Goal: Task Accomplishment & Management: Manage account settings

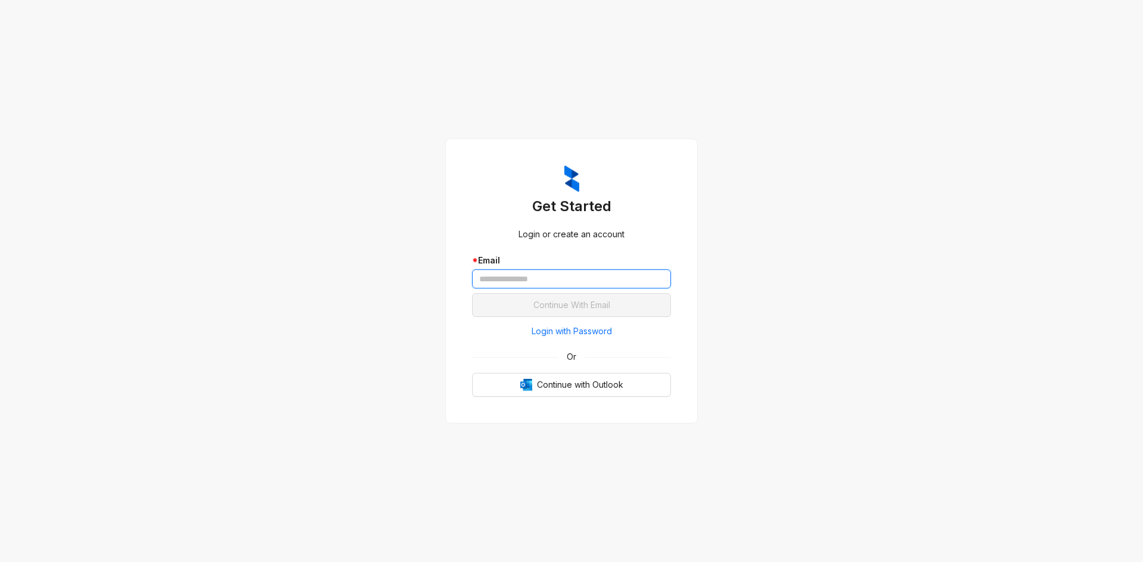
click at [567, 278] on input "text" at bounding box center [571, 279] width 199 height 19
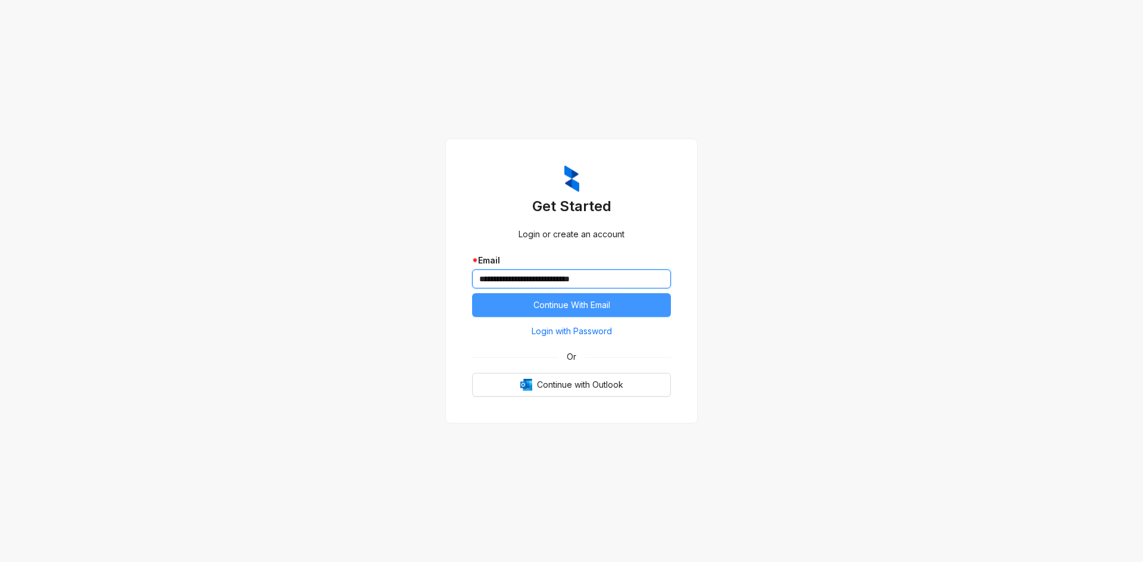
type input "**********"
click at [581, 305] on span "Continue With Email" at bounding box center [571, 305] width 77 height 13
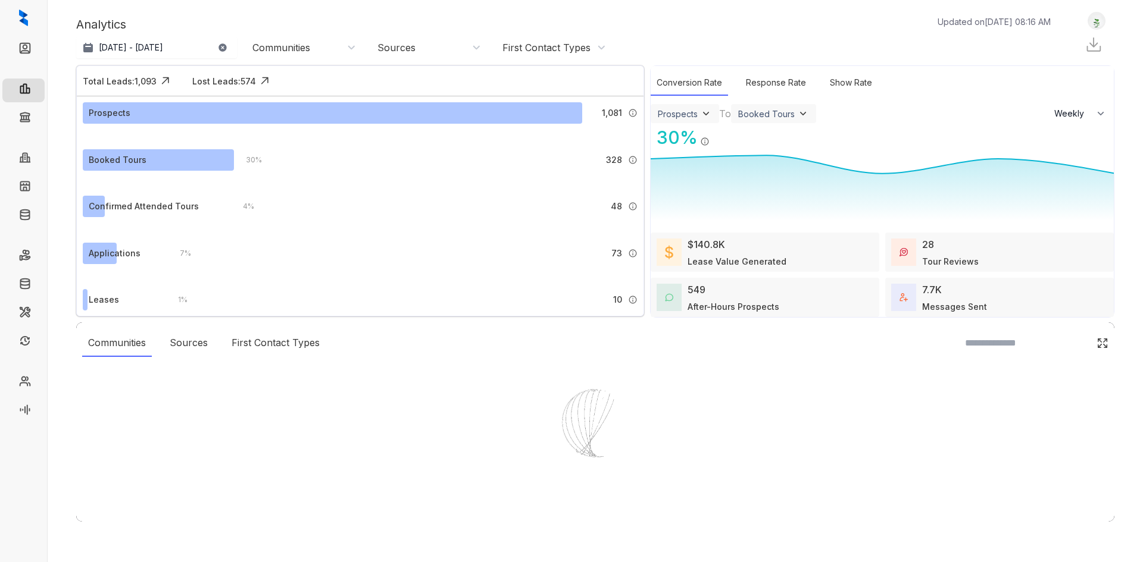
select select "******"
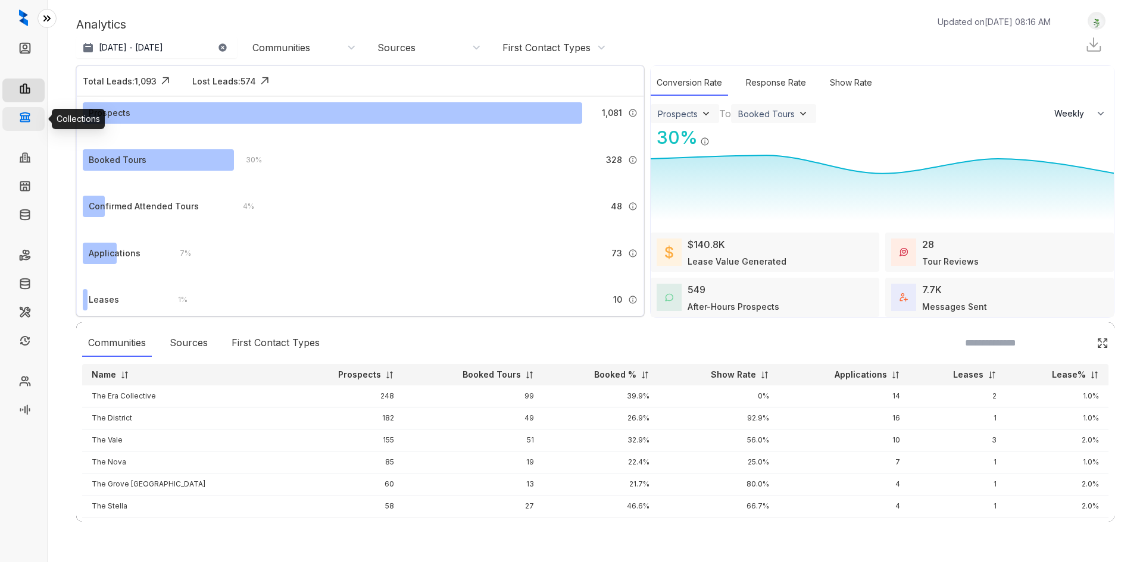
click at [37, 118] on link "Collections" at bounding box center [58, 119] width 43 height 24
click at [37, 121] on link "Collections" at bounding box center [58, 119] width 43 height 24
click at [37, 118] on link "Collections" at bounding box center [58, 119] width 43 height 24
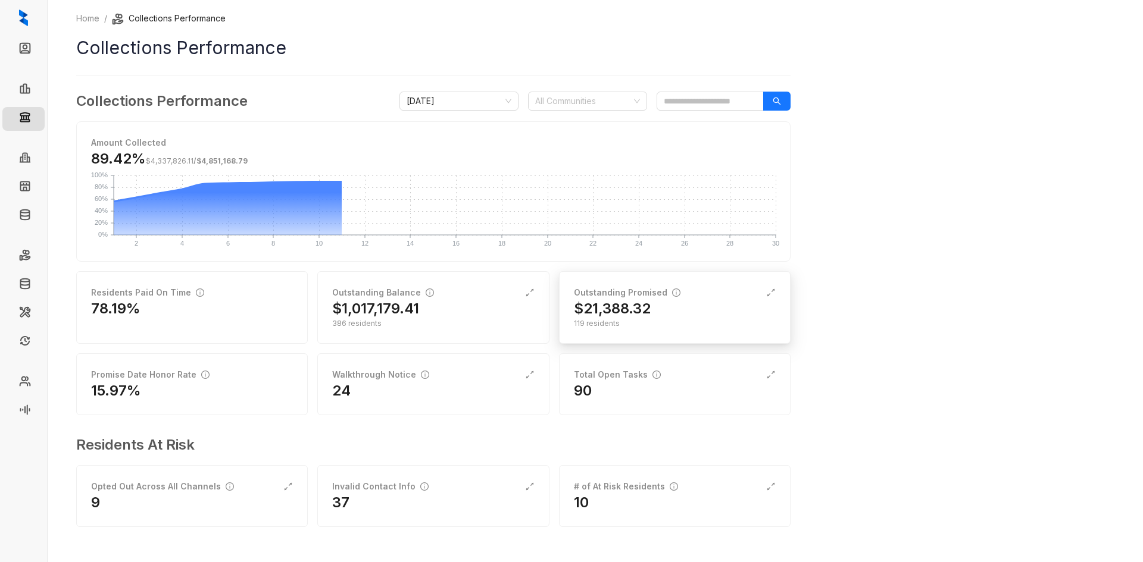
click at [657, 311] on div "$21,388.32" at bounding box center [675, 308] width 202 height 19
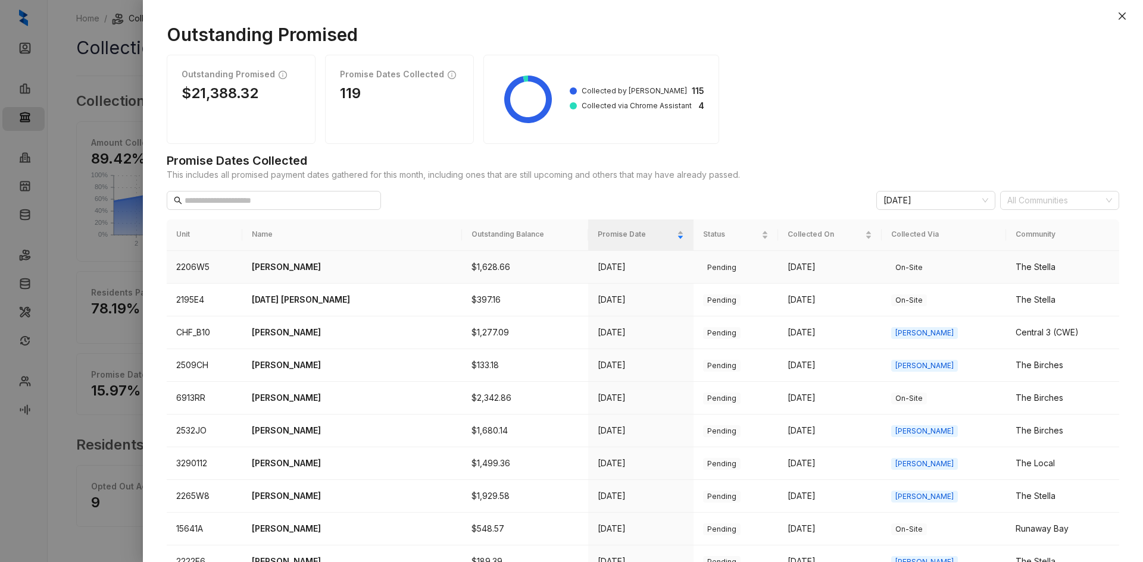
click at [298, 262] on p "[PERSON_NAME]" at bounding box center [352, 267] width 201 height 13
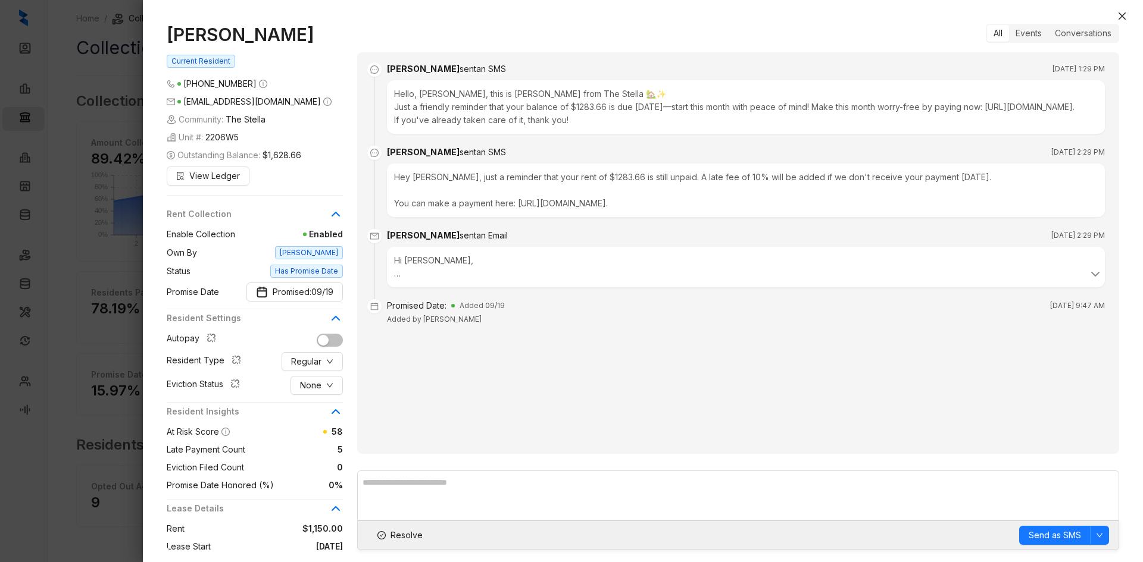
drag, startPoint x: 1118, startPoint y: 15, endPoint x: 1065, endPoint y: 32, distance: 55.0
click at [1118, 15] on icon "close" at bounding box center [1122, 16] width 10 height 10
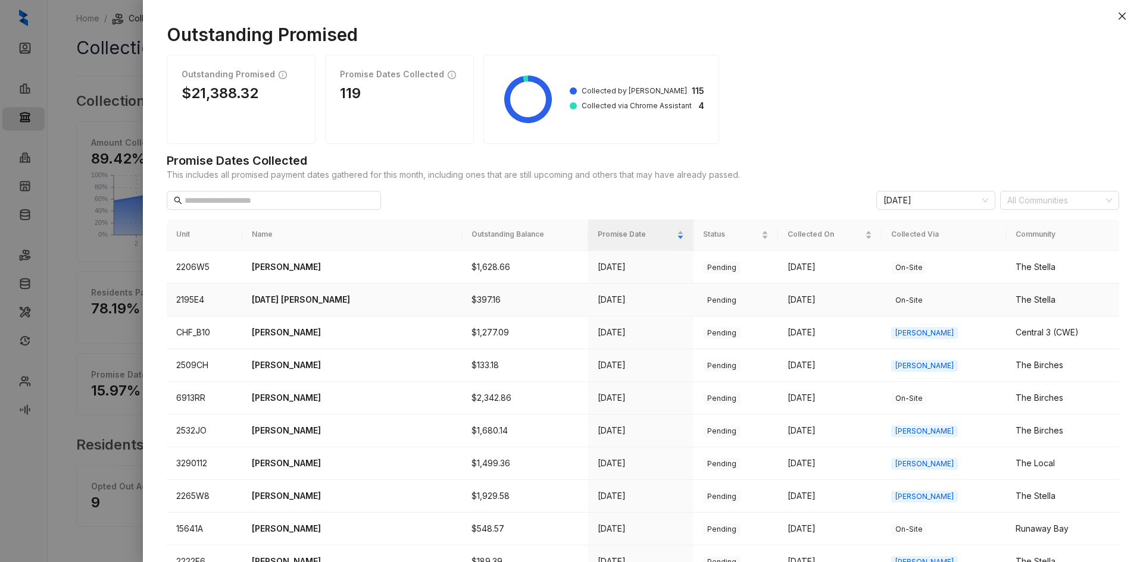
click at [290, 302] on p "[DATE] [PERSON_NAME]" at bounding box center [352, 299] width 201 height 13
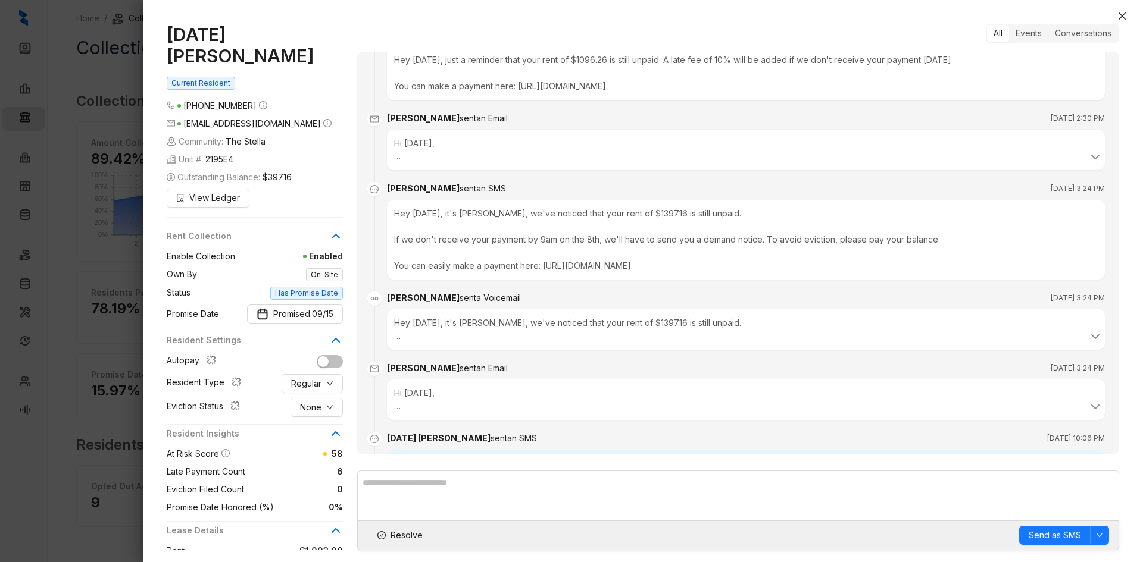
scroll to position [105, 0]
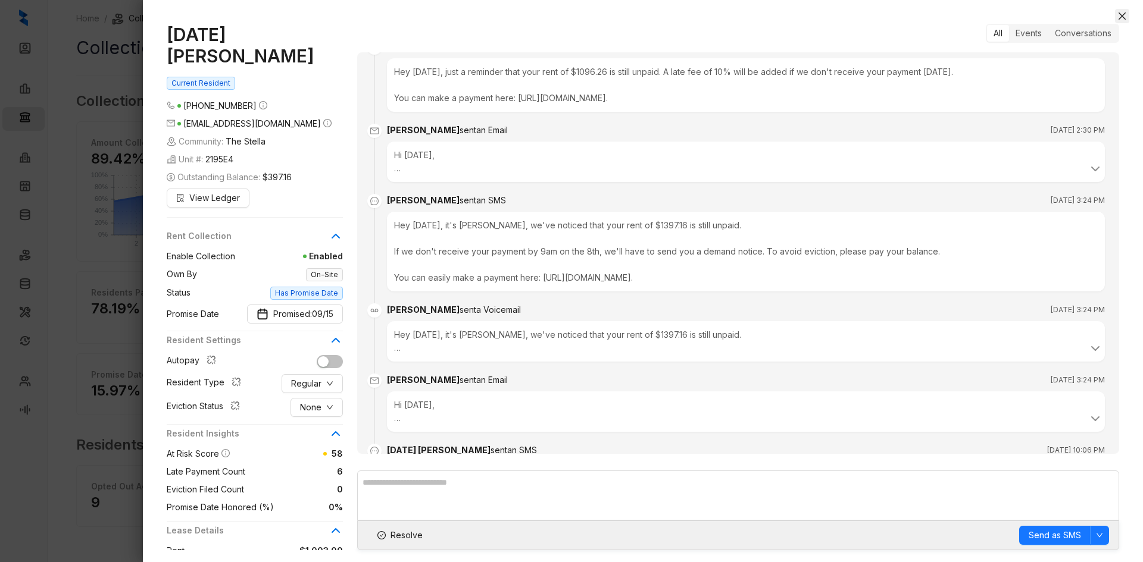
click at [1123, 17] on icon "close" at bounding box center [1121, 15] width 7 height 7
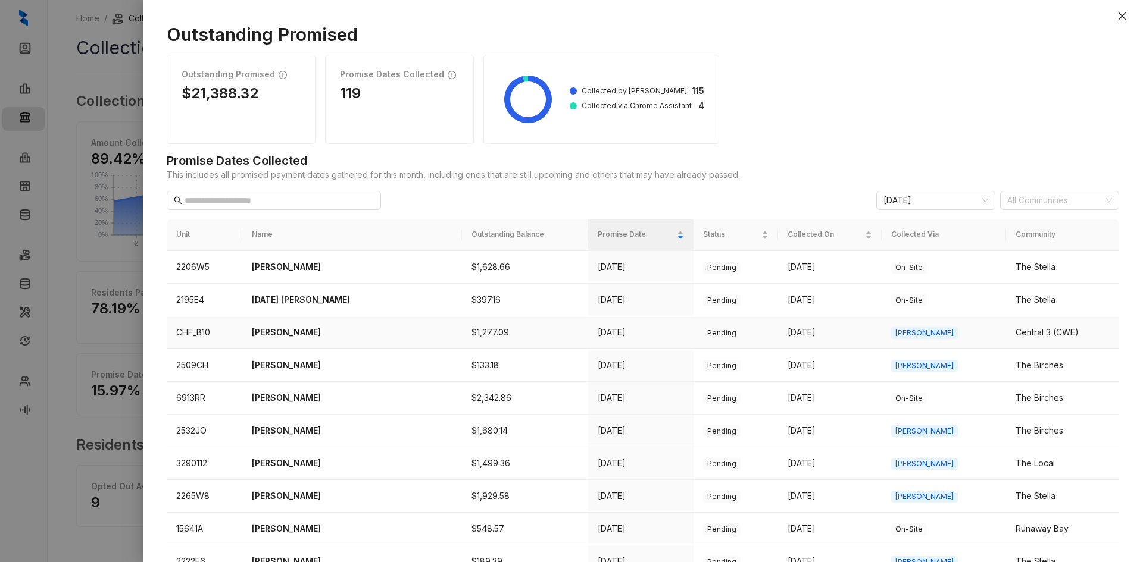
click at [279, 336] on p "[PERSON_NAME]" at bounding box center [352, 332] width 201 height 13
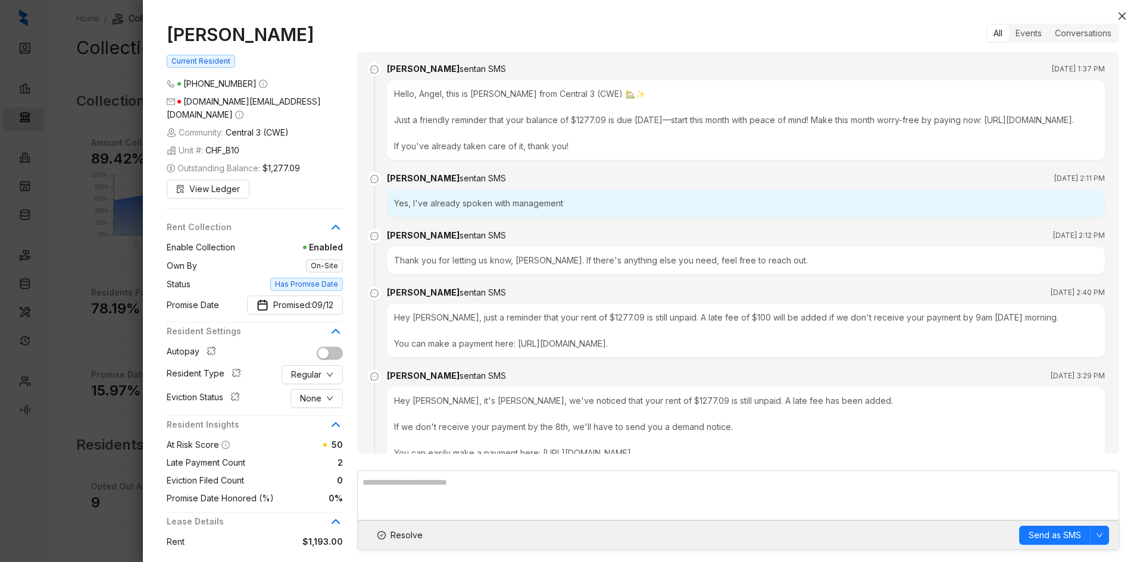
scroll to position [537, 0]
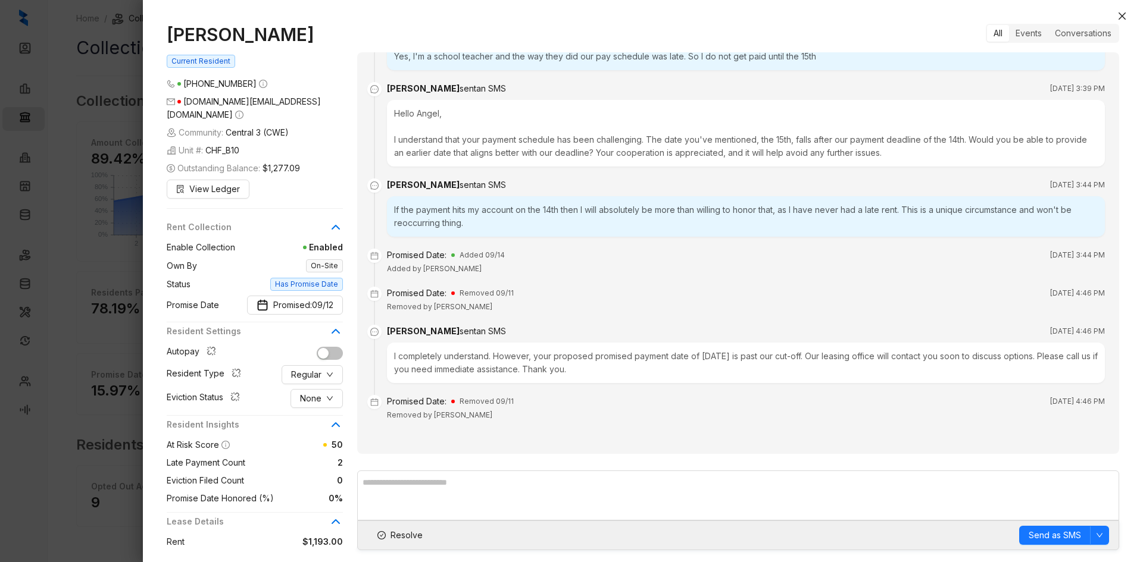
drag, startPoint x: 301, startPoint y: 37, endPoint x: 165, endPoint y: 37, distance: 135.7
click at [165, 37] on div "[PERSON_NAME] Current Resident [PHONE_NUMBER] [DOMAIN_NAME][EMAIL_ADDRESS][DOMA…" at bounding box center [643, 287] width 1000 height 550
copy h1 "[PERSON_NAME]"
click at [1118, 16] on icon "close" at bounding box center [1122, 16] width 10 height 10
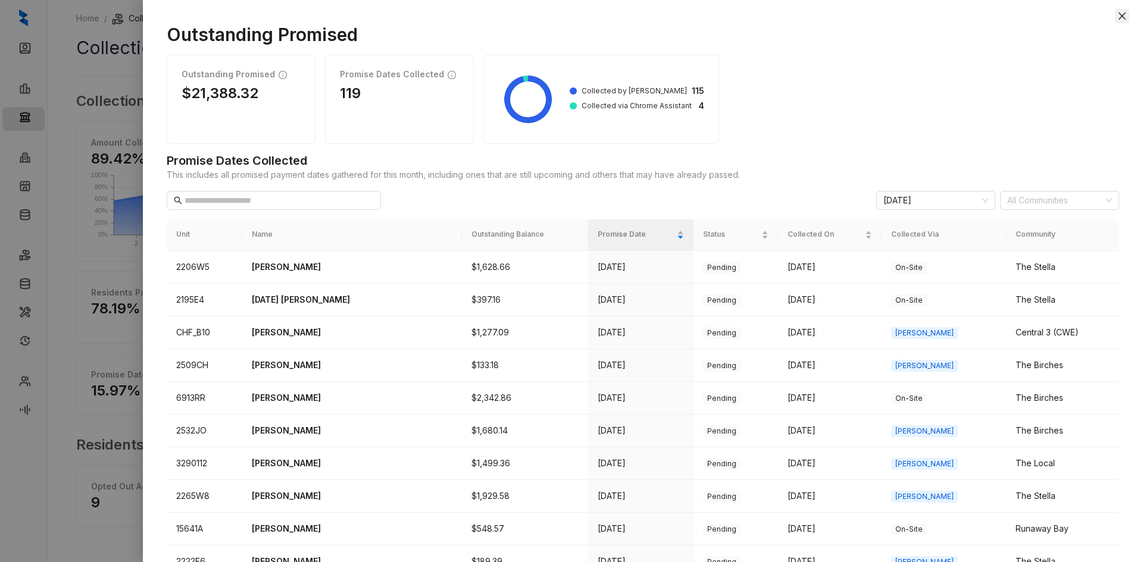
click at [1125, 15] on icon "close" at bounding box center [1122, 16] width 10 height 10
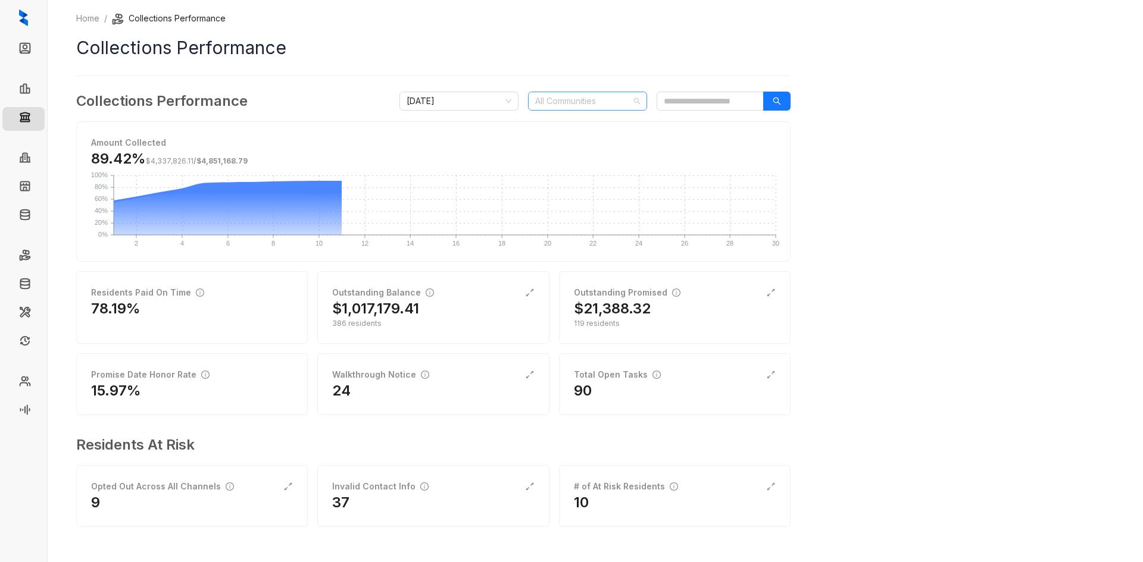
click at [572, 99] on div at bounding box center [581, 101] width 102 height 17
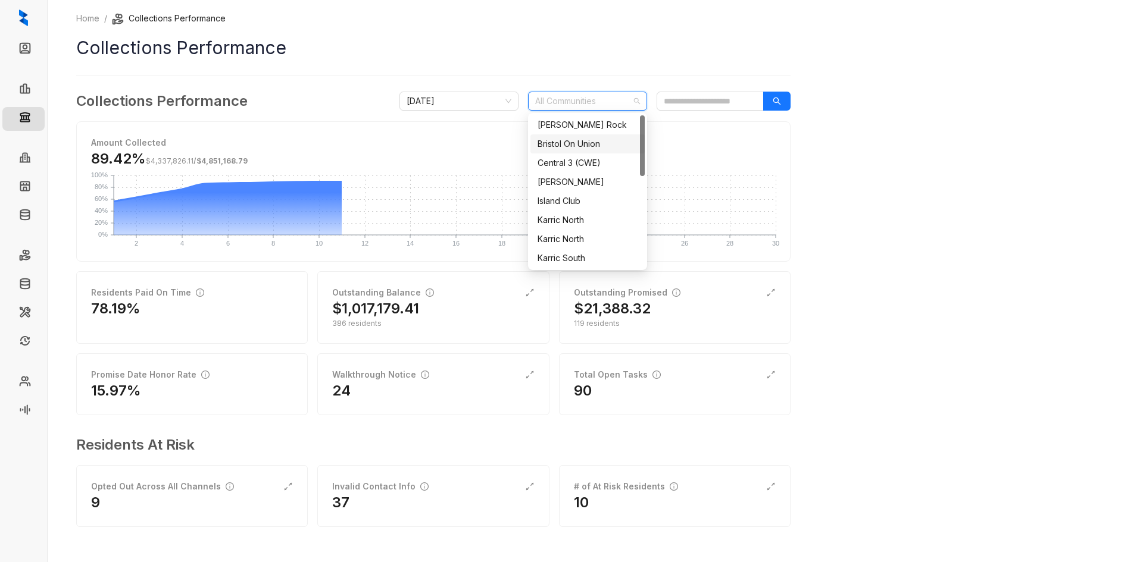
click at [587, 145] on div "Bristol On Union" at bounding box center [587, 143] width 100 height 13
click at [583, 231] on div "The District" at bounding box center [587, 234] width 100 height 13
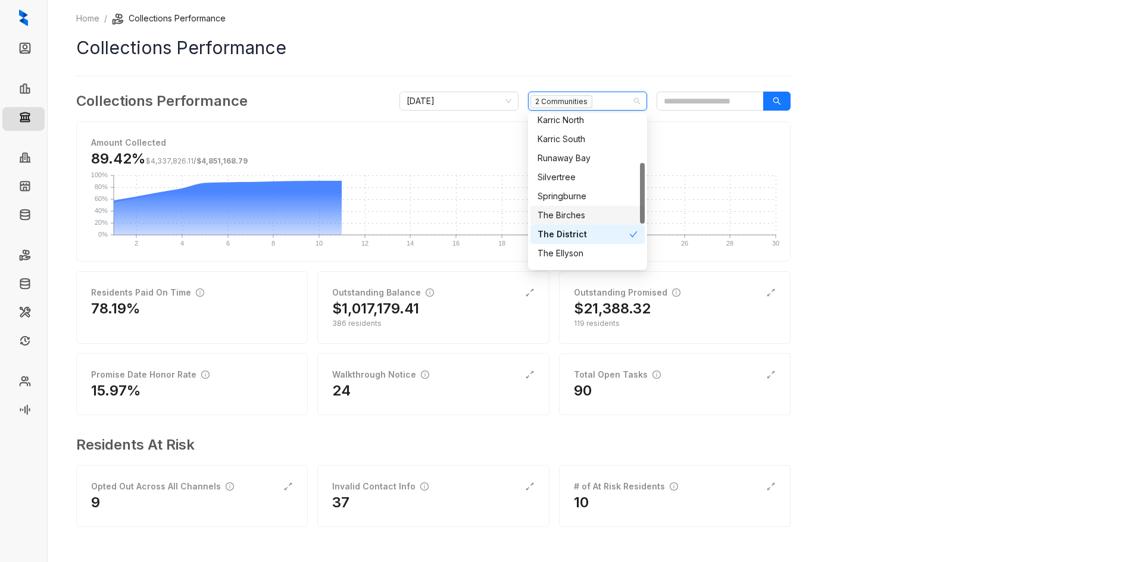
click at [583, 211] on div "The Birches" at bounding box center [587, 215] width 100 height 13
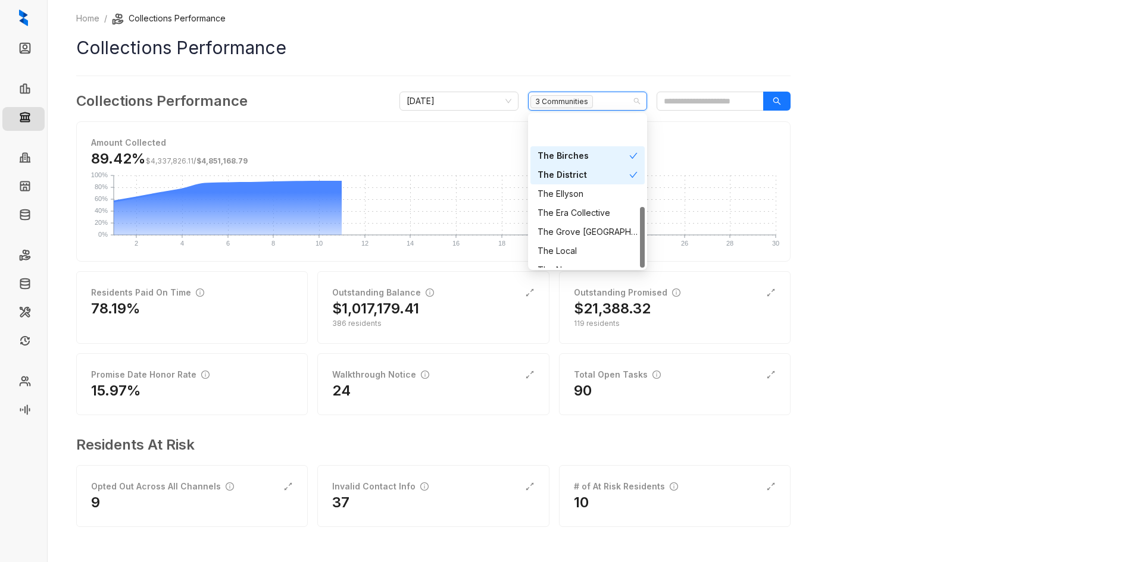
scroll to position [229, 0]
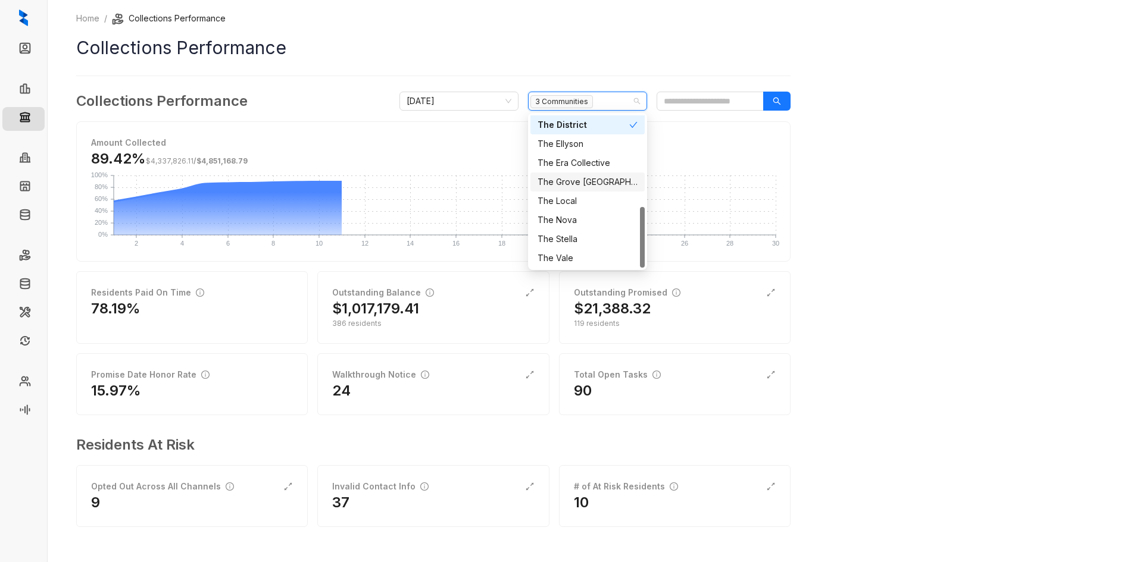
click at [589, 181] on div "The Grove [GEOGRAPHIC_DATA]" at bounding box center [587, 182] width 100 height 13
click at [586, 199] on div "The Local" at bounding box center [587, 201] width 100 height 13
click at [586, 223] on div "The Nova" at bounding box center [587, 220] width 100 height 13
click at [584, 241] on div "The Stella" at bounding box center [587, 239] width 100 height 13
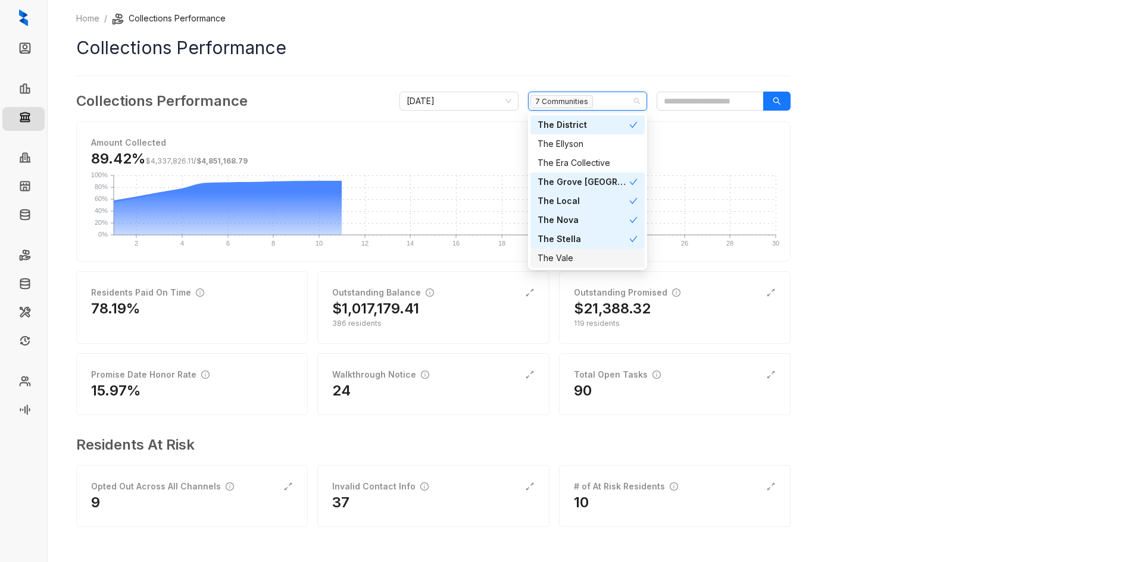
click at [580, 259] on div "The Vale" at bounding box center [587, 258] width 100 height 13
click at [779, 101] on icon "search" at bounding box center [776, 101] width 8 height 8
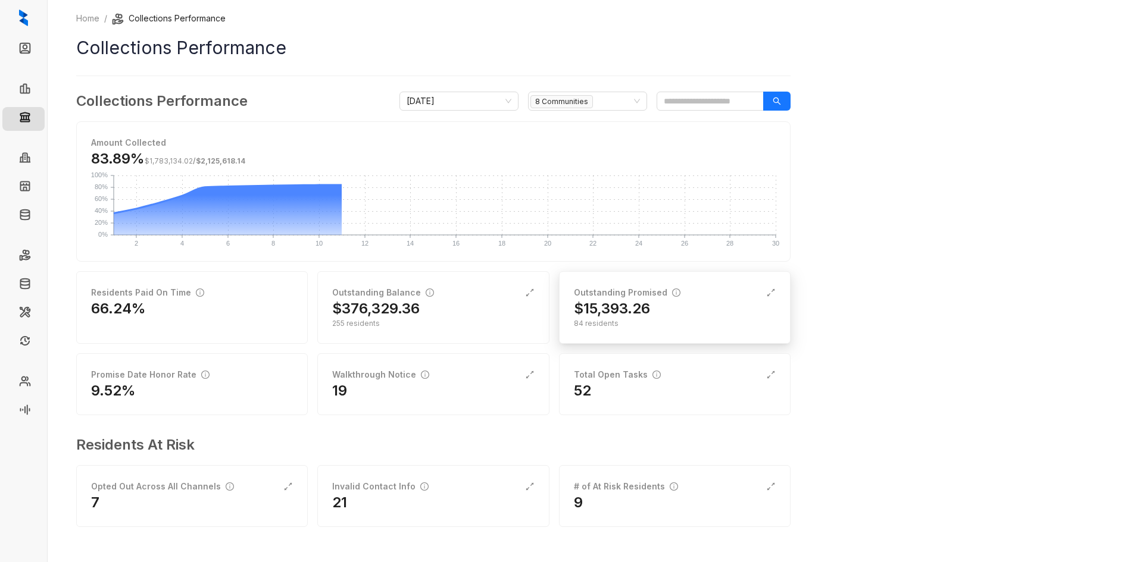
click at [653, 309] on div "$15,393.26" at bounding box center [675, 308] width 202 height 19
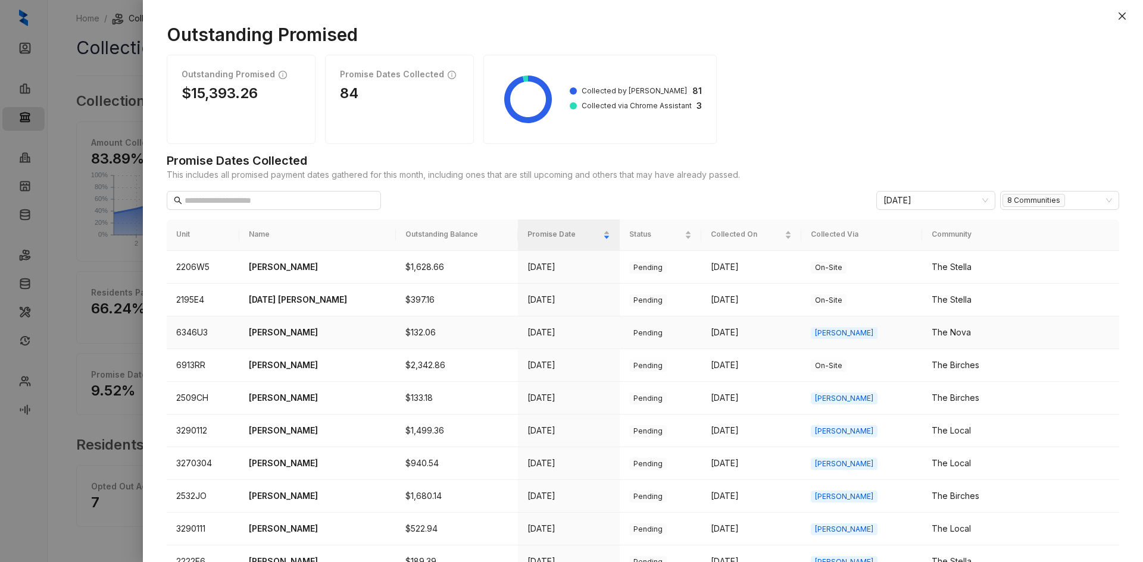
click at [301, 334] on p "[PERSON_NAME]" at bounding box center [317, 332] width 137 height 13
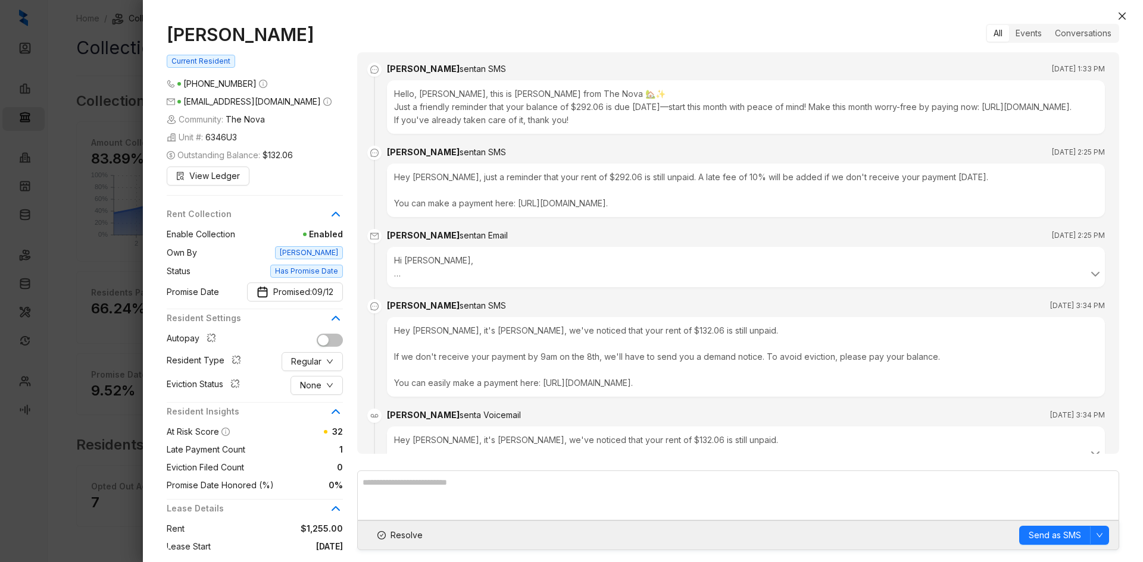
scroll to position [1125, 0]
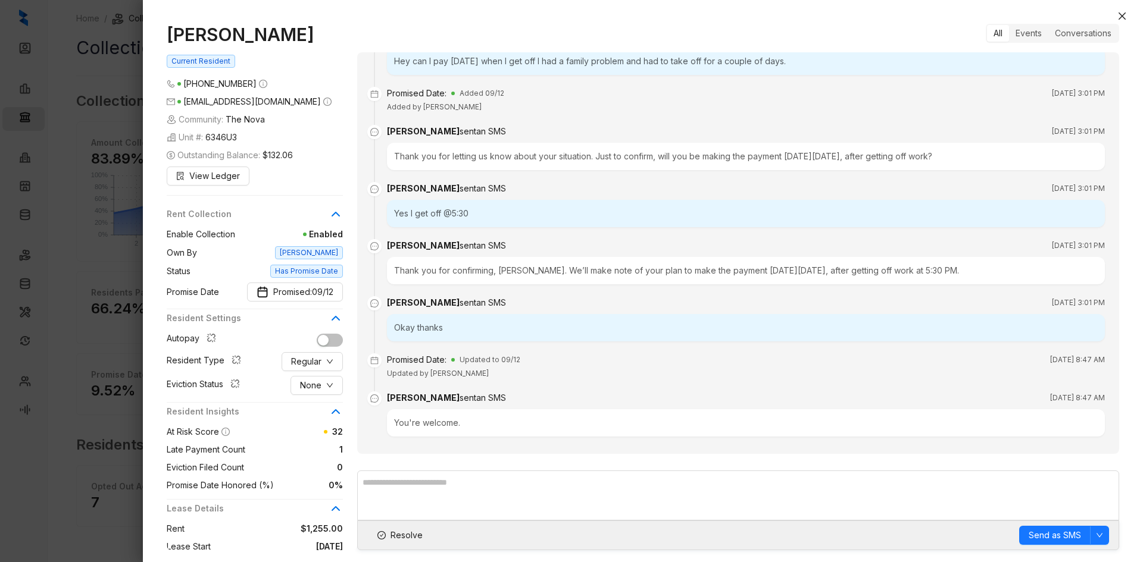
drag, startPoint x: 321, startPoint y: 30, endPoint x: 169, endPoint y: 35, distance: 152.4
click at [169, 35] on h1 "[PERSON_NAME]" at bounding box center [255, 34] width 176 height 21
copy h1 "[PERSON_NAME]"
click at [1124, 15] on icon "close" at bounding box center [1122, 16] width 10 height 10
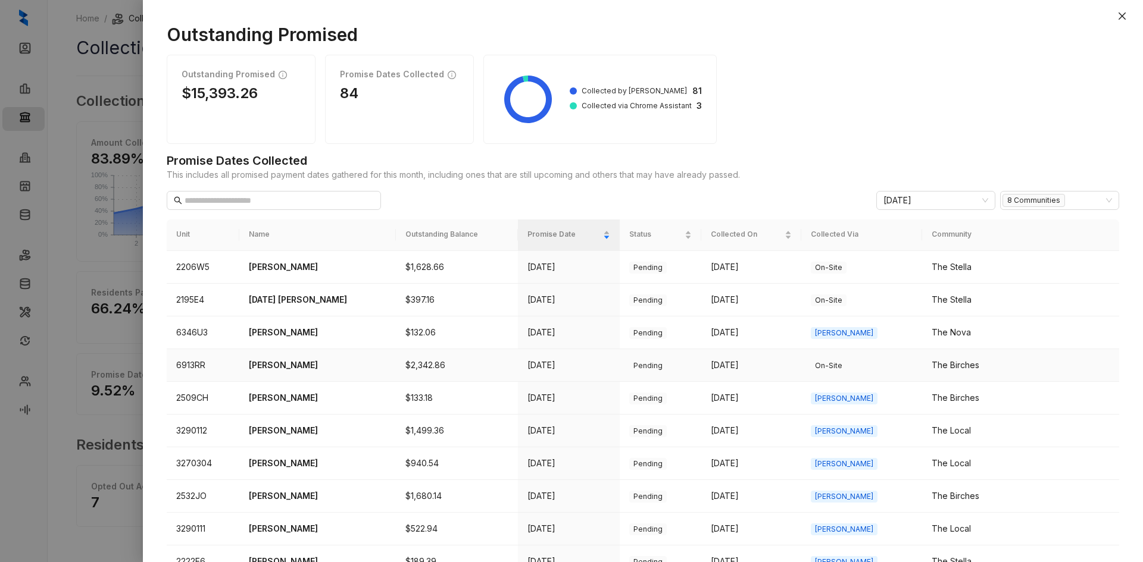
click at [299, 365] on p "[PERSON_NAME]" at bounding box center [317, 365] width 137 height 13
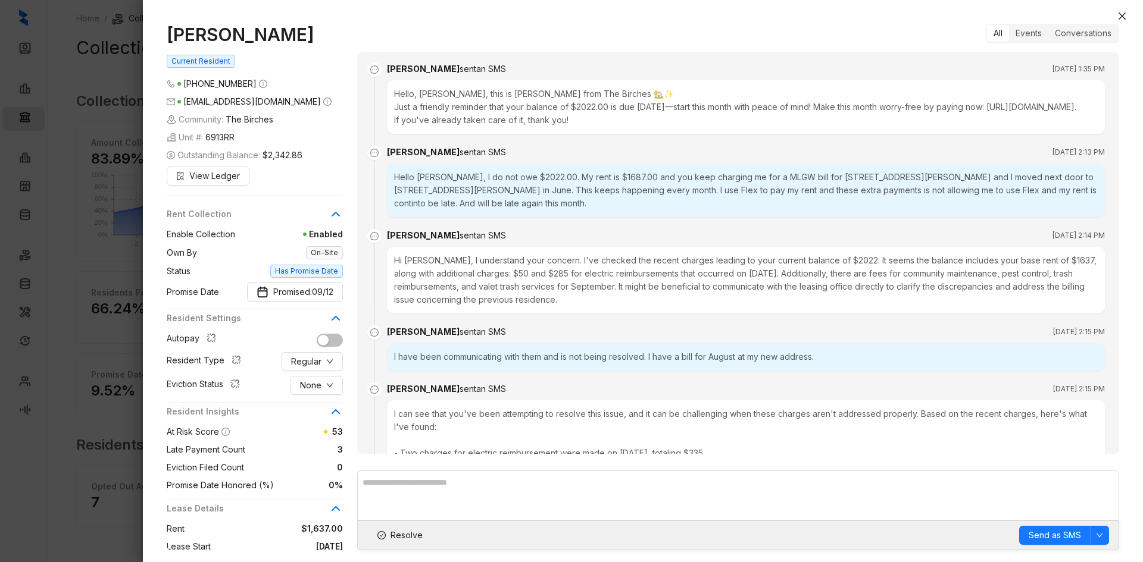
scroll to position [1075, 0]
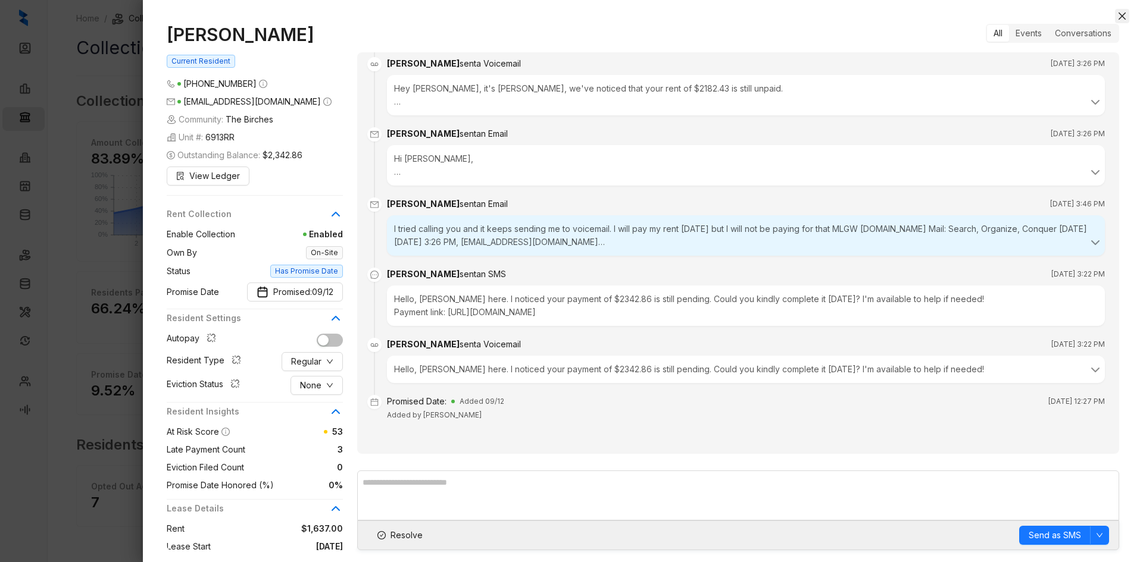
click at [1123, 18] on icon "close" at bounding box center [1121, 15] width 7 height 7
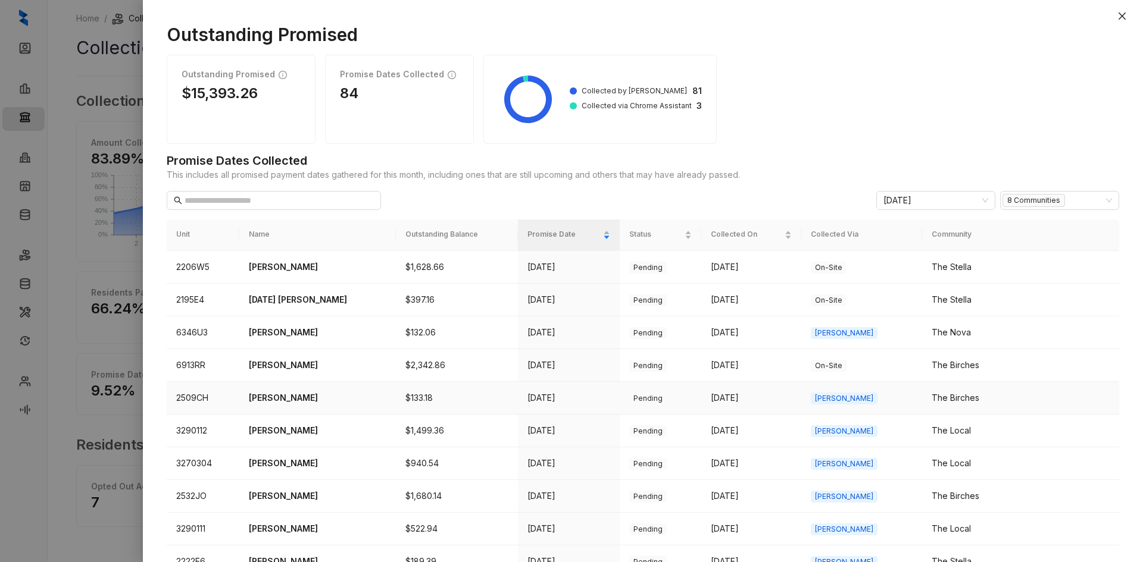
click at [293, 401] on p "[PERSON_NAME]" at bounding box center [317, 398] width 137 height 13
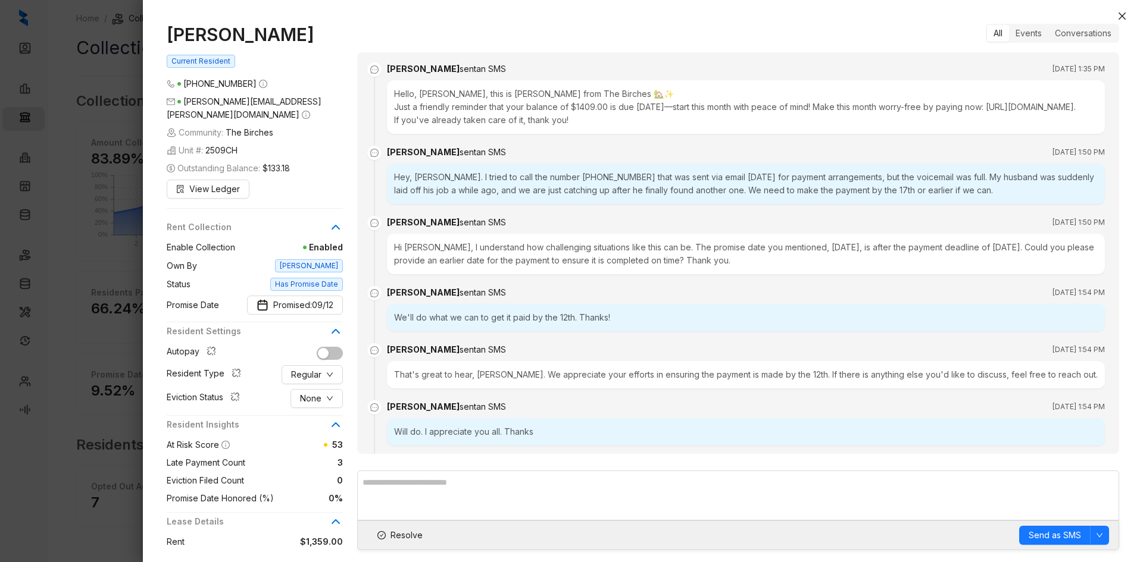
scroll to position [451, 0]
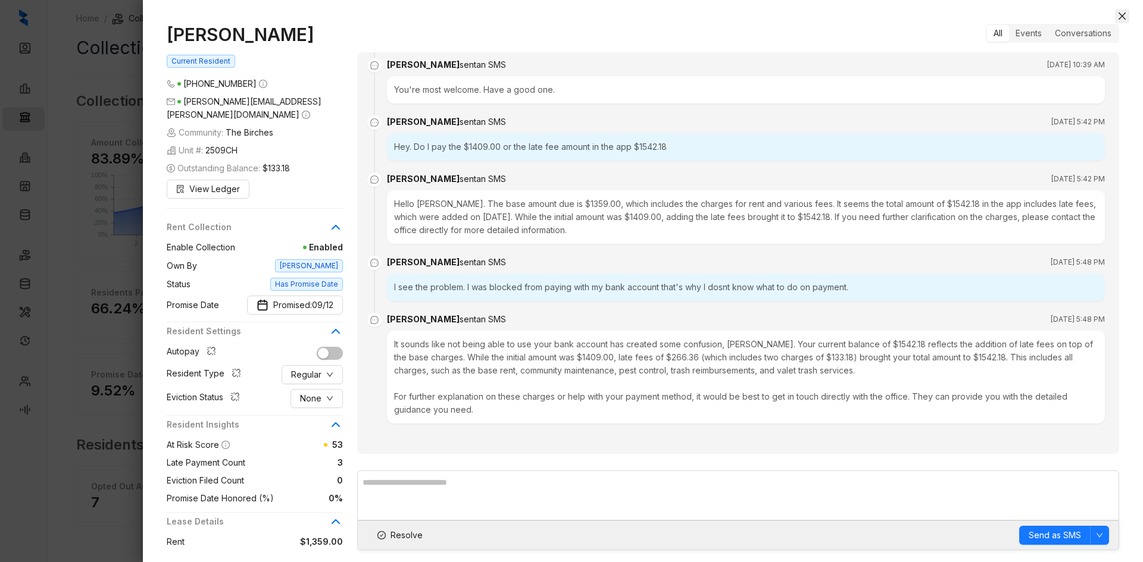
click at [1119, 17] on icon "close" at bounding box center [1122, 16] width 10 height 10
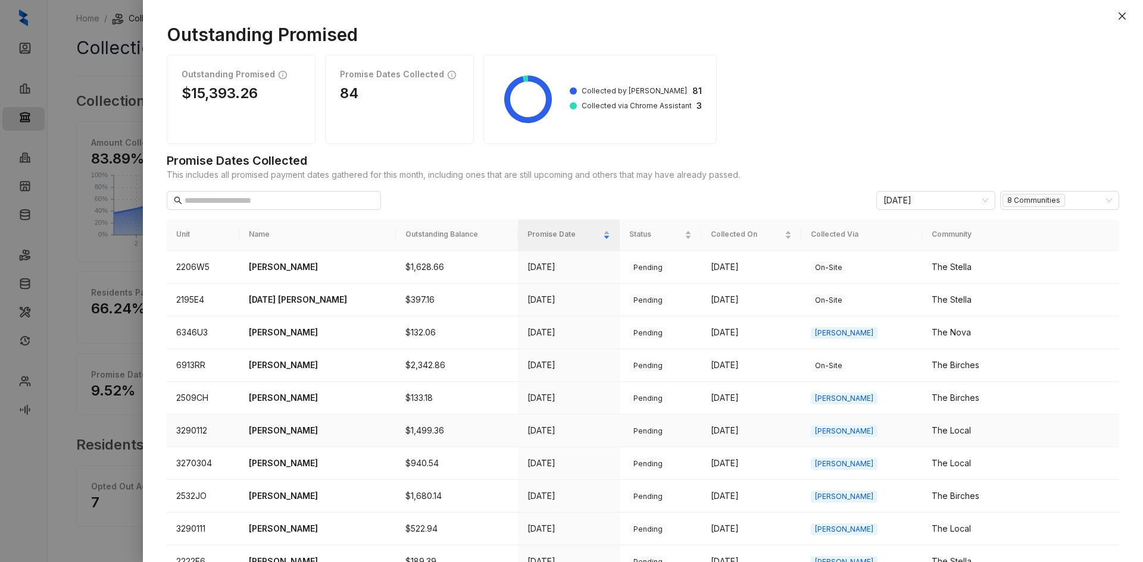
click at [297, 436] on p "[PERSON_NAME]" at bounding box center [317, 430] width 137 height 13
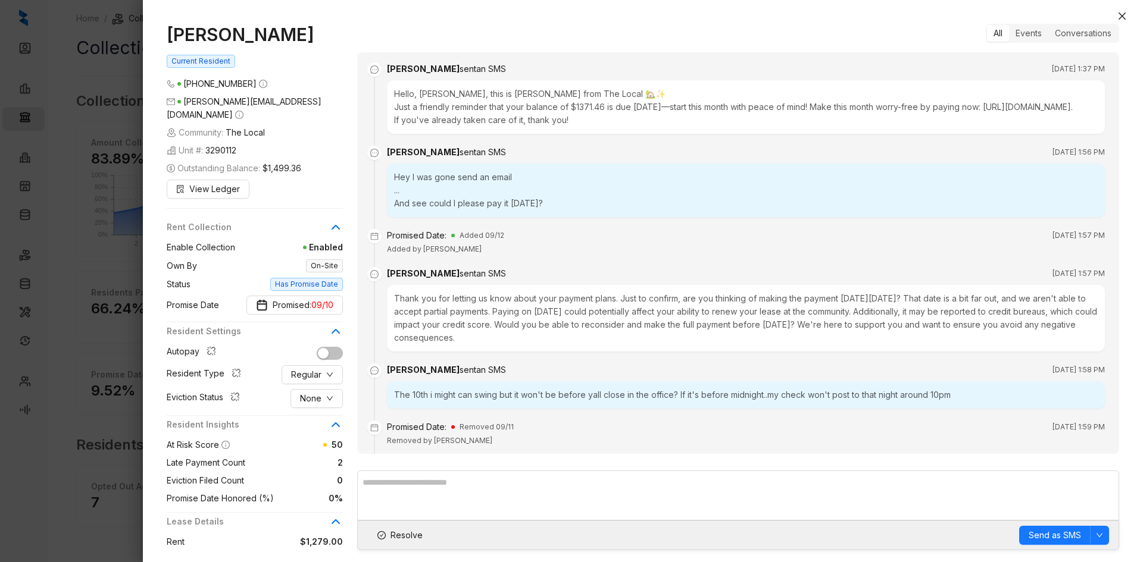
scroll to position [743, 0]
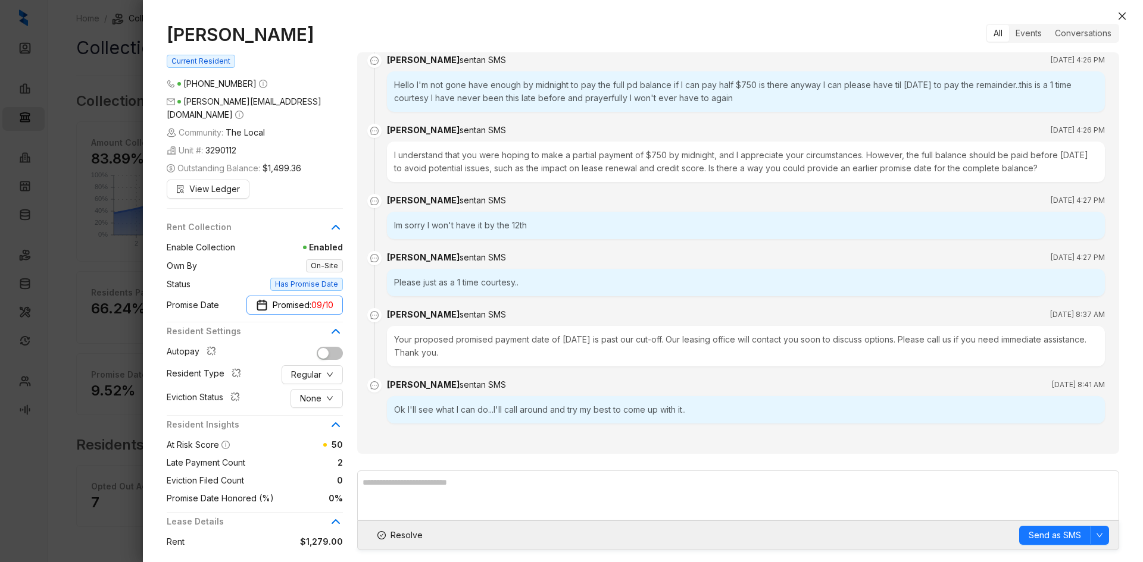
drag, startPoint x: 295, startPoint y: 295, endPoint x: 317, endPoint y: 295, distance: 22.6
click at [295, 299] on span "Promised: 09/10" at bounding box center [303, 305] width 61 height 13
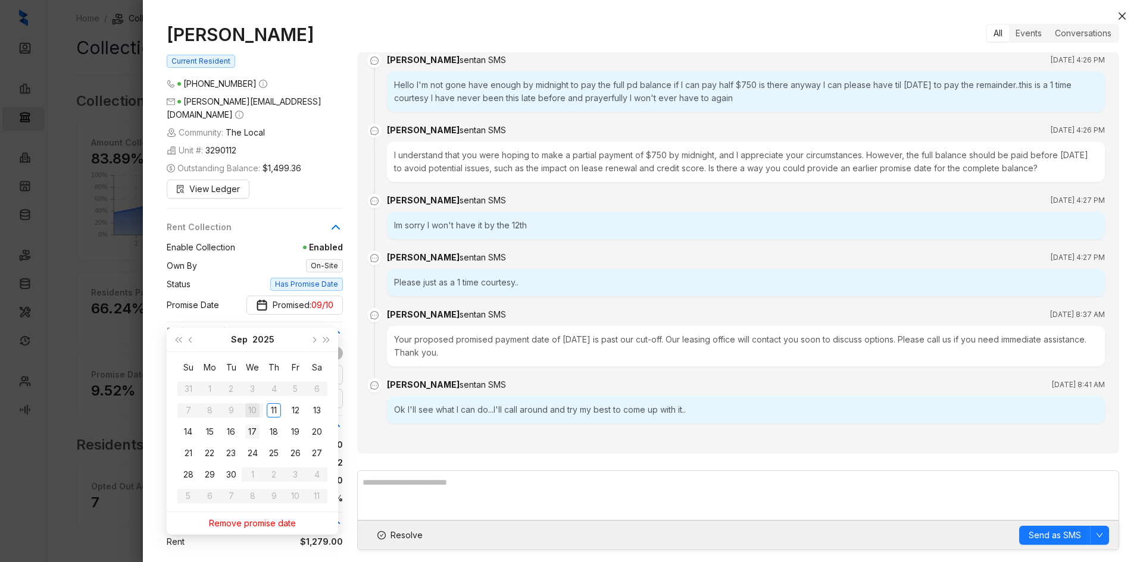
type input "**********"
click at [250, 431] on div "17" at bounding box center [252, 432] width 14 height 14
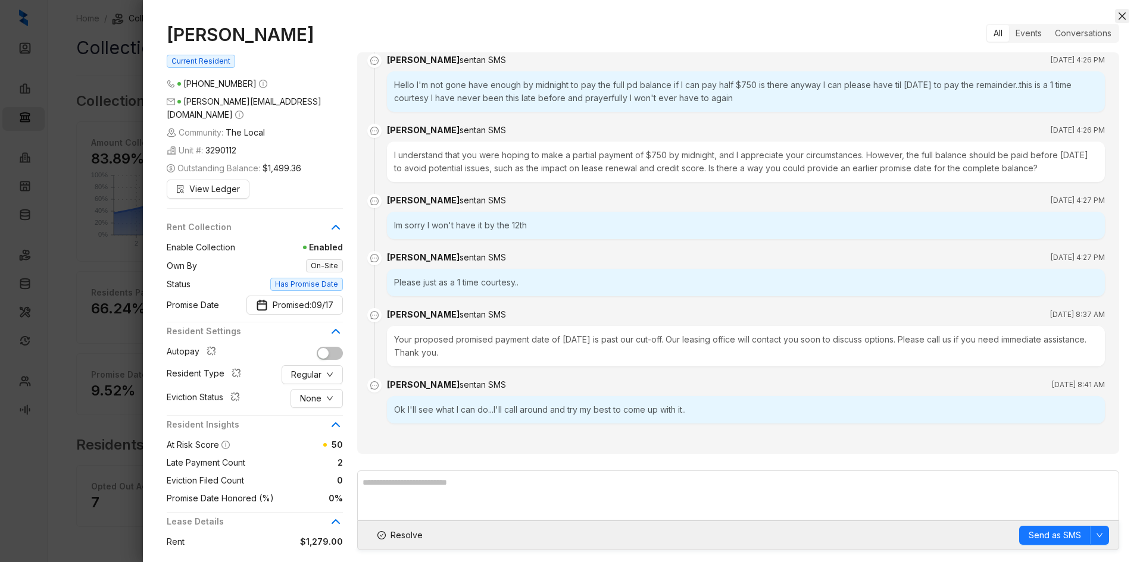
click at [1118, 18] on icon "close" at bounding box center [1122, 16] width 10 height 10
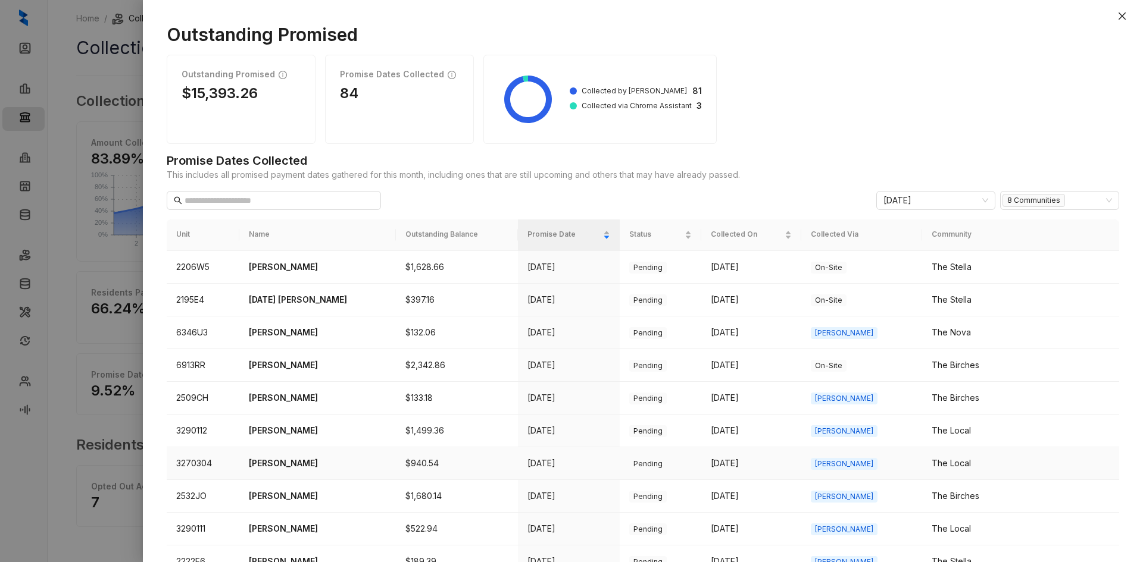
click at [304, 465] on p "[PERSON_NAME]" at bounding box center [317, 463] width 137 height 13
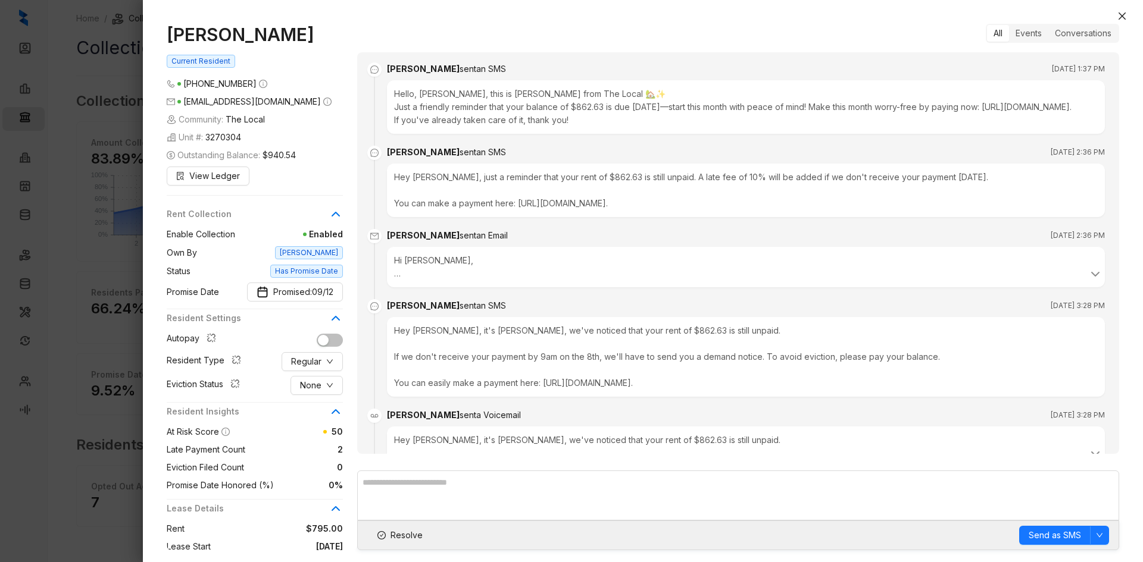
scroll to position [929, 0]
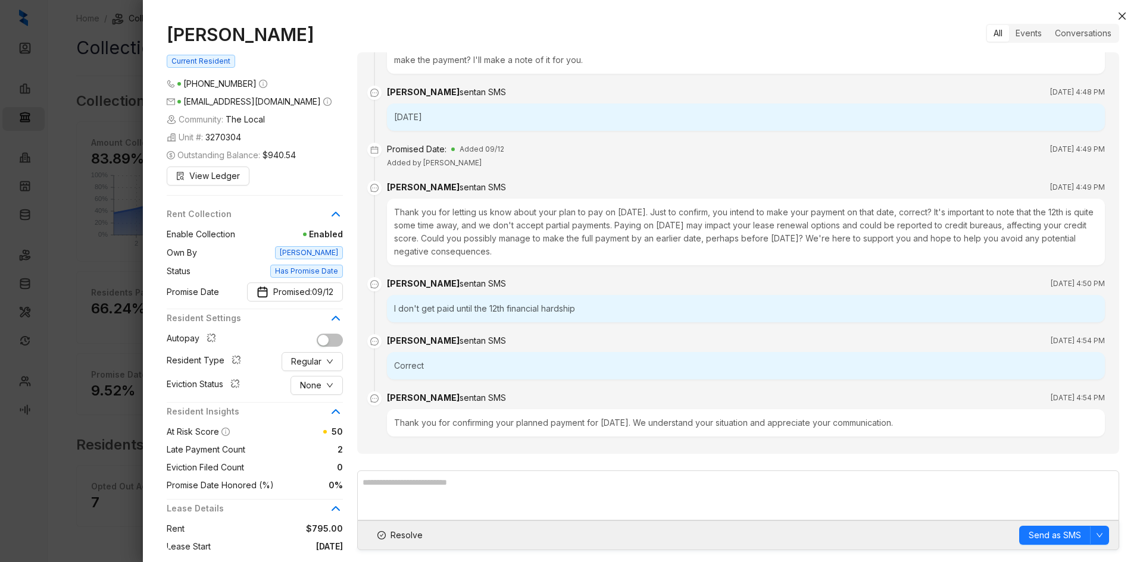
drag, startPoint x: 1121, startPoint y: 14, endPoint x: 1111, endPoint y: 18, distance: 10.9
click at [1121, 14] on icon "close" at bounding box center [1122, 16] width 10 height 10
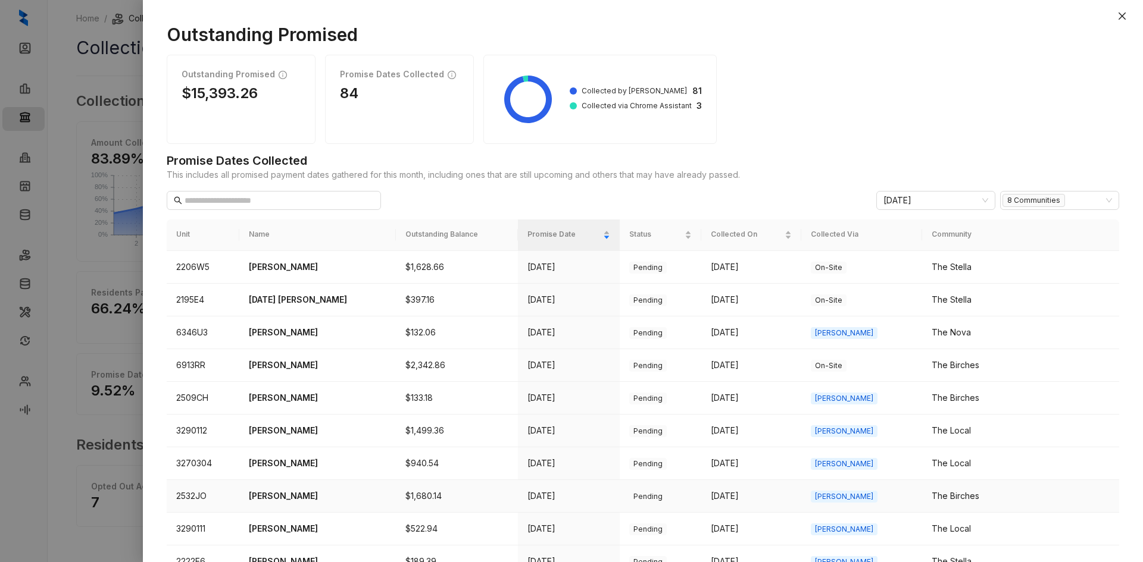
click at [299, 496] on p "[PERSON_NAME]" at bounding box center [317, 496] width 137 height 13
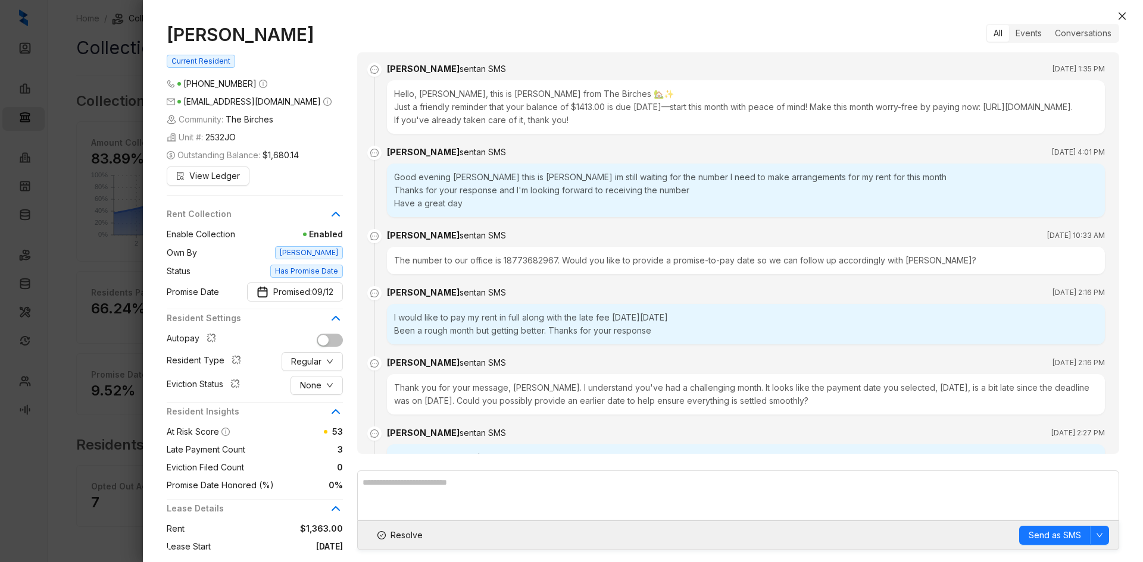
scroll to position [575, 0]
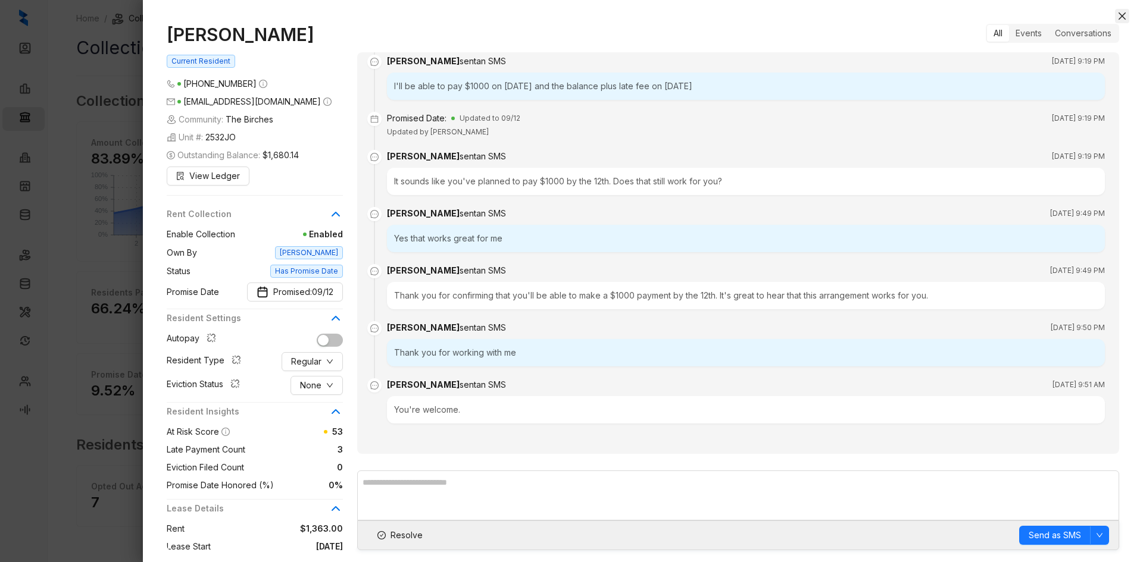
click at [1121, 16] on icon "close" at bounding box center [1121, 15] width 7 height 7
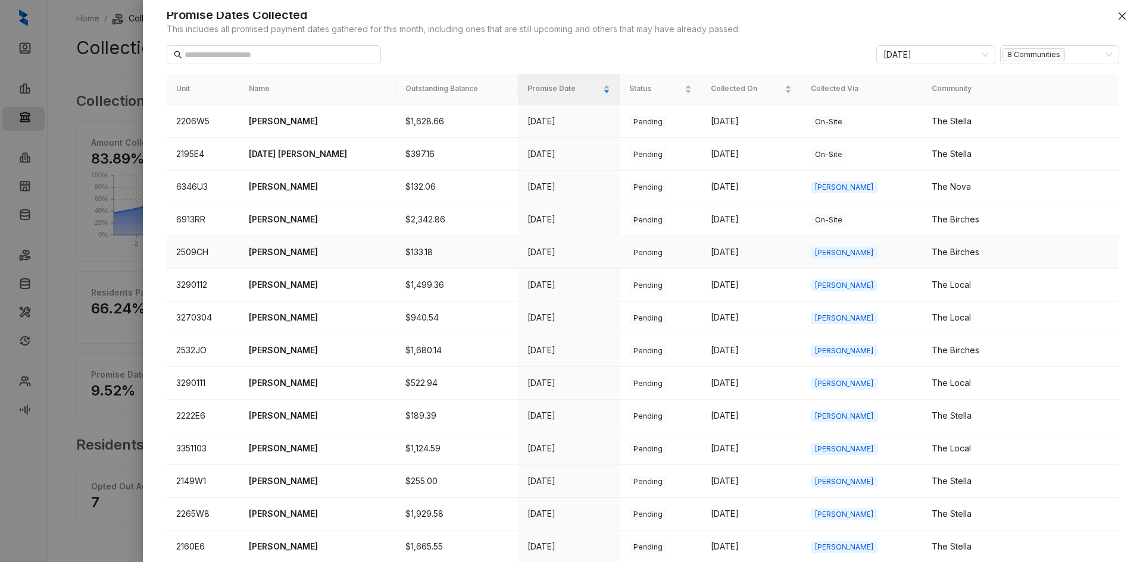
scroll to position [179, 0]
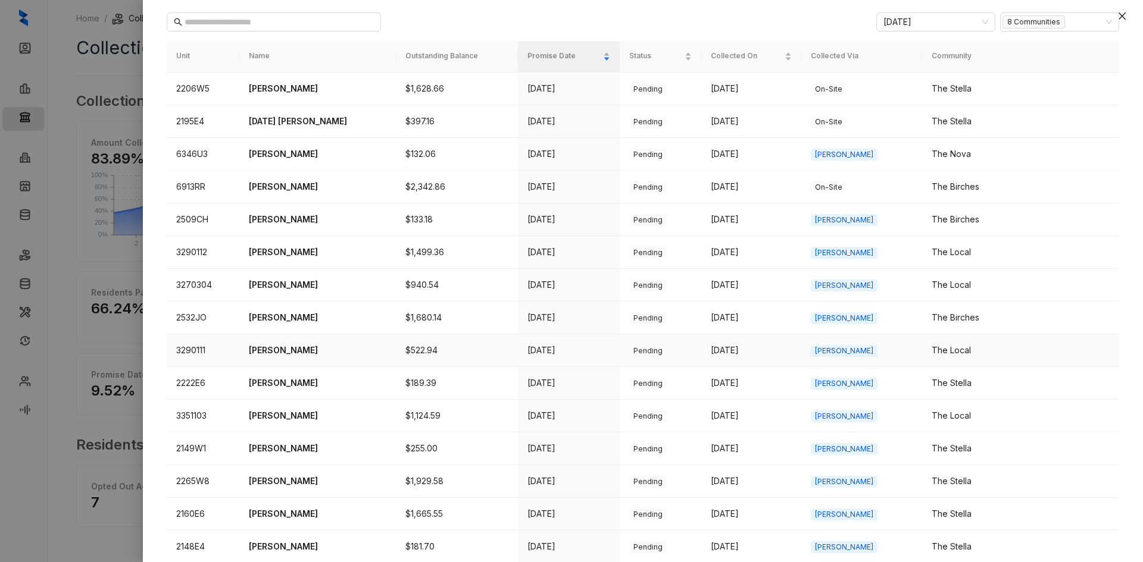
click at [294, 354] on p "[PERSON_NAME]" at bounding box center [317, 350] width 137 height 13
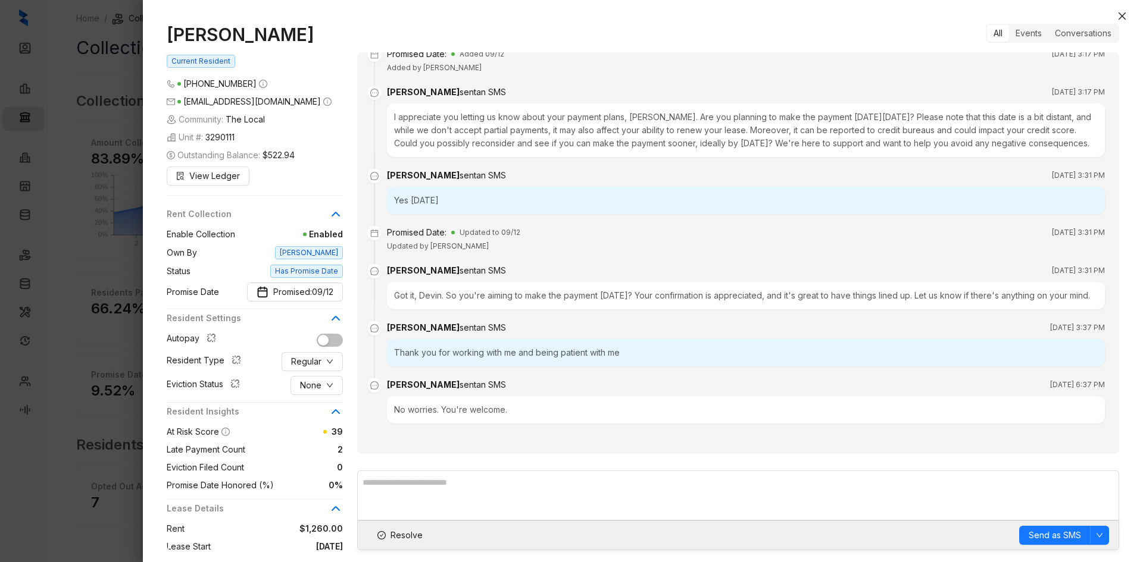
scroll to position [462, 0]
click at [1126, 15] on icon "close" at bounding box center [1122, 16] width 10 height 10
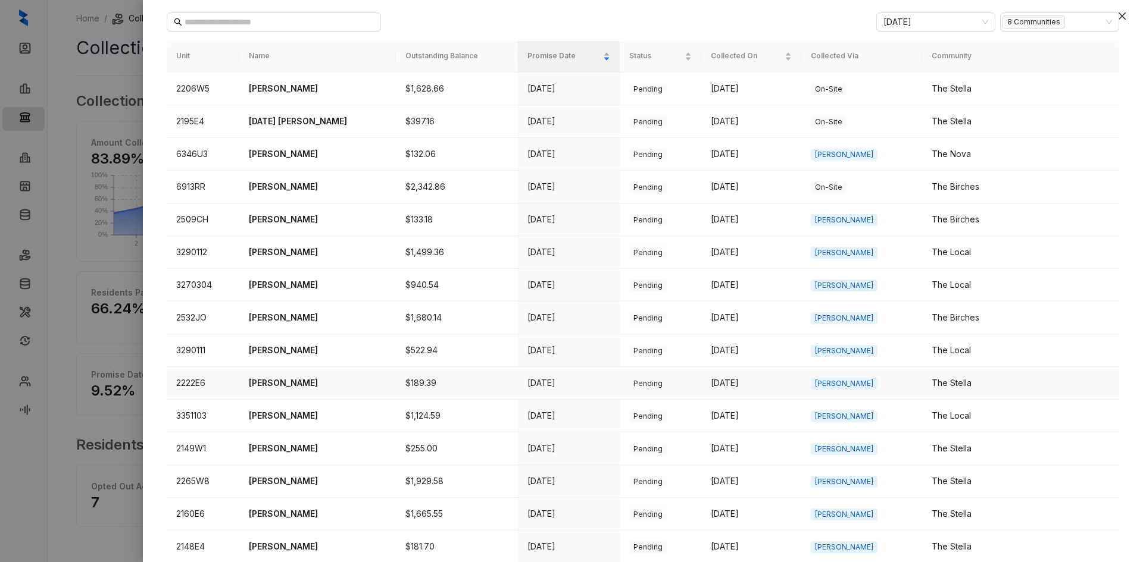
click at [289, 378] on p "[PERSON_NAME]" at bounding box center [317, 383] width 137 height 13
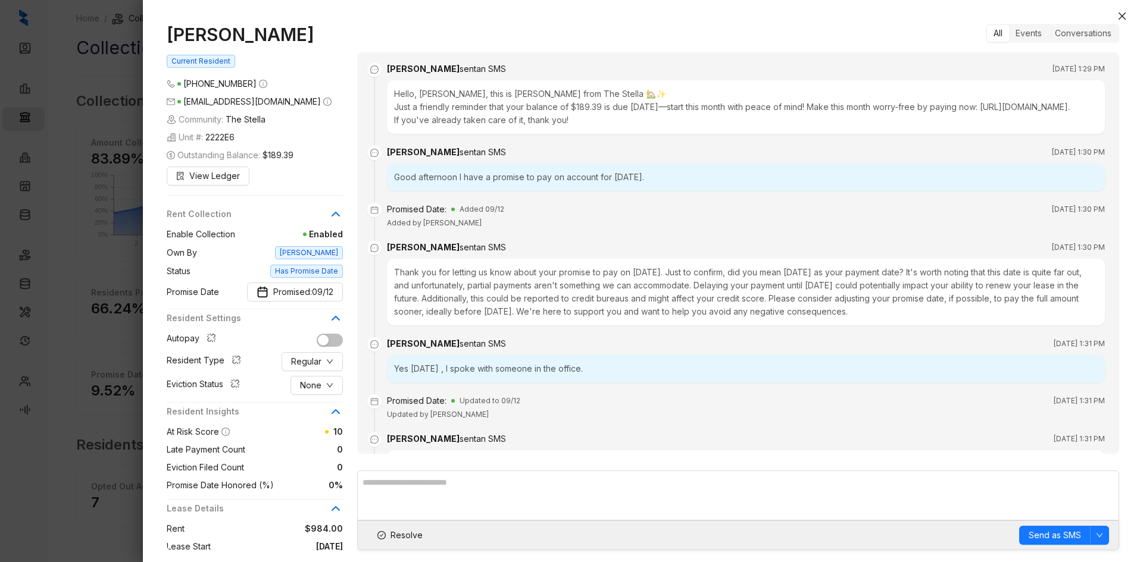
scroll to position [195, 0]
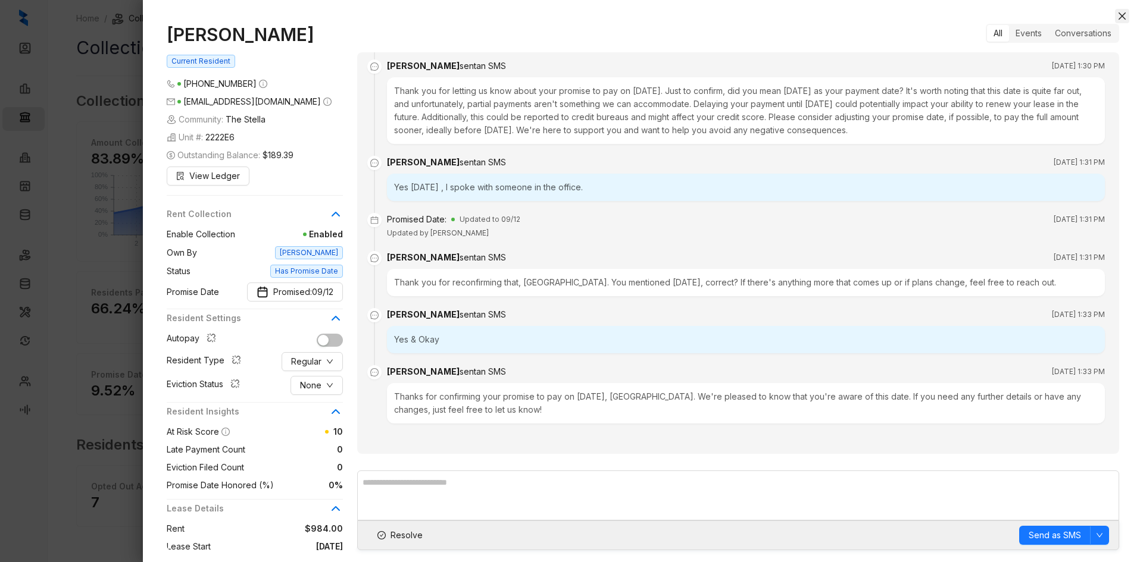
click at [1116, 17] on button "Close" at bounding box center [1122, 16] width 14 height 14
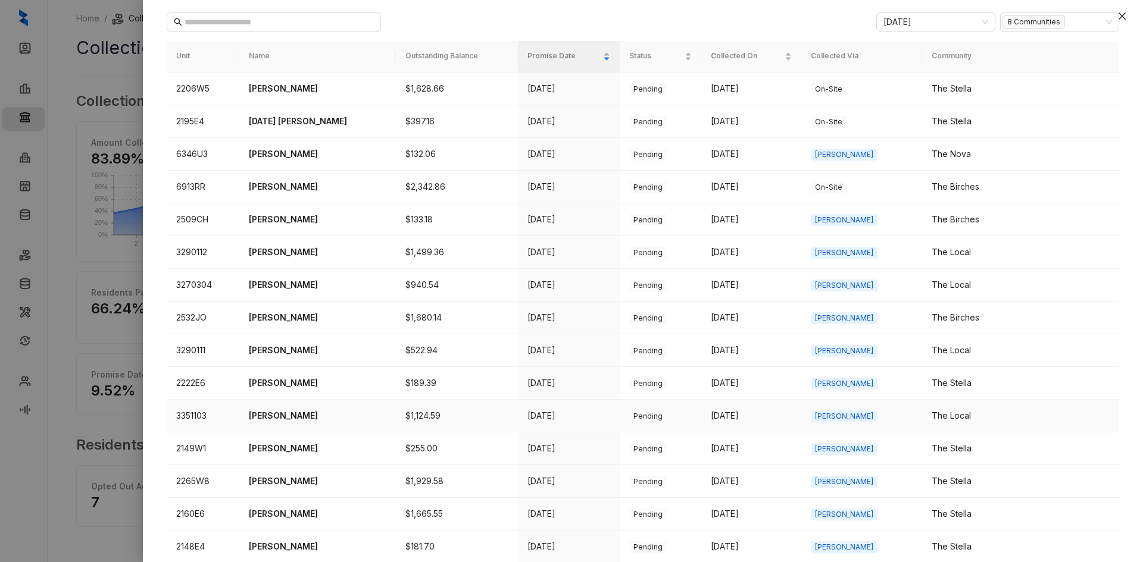
click at [290, 414] on p "[PERSON_NAME]" at bounding box center [317, 415] width 137 height 13
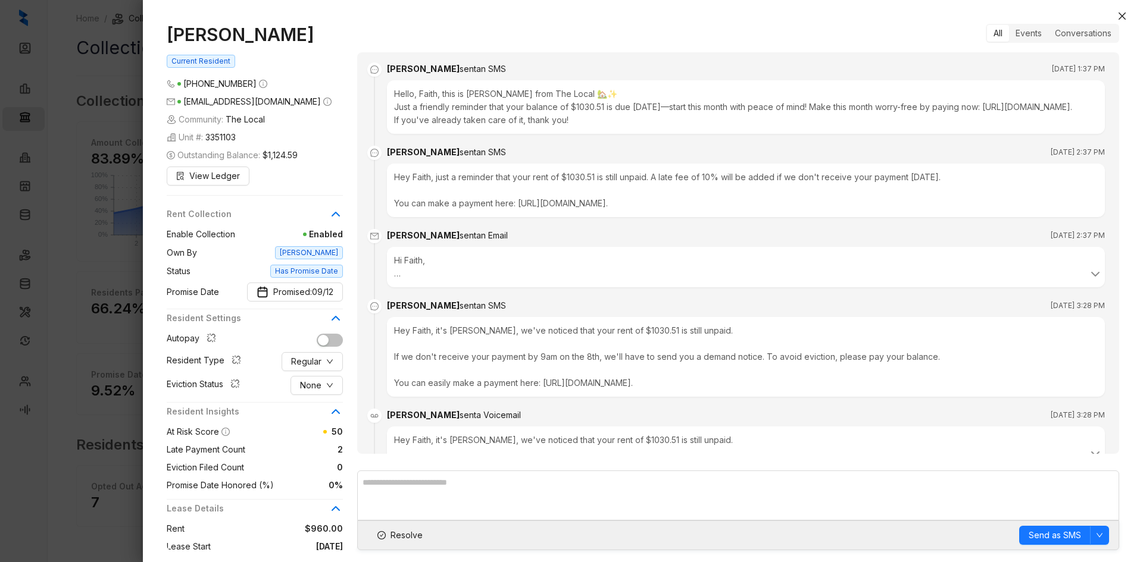
scroll to position [1701, 0]
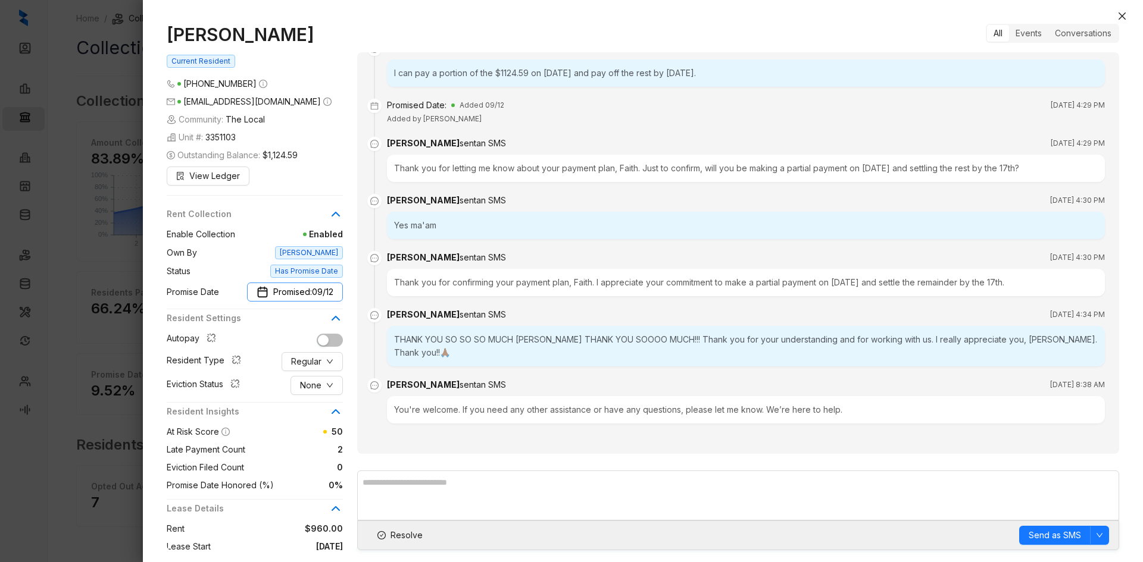
click at [289, 286] on span "Promised: 09/12" at bounding box center [303, 292] width 60 height 13
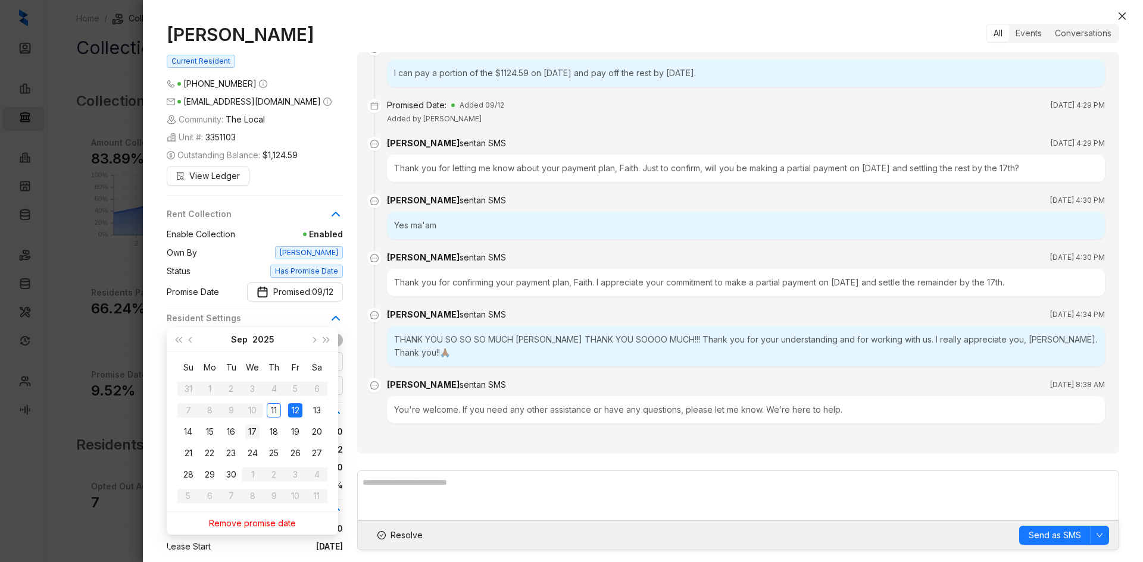
type input "**********"
drag, startPoint x: 252, startPoint y: 433, endPoint x: 259, endPoint y: 434, distance: 6.6
click at [253, 433] on div "17" at bounding box center [252, 432] width 14 height 14
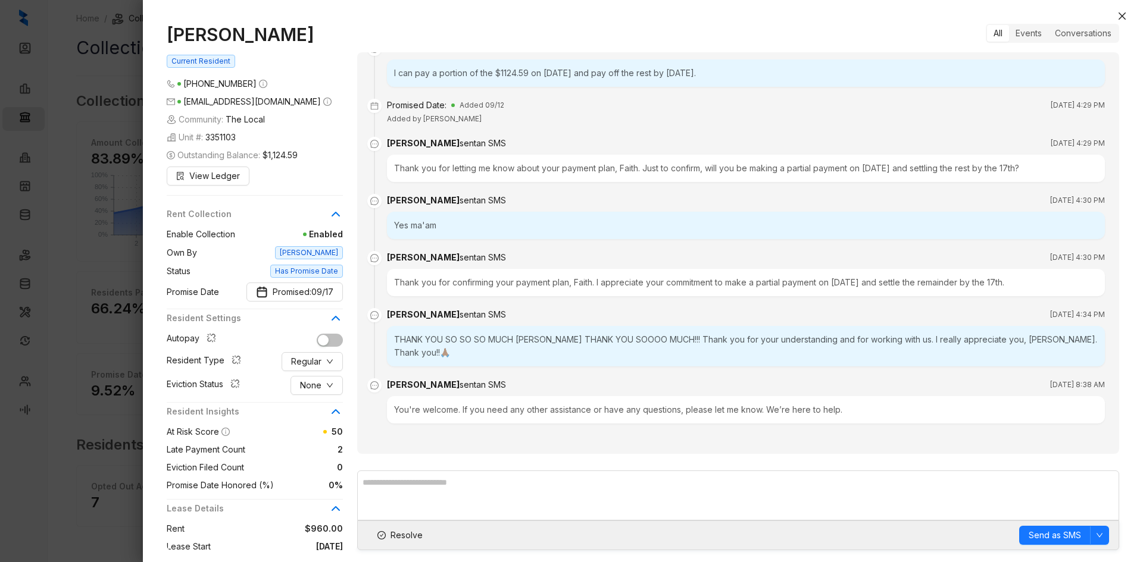
drag, startPoint x: 1124, startPoint y: 16, endPoint x: 1111, endPoint y: 21, distance: 14.1
click at [1124, 16] on icon "close" at bounding box center [1122, 16] width 10 height 10
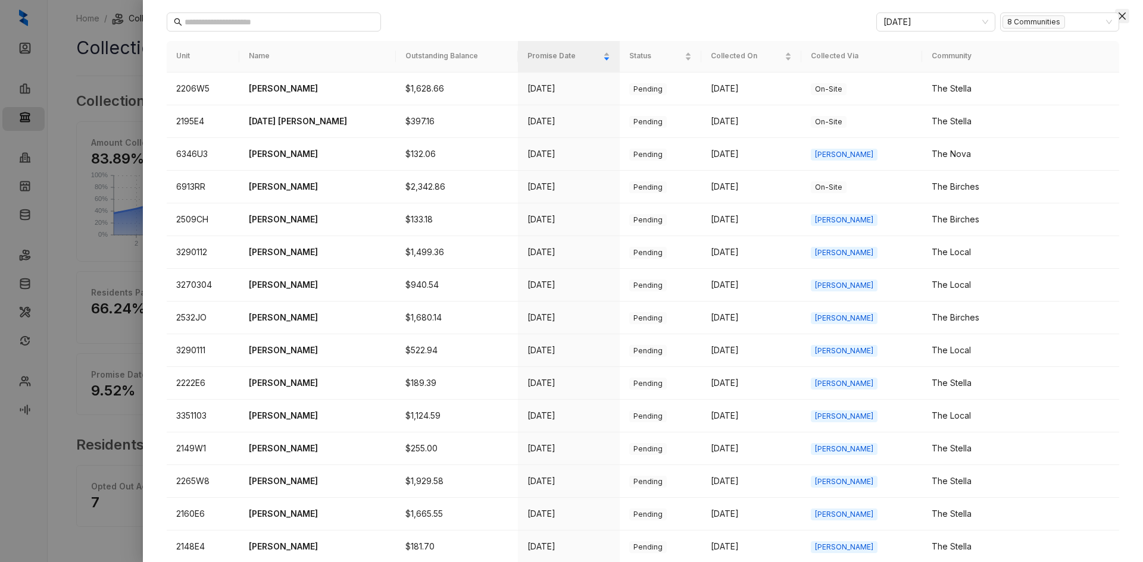
click at [1127, 14] on button "Close" at bounding box center [1122, 16] width 14 height 14
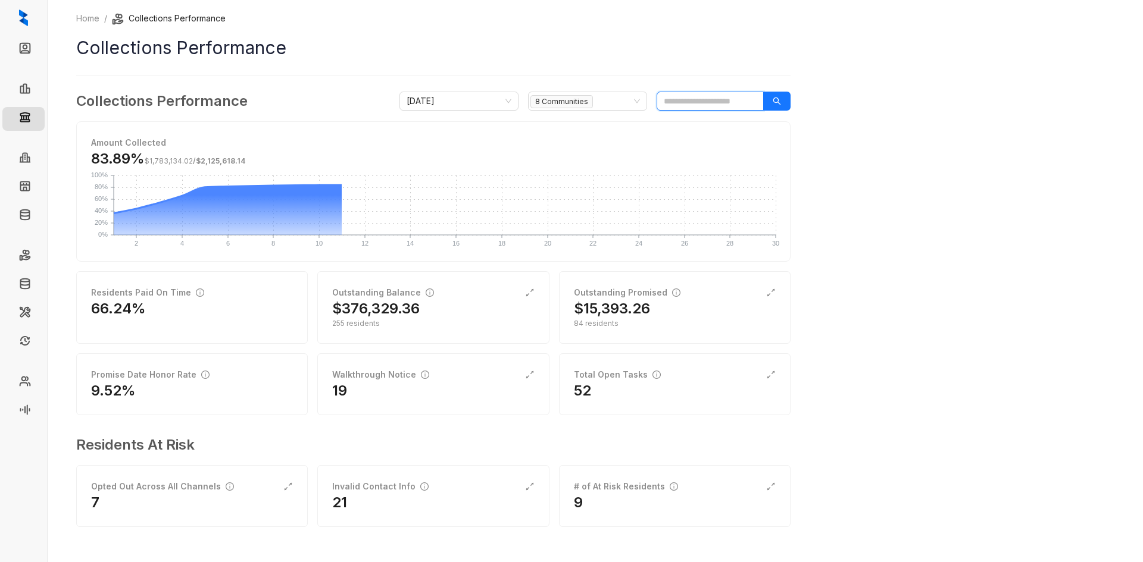
click at [682, 100] on input "search" at bounding box center [709, 101] width 107 height 19
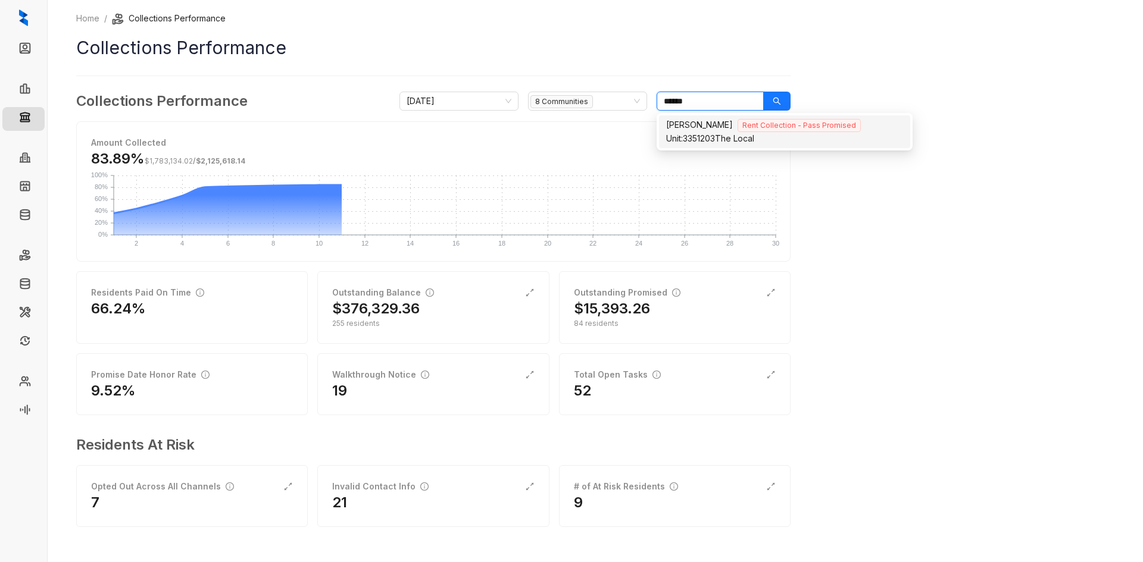
click at [726, 140] on div "Unit: 3351203 The Local" at bounding box center [784, 138] width 237 height 13
type input "******"
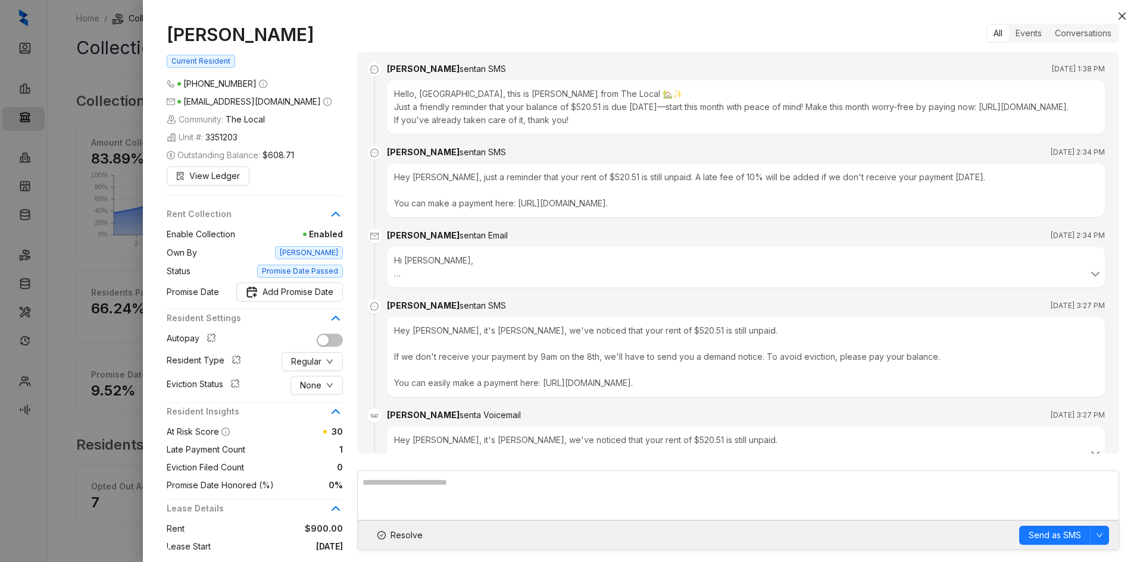
scroll to position [904, 0]
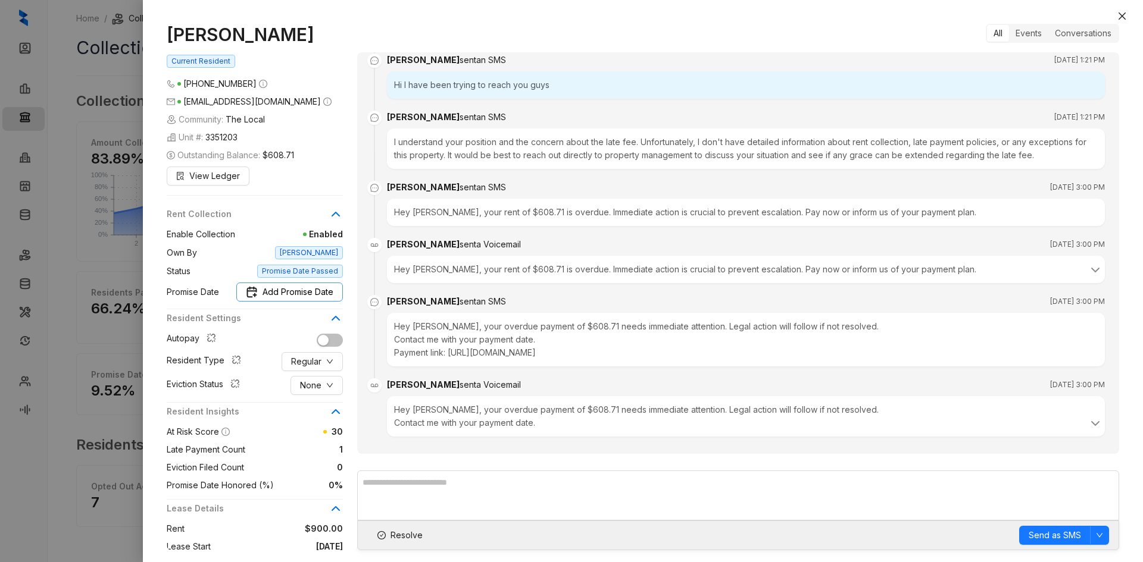
click at [312, 298] on span "Add Promise Date" at bounding box center [297, 292] width 71 height 13
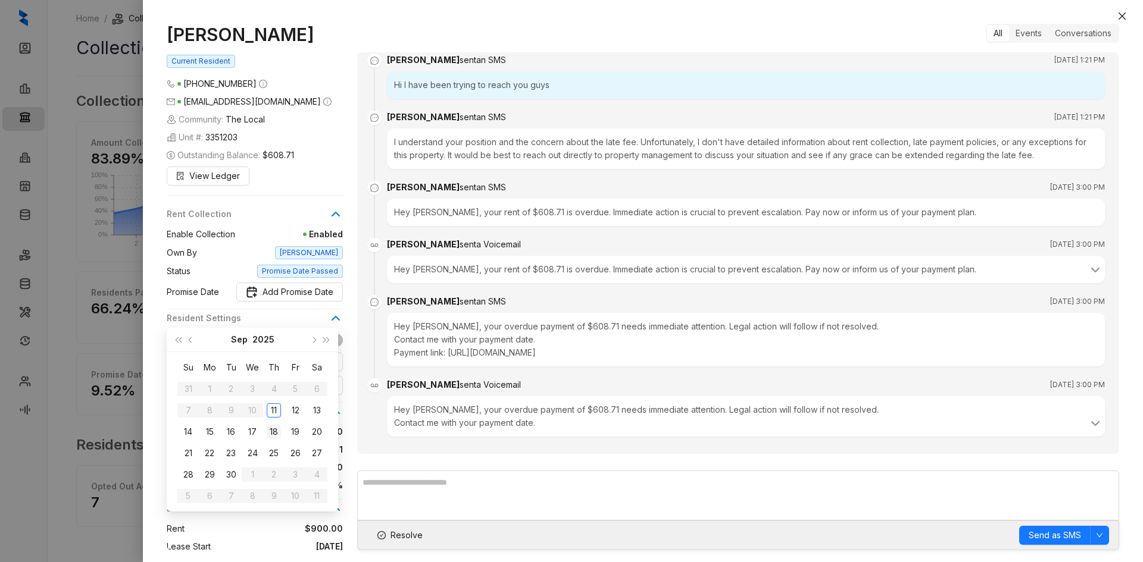
type input "**********"
click at [269, 431] on div "18" at bounding box center [274, 432] width 14 height 14
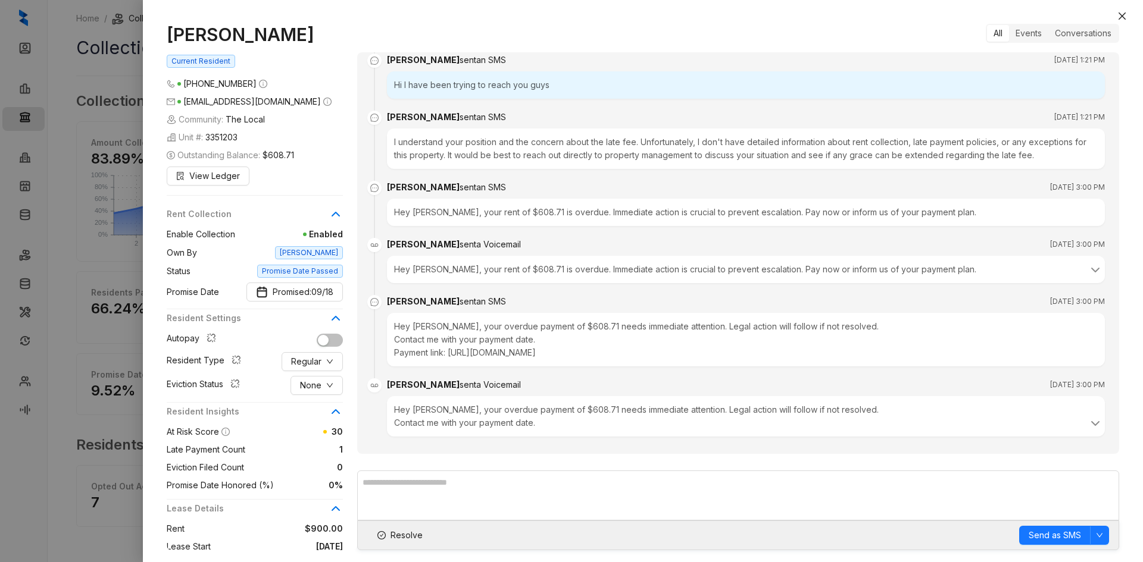
click at [1129, 14] on div "[PERSON_NAME] Current Resident [PHONE_NUMBER] [EMAIL_ADDRESS][DOMAIN_NAME] Comm…" at bounding box center [643, 287] width 1000 height 550
click at [1125, 17] on icon "close" at bounding box center [1122, 16] width 10 height 10
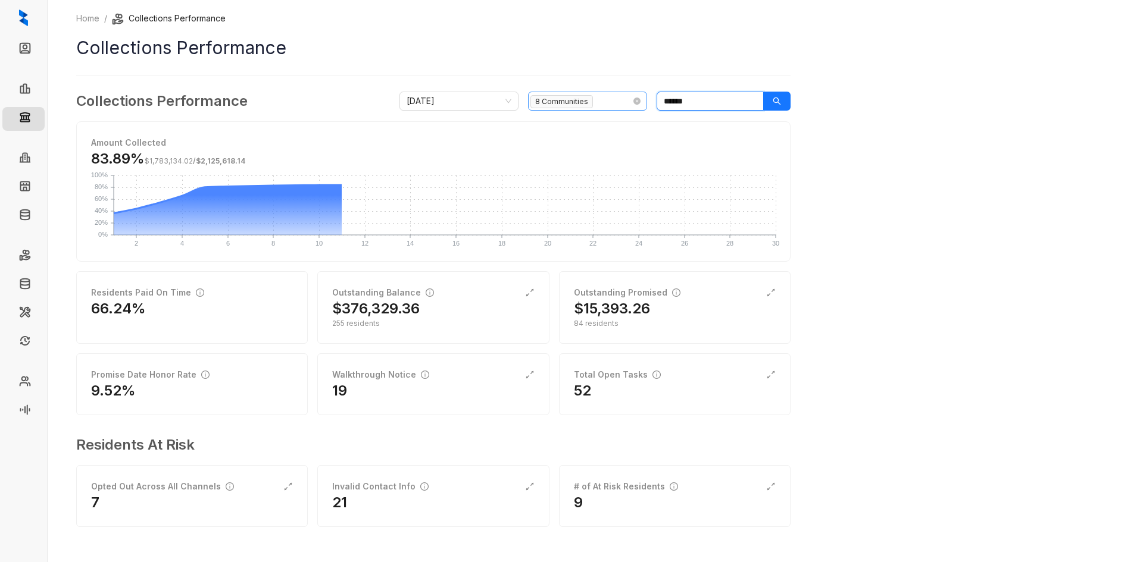
drag, startPoint x: 697, startPoint y: 102, endPoint x: 561, endPoint y: 102, distance: 136.3
click at [561, 102] on div "[DATE] 8 Communities ******" at bounding box center [594, 101] width 391 height 19
click at [634, 320] on div "84 residents" at bounding box center [675, 323] width 202 height 11
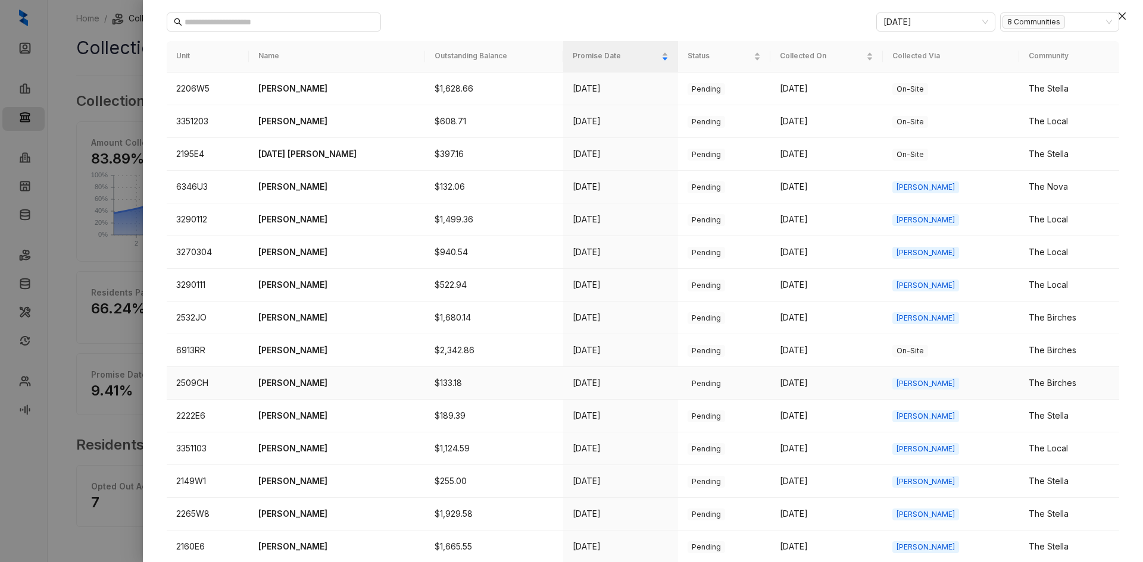
scroll to position [238, 0]
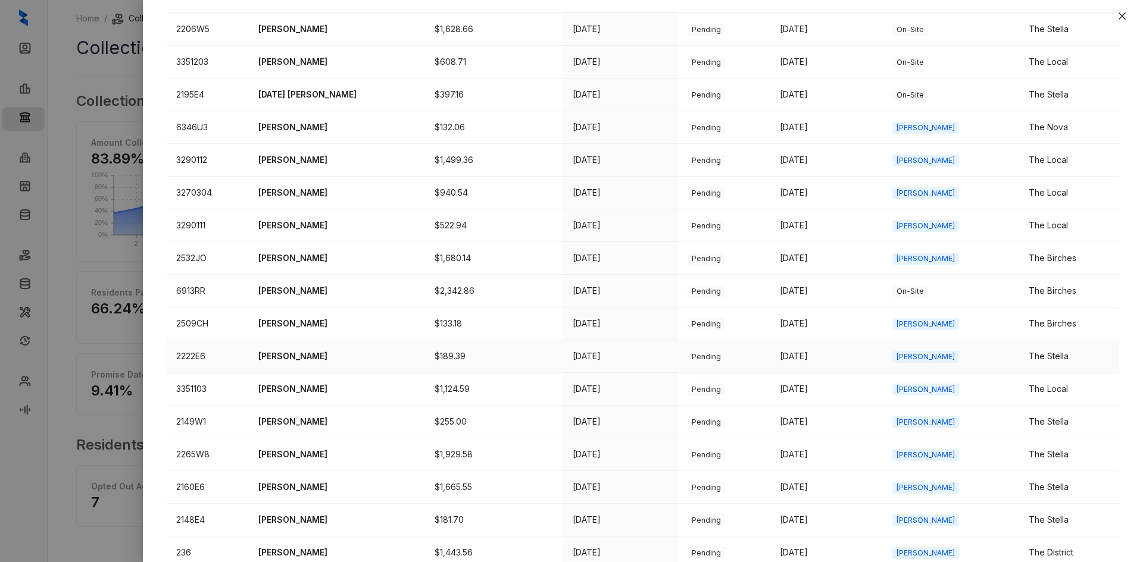
click at [304, 354] on p "[PERSON_NAME]" at bounding box center [336, 356] width 157 height 13
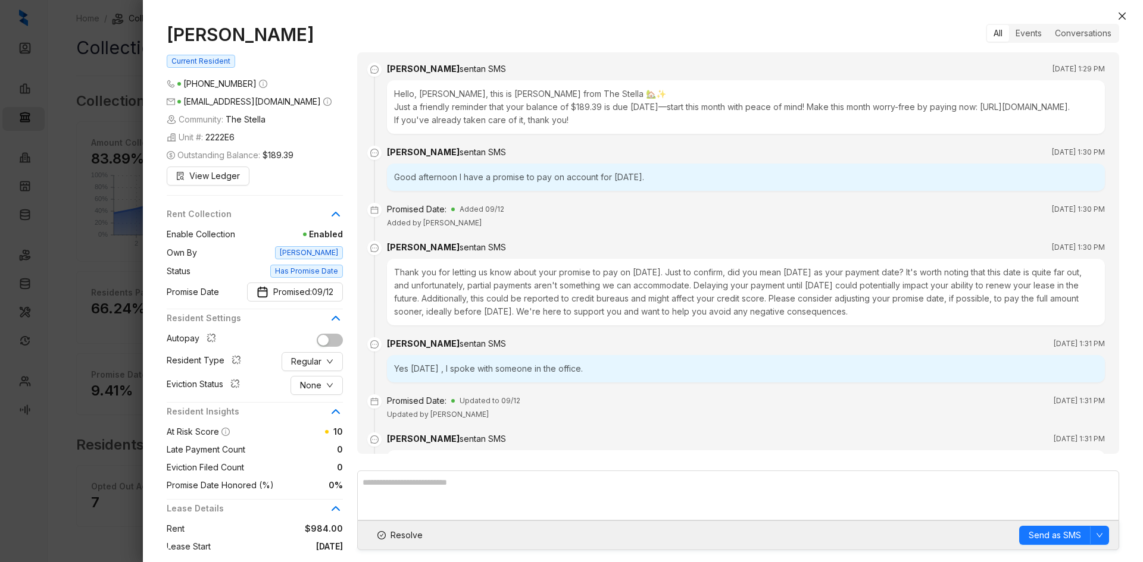
scroll to position [195, 0]
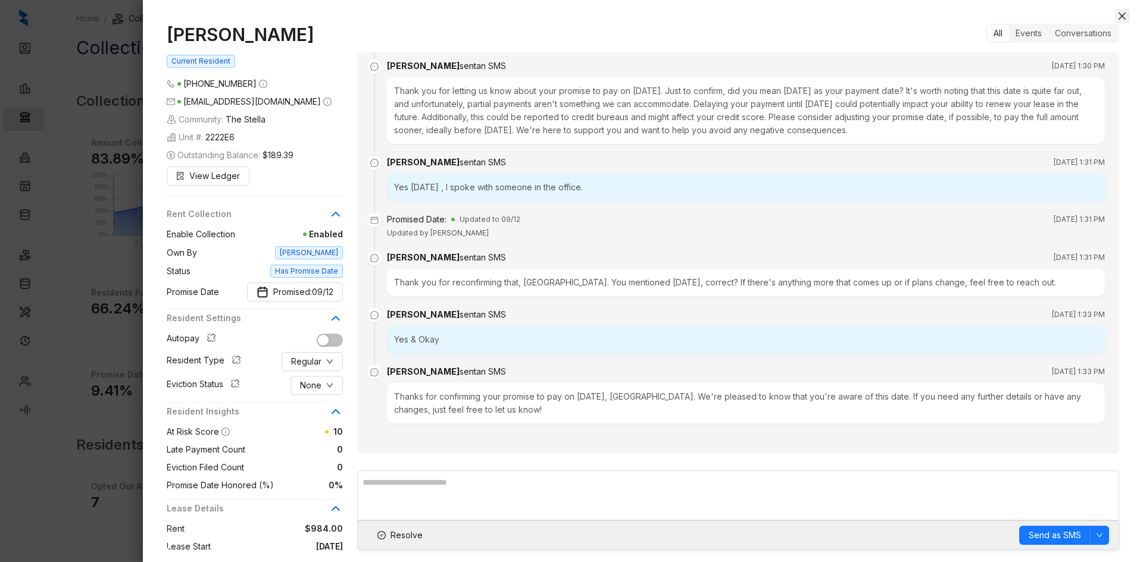
click at [1125, 17] on icon "close" at bounding box center [1122, 16] width 10 height 10
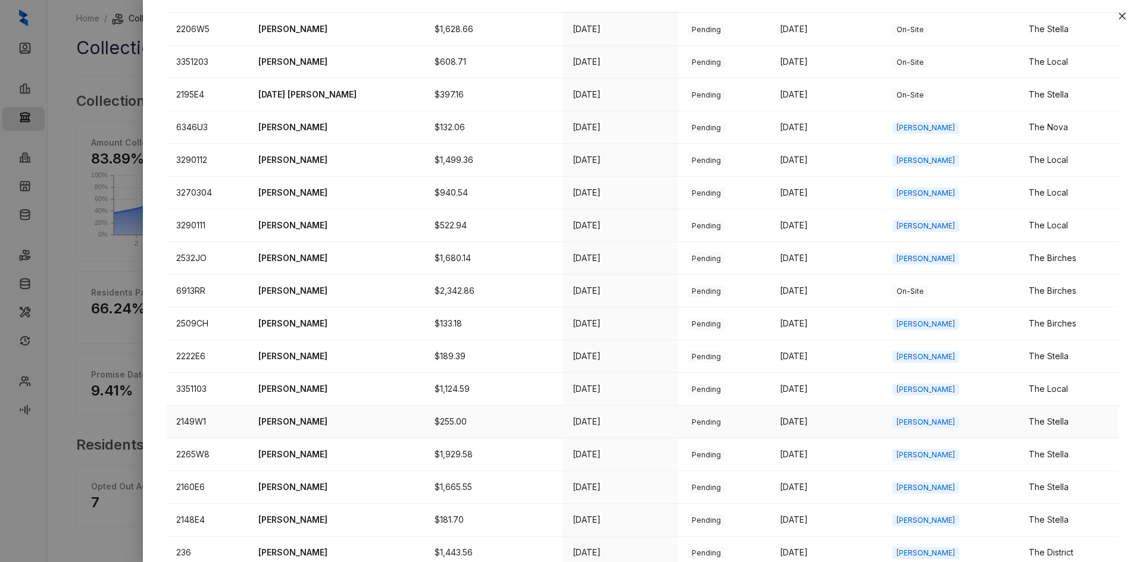
click at [293, 421] on p "[PERSON_NAME]" at bounding box center [336, 421] width 157 height 13
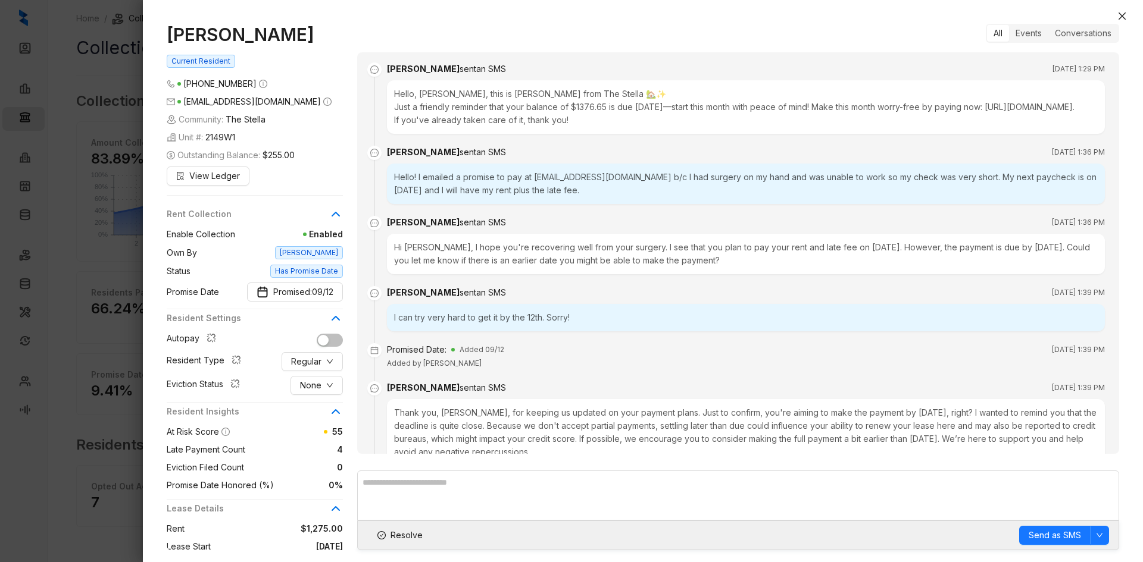
scroll to position [170, 0]
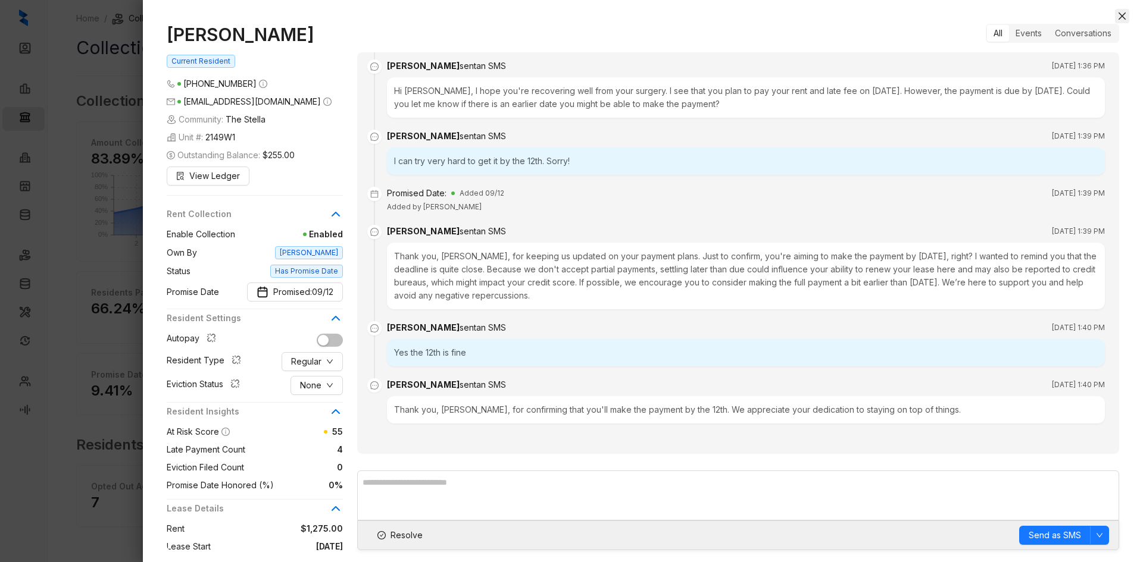
click at [1124, 18] on icon "close" at bounding box center [1121, 15] width 7 height 7
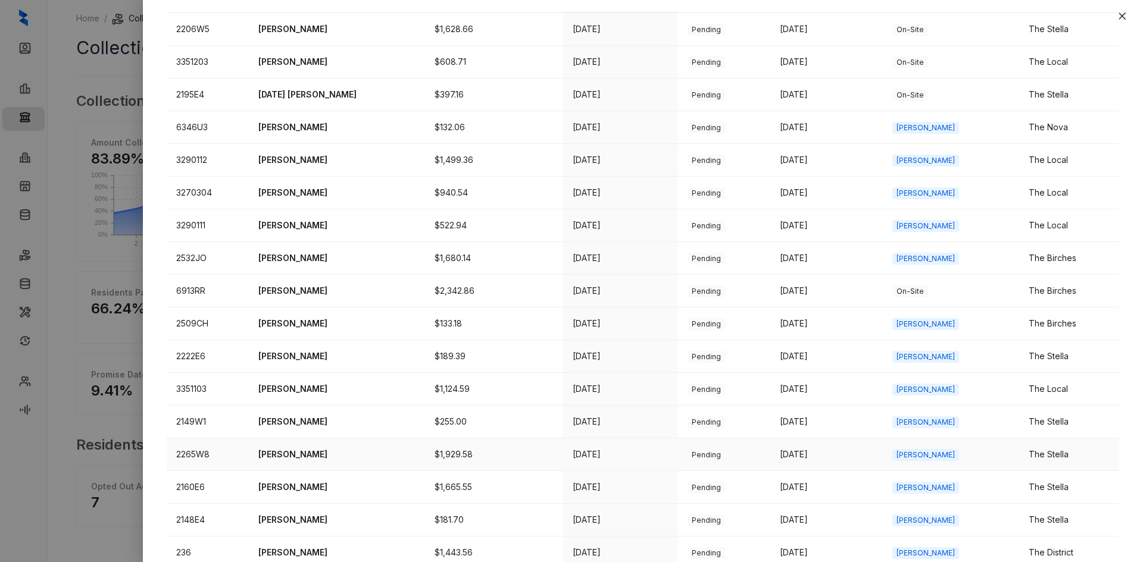
click at [309, 460] on p "[PERSON_NAME]" at bounding box center [336, 454] width 157 height 13
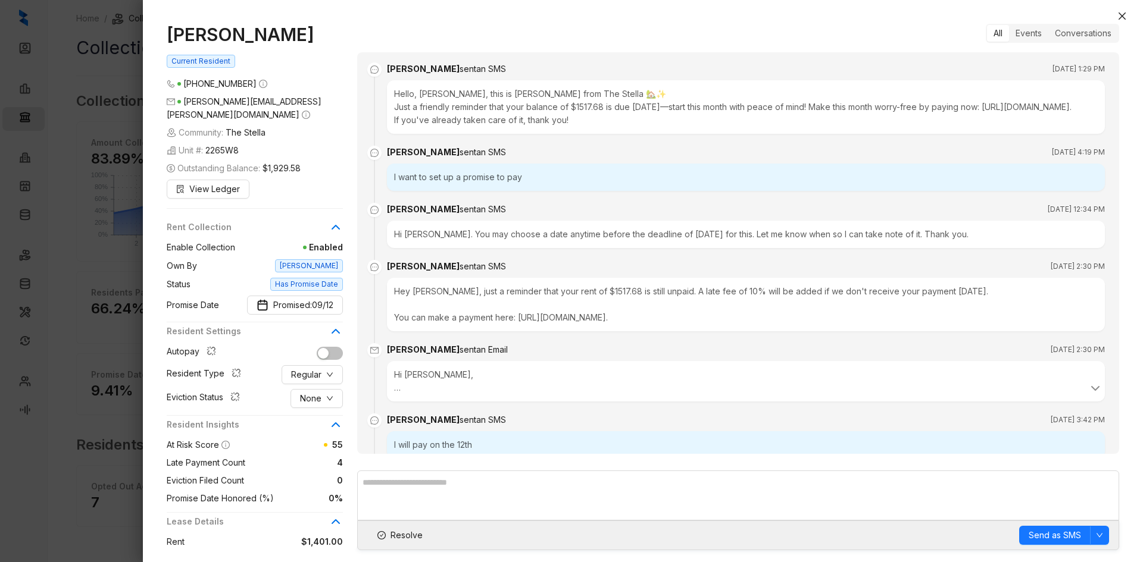
scroll to position [449, 0]
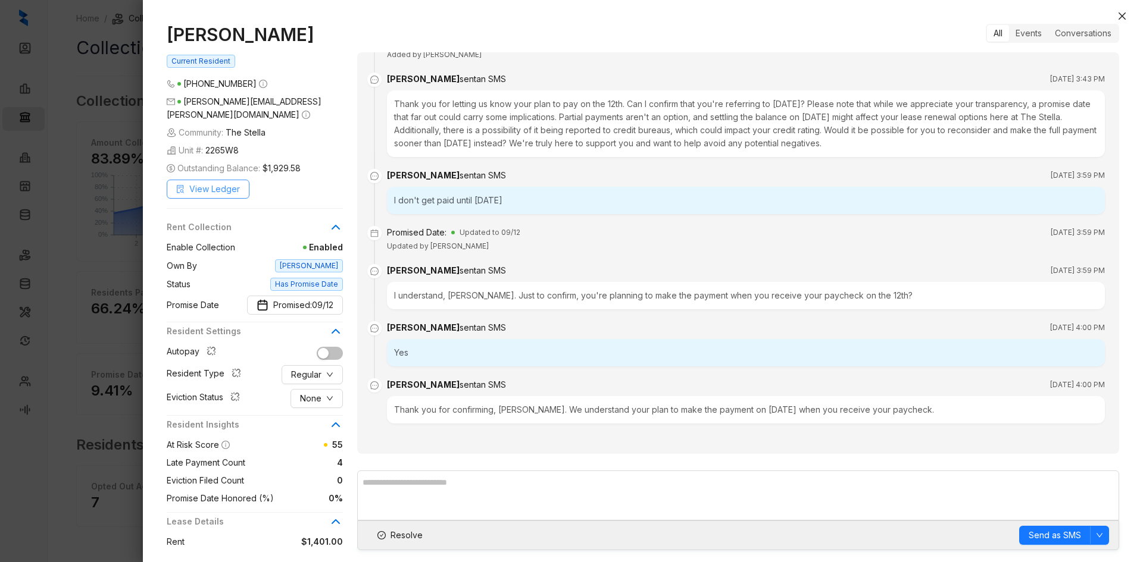
click at [220, 183] on span "View Ledger" at bounding box center [214, 189] width 51 height 13
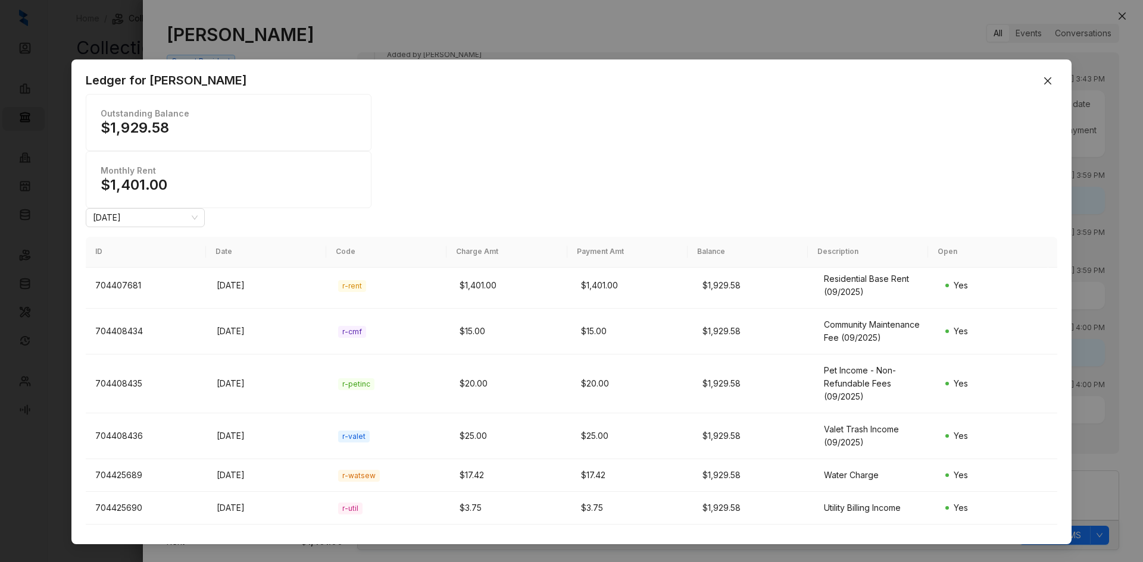
scroll to position [0, 0]
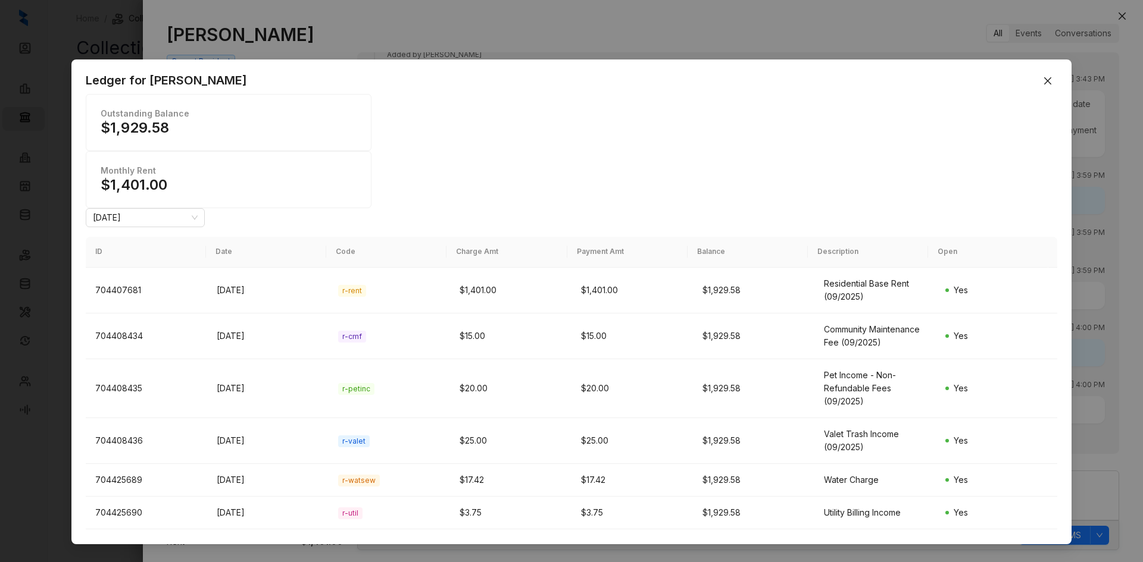
click at [1037, 78] on div "Ledger for [PERSON_NAME]" at bounding box center [571, 80] width 971 height 18
click at [1044, 78] on icon "close" at bounding box center [1047, 80] width 7 height 7
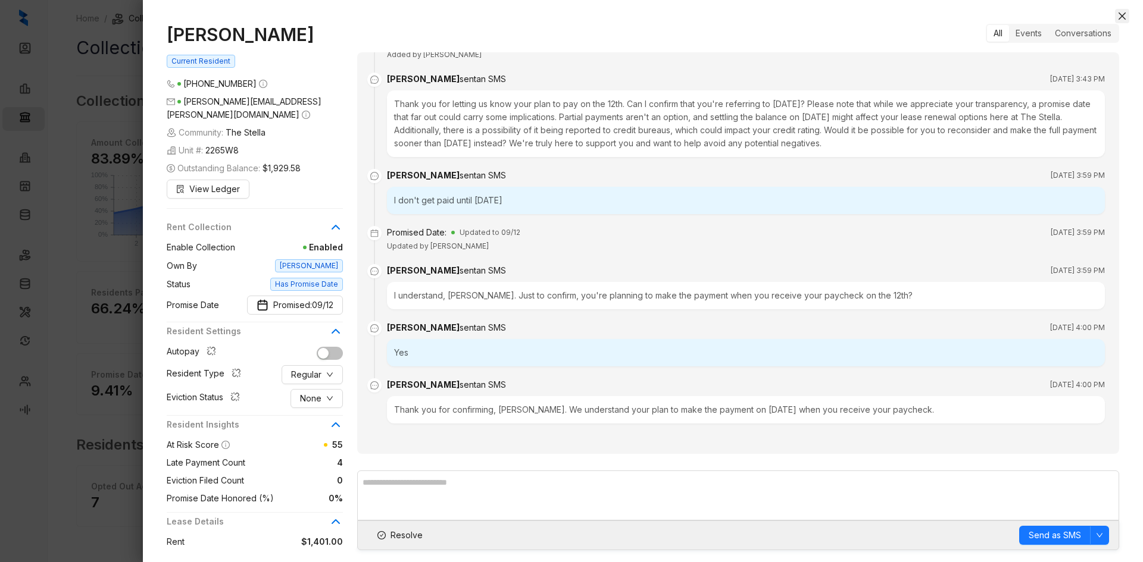
click at [1121, 16] on icon "close" at bounding box center [1122, 16] width 10 height 10
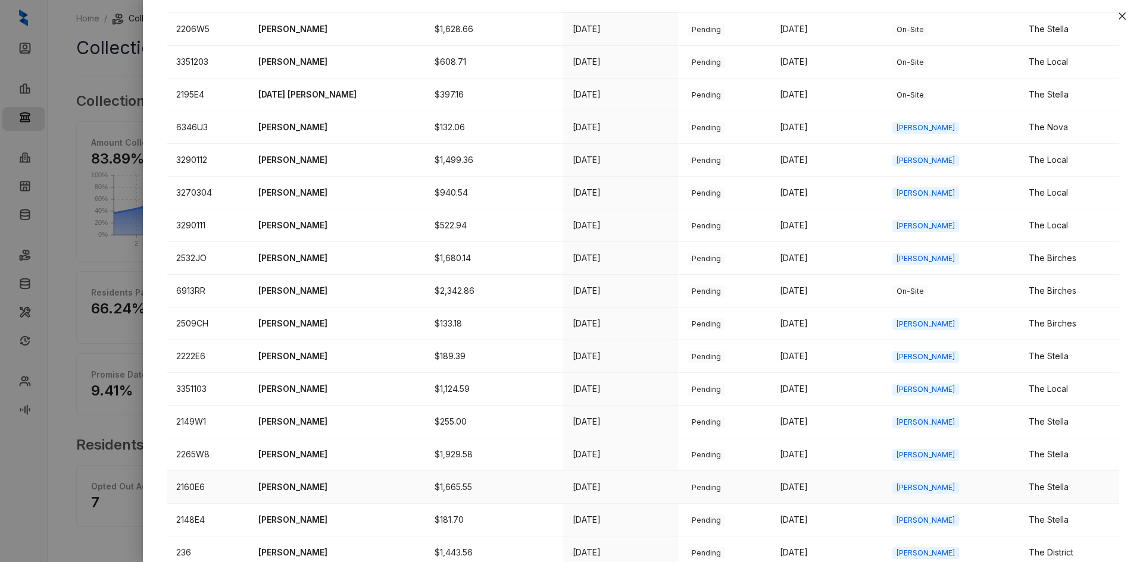
click at [309, 489] on p "[PERSON_NAME]" at bounding box center [336, 487] width 157 height 13
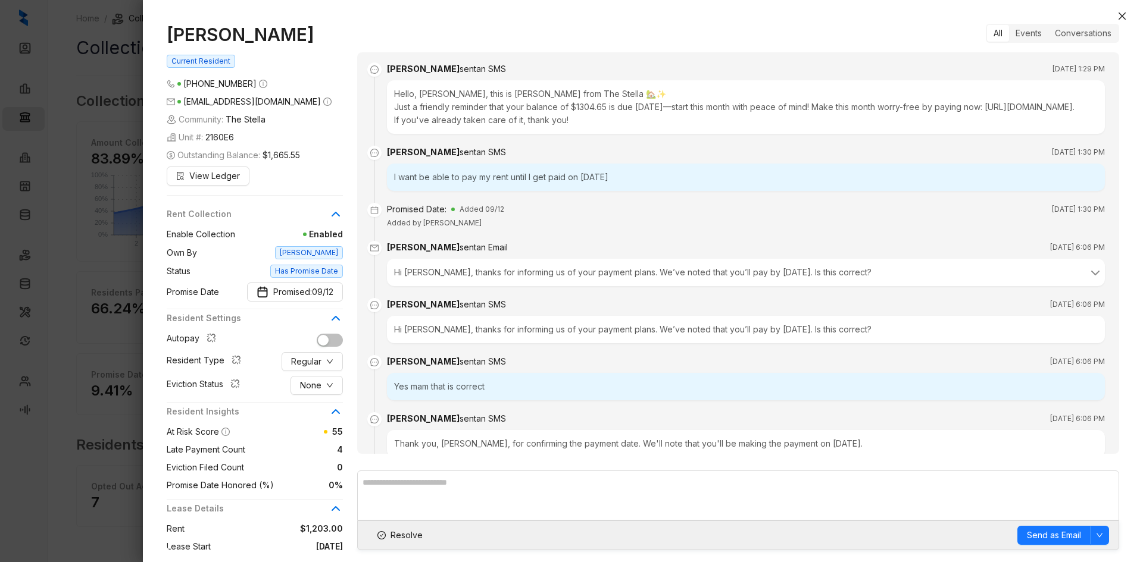
scroll to position [270, 0]
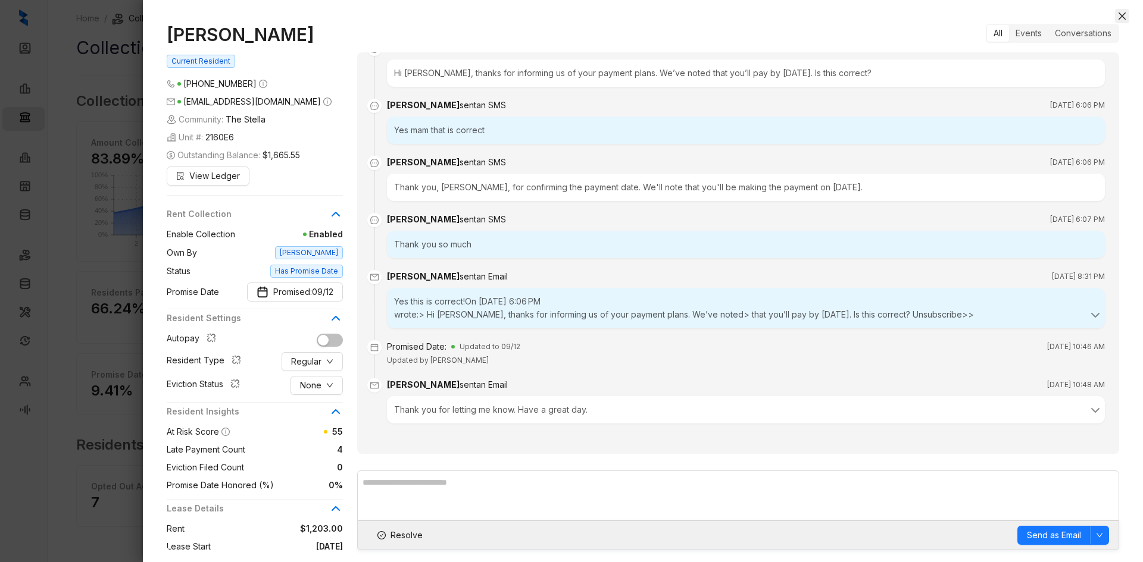
click at [1125, 17] on icon "close" at bounding box center [1122, 16] width 10 height 10
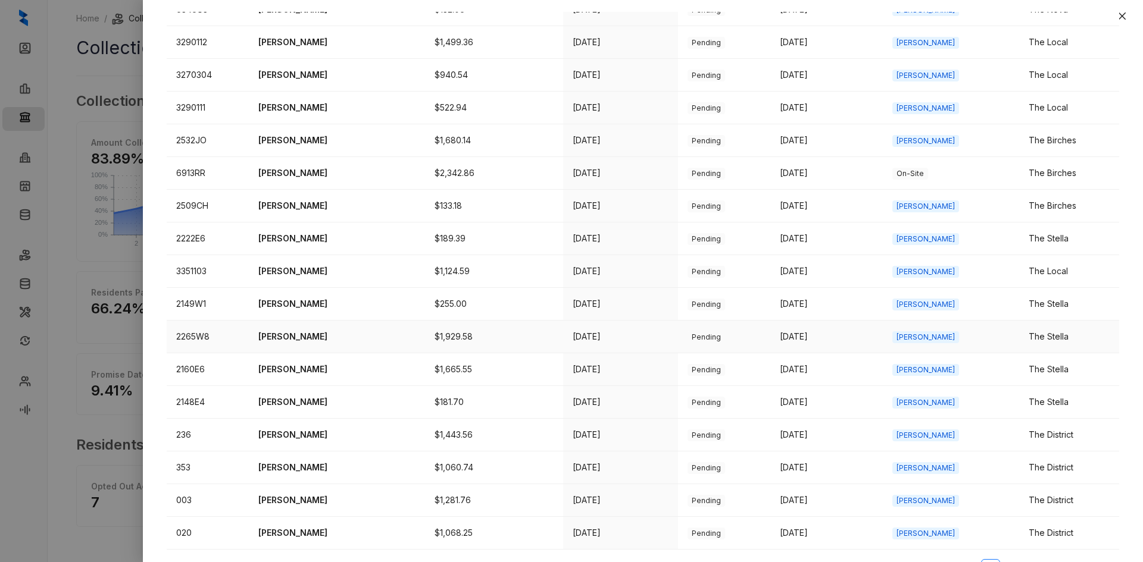
scroll to position [357, 0]
click at [292, 403] on p "[PERSON_NAME]" at bounding box center [336, 401] width 157 height 13
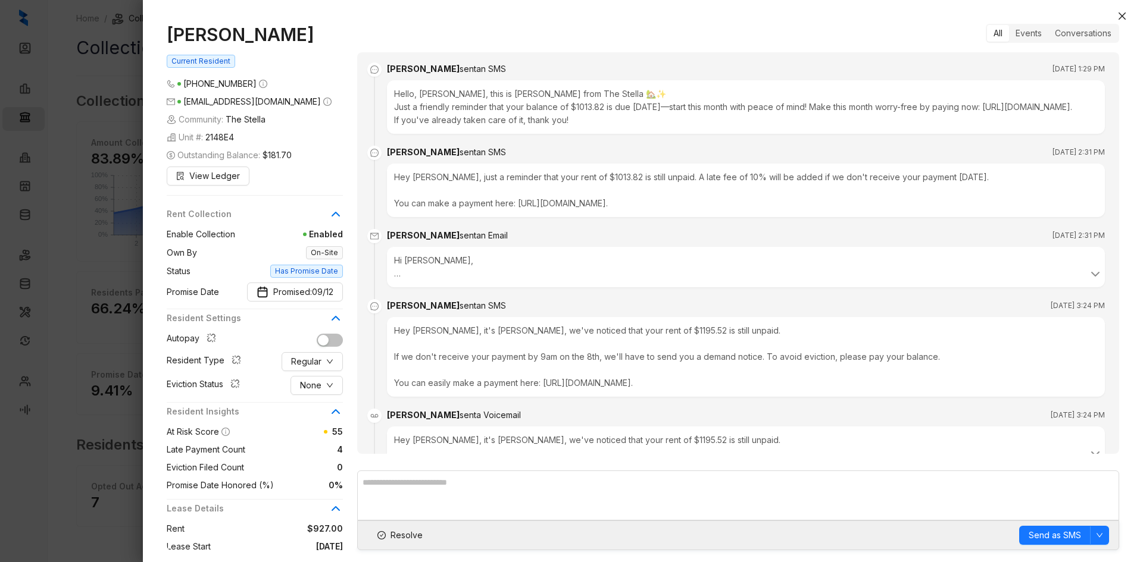
scroll to position [295, 0]
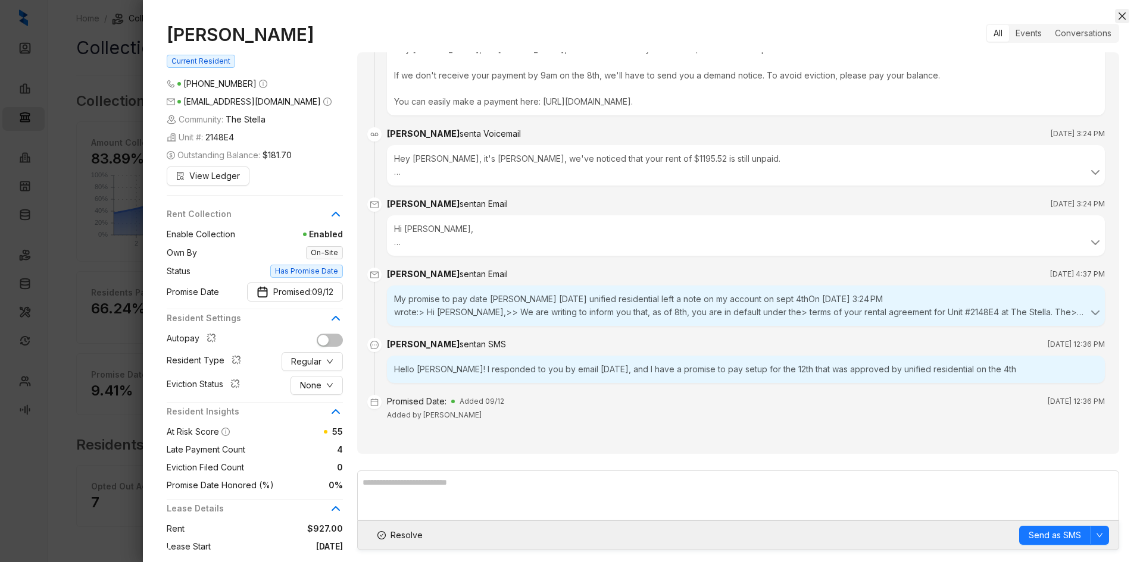
click at [1124, 14] on icon "close" at bounding box center [1121, 15] width 7 height 7
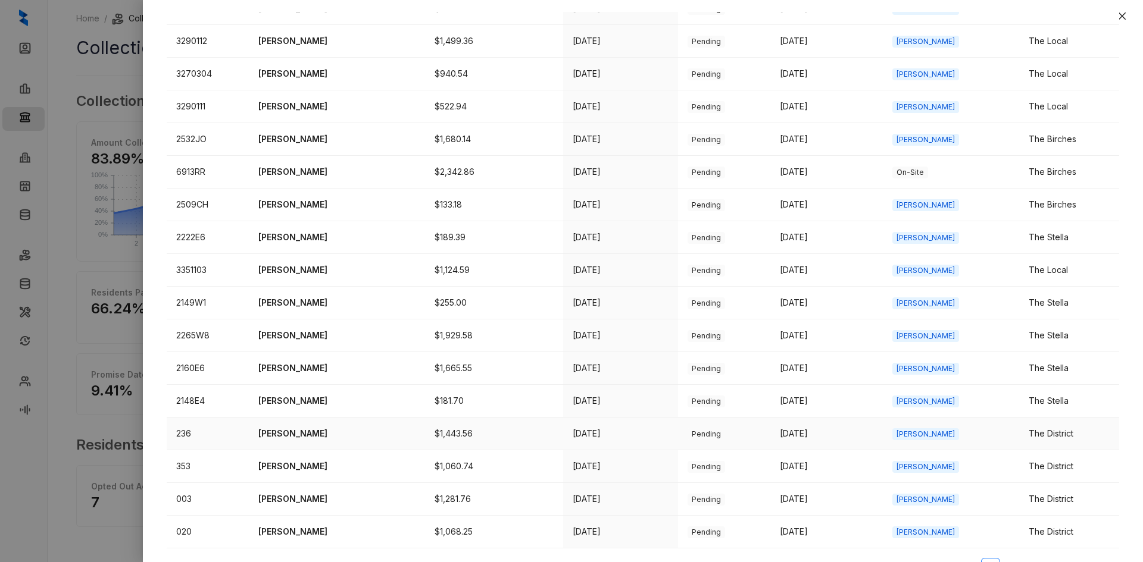
click at [326, 434] on p "[PERSON_NAME]" at bounding box center [336, 433] width 157 height 13
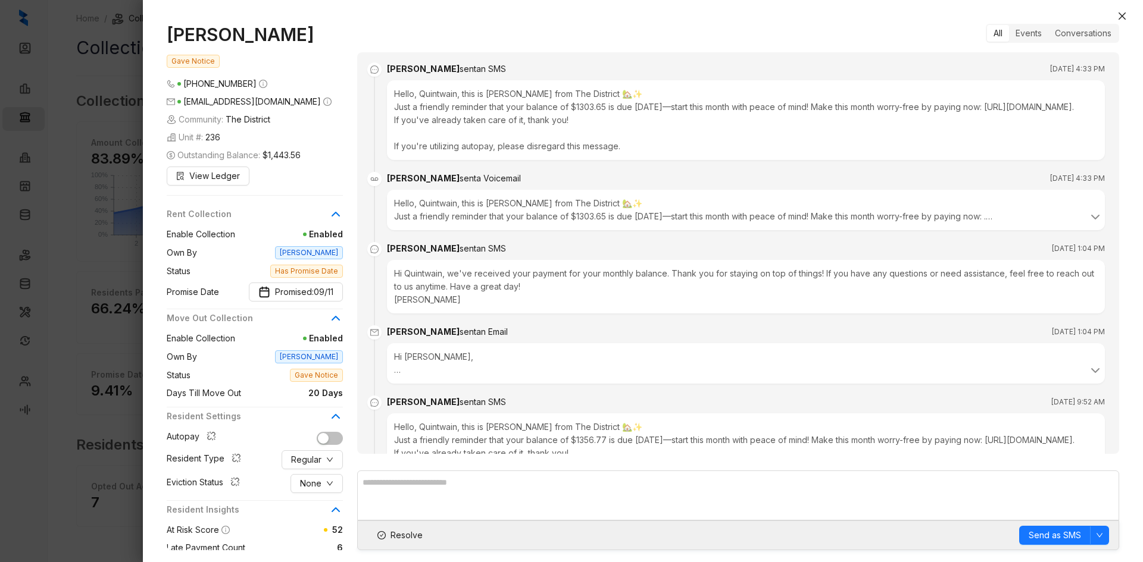
scroll to position [2304, 0]
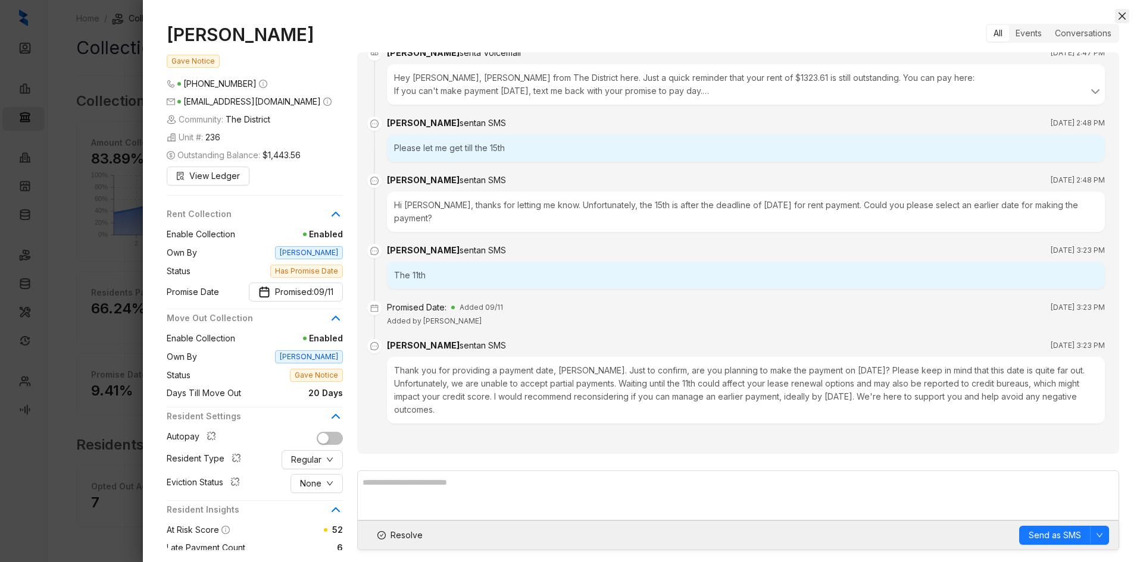
click at [1118, 12] on icon "close" at bounding box center [1122, 16] width 10 height 10
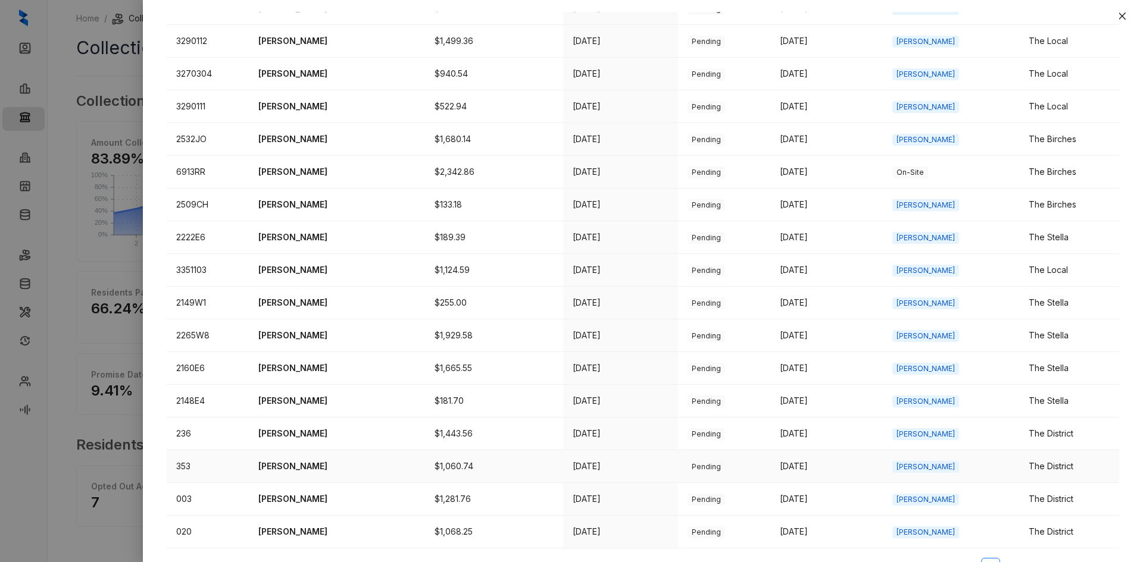
click at [294, 467] on p "[PERSON_NAME]" at bounding box center [336, 466] width 157 height 13
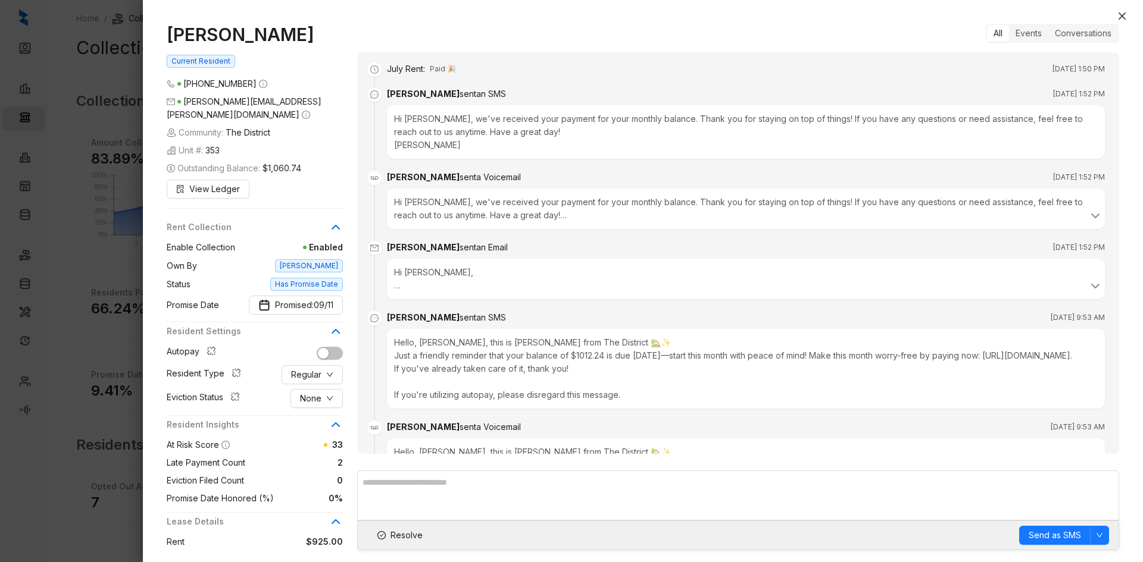
scroll to position [944, 0]
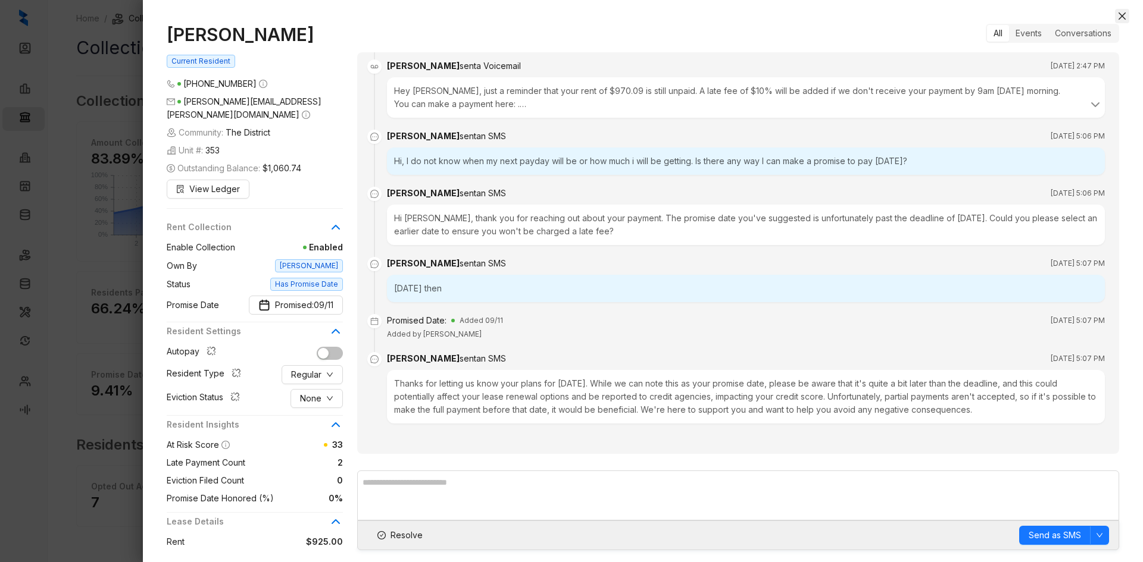
click at [1115, 15] on button "Close" at bounding box center [1122, 16] width 14 height 14
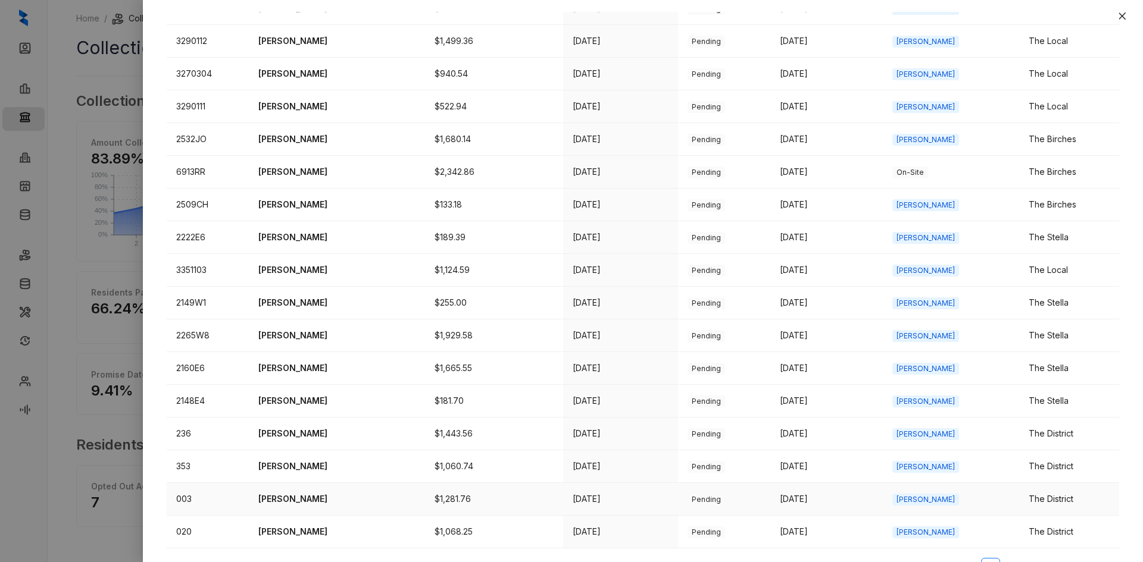
scroll to position [384, 0]
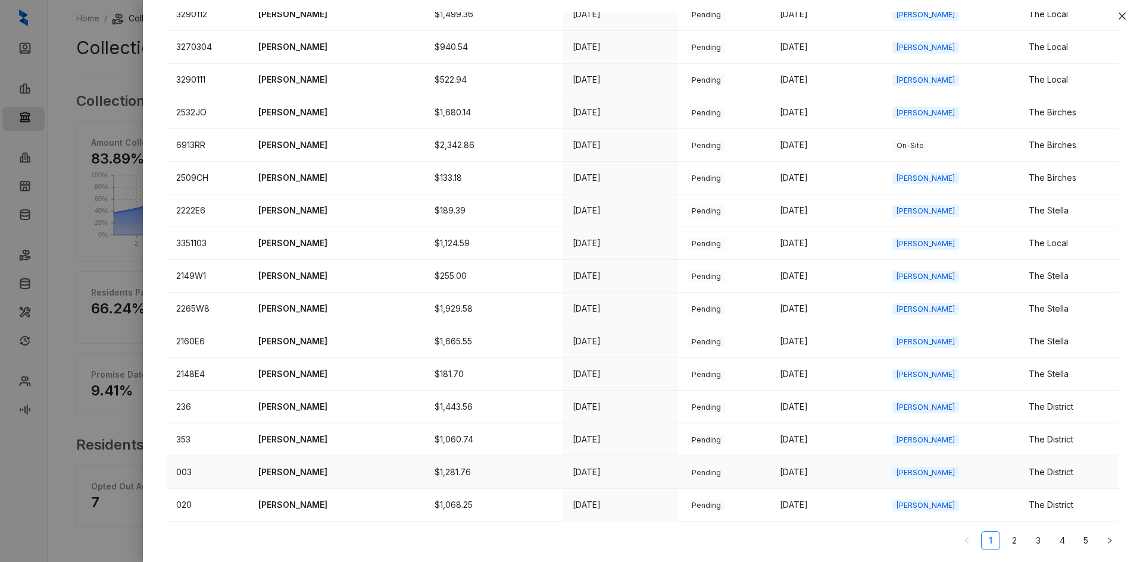
click at [303, 472] on p "[PERSON_NAME]" at bounding box center [336, 472] width 157 height 13
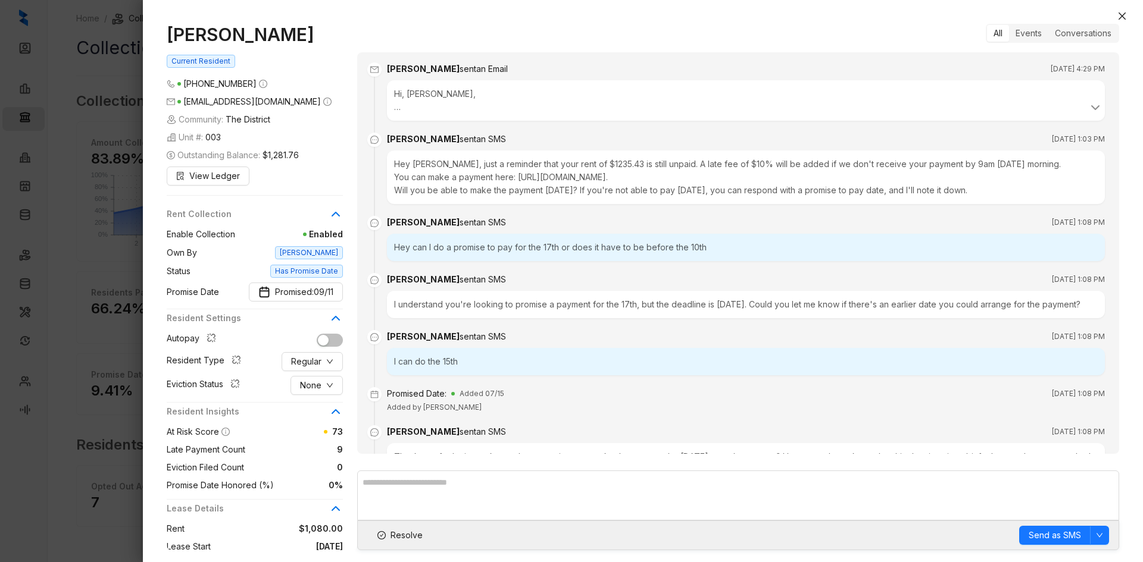
scroll to position [2875, 0]
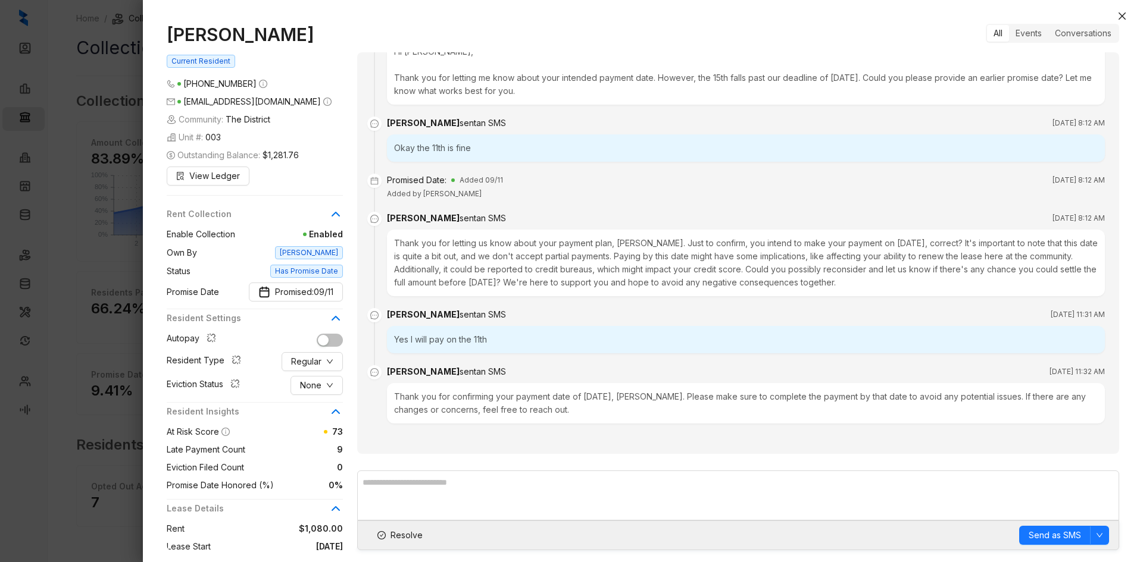
drag, startPoint x: 1125, startPoint y: 13, endPoint x: 1141, endPoint y: 14, distance: 16.7
click at [1125, 13] on icon "close" at bounding box center [1121, 15] width 7 height 7
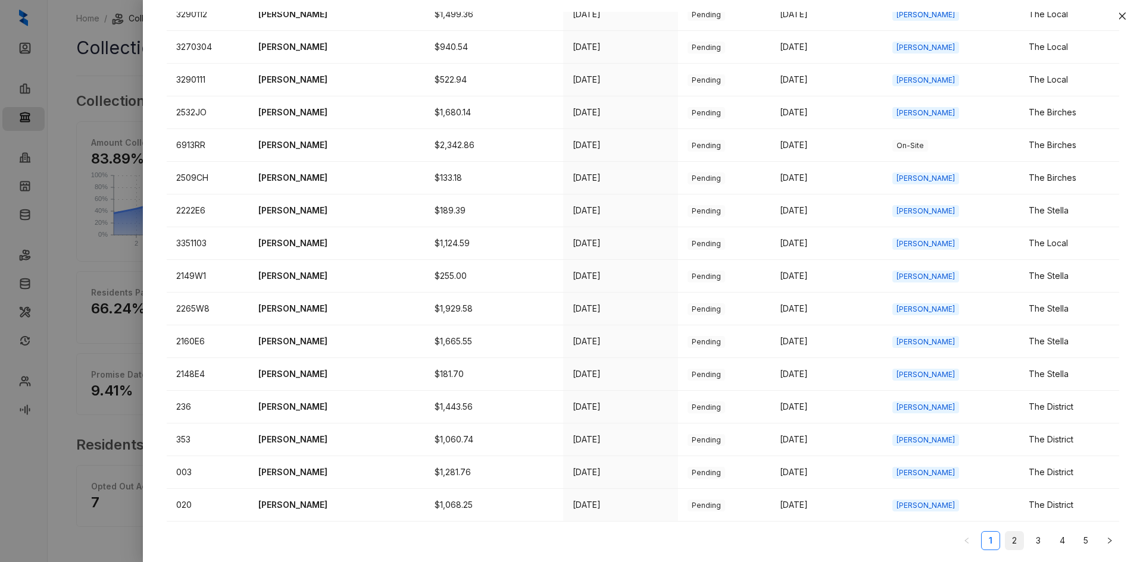
click at [1005, 545] on link "2" at bounding box center [1014, 541] width 18 height 18
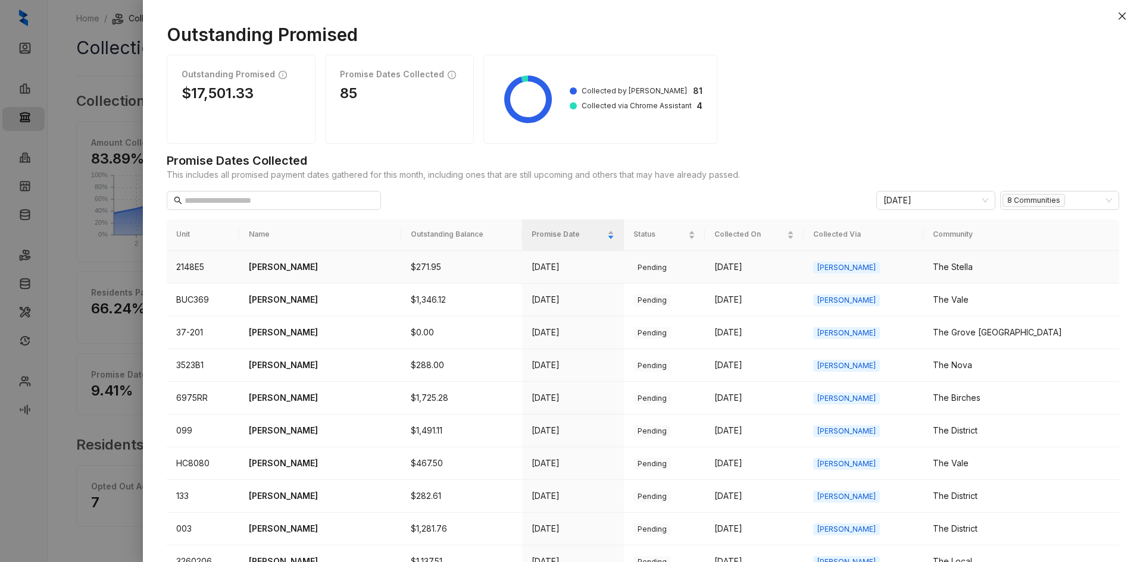
click at [321, 270] on p "[PERSON_NAME]" at bounding box center [320, 267] width 143 height 13
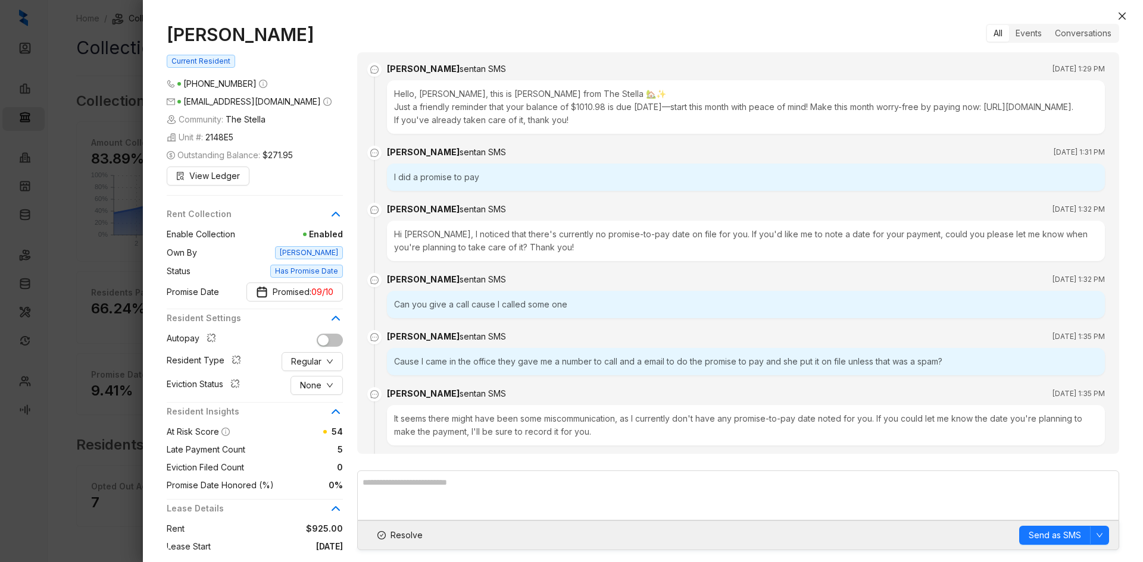
scroll to position [805, 0]
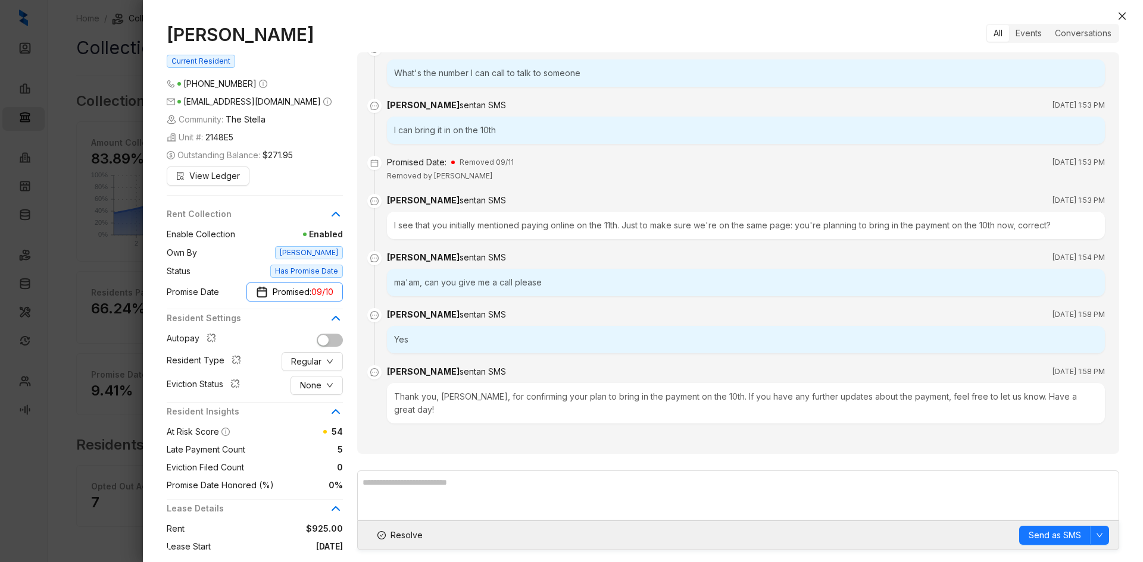
click at [307, 290] on span "Promised: 09/10" at bounding box center [303, 292] width 61 height 13
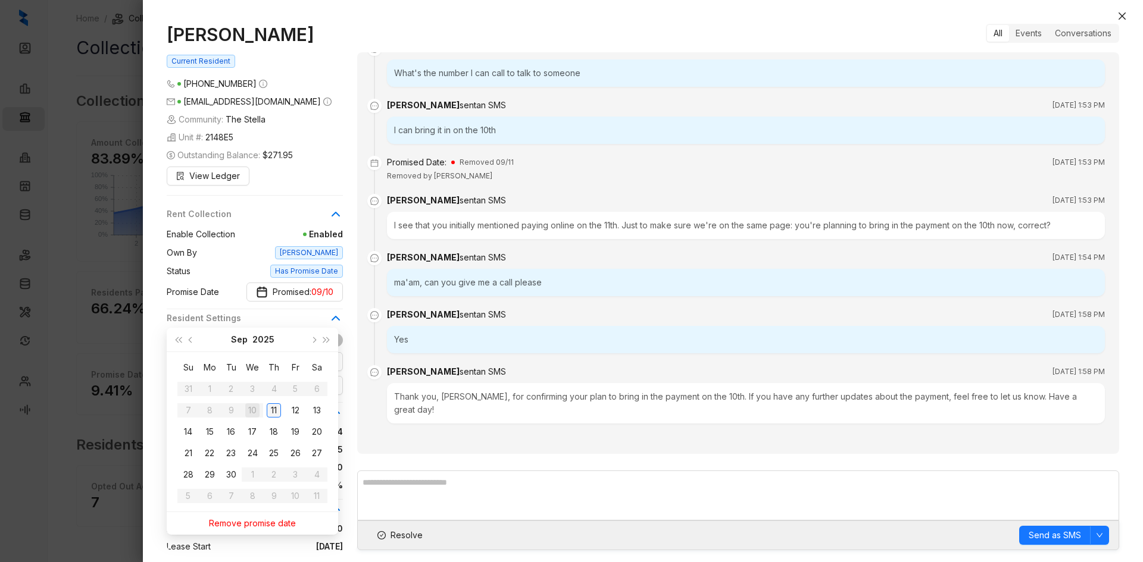
type input "**********"
click at [274, 413] on div "11" at bounding box center [274, 411] width 14 height 14
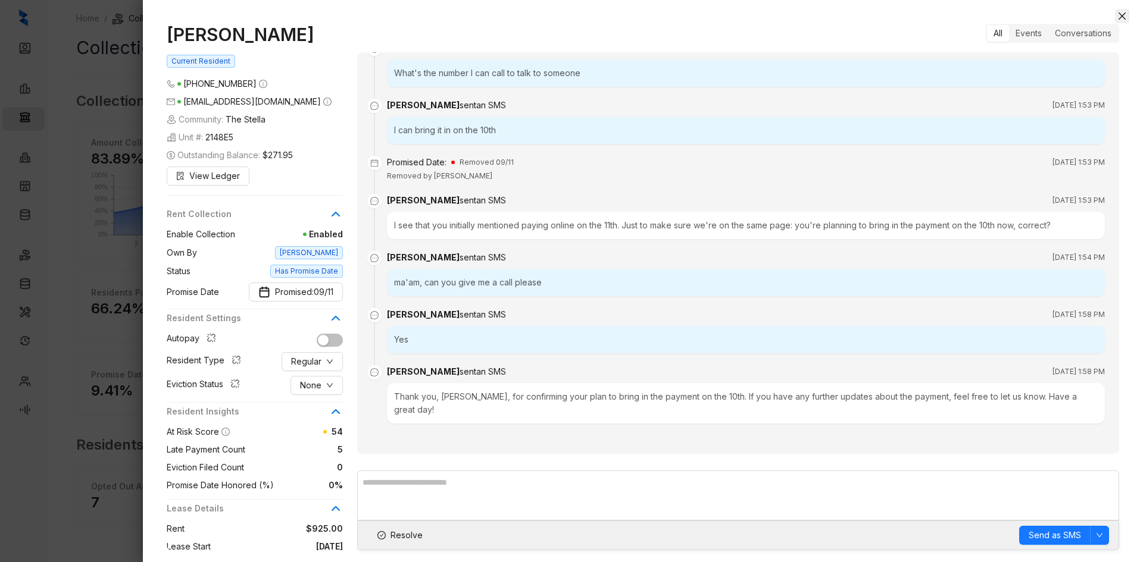
click at [1125, 14] on icon "close" at bounding box center [1122, 16] width 10 height 10
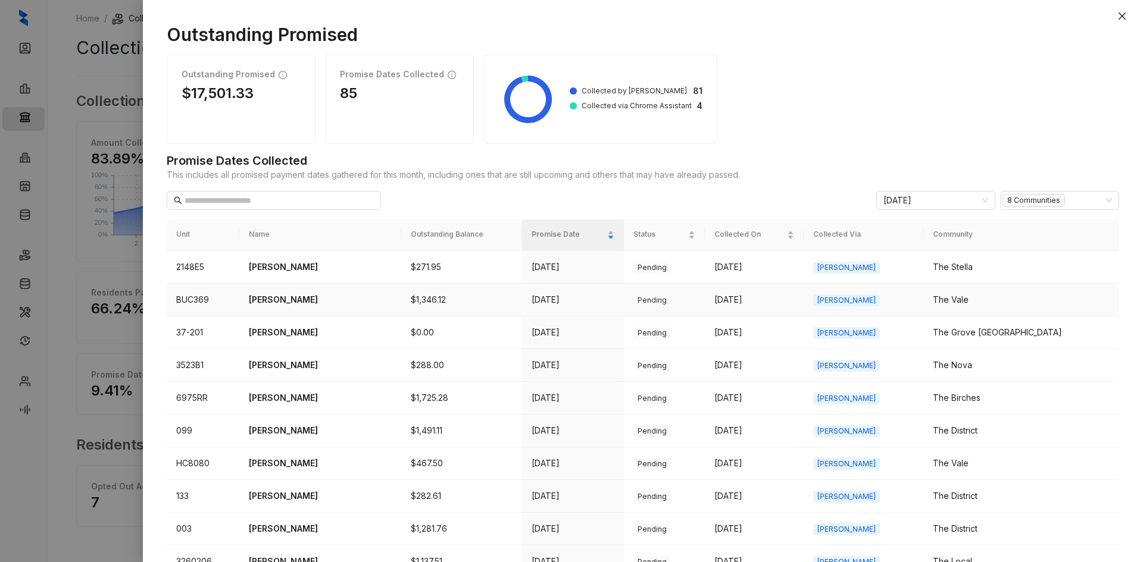
click at [289, 303] on p "[PERSON_NAME]" at bounding box center [320, 299] width 143 height 13
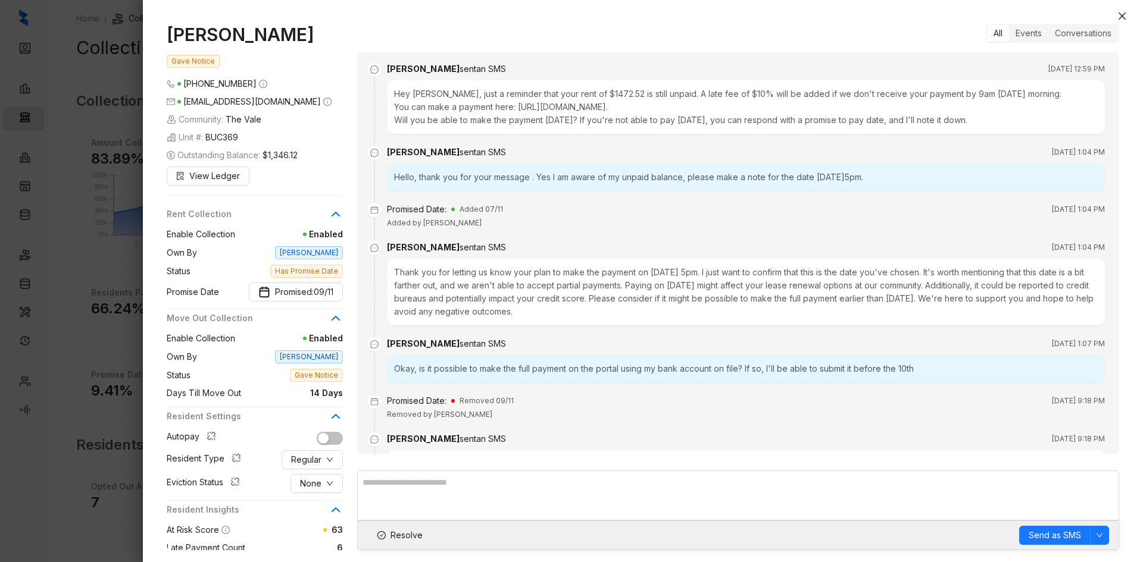
scroll to position [1722, 0]
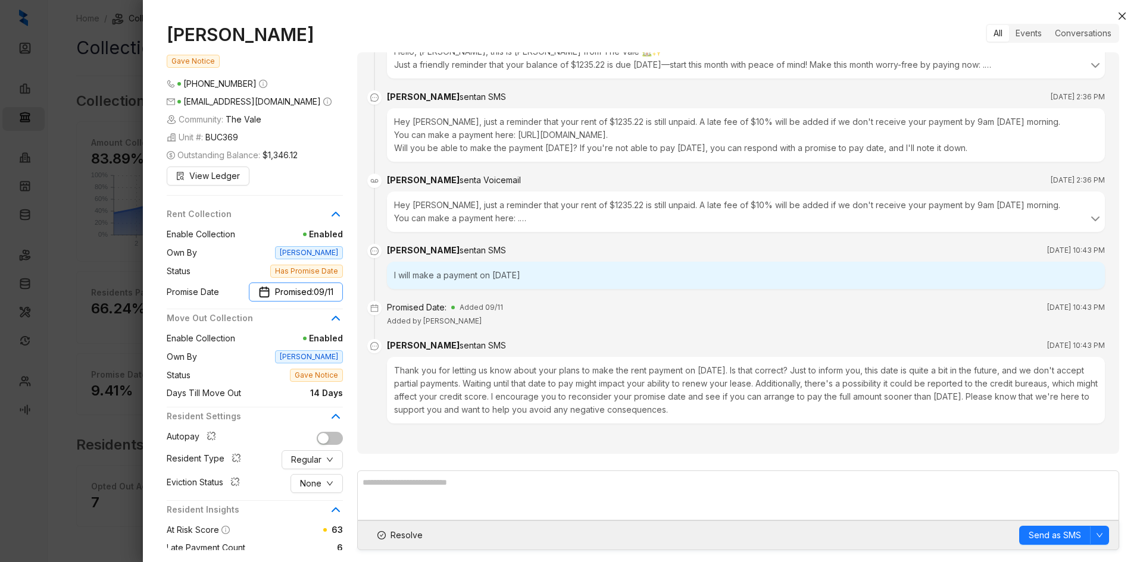
click at [292, 292] on span "Promised: 09/11" at bounding box center [304, 292] width 58 height 13
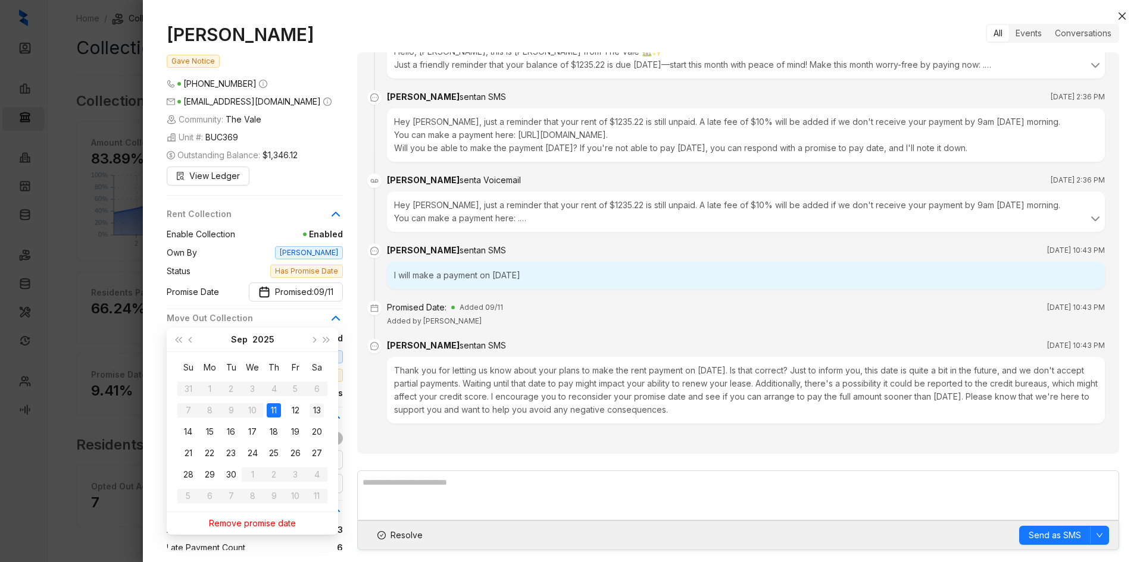
type input "**********"
click at [318, 408] on div "13" at bounding box center [316, 411] width 14 height 14
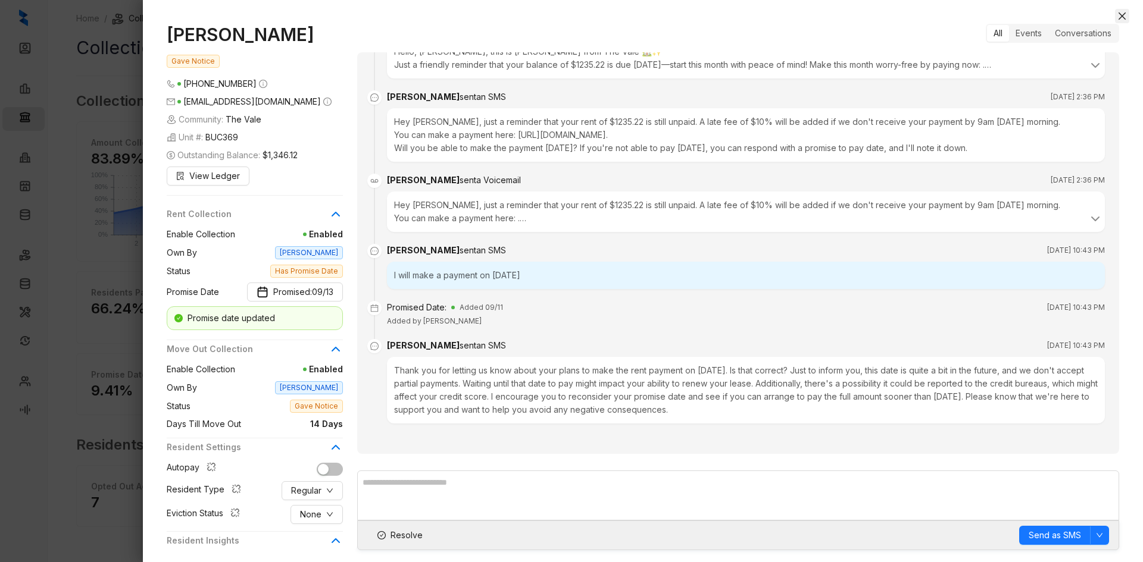
click at [1124, 17] on icon "close" at bounding box center [1121, 15] width 7 height 7
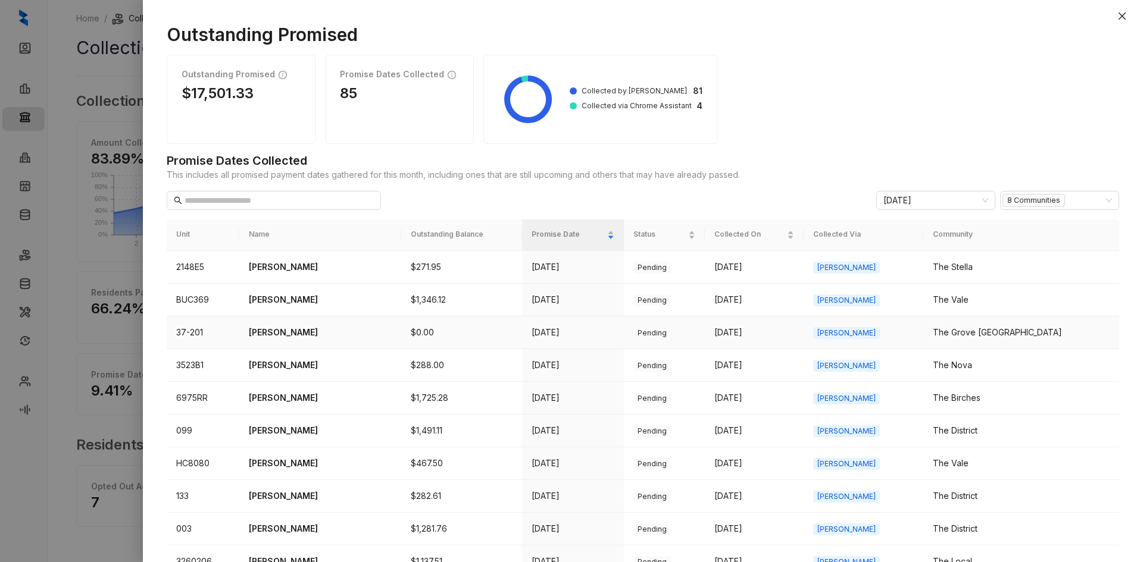
click at [305, 335] on p "[PERSON_NAME]" at bounding box center [320, 332] width 143 height 13
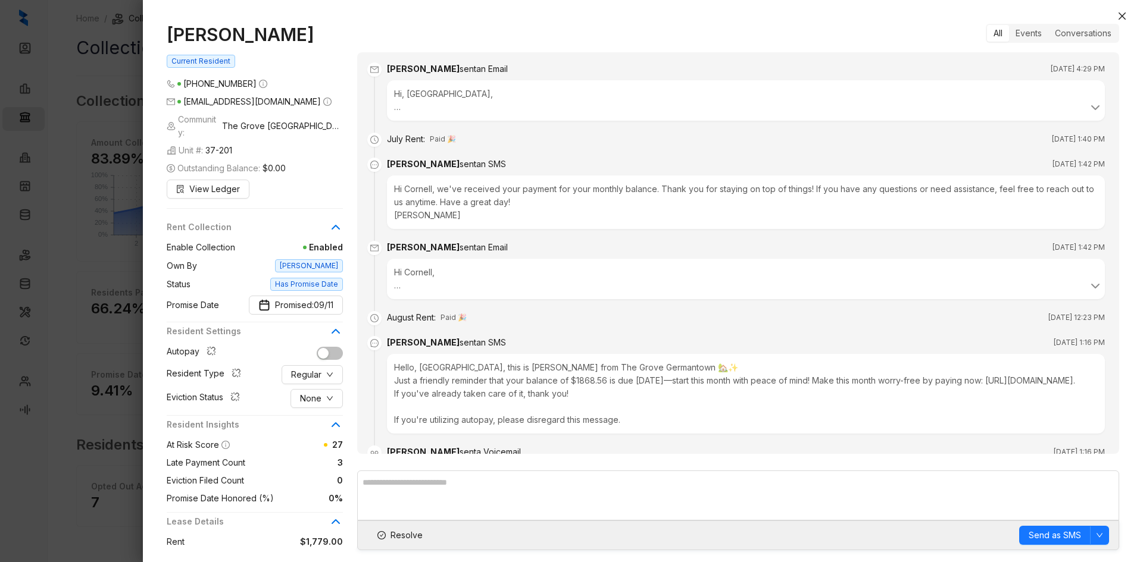
scroll to position [1102, 0]
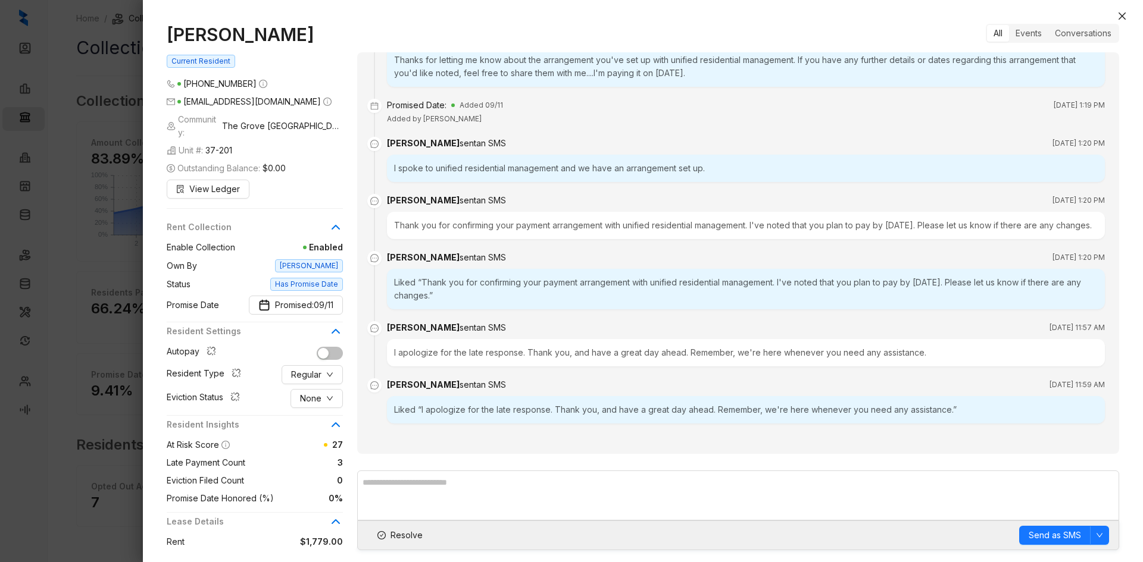
click at [1125, 17] on icon "close" at bounding box center [1122, 16] width 10 height 10
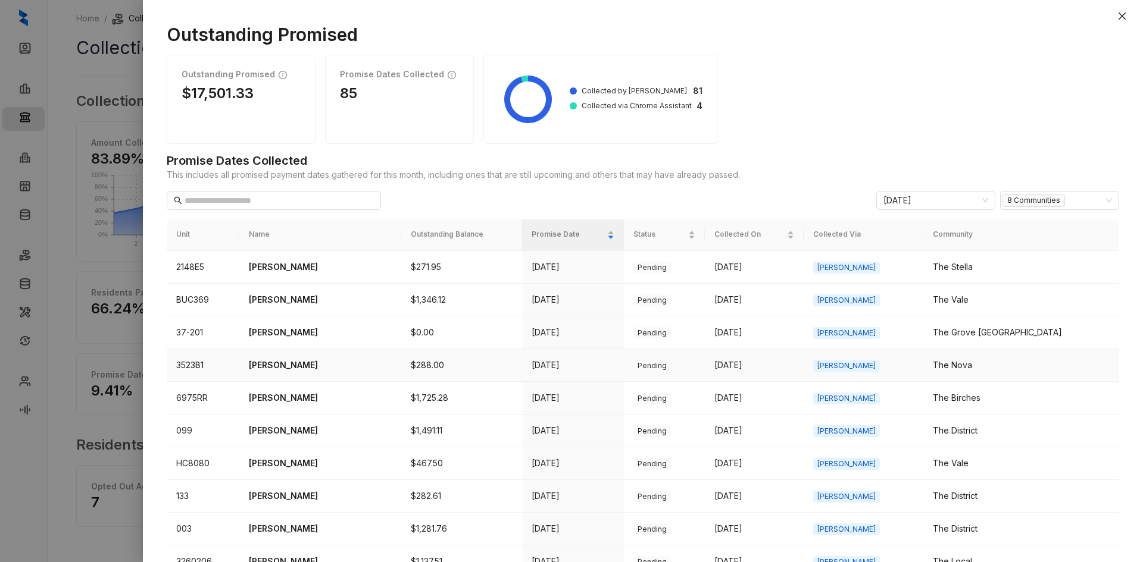
click at [298, 361] on p "[PERSON_NAME]" at bounding box center [320, 365] width 143 height 13
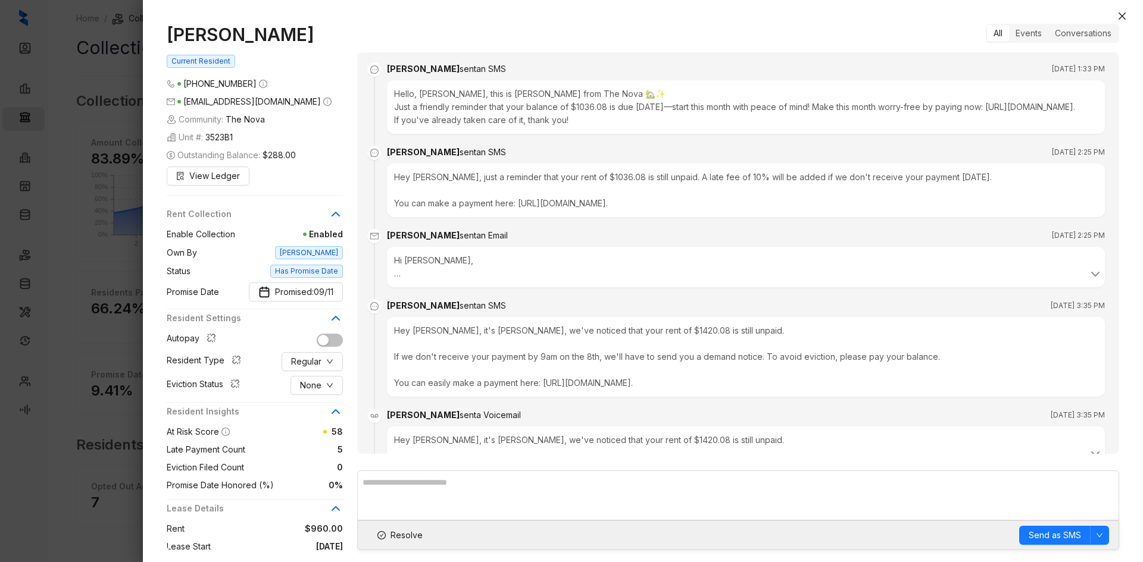
scroll to position [458, 0]
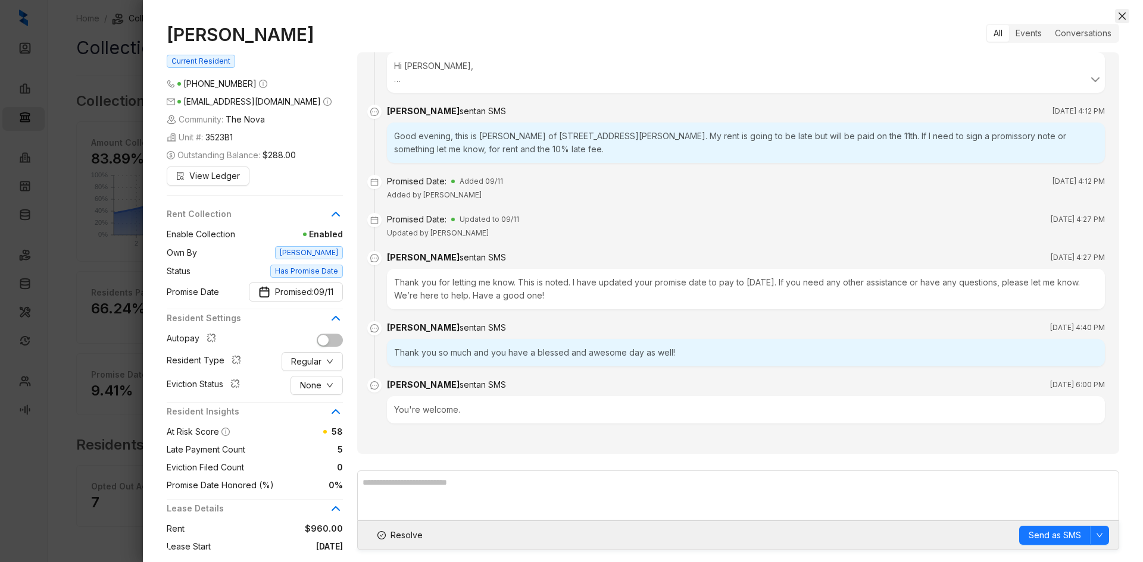
click at [1121, 15] on icon "close" at bounding box center [1121, 15] width 7 height 7
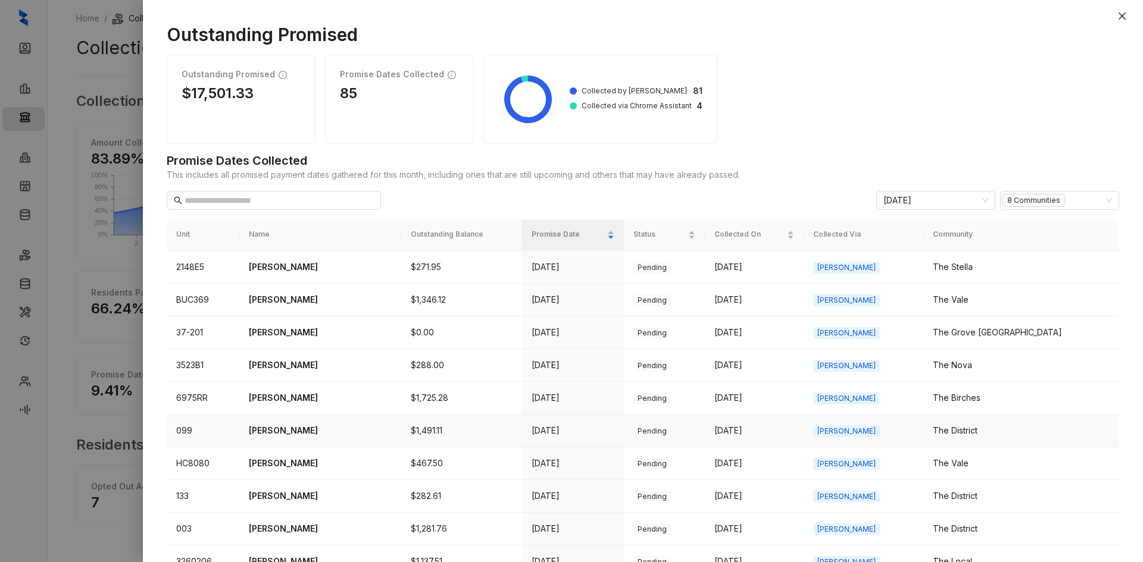
click at [290, 432] on p "[PERSON_NAME]" at bounding box center [320, 430] width 143 height 13
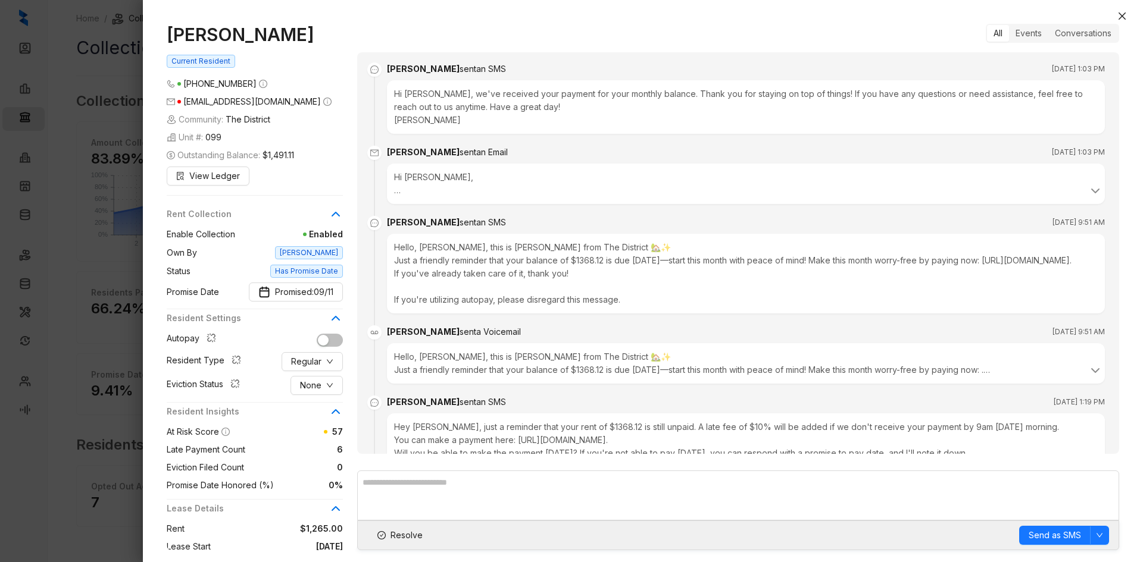
scroll to position [3630, 0]
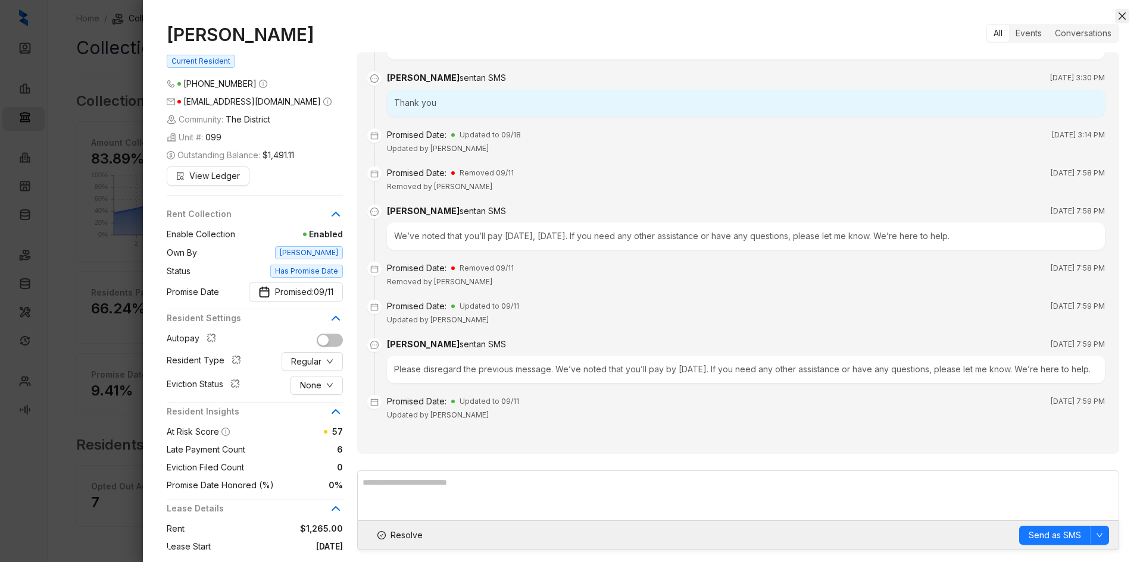
click at [1122, 14] on icon "close" at bounding box center [1122, 16] width 10 height 10
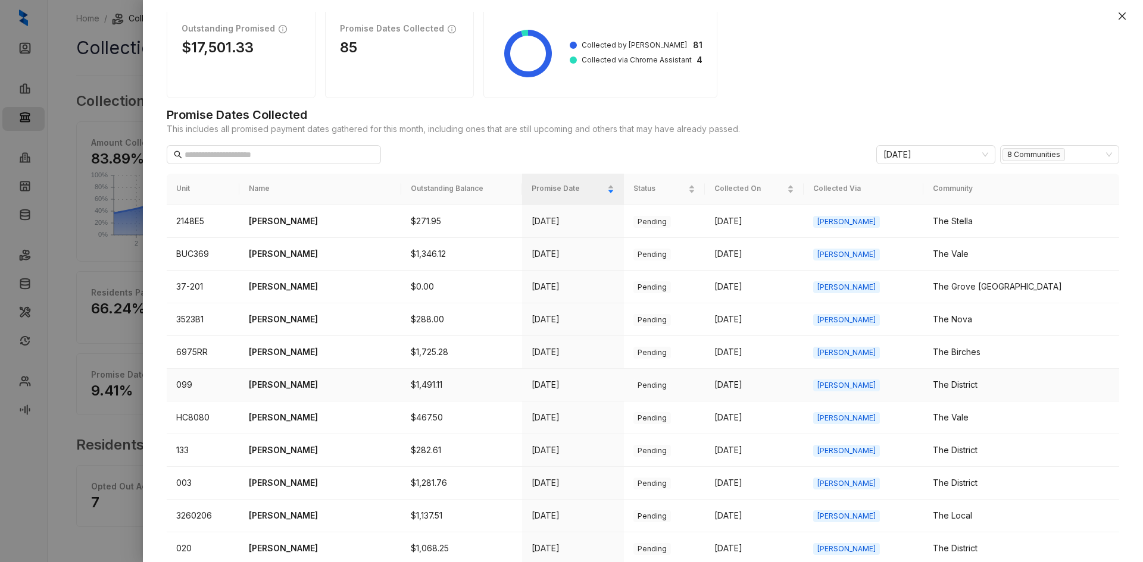
scroll to position [60, 0]
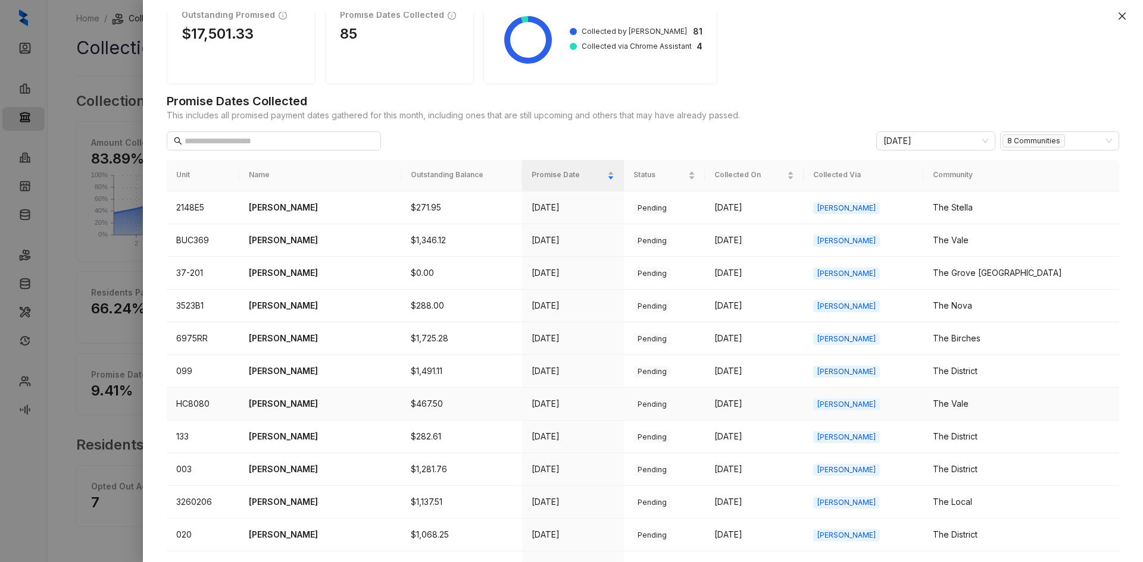
click at [290, 405] on p "[PERSON_NAME]" at bounding box center [320, 404] width 143 height 13
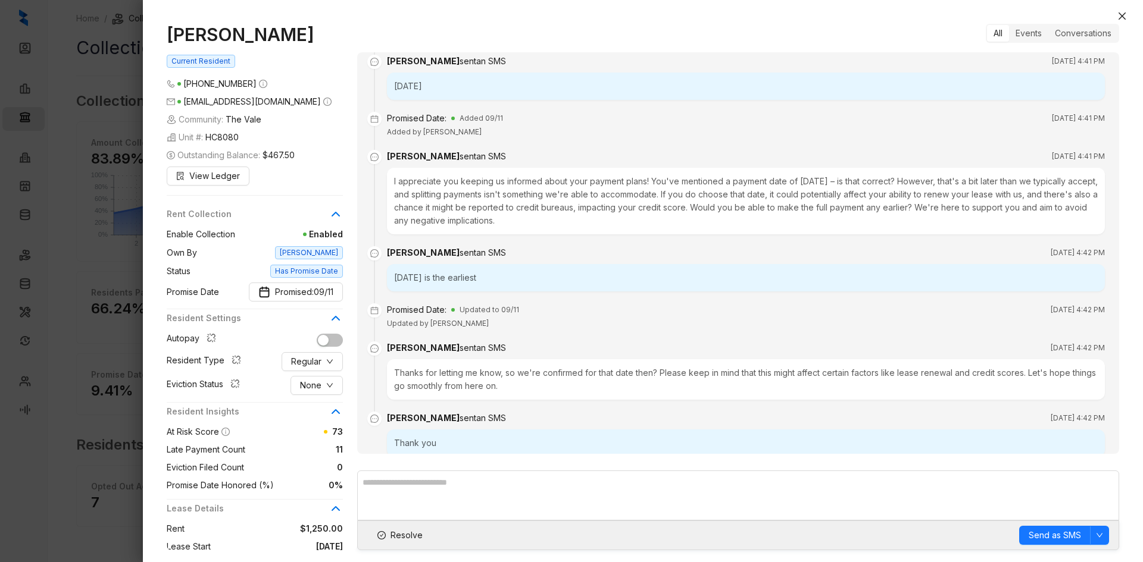
scroll to position [1986, 0]
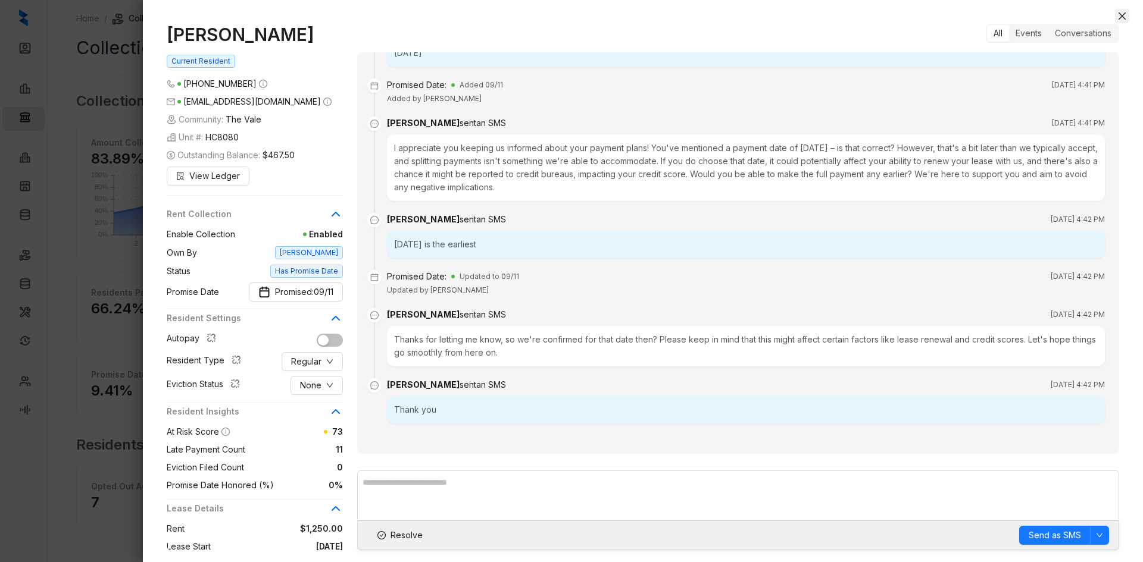
click at [1116, 17] on button "Close" at bounding box center [1122, 16] width 14 height 14
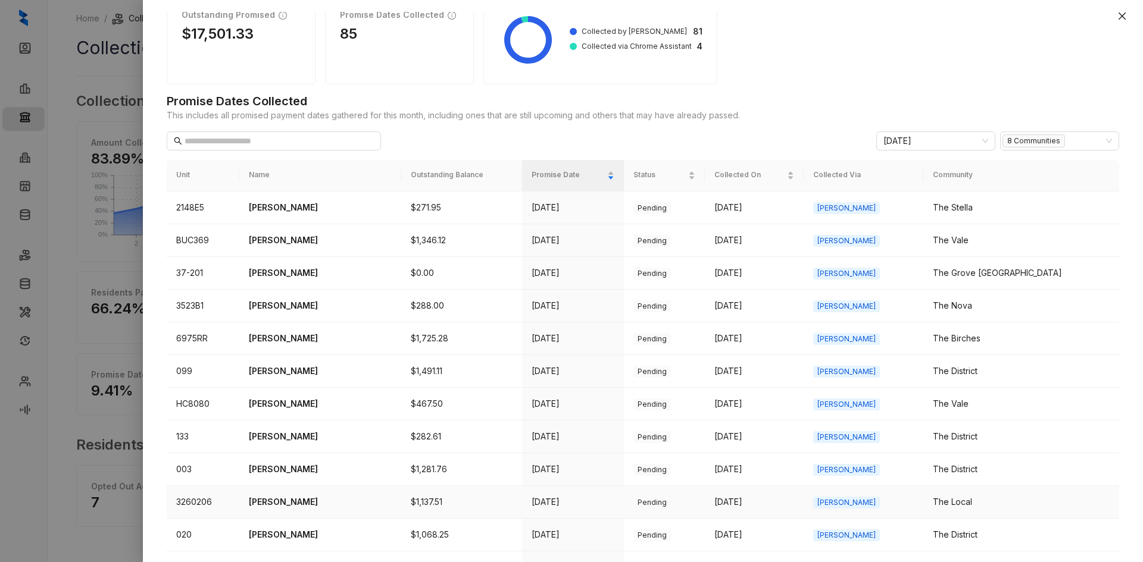
click at [290, 504] on p "[PERSON_NAME]" at bounding box center [320, 502] width 143 height 13
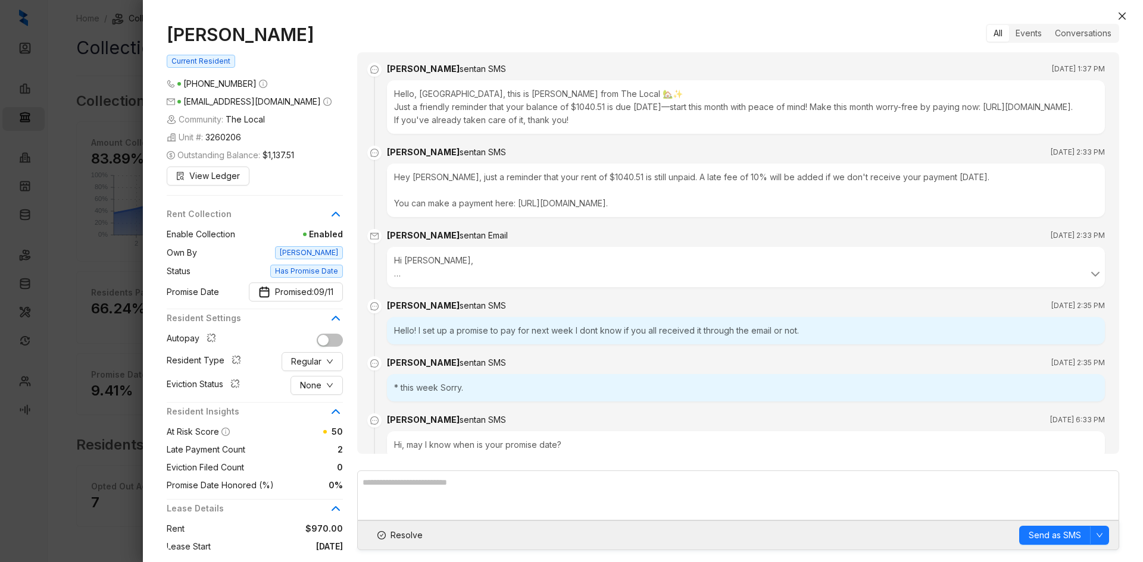
scroll to position [864, 0]
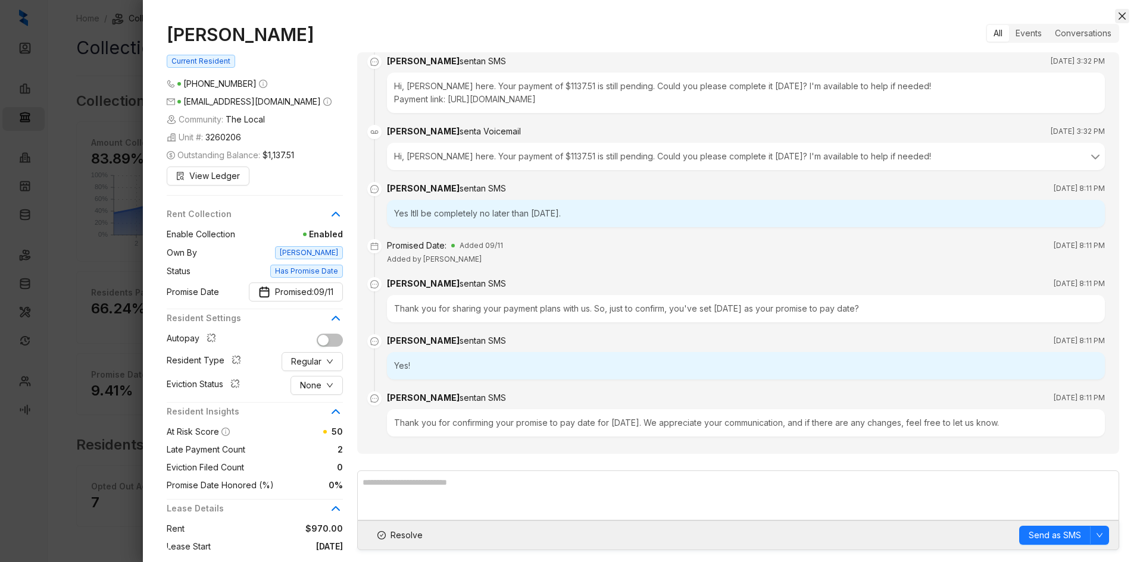
click at [1119, 15] on icon "close" at bounding box center [1122, 16] width 10 height 10
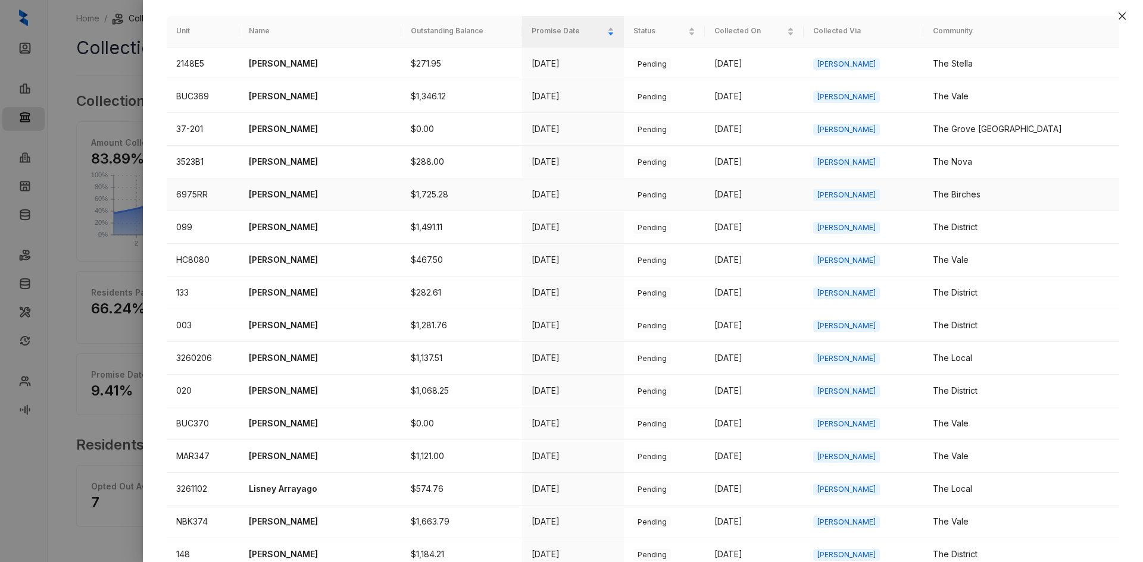
scroll to position [238, 0]
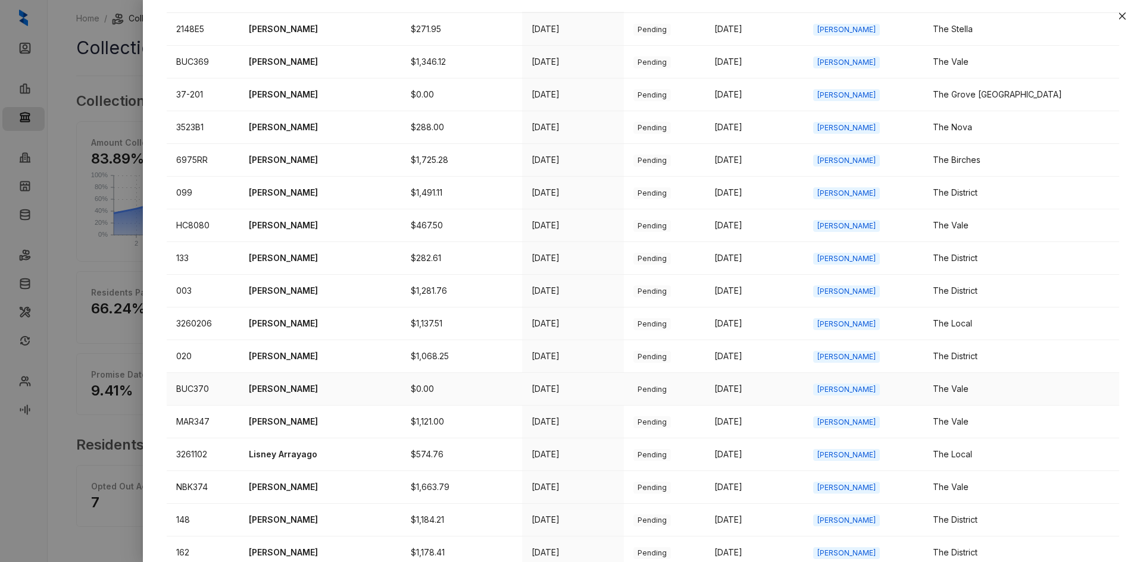
click at [310, 386] on p "[PERSON_NAME]" at bounding box center [320, 389] width 143 height 13
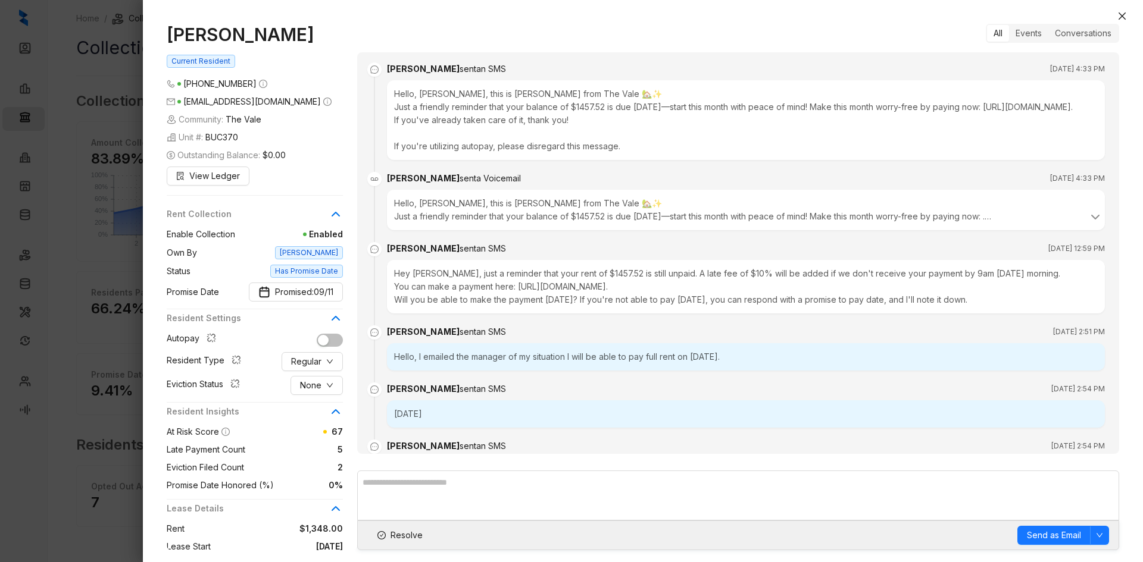
scroll to position [2289, 0]
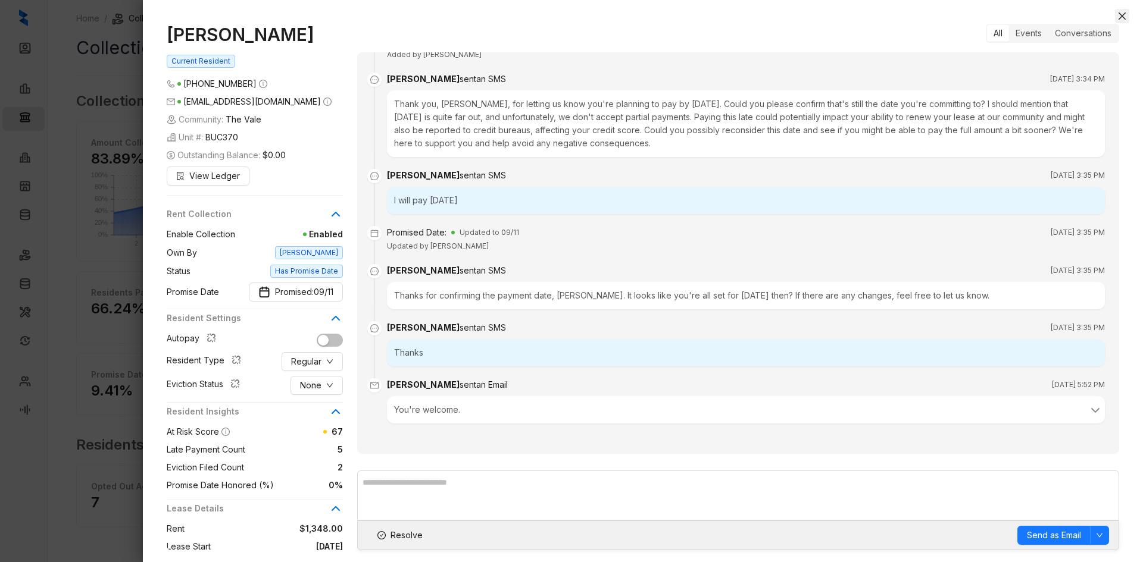
click at [1122, 11] on icon "close" at bounding box center [1122, 16] width 10 height 10
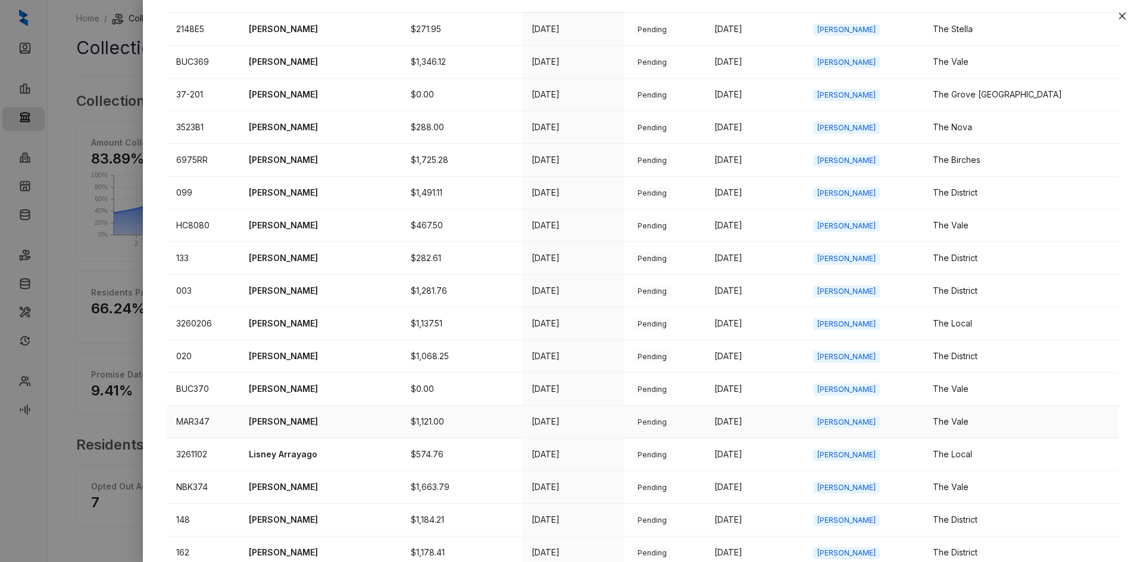
click at [314, 424] on p "[PERSON_NAME]" at bounding box center [320, 421] width 143 height 13
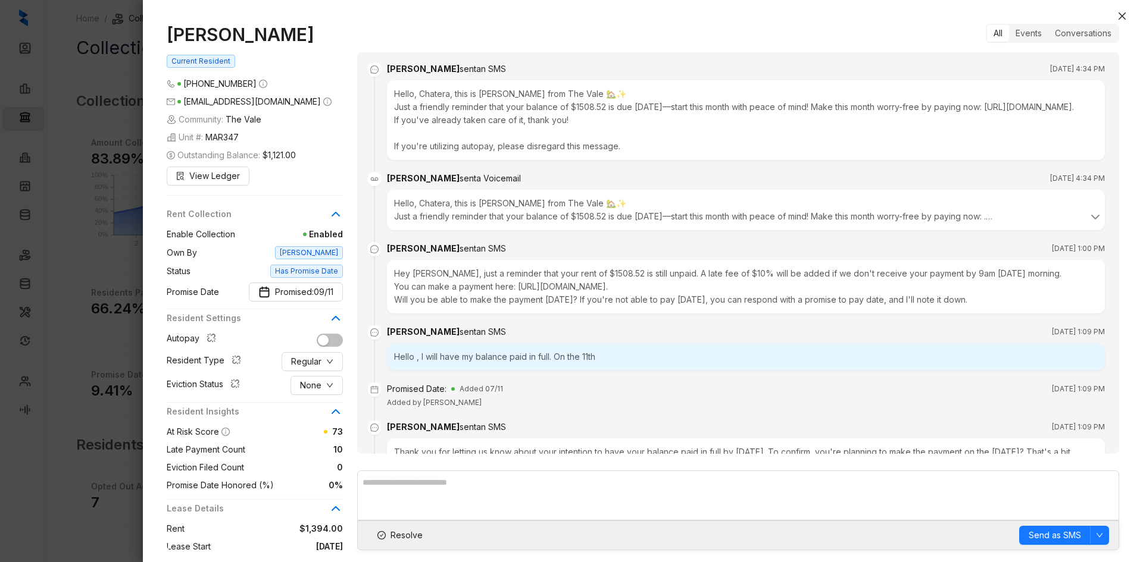
scroll to position [3031, 0]
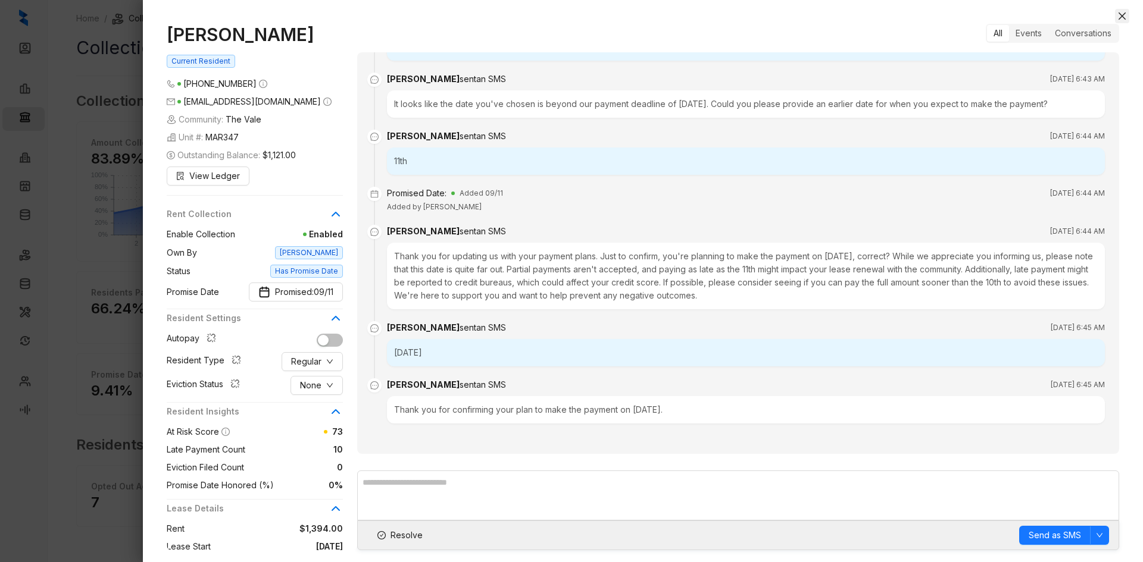
click at [1120, 15] on icon "close" at bounding box center [1122, 16] width 10 height 10
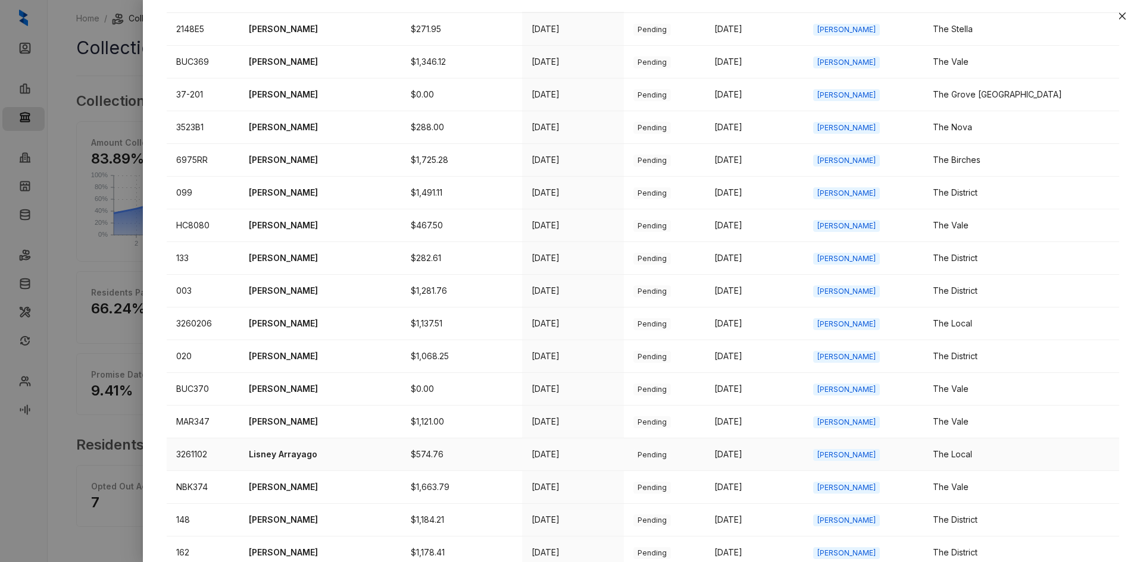
click at [318, 452] on p "Lisney Arrayago" at bounding box center [320, 454] width 143 height 13
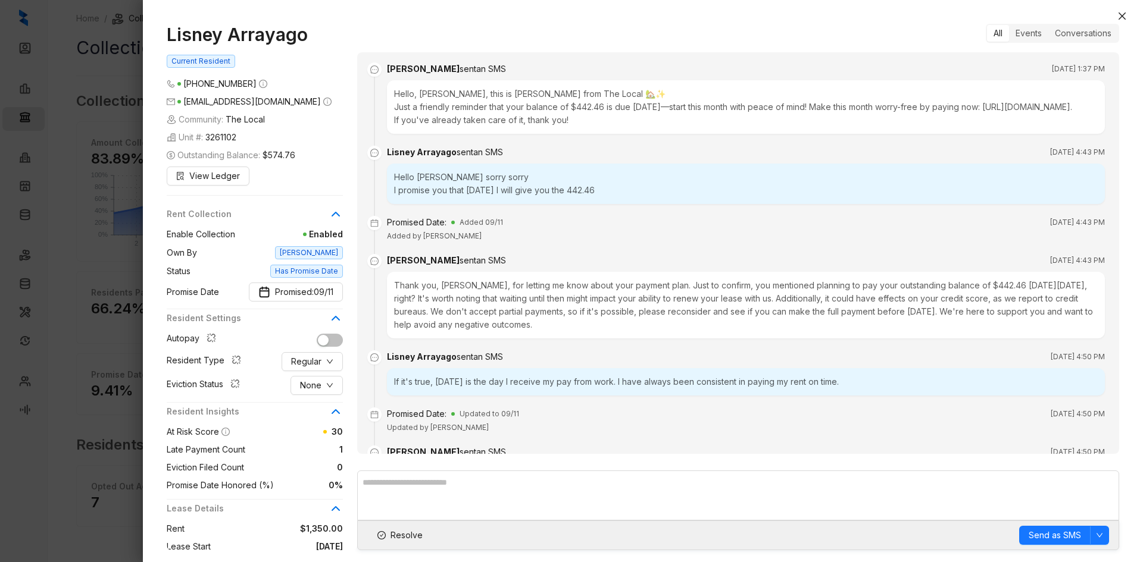
scroll to position [1010, 0]
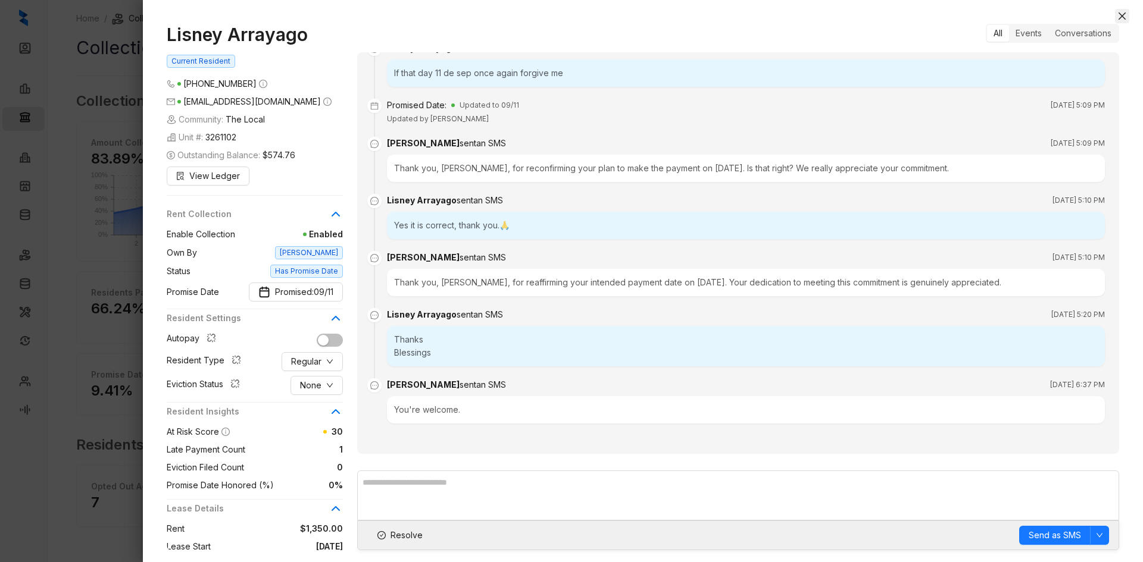
click at [1117, 15] on icon "close" at bounding box center [1122, 16] width 10 height 10
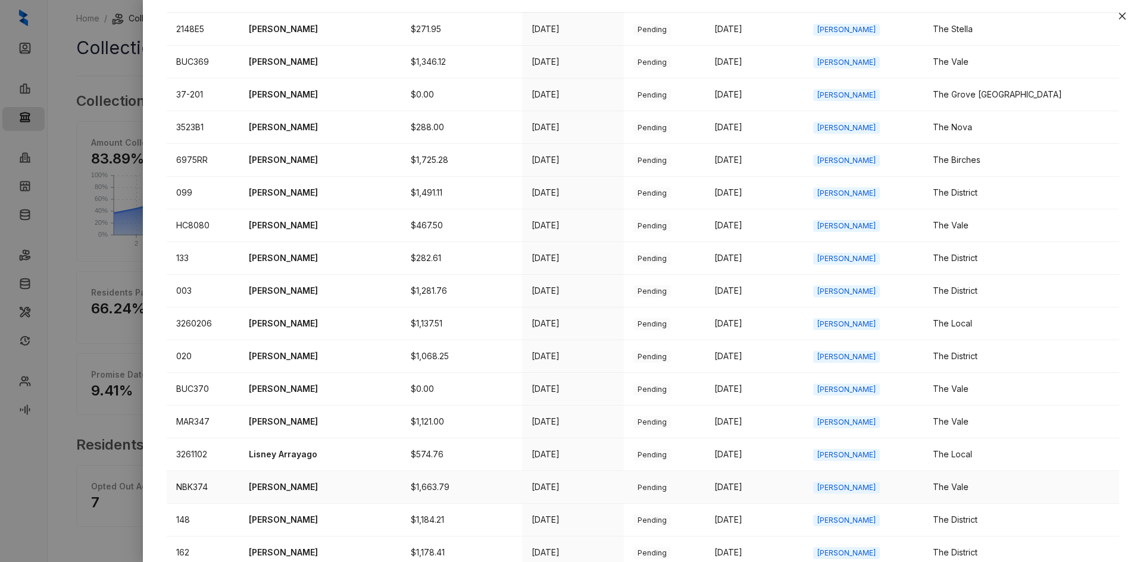
click at [295, 484] on p "[PERSON_NAME]" at bounding box center [320, 487] width 143 height 13
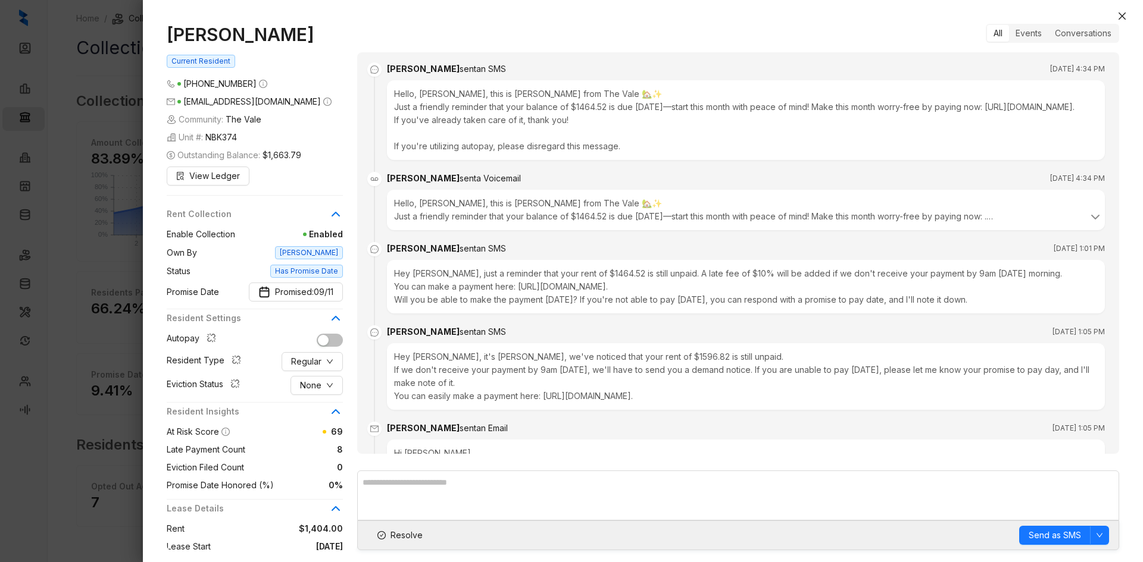
scroll to position [4152, 0]
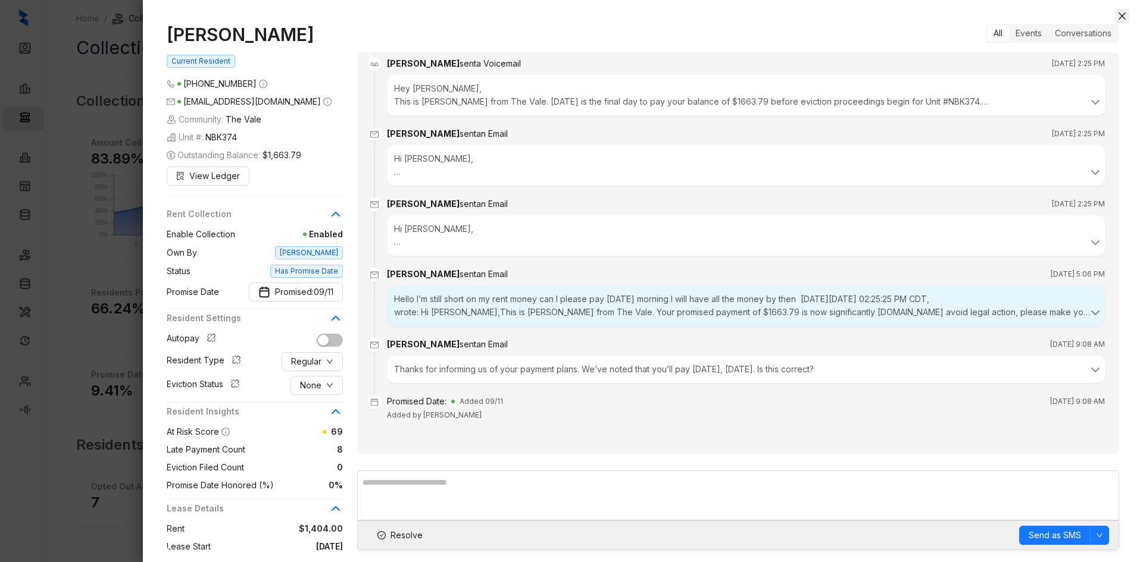
click at [1123, 18] on icon "close" at bounding box center [1122, 16] width 10 height 10
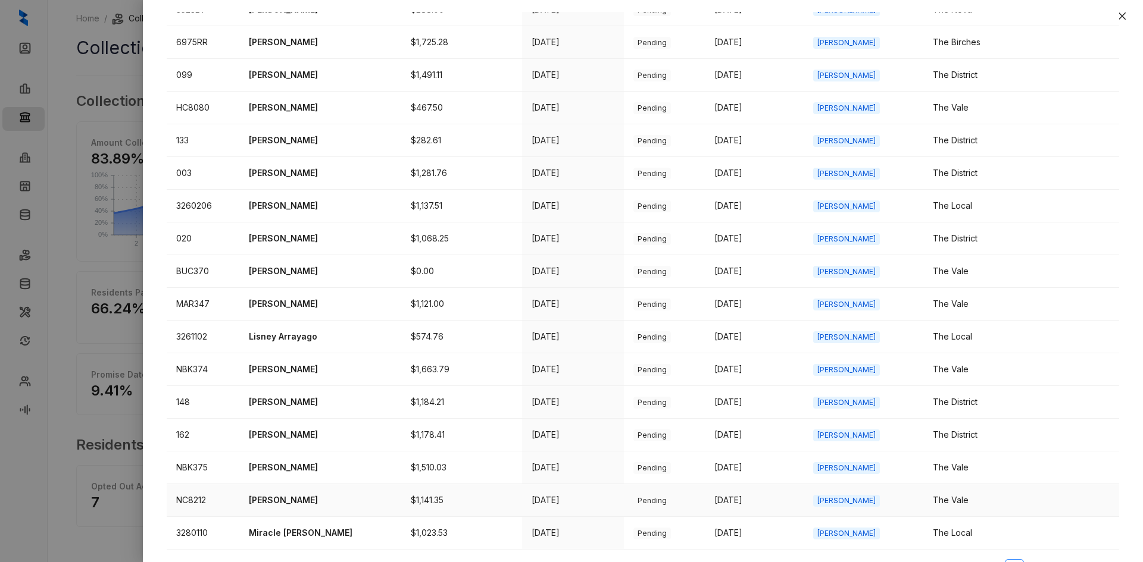
scroll to position [357, 0]
click at [300, 401] on p "[PERSON_NAME]" at bounding box center [320, 401] width 143 height 13
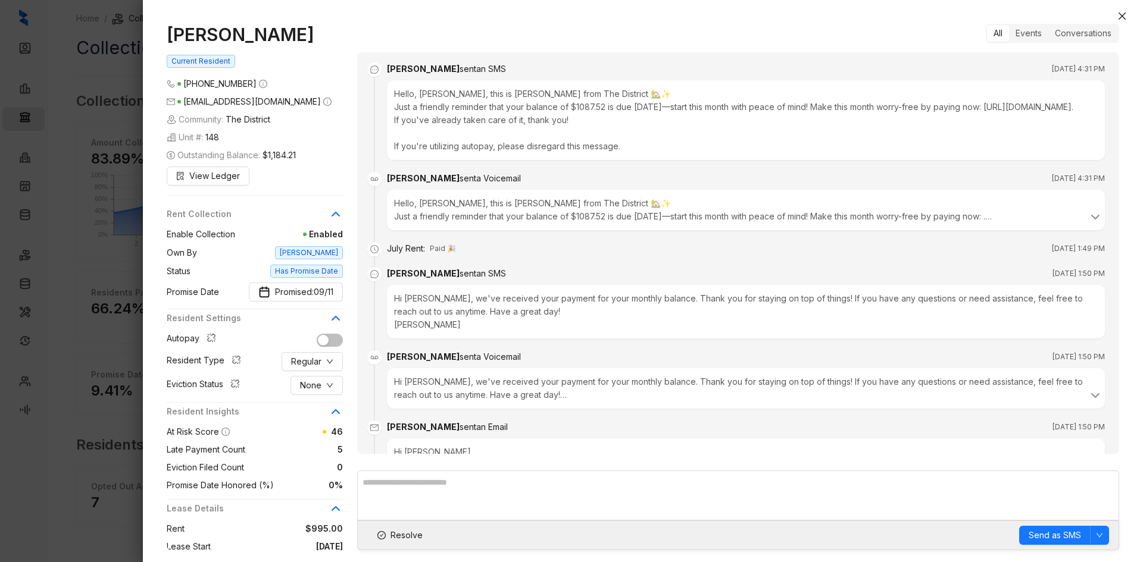
scroll to position [2776, 0]
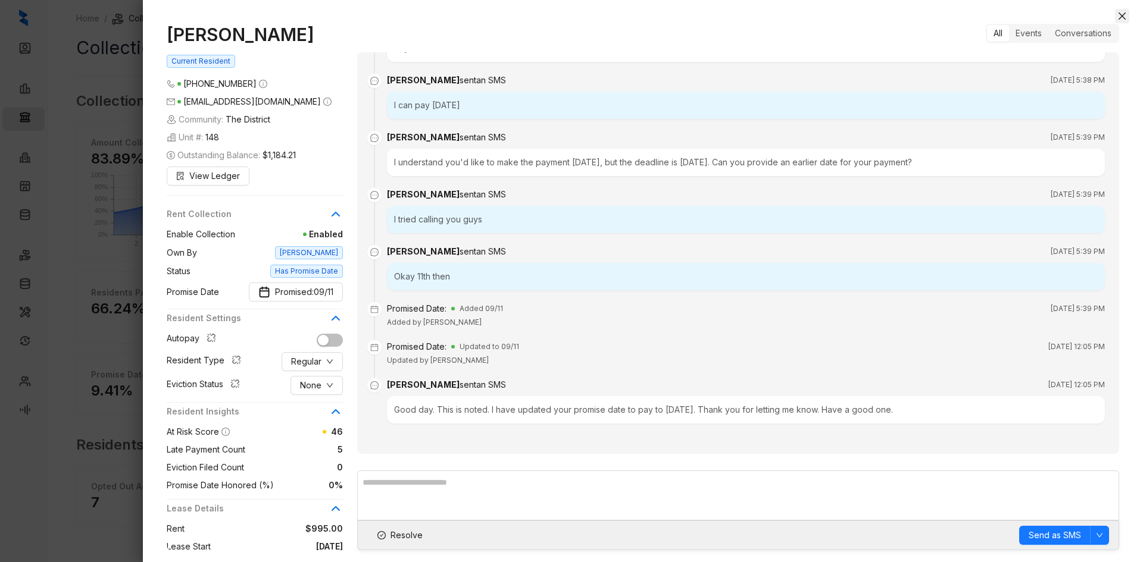
click at [1122, 18] on icon "close" at bounding box center [1122, 16] width 10 height 10
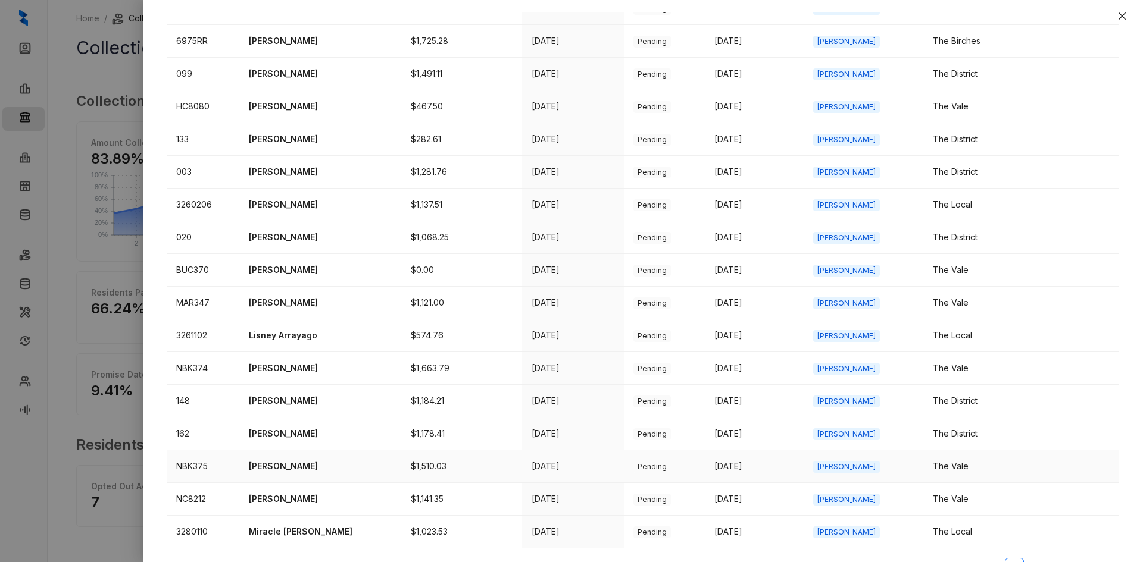
click at [277, 468] on p "[PERSON_NAME]" at bounding box center [320, 466] width 143 height 13
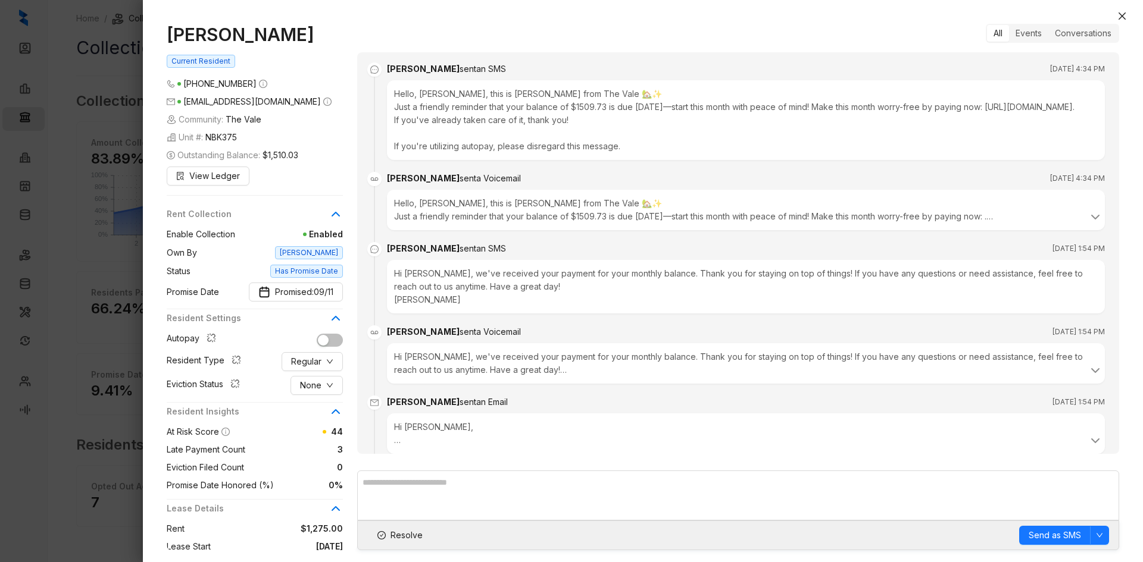
scroll to position [1111, 0]
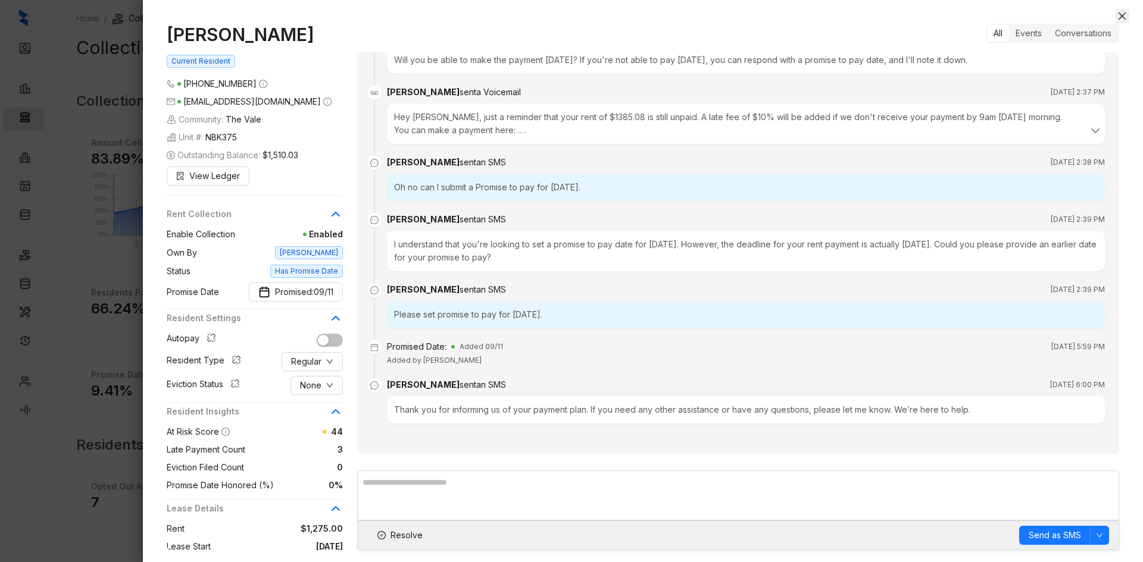
click at [1122, 17] on icon "close" at bounding box center [1121, 15] width 7 height 7
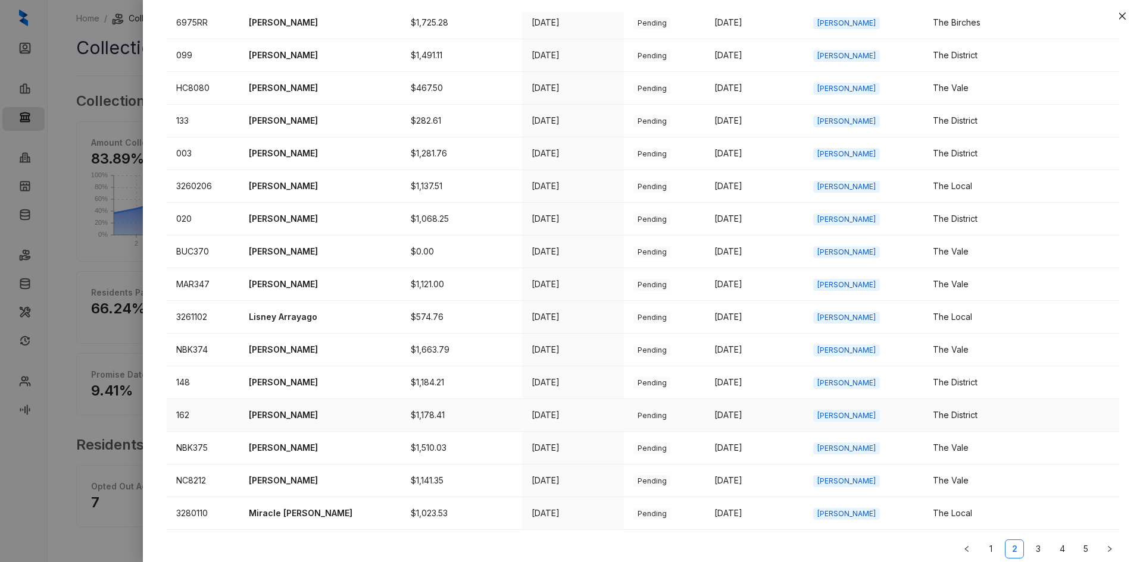
scroll to position [384, 0]
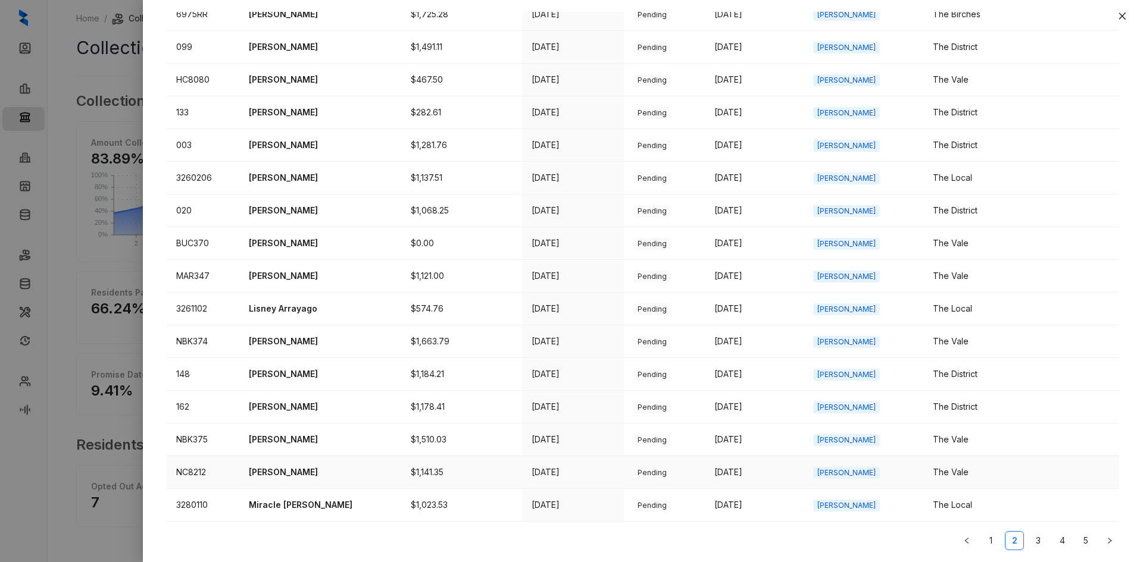
click at [264, 476] on p "[PERSON_NAME]" at bounding box center [320, 472] width 143 height 13
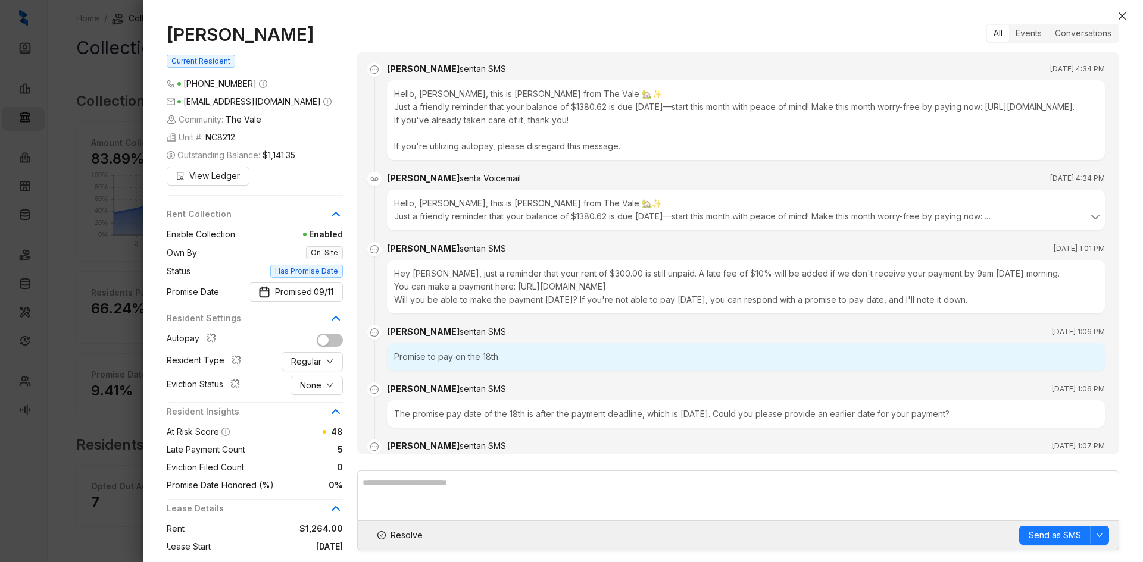
scroll to position [2006, 0]
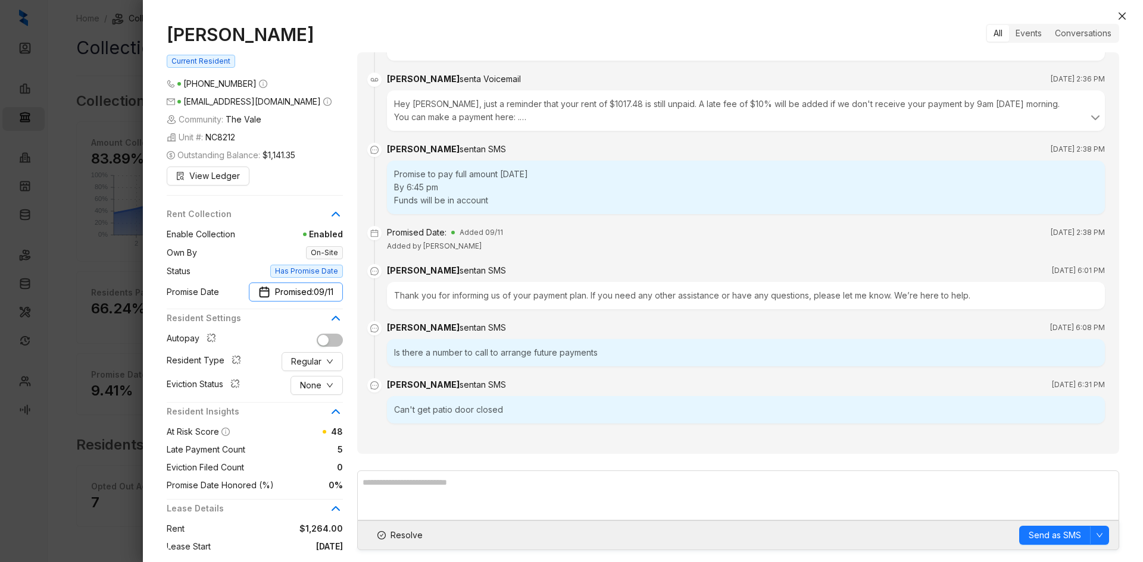
click at [322, 296] on span "09/11" at bounding box center [324, 292] width 20 height 13
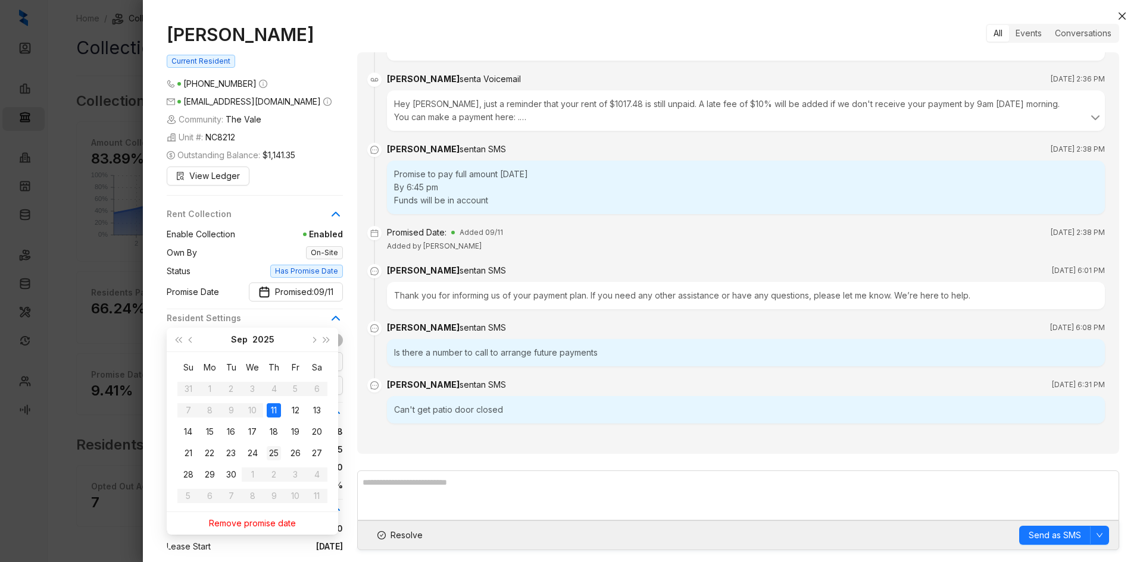
type input "**********"
click at [273, 453] on div "25" at bounding box center [274, 453] width 14 height 14
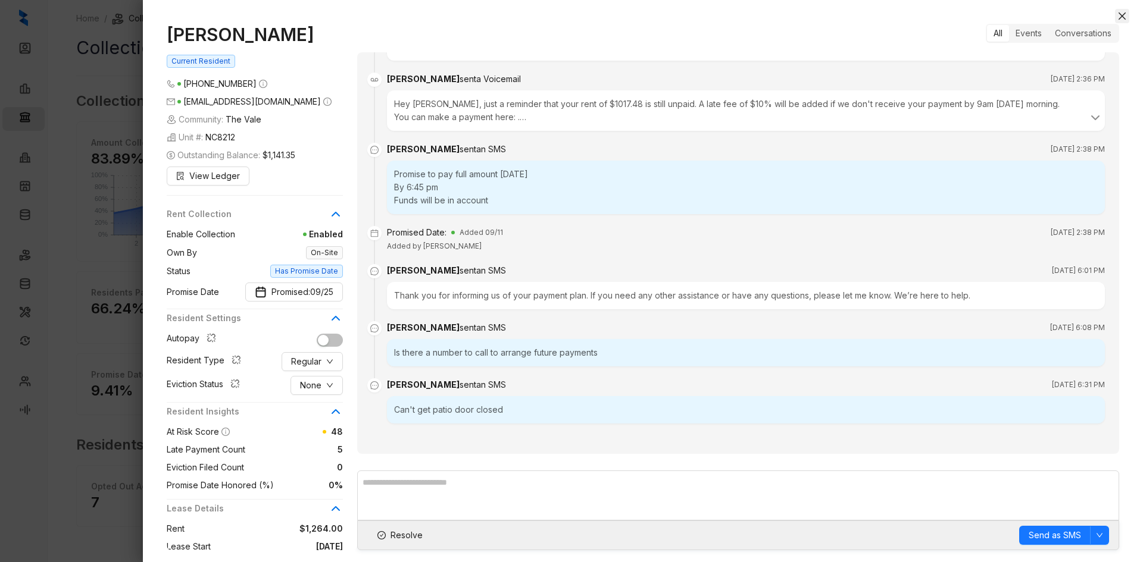
click at [1124, 14] on icon "close" at bounding box center [1121, 15] width 7 height 7
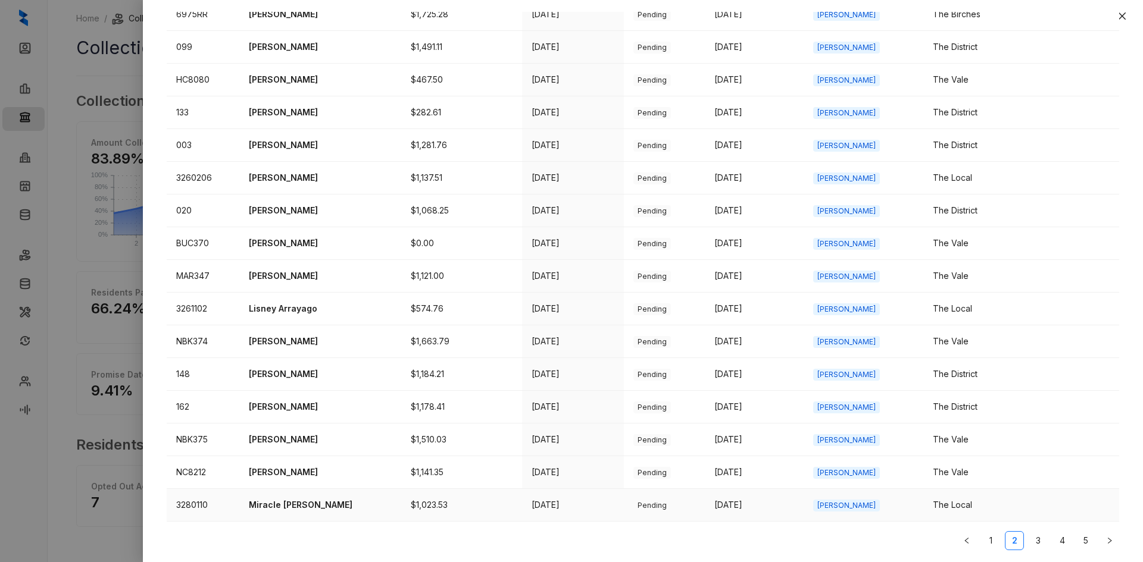
click at [289, 508] on p "Miracle [PERSON_NAME]" at bounding box center [320, 505] width 143 height 13
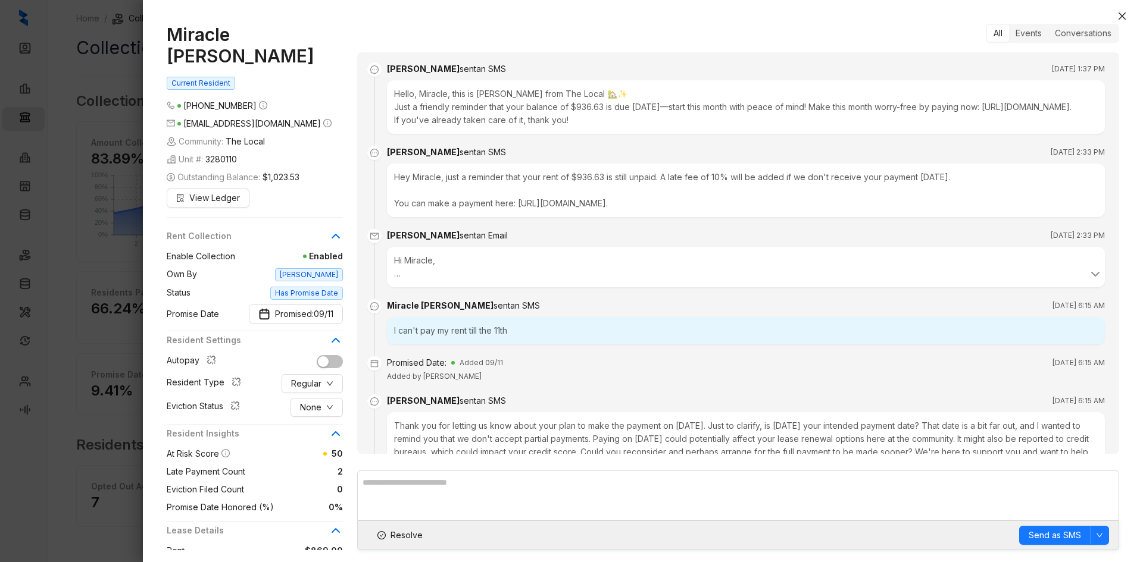
scroll to position [209, 0]
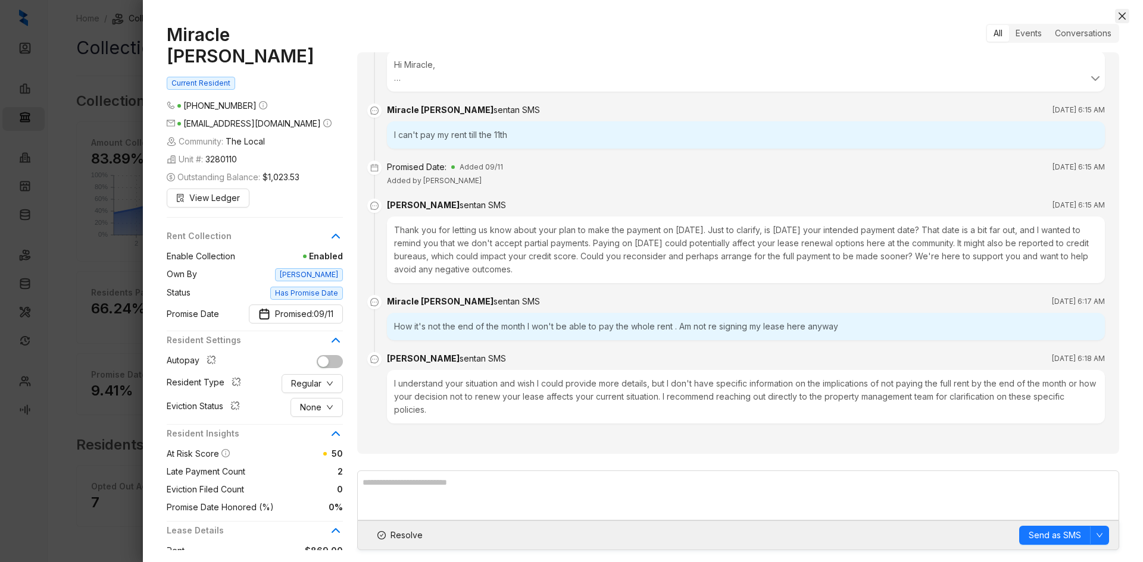
click at [1123, 15] on icon "close" at bounding box center [1121, 15] width 7 height 7
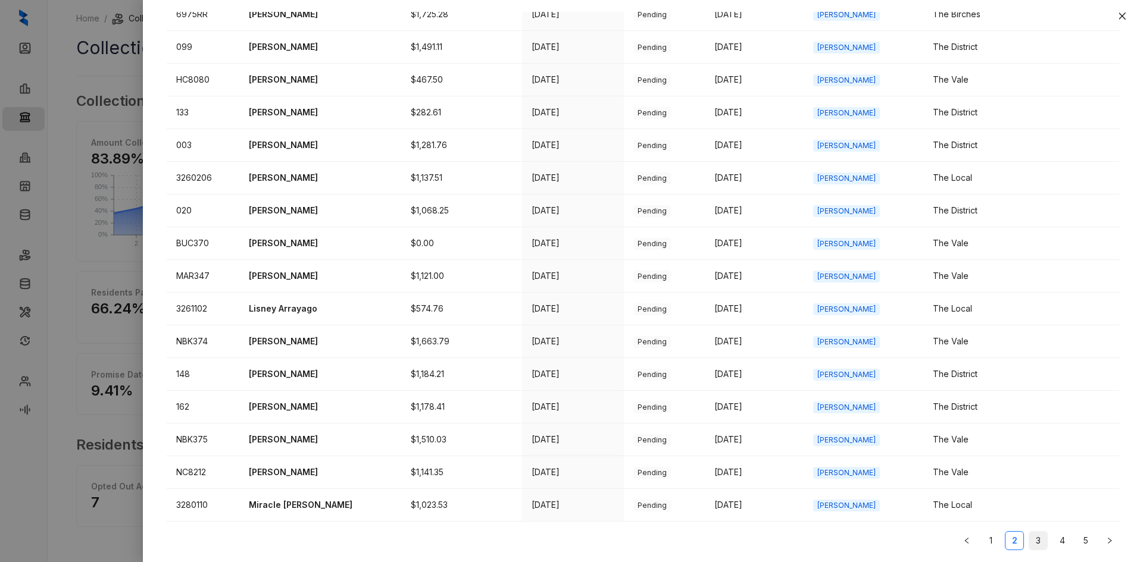
click at [1031, 540] on link "3" at bounding box center [1038, 541] width 18 height 18
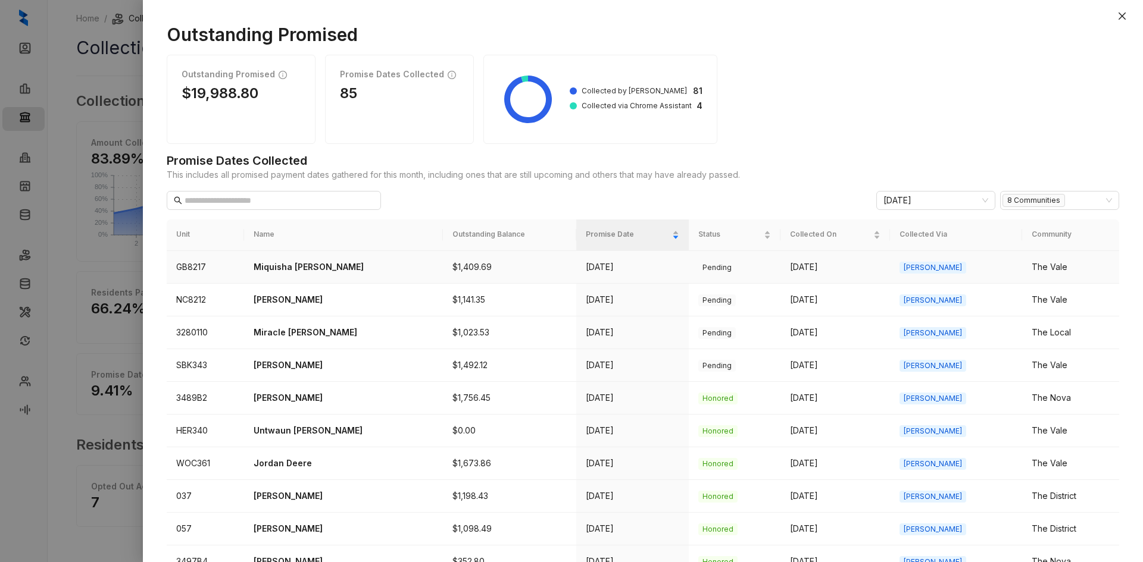
click at [300, 269] on p "Miquisha [PERSON_NAME]" at bounding box center [344, 267] width 180 height 13
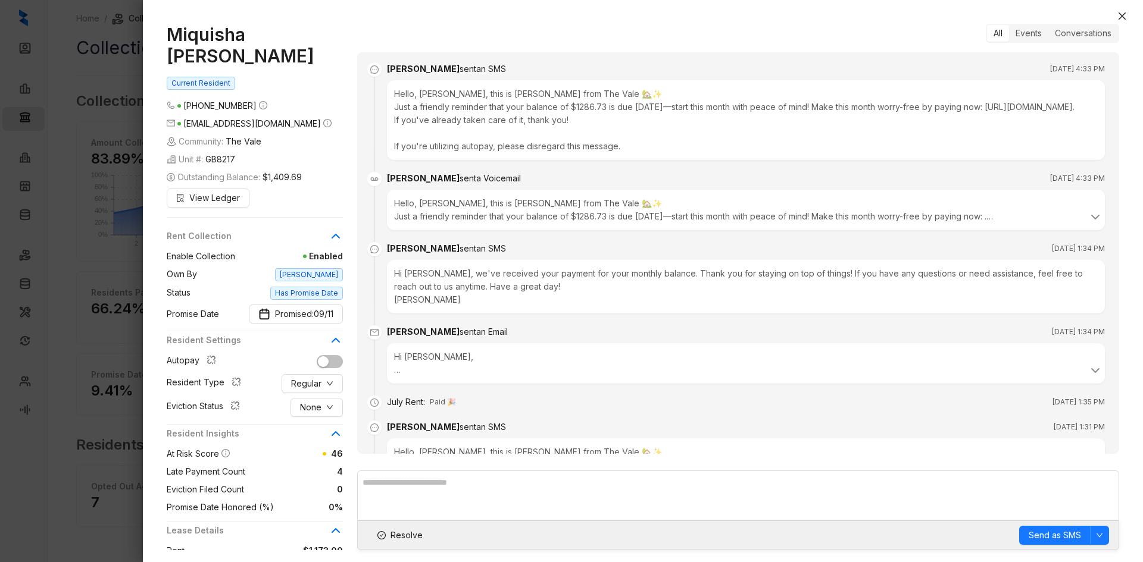
scroll to position [2104, 0]
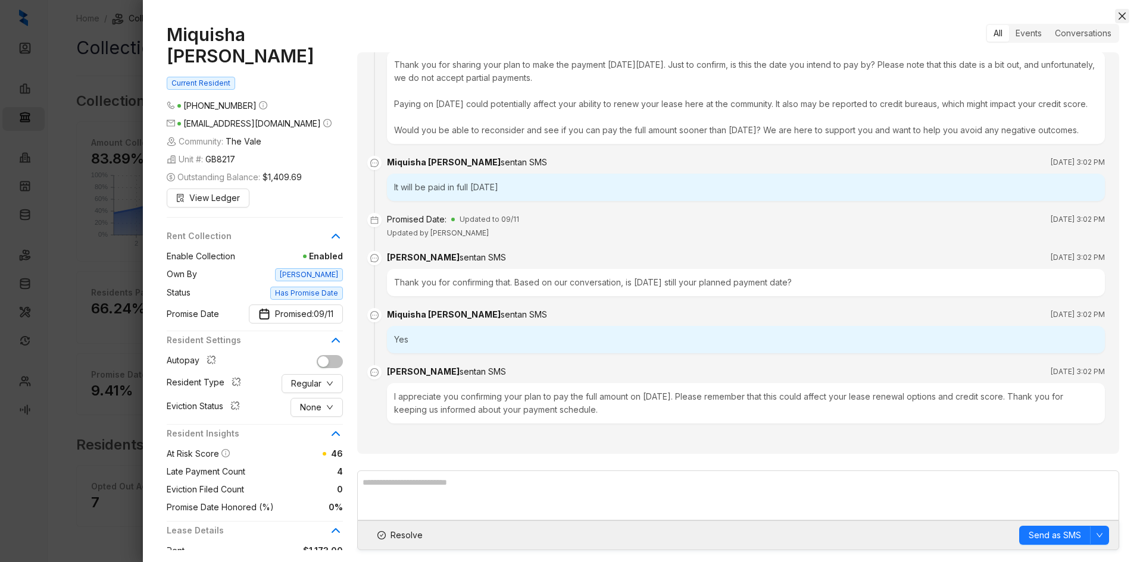
click at [1119, 17] on icon "close" at bounding box center [1122, 16] width 10 height 10
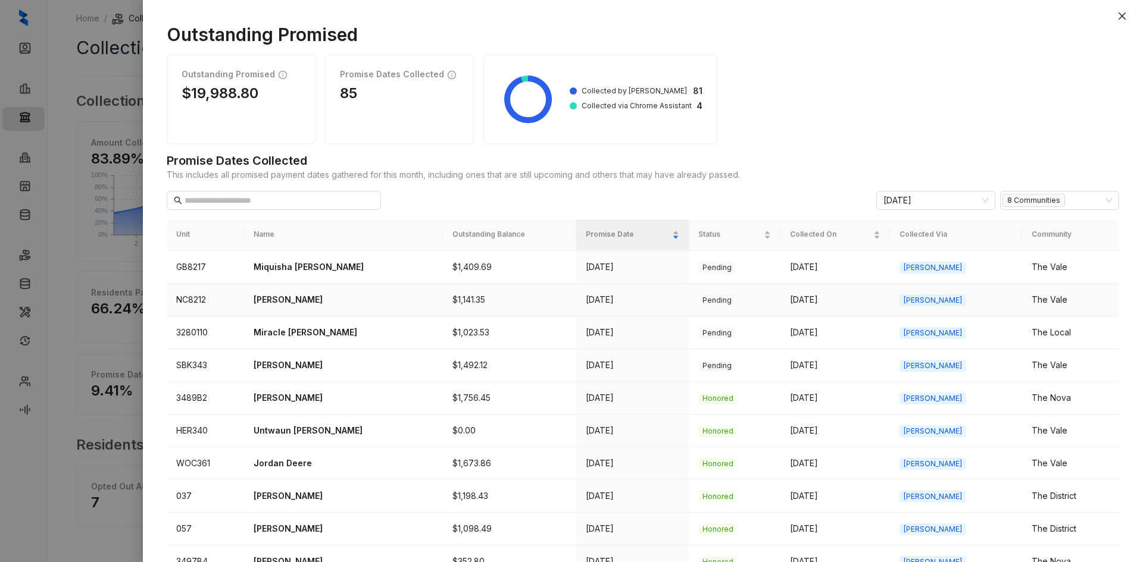
click at [268, 305] on p "[PERSON_NAME]" at bounding box center [344, 299] width 180 height 13
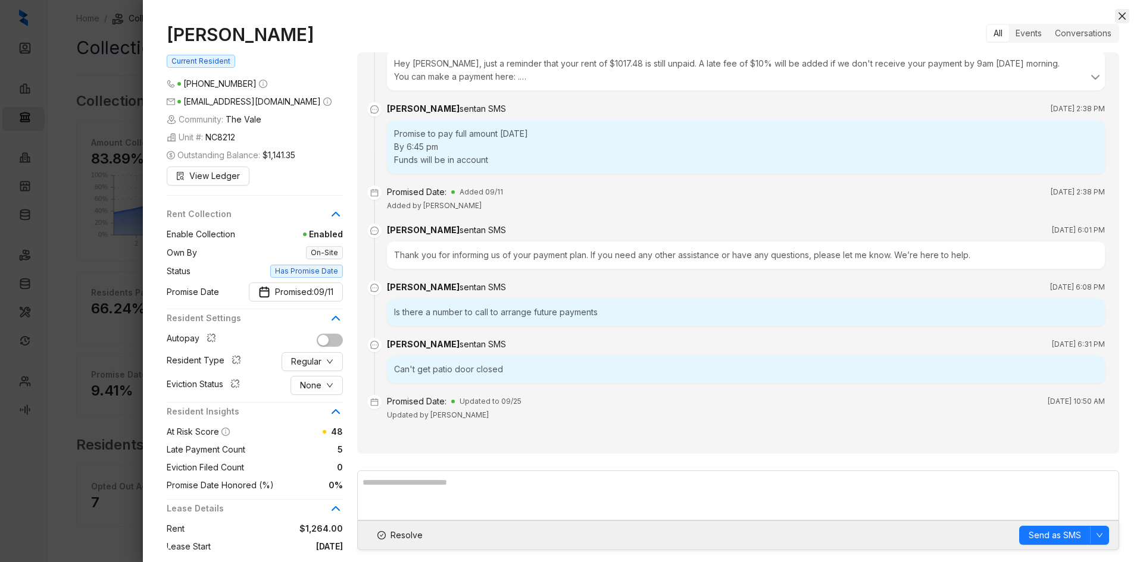
click at [1122, 14] on icon "close" at bounding box center [1122, 16] width 10 height 10
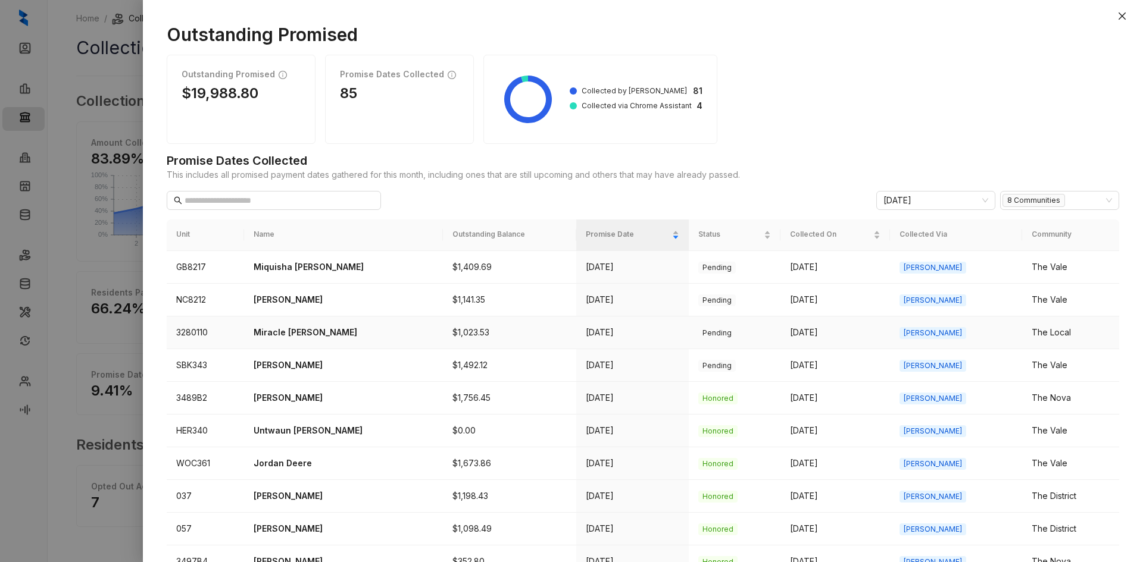
click at [294, 333] on p "Miracle [PERSON_NAME]" at bounding box center [344, 332] width 180 height 13
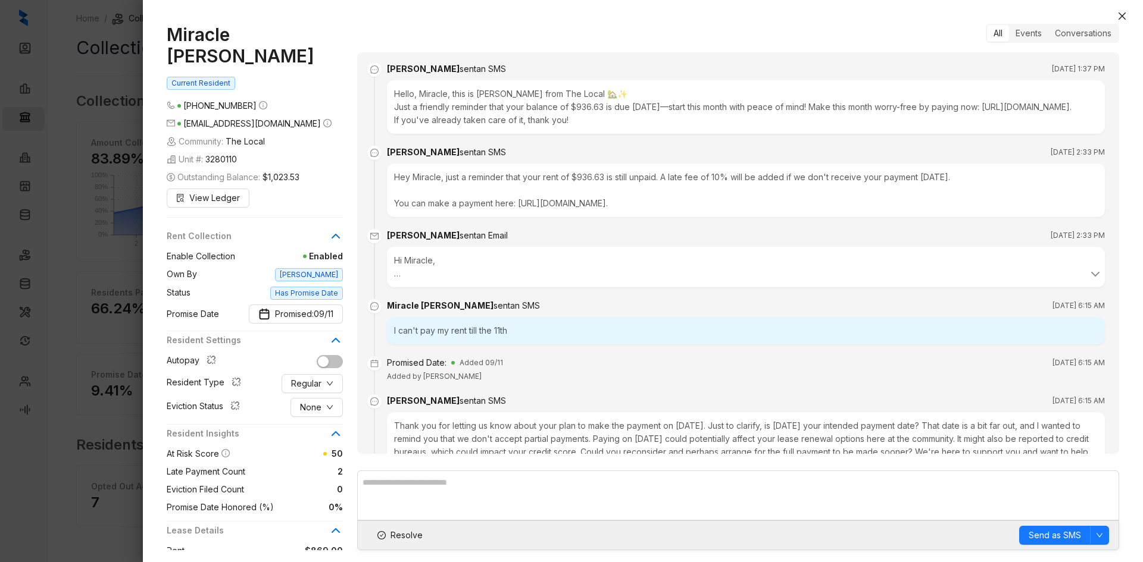
scroll to position [209, 0]
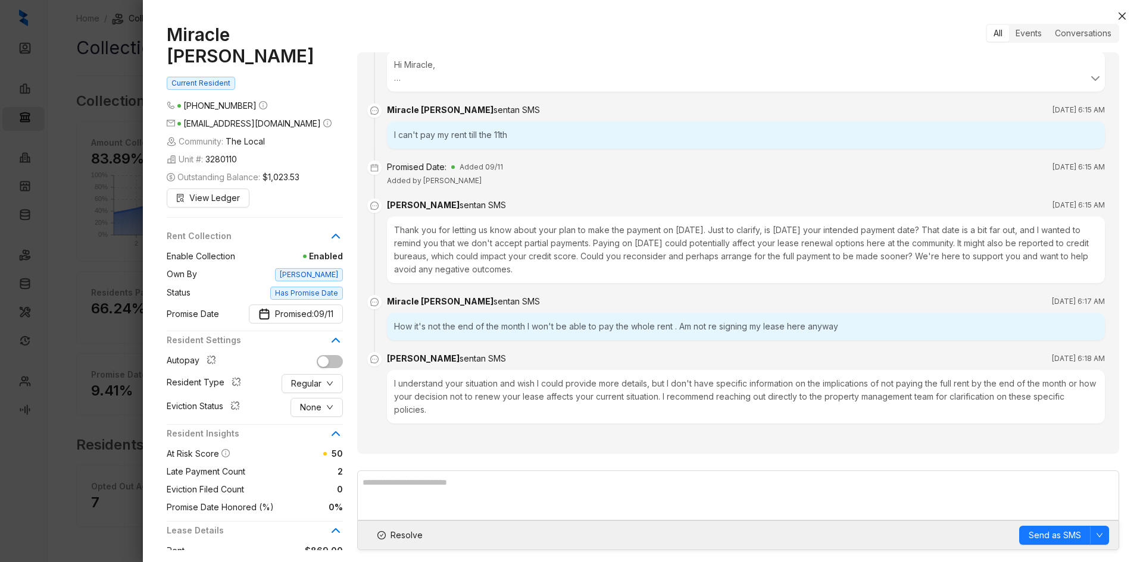
click at [1121, 17] on icon "close" at bounding box center [1121, 15] width 7 height 7
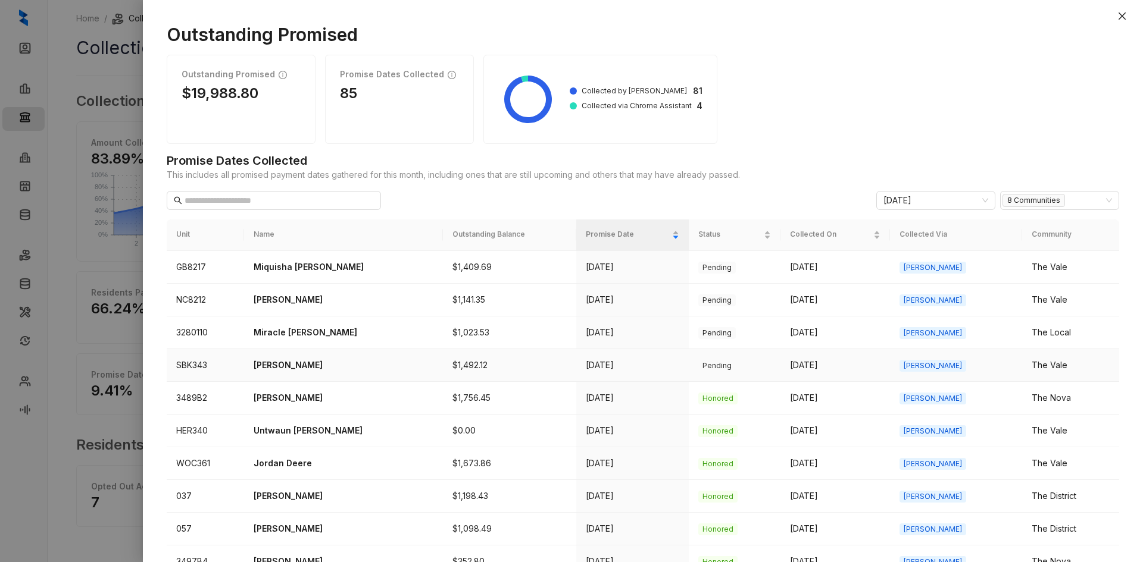
click at [309, 367] on p "[PERSON_NAME]" at bounding box center [344, 365] width 180 height 13
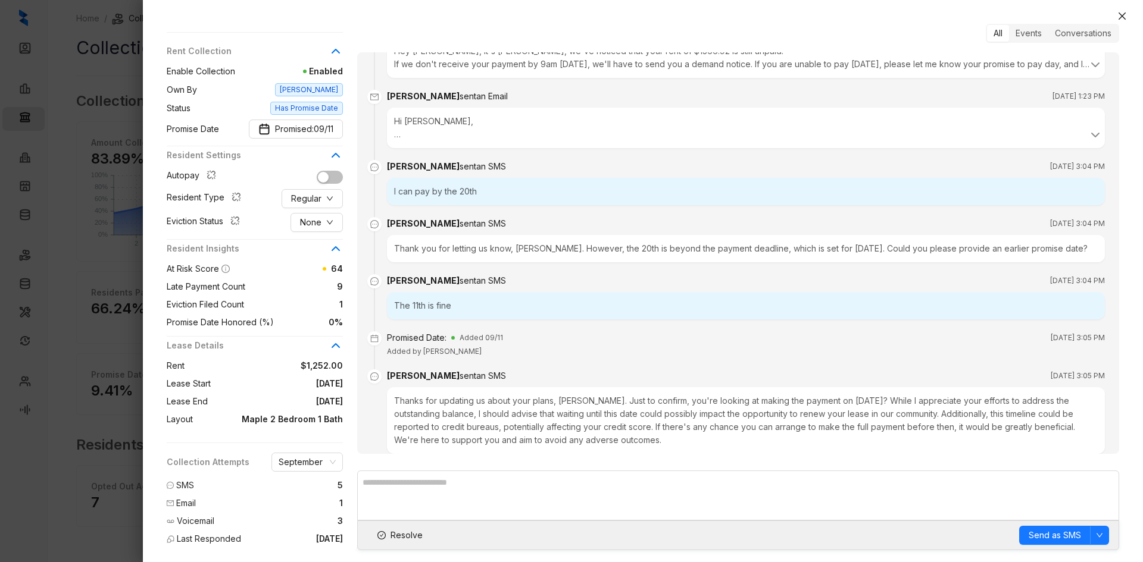
scroll to position [1624, 0]
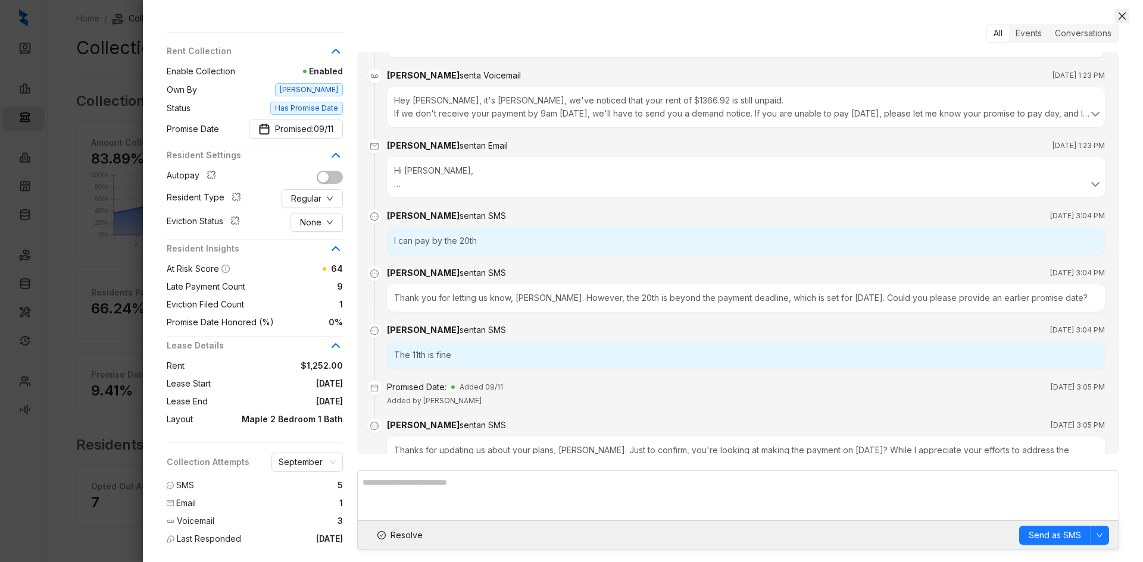
click at [1118, 17] on icon "close" at bounding box center [1122, 16] width 10 height 10
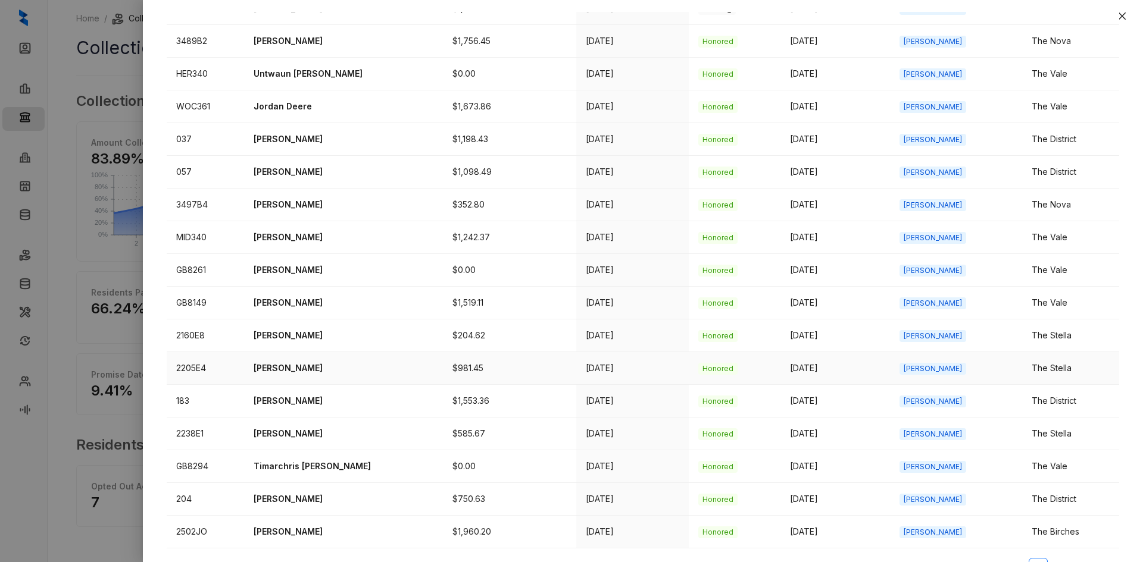
scroll to position [384, 0]
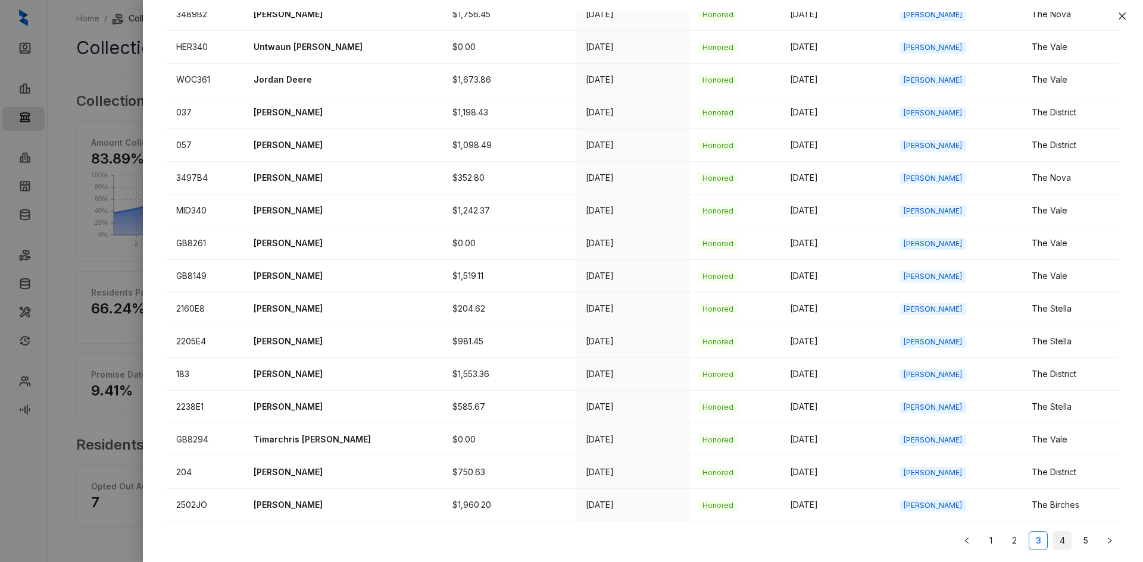
click at [1055, 545] on link "4" at bounding box center [1062, 541] width 18 height 18
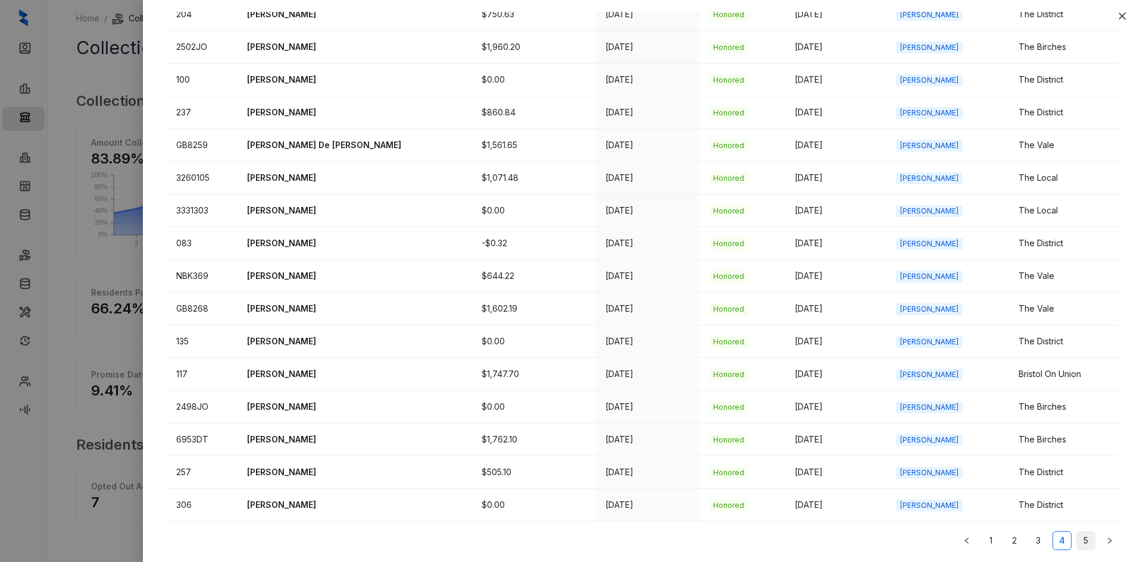
click at [1077, 538] on link "5" at bounding box center [1086, 541] width 18 height 18
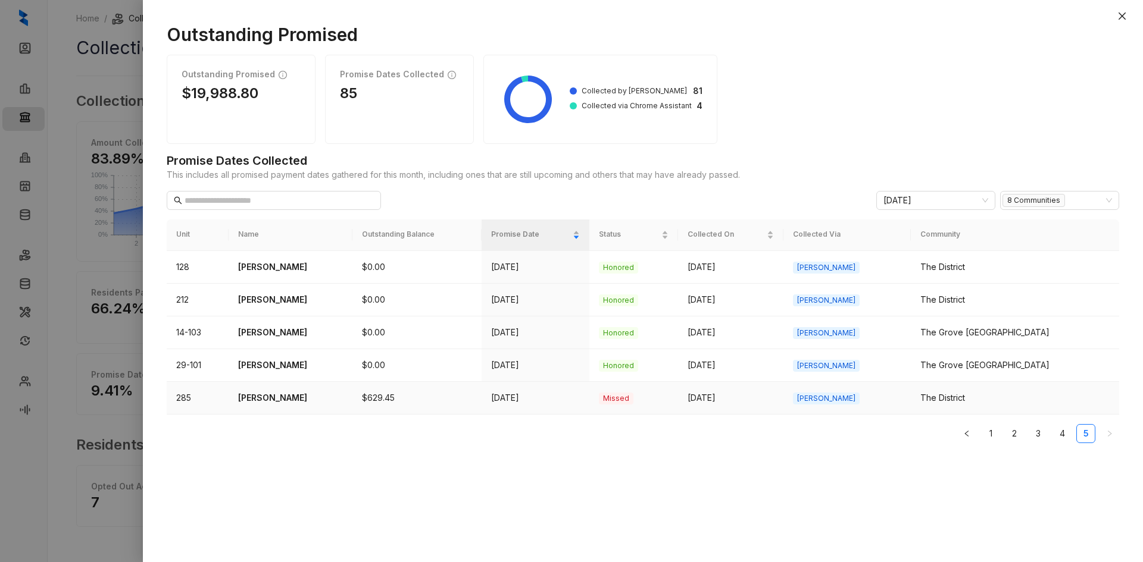
click at [262, 394] on p "[PERSON_NAME]" at bounding box center [290, 398] width 105 height 13
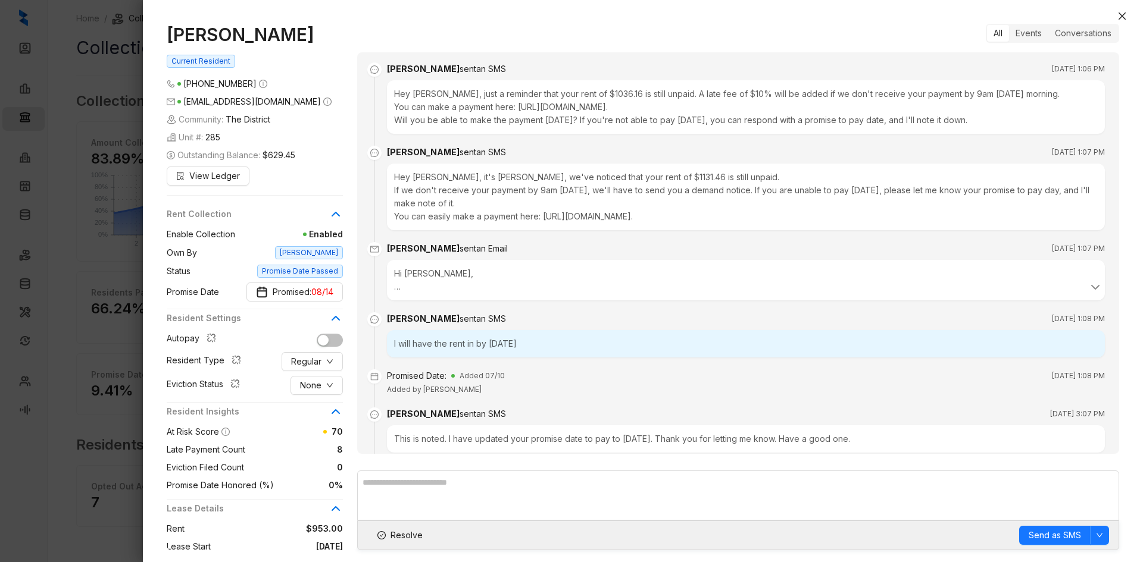
scroll to position [3618, 0]
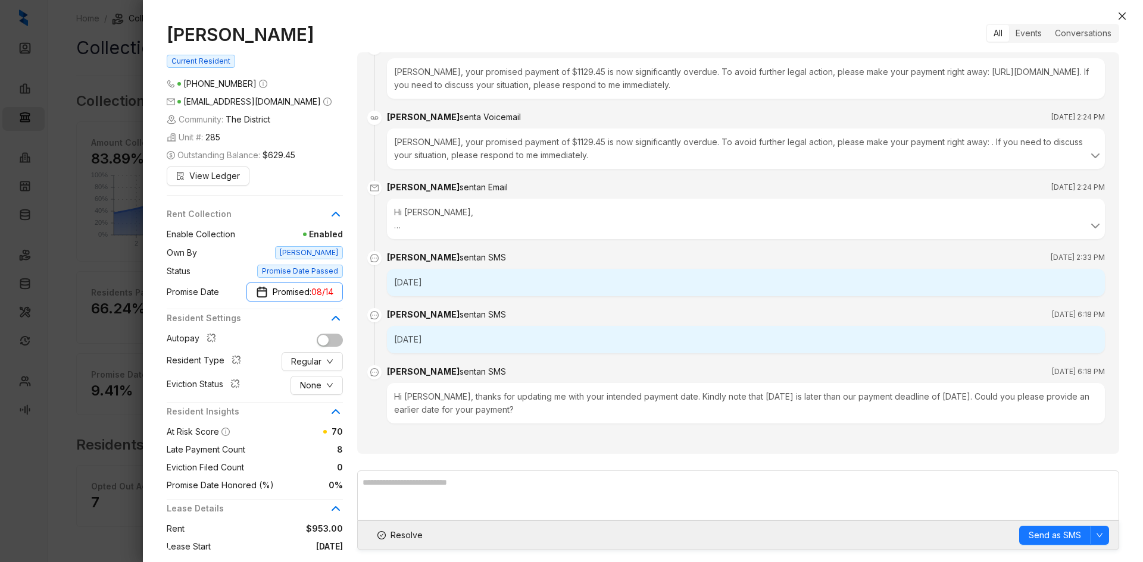
click at [338, 295] on button "Promised: 08/14" at bounding box center [294, 292] width 96 height 19
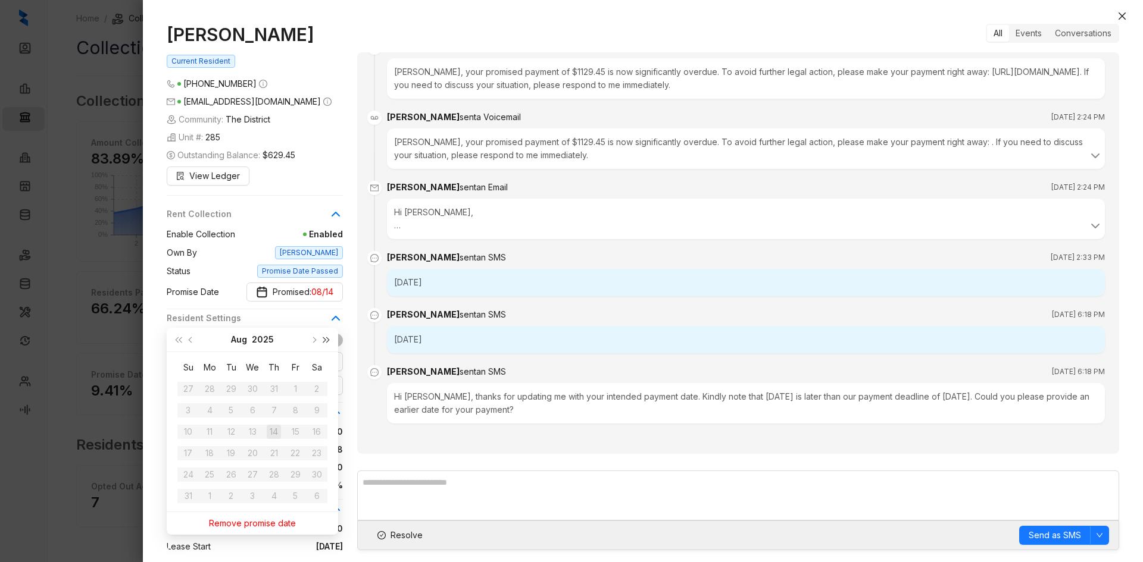
click at [327, 339] on span "super-next-year" at bounding box center [327, 340] width 6 height 6
click at [176, 340] on span "super-prev-year" at bounding box center [178, 340] width 6 height 6
click at [315, 340] on span "next-year" at bounding box center [313, 340] width 6 height 6
type input "**********"
click at [187, 431] on div "14" at bounding box center [188, 432] width 14 height 14
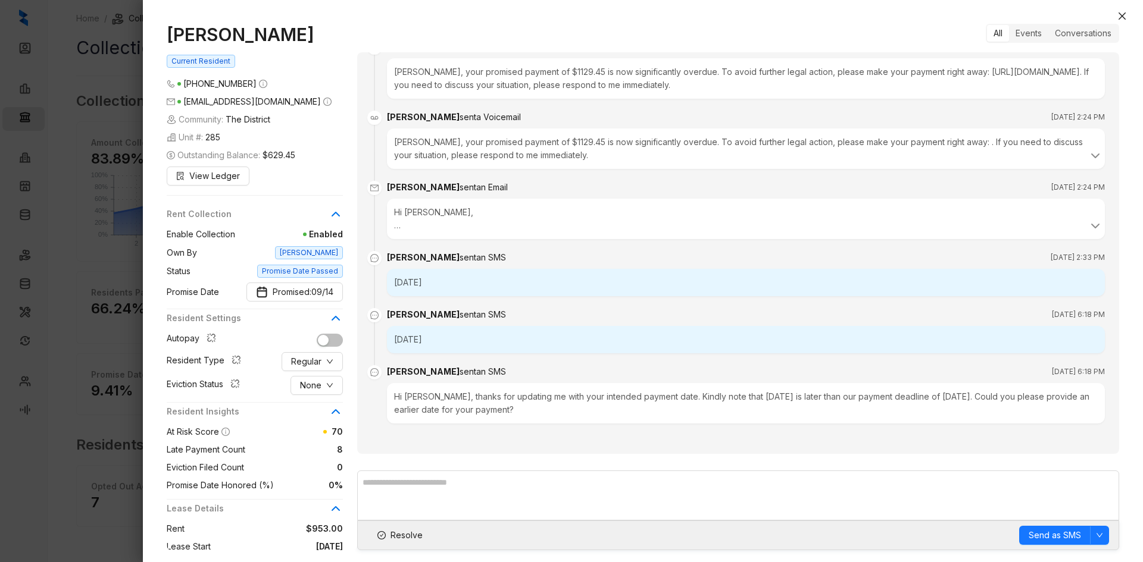
scroll to position [3380, 0]
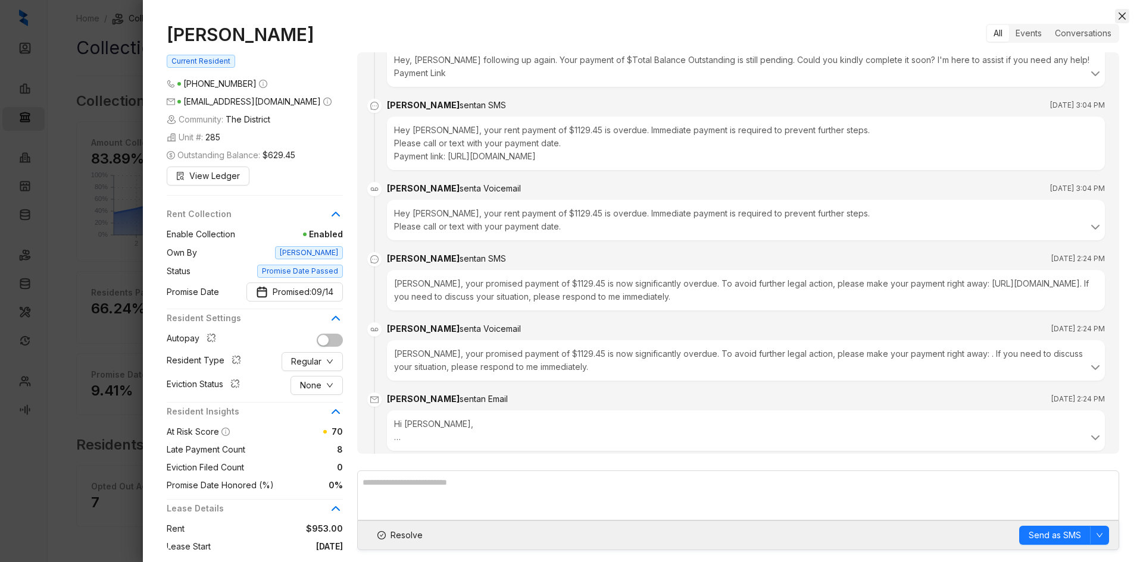
click at [1119, 15] on icon "close" at bounding box center [1122, 16] width 10 height 10
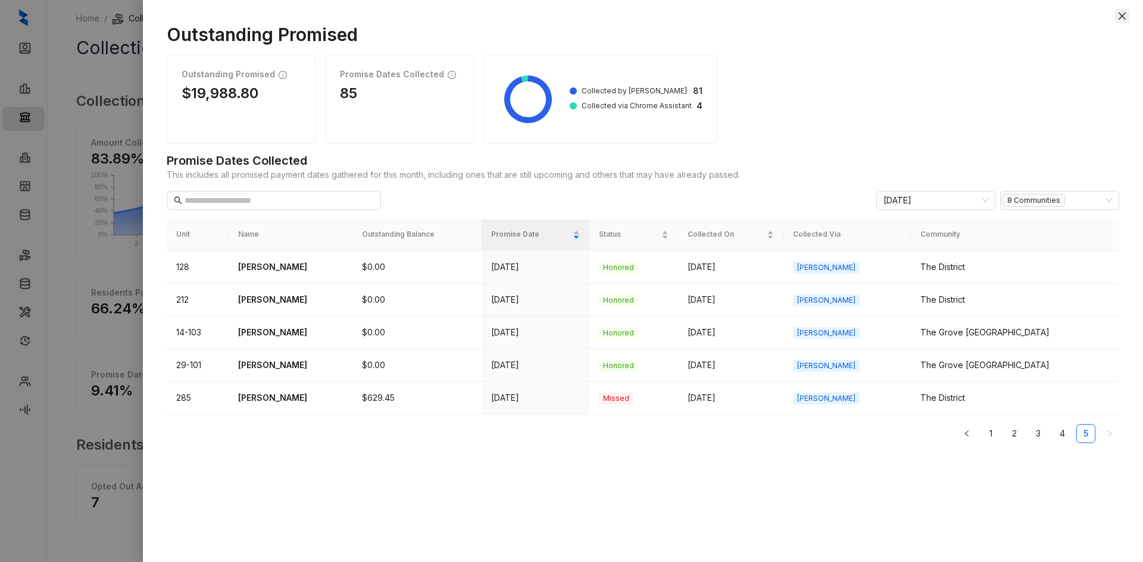
click at [1121, 14] on icon "close" at bounding box center [1122, 16] width 10 height 10
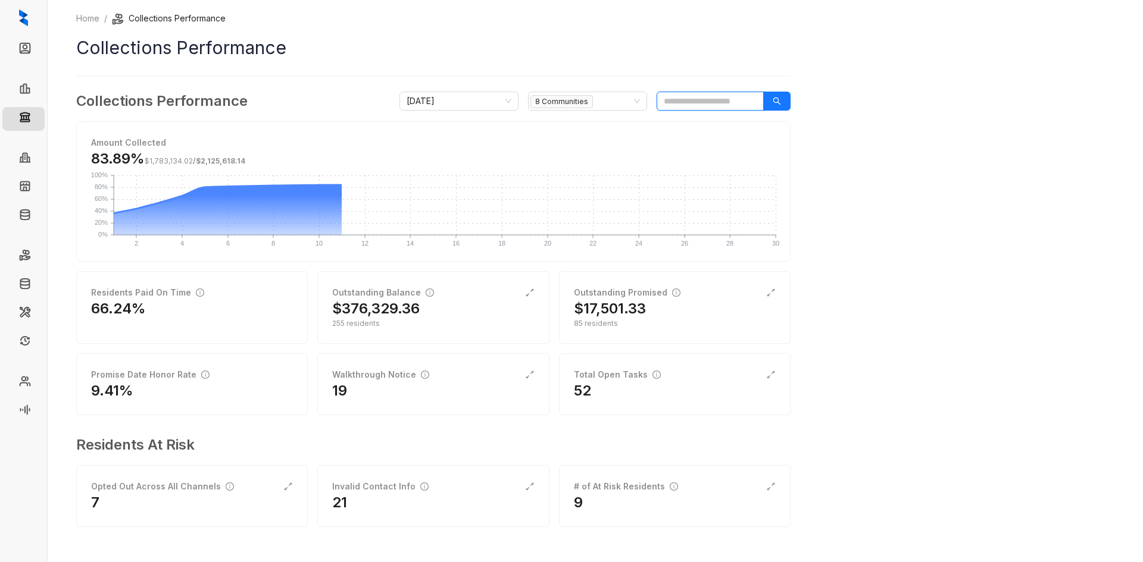
click at [704, 98] on input "search" at bounding box center [709, 101] width 107 height 19
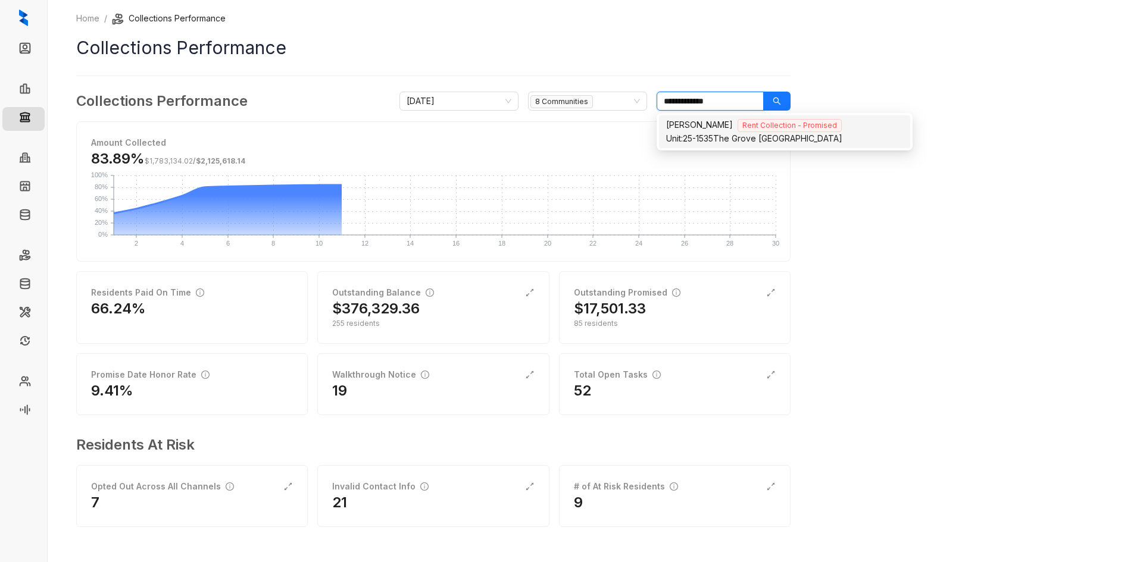
click at [732, 135] on div "Unit: 25-1535 [GEOGRAPHIC_DATA]" at bounding box center [784, 138] width 237 height 13
type input "**********"
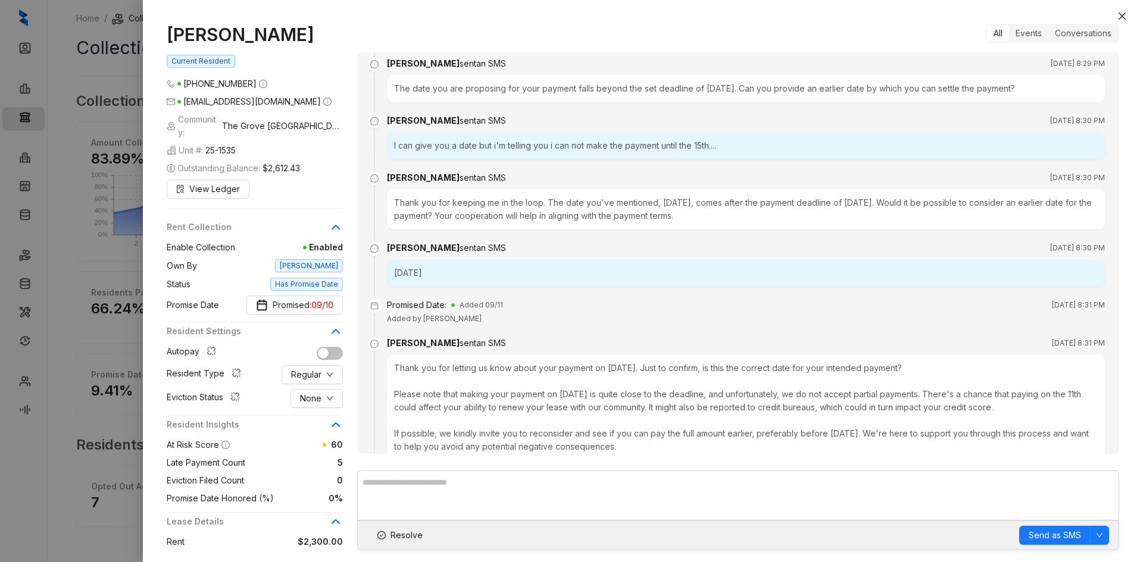
scroll to position [2607, 0]
click at [310, 299] on span "Promised: 09/10" at bounding box center [303, 305] width 61 height 13
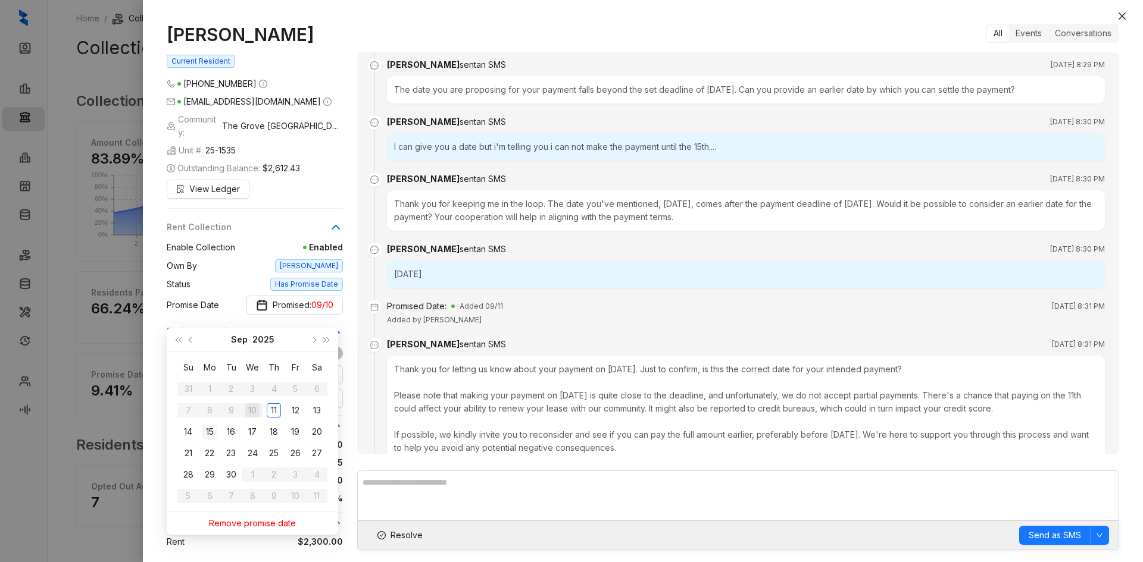
type input "**********"
click at [207, 434] on div "15" at bounding box center [209, 432] width 14 height 14
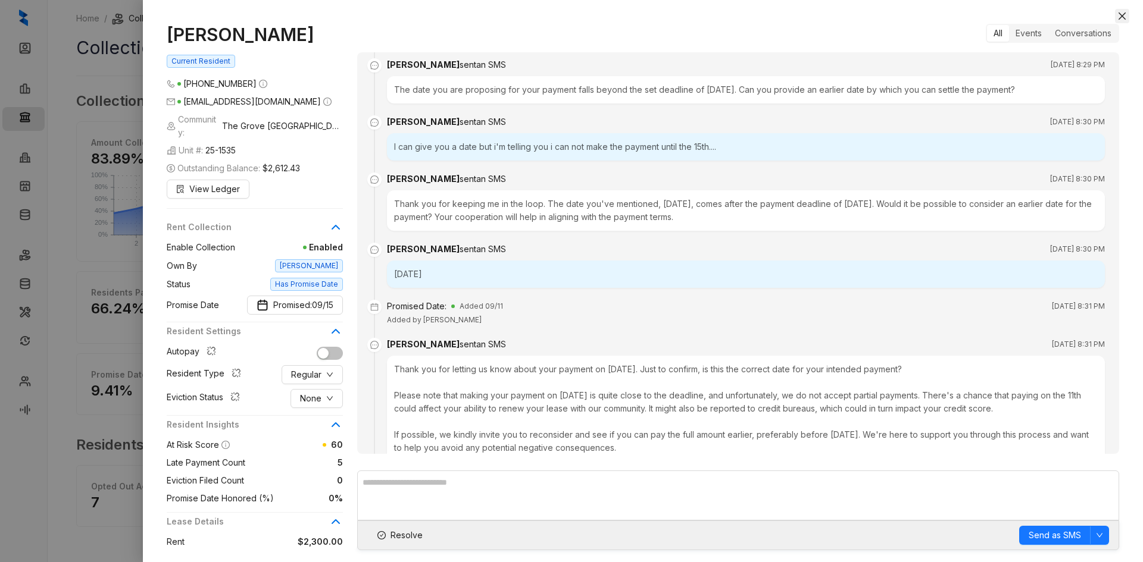
click at [1121, 15] on icon "close" at bounding box center [1121, 15] width 7 height 7
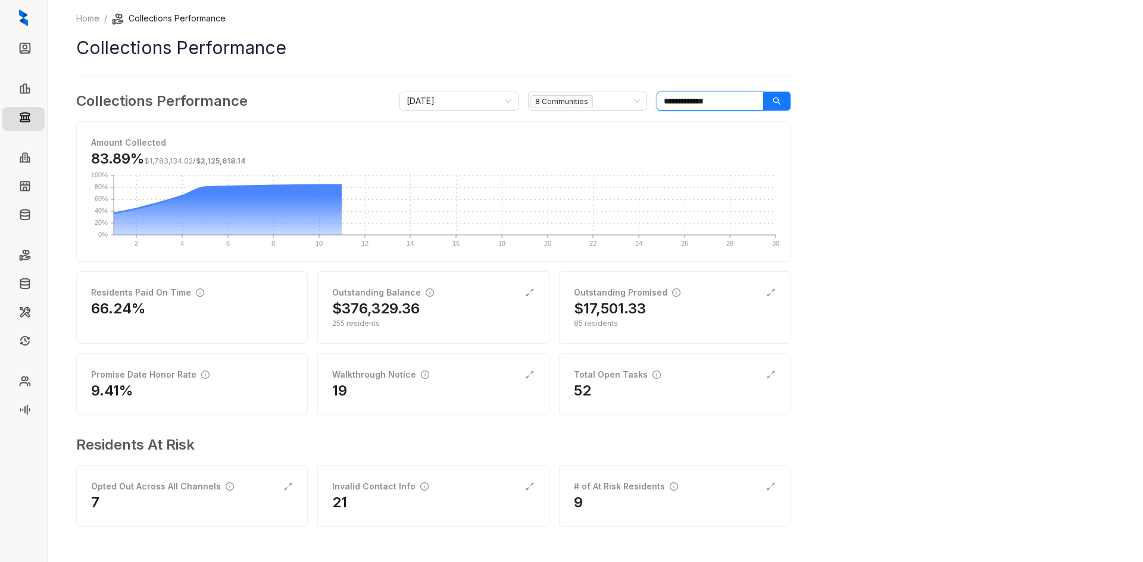
click at [723, 101] on input "**********" at bounding box center [709, 101] width 107 height 19
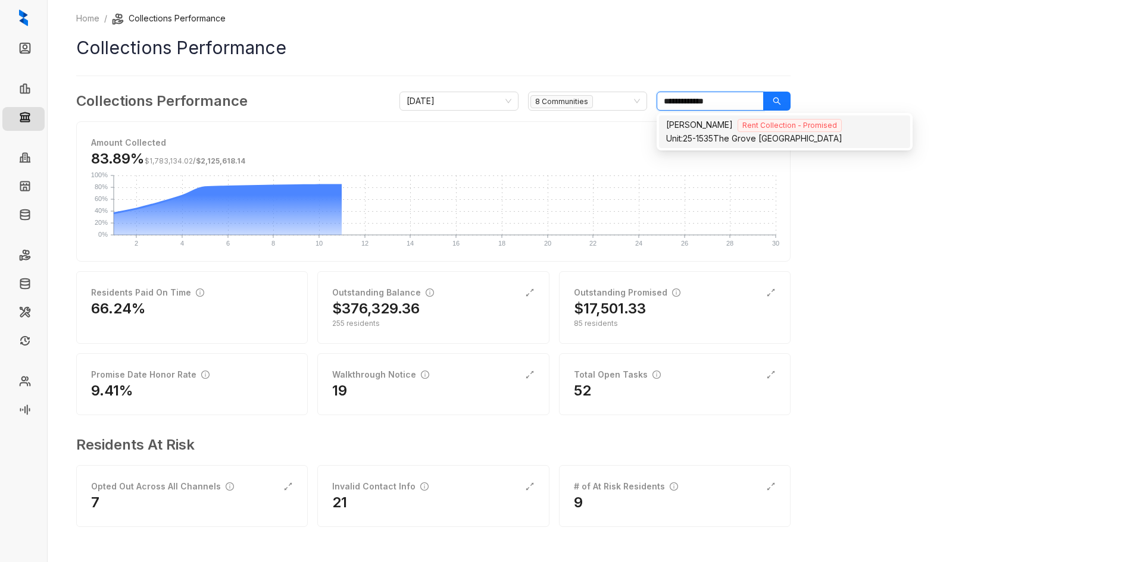
click at [723, 101] on input "**********" at bounding box center [709, 101] width 107 height 19
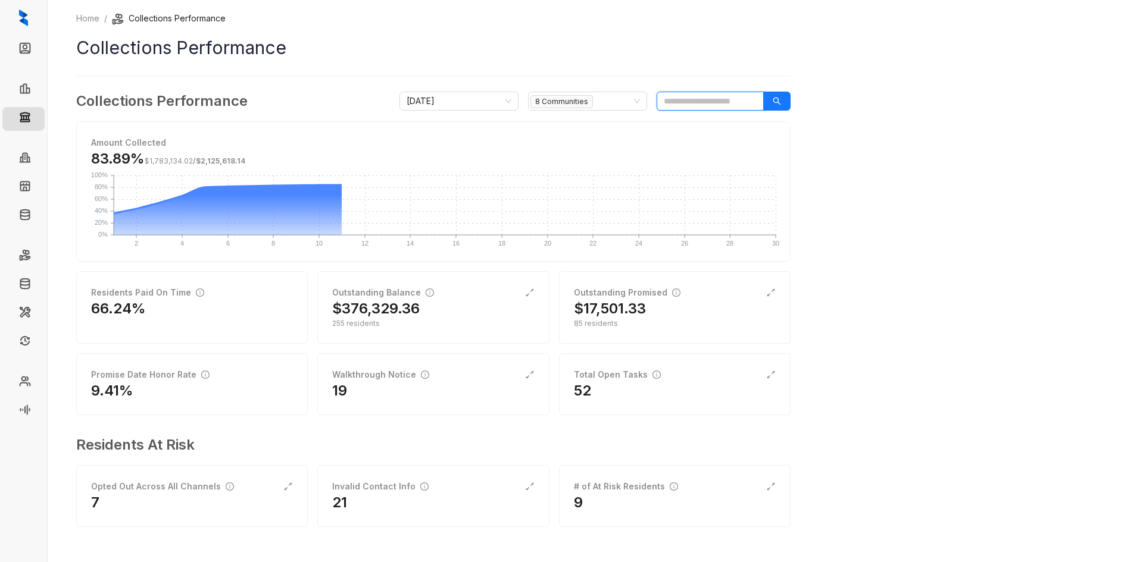
click at [686, 104] on input "search" at bounding box center [709, 101] width 107 height 19
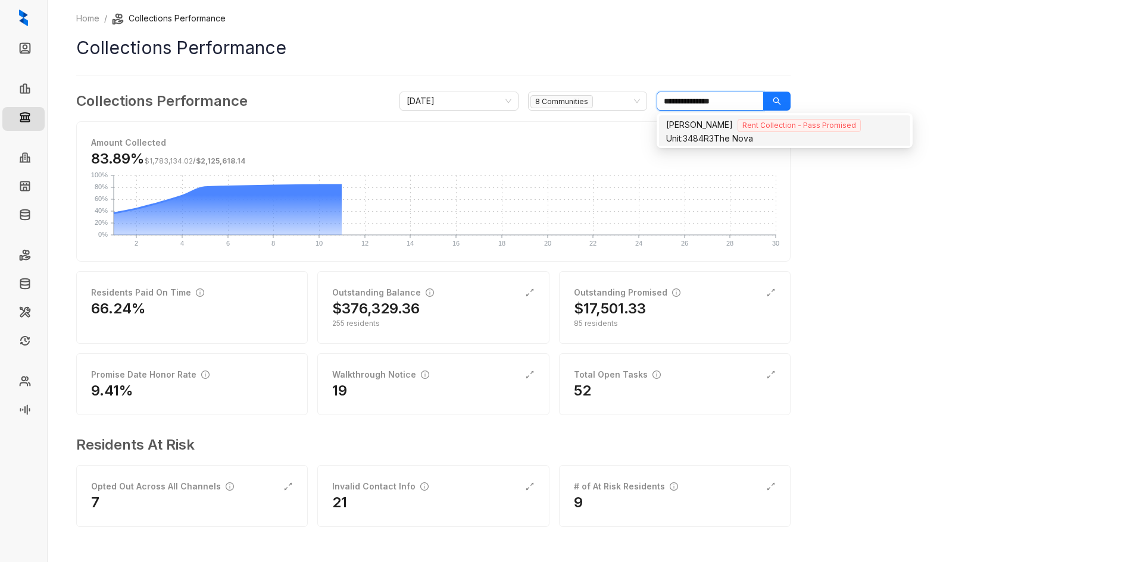
click at [718, 125] on span "[PERSON_NAME]" at bounding box center [699, 125] width 67 height 10
type input "**********"
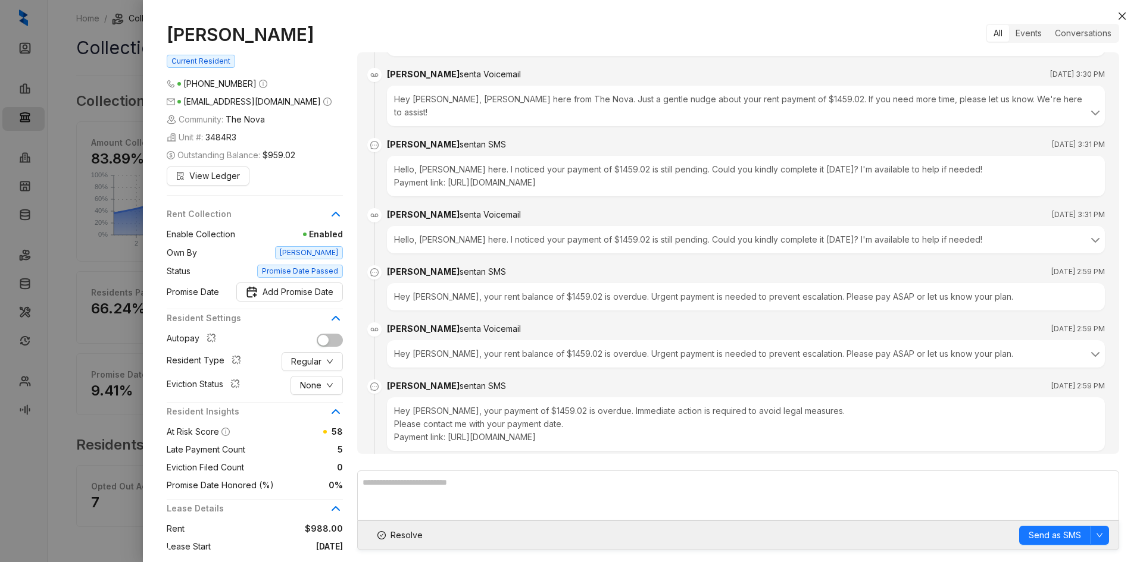
scroll to position [636, 0]
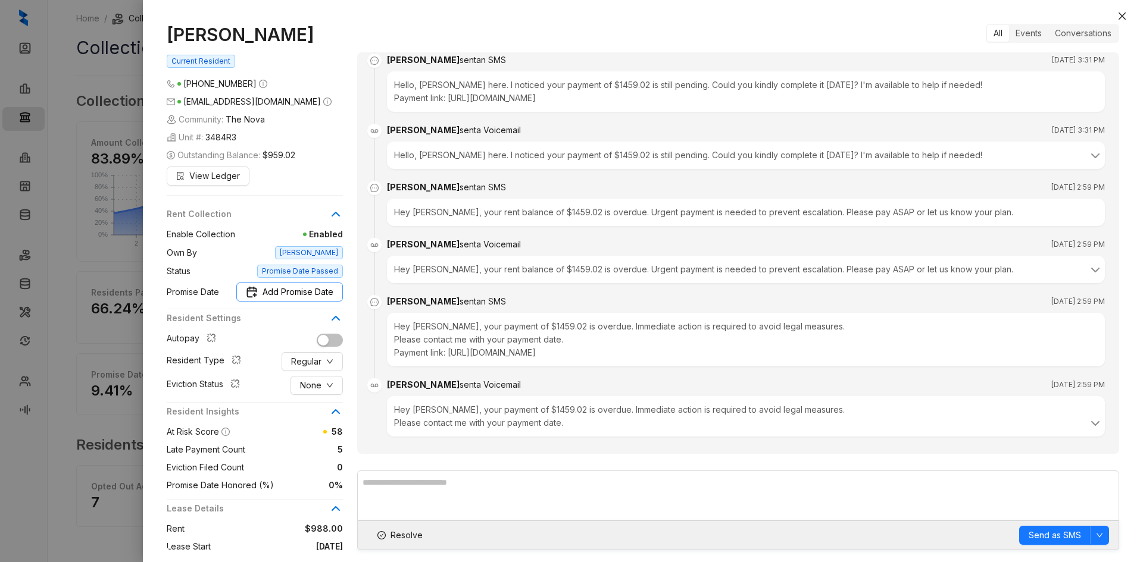
click at [319, 292] on span "Add Promise Date" at bounding box center [297, 292] width 71 height 13
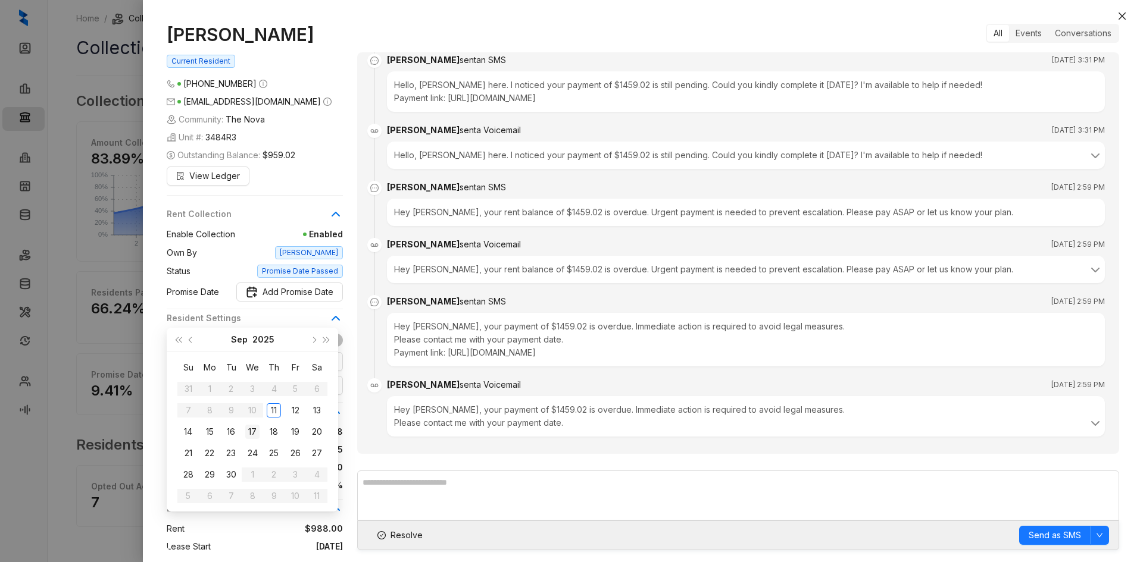
type input "**********"
click at [251, 431] on div "17" at bounding box center [252, 432] width 14 height 14
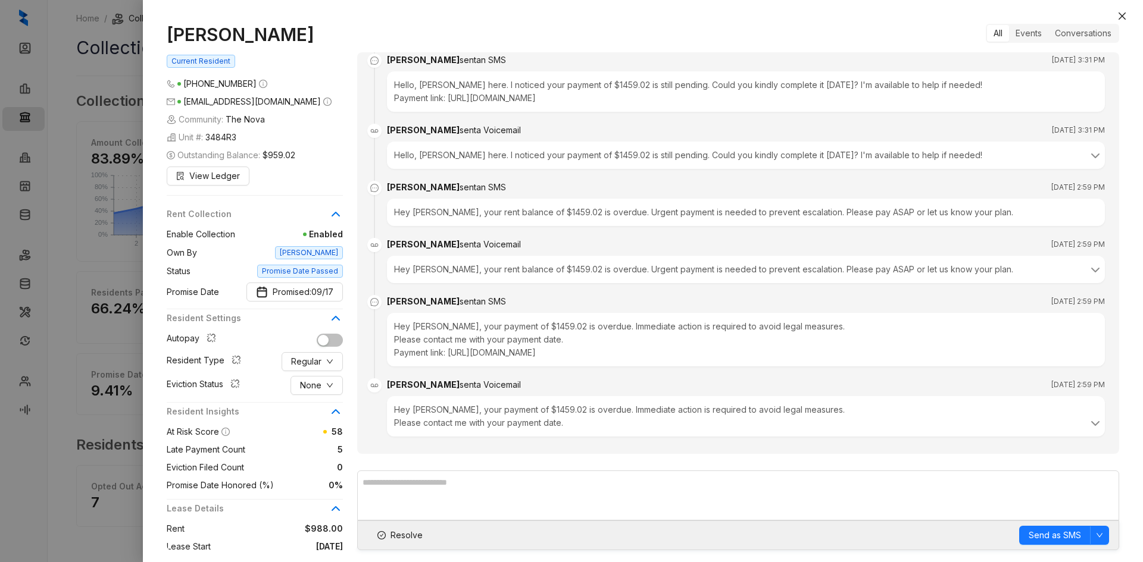
drag, startPoint x: 1118, startPoint y: 15, endPoint x: 1120, endPoint y: 28, distance: 12.6
click at [1118, 15] on icon "close" at bounding box center [1122, 16] width 10 height 10
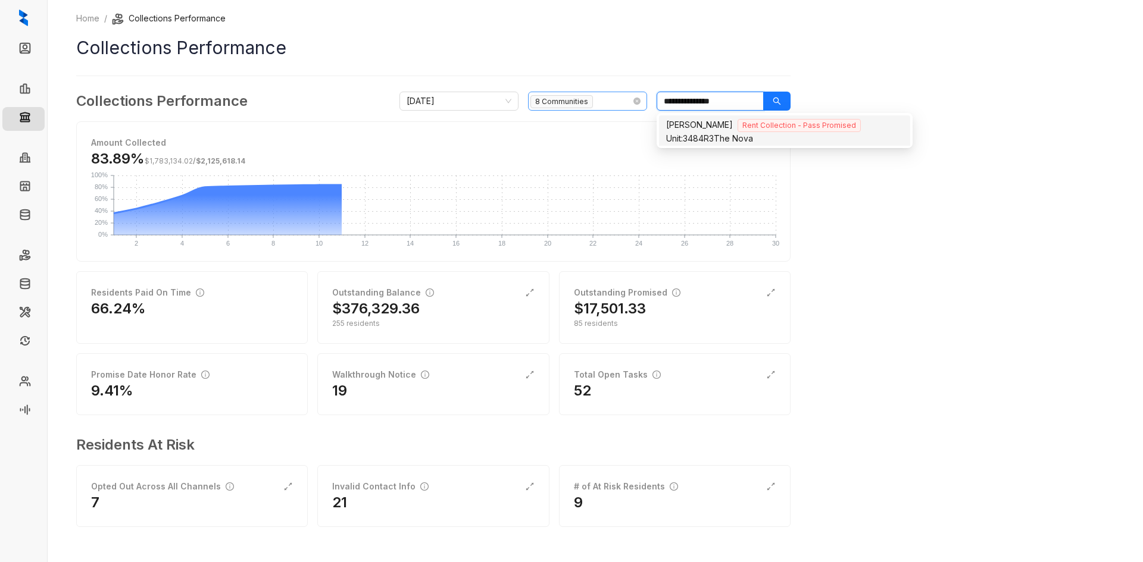
drag, startPoint x: 727, startPoint y: 102, endPoint x: 549, endPoint y: 104, distance: 178.0
click at [549, 104] on div "**********" at bounding box center [594, 101] width 391 height 19
click at [731, 140] on div "Unit: 3489B1 The Nova" at bounding box center [784, 138] width 237 height 13
type input "********"
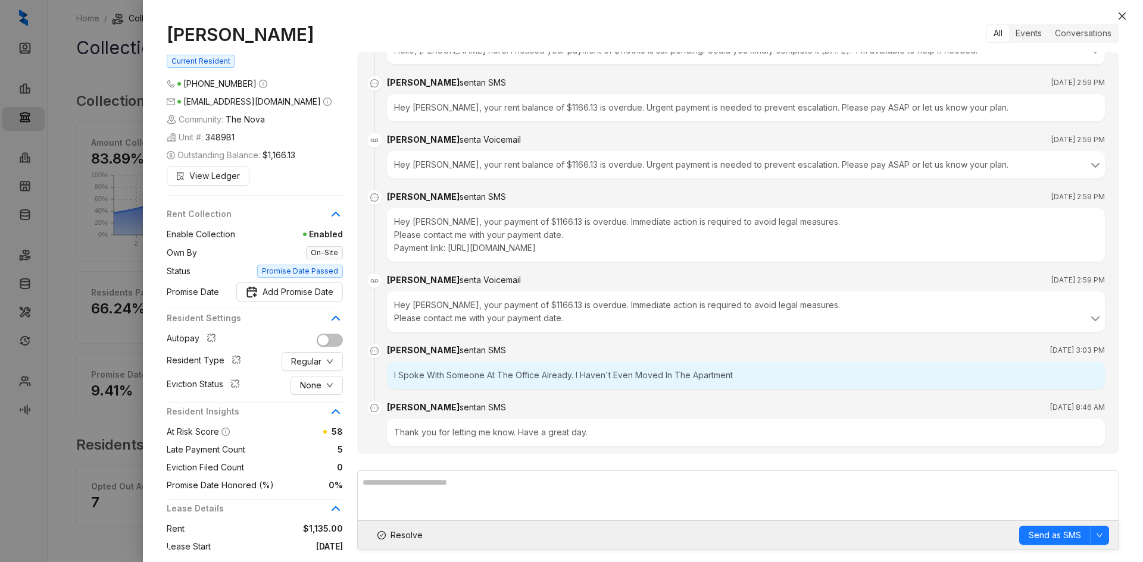
scroll to position [1058, 0]
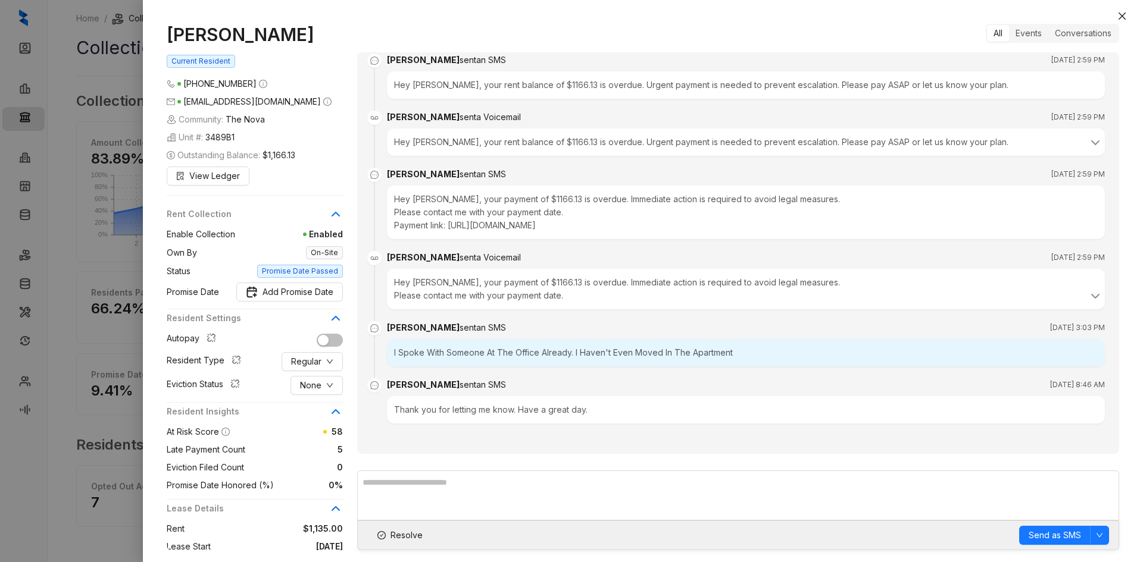
drag, startPoint x: 311, startPoint y: 296, endPoint x: 368, endPoint y: 295, distance: 56.5
click at [311, 296] on span "Add Promise Date" at bounding box center [297, 292] width 71 height 13
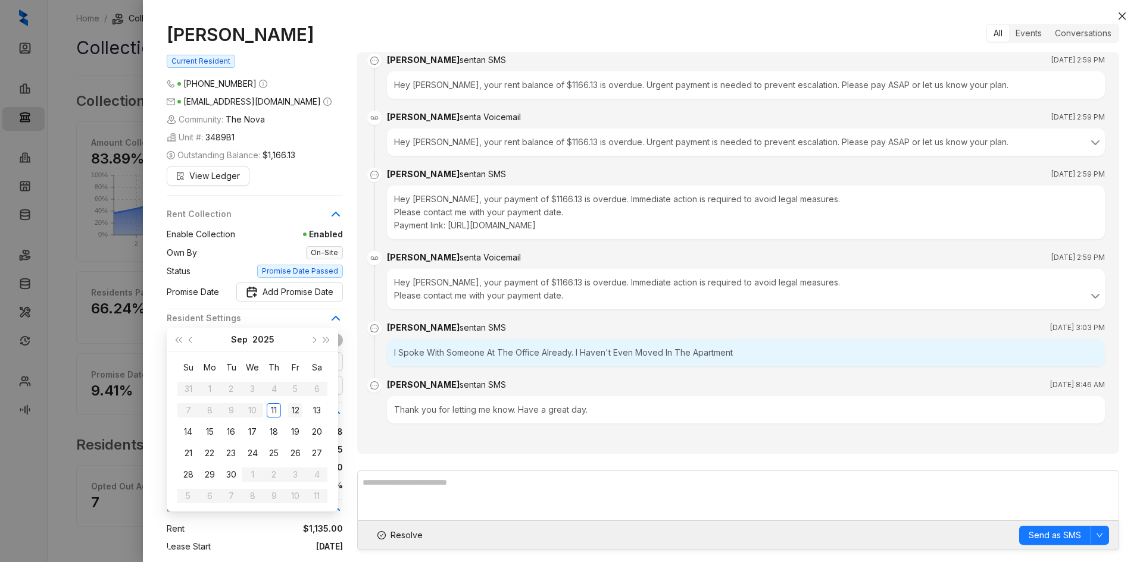
type input "**********"
click at [295, 411] on div "12" at bounding box center [295, 411] width 14 height 14
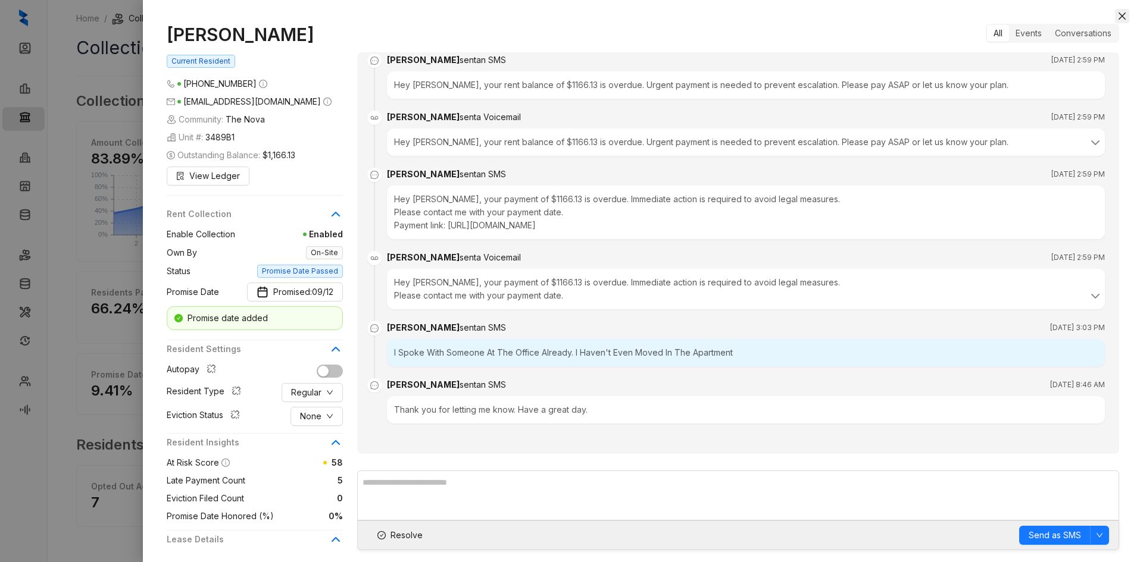
click at [1123, 15] on icon "close" at bounding box center [1121, 15] width 7 height 7
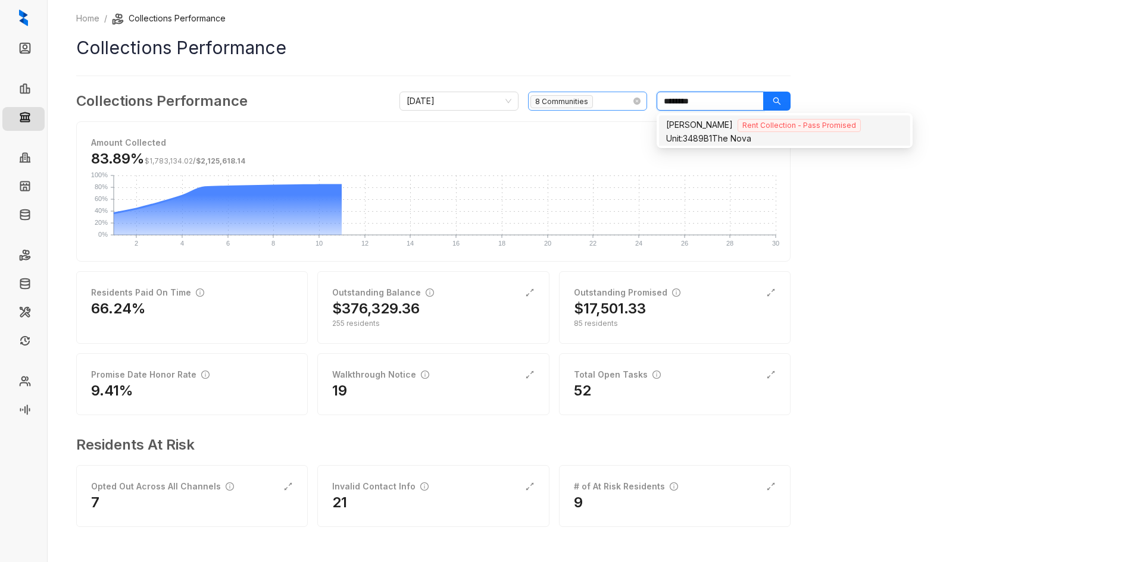
drag, startPoint x: 718, startPoint y: 104, endPoint x: 564, endPoint y: 101, distance: 154.2
click at [564, 101] on div "[DATE] 8 Communities ********" at bounding box center [594, 101] width 391 height 19
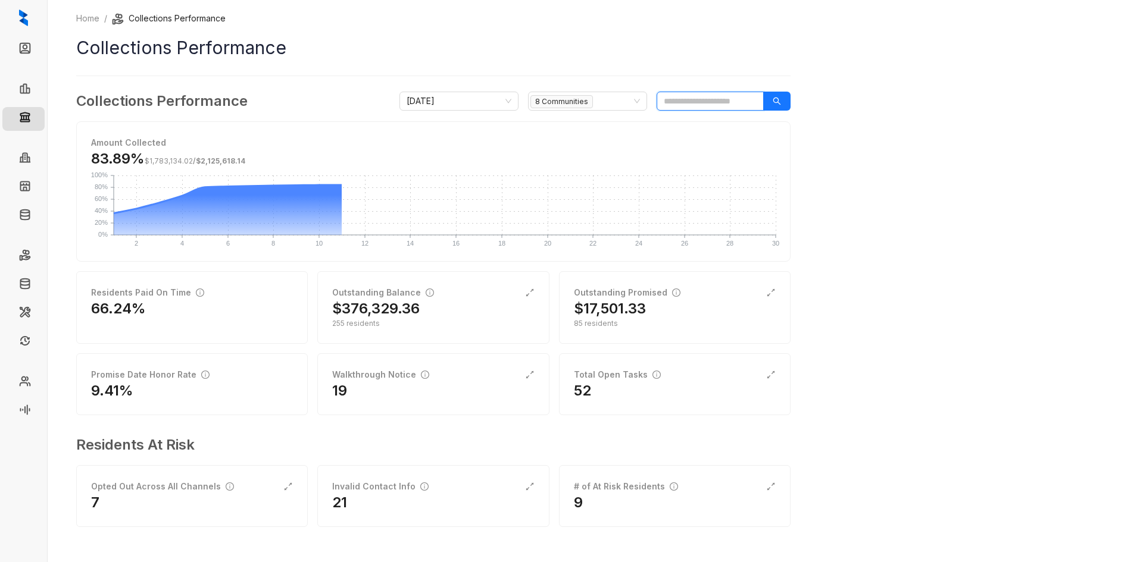
click at [684, 104] on input "search" at bounding box center [709, 101] width 107 height 19
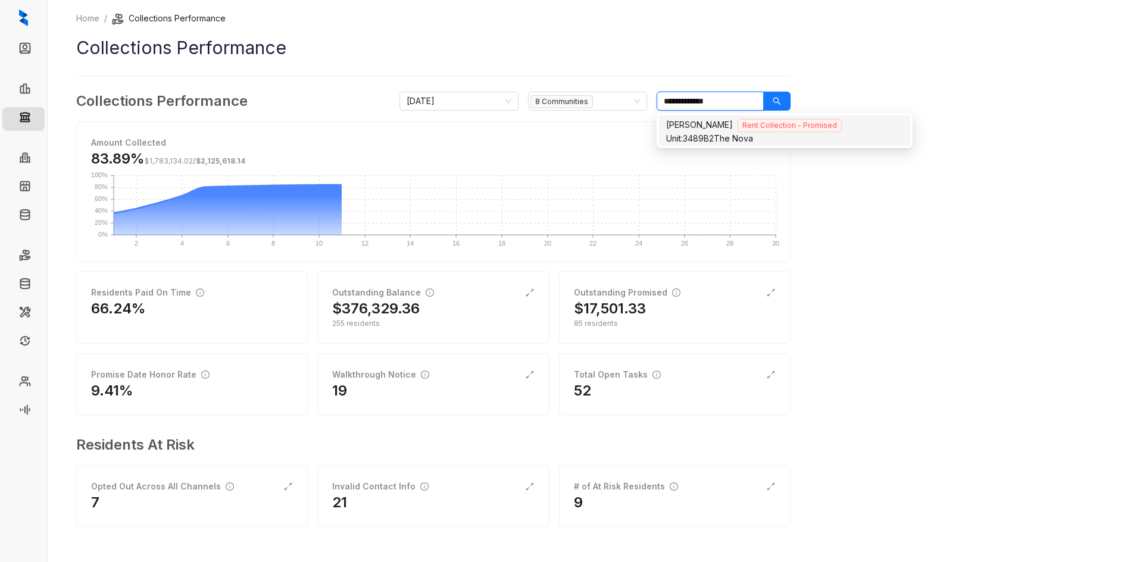
click at [706, 139] on span "Unit: 3489B2" at bounding box center [690, 138] width 48 height 10
type input "**********"
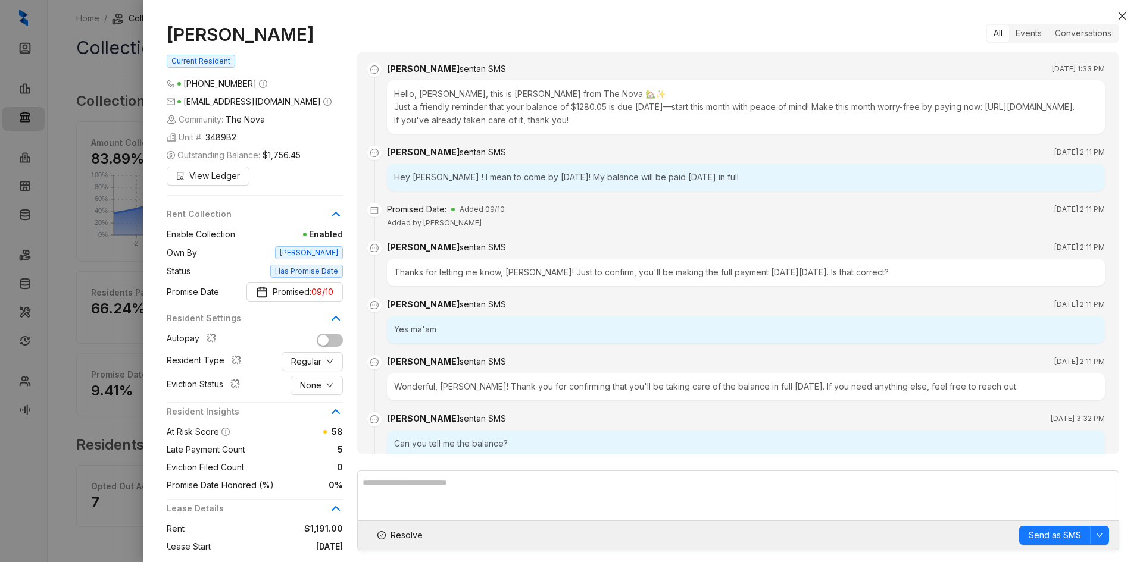
scroll to position [232, 0]
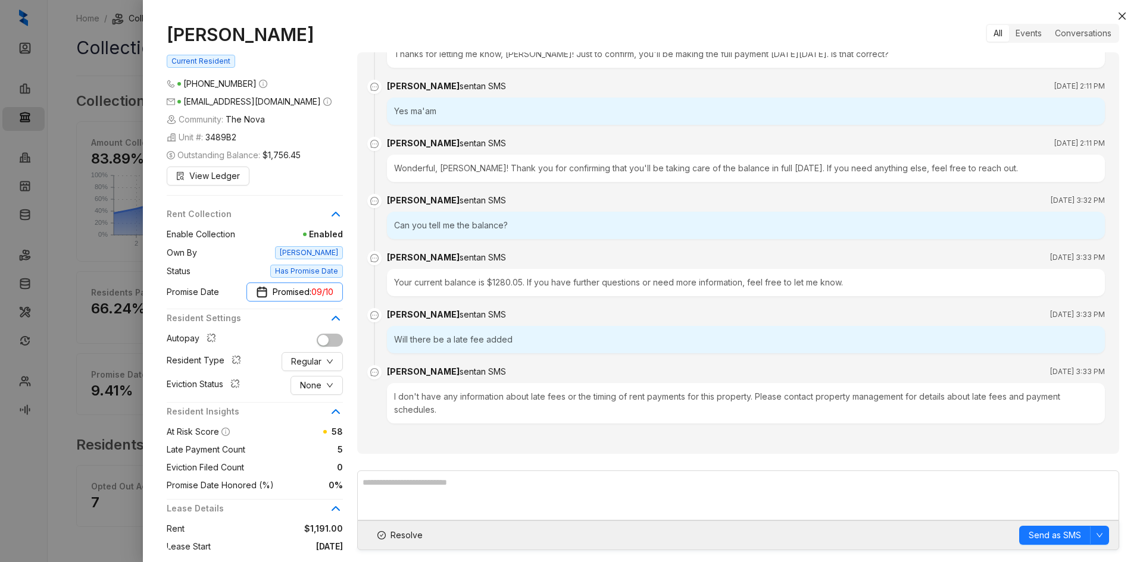
click at [325, 292] on span "09/10" at bounding box center [322, 292] width 22 height 13
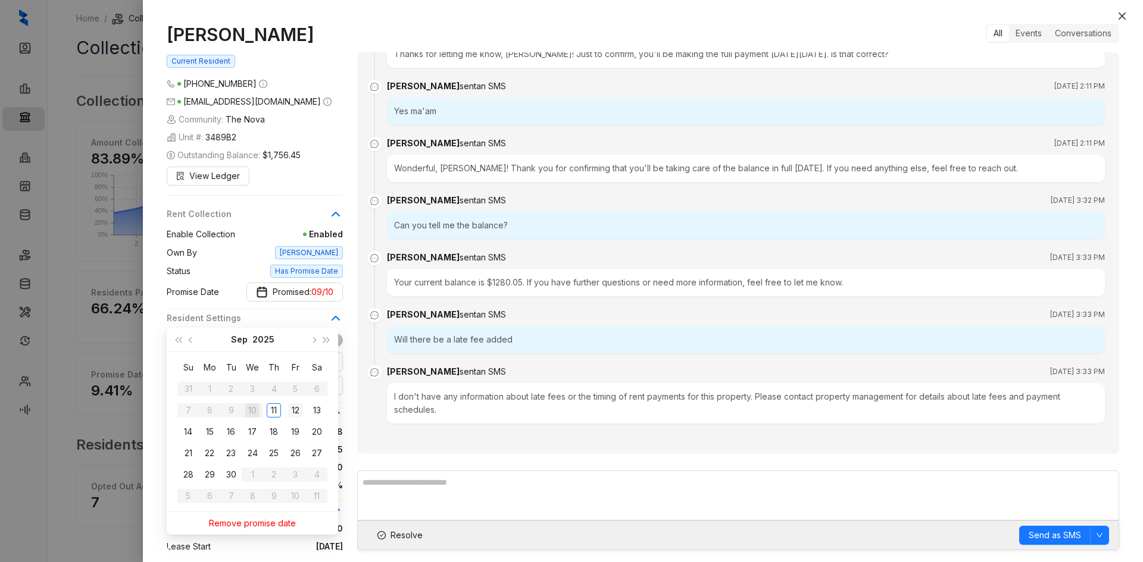
type input "**********"
click at [294, 409] on div "12" at bounding box center [295, 411] width 14 height 14
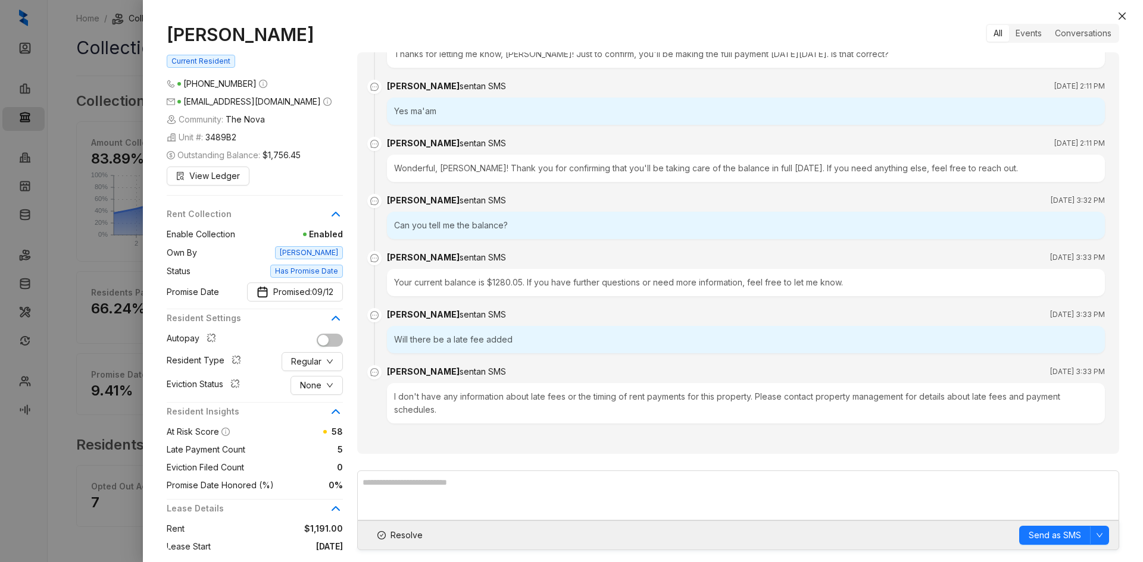
drag, startPoint x: 1121, startPoint y: 18, endPoint x: 1140, endPoint y: 26, distance: 20.3
click at [1121, 18] on icon "close" at bounding box center [1122, 16] width 10 height 10
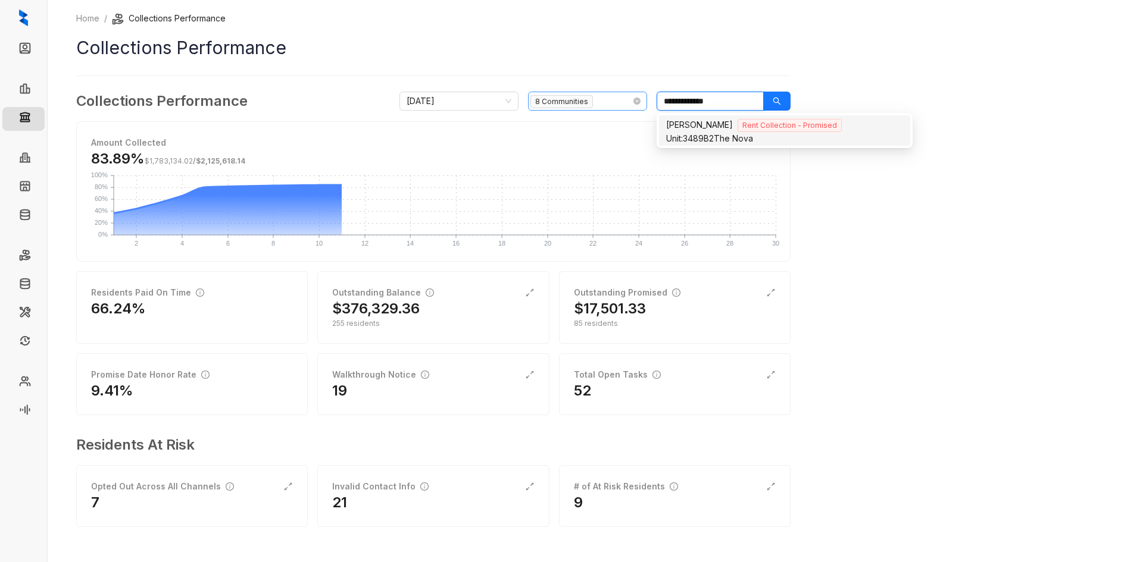
drag, startPoint x: 684, startPoint y: 97, endPoint x: 582, endPoint y: 97, distance: 102.4
click at [582, 97] on div "**********" at bounding box center [594, 101] width 391 height 19
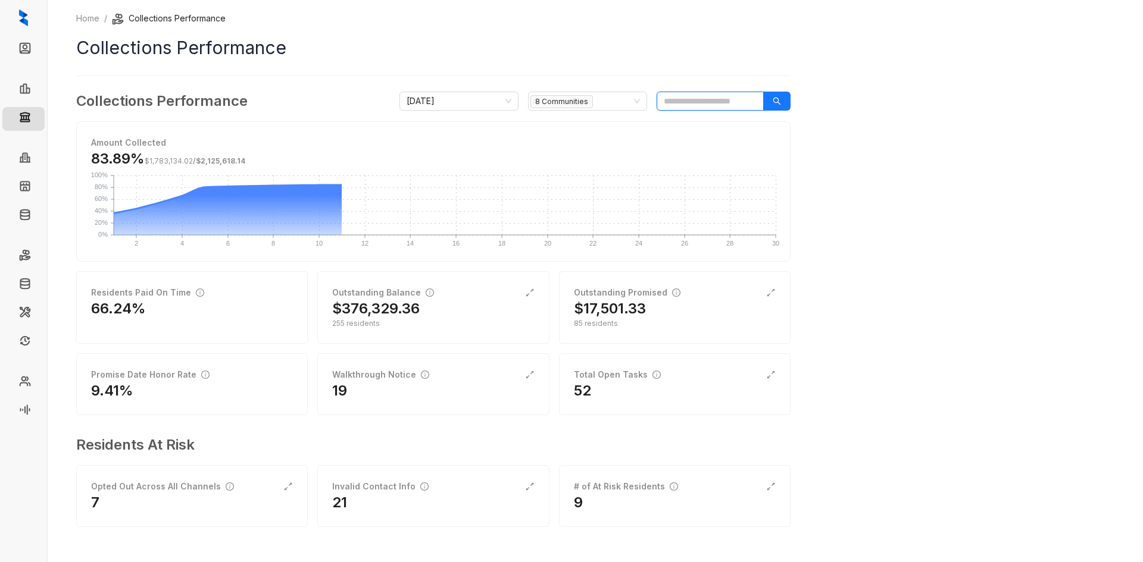
click at [700, 102] on input "search" at bounding box center [709, 101] width 107 height 19
click at [700, 94] on input "search" at bounding box center [709, 101] width 107 height 19
click at [700, 99] on input "search" at bounding box center [709, 101] width 107 height 19
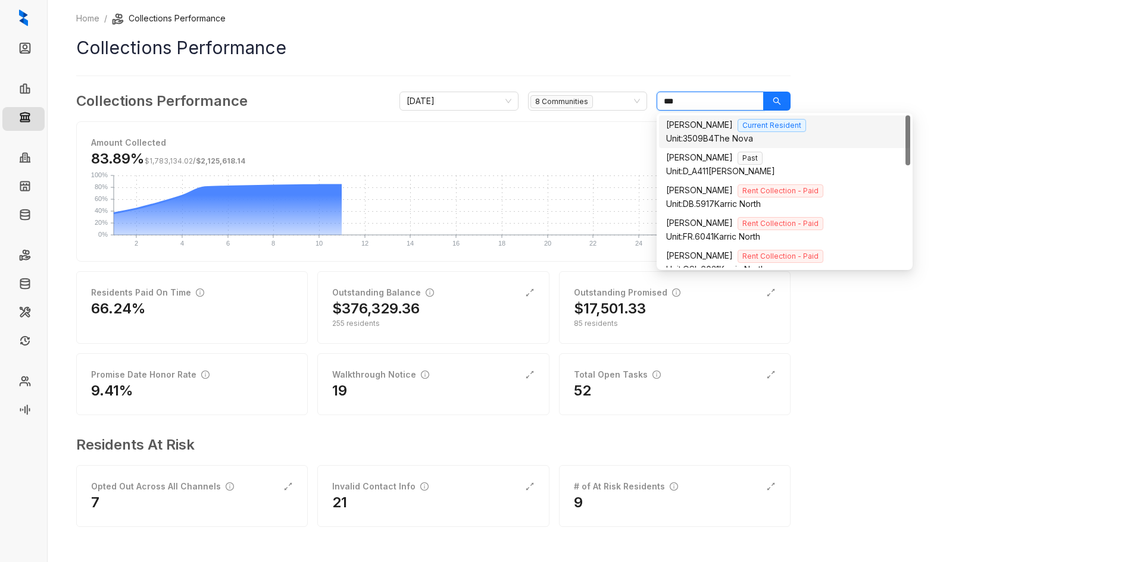
click at [730, 137] on div "Unit: 3509B4 The Nova" at bounding box center [784, 138] width 237 height 13
type input "***"
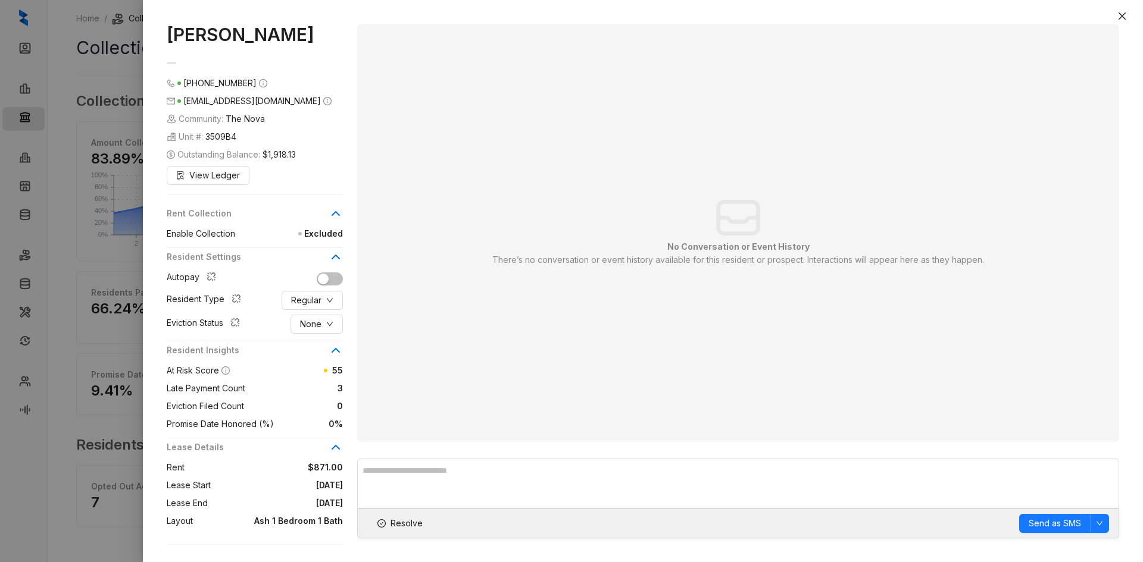
click at [337, 214] on icon at bounding box center [335, 214] width 7 height 4
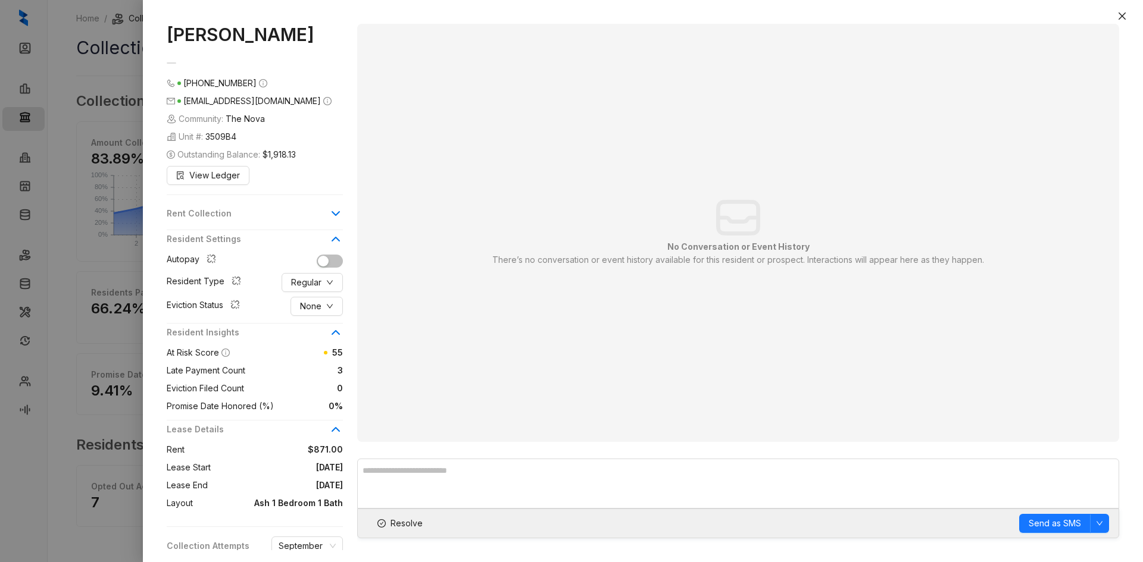
click at [337, 214] on icon at bounding box center [335, 214] width 7 height 4
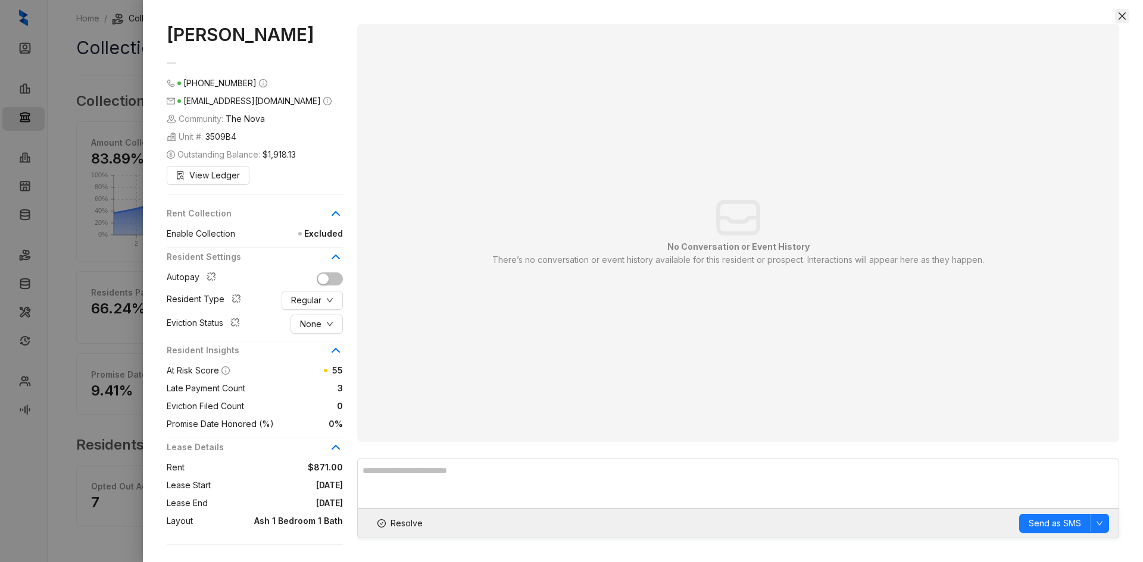
click at [1124, 15] on icon "close" at bounding box center [1122, 16] width 10 height 10
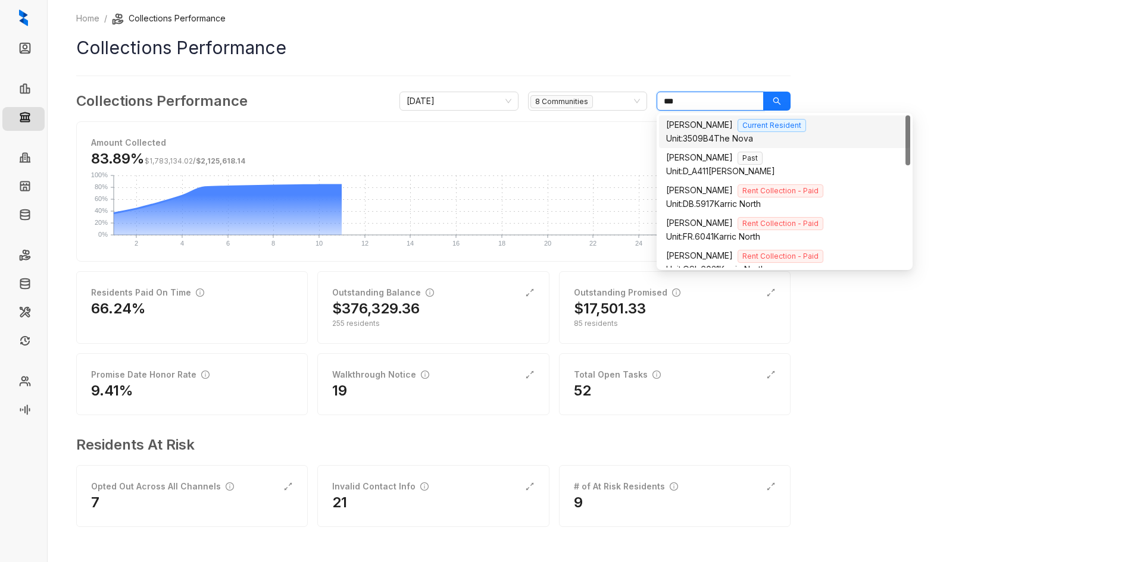
click at [684, 104] on input "***" at bounding box center [709, 101] width 107 height 19
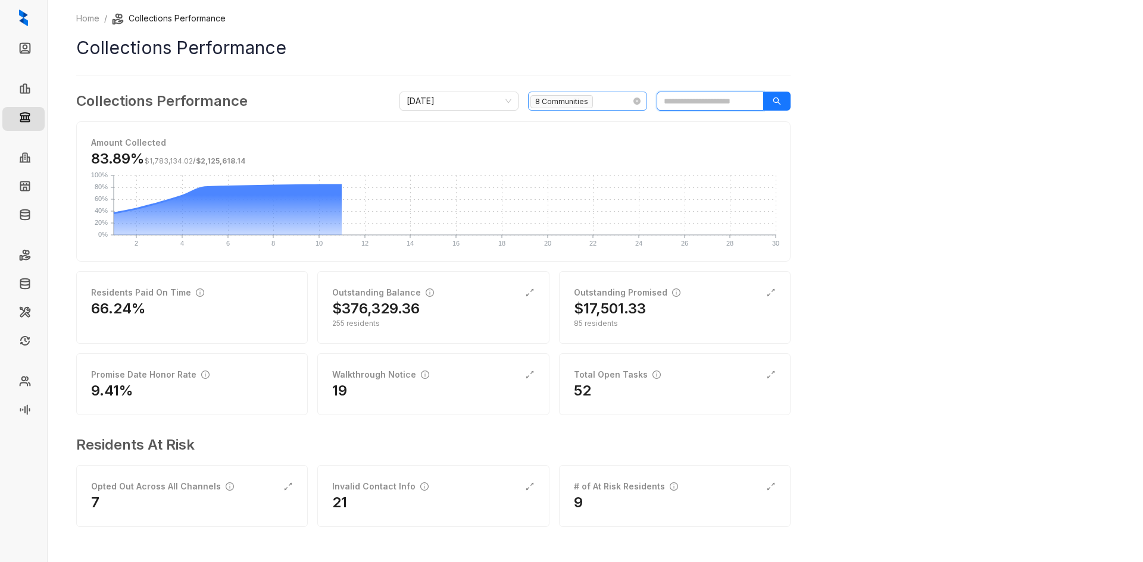
click at [584, 104] on span "8 Communities" at bounding box center [561, 101] width 62 height 13
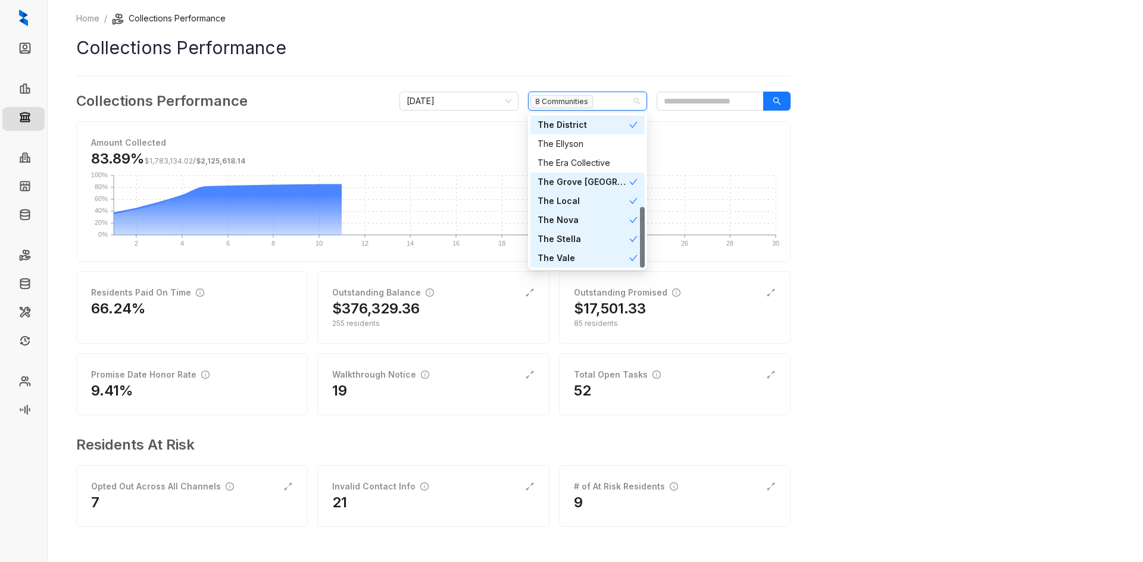
click at [583, 217] on div "The Nova" at bounding box center [583, 220] width 92 height 13
click at [583, 217] on div "The Nova" at bounding box center [587, 220] width 100 height 13
click at [598, 121] on div "The District" at bounding box center [583, 124] width 92 height 13
click at [587, 182] on div "The Grove [GEOGRAPHIC_DATA]" at bounding box center [583, 182] width 92 height 13
click at [584, 205] on div "The Local" at bounding box center [583, 201] width 92 height 13
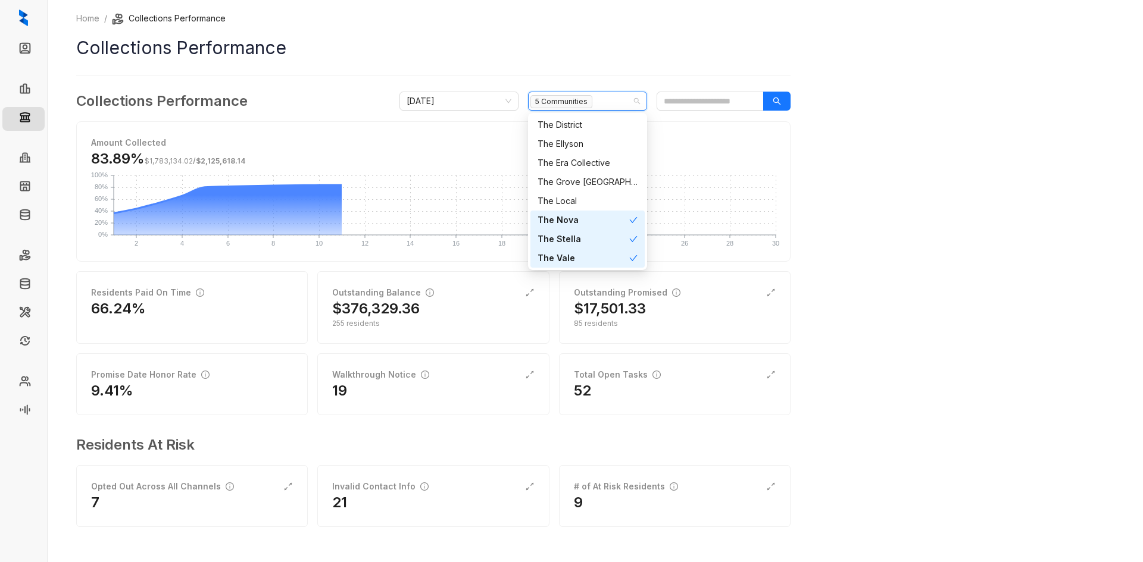
click at [574, 236] on div "The Stella" at bounding box center [583, 239] width 92 height 13
click at [568, 264] on div "The Vale" at bounding box center [583, 258] width 92 height 13
click at [781, 98] on button "button" at bounding box center [776, 101] width 27 height 19
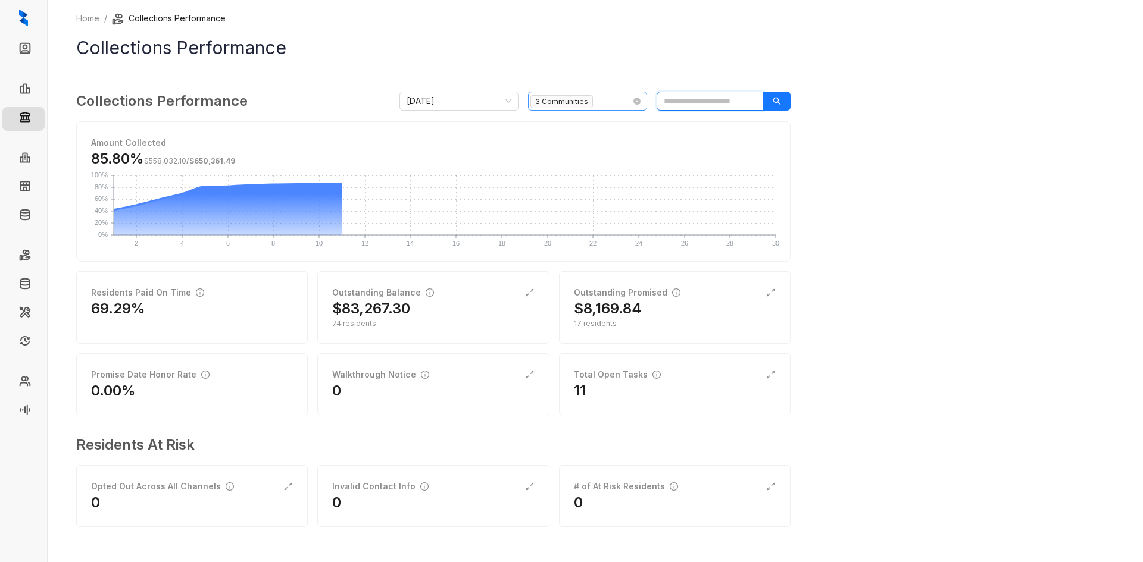
click at [606, 101] on div "3 Communities" at bounding box center [581, 101] width 102 height 17
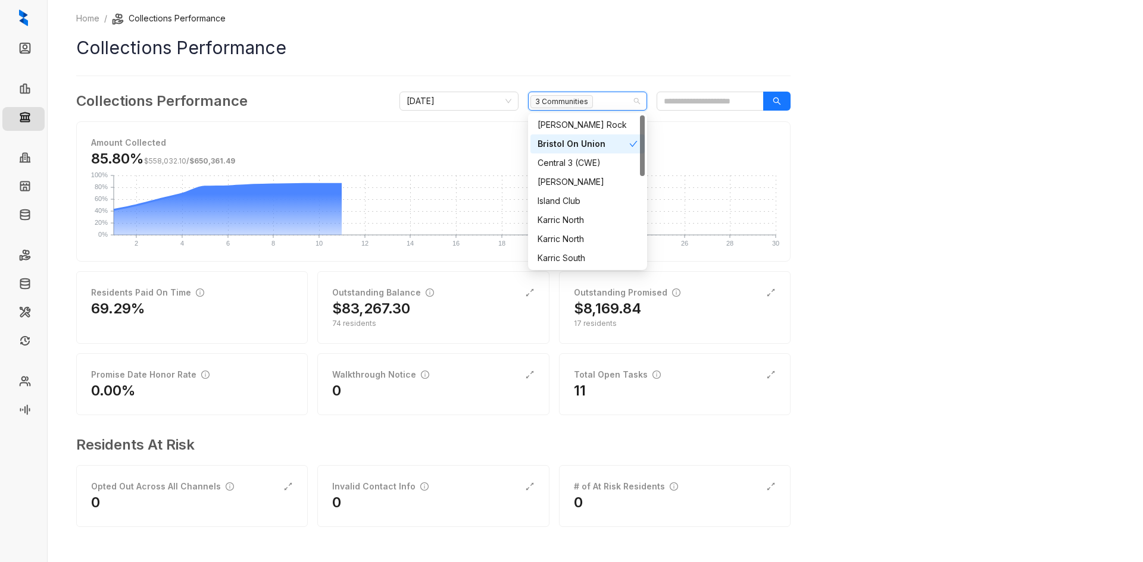
click at [587, 140] on div "Bristol On Union" at bounding box center [583, 143] width 92 height 13
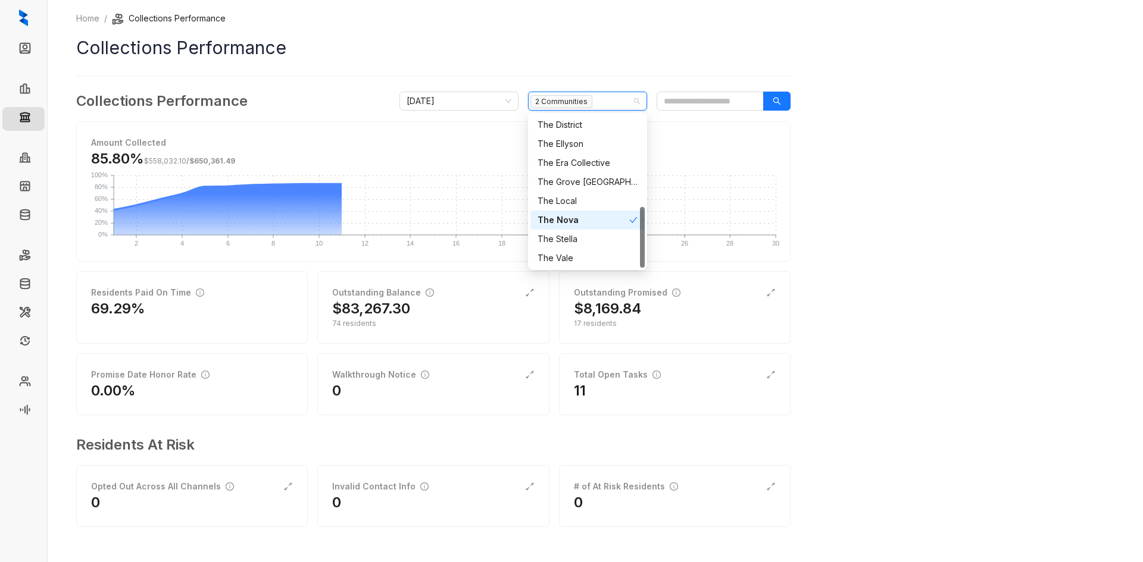
scroll to position [169, 0]
click at [602, 162] on div "The Birches" at bounding box center [583, 165] width 92 height 13
click at [835, 181] on div "Home / Collections Performance Collections Performance Collections Performance …" at bounding box center [595, 281] width 1095 height 562
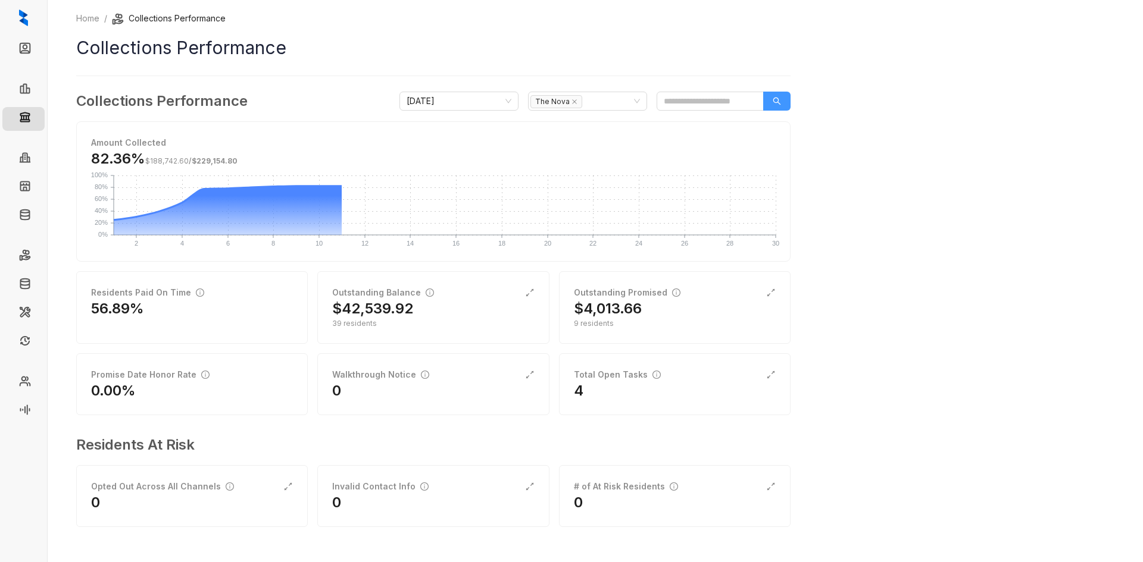
click at [780, 100] on icon "search" at bounding box center [776, 101] width 8 height 8
click at [400, 322] on div "39 residents" at bounding box center [433, 323] width 202 height 11
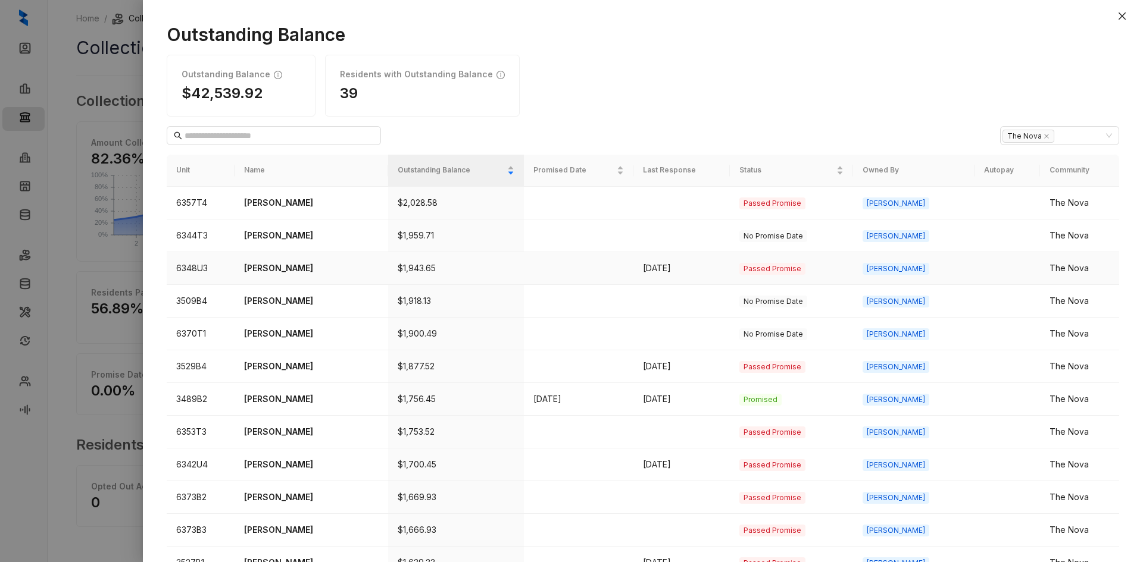
click at [243, 264] on td "[PERSON_NAME]" at bounding box center [311, 268] width 154 height 33
click at [277, 268] on p "[PERSON_NAME]" at bounding box center [311, 268] width 135 height 13
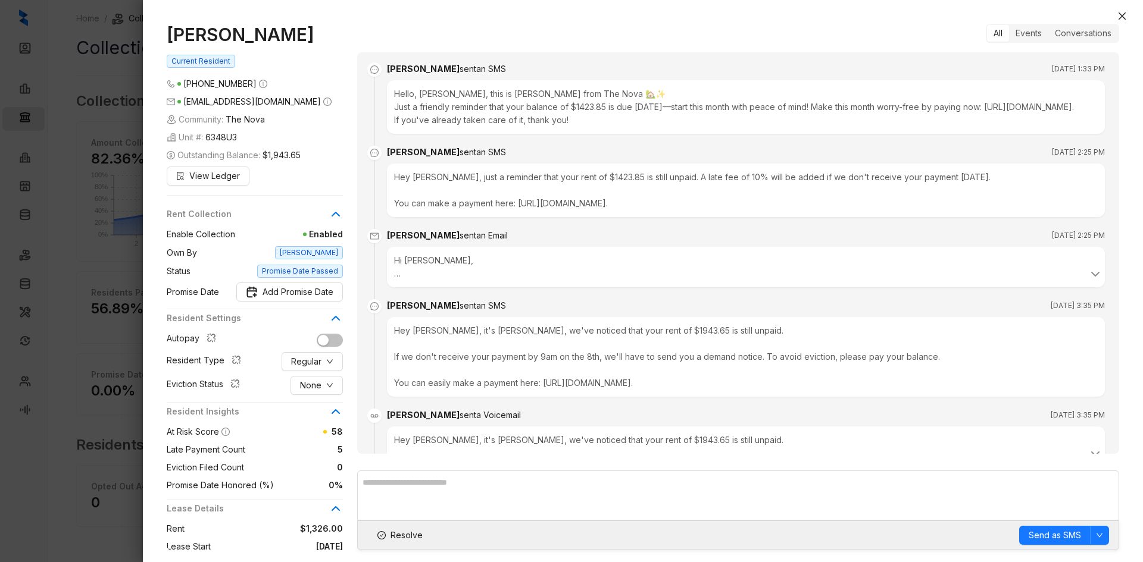
scroll to position [706, 0]
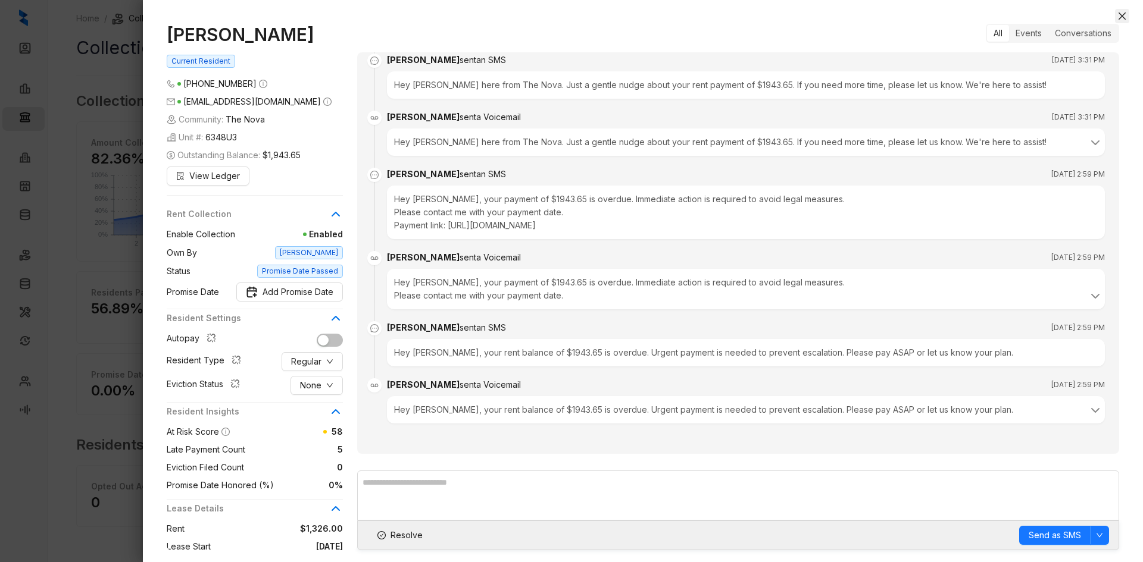
click at [1126, 17] on icon "close" at bounding box center [1122, 16] width 10 height 10
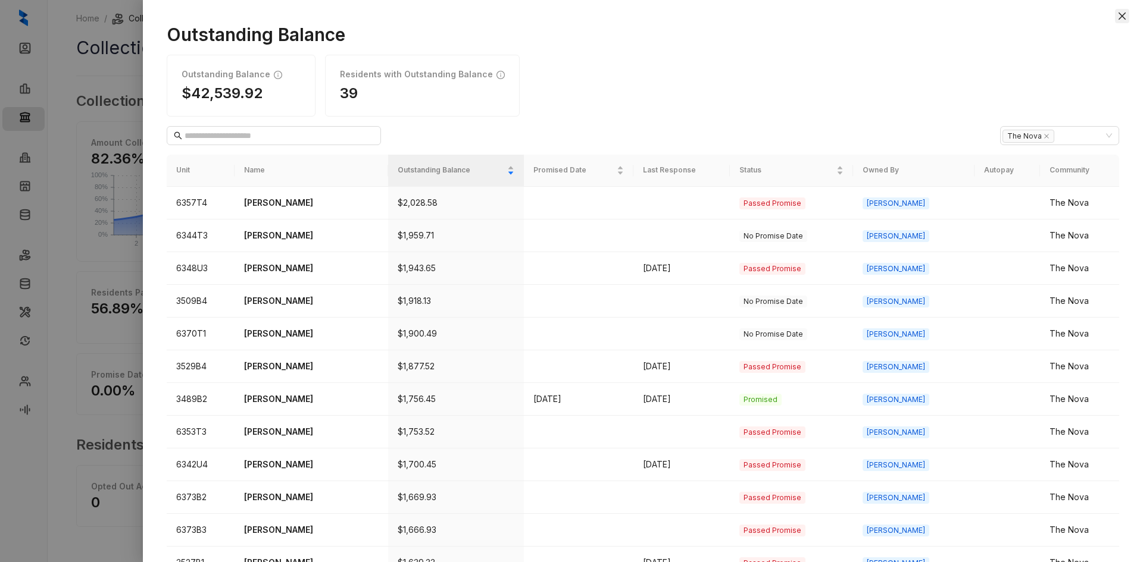
click at [1115, 15] on button "Close" at bounding box center [1122, 16] width 14 height 14
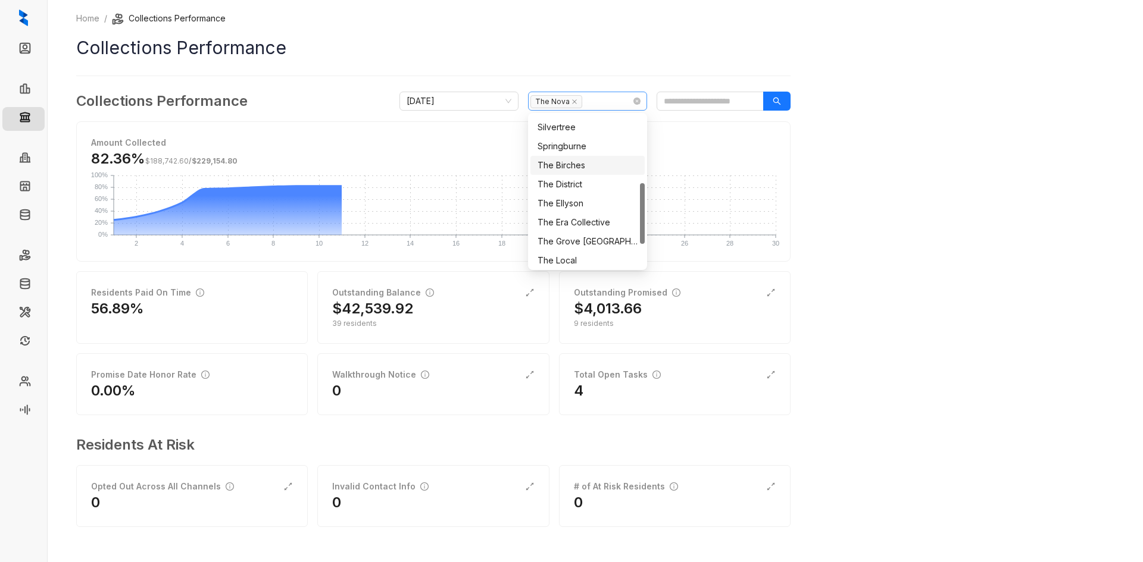
click at [614, 102] on div "The Nova" at bounding box center [581, 101] width 102 height 17
click at [595, 124] on div "[PERSON_NAME] Rock" at bounding box center [587, 124] width 100 height 13
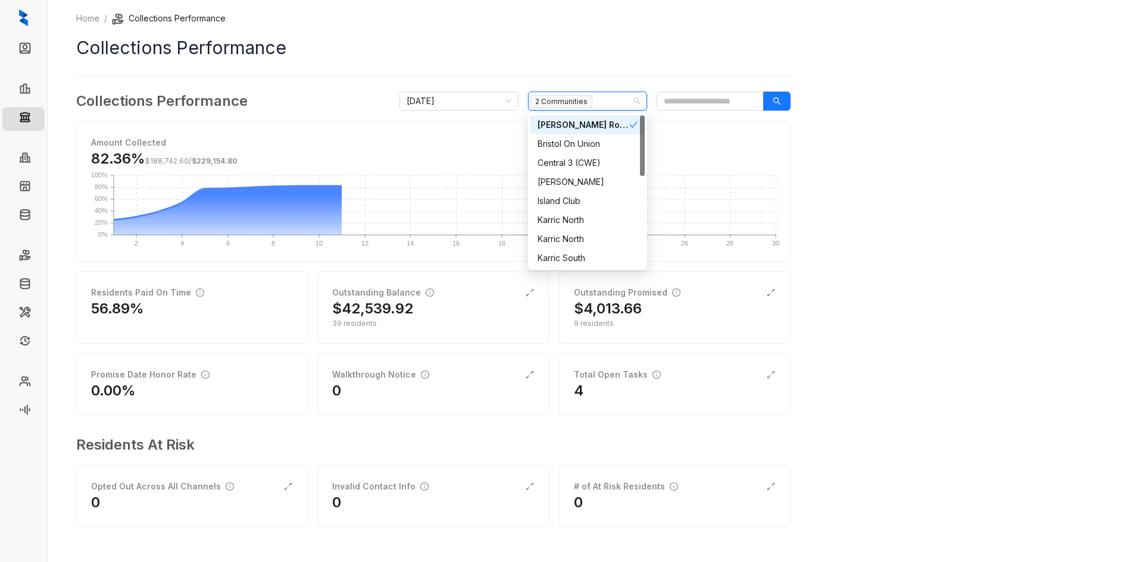
click at [595, 124] on div "[PERSON_NAME] Rock" at bounding box center [583, 124] width 92 height 13
click at [598, 136] on div "Bristol On Union" at bounding box center [587, 144] width 114 height 19
click at [593, 218] on div "The Birches" at bounding box center [587, 215] width 100 height 13
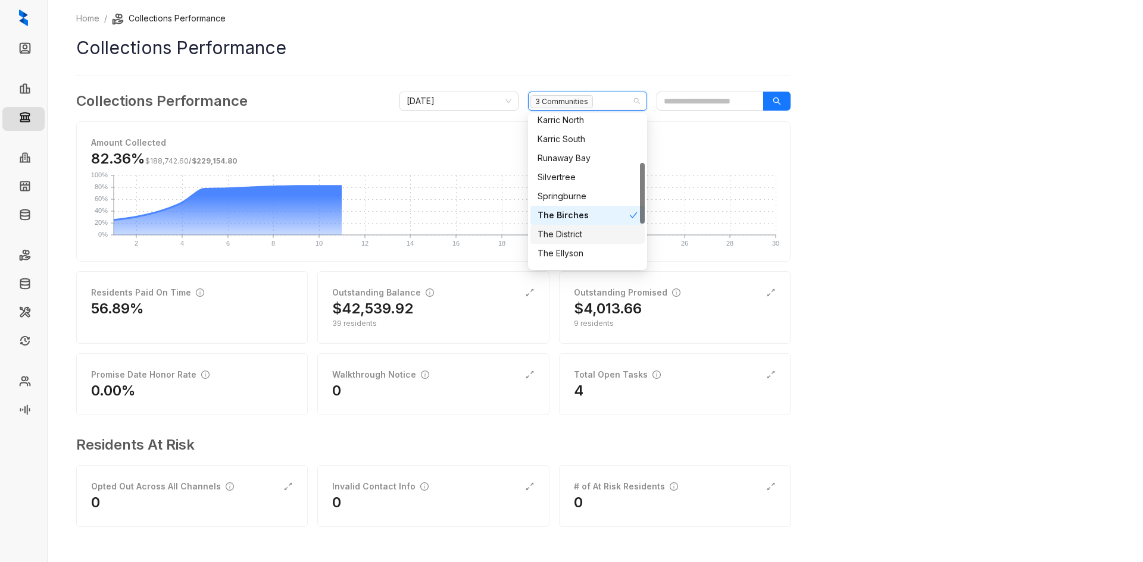
click at [592, 232] on div "The District" at bounding box center [587, 234] width 100 height 13
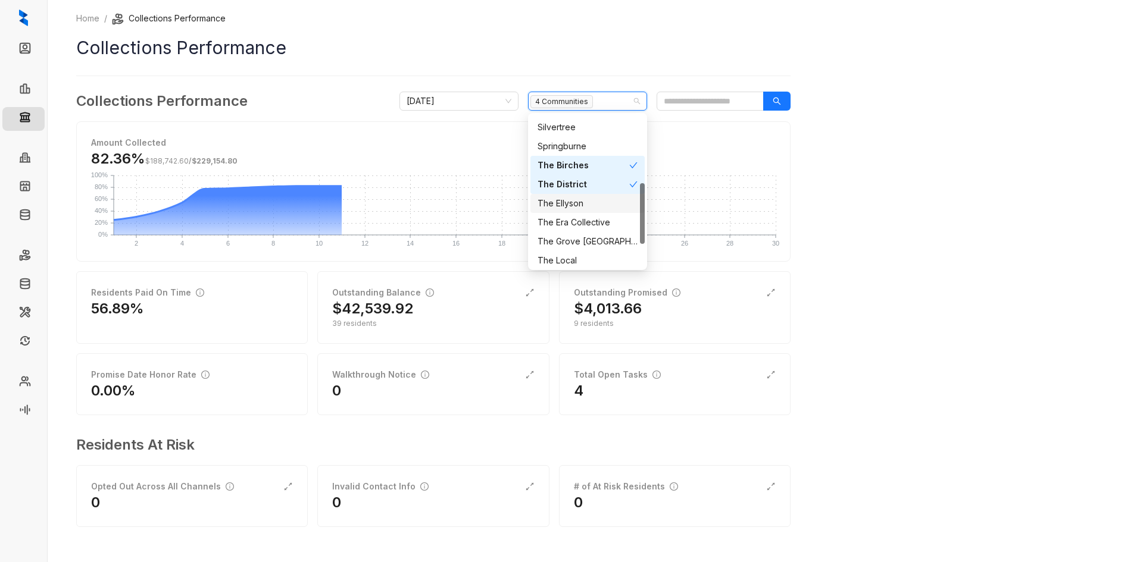
scroll to position [229, 0]
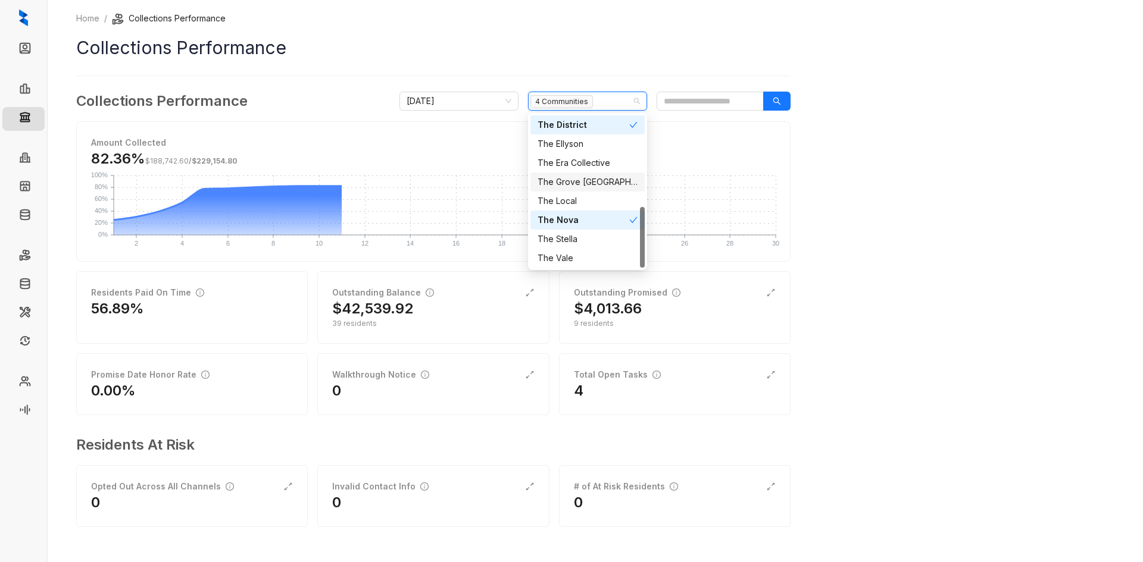
click at [596, 182] on div "The Grove [GEOGRAPHIC_DATA]" at bounding box center [587, 182] width 100 height 13
click at [587, 199] on div "The Local" at bounding box center [587, 201] width 100 height 13
click at [584, 239] on div "The Stella" at bounding box center [587, 239] width 100 height 13
click at [577, 255] on div "The Vale" at bounding box center [587, 258] width 100 height 13
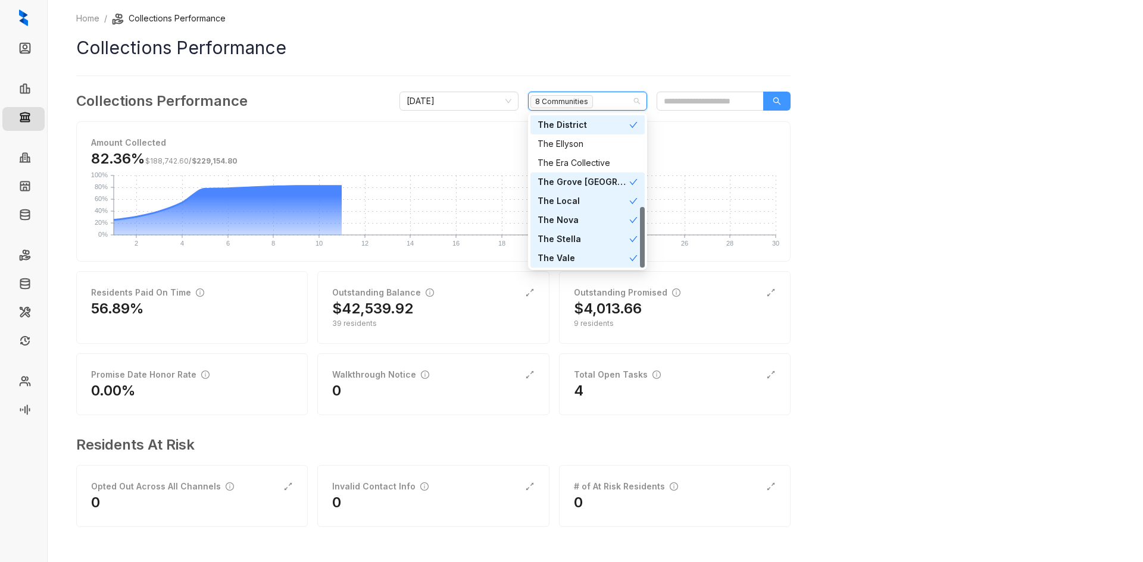
click at [774, 96] on button "button" at bounding box center [776, 101] width 27 height 19
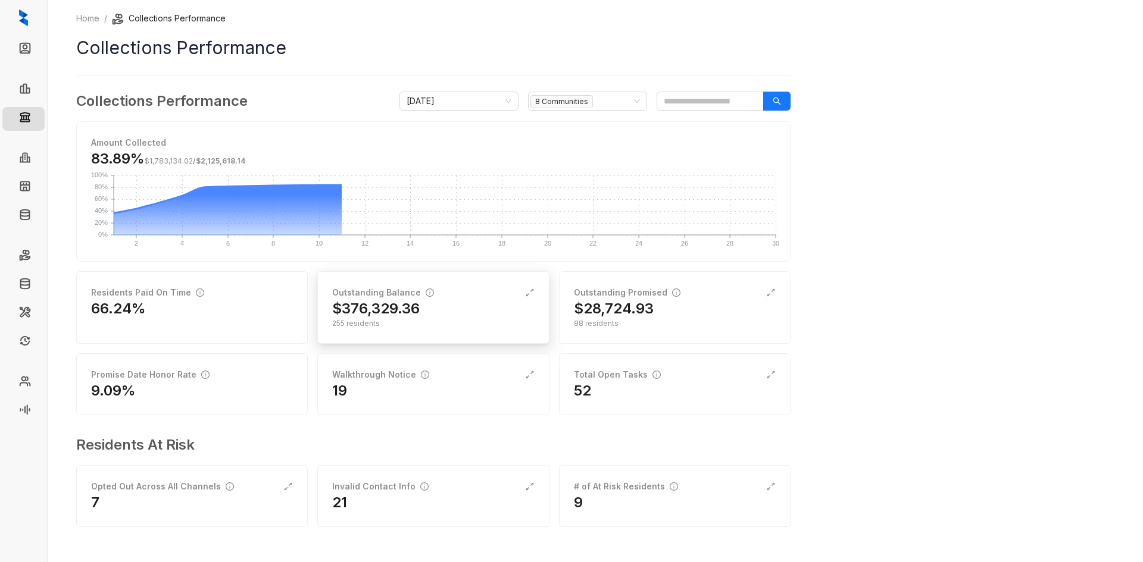
click at [445, 320] on div "255 residents" at bounding box center [433, 323] width 202 height 11
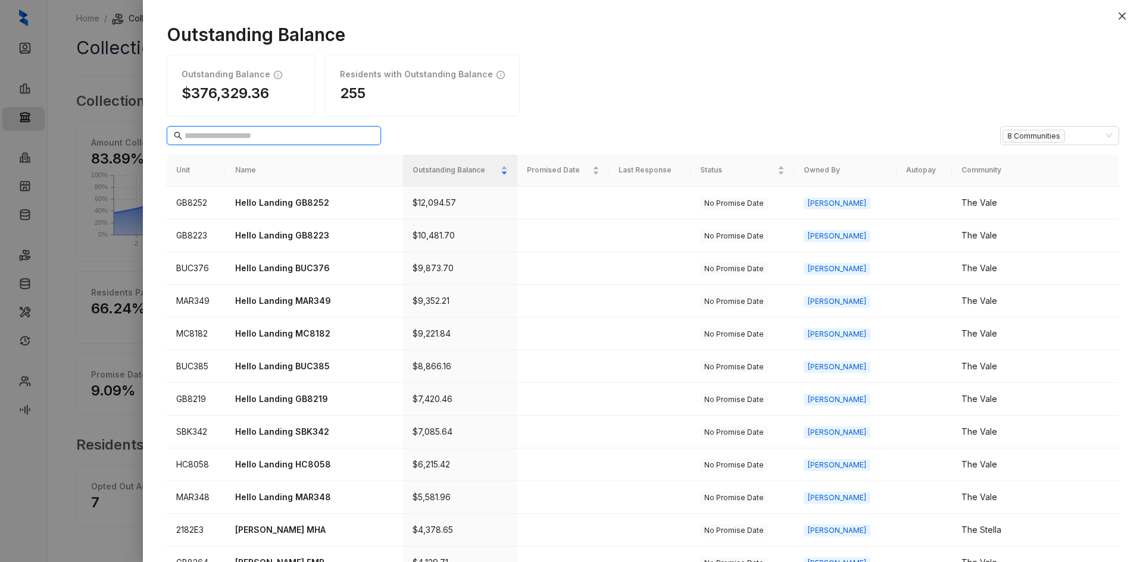
click at [281, 137] on input "text" at bounding box center [274, 135] width 180 height 13
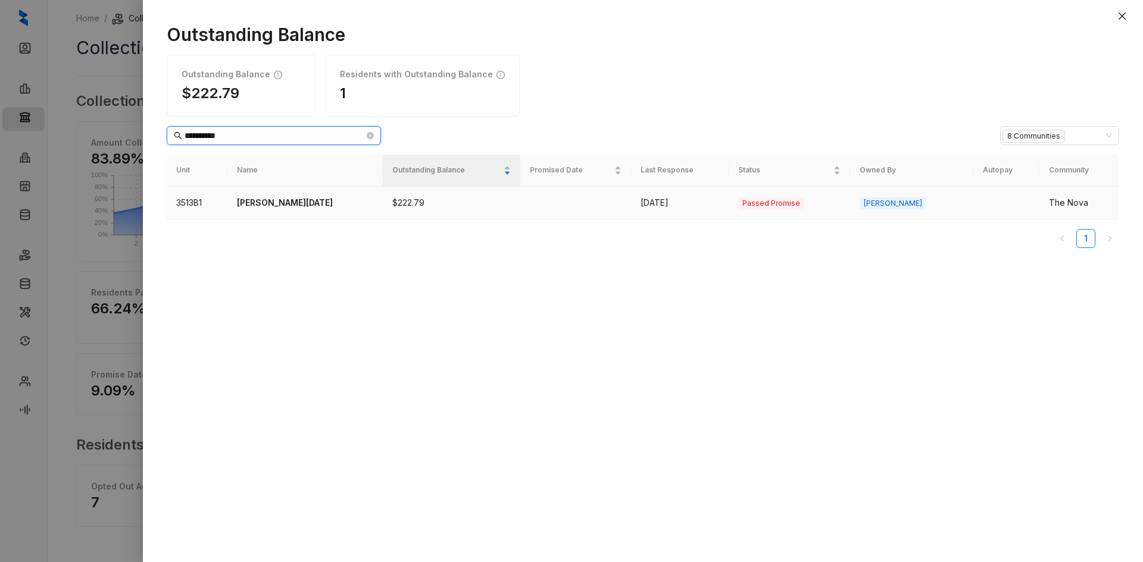
type input "**********"
click at [227, 201] on td "3513B1" at bounding box center [197, 203] width 61 height 33
click at [253, 202] on p "[PERSON_NAME][DATE]" at bounding box center [305, 202] width 137 height 13
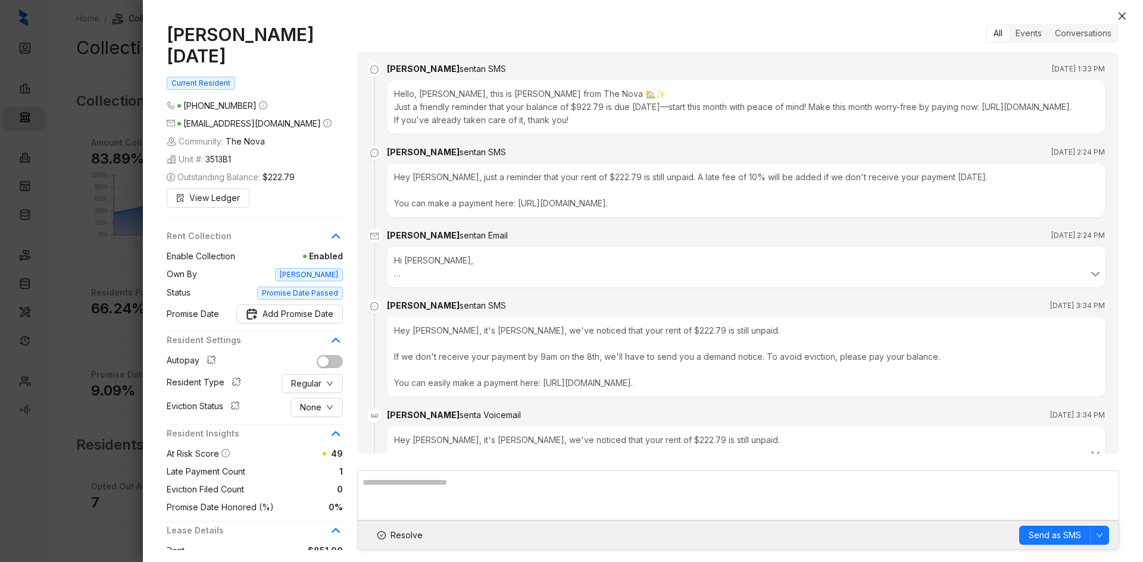
scroll to position [536, 0]
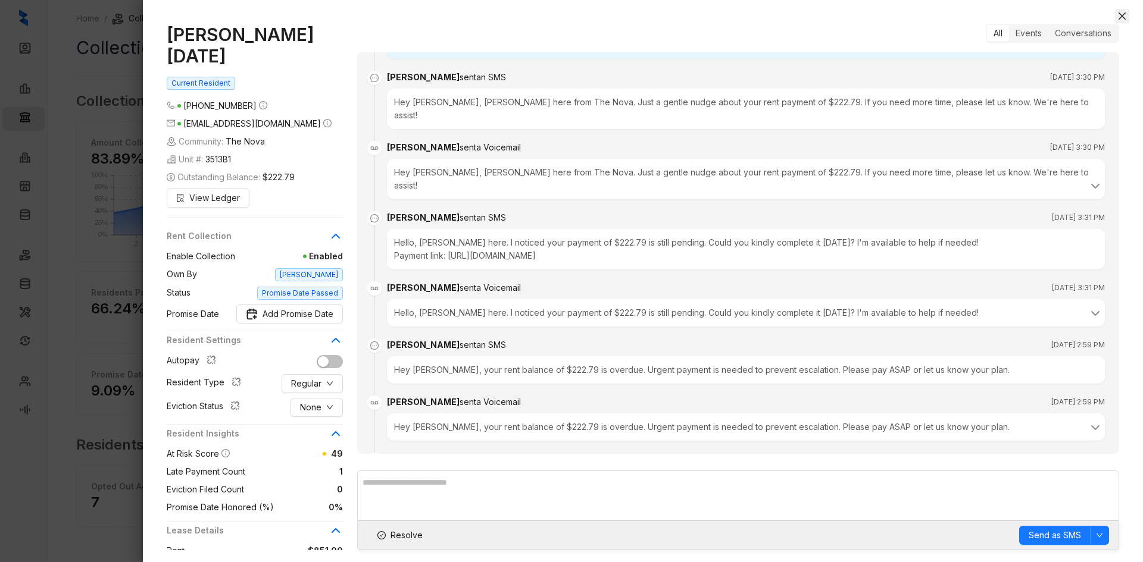
click at [1127, 15] on button "Close" at bounding box center [1122, 16] width 14 height 14
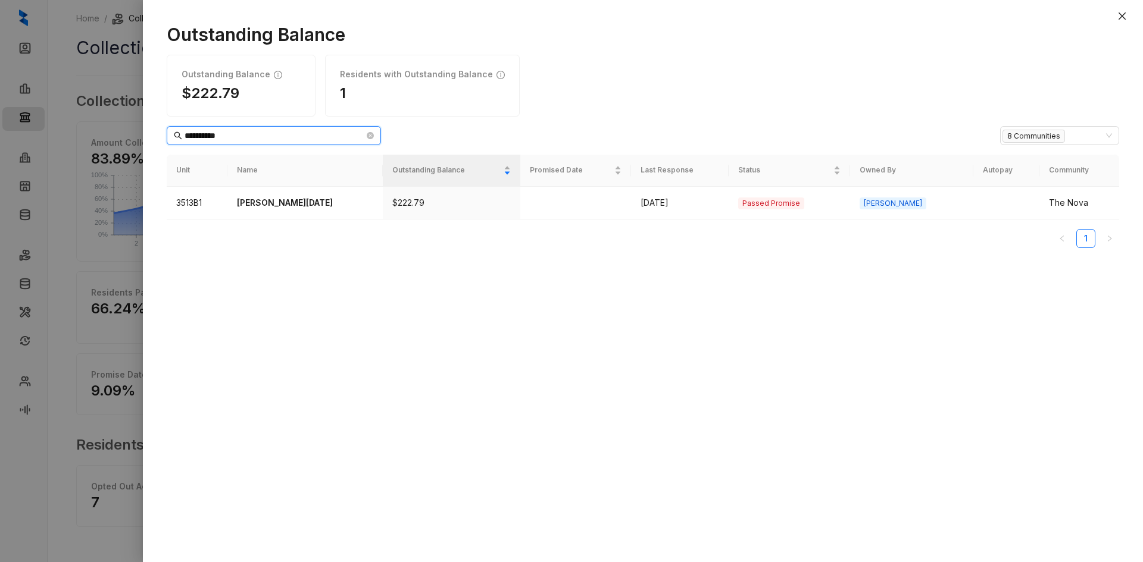
click at [260, 139] on input "**********" at bounding box center [274, 135] width 180 height 13
type input "**********"
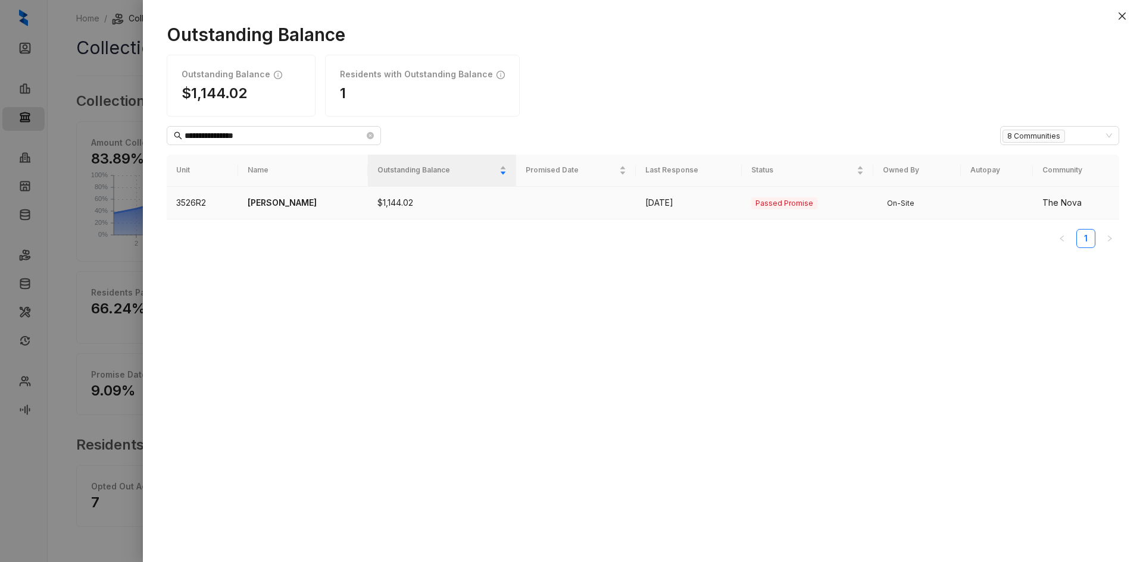
click at [295, 209] on p "[PERSON_NAME]" at bounding box center [303, 202] width 110 height 13
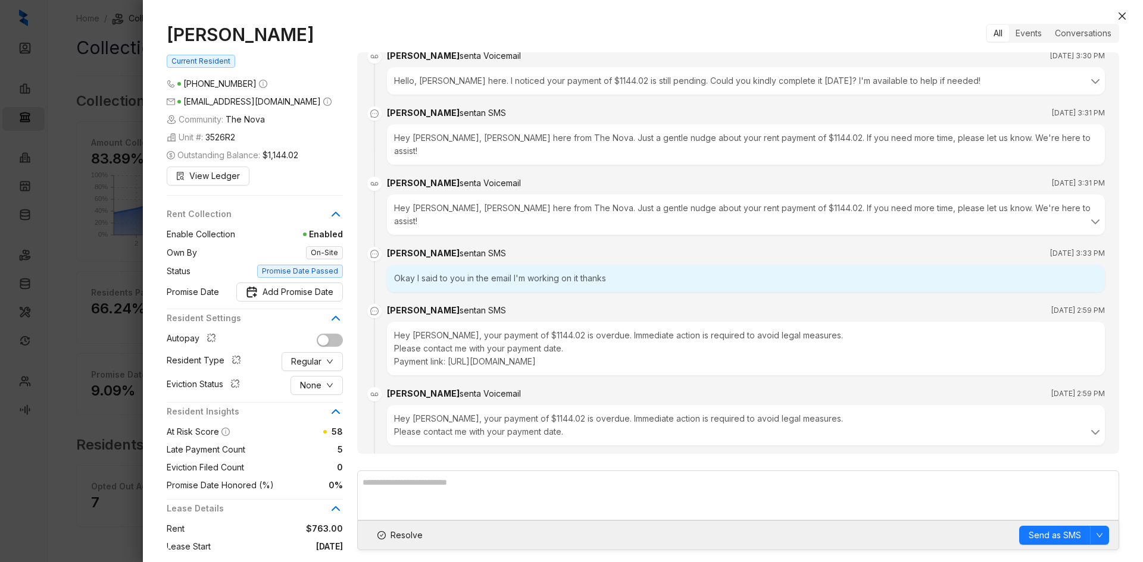
scroll to position [1598, 0]
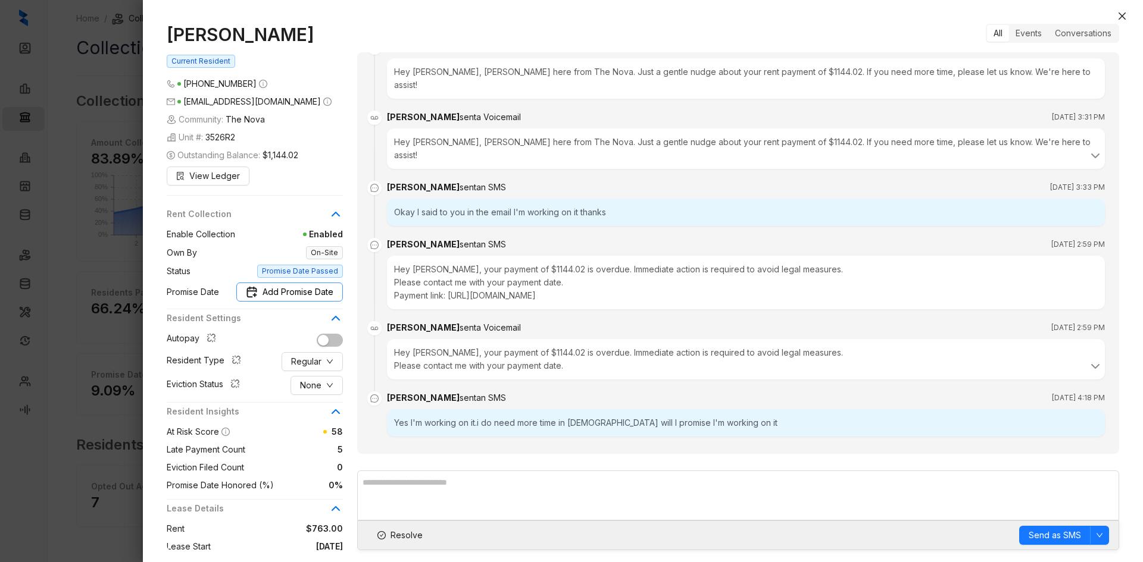
click at [309, 285] on button "Add Promise Date" at bounding box center [289, 292] width 107 height 19
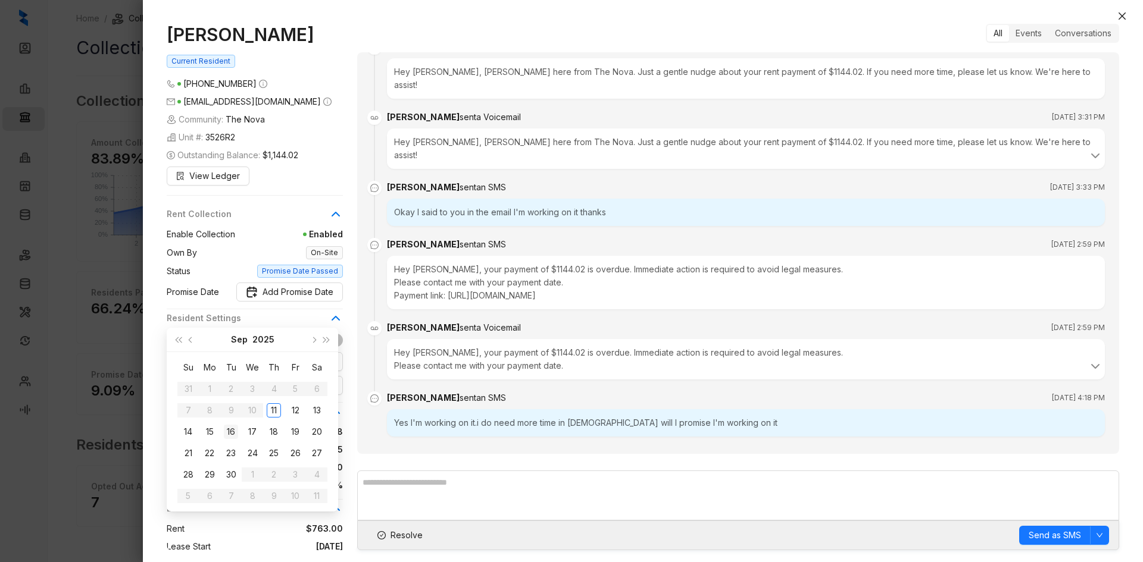
type input "**********"
click at [233, 431] on div "16" at bounding box center [231, 432] width 14 height 14
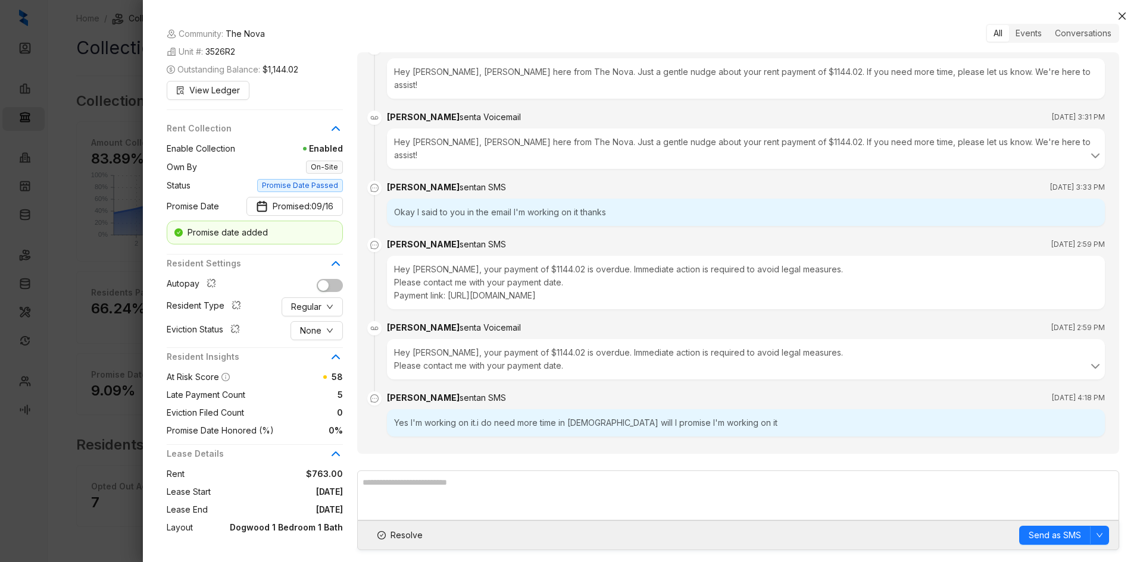
scroll to position [0, 0]
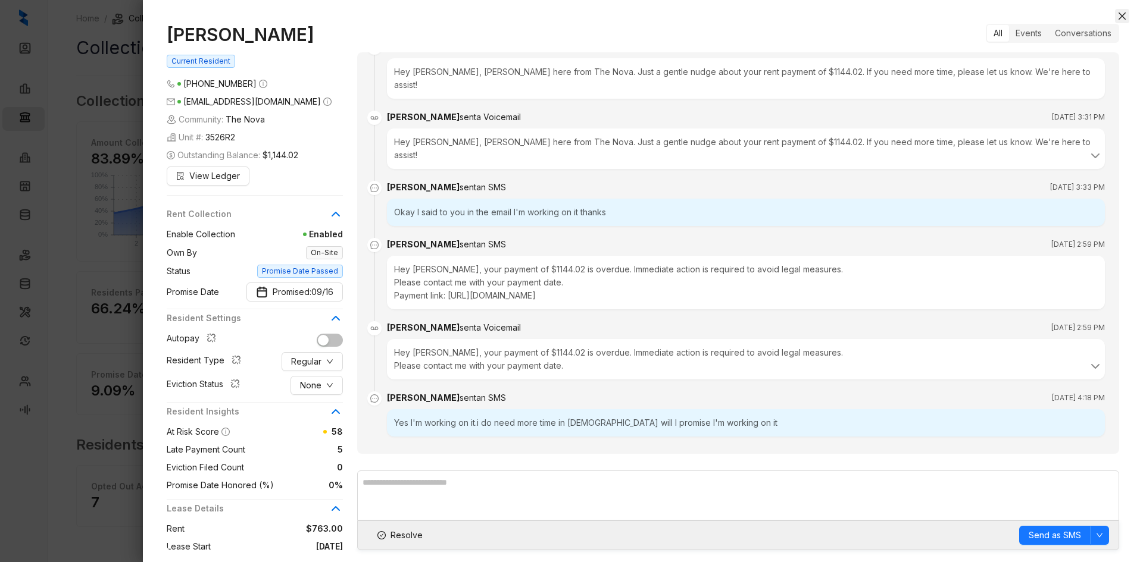
click at [1118, 18] on icon "close" at bounding box center [1122, 16] width 10 height 10
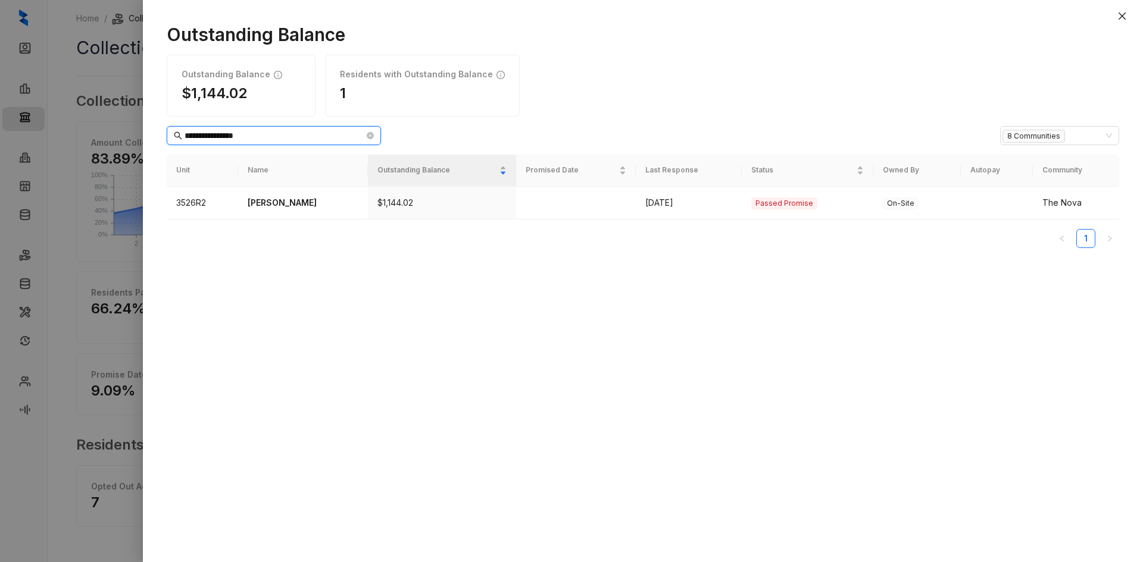
drag, startPoint x: 255, startPoint y: 137, endPoint x: 112, endPoint y: 133, distance: 142.9
click at [112, 133] on div "**********" at bounding box center [571, 281] width 1143 height 562
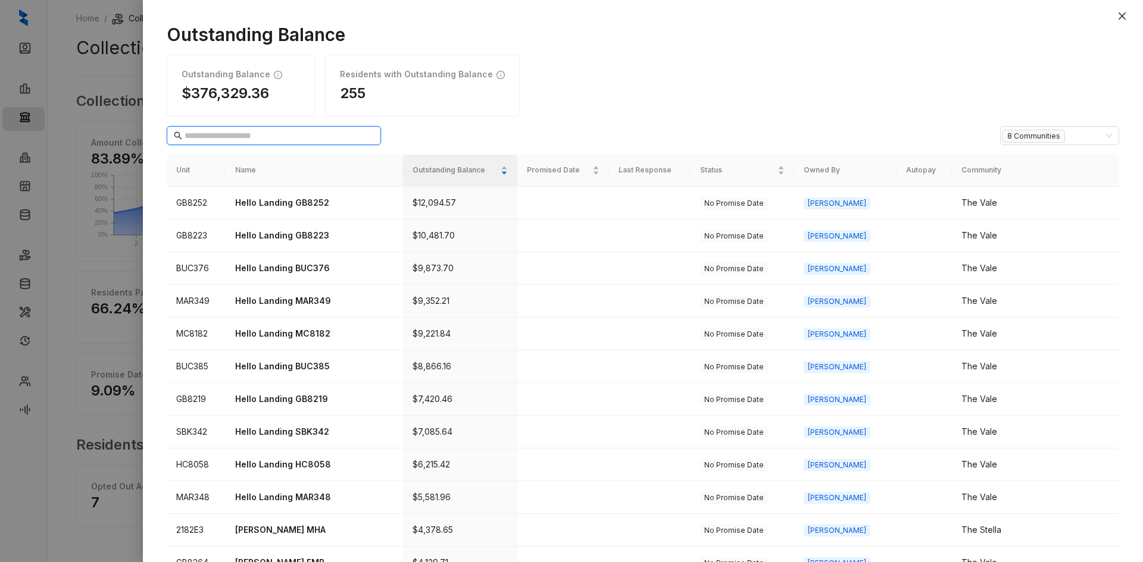
click at [251, 141] on input "text" at bounding box center [274, 135] width 180 height 13
click at [197, 142] on input "text" at bounding box center [274, 135] width 180 height 13
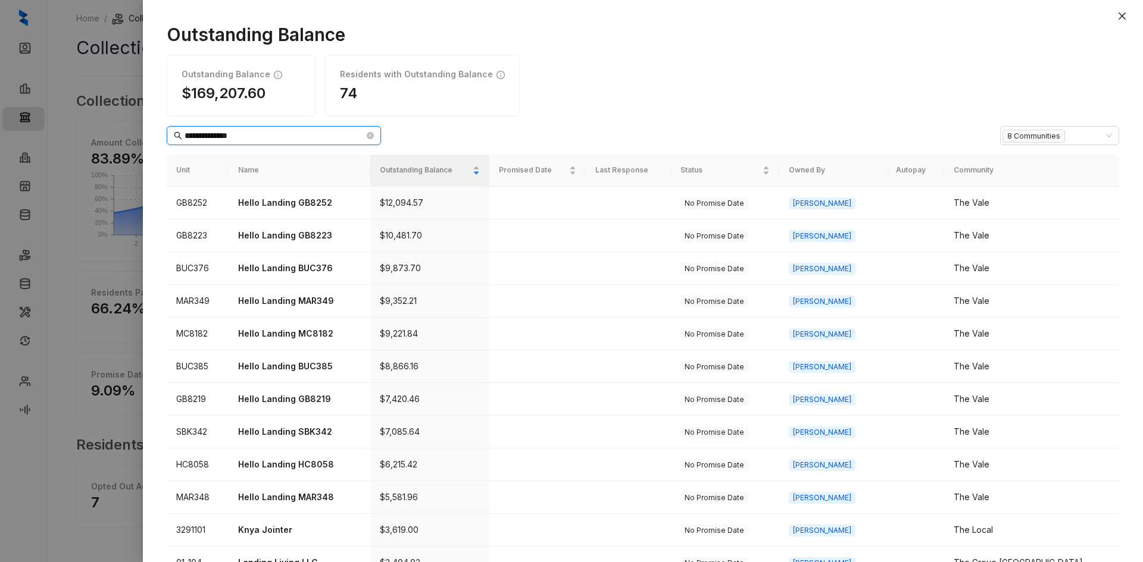
type input "**********"
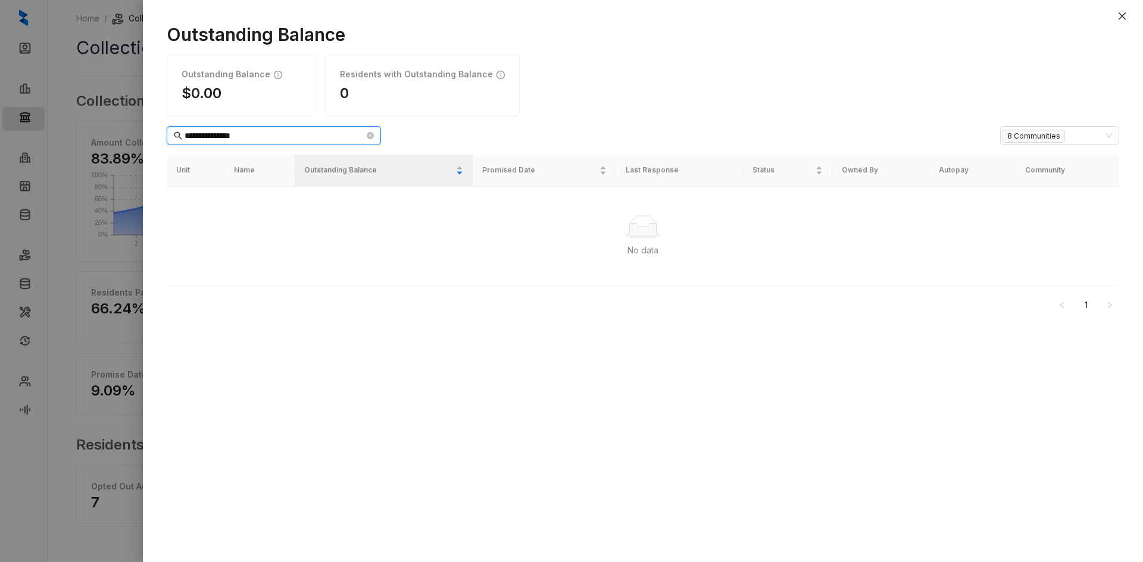
drag, startPoint x: 267, startPoint y: 136, endPoint x: 121, endPoint y: 136, distance: 145.8
click at [121, 136] on div "**********" at bounding box center [571, 281] width 1143 height 562
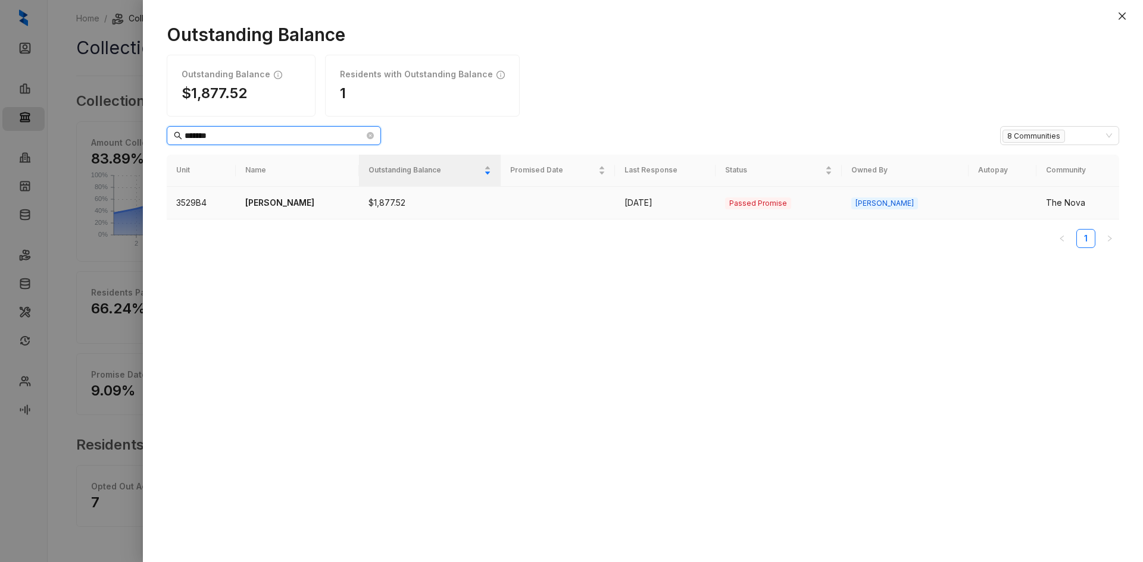
type input "*******"
click at [276, 202] on p "[PERSON_NAME]" at bounding box center [297, 202] width 104 height 13
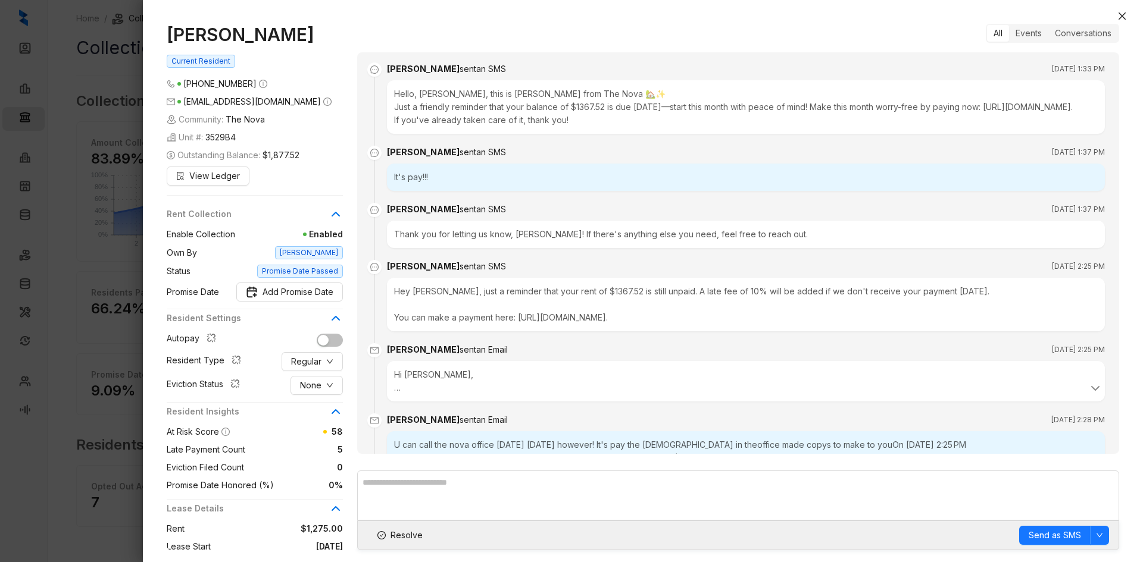
scroll to position [1146, 0]
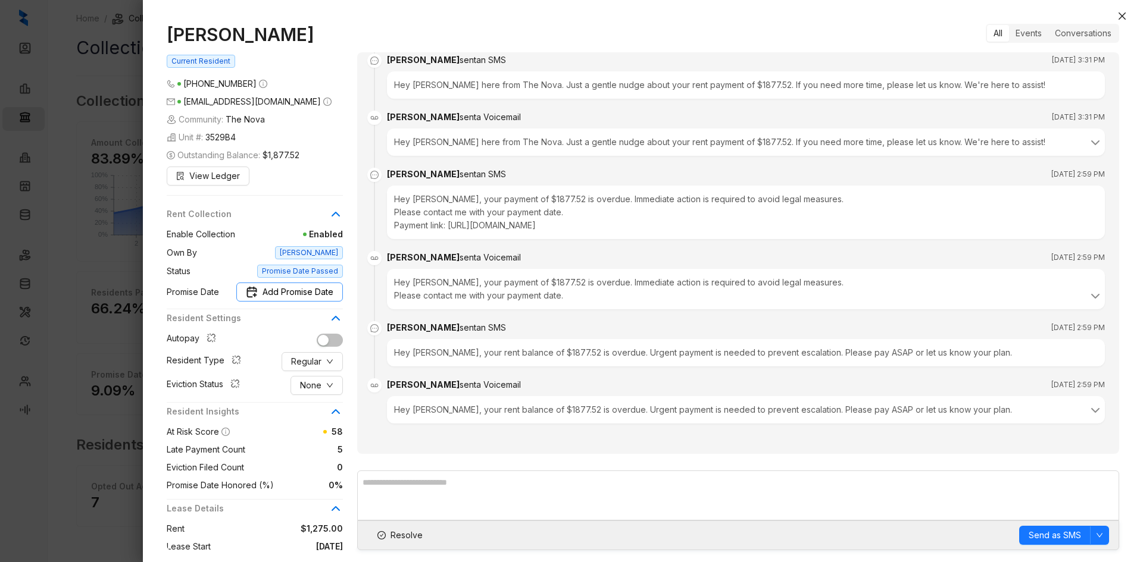
drag, startPoint x: 302, startPoint y: 298, endPoint x: 308, endPoint y: 298, distance: 6.5
click at [302, 298] on span "Add Promise Date" at bounding box center [297, 292] width 71 height 13
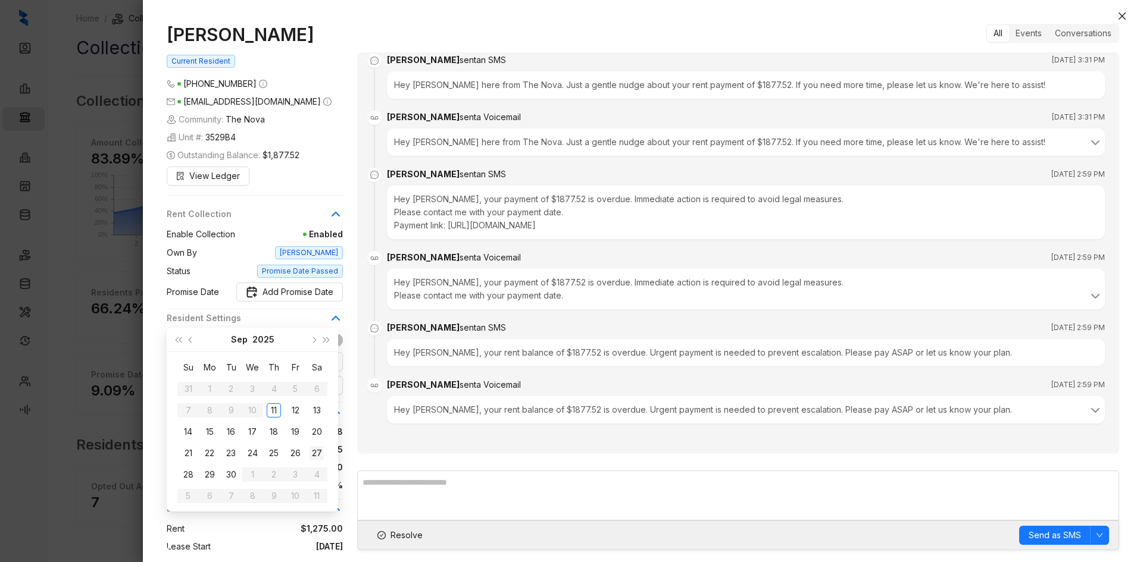
type input "**********"
click at [297, 449] on div "26" at bounding box center [295, 453] width 14 height 14
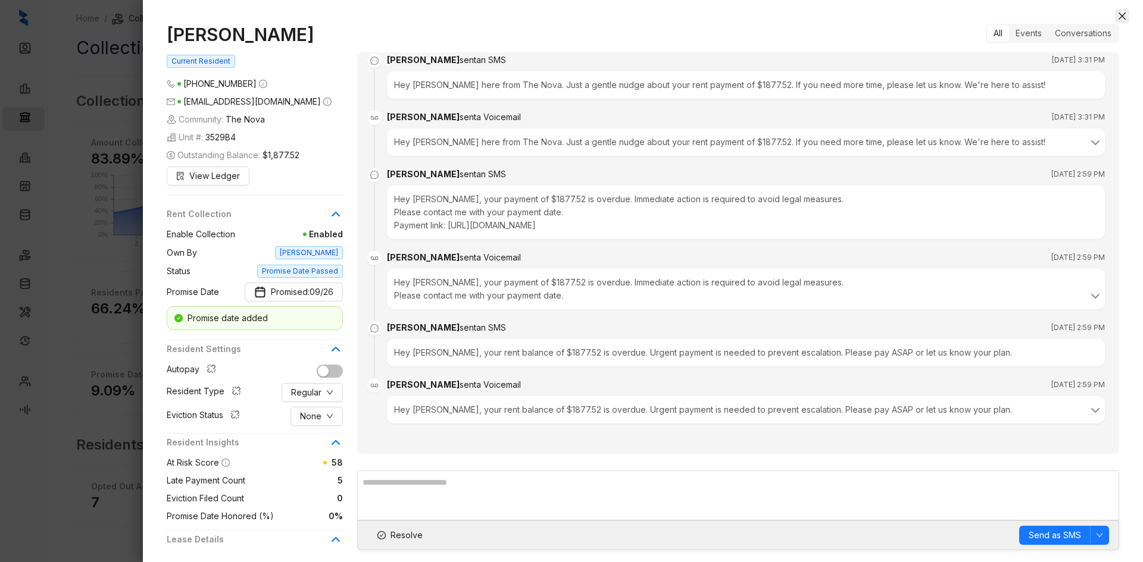
click at [1115, 18] on button "Close" at bounding box center [1122, 16] width 14 height 14
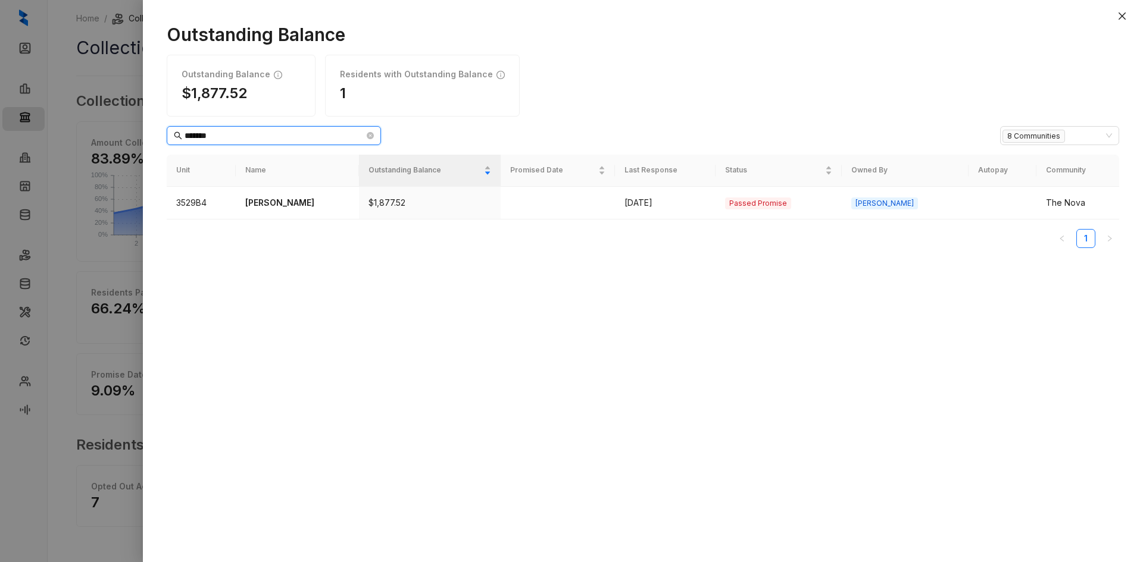
drag, startPoint x: 295, startPoint y: 139, endPoint x: 147, endPoint y: 139, distance: 147.6
click at [147, 139] on div "Outstanding Balance Outstanding Balance $1,877.52 Residents with Outstanding Ba…" at bounding box center [643, 287] width 1000 height 550
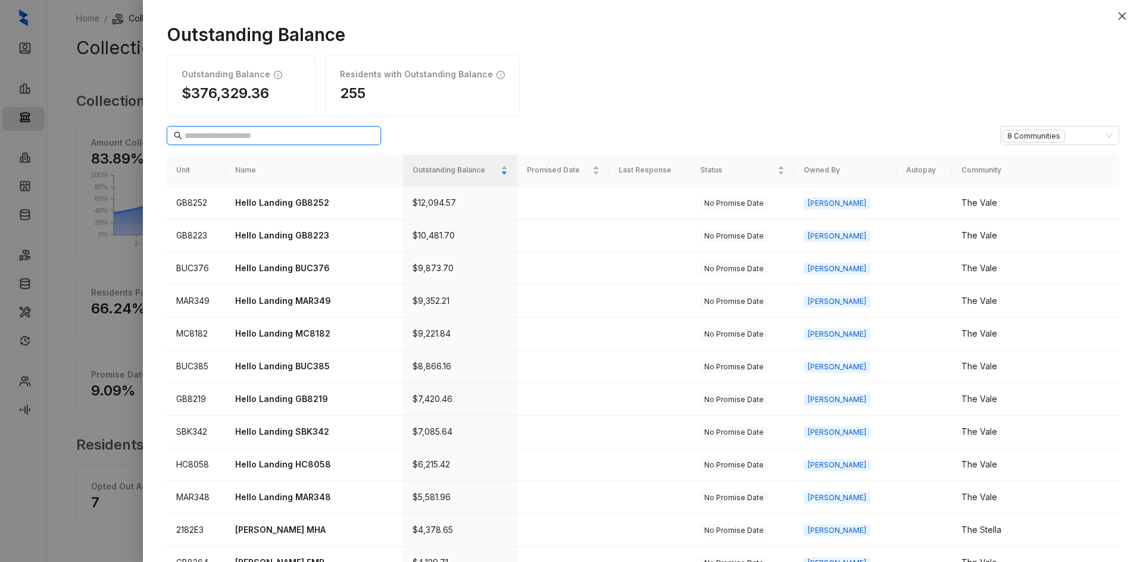
click at [236, 136] on input "text" at bounding box center [274, 135] width 180 height 13
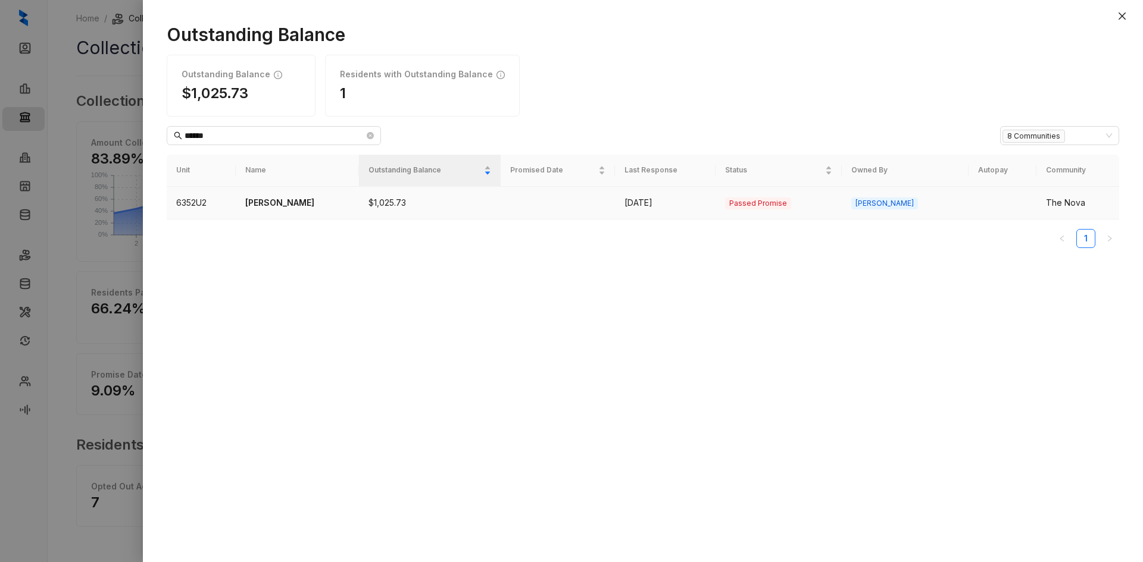
click at [281, 199] on p "[PERSON_NAME]" at bounding box center [297, 202] width 104 height 13
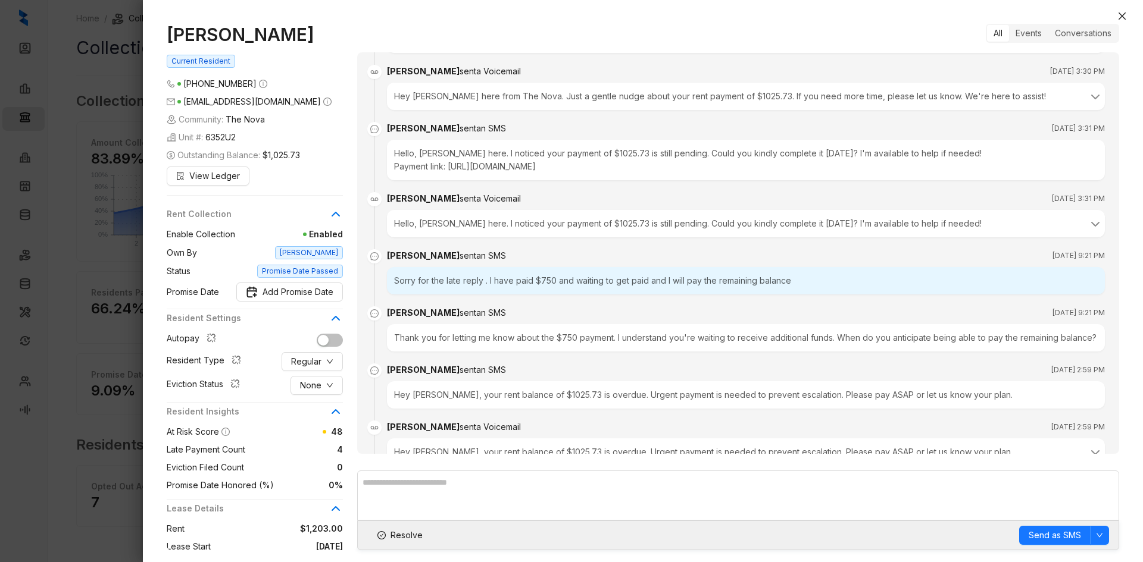
scroll to position [526, 0]
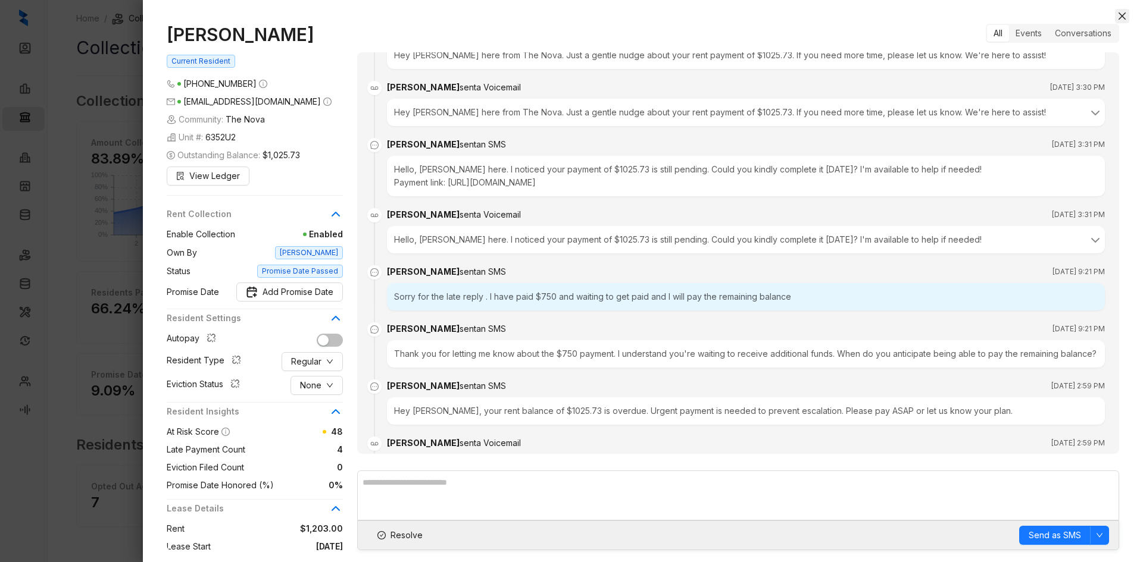
click at [1125, 16] on icon "close" at bounding box center [1122, 16] width 10 height 10
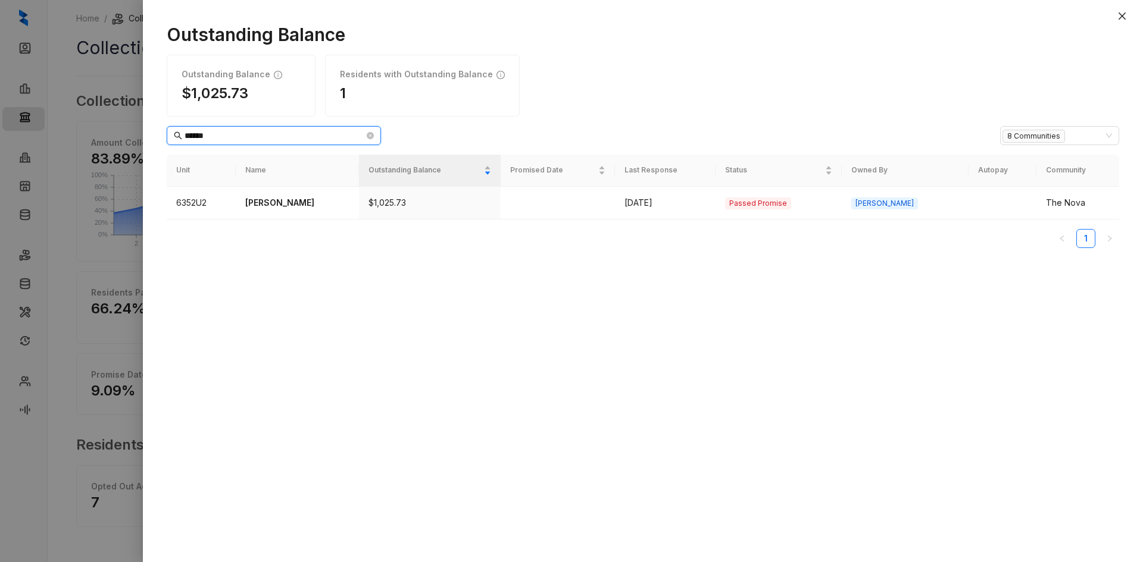
click at [293, 135] on input "*****" at bounding box center [274, 135] width 180 height 13
type input "*******"
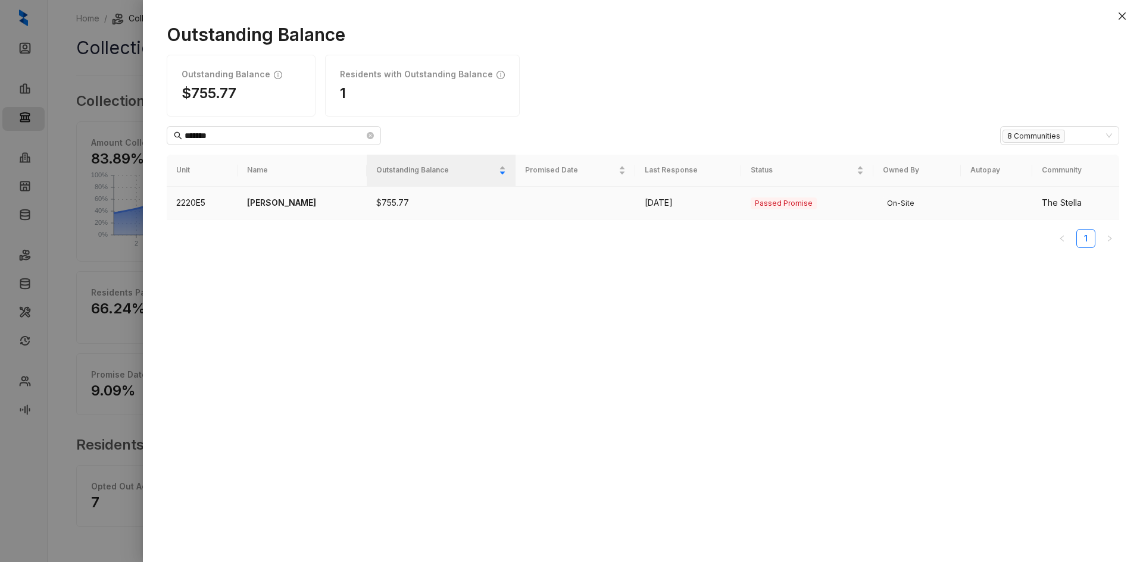
click at [263, 201] on p "[PERSON_NAME]" at bounding box center [302, 202] width 110 height 13
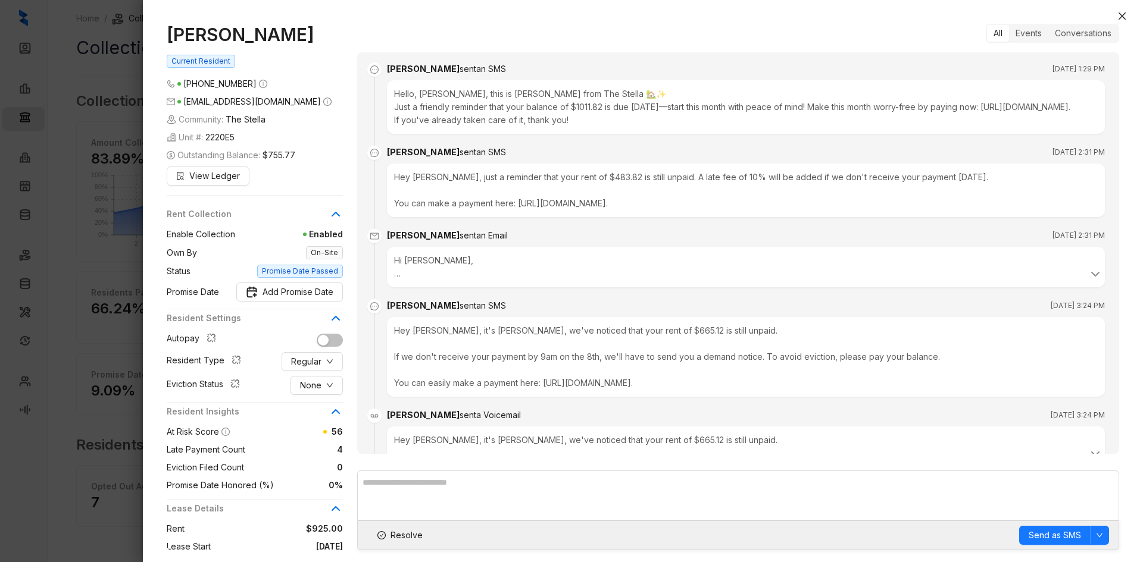
scroll to position [2129, 0]
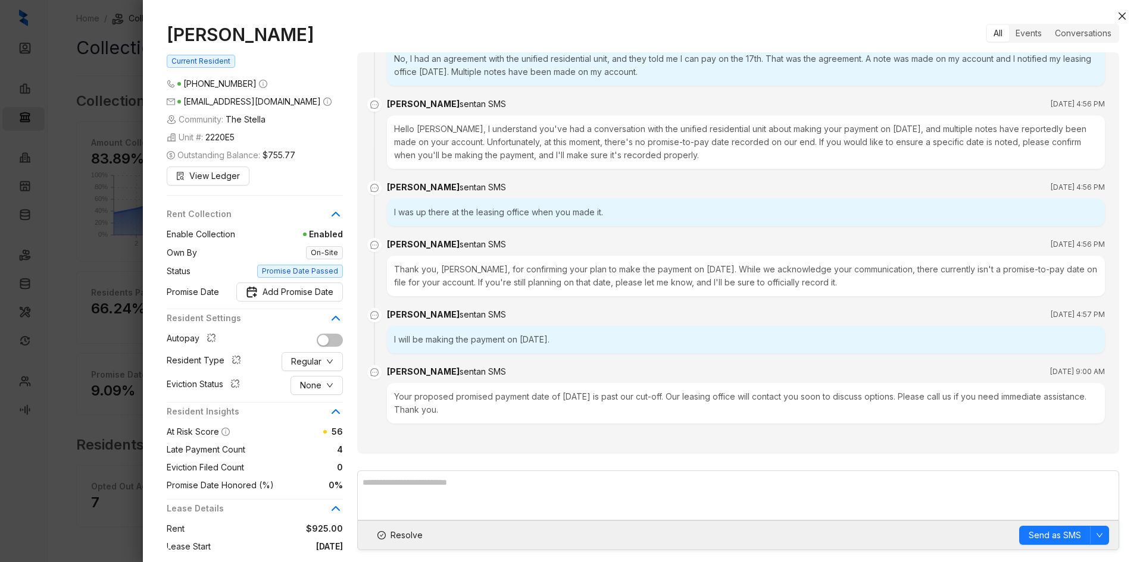
drag, startPoint x: 312, startPoint y: 290, endPoint x: 396, endPoint y: 271, distance: 86.2
click at [312, 290] on span "Add Promise Date" at bounding box center [297, 292] width 71 height 13
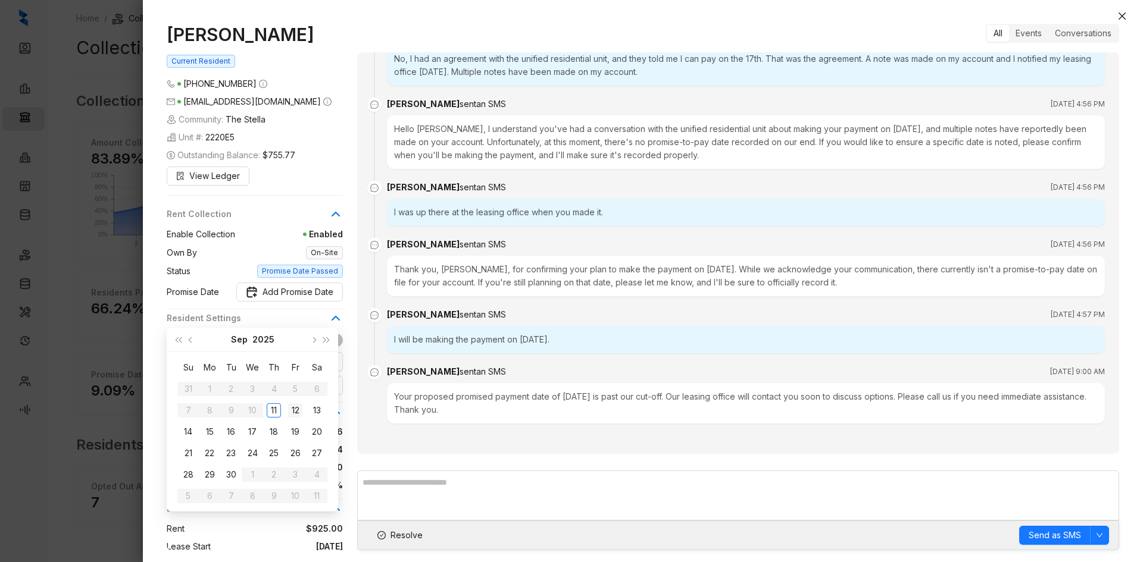
type input "**********"
click at [251, 431] on div "17" at bounding box center [252, 432] width 14 height 14
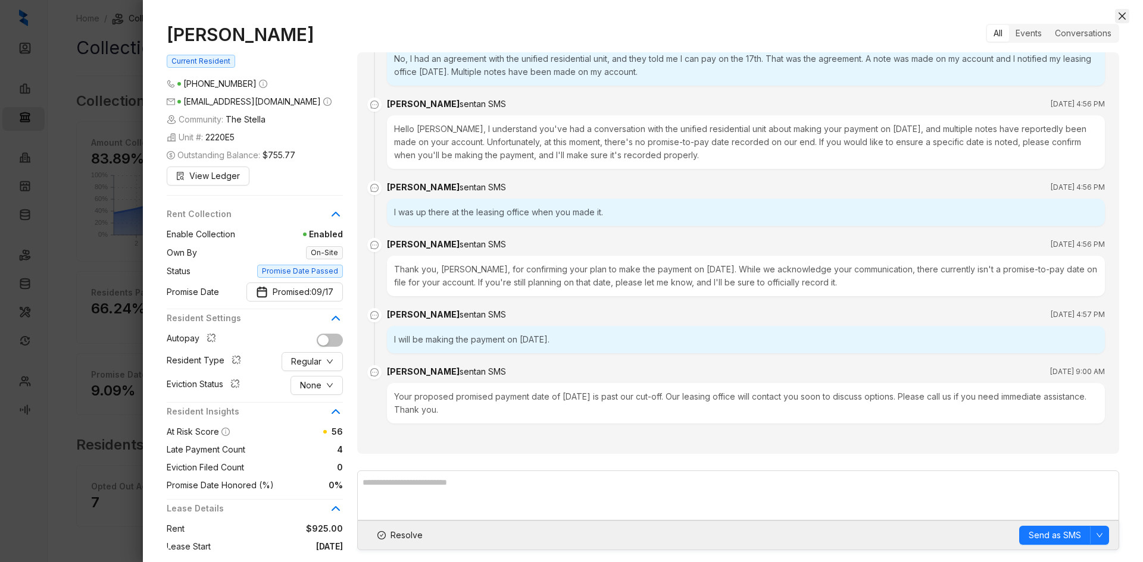
click at [1125, 18] on icon "close" at bounding box center [1121, 15] width 7 height 7
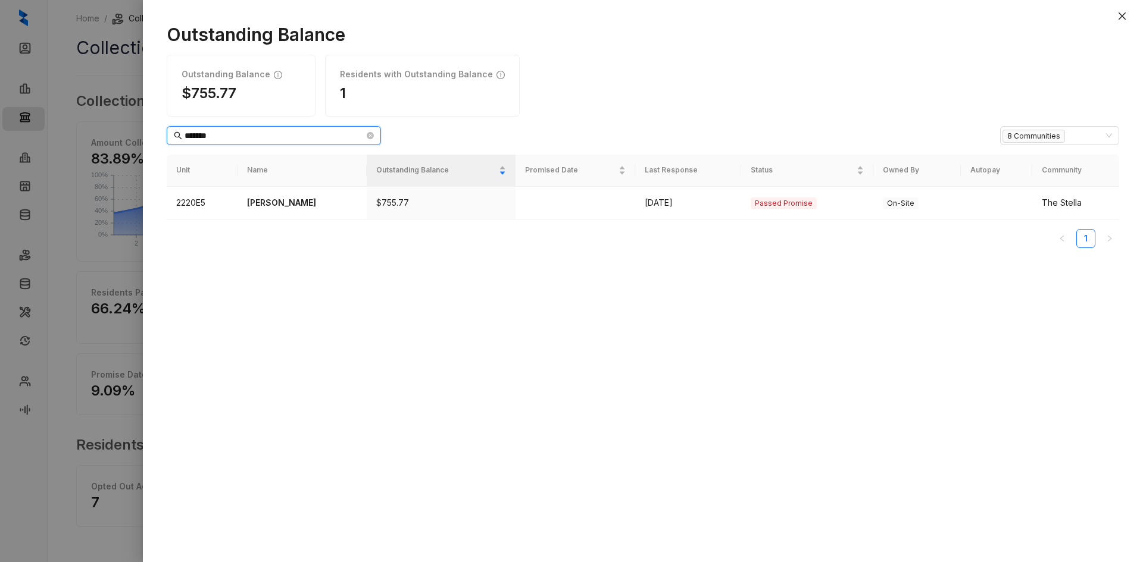
click at [237, 133] on input "*******" at bounding box center [274, 135] width 180 height 13
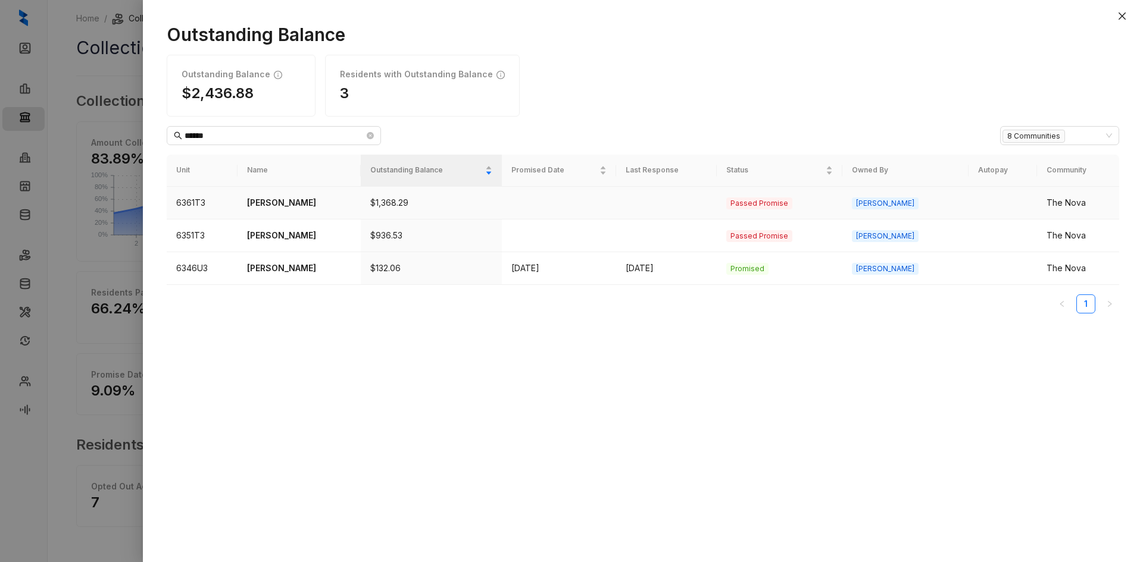
click at [306, 197] on p "[PERSON_NAME]" at bounding box center [299, 202] width 104 height 13
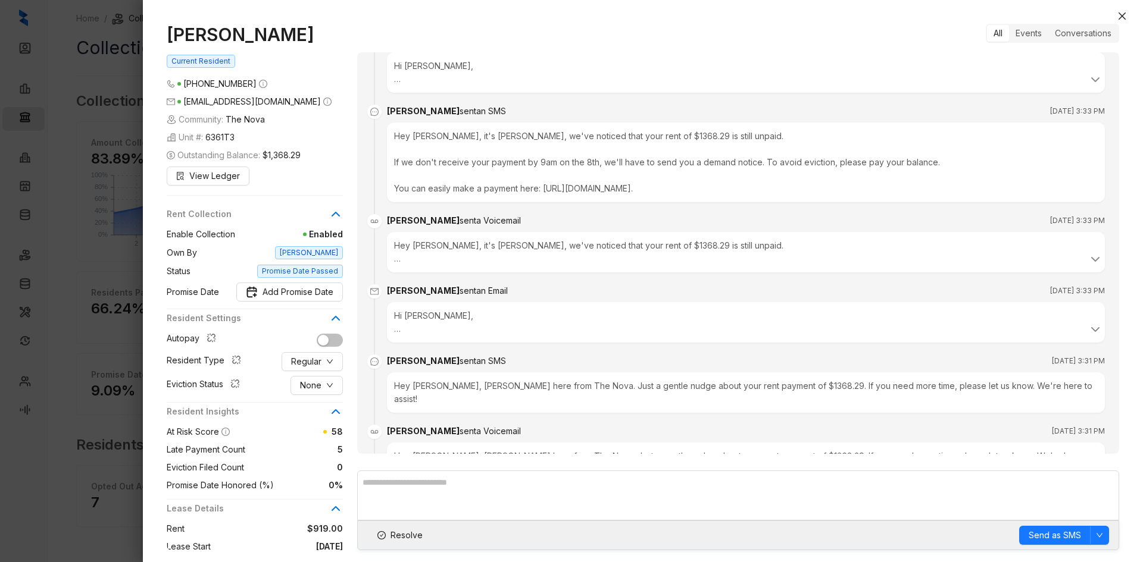
scroll to position [536, 0]
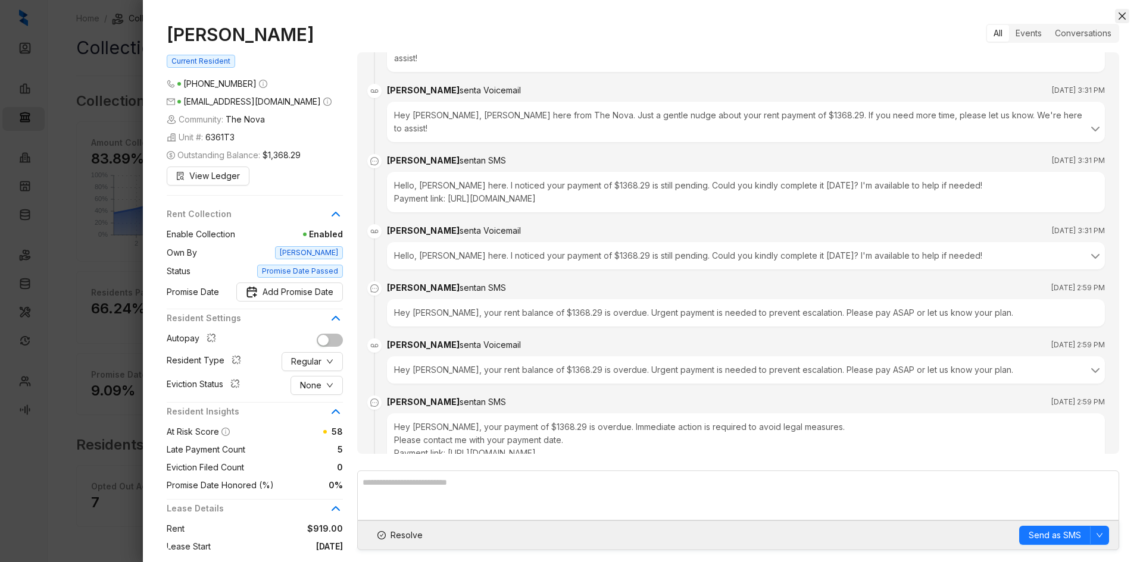
click at [1120, 15] on icon "close" at bounding box center [1122, 16] width 10 height 10
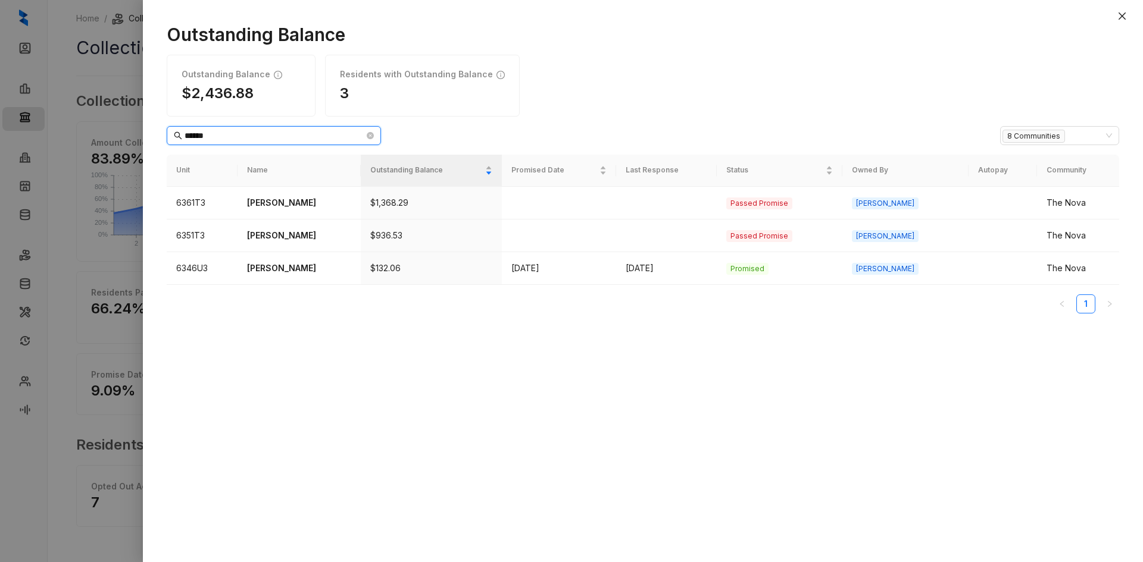
click at [240, 136] on input "******" at bounding box center [274, 135] width 180 height 13
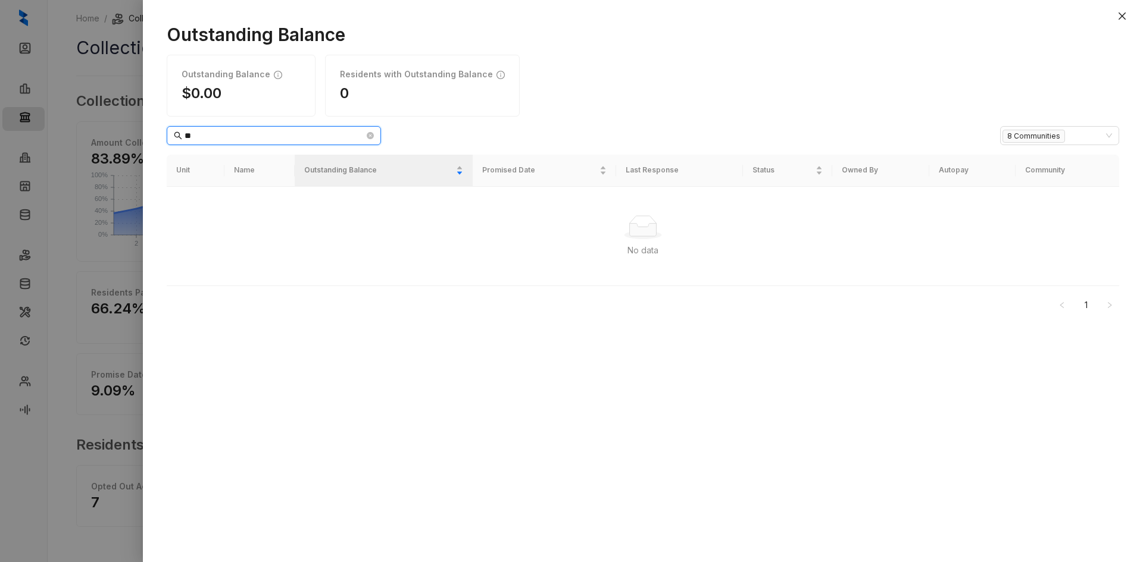
type input "*"
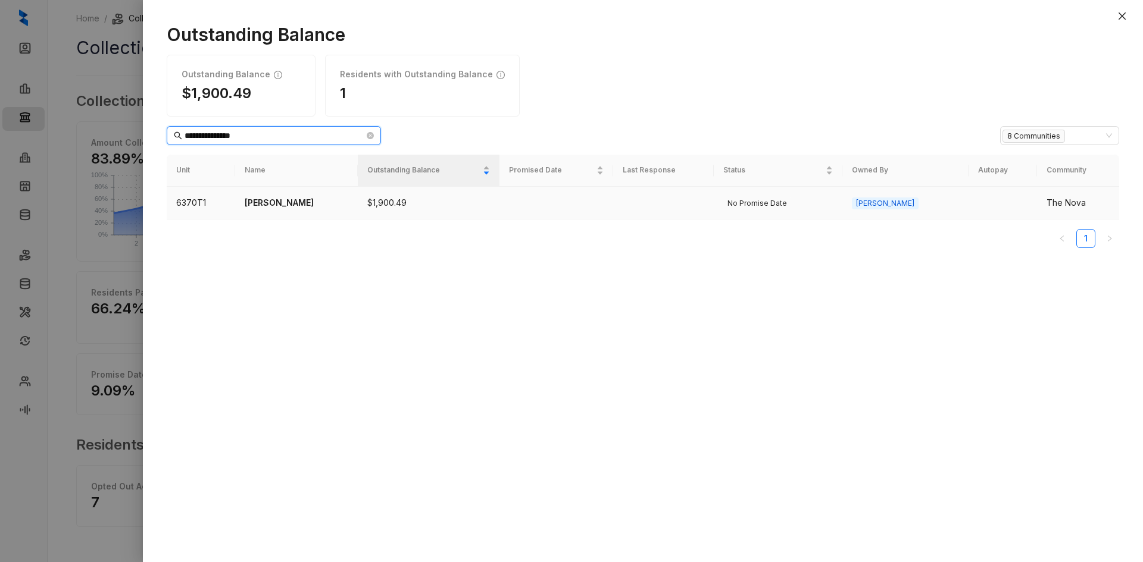
type input "**********"
click at [273, 202] on p "[PERSON_NAME]" at bounding box center [297, 202] width 104 height 13
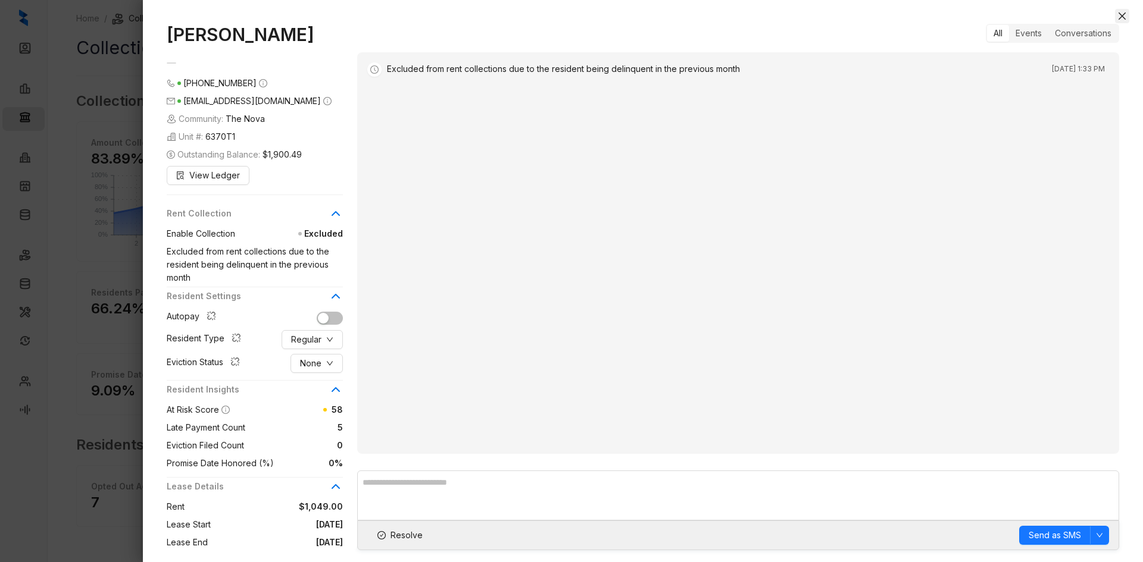
click at [1120, 13] on icon "close" at bounding box center [1122, 16] width 10 height 10
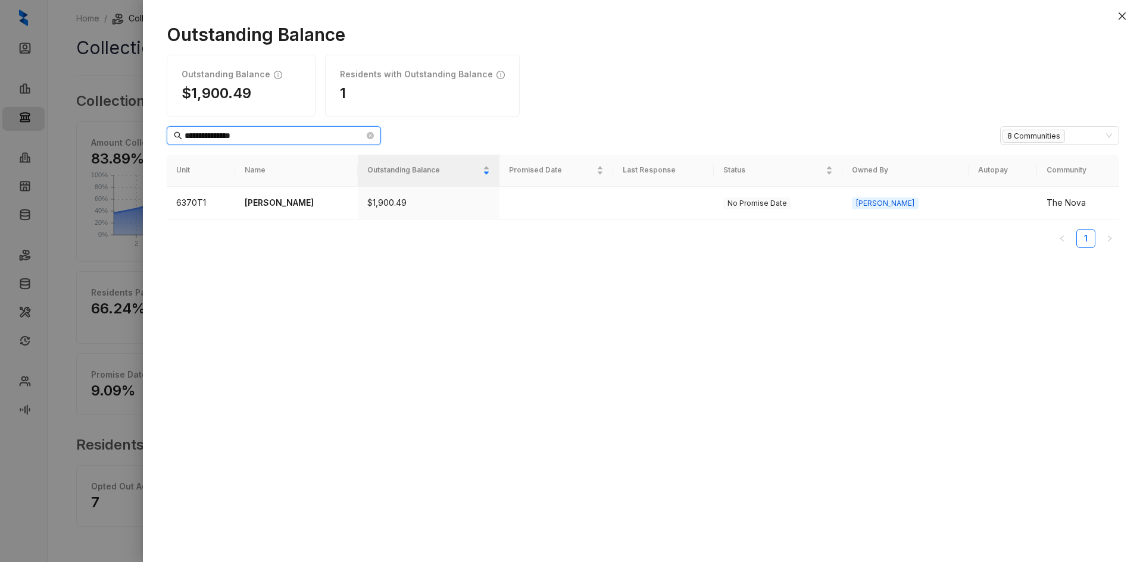
click at [246, 138] on input "**********" at bounding box center [274, 135] width 180 height 13
type input "******"
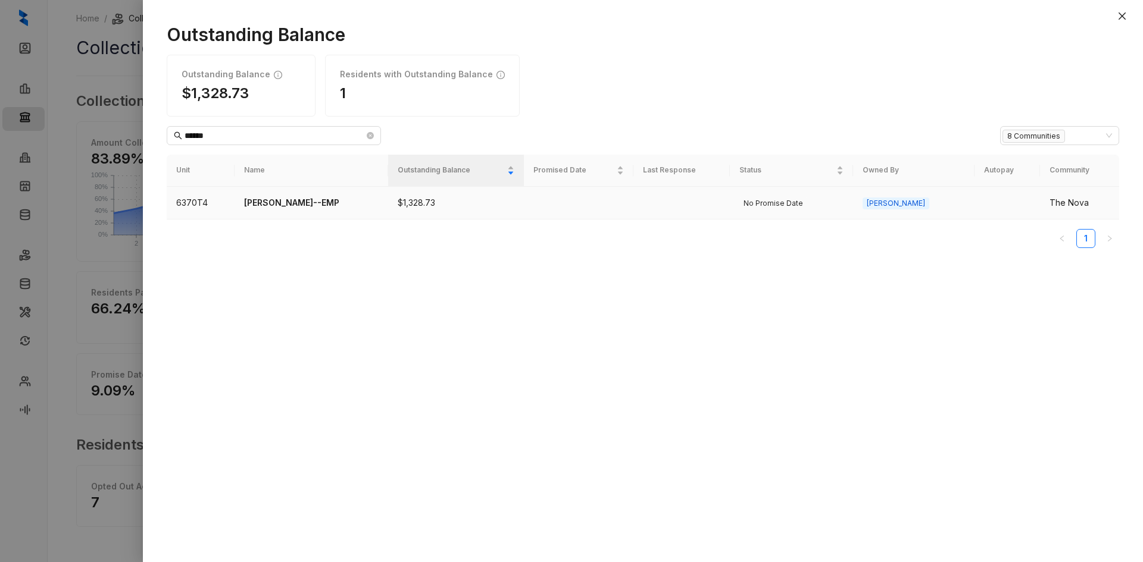
click at [279, 204] on p "[PERSON_NAME]--EMP" at bounding box center [311, 202] width 135 height 13
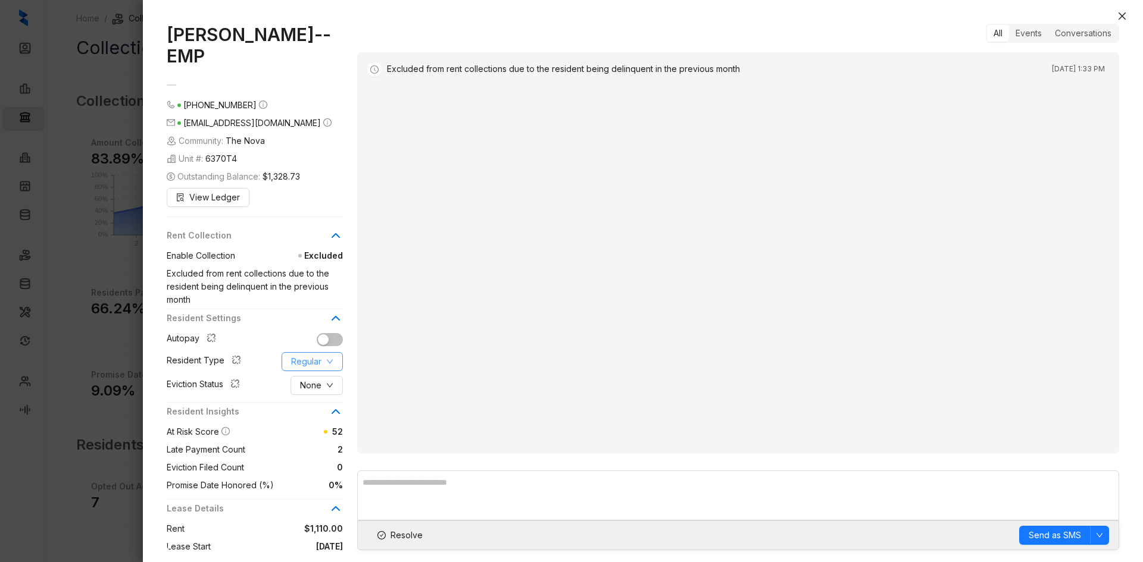
click at [302, 368] on span "Regular" at bounding box center [306, 361] width 30 height 13
click at [315, 395] on span "Employee" at bounding box center [321, 395] width 58 height 13
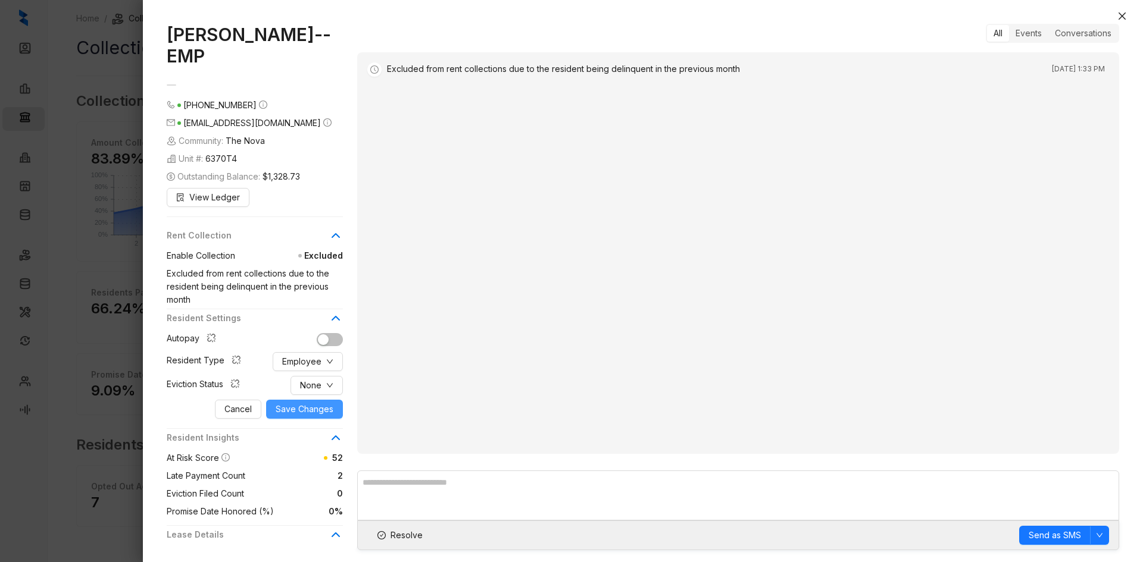
drag, startPoint x: 295, startPoint y: 424, endPoint x: 319, endPoint y: 423, distance: 24.4
click at [295, 416] on span "Save Changes" at bounding box center [305, 409] width 58 height 13
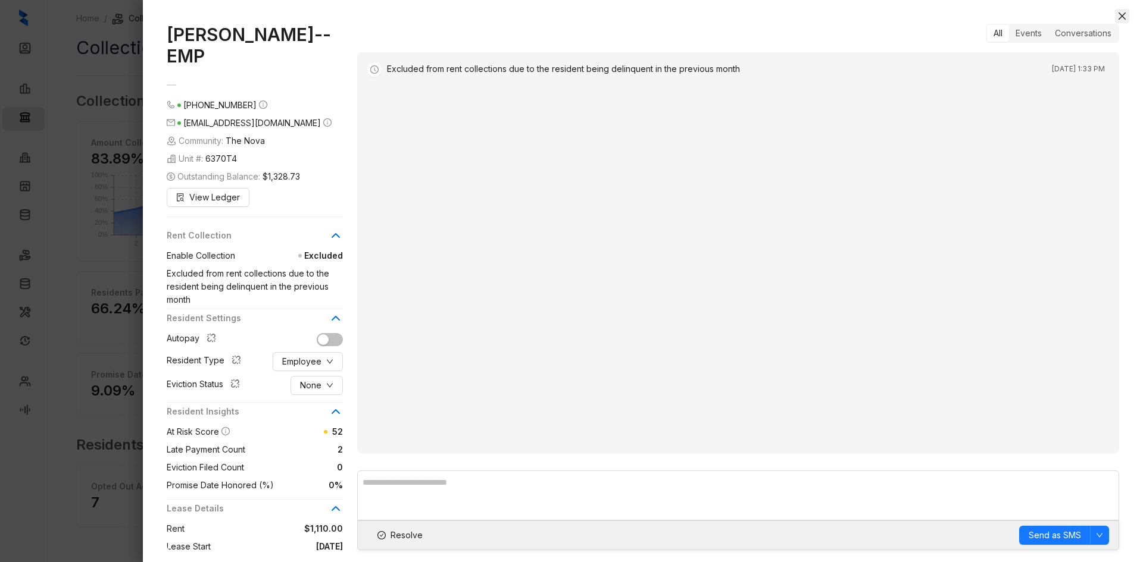
click at [1125, 14] on icon "close" at bounding box center [1121, 15] width 7 height 7
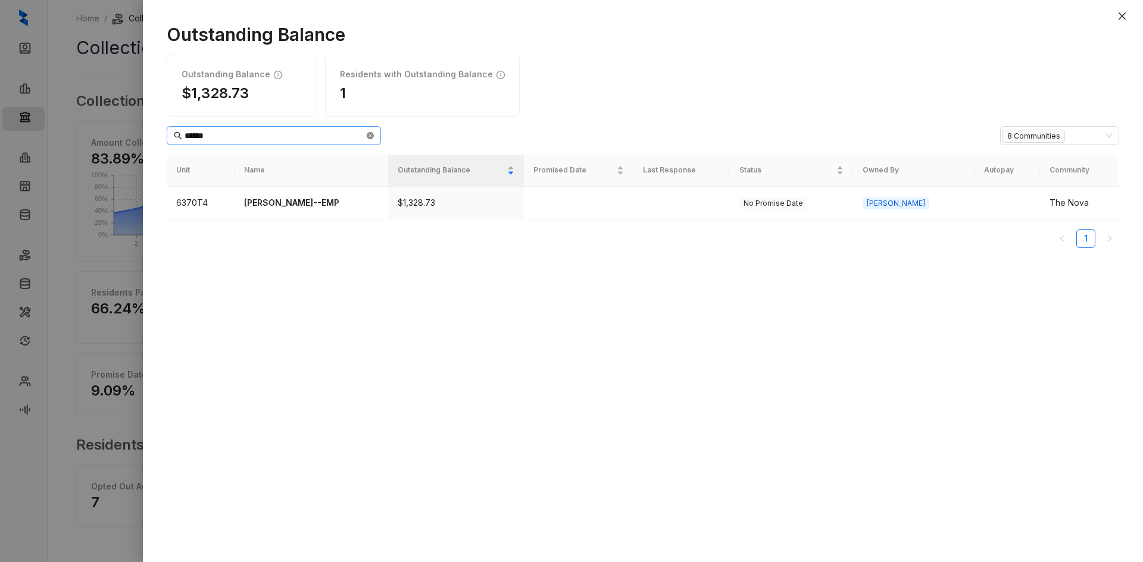
click at [373, 139] on icon "close-circle" at bounding box center [370, 135] width 7 height 7
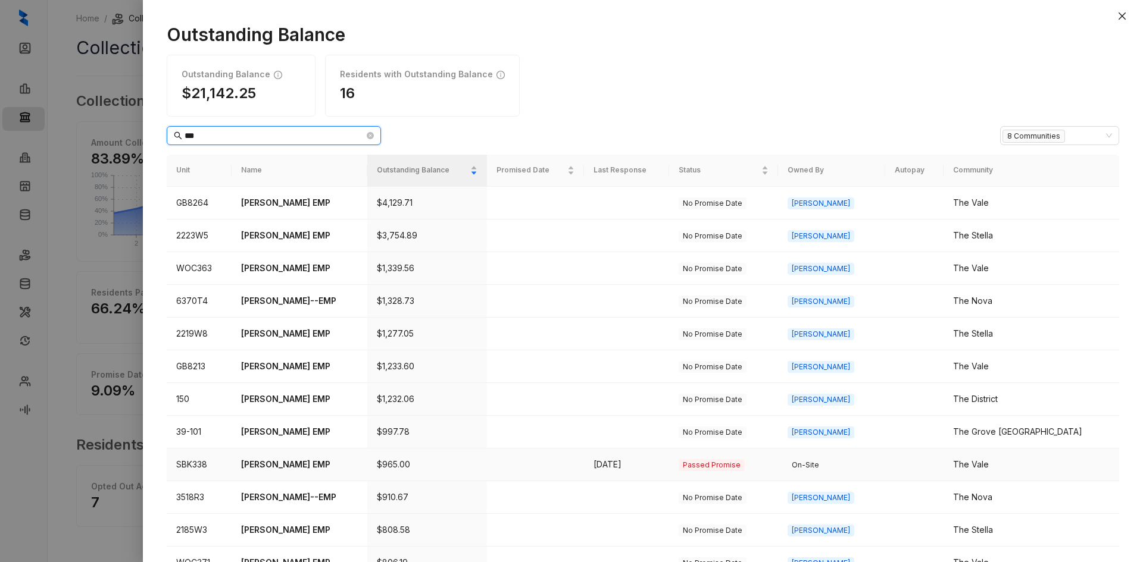
type input "***"
click at [299, 458] on p "[PERSON_NAME] EMP" at bounding box center [299, 464] width 117 height 13
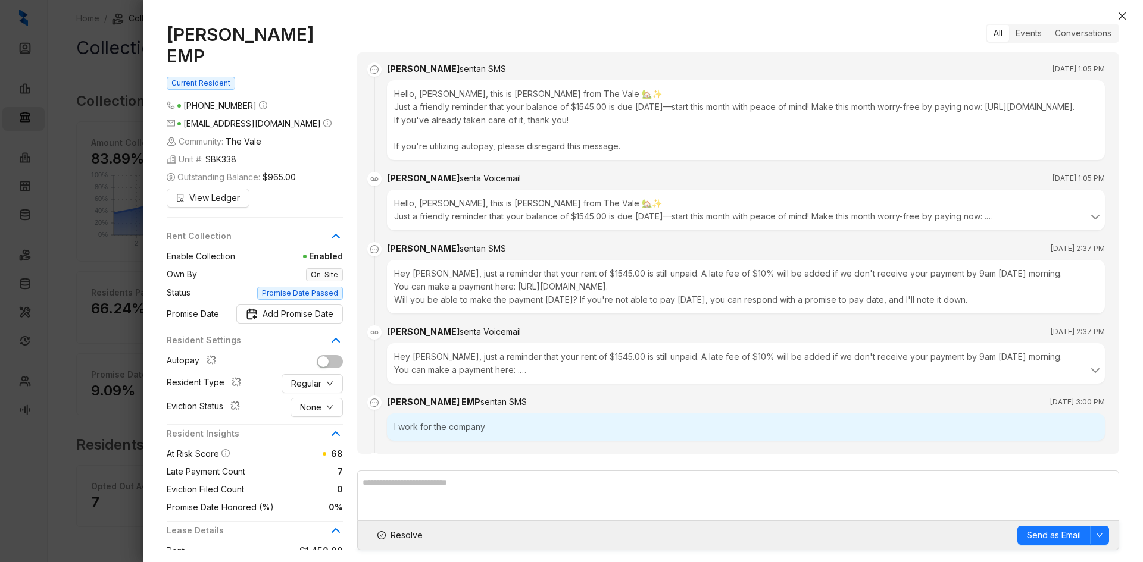
scroll to position [2128, 0]
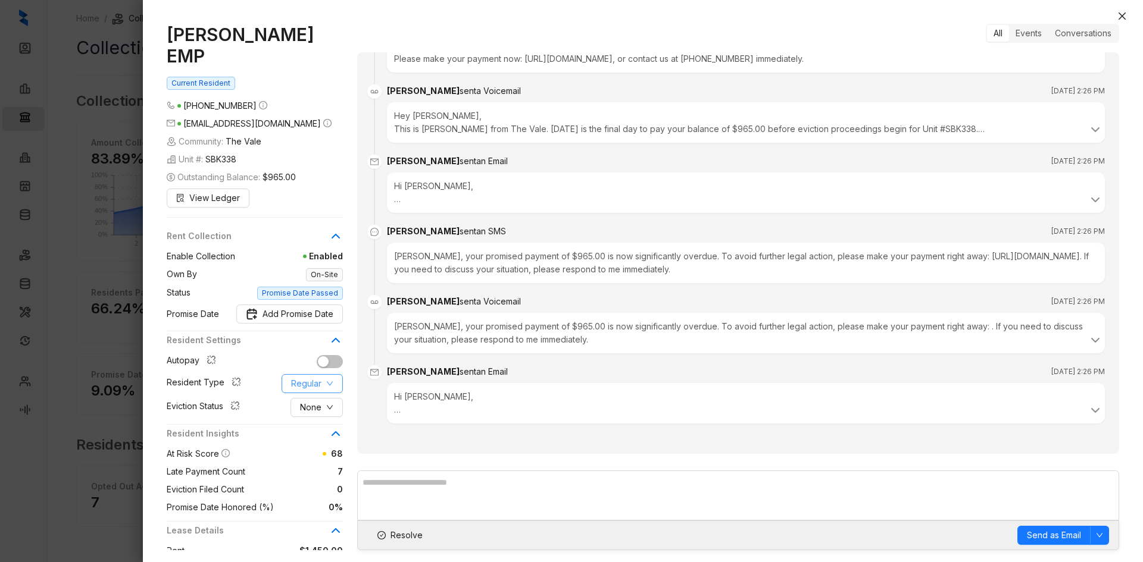
click at [308, 377] on span "Regular" at bounding box center [306, 383] width 30 height 13
click at [319, 387] on span "Employee" at bounding box center [321, 385] width 58 height 13
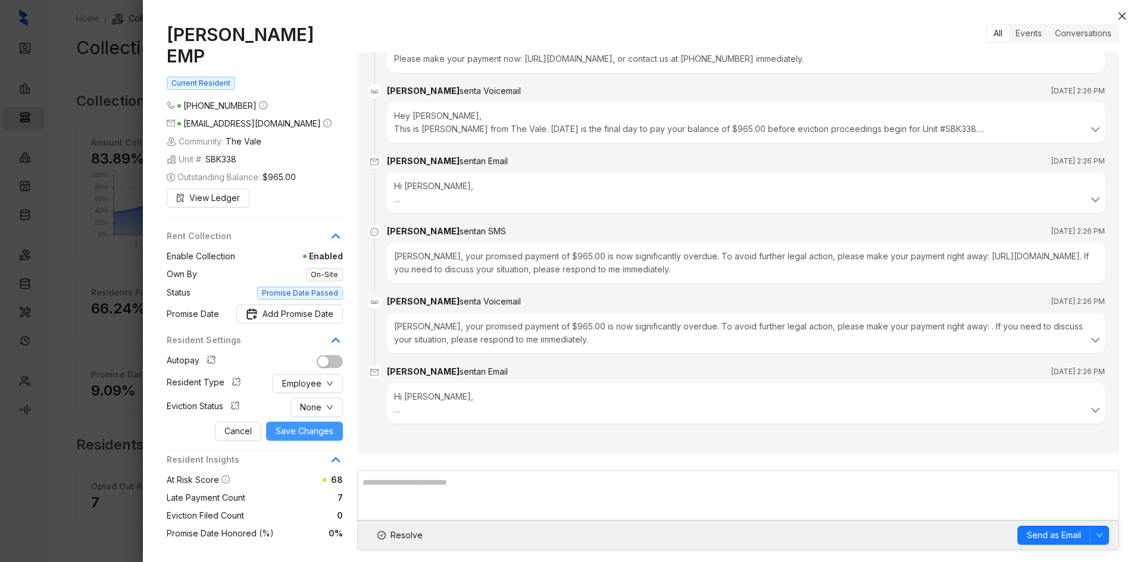
click at [287, 425] on span "Save Changes" at bounding box center [305, 431] width 58 height 13
click at [1119, 14] on icon "close" at bounding box center [1122, 16] width 10 height 10
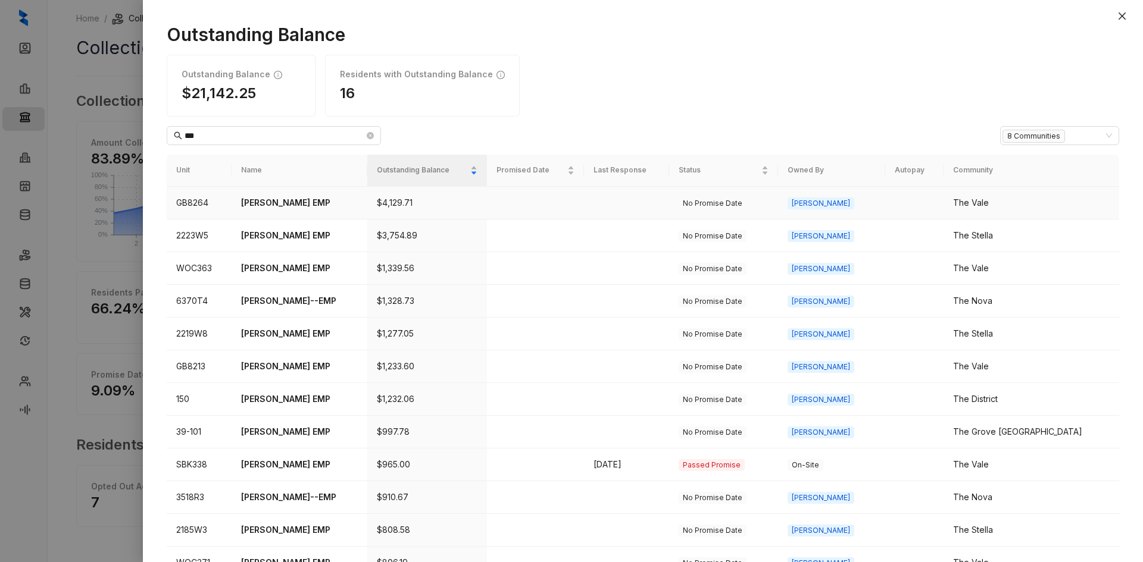
click at [288, 202] on p "[PERSON_NAME] EMP" at bounding box center [299, 202] width 117 height 13
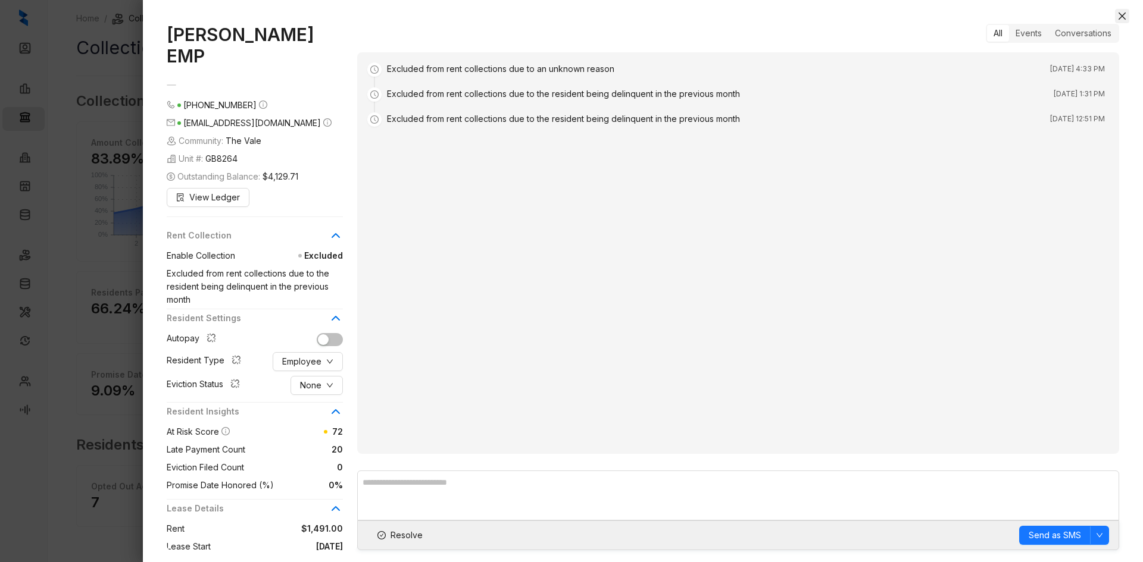
click at [1122, 12] on icon "close" at bounding box center [1122, 16] width 10 height 10
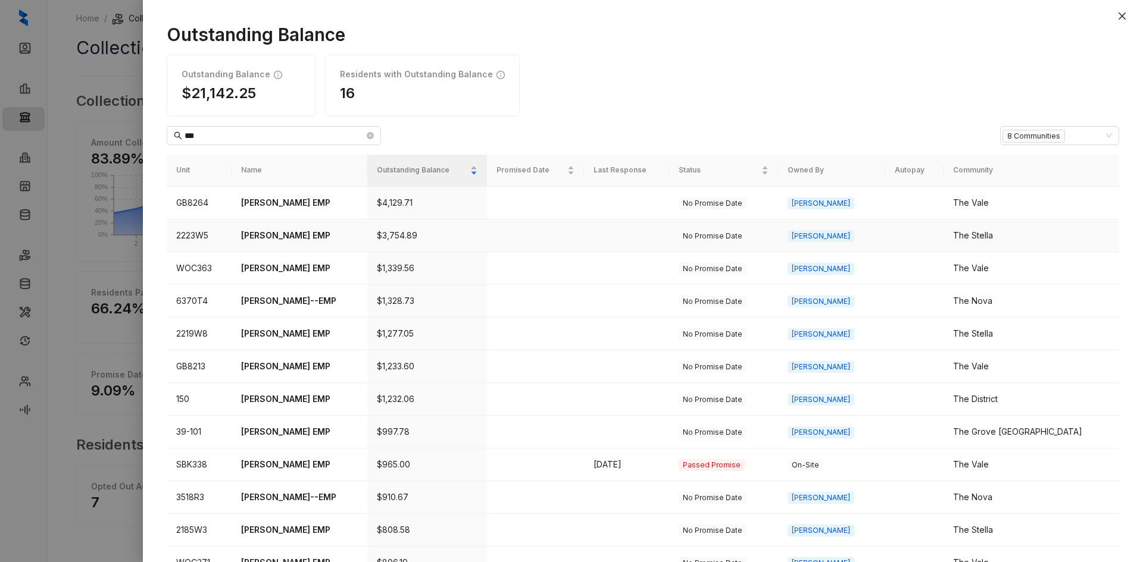
click at [284, 236] on p "[PERSON_NAME] EMP" at bounding box center [299, 235] width 117 height 13
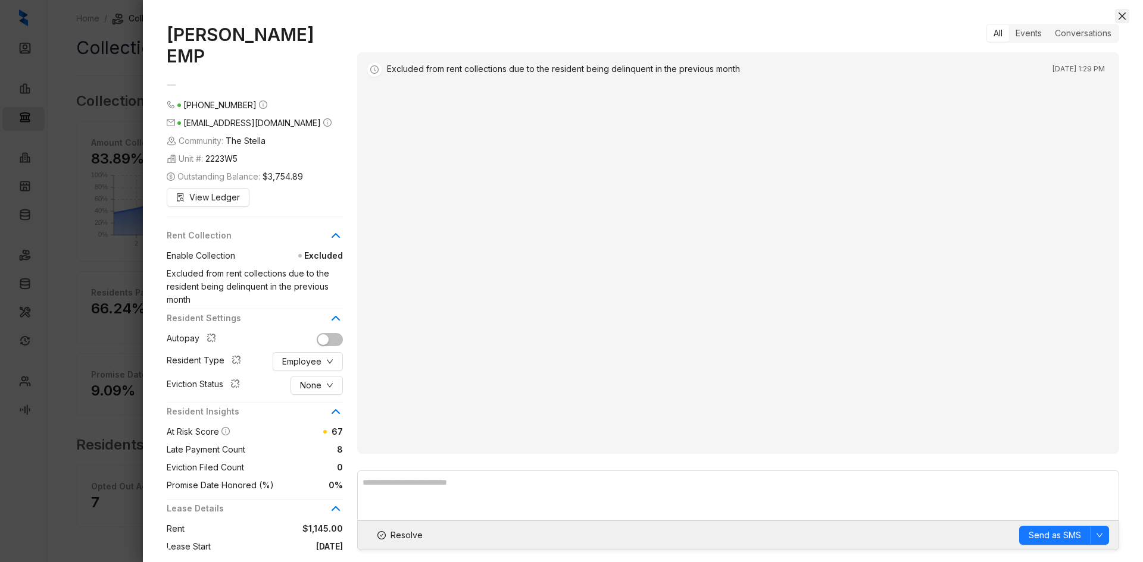
click at [1123, 17] on icon "close" at bounding box center [1121, 15] width 7 height 7
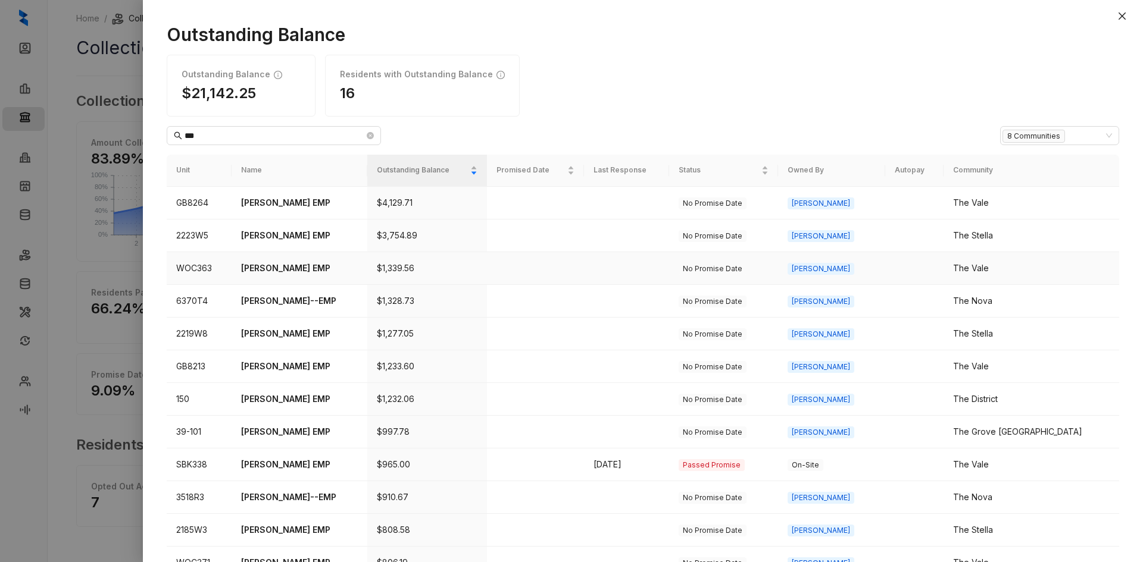
click at [275, 270] on p "[PERSON_NAME] EMP" at bounding box center [299, 268] width 117 height 13
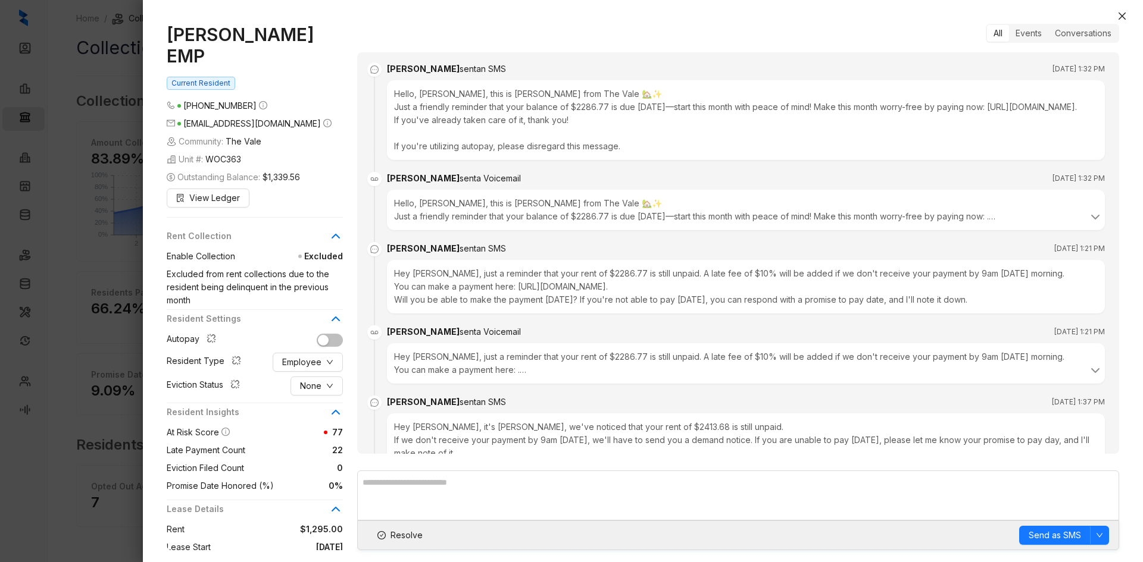
scroll to position [954, 0]
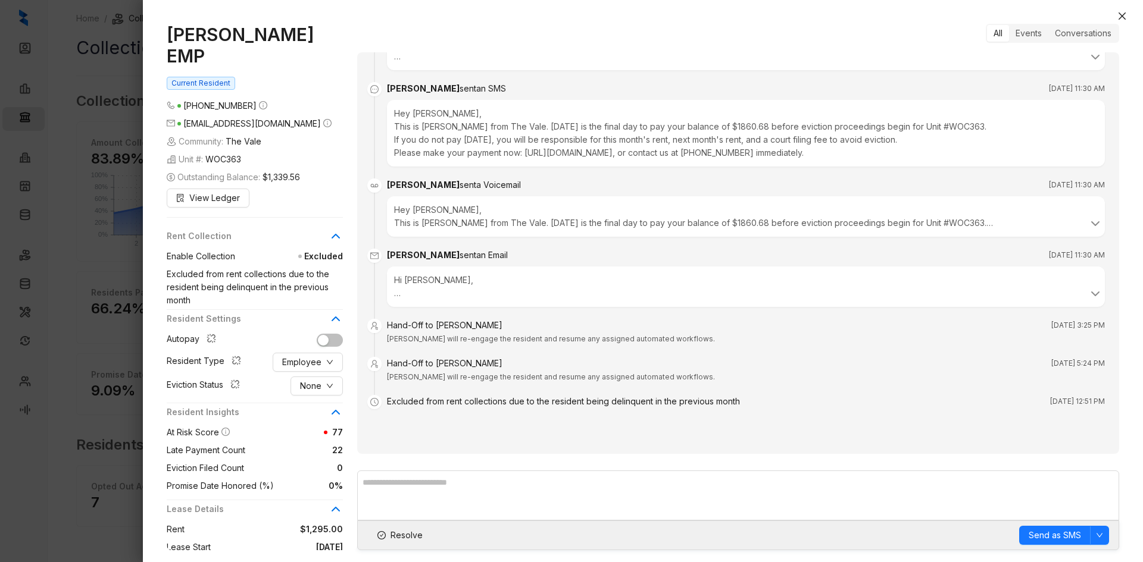
click at [1122, 7] on div at bounding box center [643, 6] width 1000 height 12
click at [1118, 14] on icon "close" at bounding box center [1122, 16] width 10 height 10
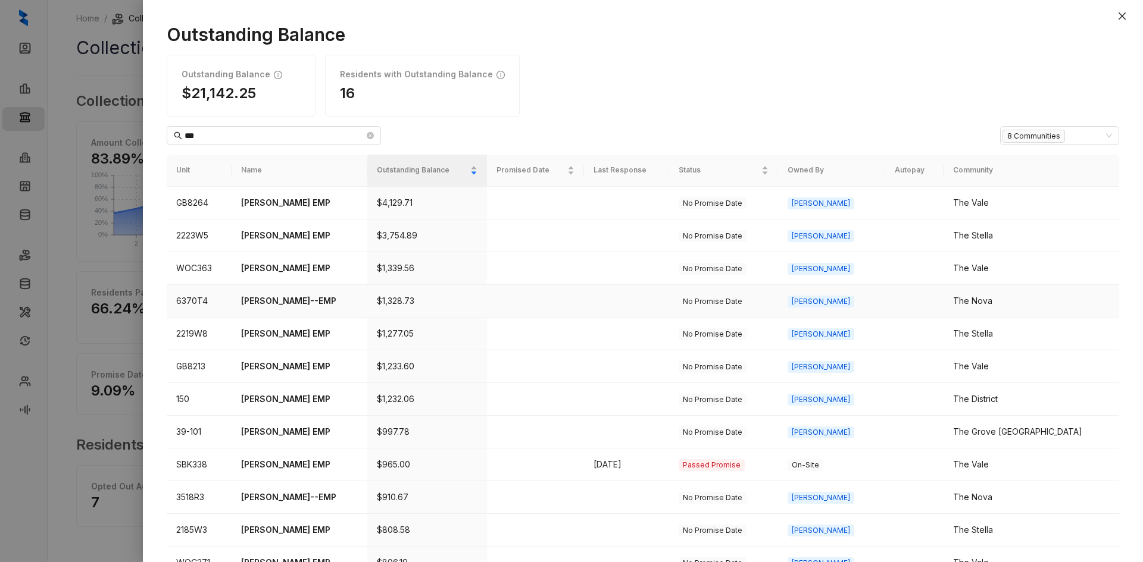
click at [271, 304] on p "[PERSON_NAME]--EMP" at bounding box center [299, 301] width 117 height 13
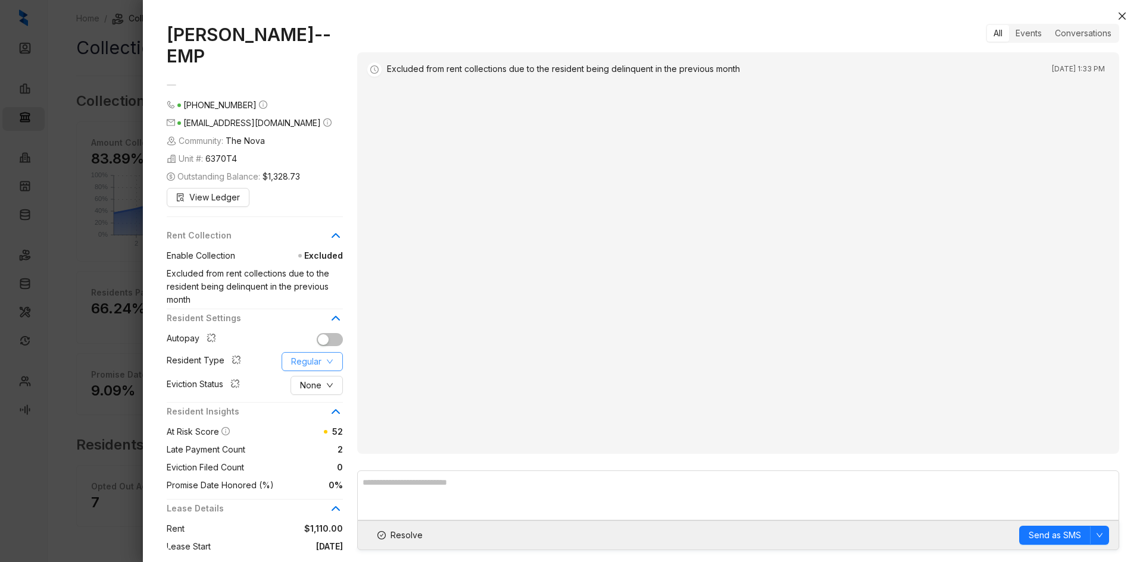
click at [305, 368] on span "Regular" at bounding box center [306, 361] width 30 height 13
click at [318, 396] on span "Employee" at bounding box center [321, 395] width 58 height 13
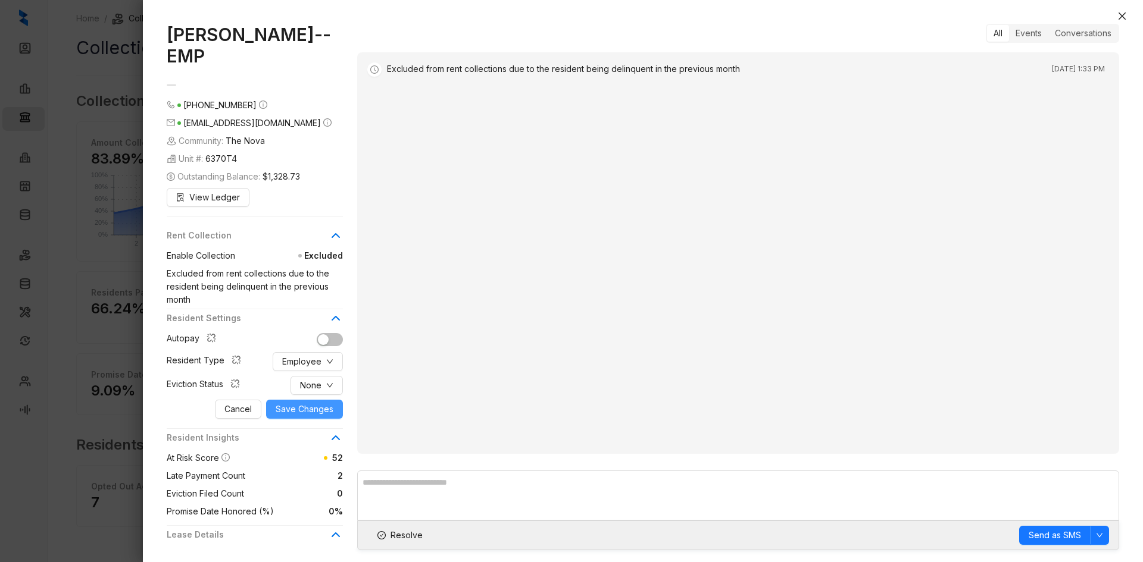
click at [298, 415] on span "Save Changes" at bounding box center [305, 409] width 58 height 13
click at [1126, 14] on icon "close" at bounding box center [1122, 16] width 10 height 10
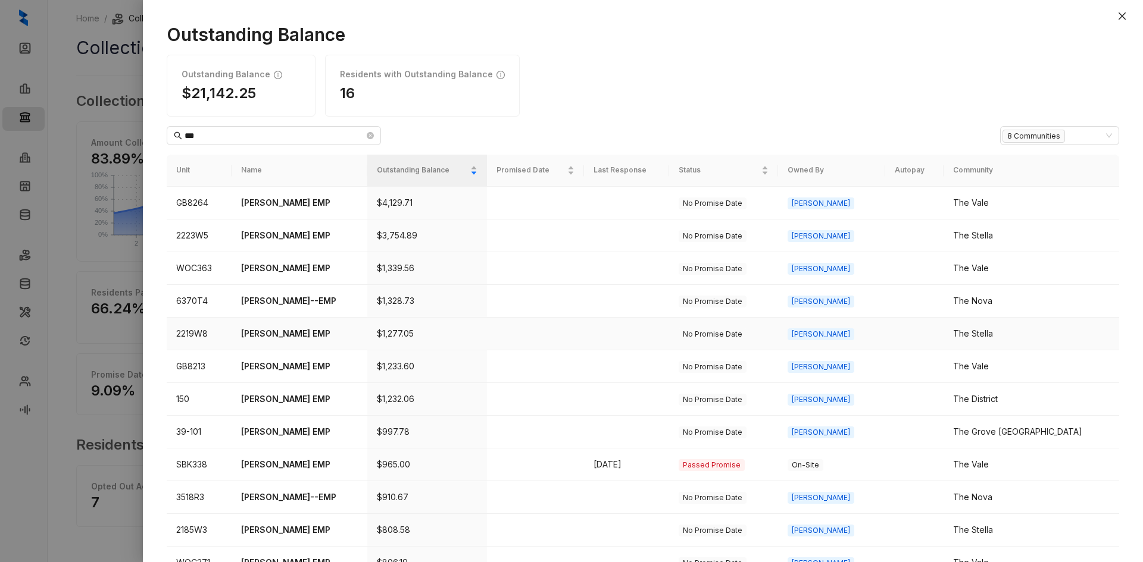
click at [271, 335] on p "[PERSON_NAME] EMP" at bounding box center [299, 333] width 117 height 13
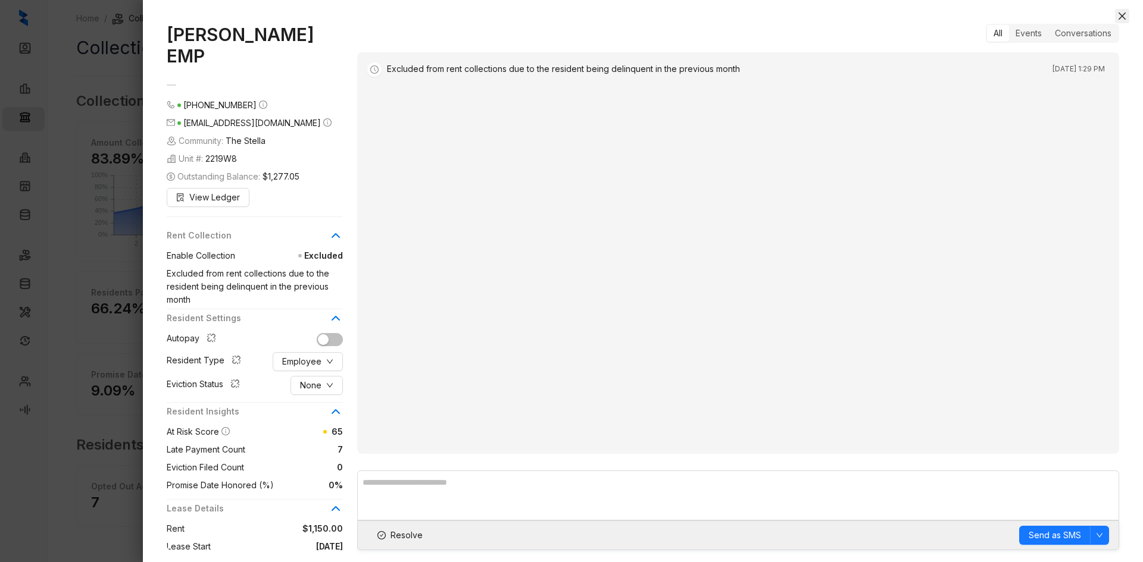
click at [1118, 13] on icon "close" at bounding box center [1122, 16] width 10 height 10
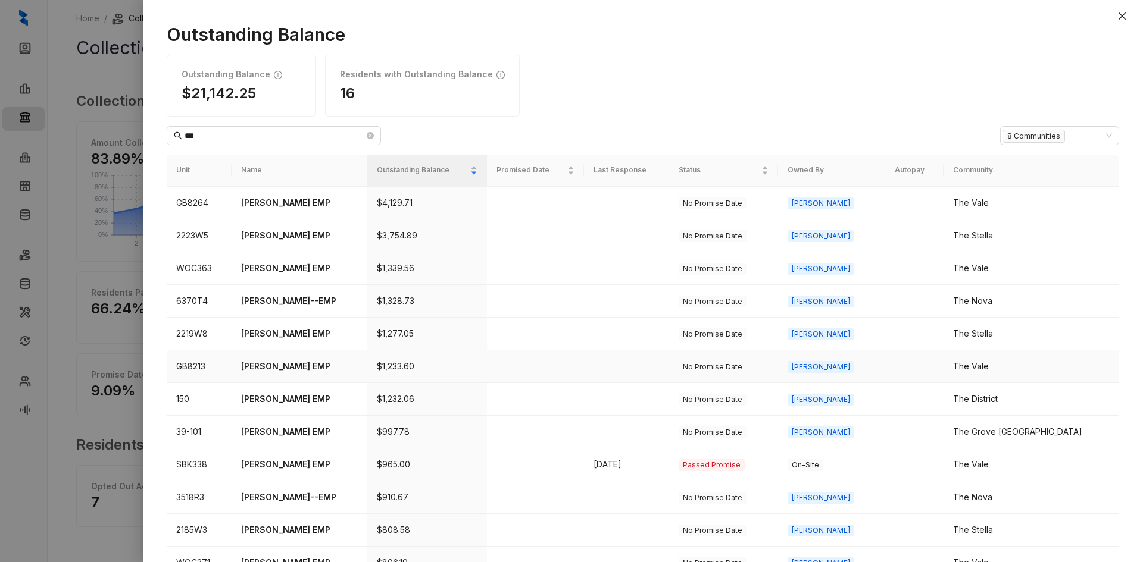
click at [308, 373] on p "[PERSON_NAME] EMP" at bounding box center [299, 366] width 117 height 13
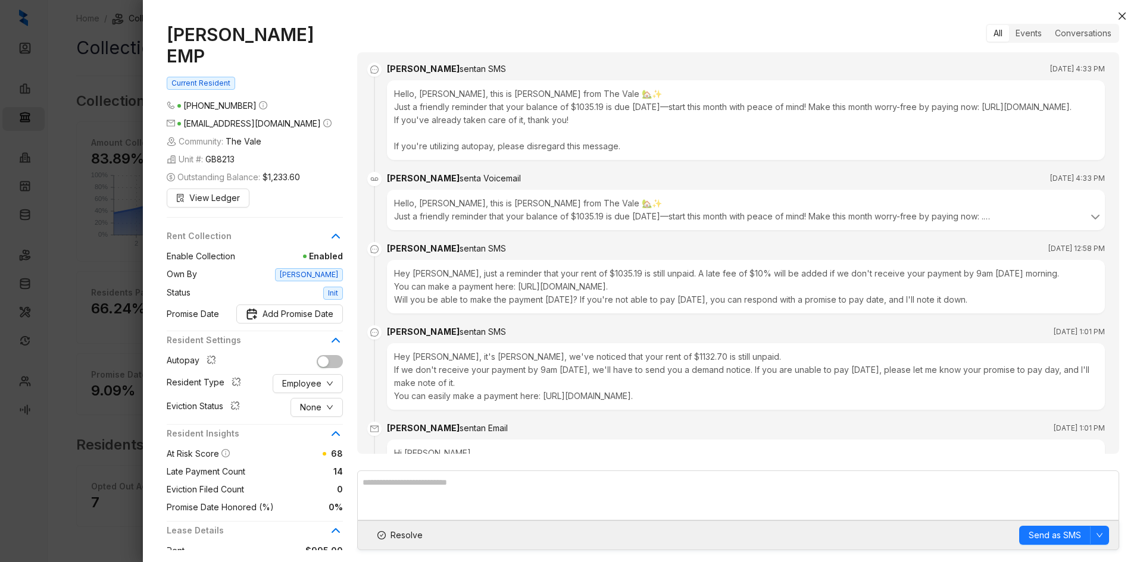
scroll to position [2145, 0]
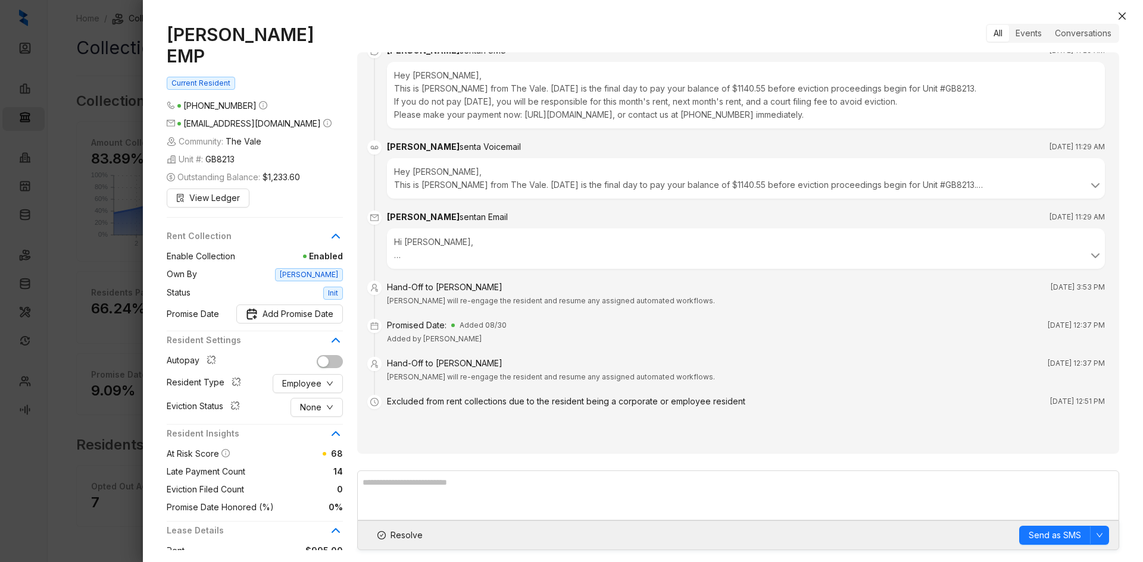
click at [1130, 17] on div "[PERSON_NAME] EMP Current Resident [PHONE_NUMBER] [EMAIL_ADDRESS][DOMAIN_NAME] …" at bounding box center [643, 287] width 1000 height 550
click at [1118, 16] on icon "close" at bounding box center [1122, 16] width 10 height 10
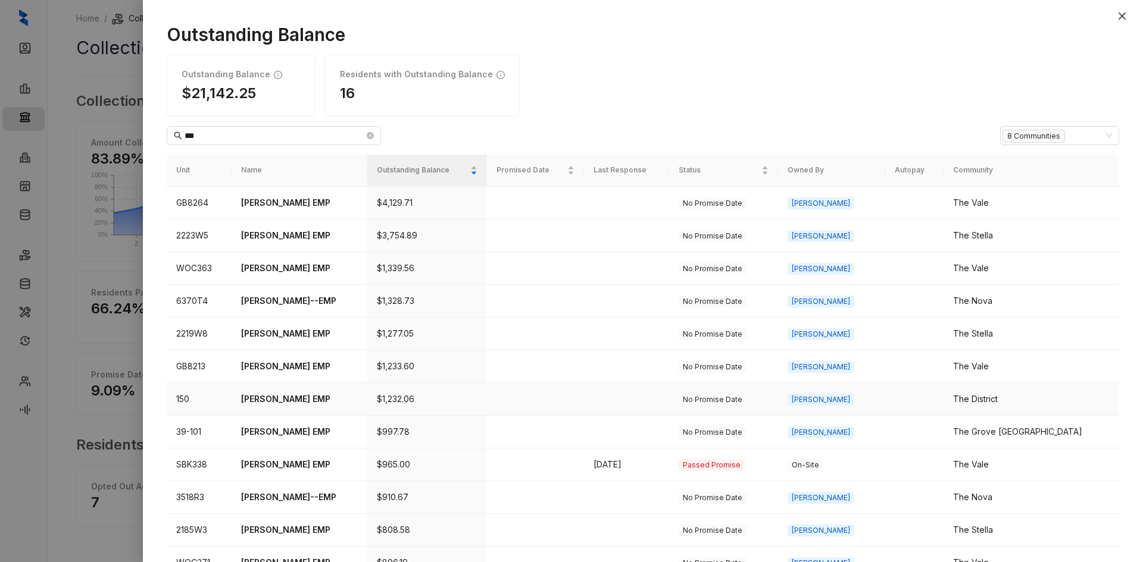
click at [293, 399] on p "[PERSON_NAME] EMP" at bounding box center [299, 399] width 117 height 13
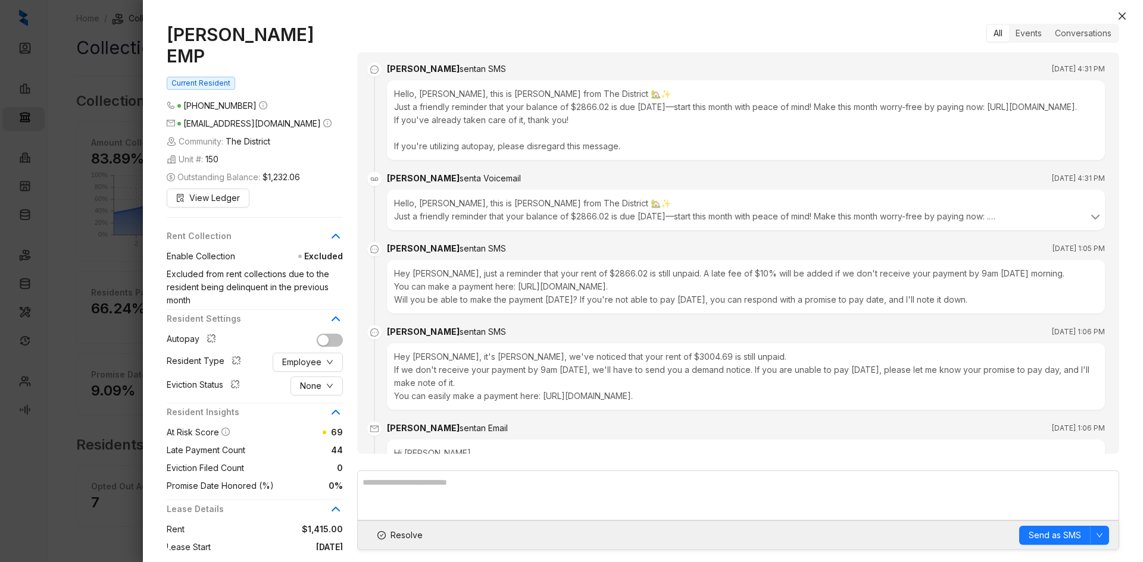
scroll to position [1398, 0]
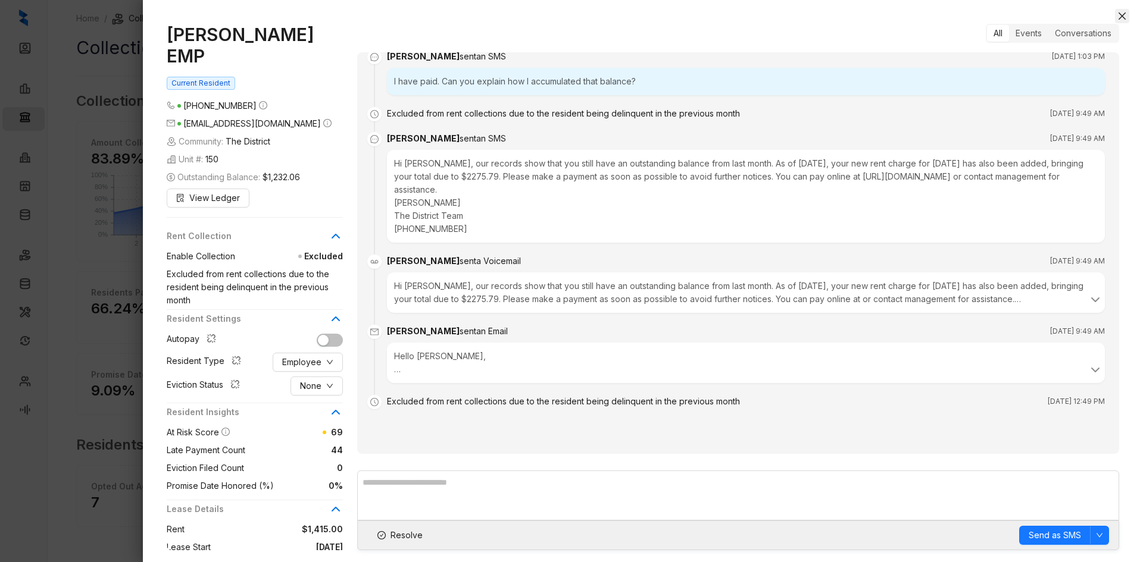
click at [1121, 15] on icon "close" at bounding box center [1121, 15] width 7 height 7
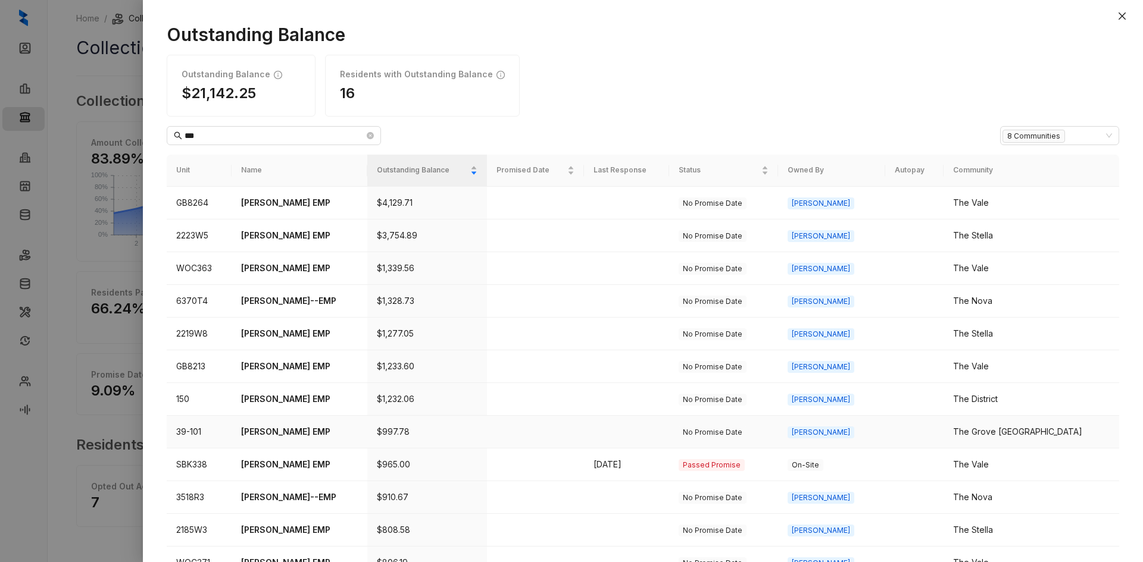
click at [268, 433] on p "[PERSON_NAME] EMP" at bounding box center [299, 432] width 117 height 13
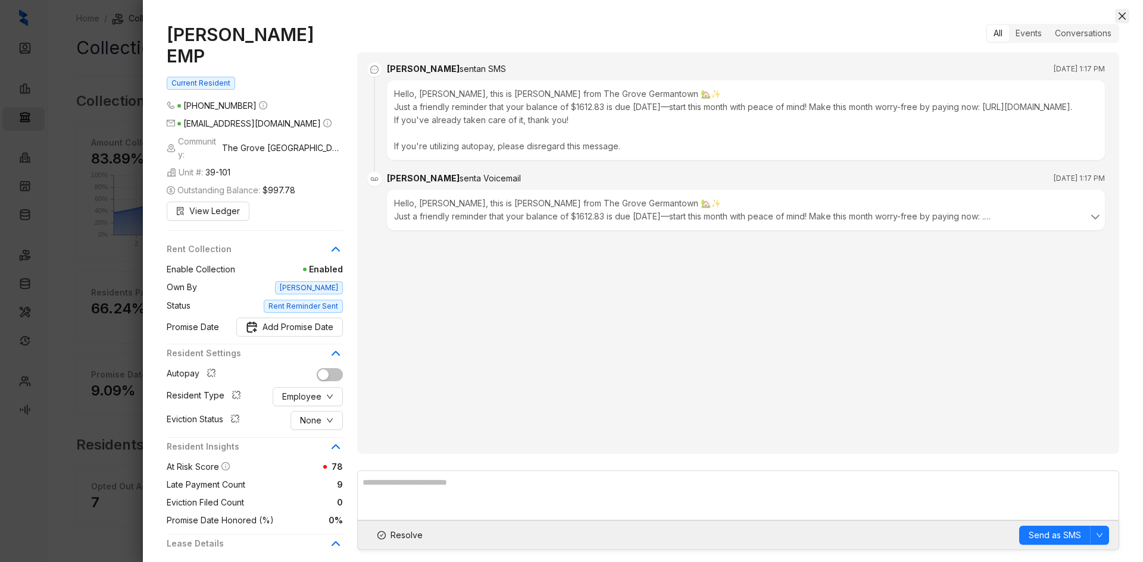
click at [1121, 14] on icon "close" at bounding box center [1122, 16] width 10 height 10
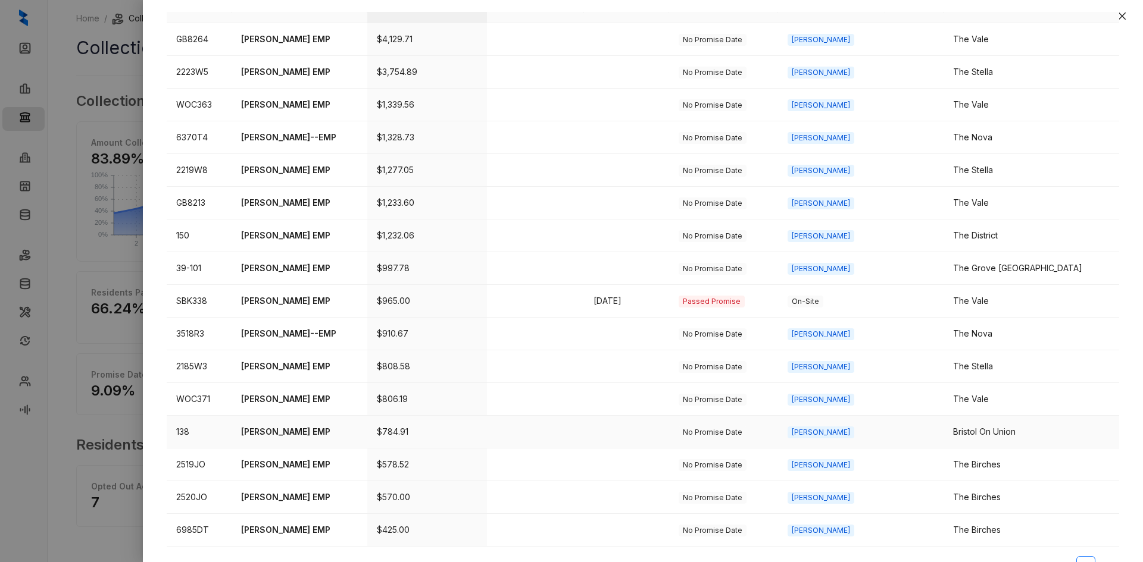
scroll to position [179, 0]
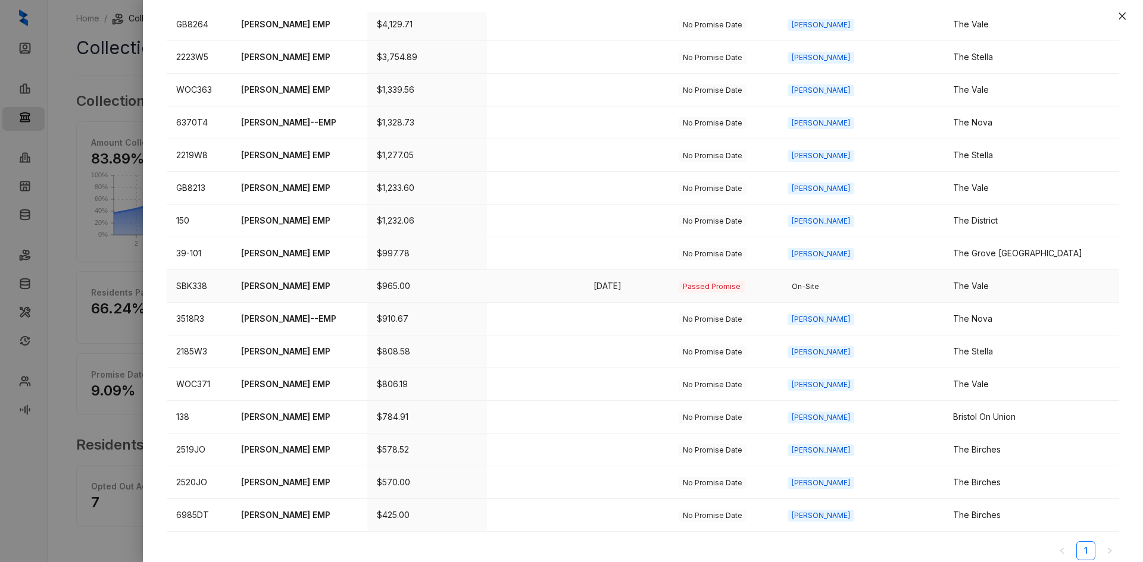
click at [301, 274] on td "[PERSON_NAME] EMP" at bounding box center [300, 286] width 136 height 33
click at [306, 285] on p "[PERSON_NAME] EMP" at bounding box center [299, 286] width 117 height 13
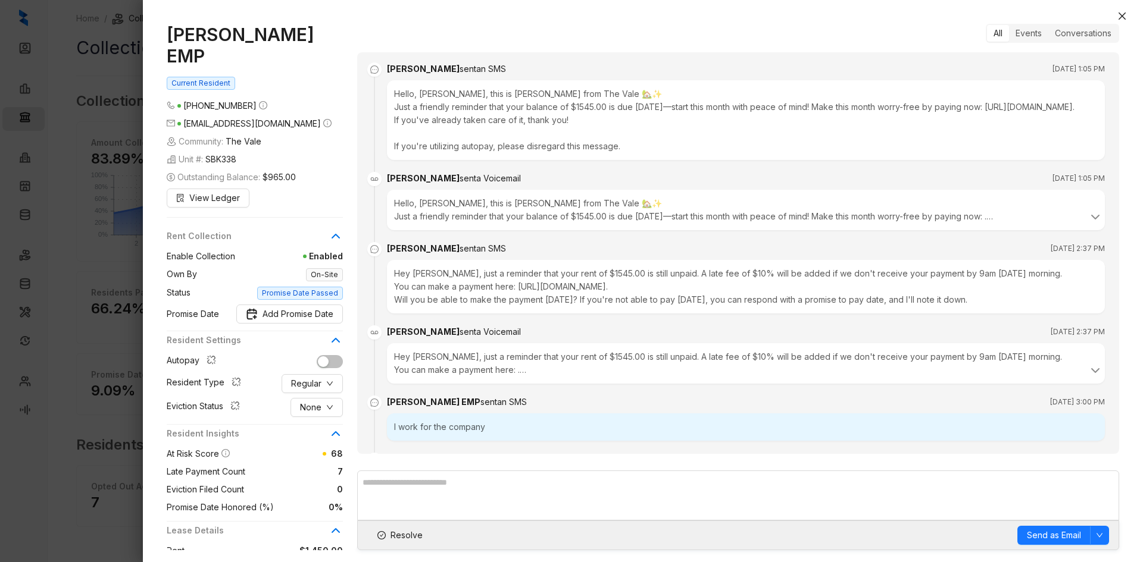
scroll to position [2128, 0]
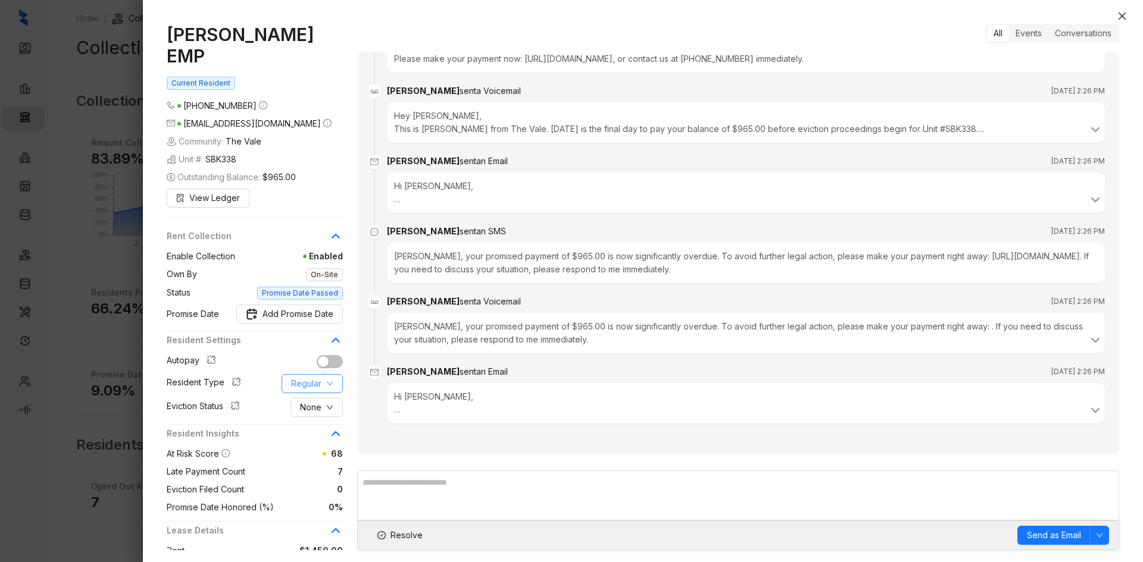
click at [307, 377] on span "Regular" at bounding box center [306, 383] width 30 height 13
click at [328, 390] on span "Employee" at bounding box center [321, 385] width 58 height 13
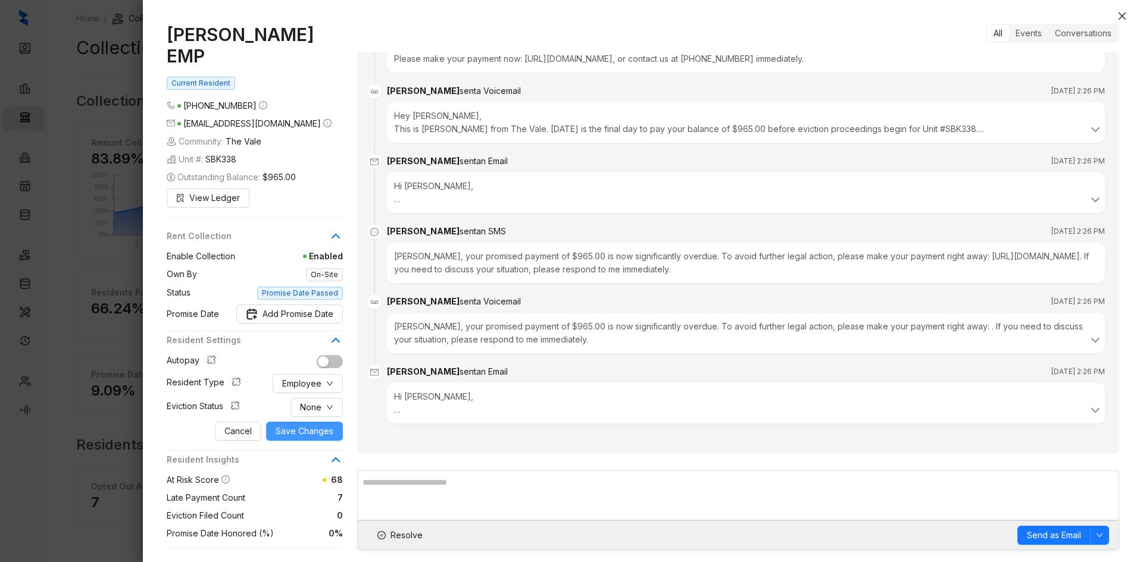
click at [289, 425] on span "Save Changes" at bounding box center [305, 431] width 58 height 13
click at [1123, 10] on button "Close" at bounding box center [1122, 16] width 14 height 14
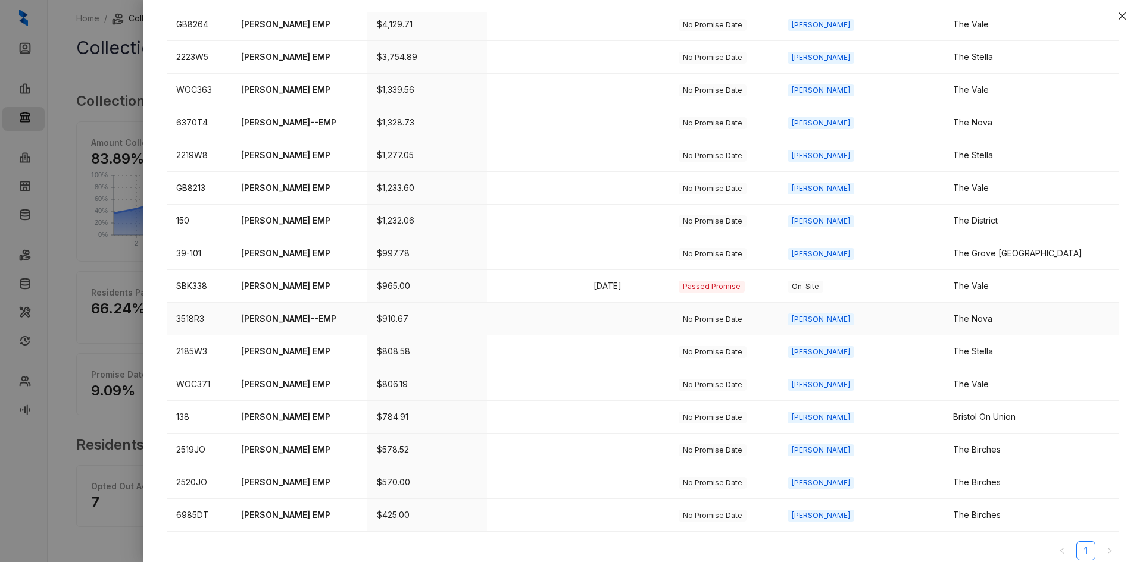
click at [299, 315] on p "[PERSON_NAME]--EMP" at bounding box center [299, 318] width 117 height 13
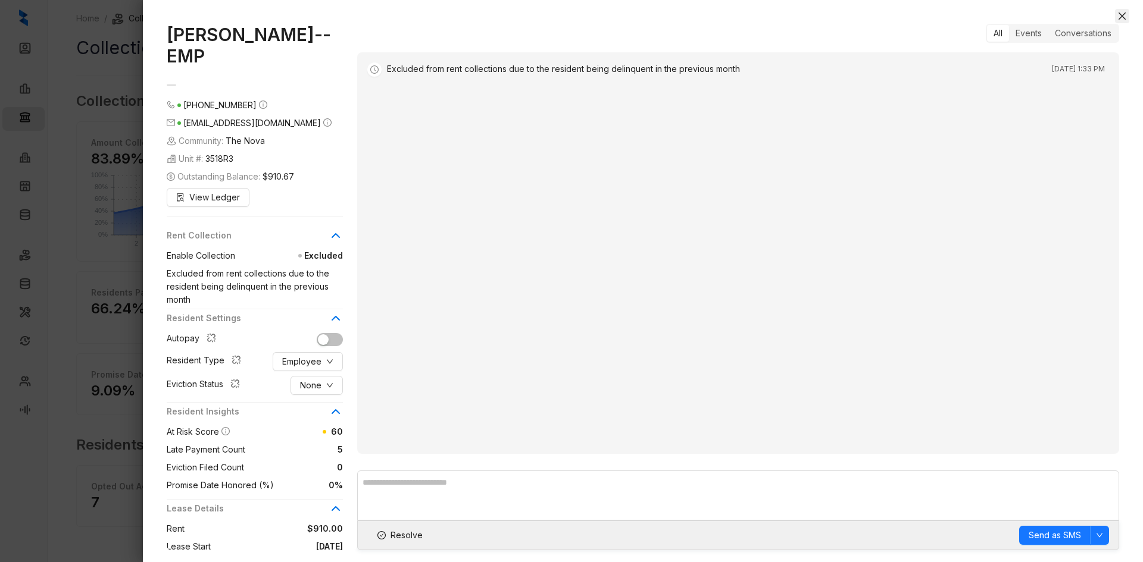
click at [1123, 16] on icon "close" at bounding box center [1122, 16] width 10 height 10
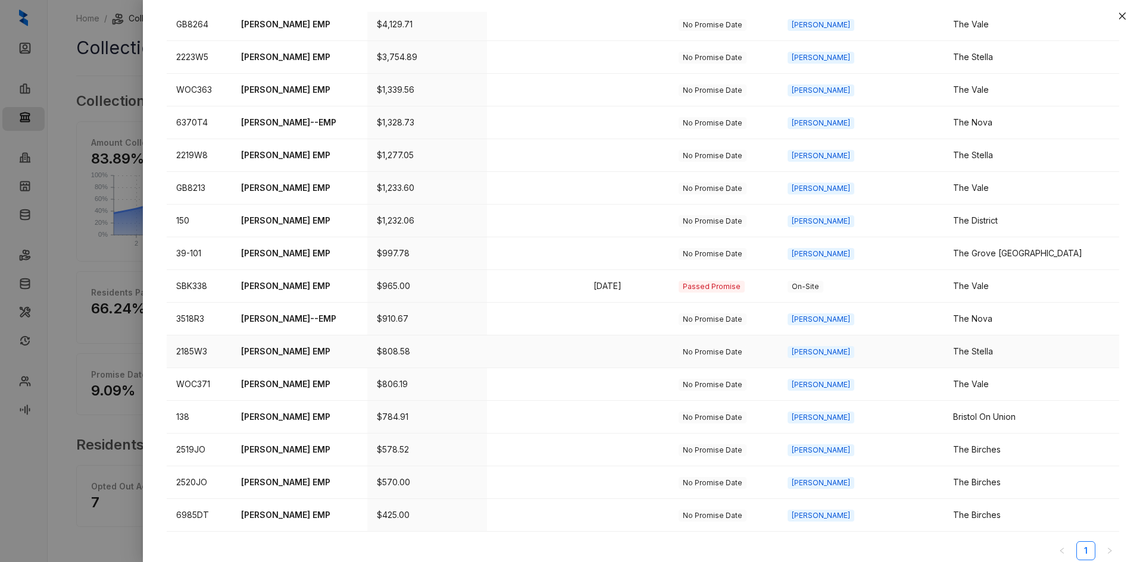
click at [295, 352] on p "[PERSON_NAME] EMP" at bounding box center [299, 351] width 117 height 13
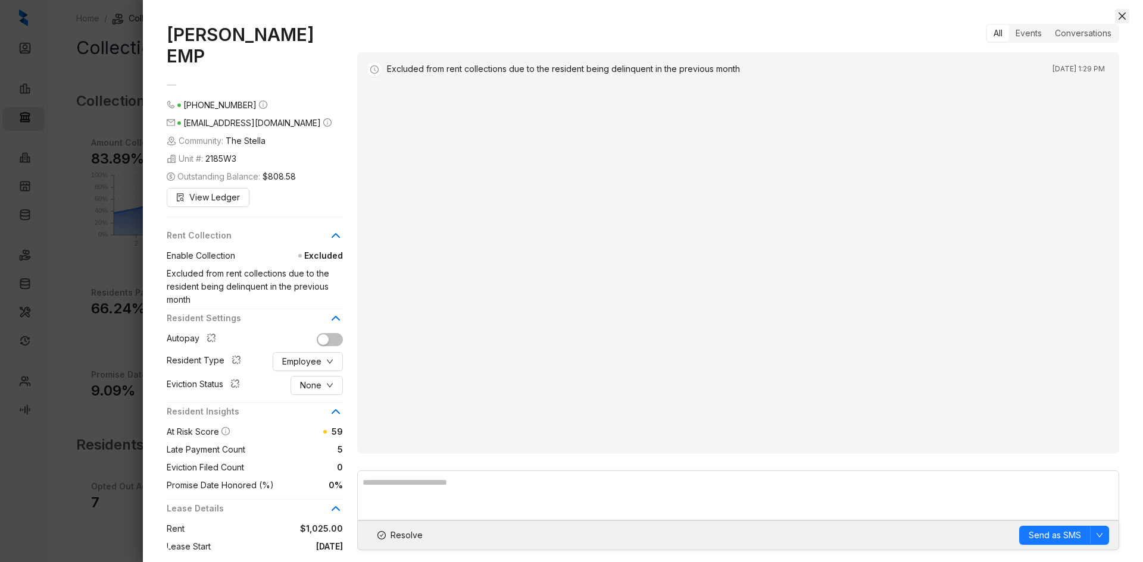
click at [1128, 15] on button "Close" at bounding box center [1122, 16] width 14 height 14
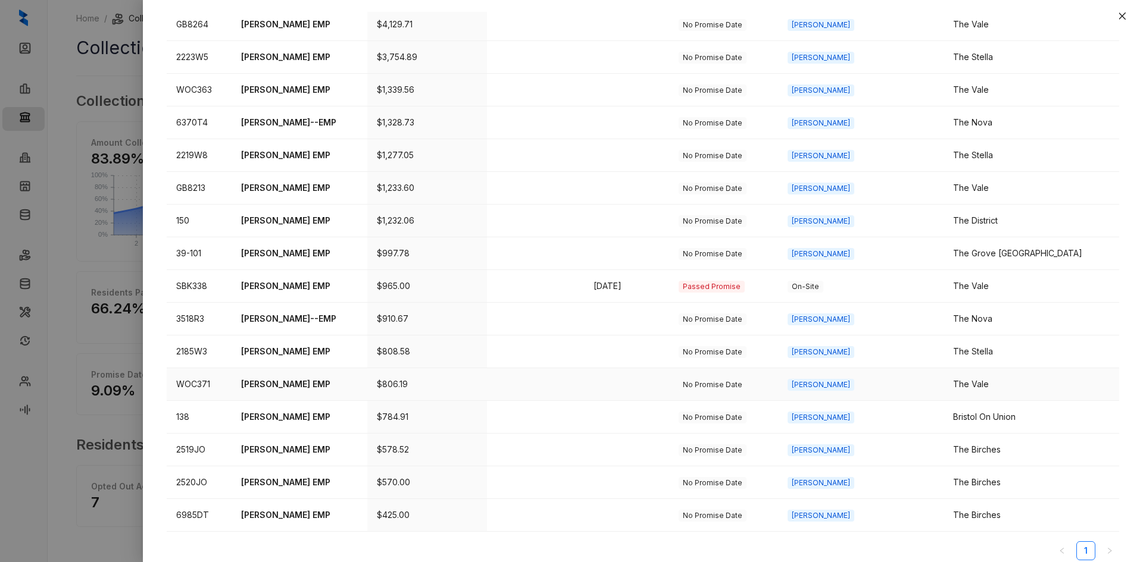
click at [285, 386] on p "[PERSON_NAME] EMP" at bounding box center [299, 384] width 117 height 13
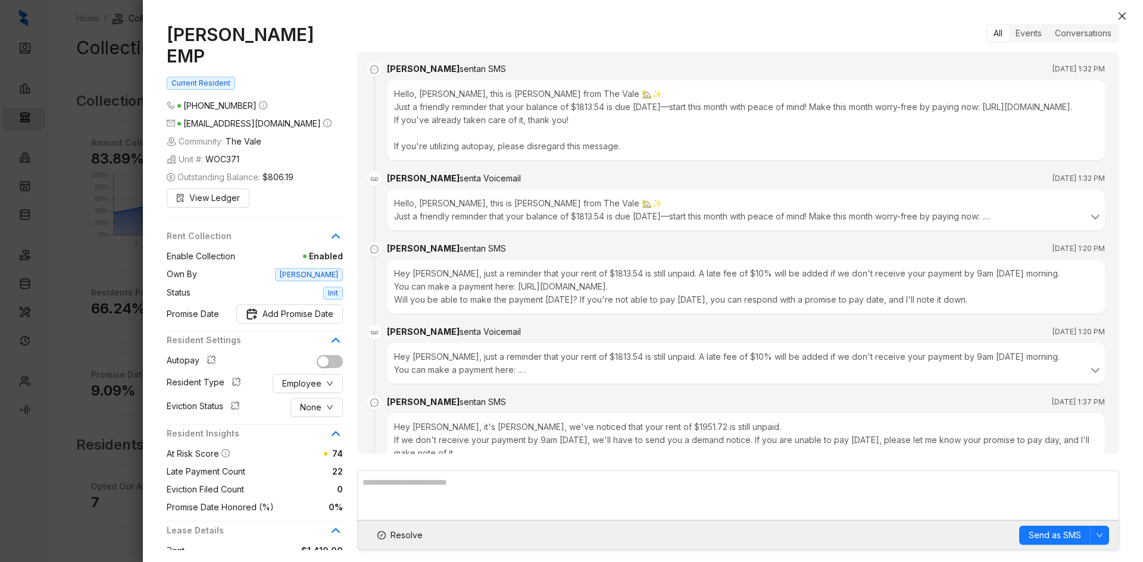
scroll to position [954, 0]
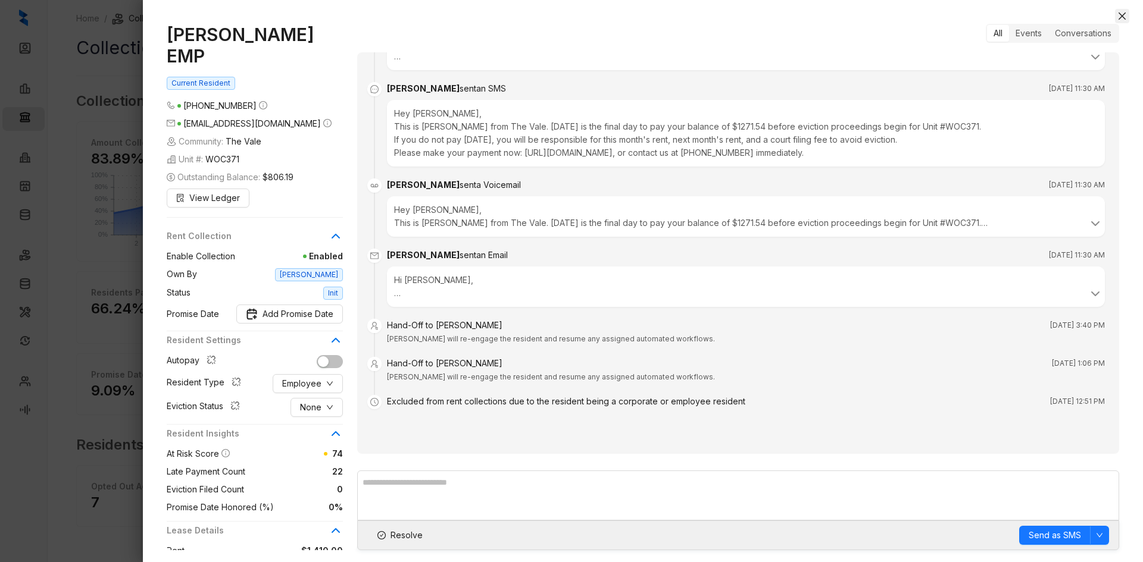
click at [1125, 14] on icon "close" at bounding box center [1122, 16] width 10 height 10
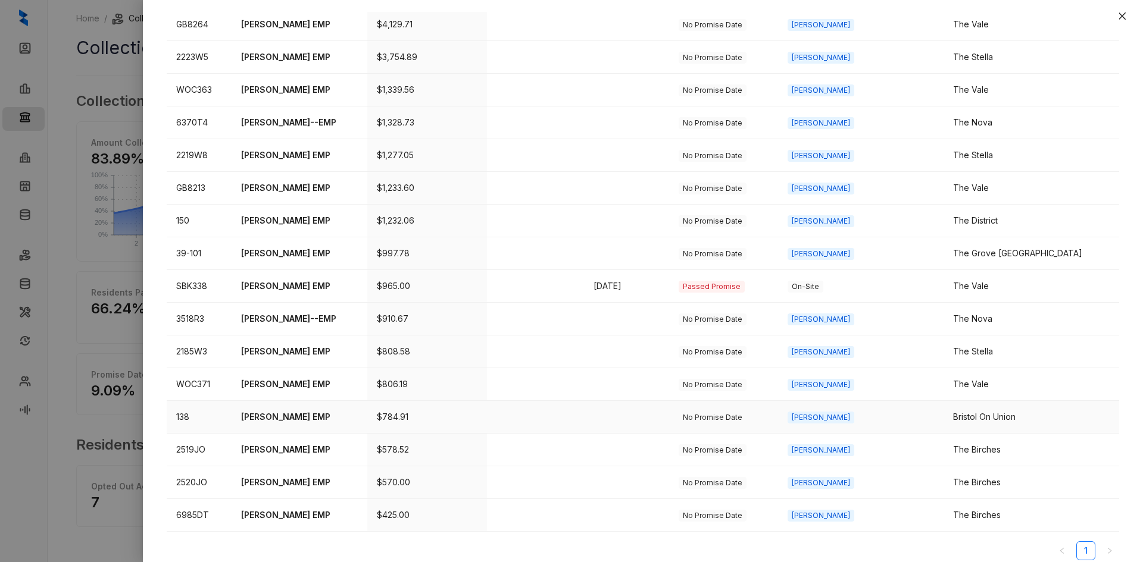
click at [290, 418] on p "[PERSON_NAME] EMP" at bounding box center [299, 417] width 117 height 13
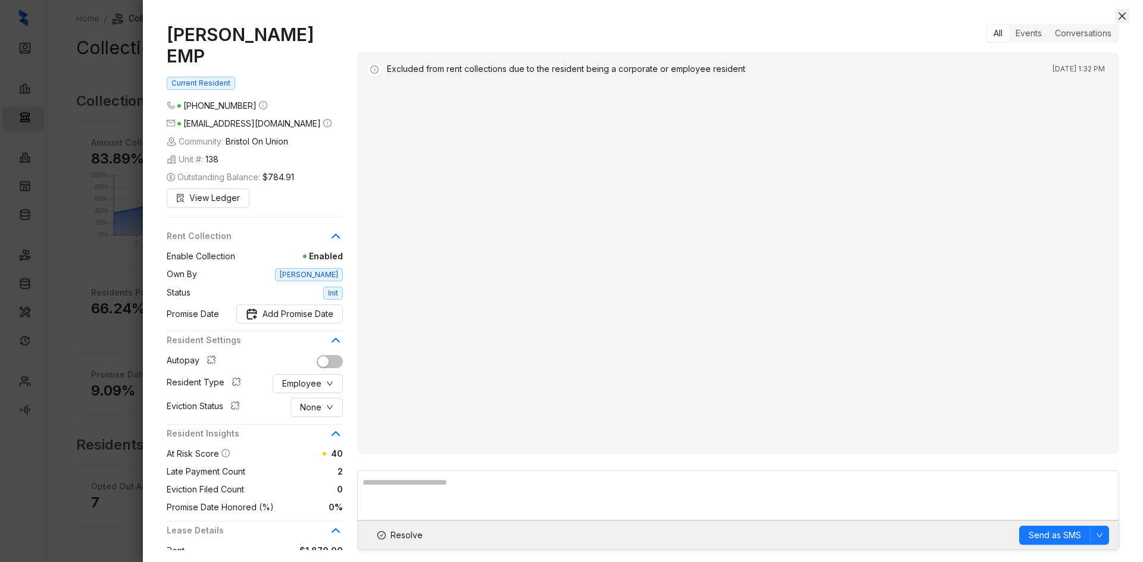
click at [1118, 14] on icon "close" at bounding box center [1122, 16] width 10 height 10
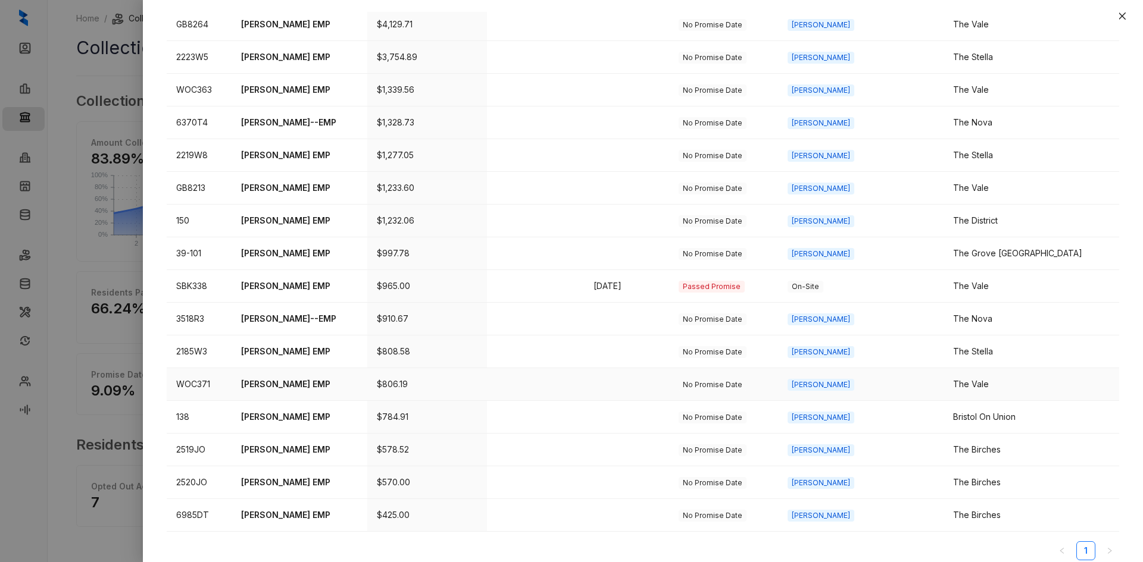
scroll to position [189, 0]
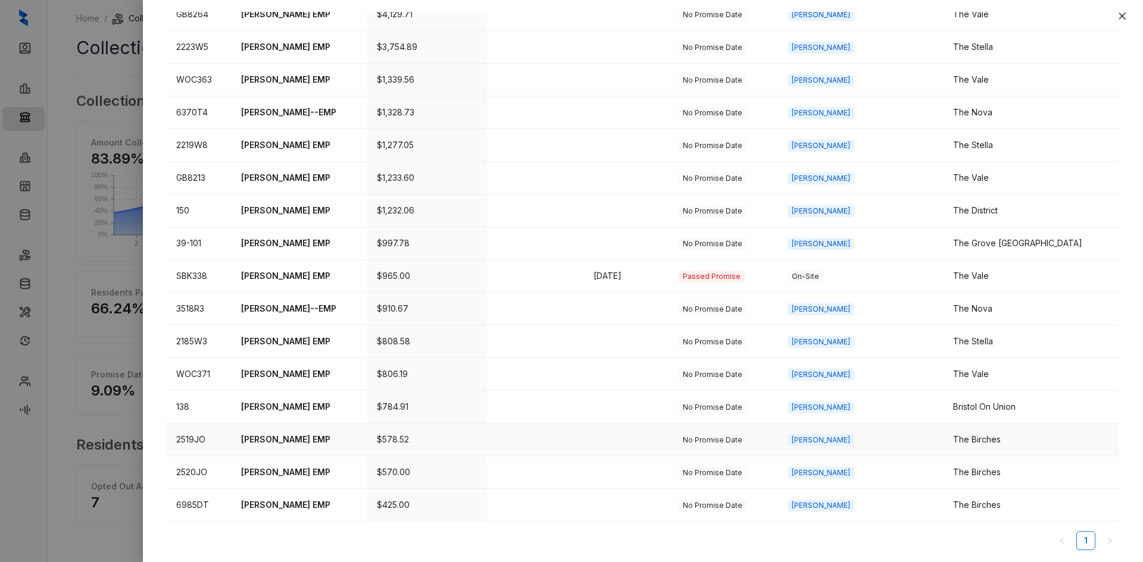
click at [291, 442] on p "[PERSON_NAME] EMP" at bounding box center [299, 439] width 117 height 13
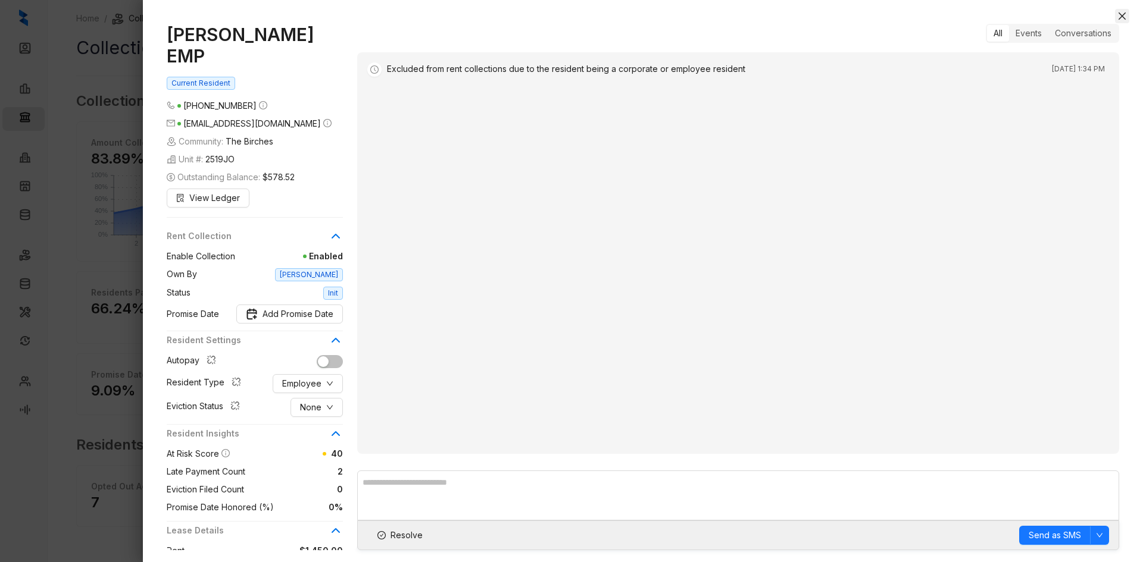
click at [1127, 12] on button "Close" at bounding box center [1122, 16] width 14 height 14
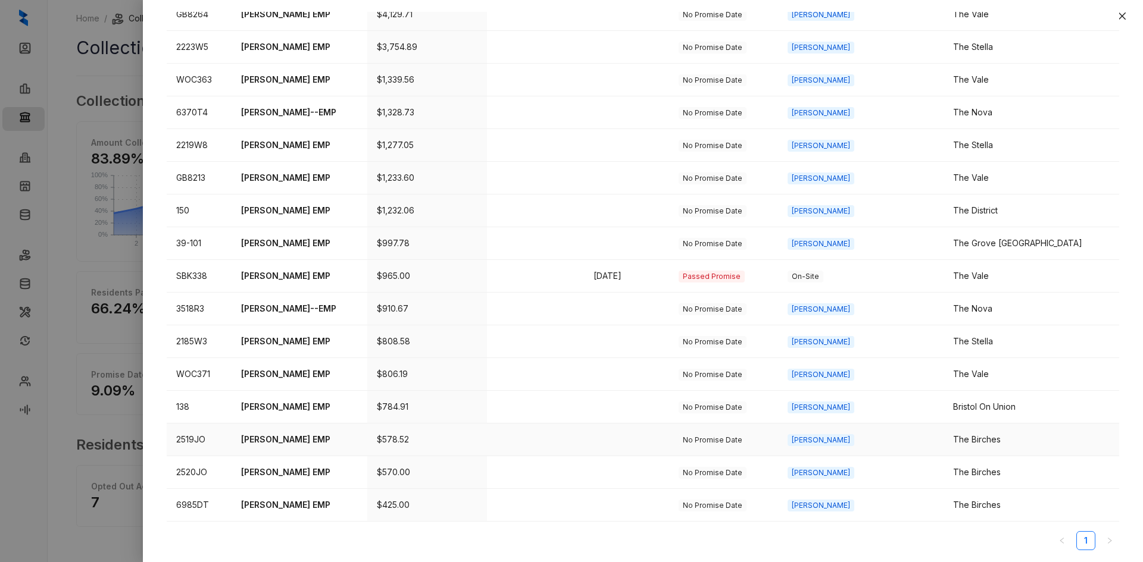
click at [292, 433] on p "[PERSON_NAME] EMP" at bounding box center [299, 439] width 117 height 13
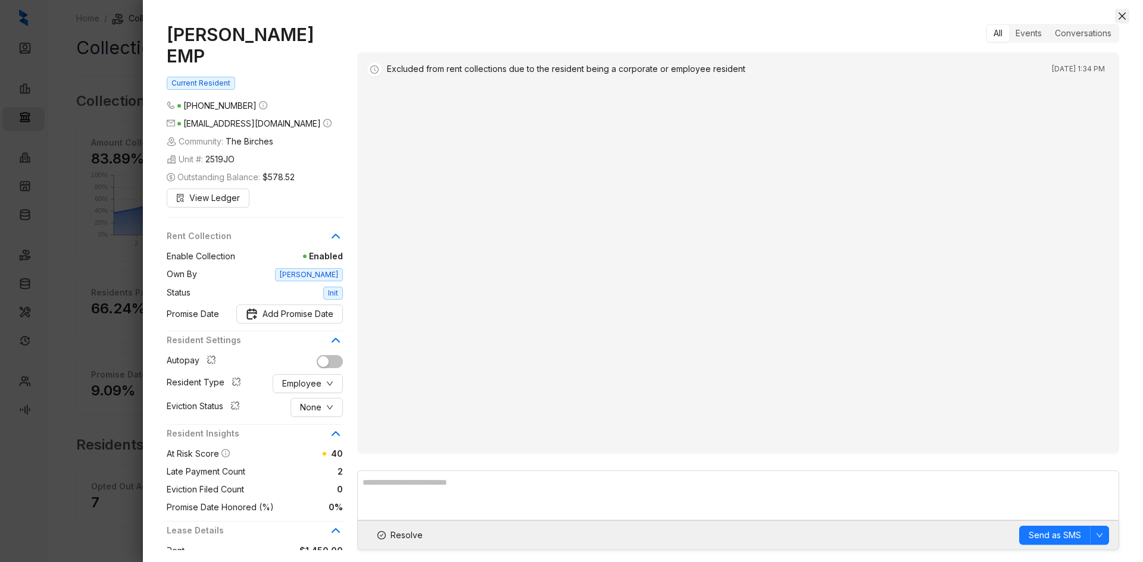
click at [1125, 16] on icon "close" at bounding box center [1122, 16] width 10 height 10
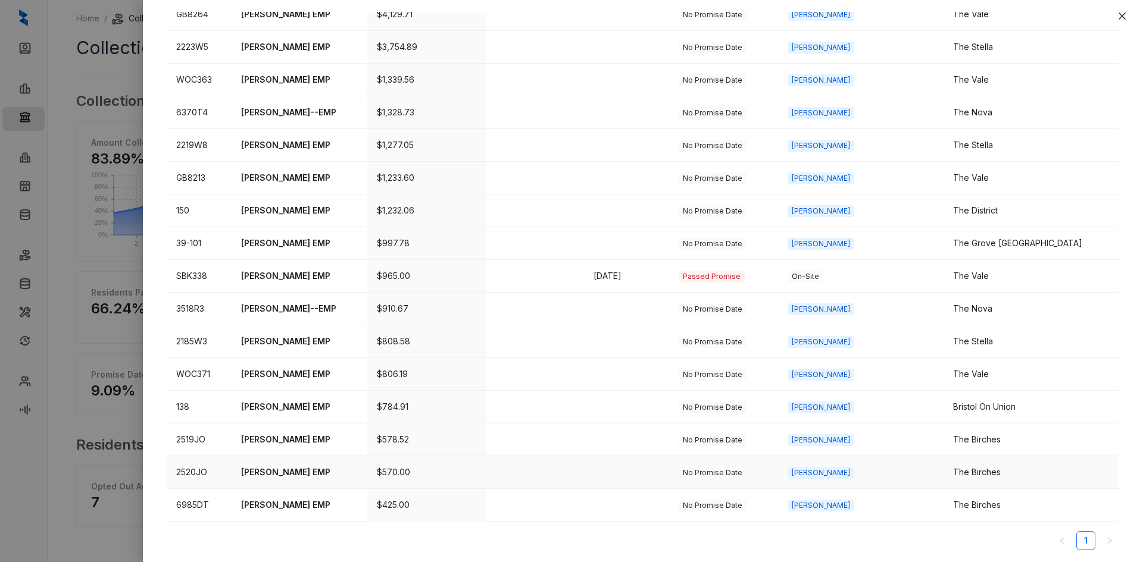
click at [280, 476] on p "[PERSON_NAME] EMP" at bounding box center [299, 472] width 117 height 13
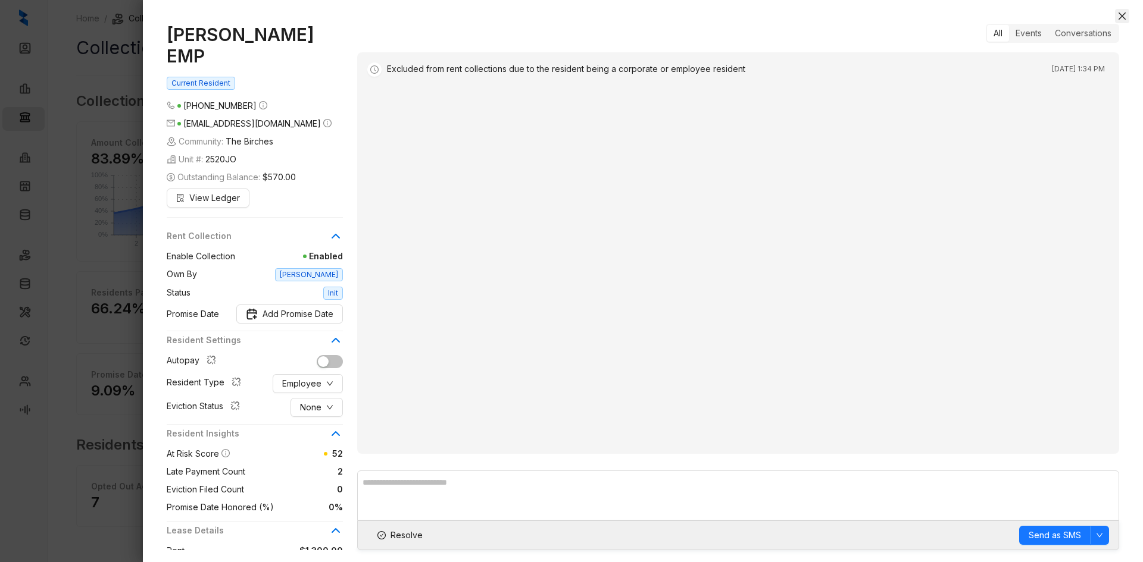
click at [1121, 14] on icon "close" at bounding box center [1122, 16] width 10 height 10
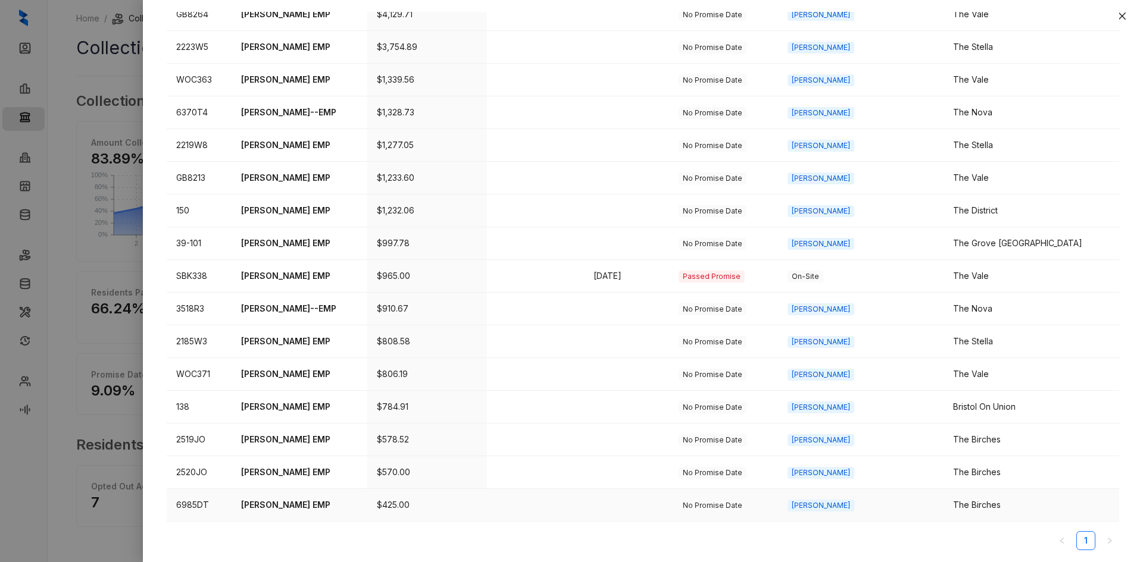
click at [267, 502] on p "[PERSON_NAME] EMP" at bounding box center [299, 505] width 117 height 13
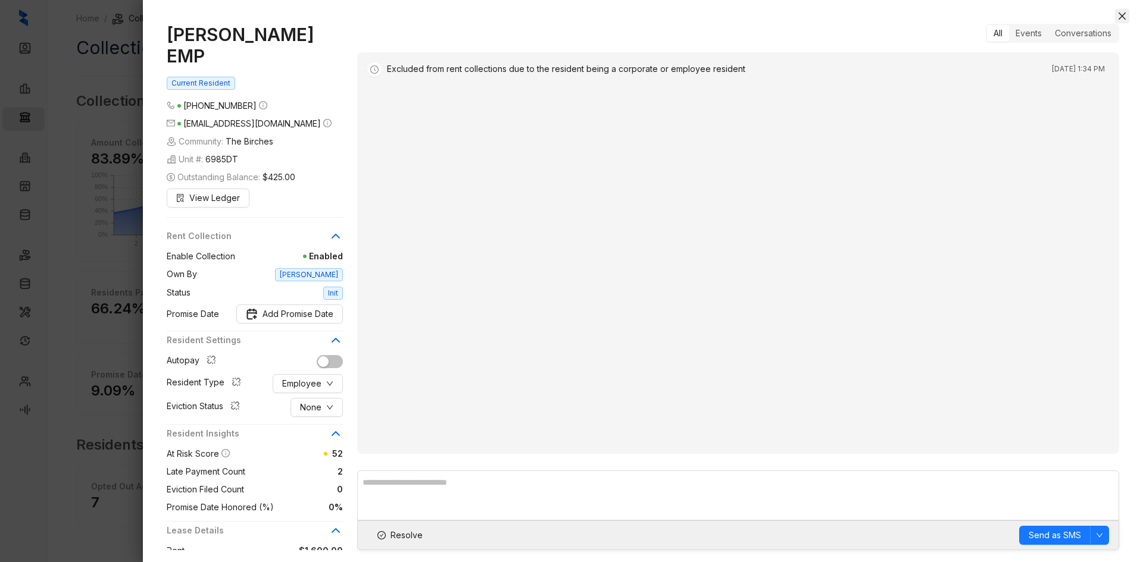
click at [1128, 15] on button "Close" at bounding box center [1122, 16] width 14 height 14
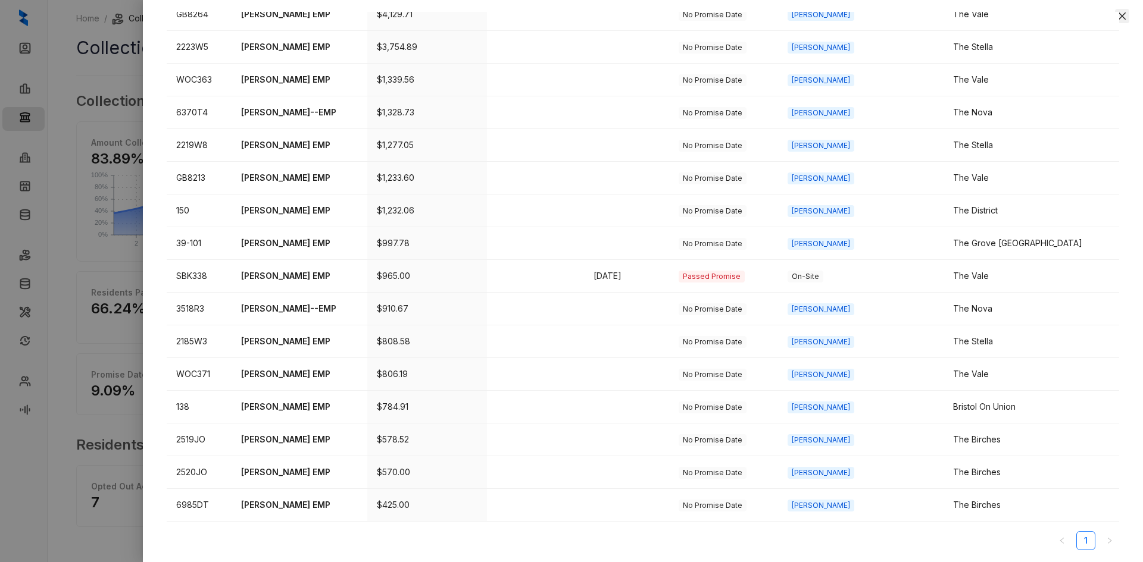
click at [1121, 15] on icon "close" at bounding box center [1121, 15] width 7 height 7
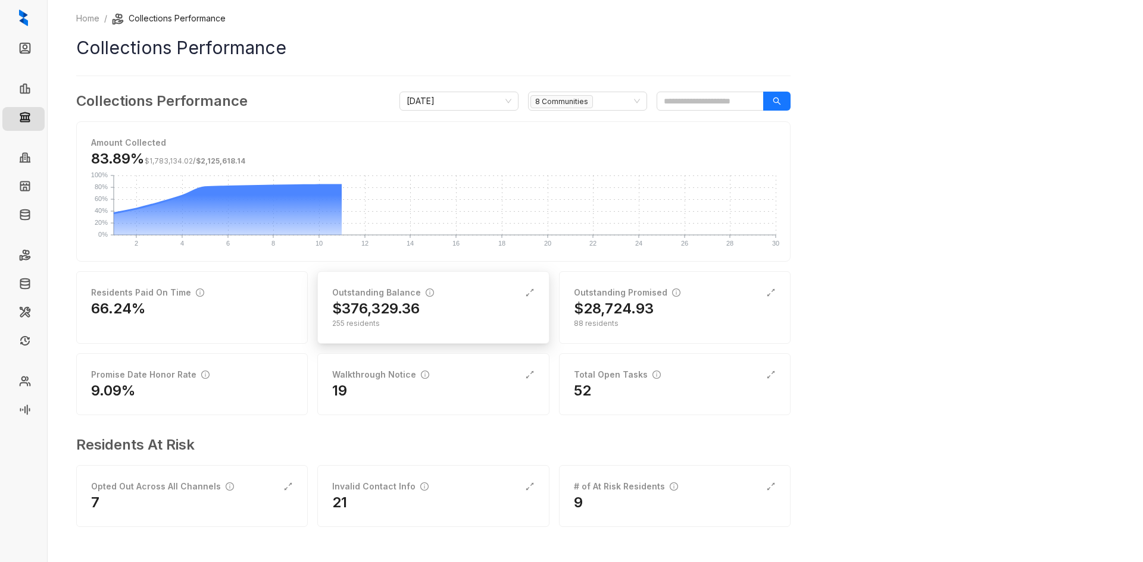
click at [413, 312] on h2 "$376,329.36" at bounding box center [375, 308] width 87 height 19
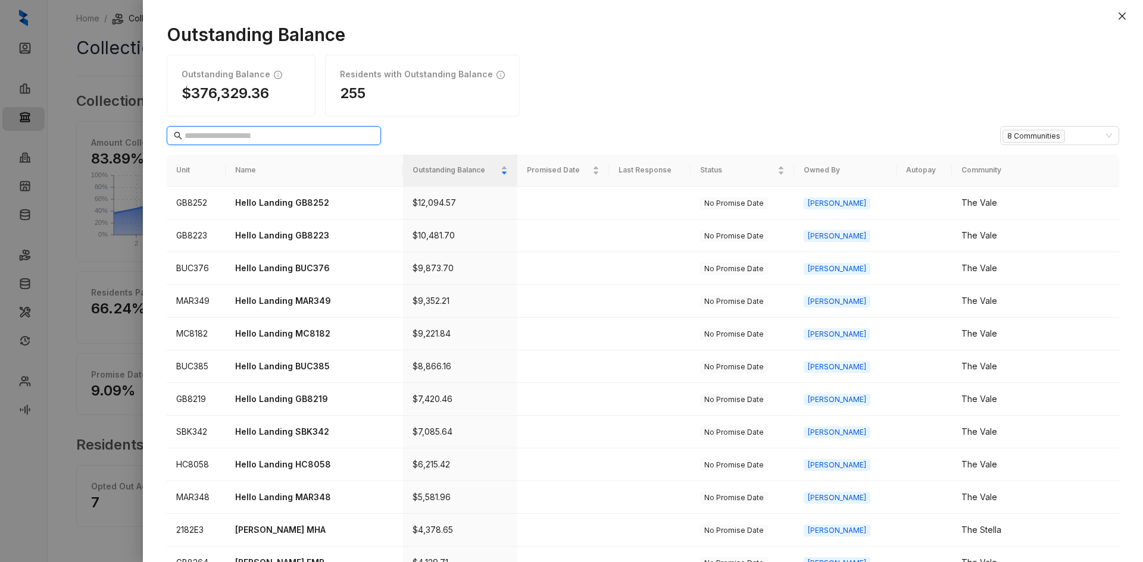
click at [299, 135] on input "text" at bounding box center [274, 135] width 180 height 13
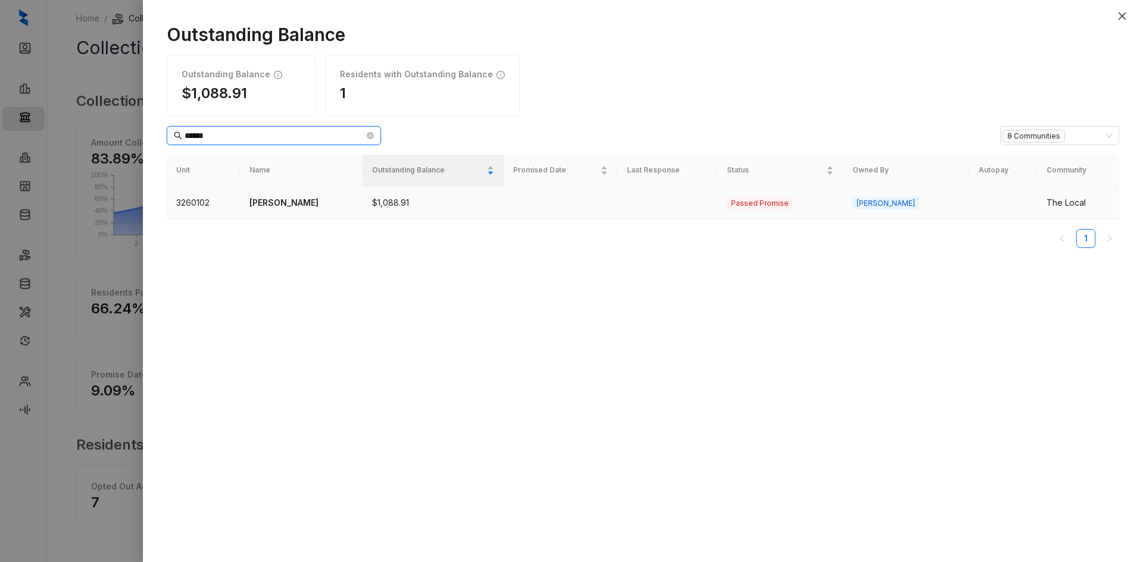
type input "******"
click at [304, 207] on p "[PERSON_NAME]" at bounding box center [301, 202] width 104 height 13
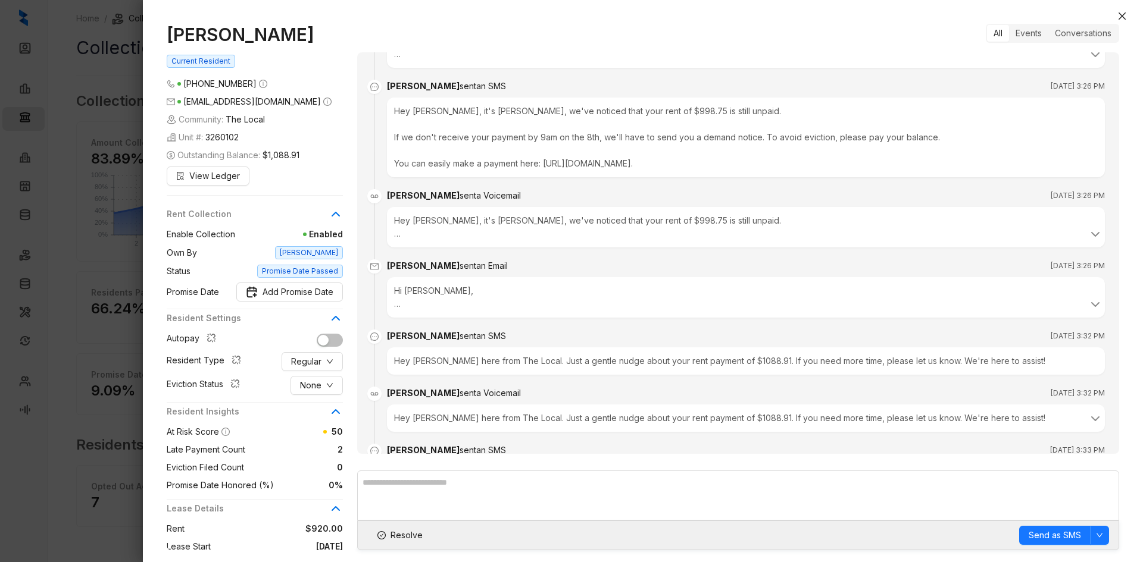
scroll to position [636, 0]
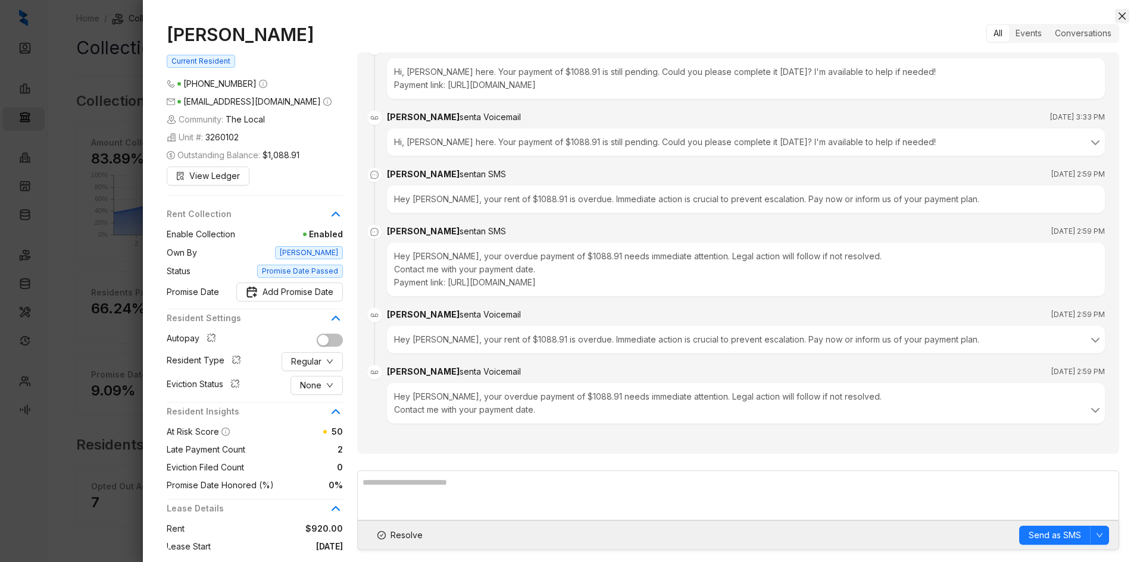
click at [1125, 15] on icon "close" at bounding box center [1122, 16] width 10 height 10
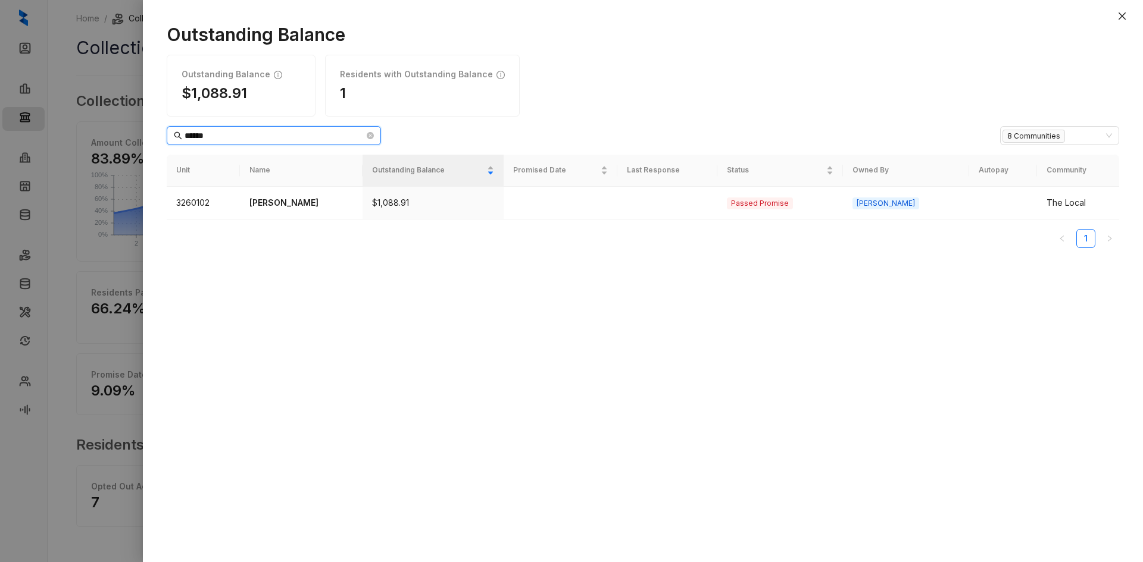
click at [212, 130] on input "******" at bounding box center [274, 135] width 180 height 13
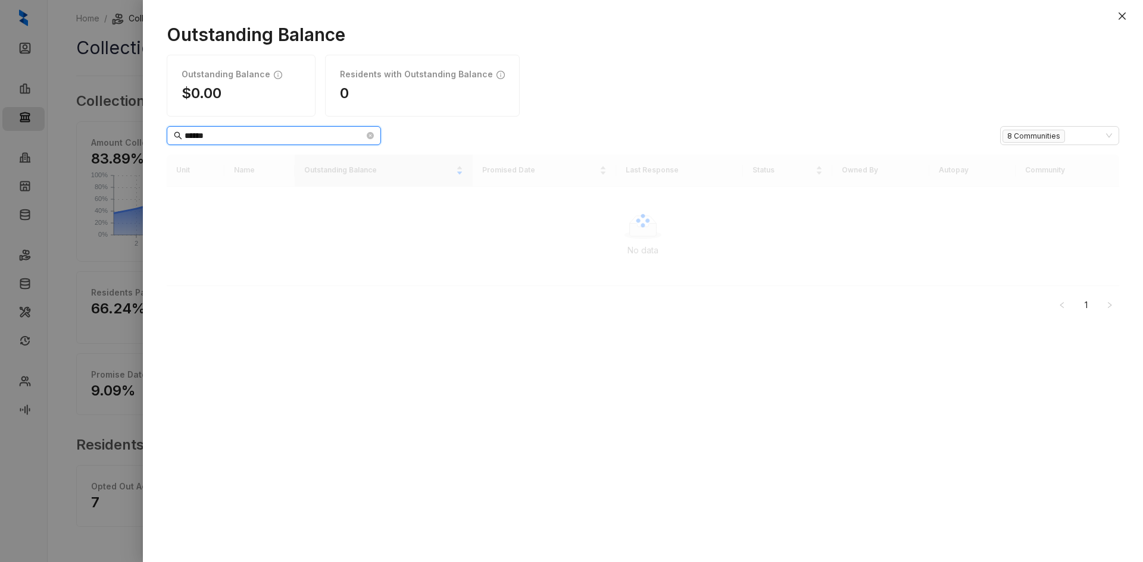
type input "*******"
drag, startPoint x: 236, startPoint y: 134, endPoint x: 164, endPoint y: 129, distance: 71.6
click at [164, 129] on div "Outstanding Balance Outstanding Balance $0.00 Residents with Outstanding Balanc…" at bounding box center [643, 287] width 1000 height 550
type input "*****"
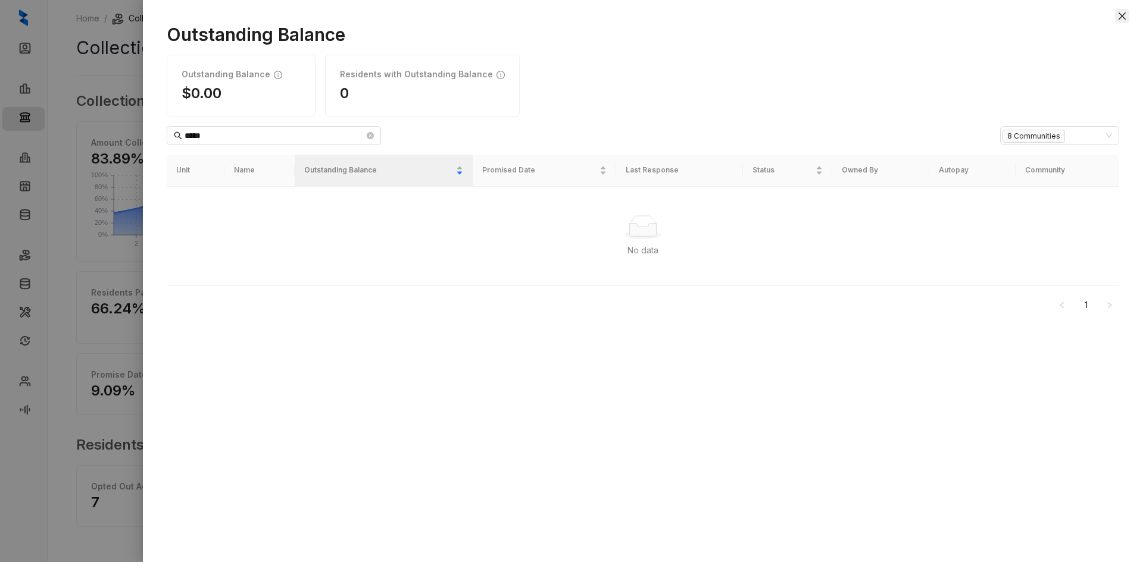
click at [1124, 16] on icon "close" at bounding box center [1122, 16] width 10 height 10
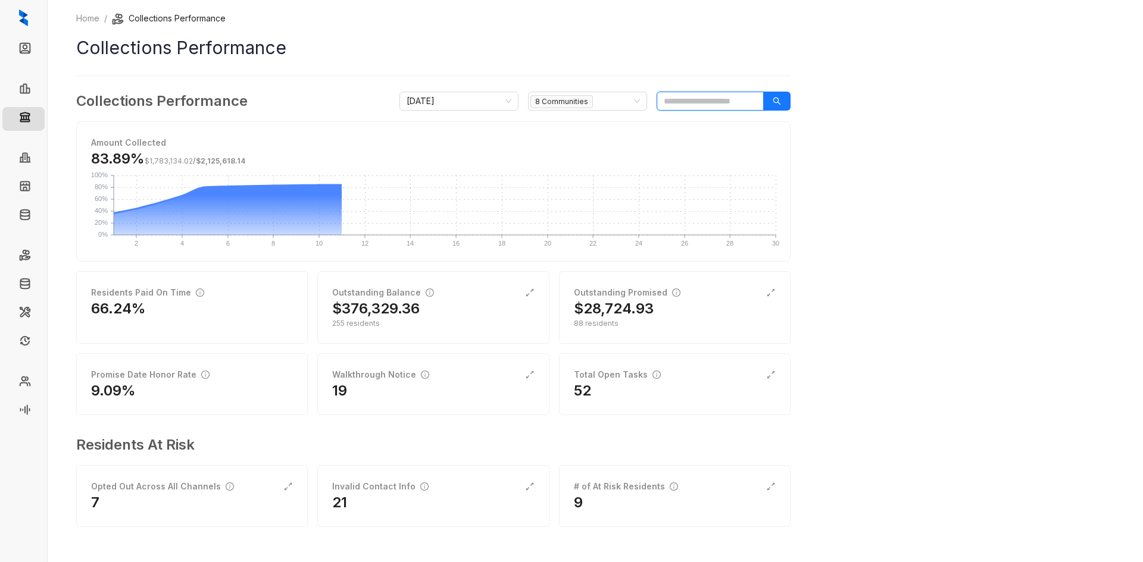
click at [692, 104] on input "search" at bounding box center [709, 101] width 107 height 19
click at [709, 96] on input "search" at bounding box center [709, 101] width 107 height 19
click at [772, 100] on icon "search" at bounding box center [776, 101] width 8 height 8
click at [781, 98] on button "button" at bounding box center [776, 101] width 27 height 19
type input "**********"
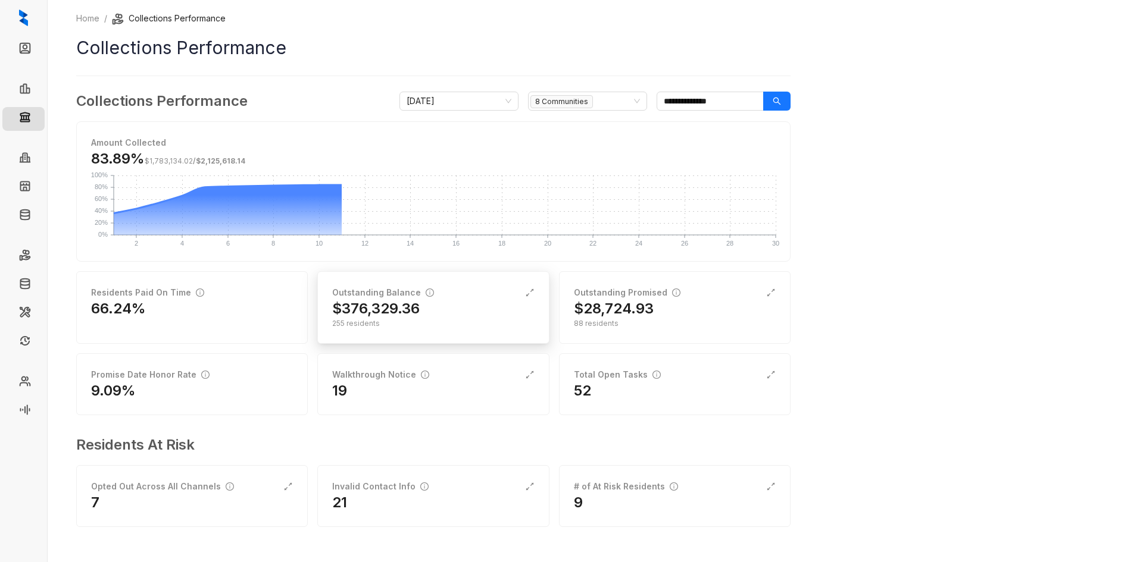
click at [484, 320] on div "255 residents" at bounding box center [433, 323] width 202 height 11
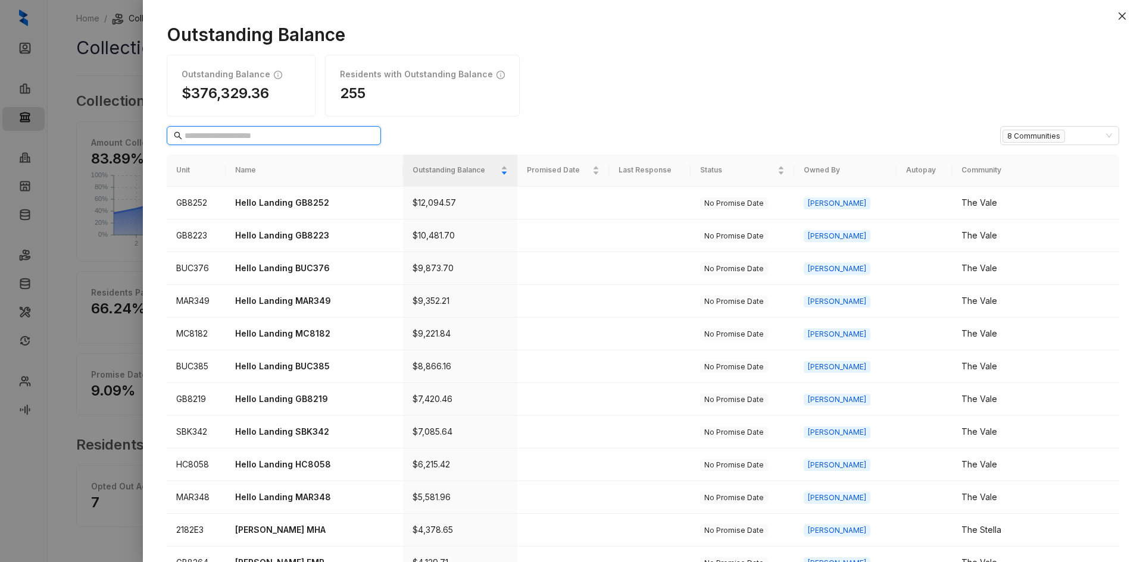
click at [259, 133] on input "text" at bounding box center [274, 135] width 180 height 13
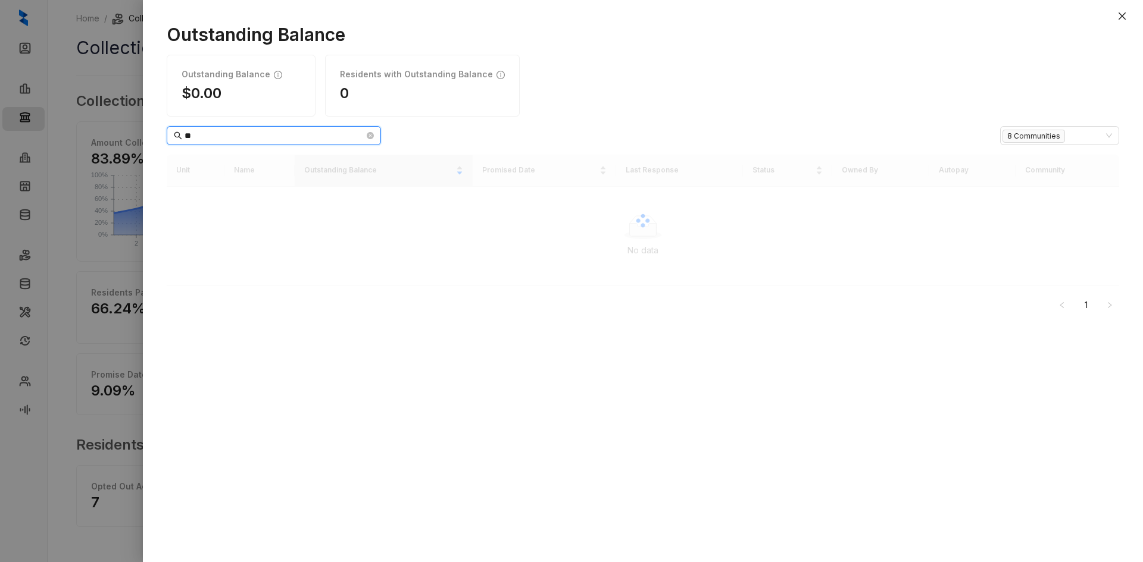
type input "*"
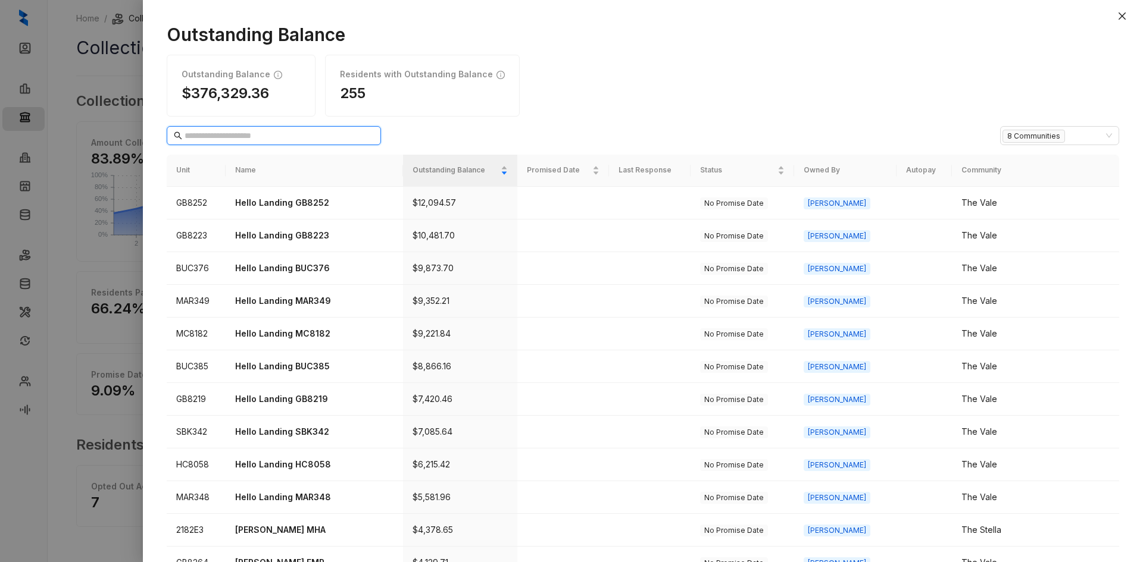
click at [308, 136] on input "text" at bounding box center [274, 135] width 180 height 13
click at [244, 134] on input "text" at bounding box center [274, 135] width 180 height 13
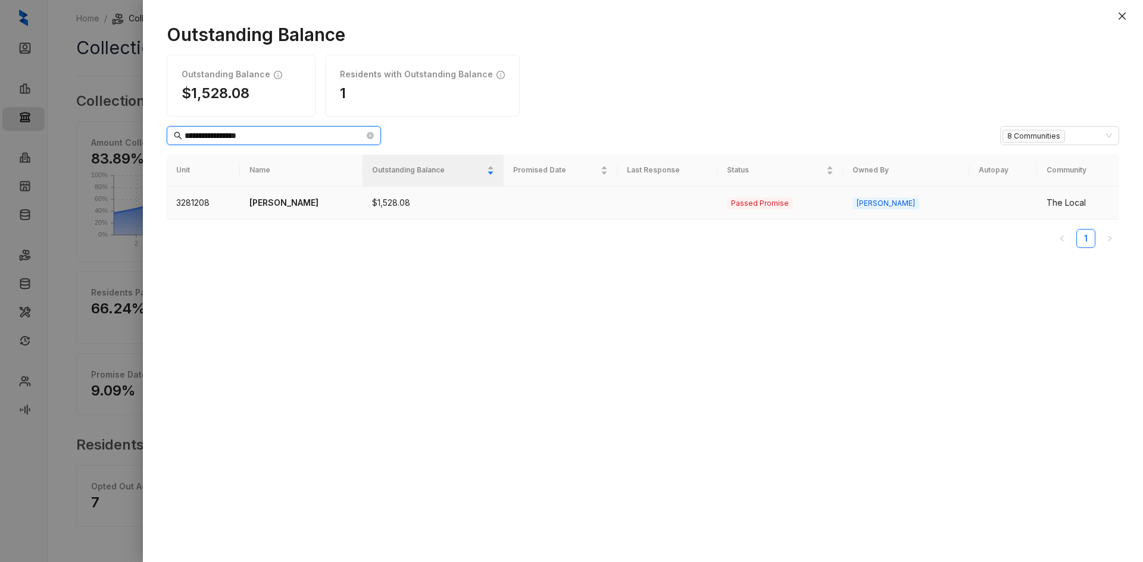
type input "**********"
click at [304, 205] on p "[PERSON_NAME]" at bounding box center [301, 202] width 104 height 13
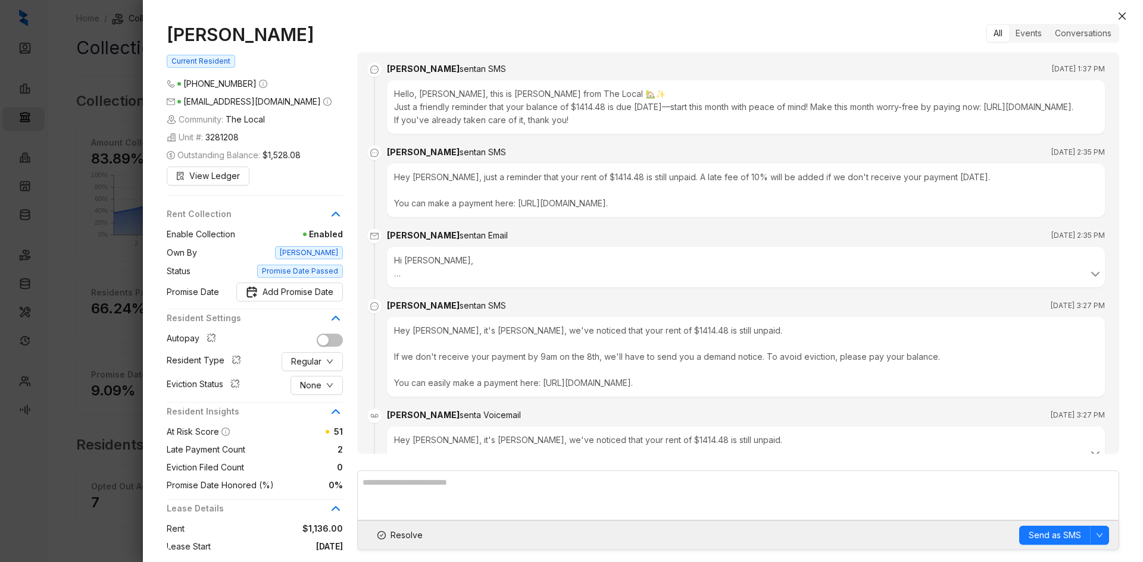
scroll to position [636, 0]
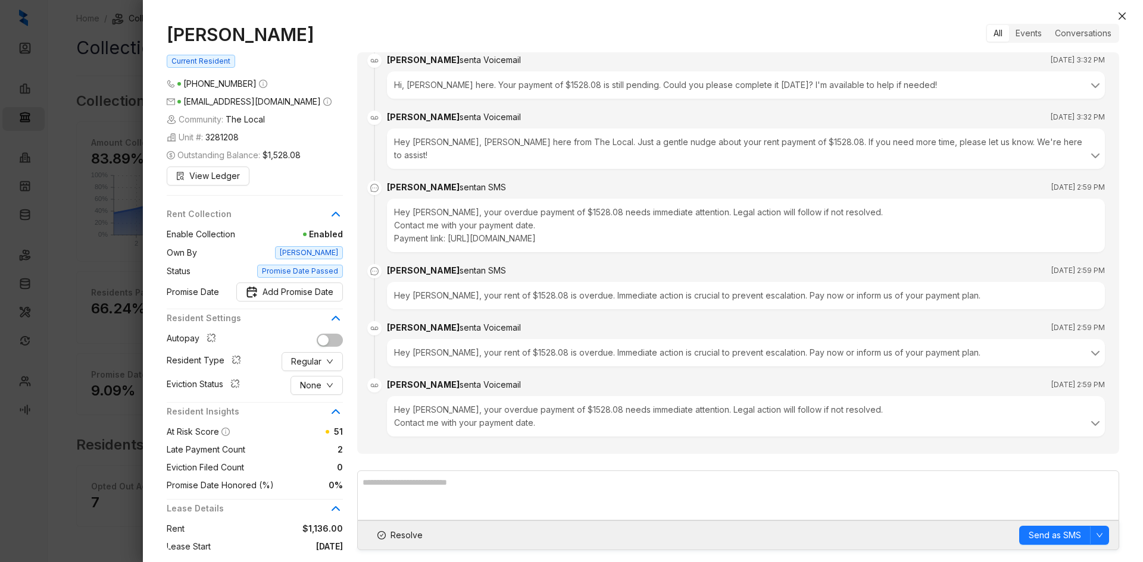
click at [1130, 10] on div at bounding box center [643, 6] width 1000 height 12
click at [1122, 15] on icon "close" at bounding box center [1122, 16] width 10 height 10
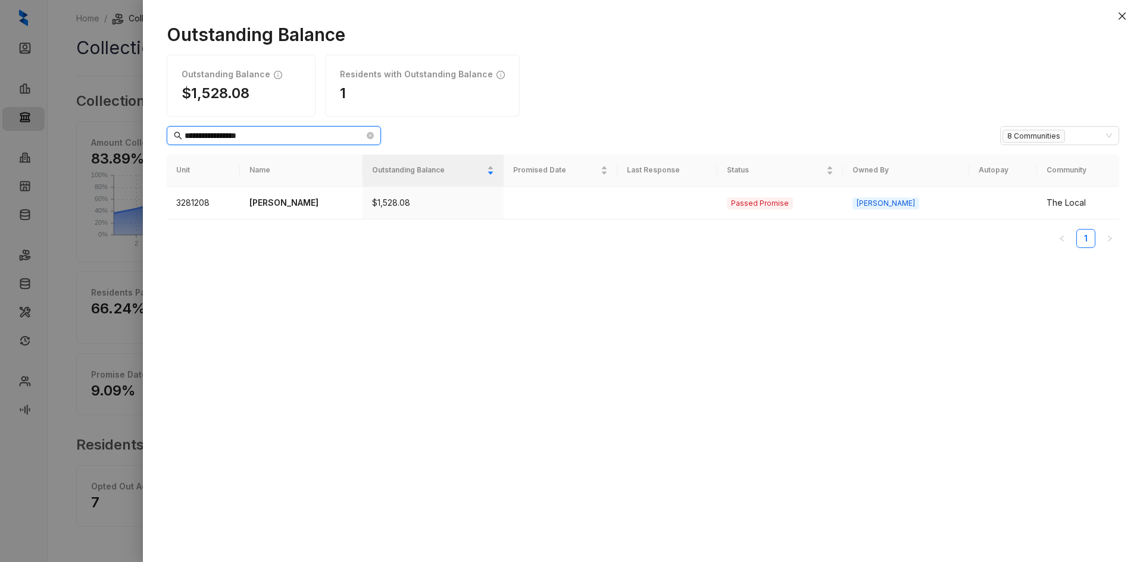
drag, startPoint x: 289, startPoint y: 135, endPoint x: 137, endPoint y: 135, distance: 151.2
click at [137, 135] on div "**********" at bounding box center [571, 281] width 1143 height 562
type input "**********"
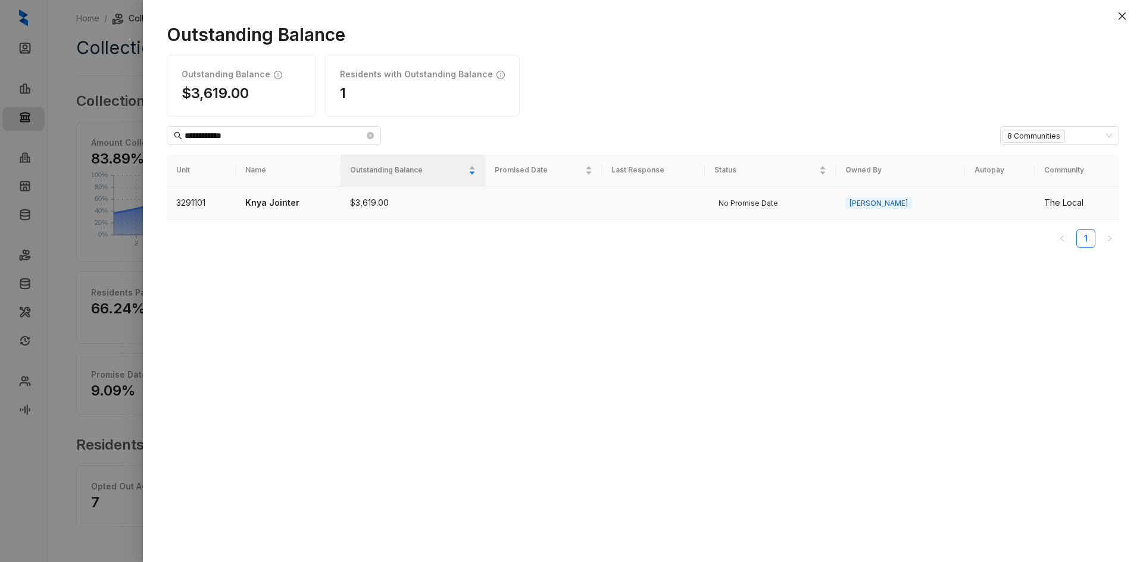
click at [280, 204] on p "Knya Jointer" at bounding box center [288, 202] width 86 height 13
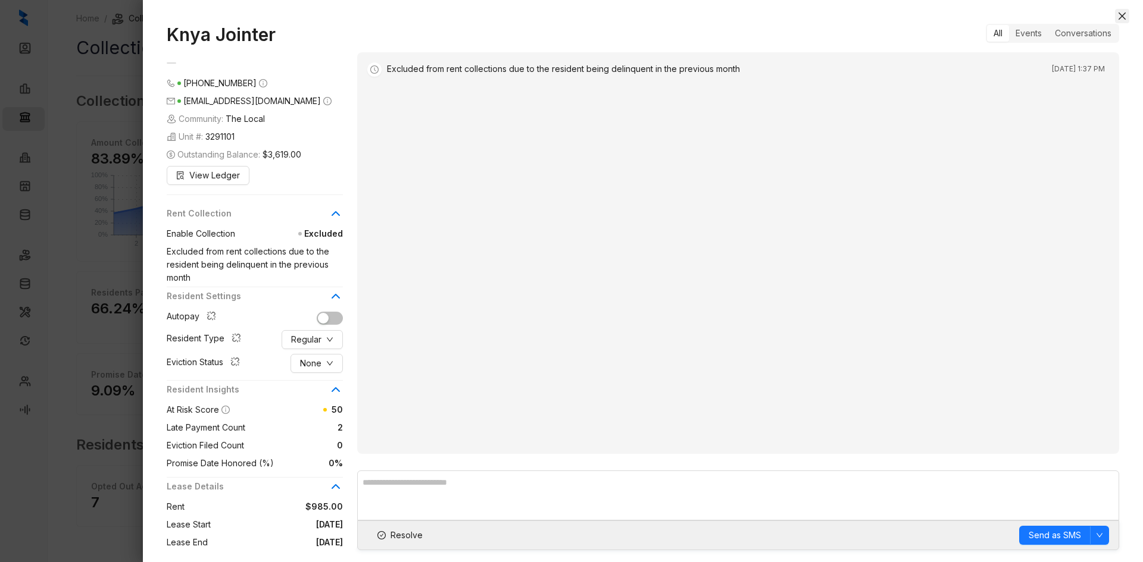
click at [1125, 15] on icon "close" at bounding box center [1122, 16] width 10 height 10
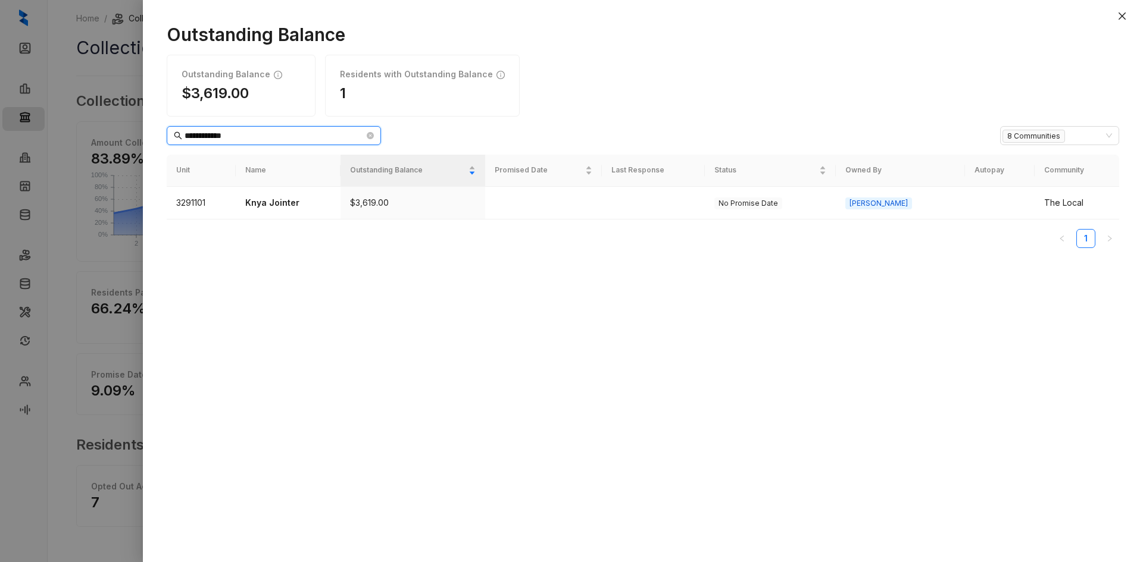
drag, startPoint x: 241, startPoint y: 133, endPoint x: 57, endPoint y: 129, distance: 184.5
click at [51, 131] on div "**********" at bounding box center [571, 281] width 1143 height 562
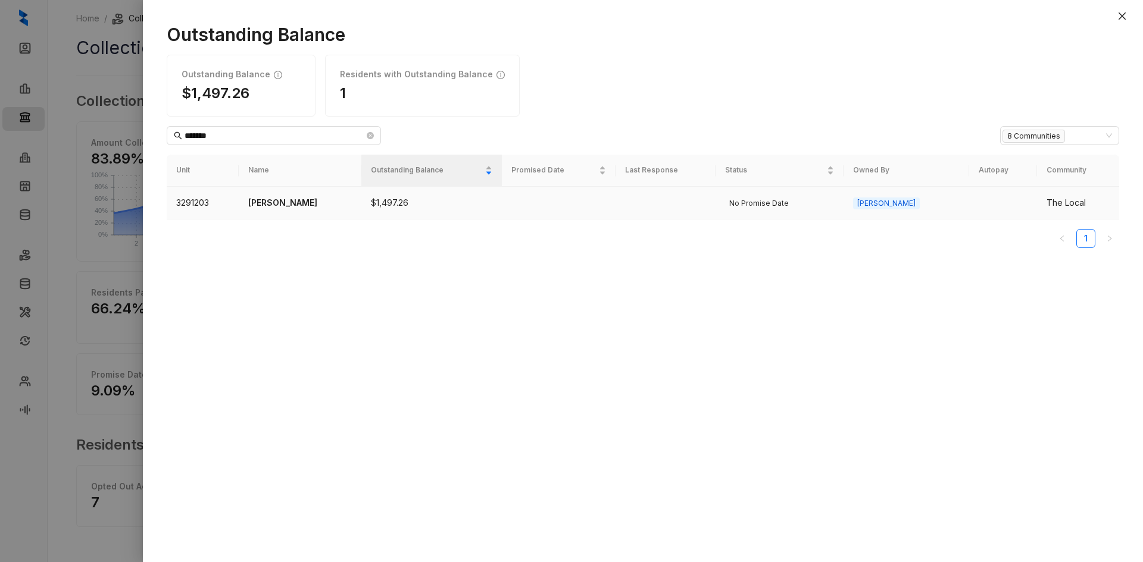
click at [282, 202] on p "[PERSON_NAME]" at bounding box center [300, 202] width 104 height 13
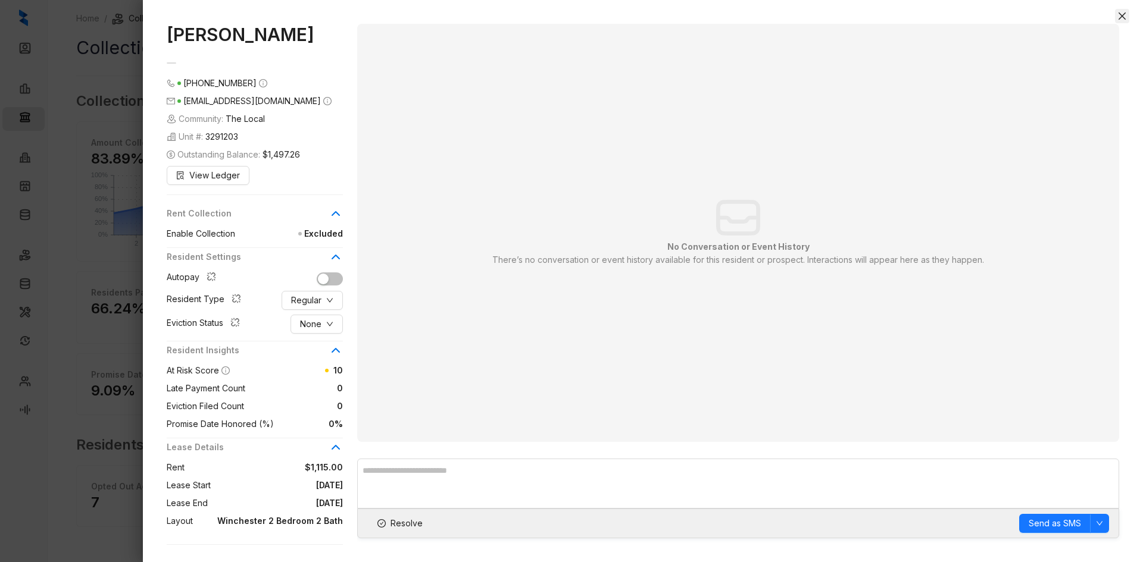
click at [1119, 19] on icon "close" at bounding box center [1121, 15] width 7 height 7
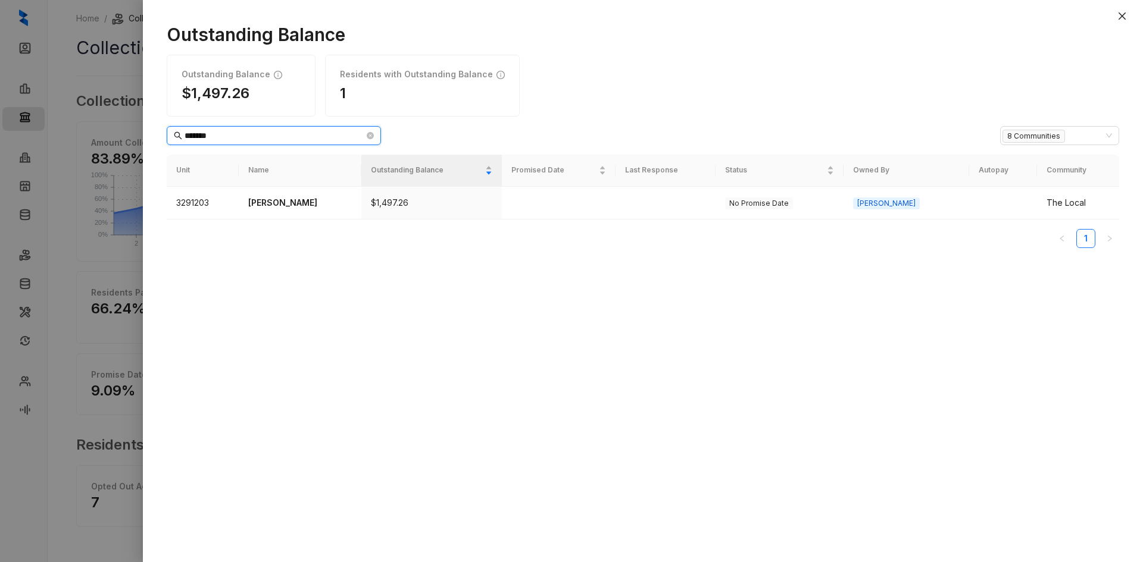
click at [229, 132] on input "*******" at bounding box center [274, 135] width 180 height 13
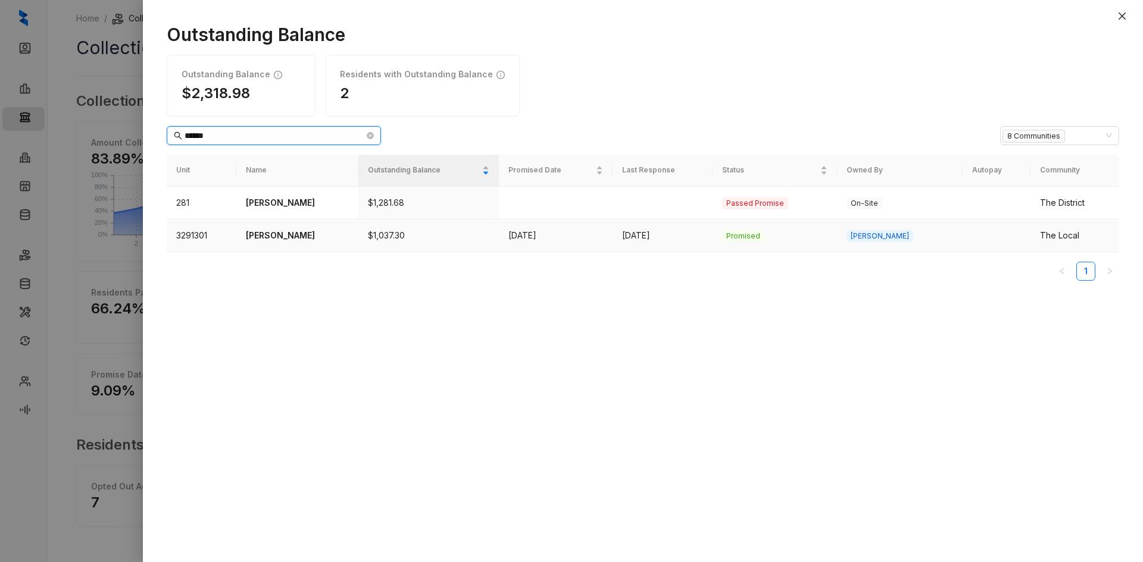
type input "******"
click at [301, 240] on p "[PERSON_NAME]" at bounding box center [298, 235] width 104 height 13
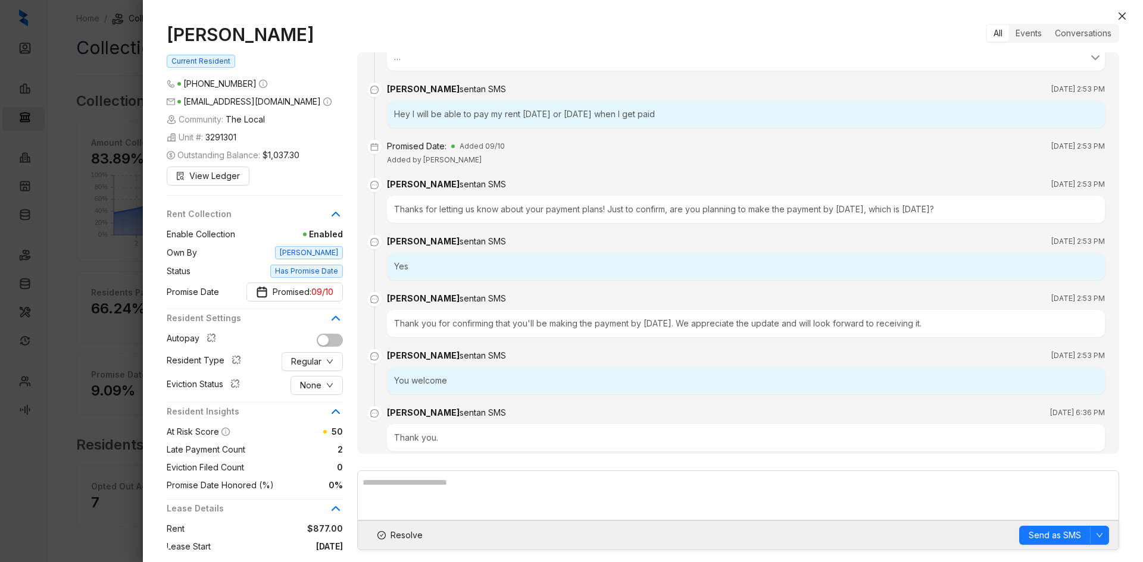
scroll to position [198, 0]
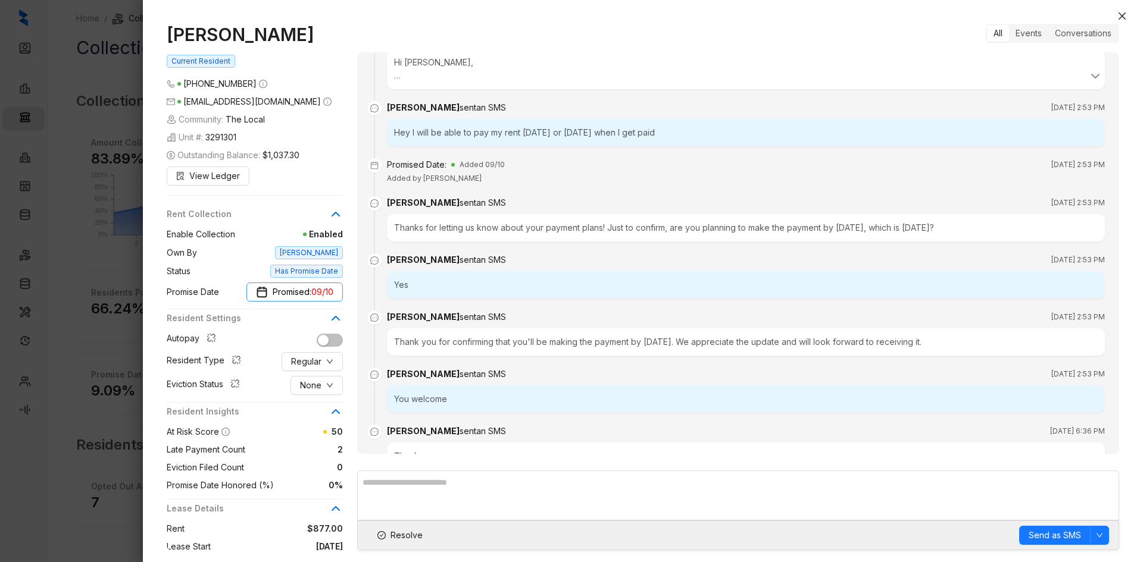
click at [309, 289] on span "Promised: 09/10" at bounding box center [303, 292] width 61 height 13
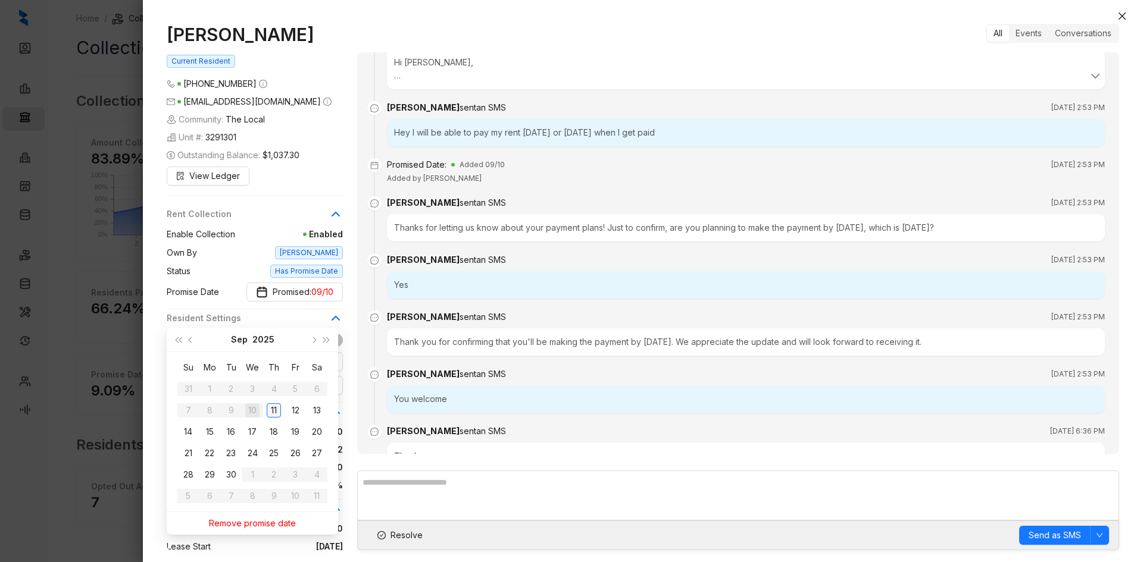
type input "**********"
click at [279, 413] on div "11" at bounding box center [274, 411] width 14 height 14
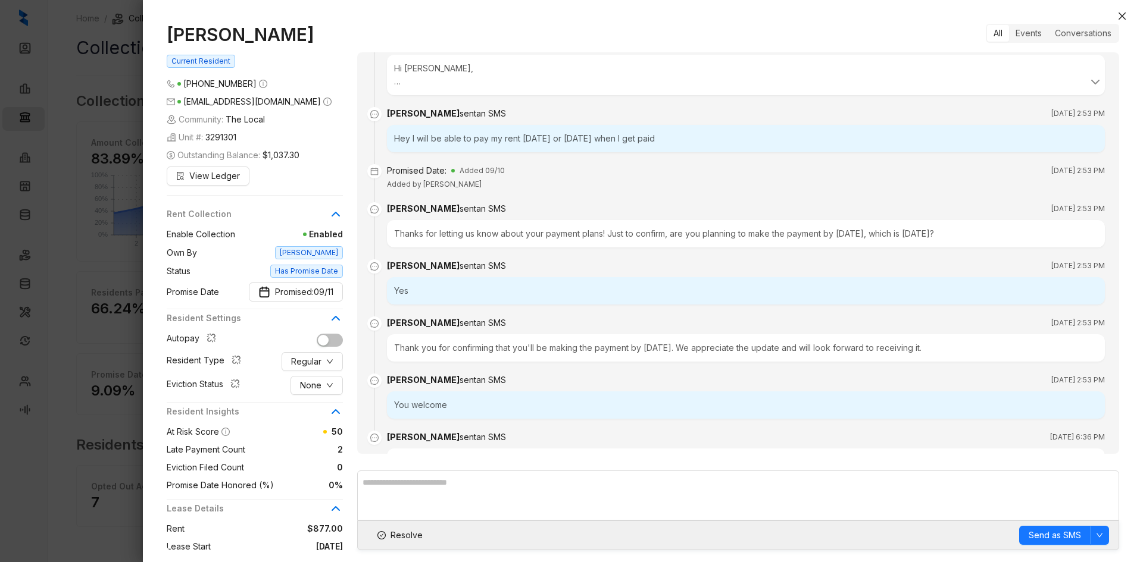
scroll to position [258, 0]
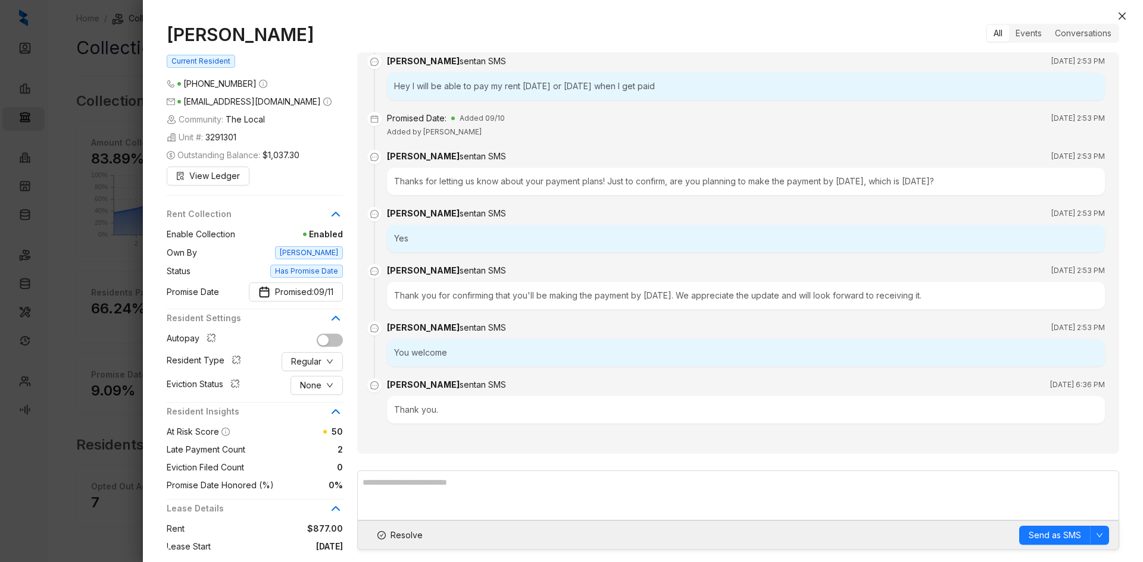
drag, startPoint x: 1124, startPoint y: 14, endPoint x: 1105, endPoint y: 26, distance: 22.3
click at [1124, 14] on icon "close" at bounding box center [1121, 15] width 7 height 7
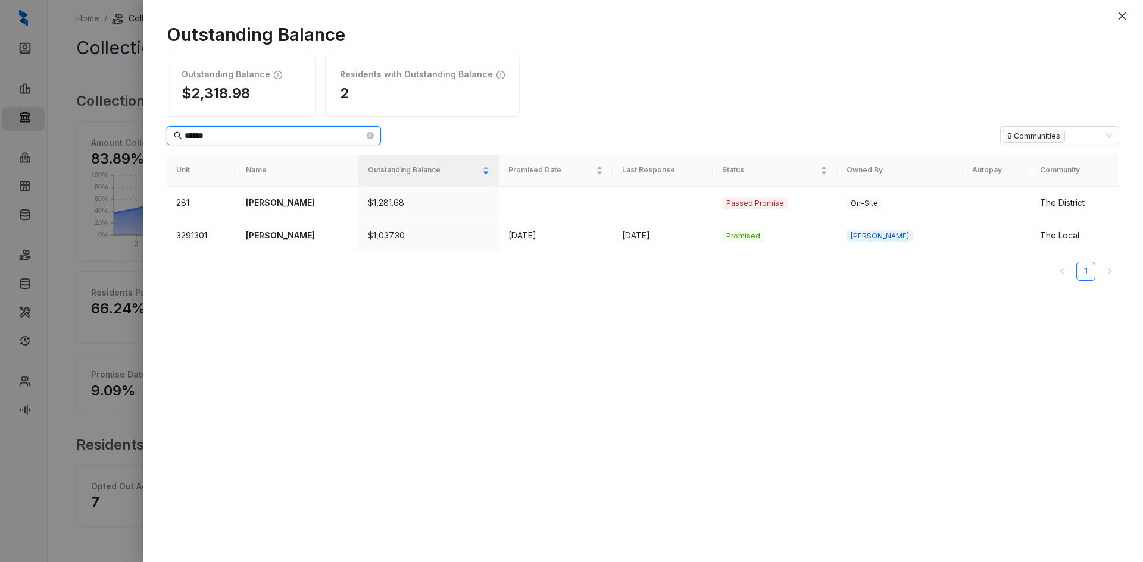
drag, startPoint x: 236, startPoint y: 132, endPoint x: 133, endPoint y: 127, distance: 102.4
click at [133, 127] on div "Outstanding Balance Outstanding Balance $2,318.98 Residents with Outstanding Ba…" at bounding box center [571, 281] width 1143 height 562
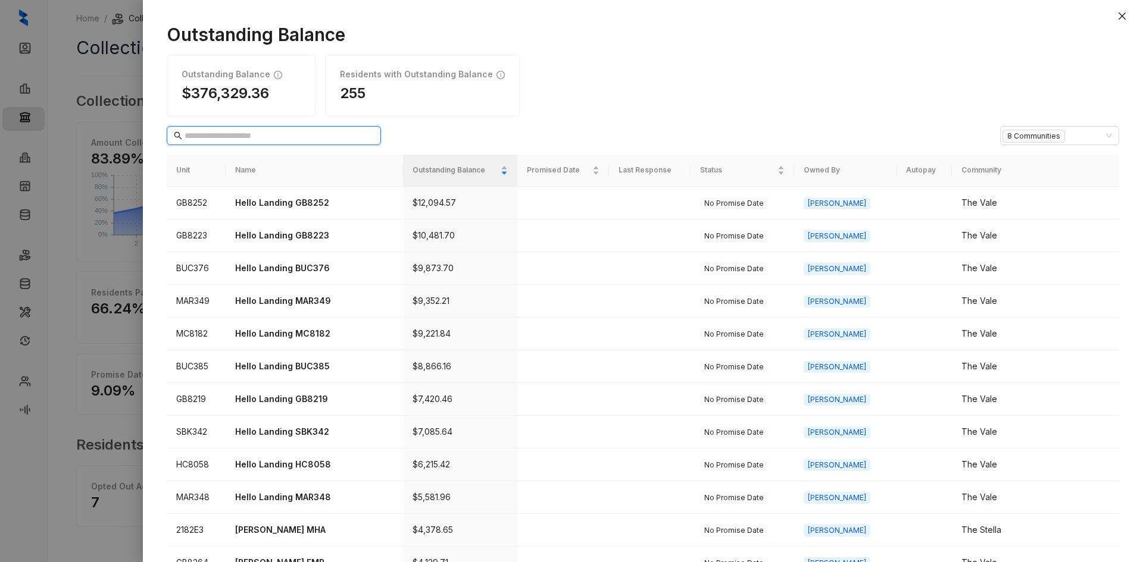
click at [236, 140] on input "text" at bounding box center [274, 135] width 180 height 13
click at [199, 140] on input "text" at bounding box center [274, 135] width 180 height 13
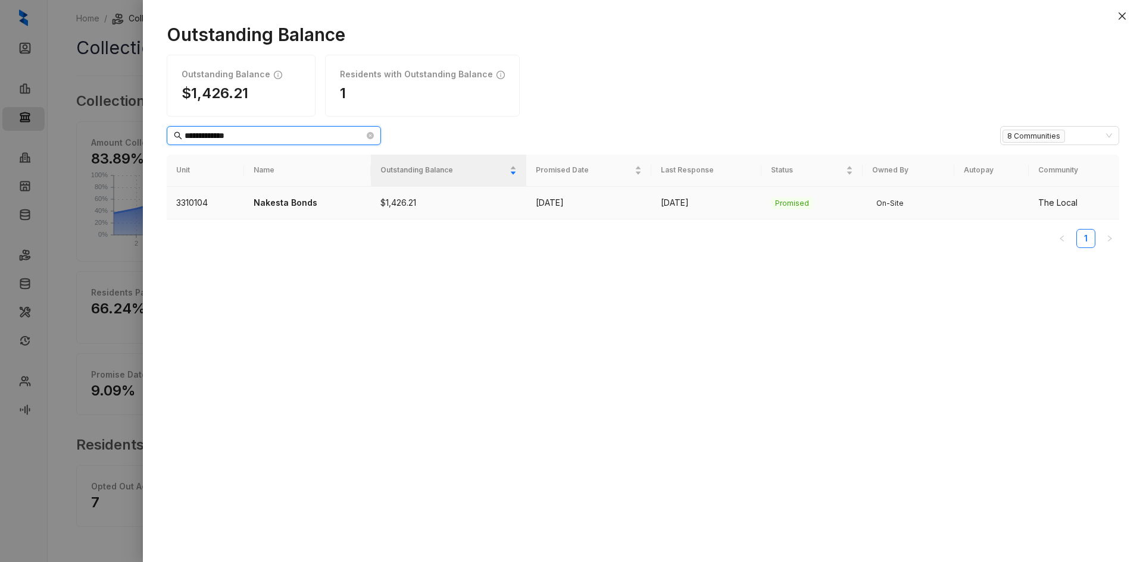
type input "**********"
click at [293, 205] on p "Nakesta Bonds" at bounding box center [308, 202] width 108 height 13
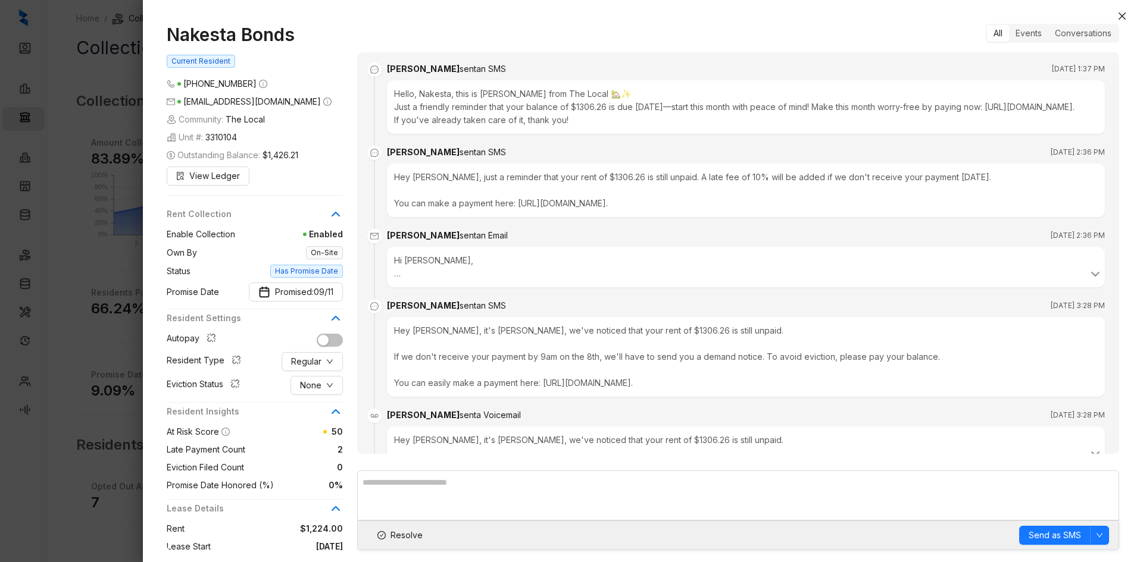
scroll to position [479, 0]
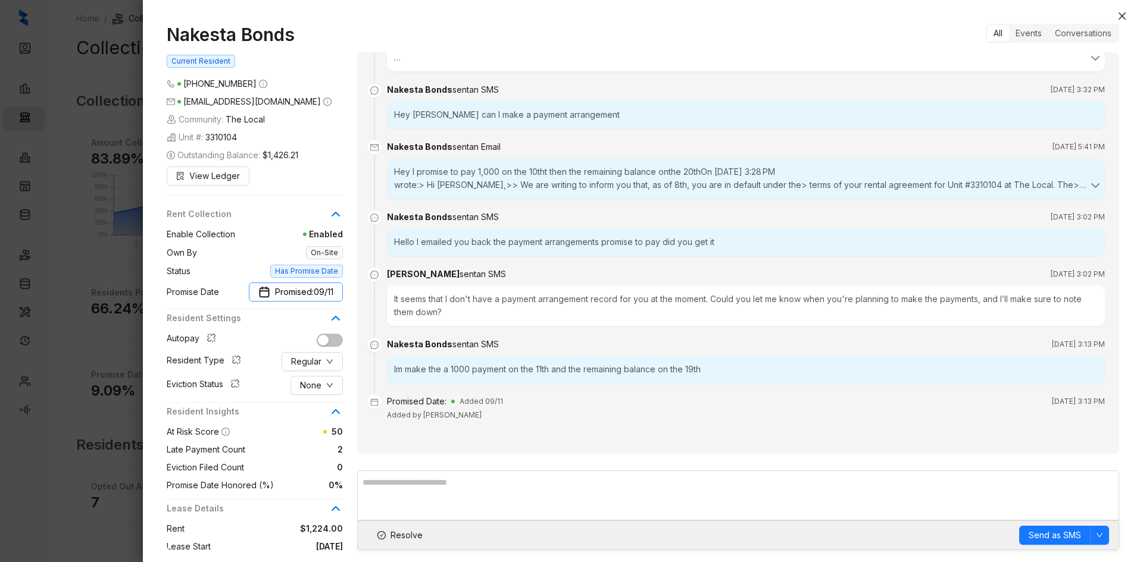
drag, startPoint x: 303, startPoint y: 293, endPoint x: 308, endPoint y: 296, distance: 6.1
click at [303, 293] on span "Promised: 09/11" at bounding box center [304, 292] width 58 height 13
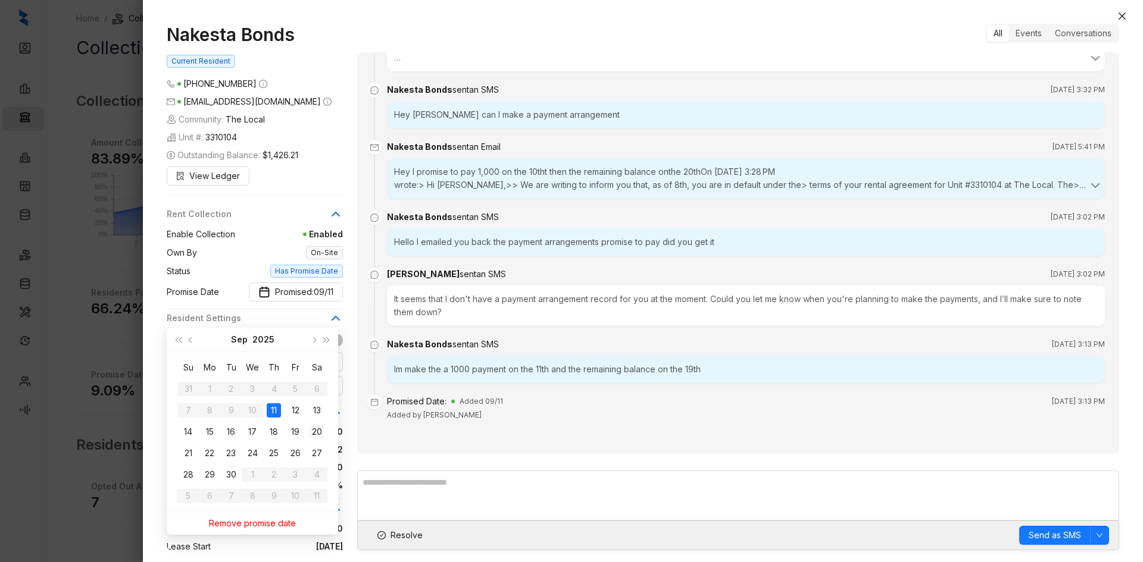
type input "**********"
click at [317, 434] on div "20" at bounding box center [316, 432] width 14 height 14
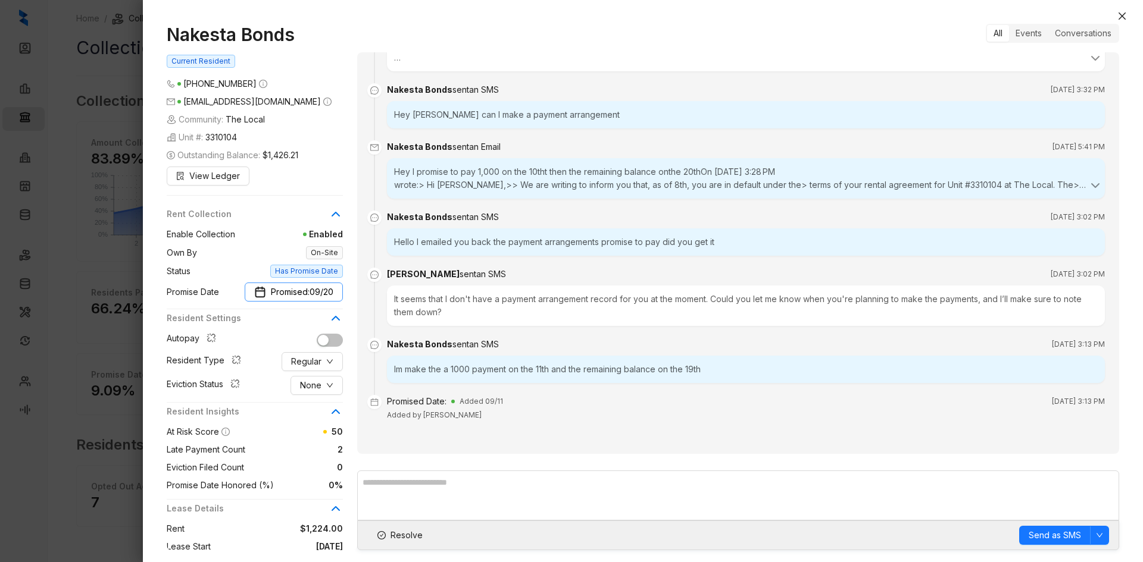
click at [318, 287] on span "09/20" at bounding box center [321, 292] width 24 height 13
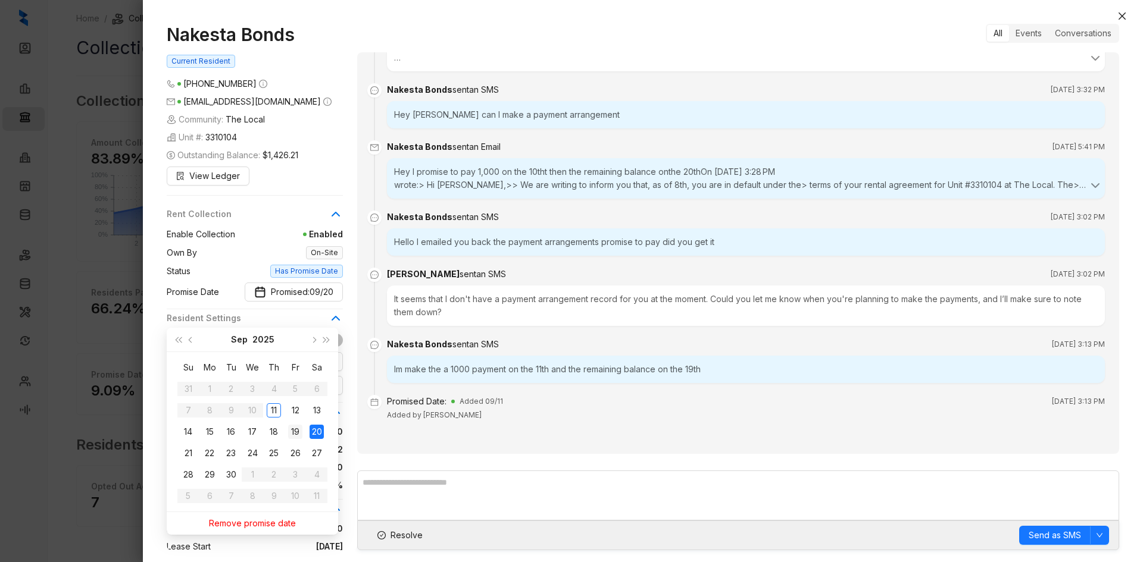
type input "**********"
click at [296, 437] on div "19" at bounding box center [295, 432] width 14 height 14
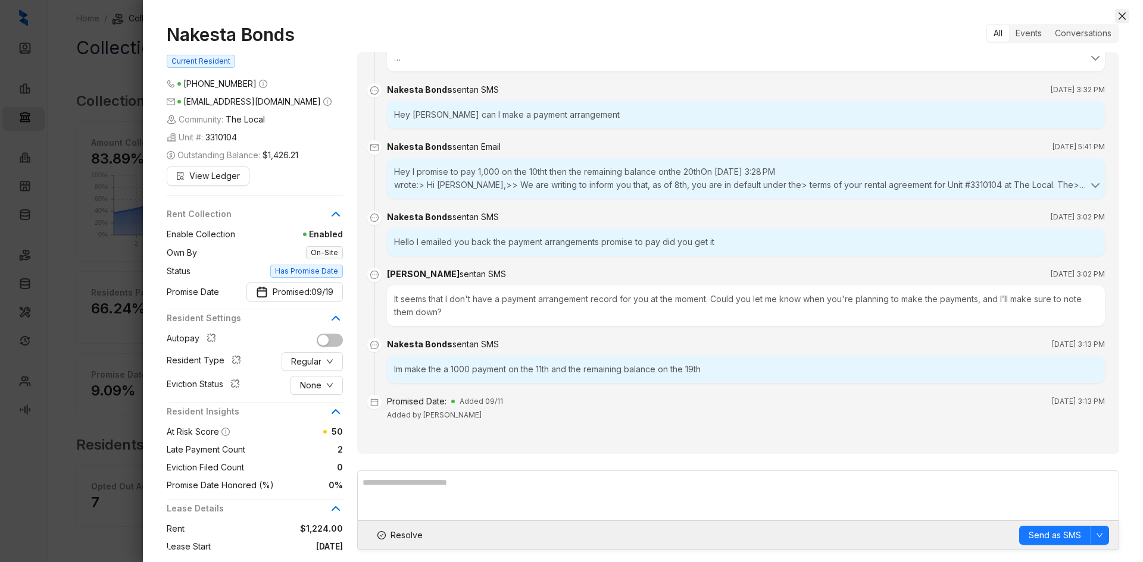
click at [1122, 19] on icon "close" at bounding box center [1122, 16] width 10 height 10
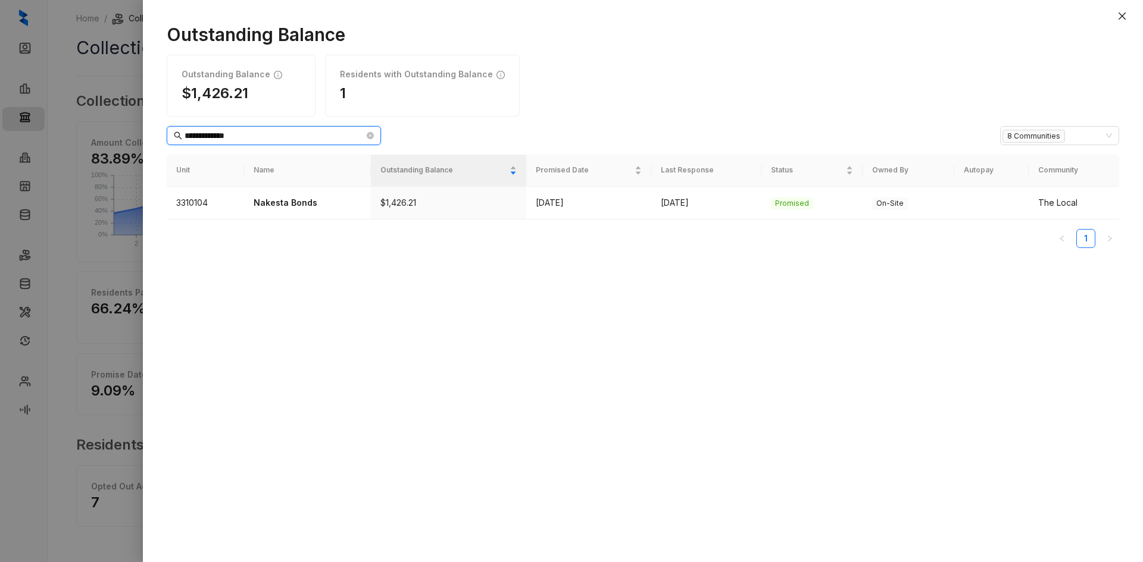
drag, startPoint x: 253, startPoint y: 136, endPoint x: 117, endPoint y: 129, distance: 135.8
click at [117, 129] on div "**********" at bounding box center [571, 281] width 1143 height 562
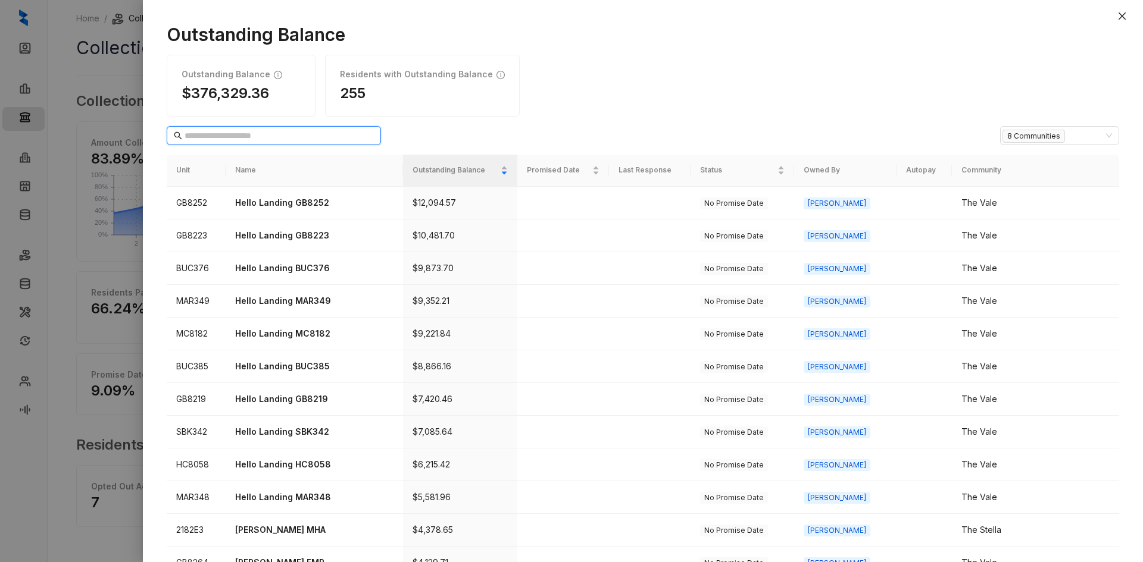
drag, startPoint x: 279, startPoint y: 133, endPoint x: 287, endPoint y: 130, distance: 8.3
click at [279, 133] on input "text" at bounding box center [274, 135] width 180 height 13
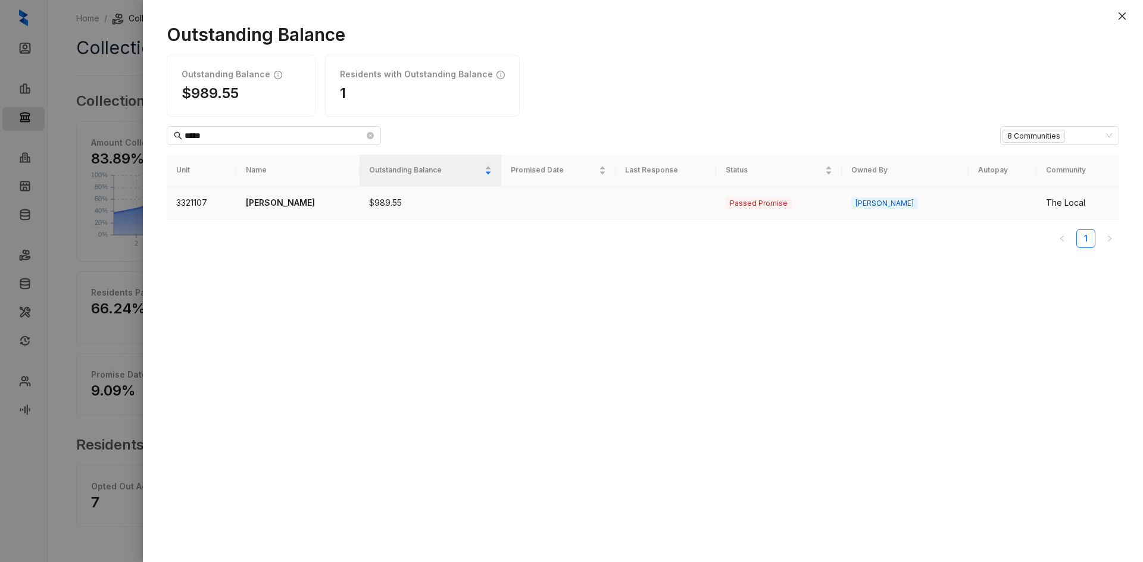
click at [283, 198] on p "[PERSON_NAME]" at bounding box center [298, 202] width 104 height 13
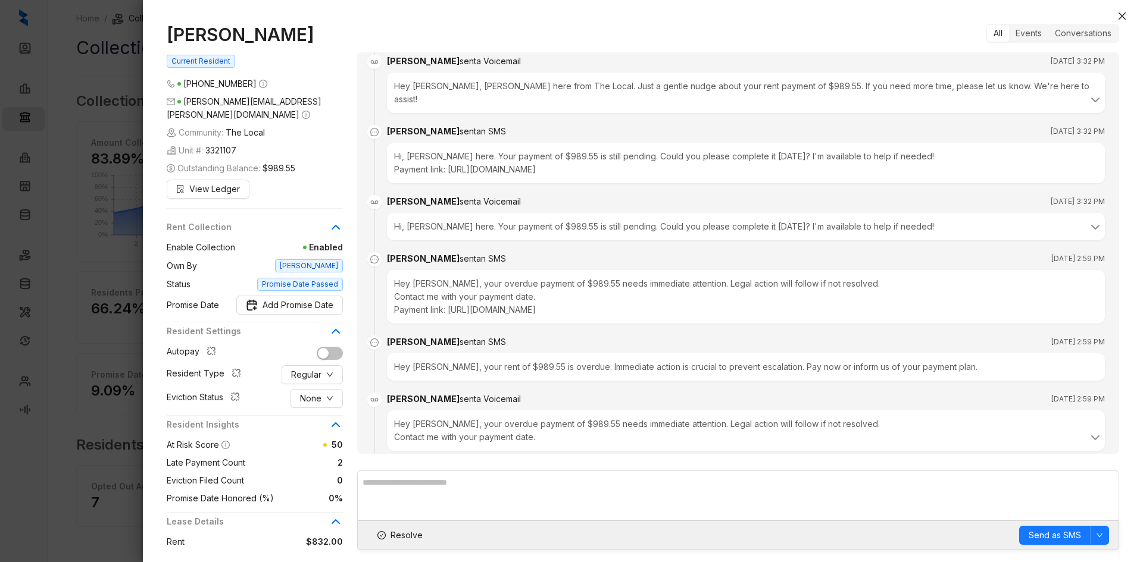
scroll to position [636, 0]
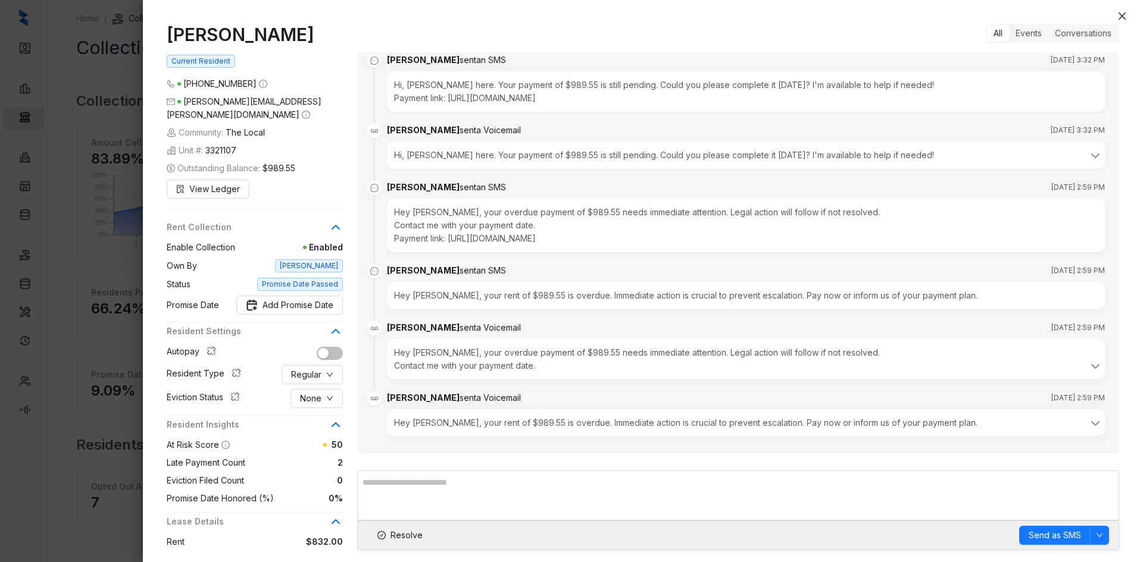
click at [1129, 14] on div "[PERSON_NAME] Current Resident [PHONE_NUMBER] [PERSON_NAME][EMAIL_ADDRESS][PERS…" at bounding box center [643, 287] width 1000 height 550
click at [1124, 15] on icon "close" at bounding box center [1122, 16] width 10 height 10
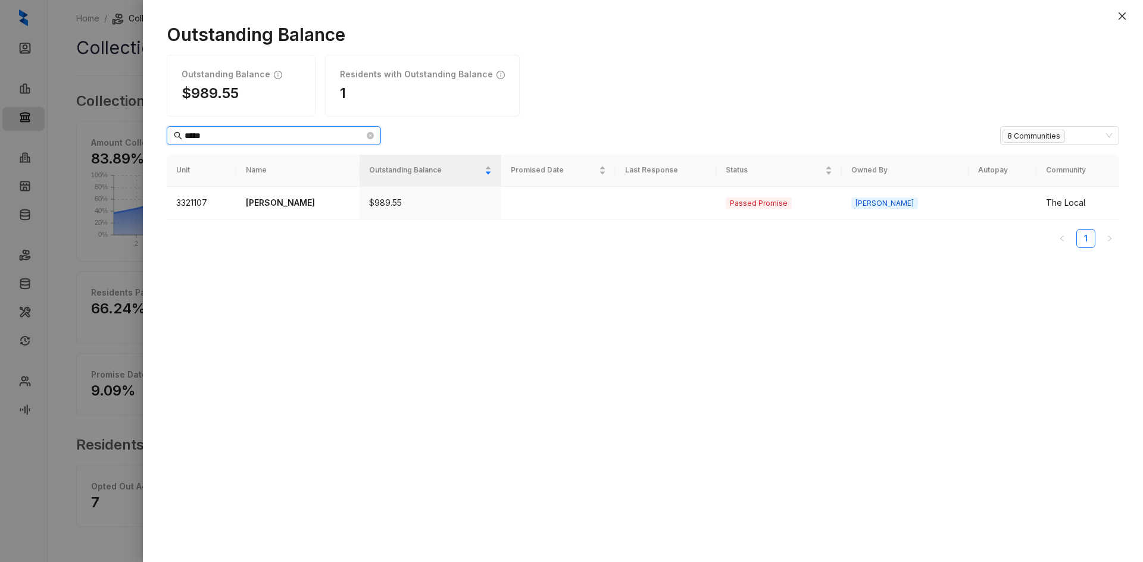
click at [250, 133] on input "*****" at bounding box center [274, 135] width 180 height 13
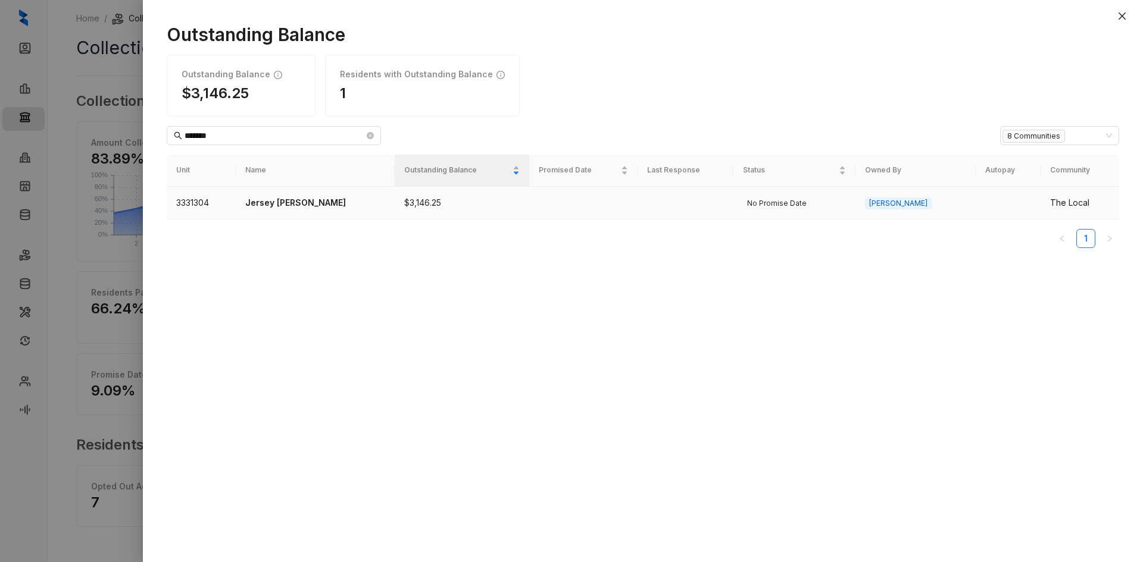
click at [321, 209] on p "Jersey [PERSON_NAME]" at bounding box center [315, 202] width 140 height 13
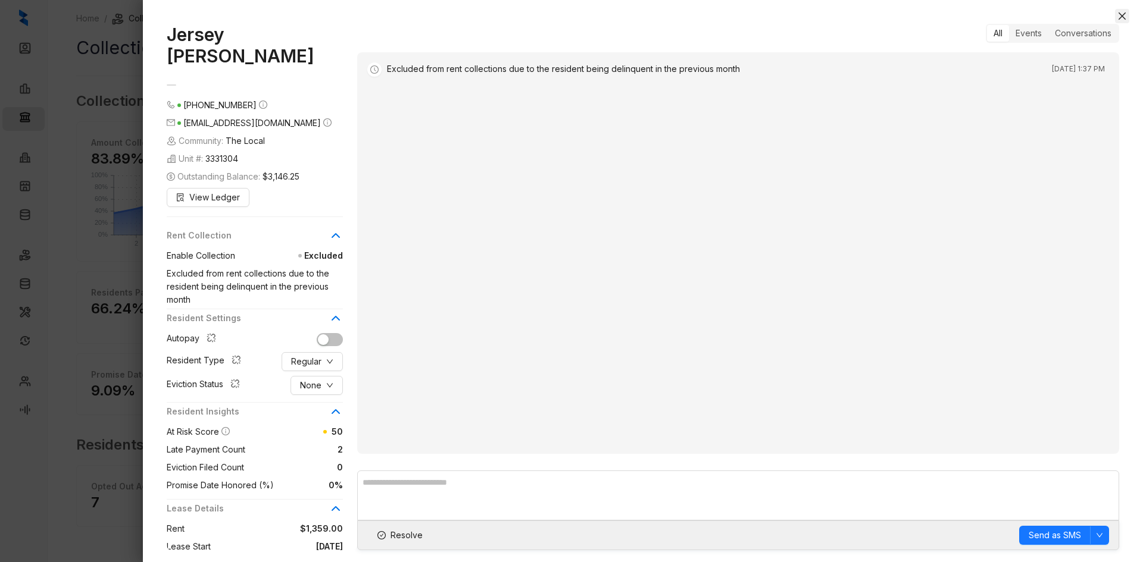
click at [1121, 15] on icon "close" at bounding box center [1121, 15] width 7 height 7
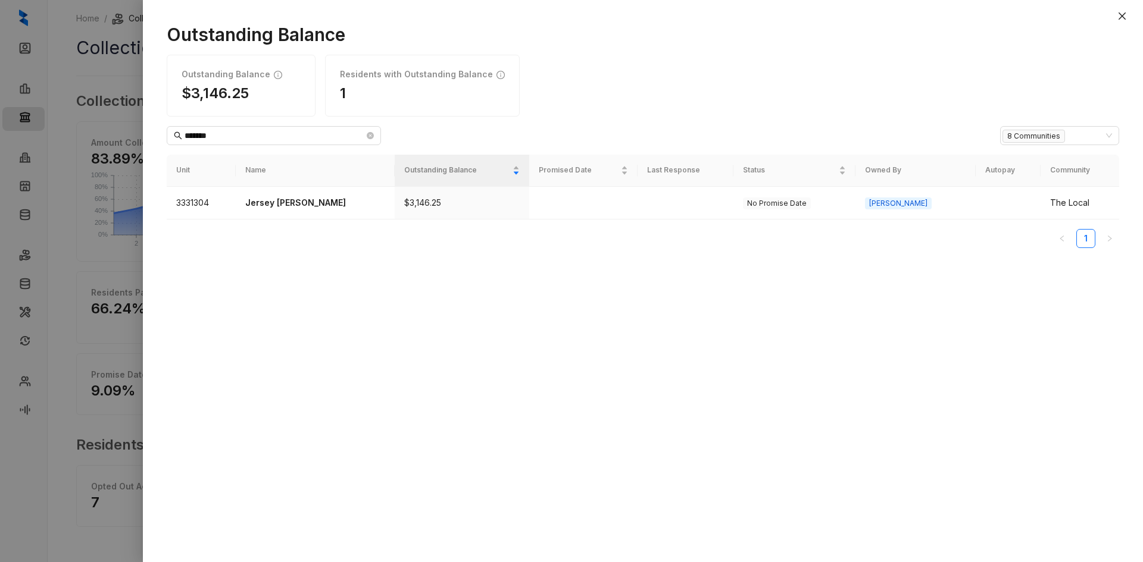
click at [249, 147] on div "Outstanding Balance Outstanding Balance $3,146.25 Residents with Outstanding Ba…" at bounding box center [643, 287] width 1000 height 550
click at [245, 138] on input "*******" at bounding box center [274, 135] width 180 height 13
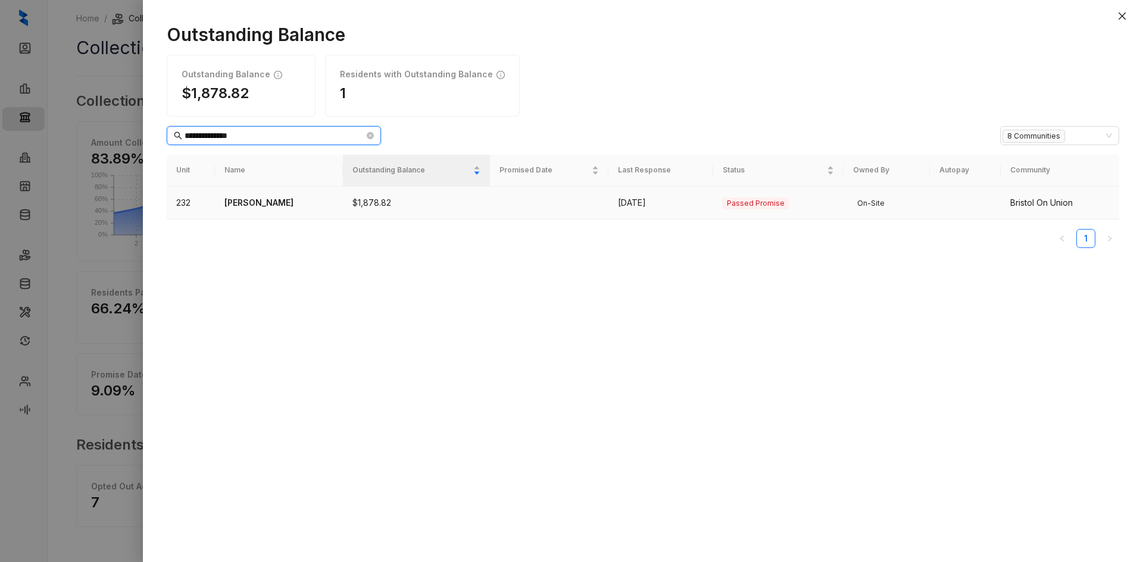
type input "**********"
click at [264, 202] on p "[PERSON_NAME]" at bounding box center [278, 202] width 109 height 13
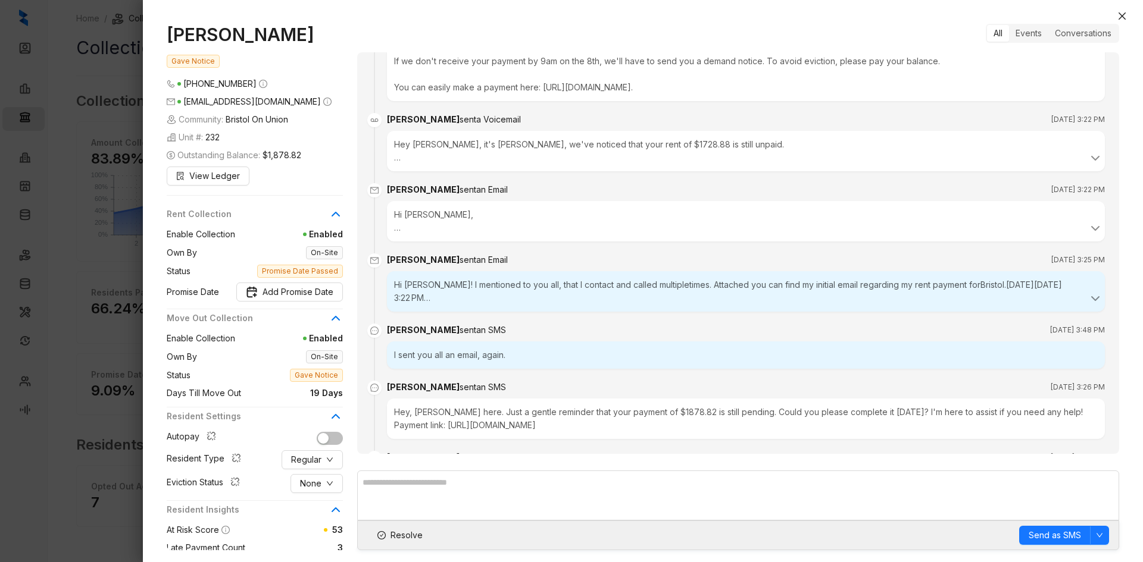
scroll to position [681, 0]
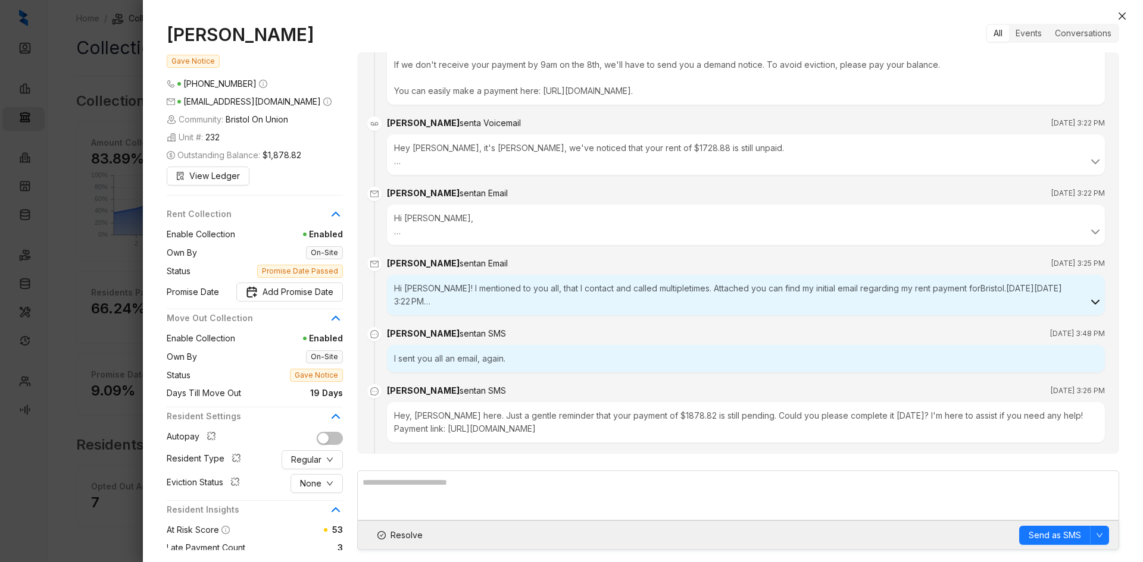
click at [1088, 309] on icon at bounding box center [1095, 302] width 14 height 14
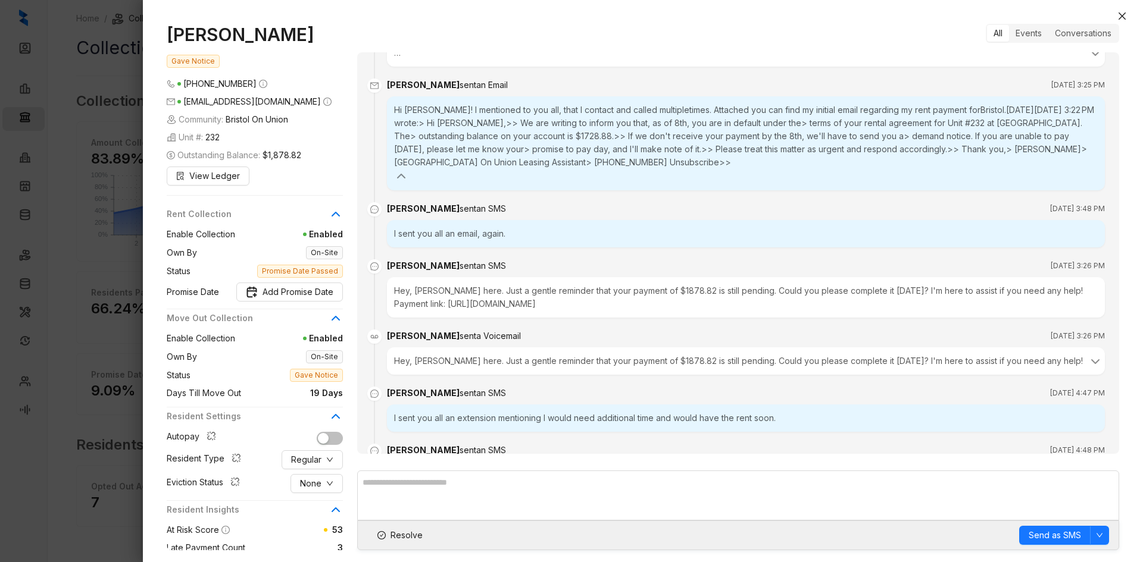
scroll to position [1078, 0]
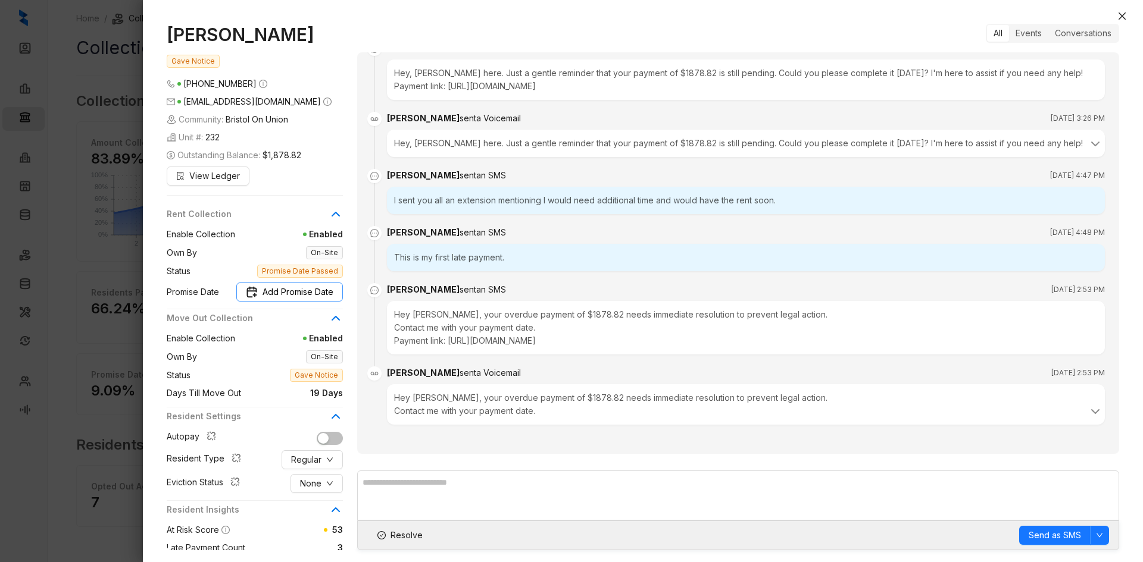
click at [288, 296] on span "Add Promise Date" at bounding box center [297, 292] width 71 height 13
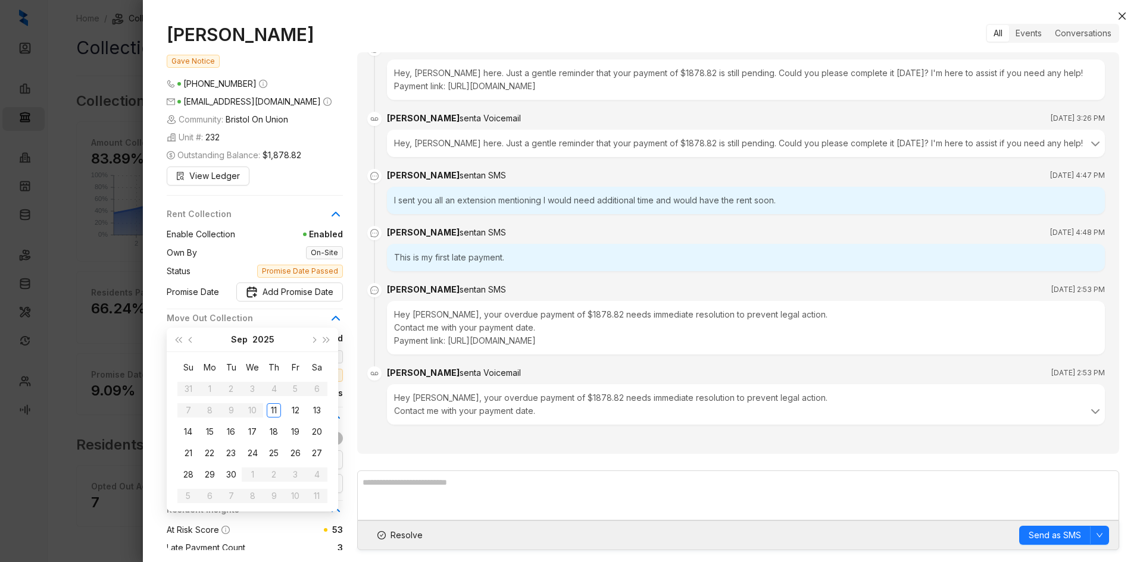
type input "**********"
click at [208, 433] on div "15" at bounding box center [209, 432] width 14 height 14
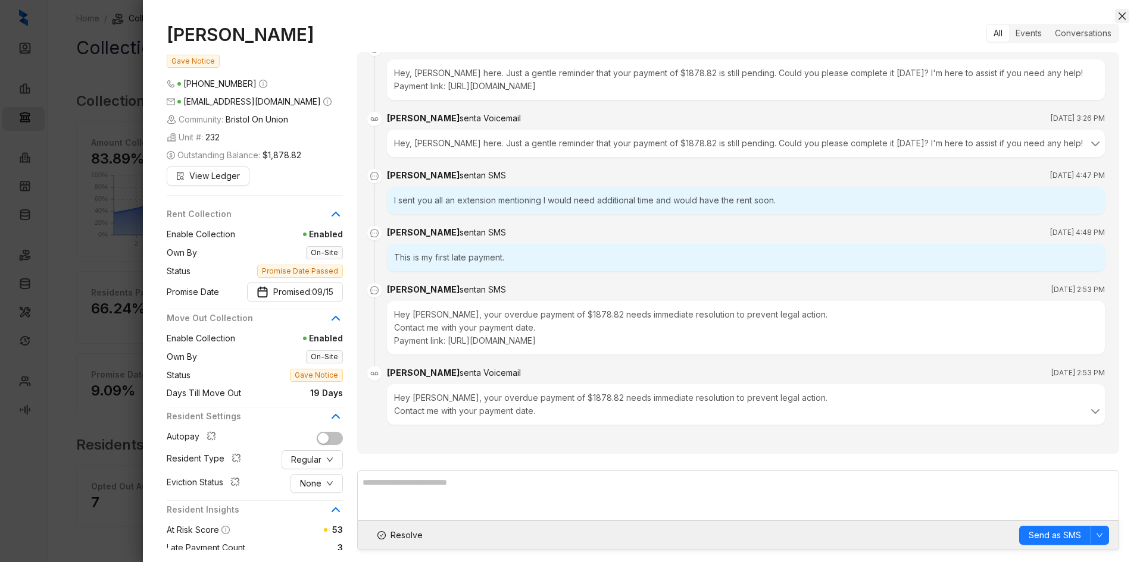
click at [1118, 19] on icon "close" at bounding box center [1122, 16] width 10 height 10
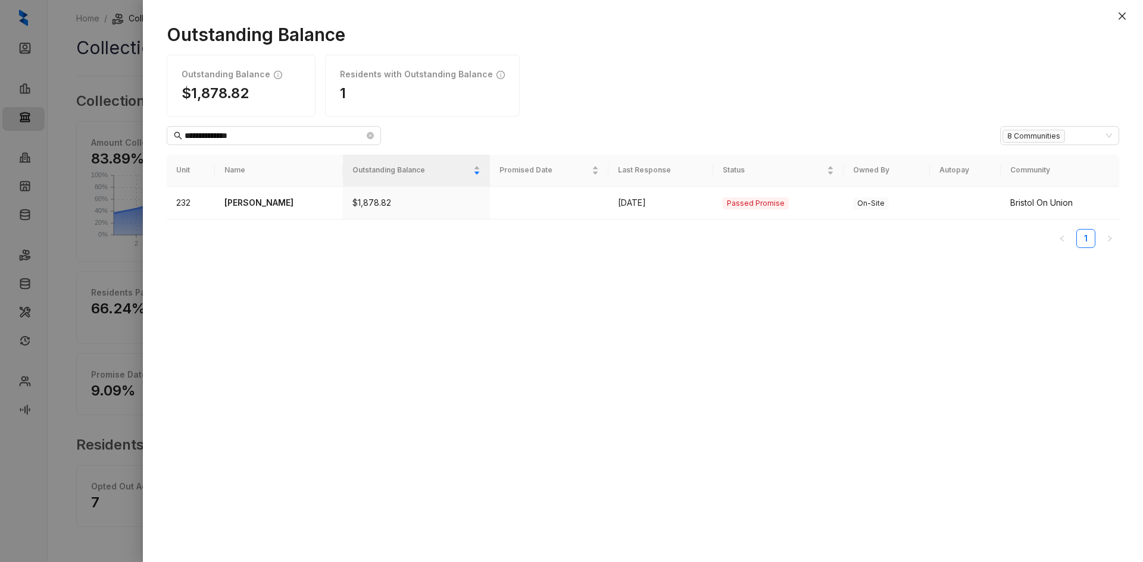
click at [1118, 19] on icon "close" at bounding box center [1121, 15] width 7 height 7
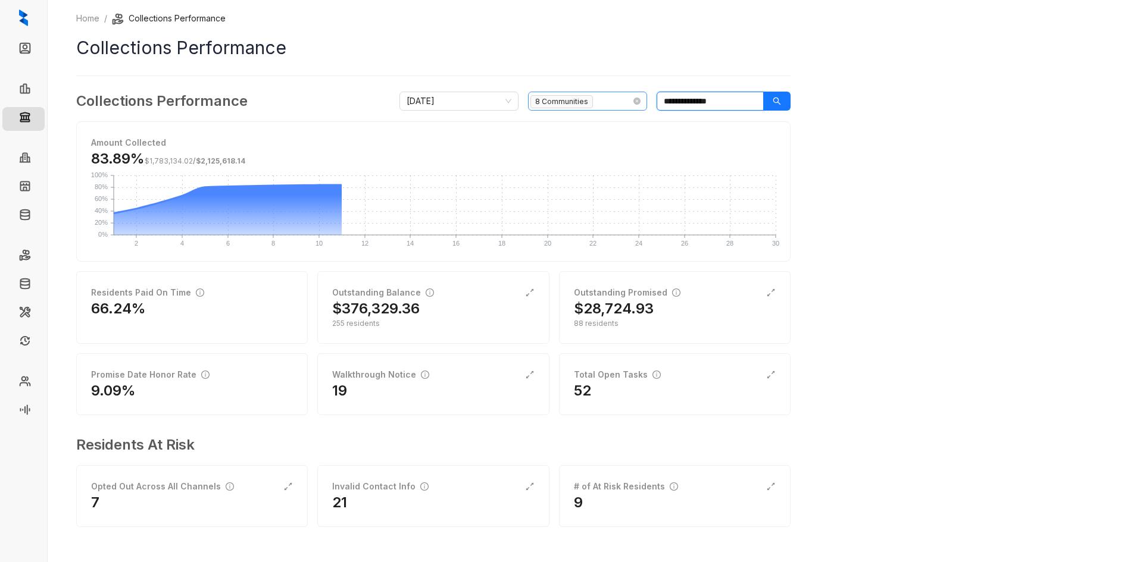
drag, startPoint x: 733, startPoint y: 105, endPoint x: 545, endPoint y: 107, distance: 188.7
click at [545, 107] on div "**********" at bounding box center [594, 101] width 391 height 19
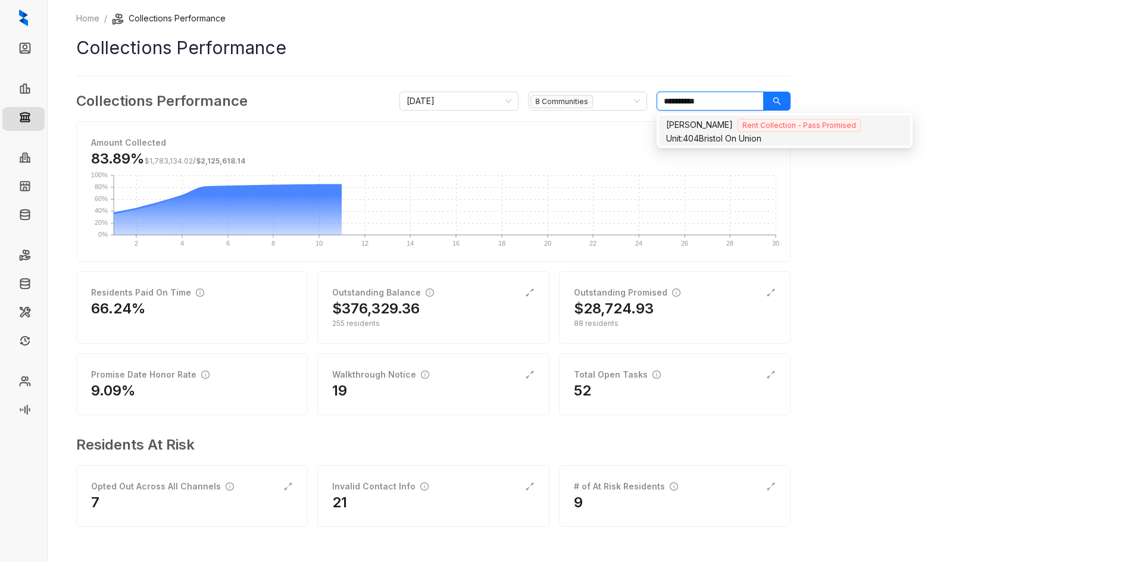
click at [730, 129] on div "[PERSON_NAME] III Rent Collection - Pass Promised" at bounding box center [784, 125] width 237 height 14
type input "**********"
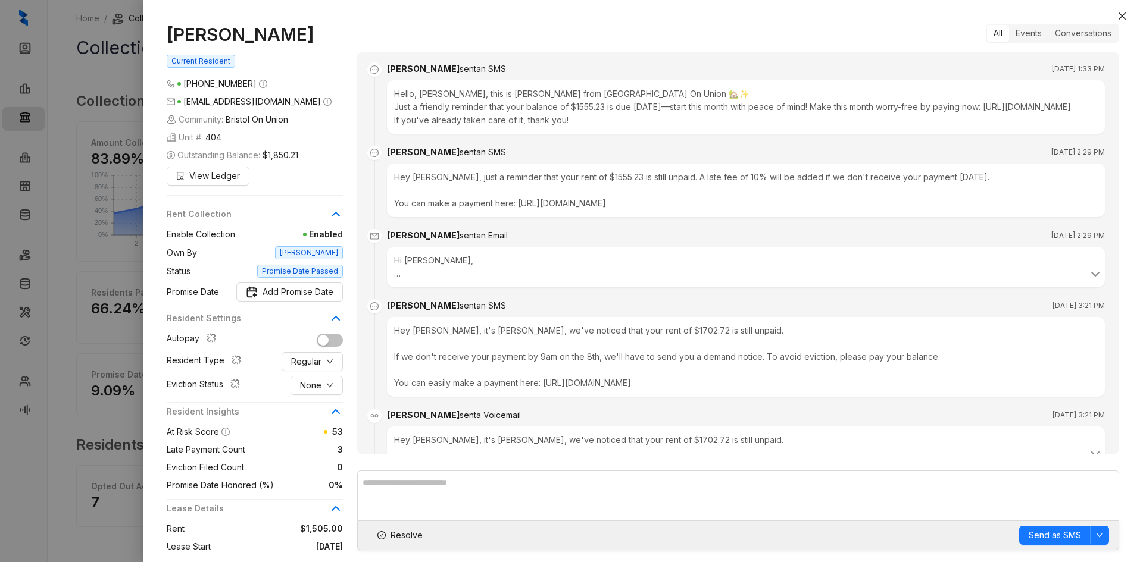
scroll to position [636, 0]
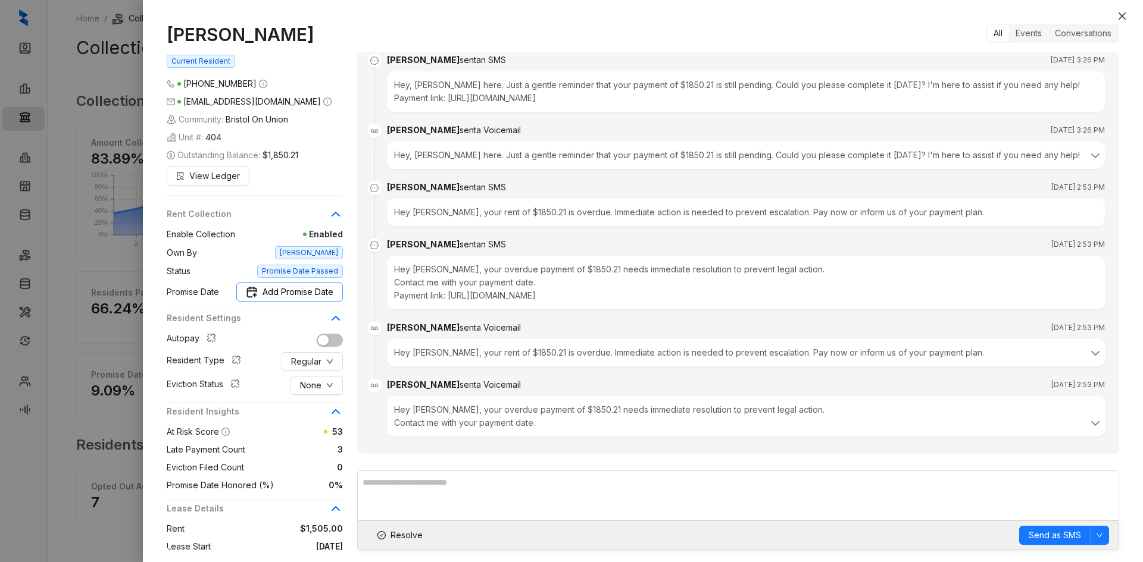
click at [306, 290] on span "Add Promise Date" at bounding box center [297, 292] width 71 height 13
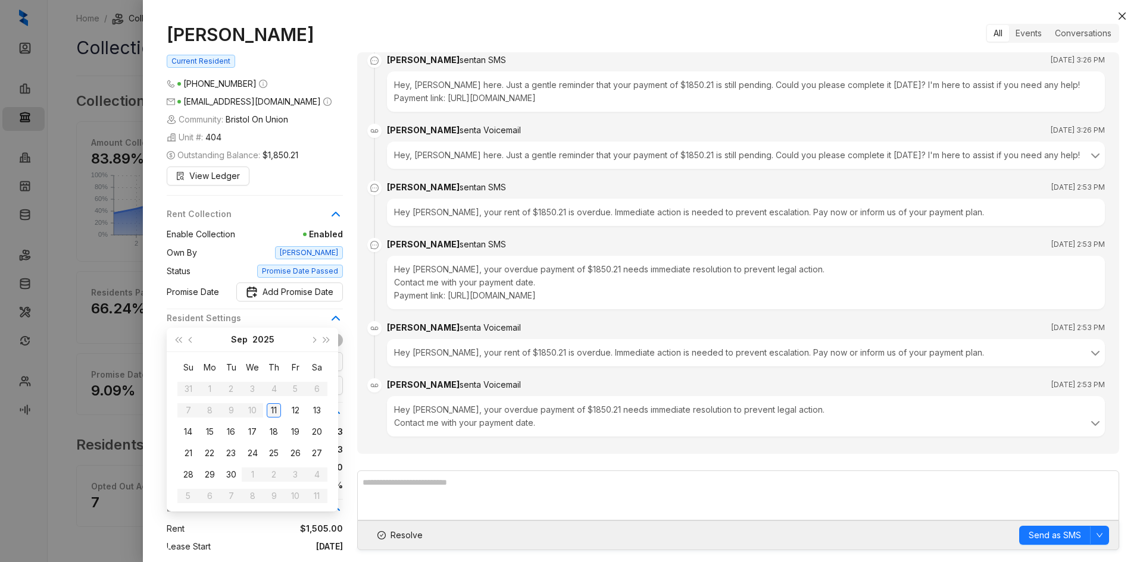
type input "**********"
click at [275, 408] on div "11" at bounding box center [274, 411] width 14 height 14
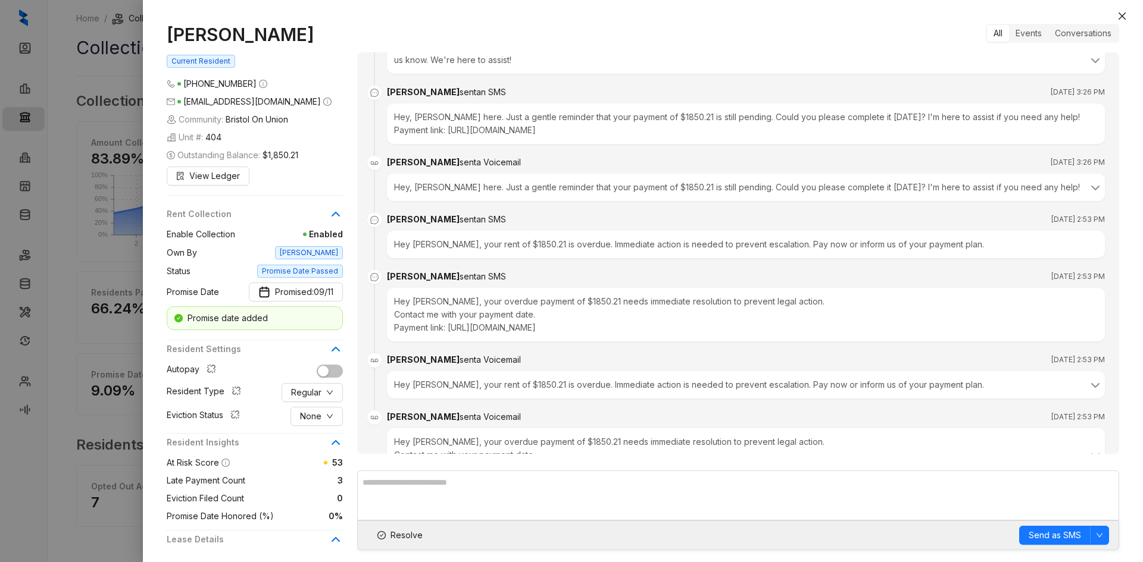
scroll to position [577, 0]
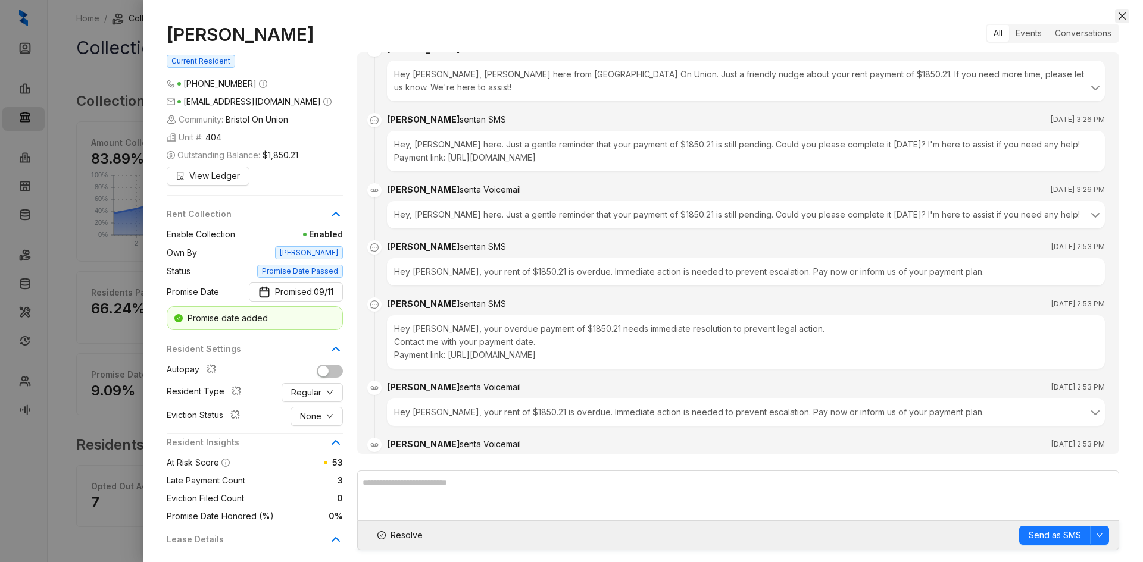
click at [1119, 16] on icon "close" at bounding box center [1122, 16] width 10 height 10
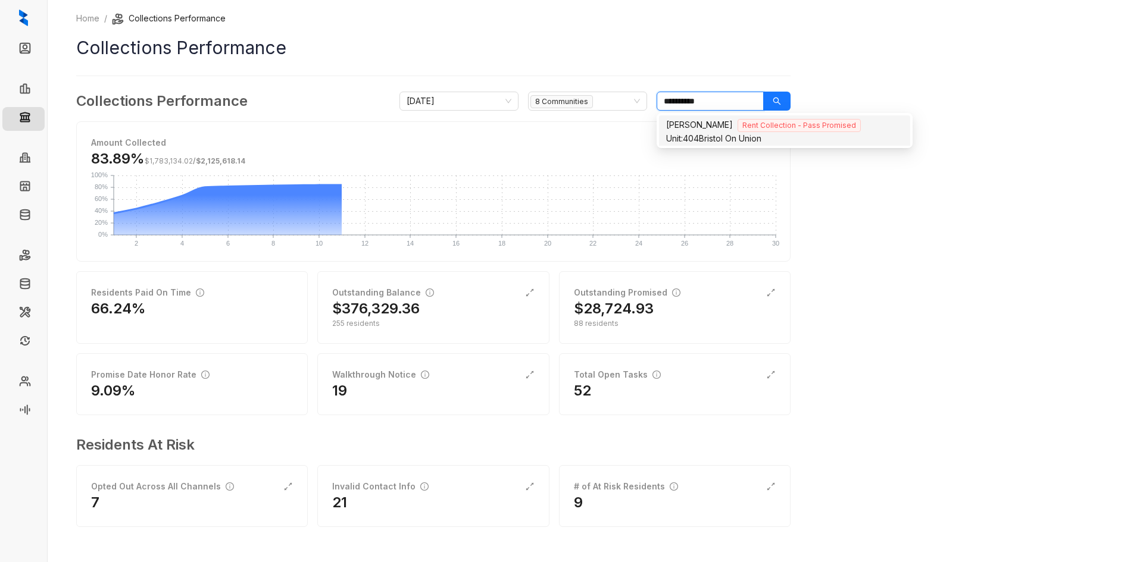
click at [716, 101] on input "**********" at bounding box center [709, 101] width 107 height 19
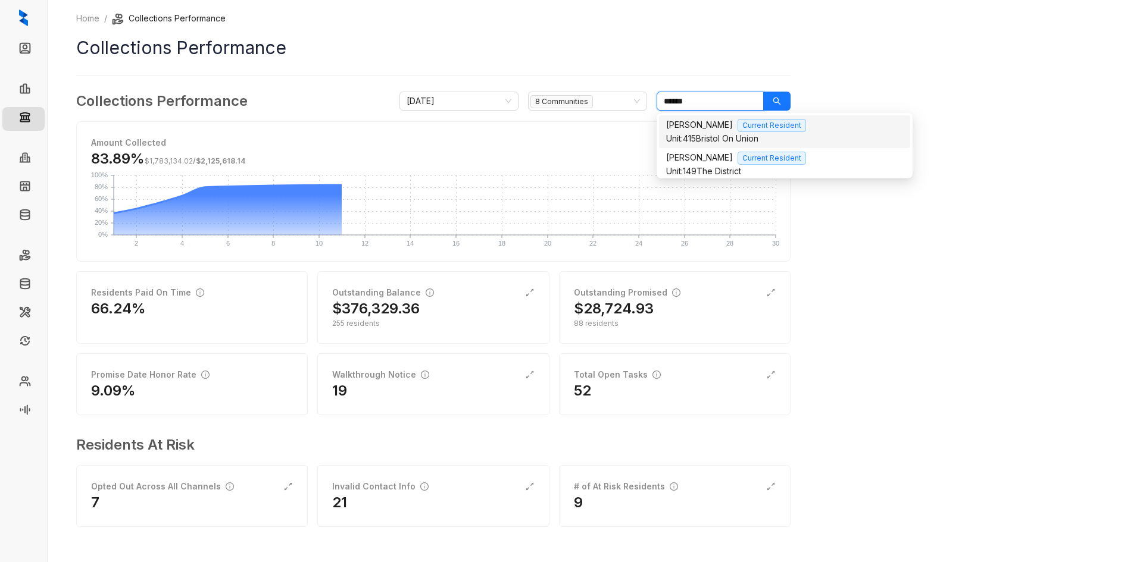
click at [717, 130] on span "[PERSON_NAME]" at bounding box center [699, 125] width 67 height 10
type input "******"
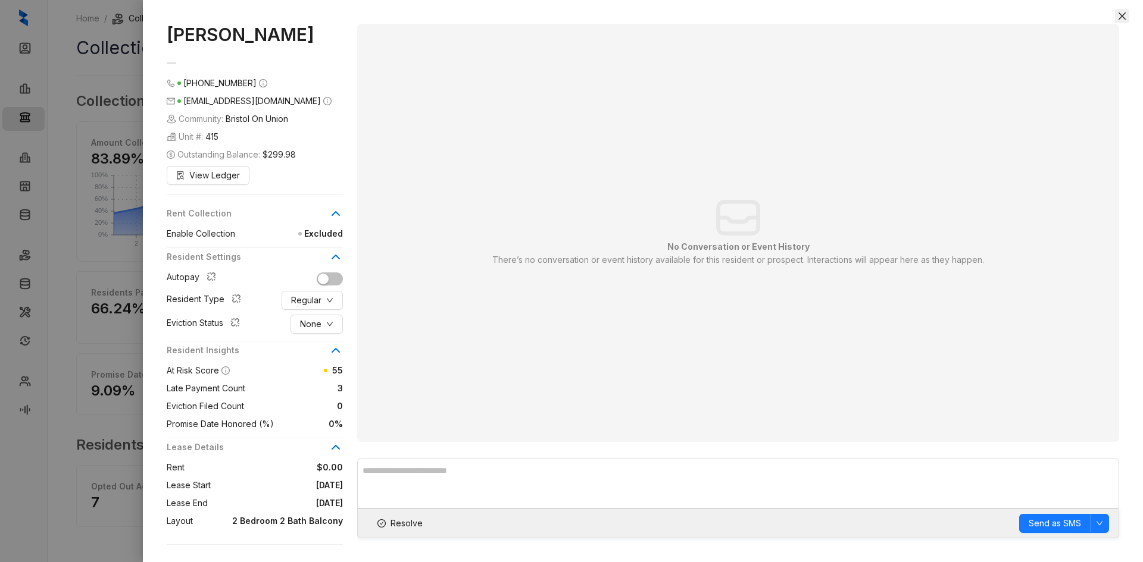
click at [1117, 14] on icon "close" at bounding box center [1122, 16] width 10 height 10
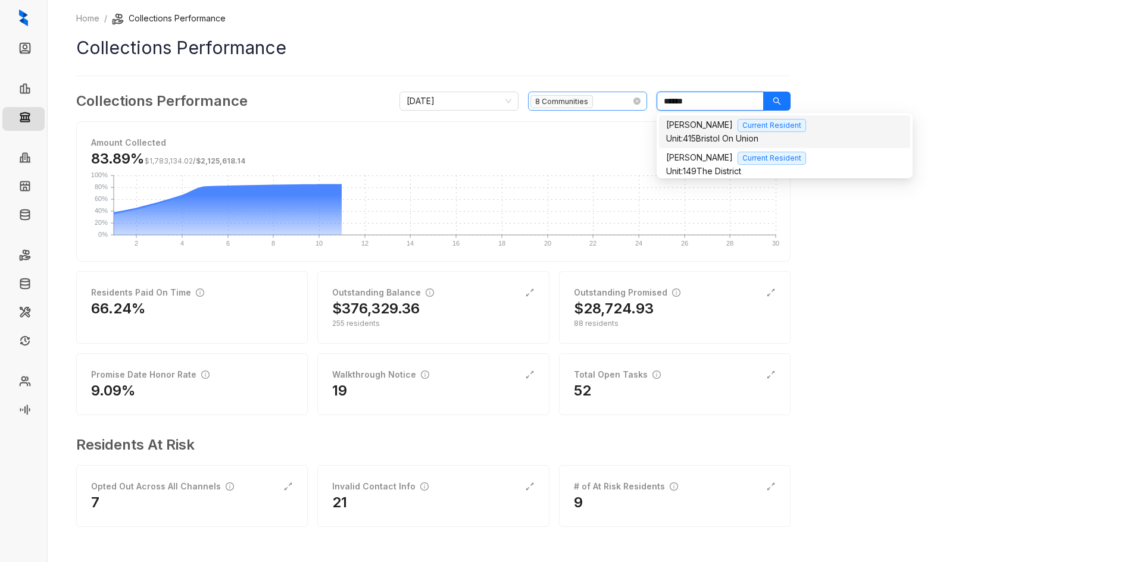
drag, startPoint x: 695, startPoint y: 95, endPoint x: 613, endPoint y: 95, distance: 82.1
click at [613, 95] on div "[DATE] 8 Communities ******" at bounding box center [594, 101] width 391 height 19
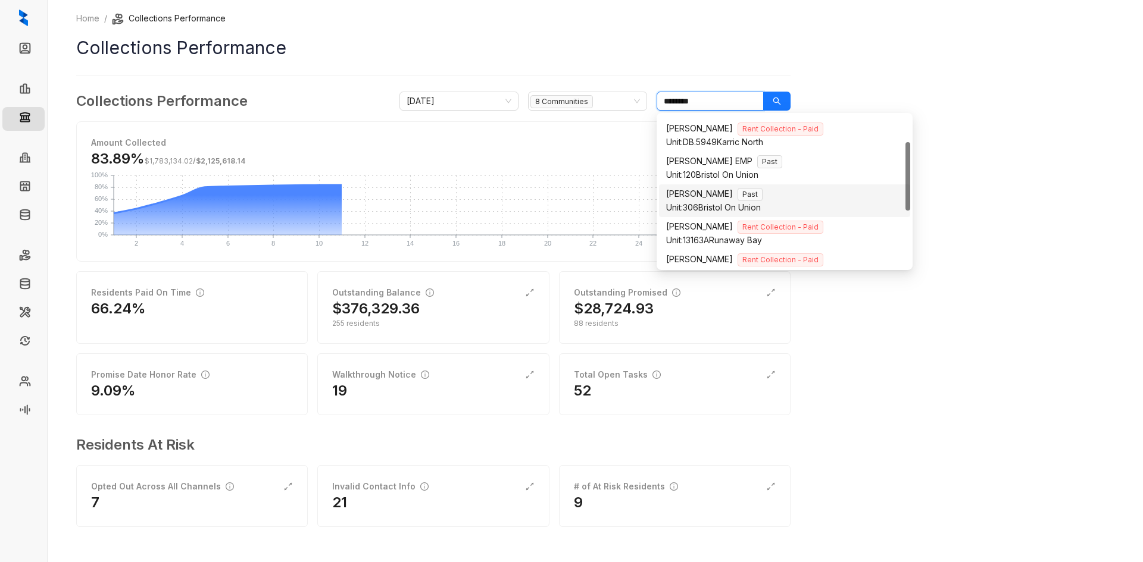
scroll to position [119, 0]
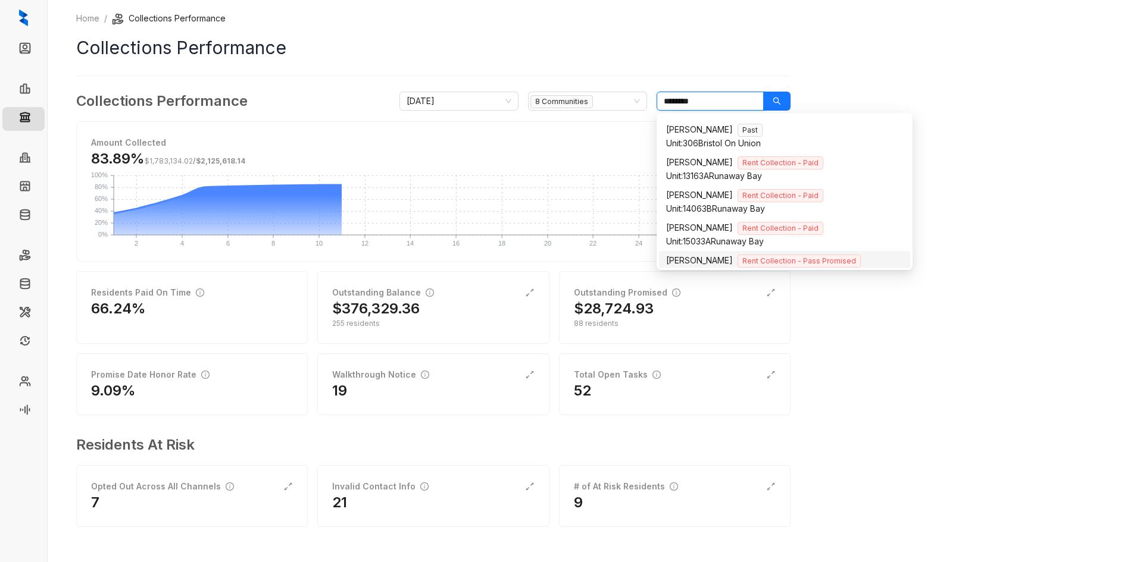
click at [742, 254] on div "[PERSON_NAME] Collection - Pass Promised" at bounding box center [784, 261] width 237 height 14
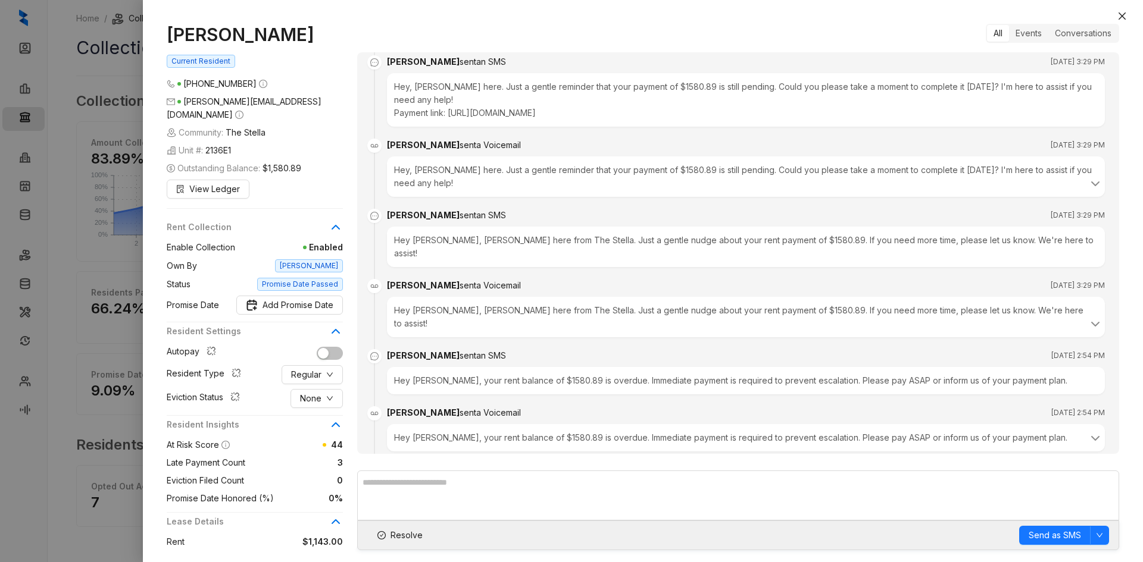
scroll to position [917, 0]
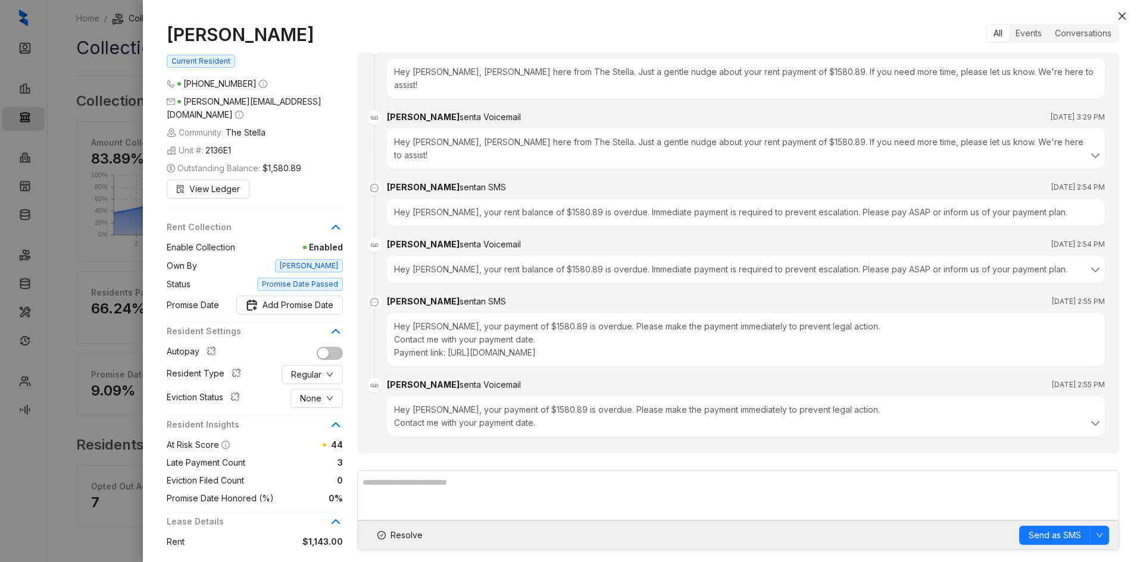
click at [1127, 13] on button "Close" at bounding box center [1122, 16] width 14 height 14
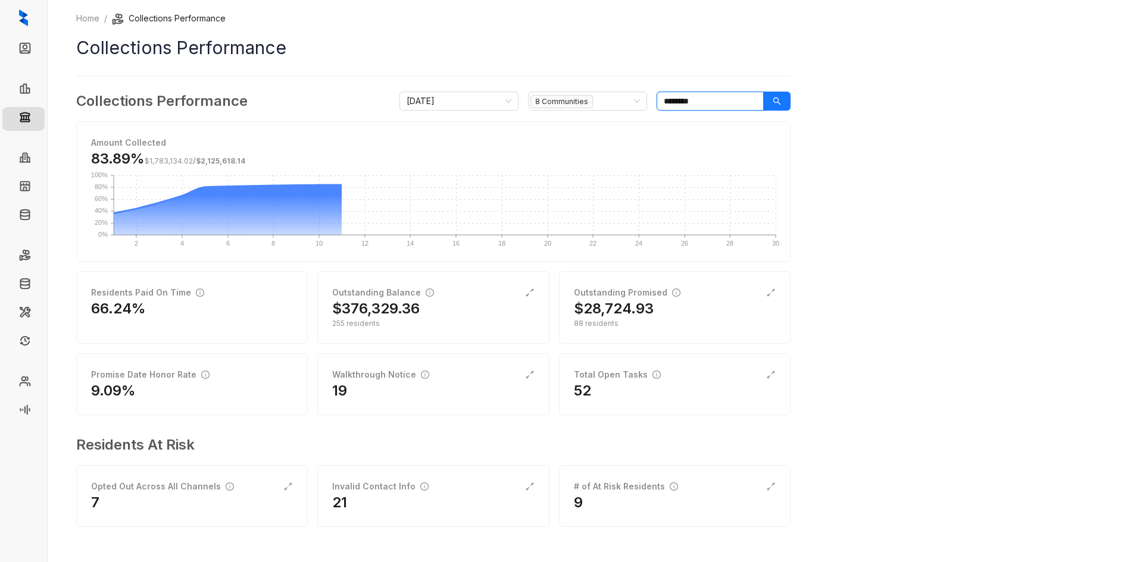
click at [730, 99] on input "********" at bounding box center [709, 101] width 107 height 19
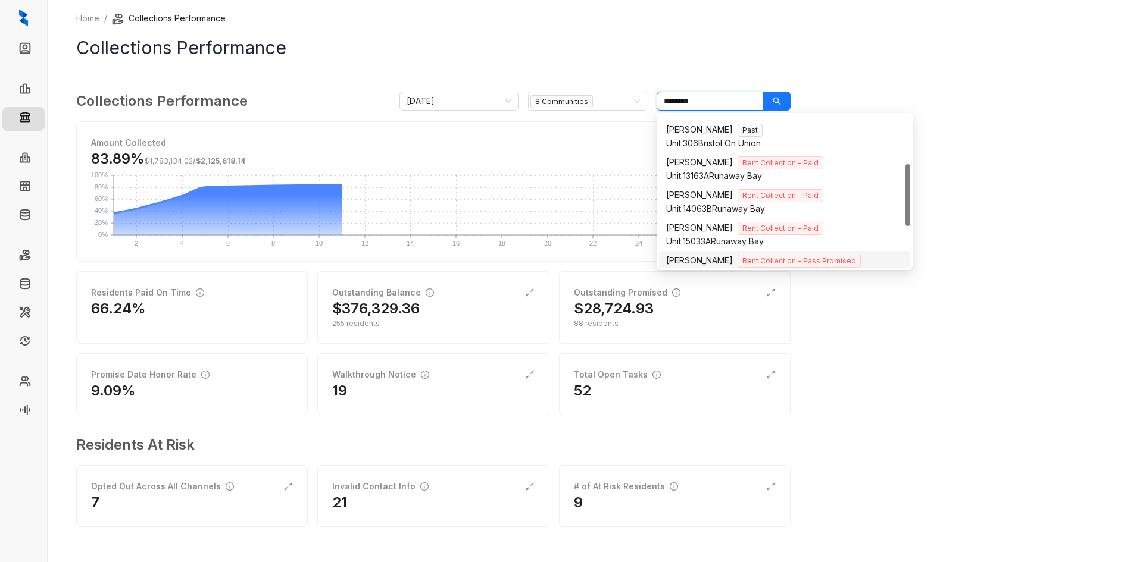
click at [730, 99] on input "********" at bounding box center [709, 101] width 107 height 19
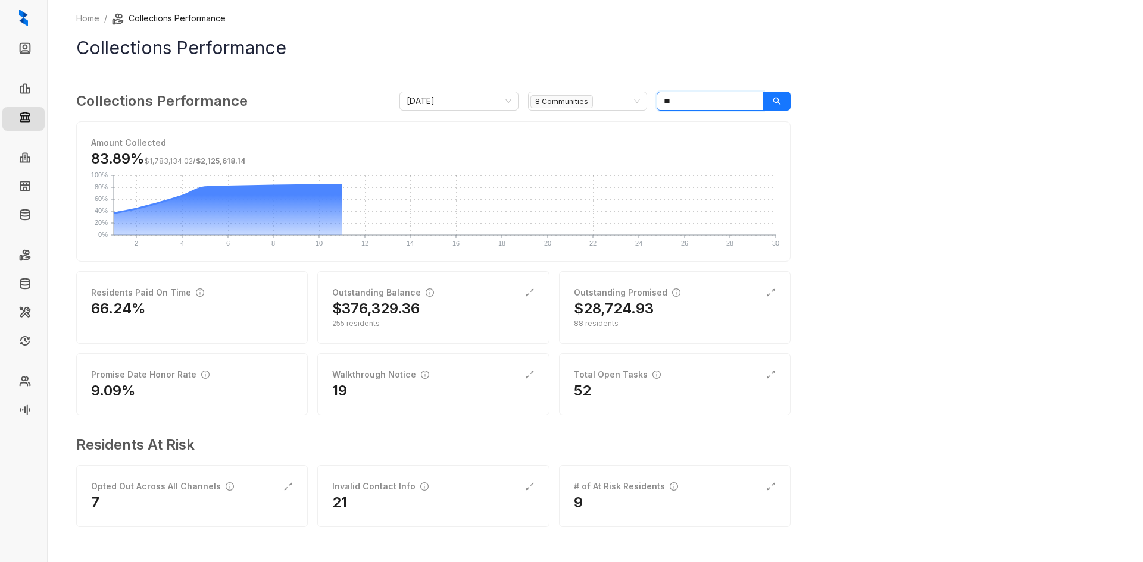
type input "*"
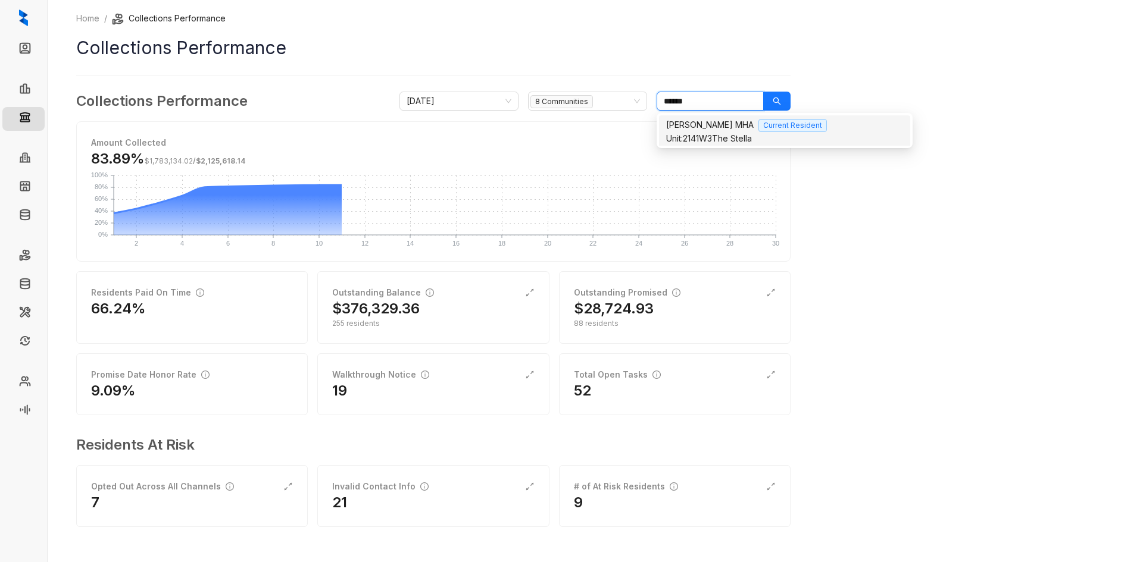
click at [754, 135] on div "Unit: 2141W3 The Stella" at bounding box center [784, 138] width 237 height 13
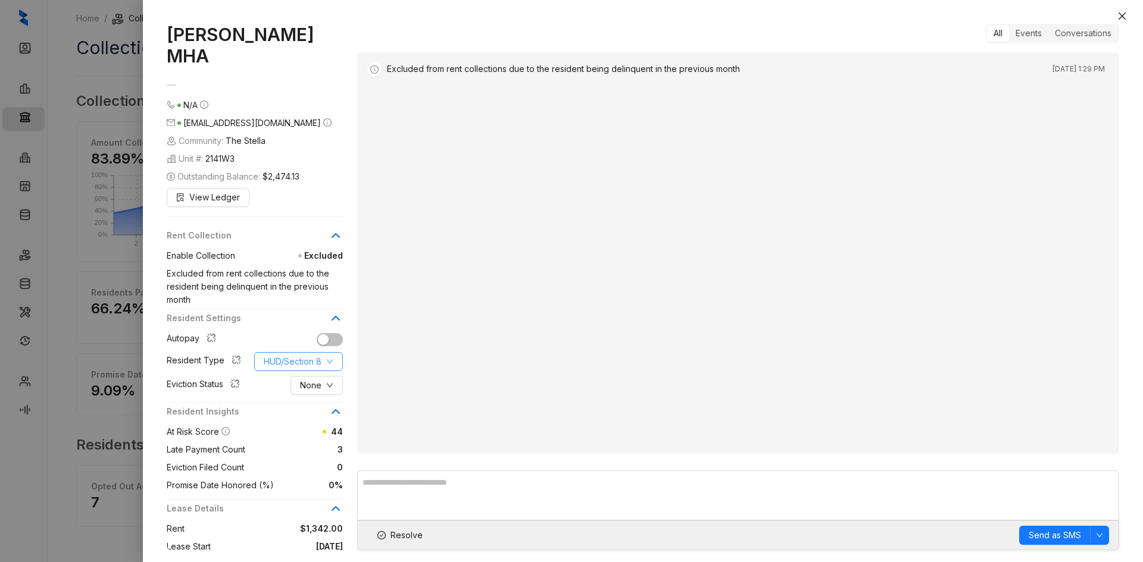
scroll to position [151, 0]
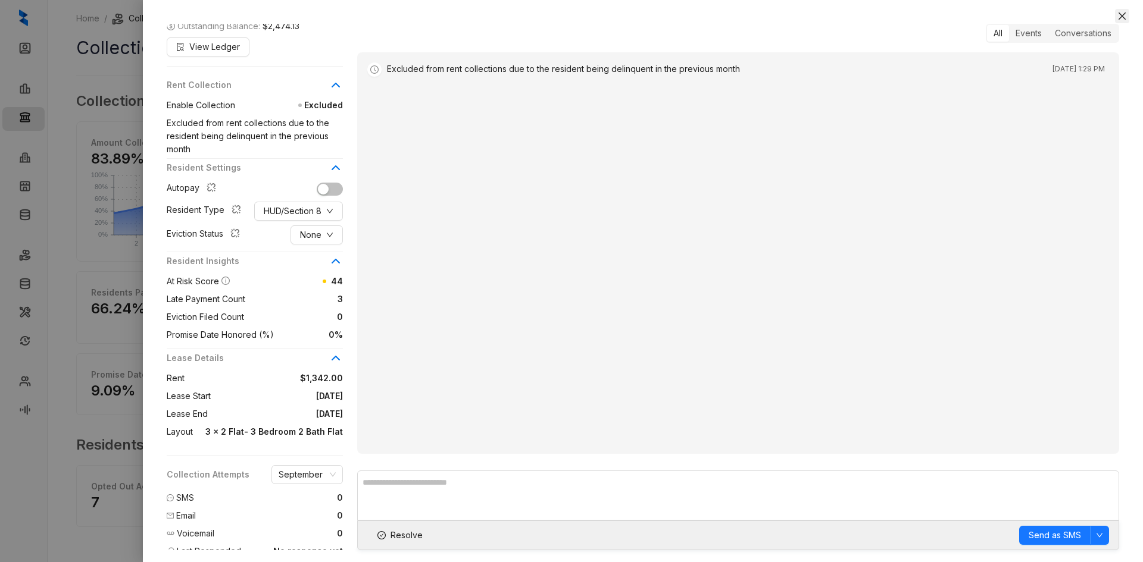
click at [1124, 13] on icon "close" at bounding box center [1122, 16] width 10 height 10
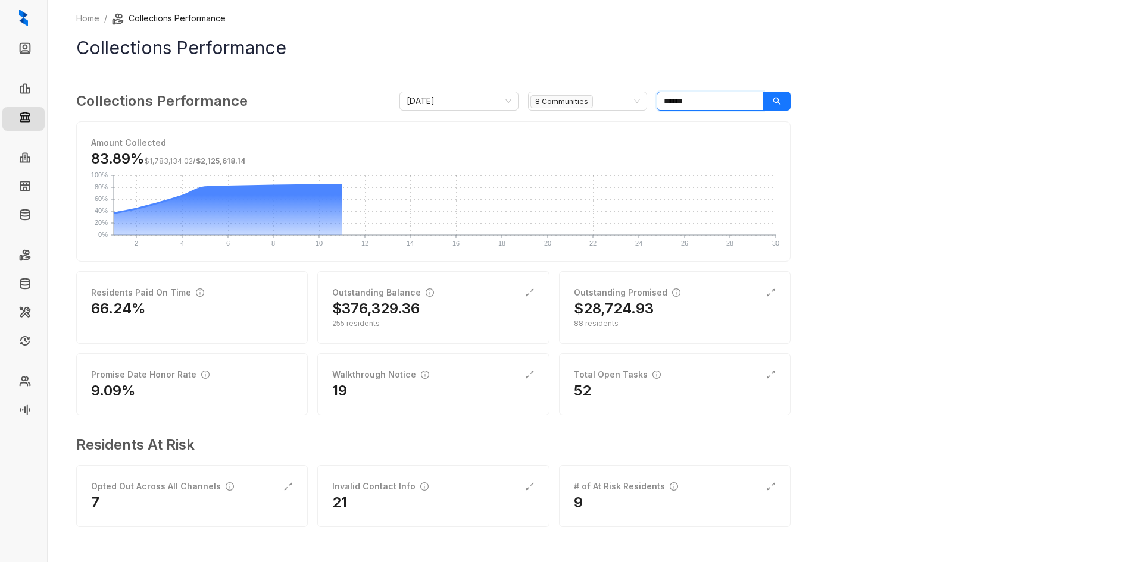
click at [689, 105] on input "******" at bounding box center [709, 101] width 107 height 19
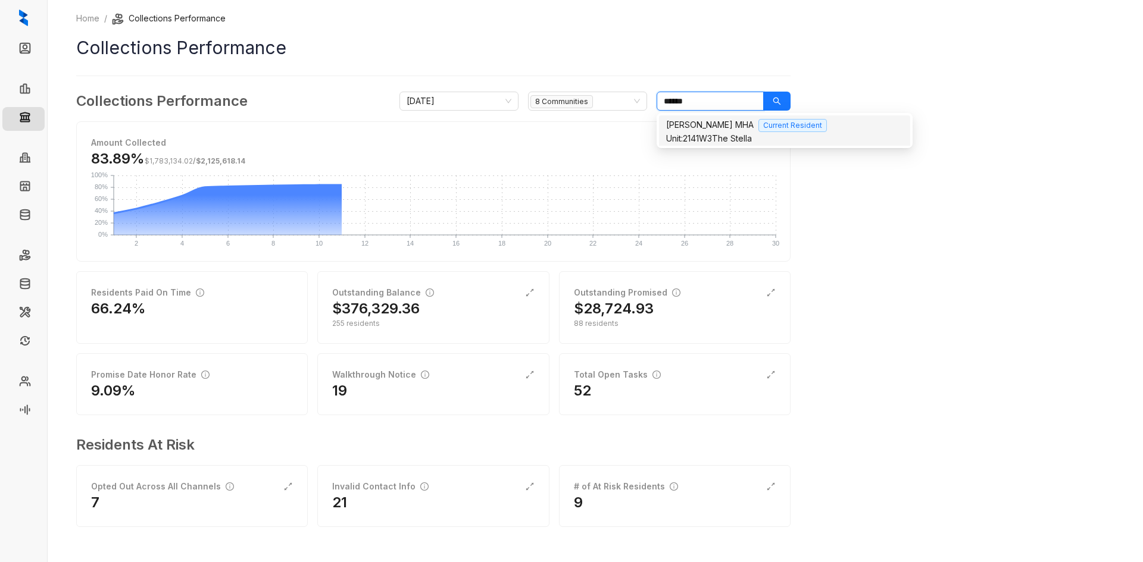
click at [689, 105] on input "******" at bounding box center [709, 101] width 107 height 19
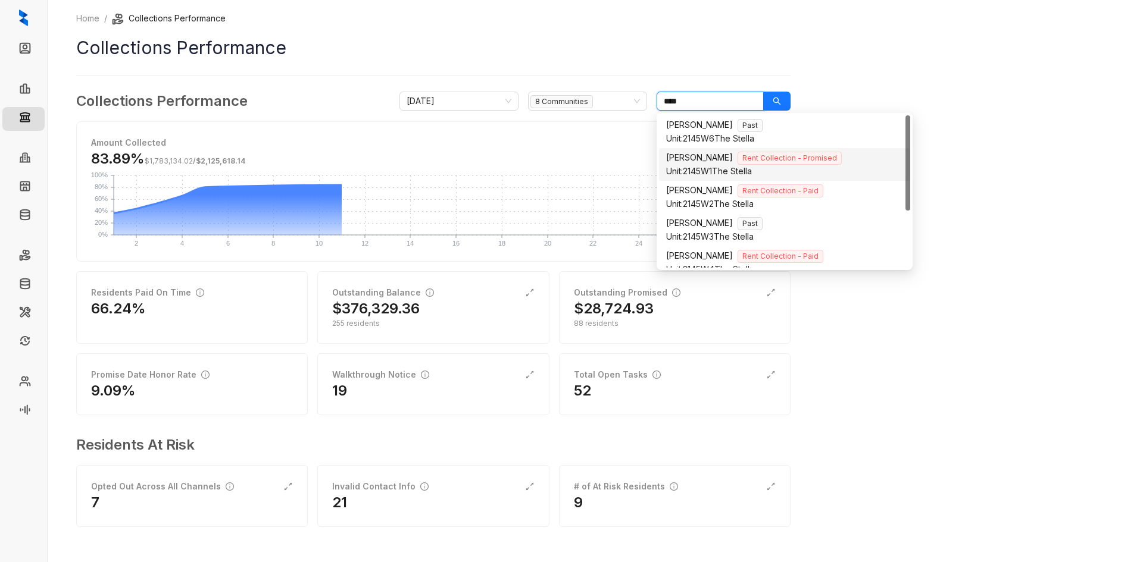
click at [717, 165] on div "Unit: 2145W1 The Stella" at bounding box center [784, 171] width 237 height 13
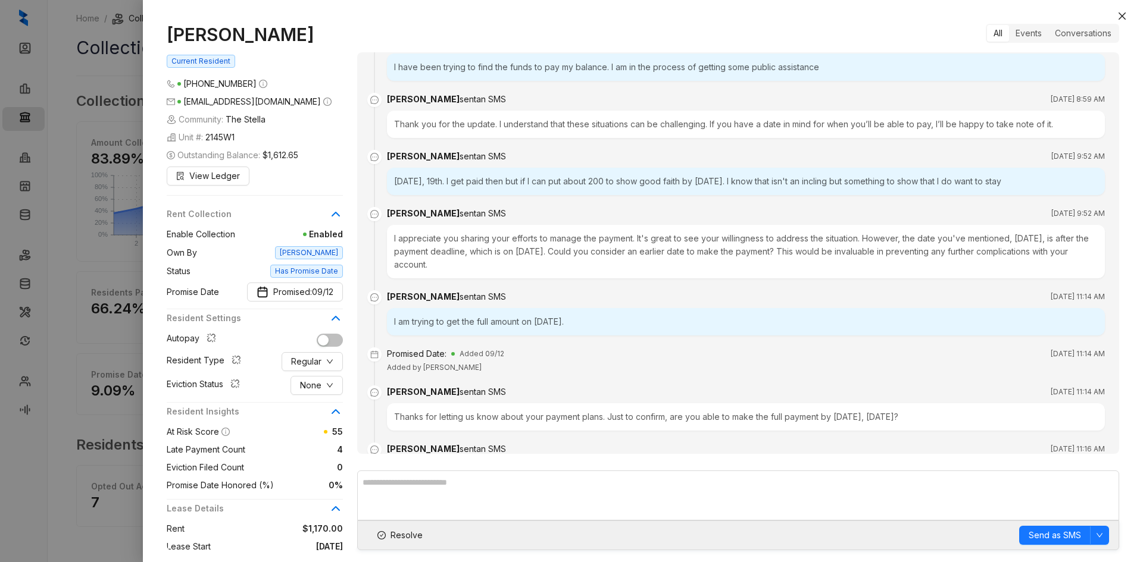
scroll to position [967, 0]
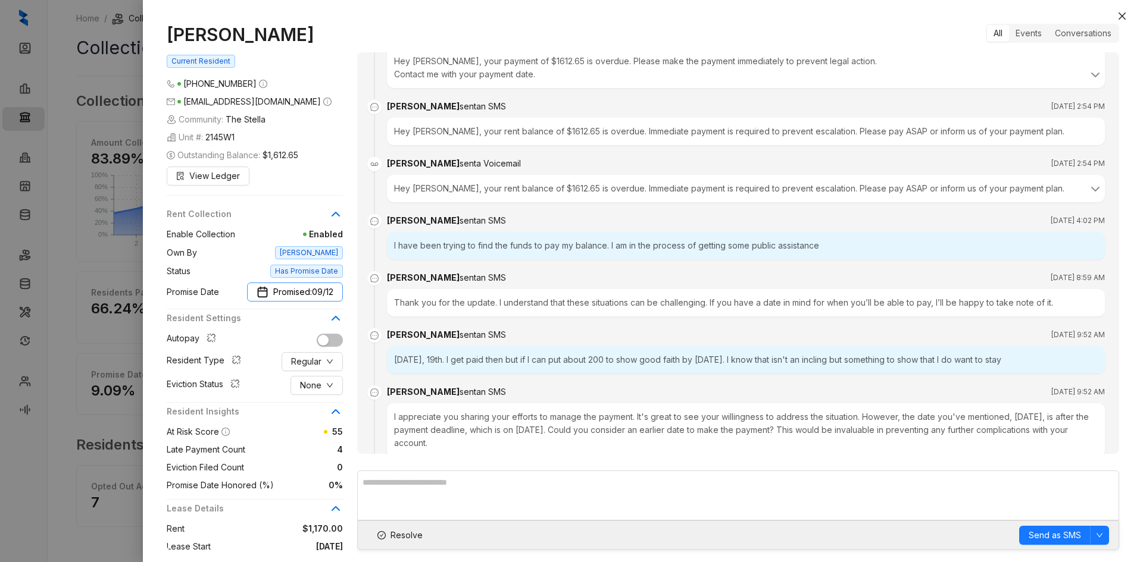
click at [318, 289] on span "09/12" at bounding box center [322, 292] width 21 height 13
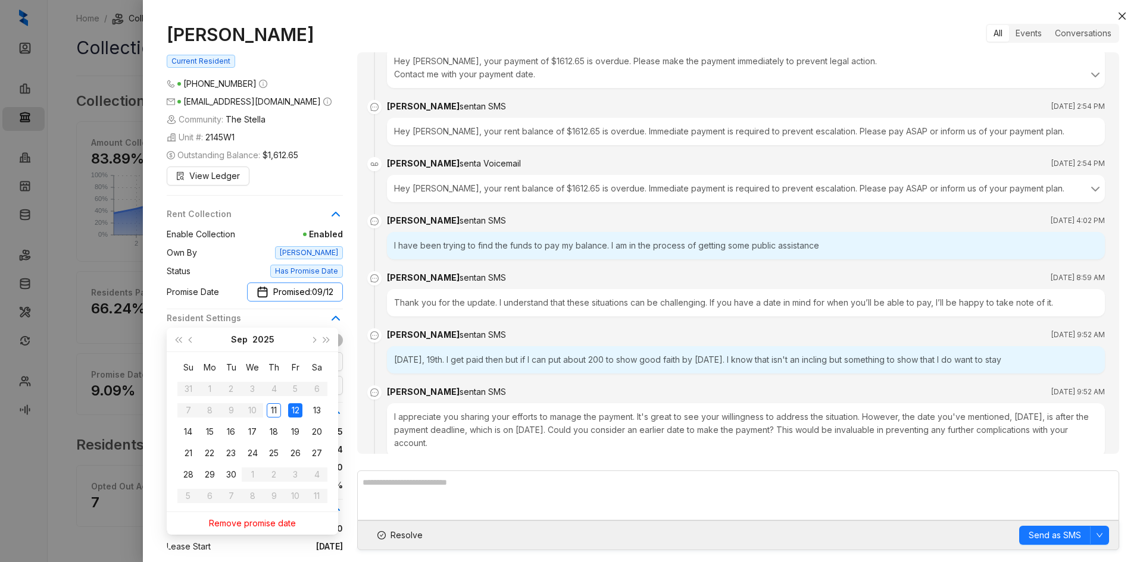
click at [318, 289] on span "09/12" at bounding box center [322, 292] width 21 height 13
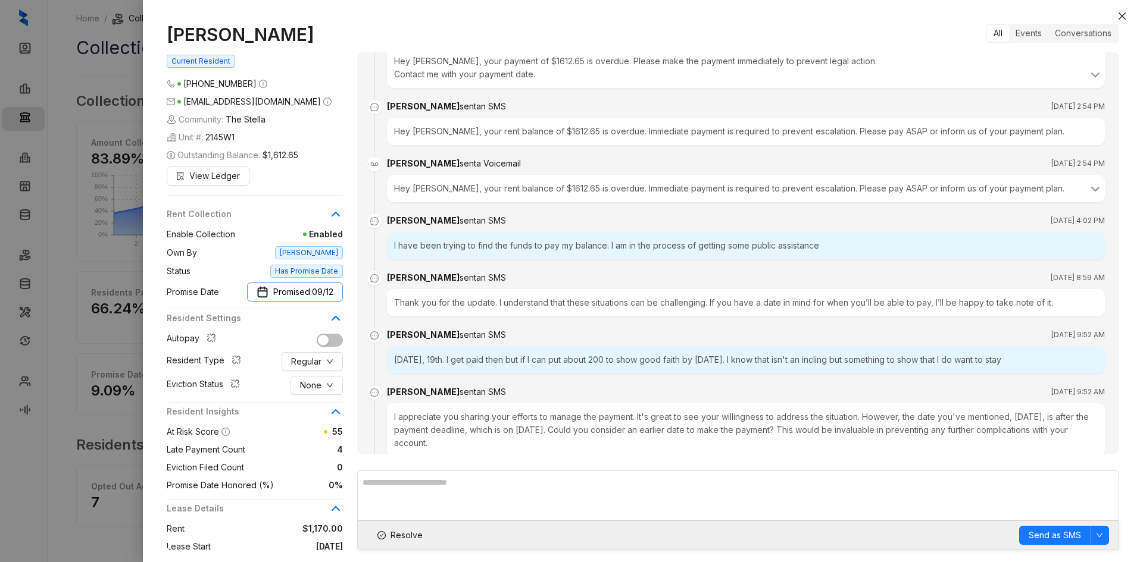
click at [319, 287] on span "09/12" at bounding box center [322, 292] width 21 height 13
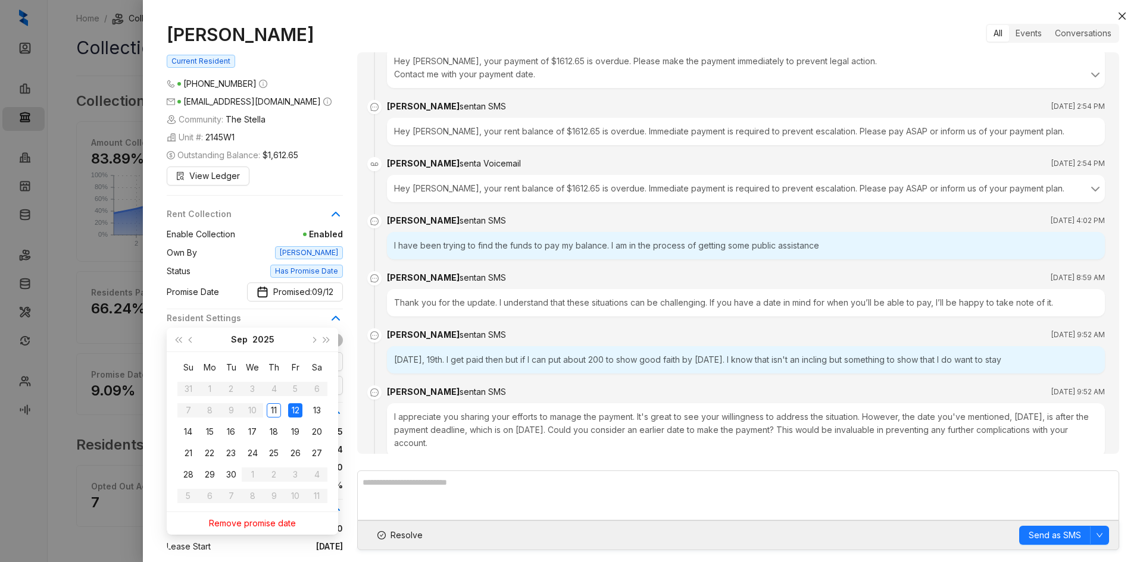
click at [566, 292] on div "Thank you for the update. I understand that these situations can be challenging…" at bounding box center [746, 302] width 718 height 27
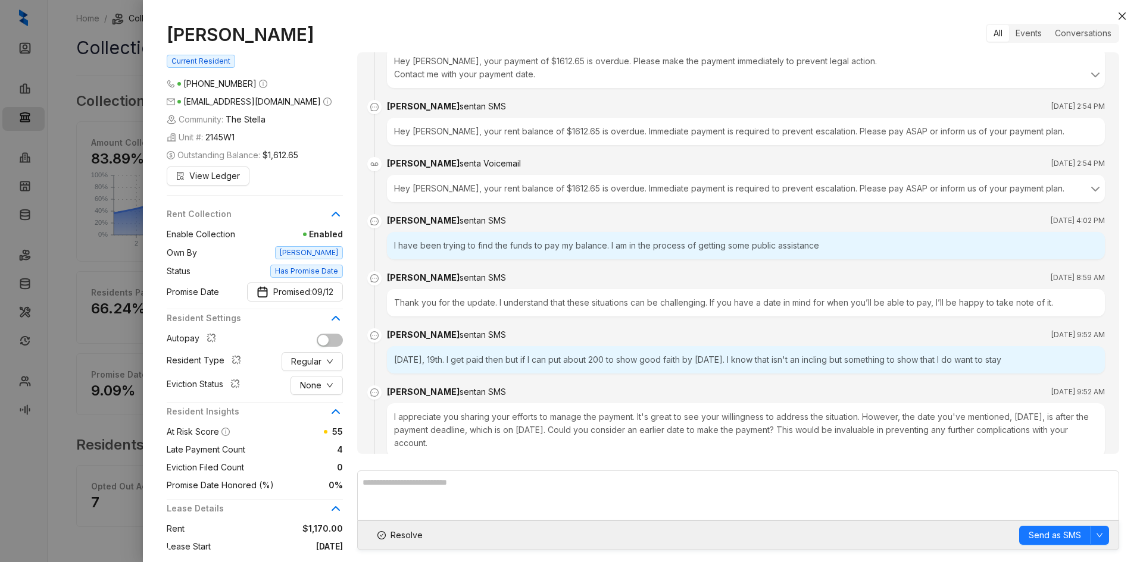
scroll to position [1324, 0]
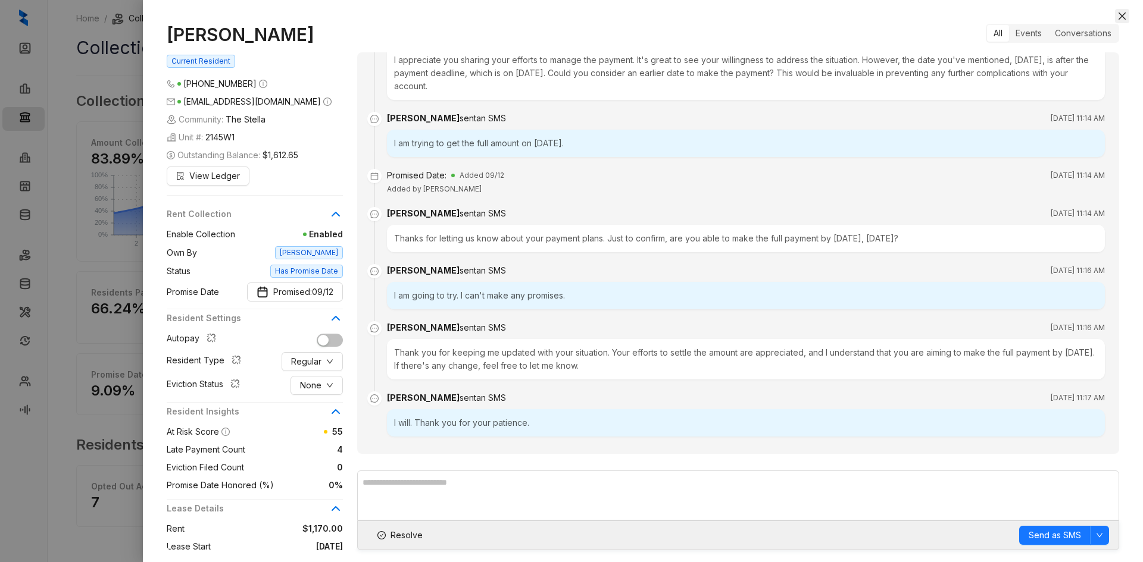
click at [1122, 15] on icon "close" at bounding box center [1121, 15] width 7 height 7
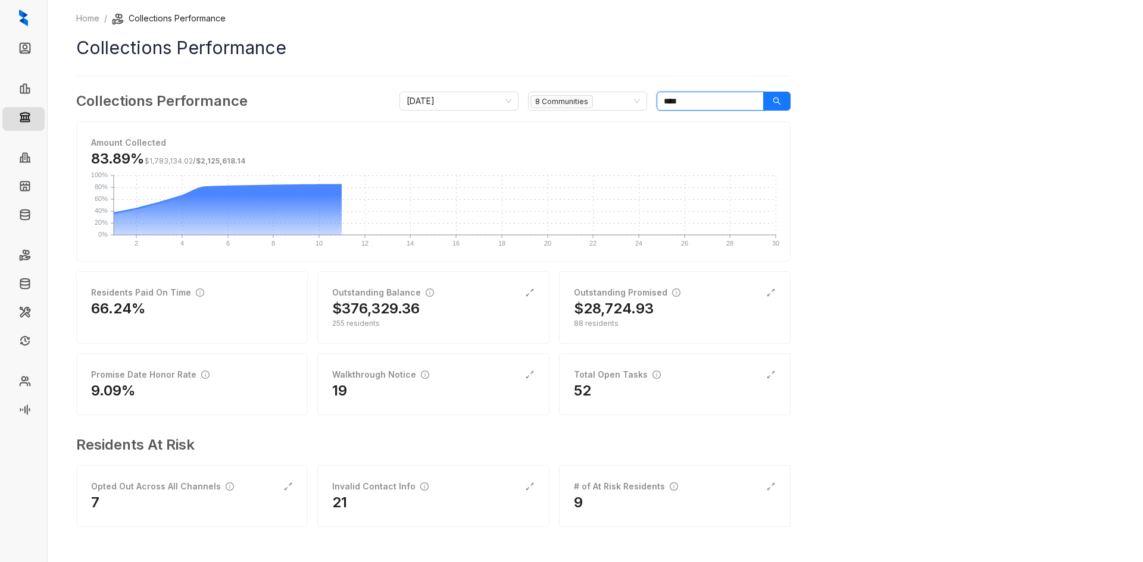
click at [699, 99] on input "****" at bounding box center [709, 101] width 107 height 19
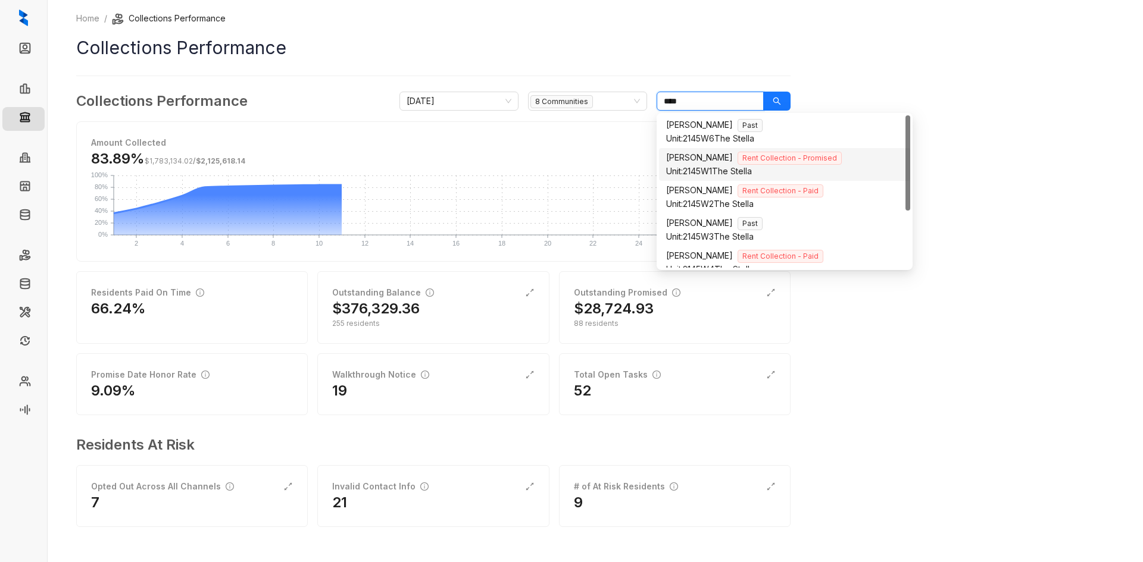
click at [699, 99] on input "****" at bounding box center [709, 101] width 107 height 19
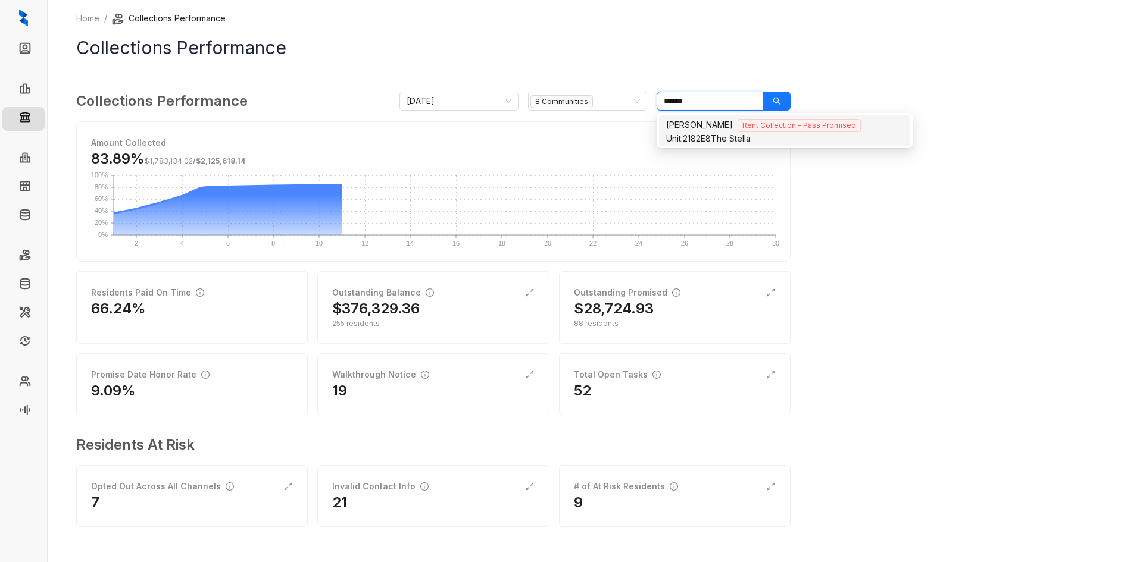
click at [693, 133] on span "Unit: 2182E8" at bounding box center [688, 138] width 45 height 10
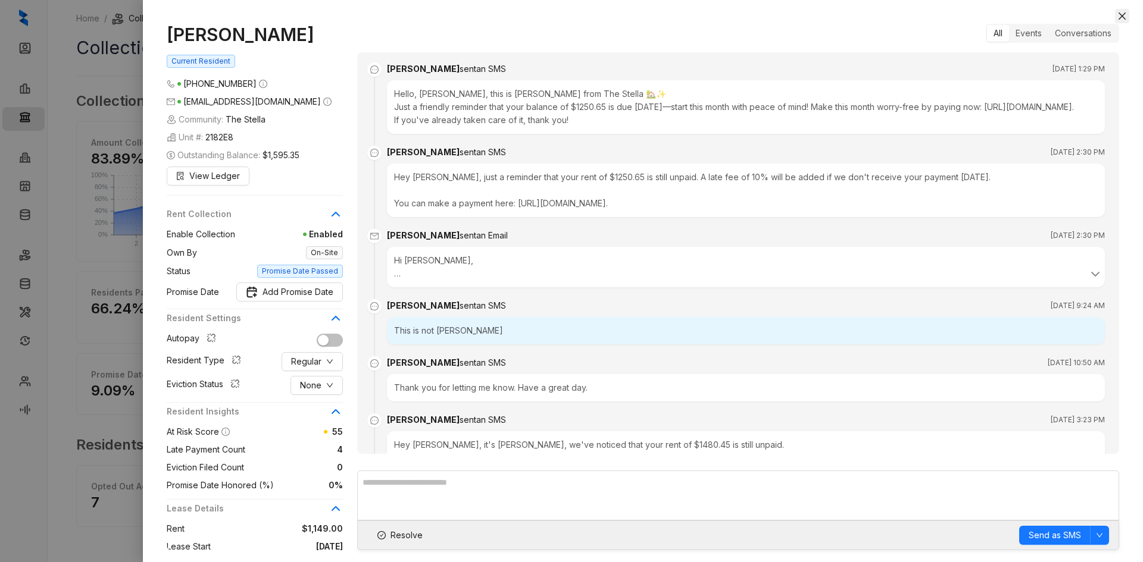
click at [1119, 17] on icon "close" at bounding box center [1122, 16] width 10 height 10
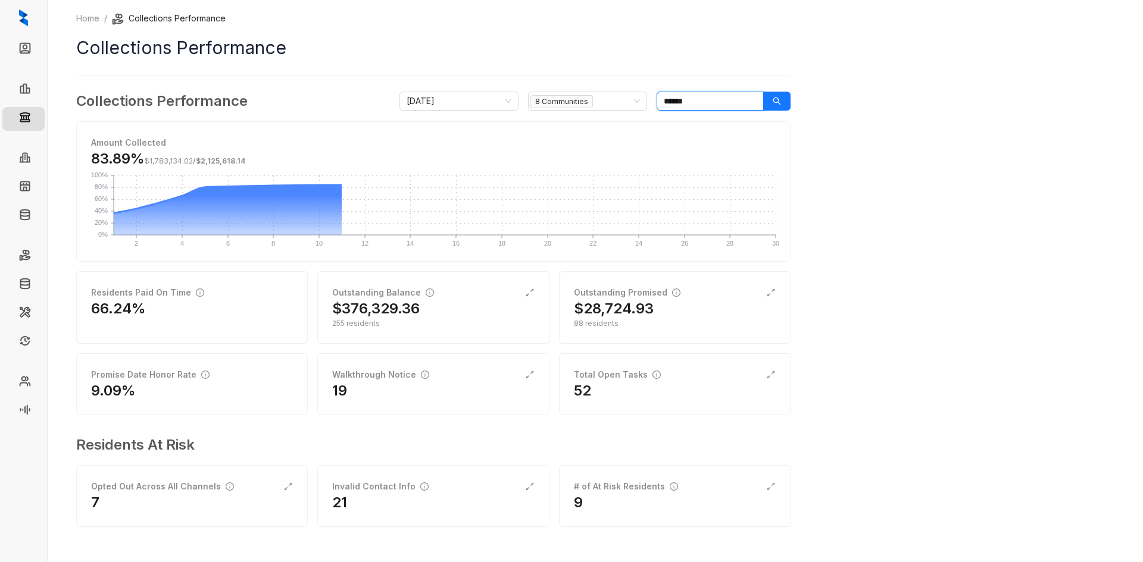
click at [703, 93] on input "******" at bounding box center [709, 101] width 107 height 19
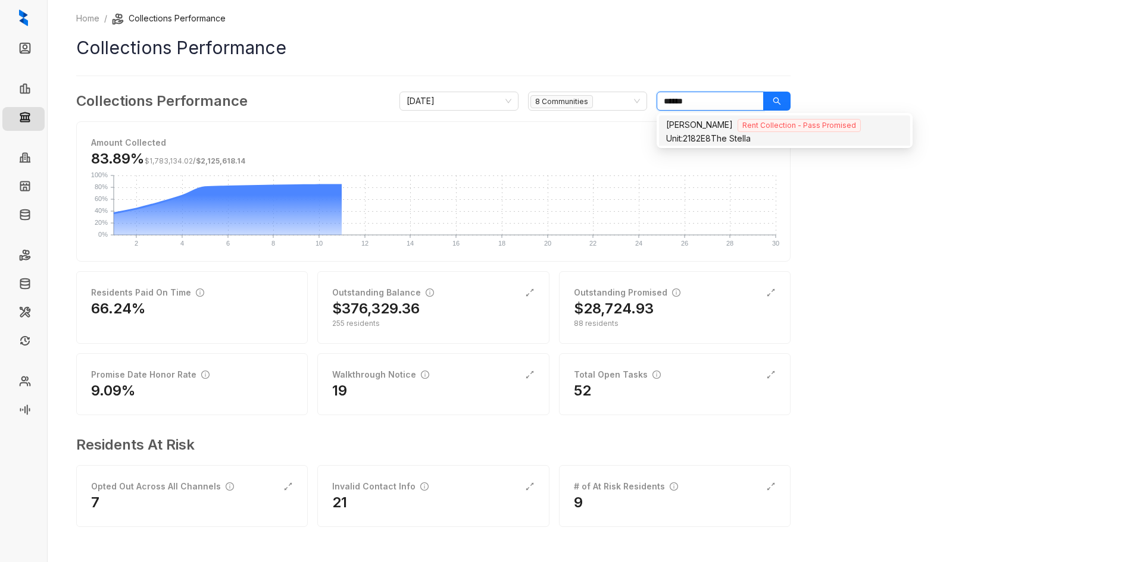
click at [703, 93] on input "******" at bounding box center [709, 101] width 107 height 19
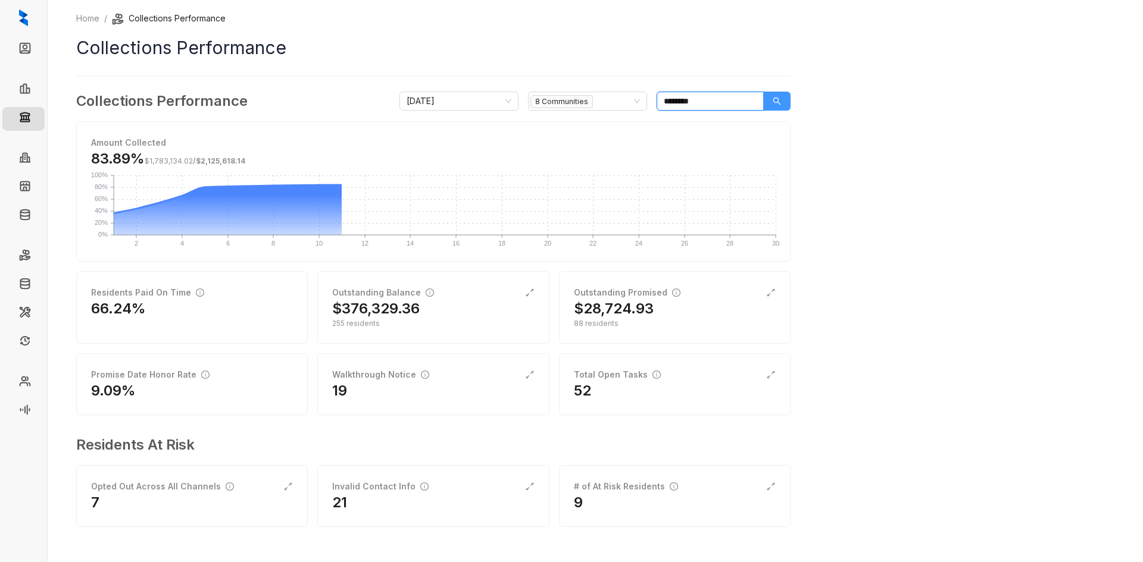
click at [780, 101] on icon "search" at bounding box center [776, 101] width 8 height 8
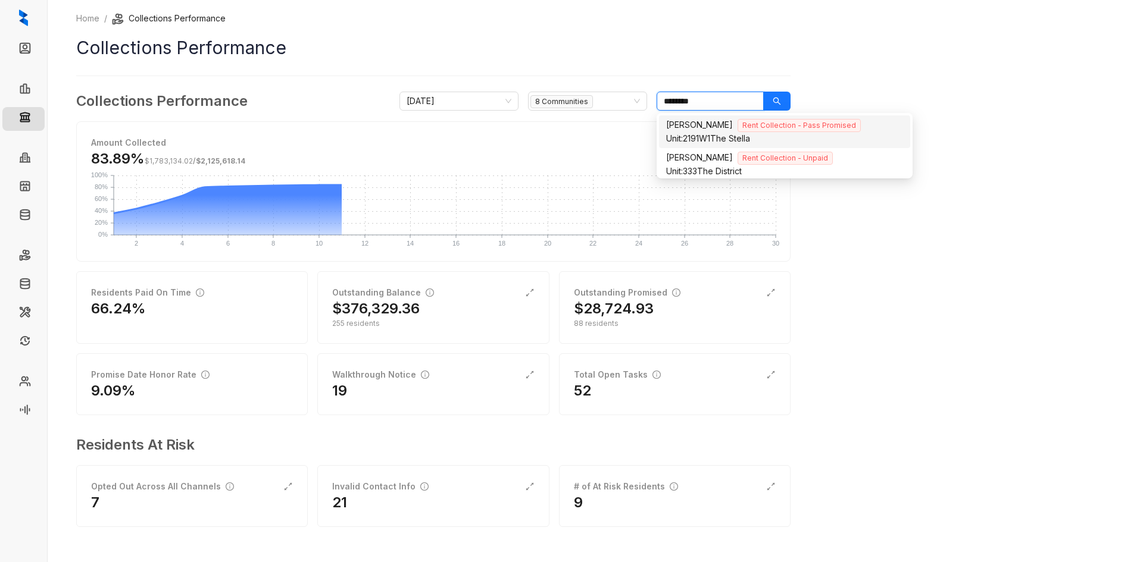
click at [709, 133] on div "Unit: 2191W1 The Stella" at bounding box center [784, 138] width 237 height 13
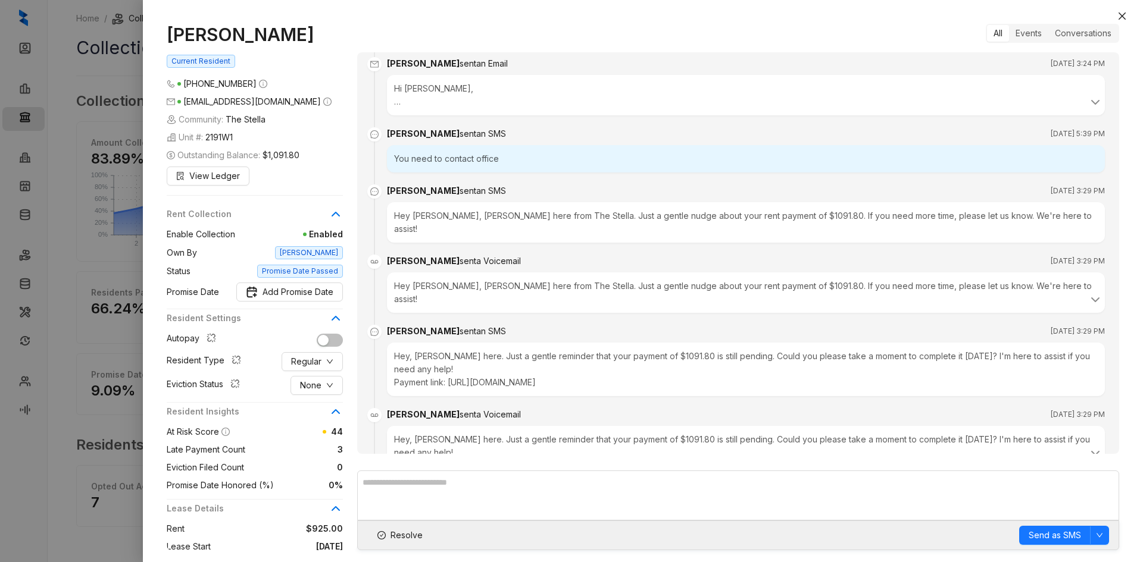
scroll to position [362, 0]
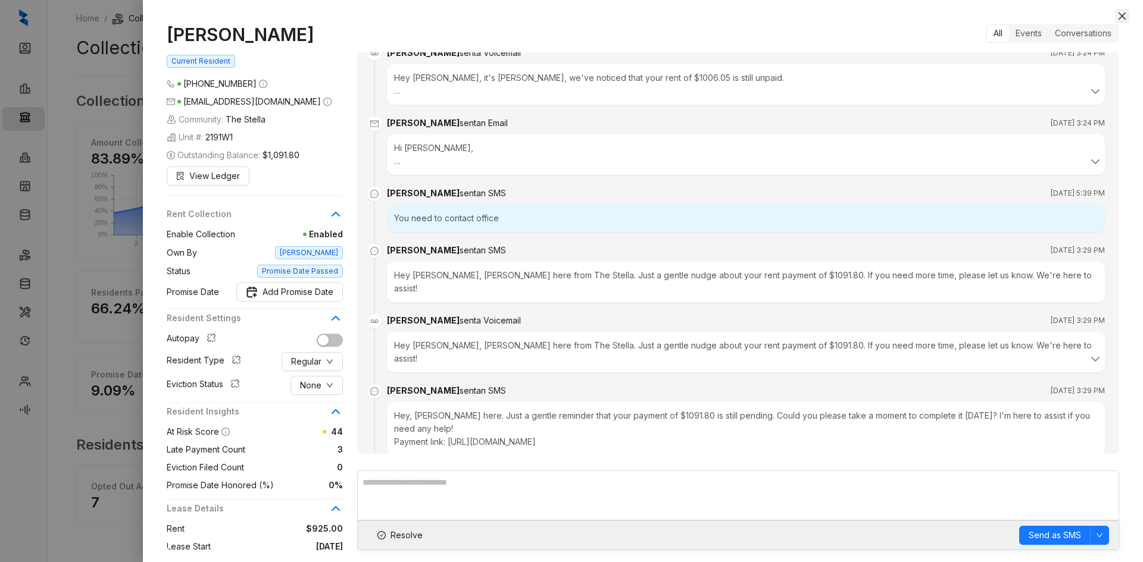
click at [1118, 18] on icon "close" at bounding box center [1122, 16] width 10 height 10
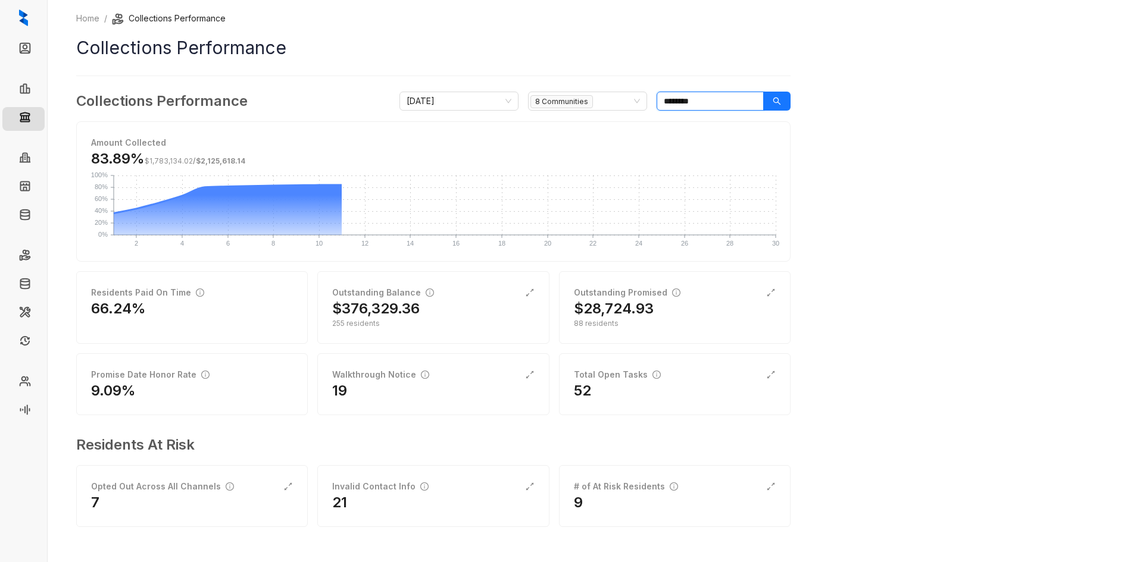
click at [712, 101] on input "********" at bounding box center [709, 101] width 107 height 19
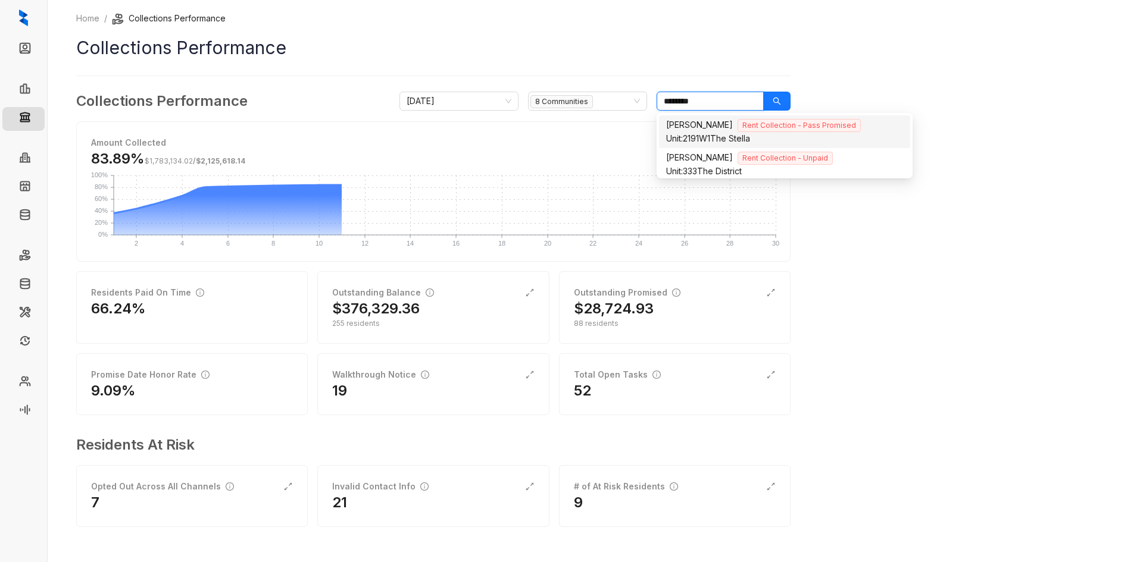
click at [712, 101] on input "********" at bounding box center [709, 101] width 107 height 19
click at [712, 138] on div "Unit: 2197W8 The Stella" at bounding box center [784, 138] width 237 height 13
type input "******"
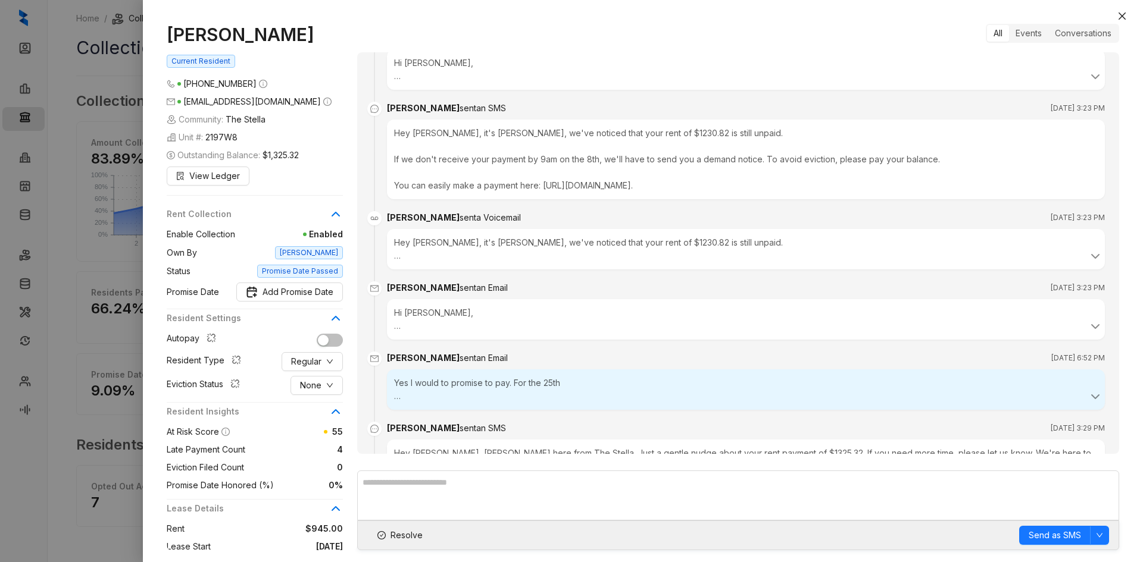
scroll to position [197, 0]
click at [1116, 14] on button "Close" at bounding box center [1122, 16] width 14 height 14
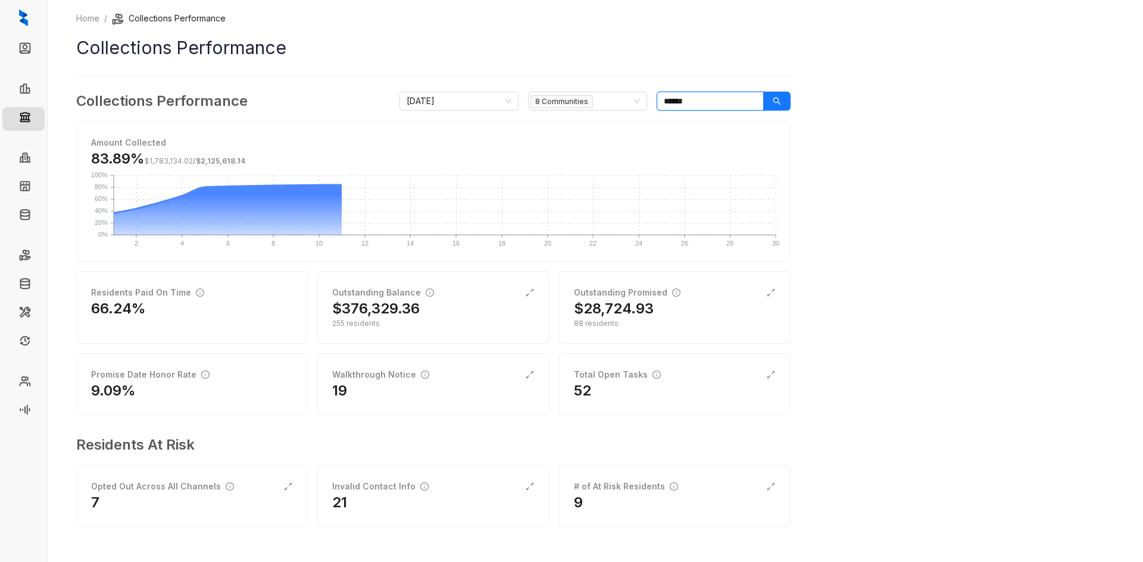
click at [709, 101] on input "******" at bounding box center [709, 101] width 107 height 19
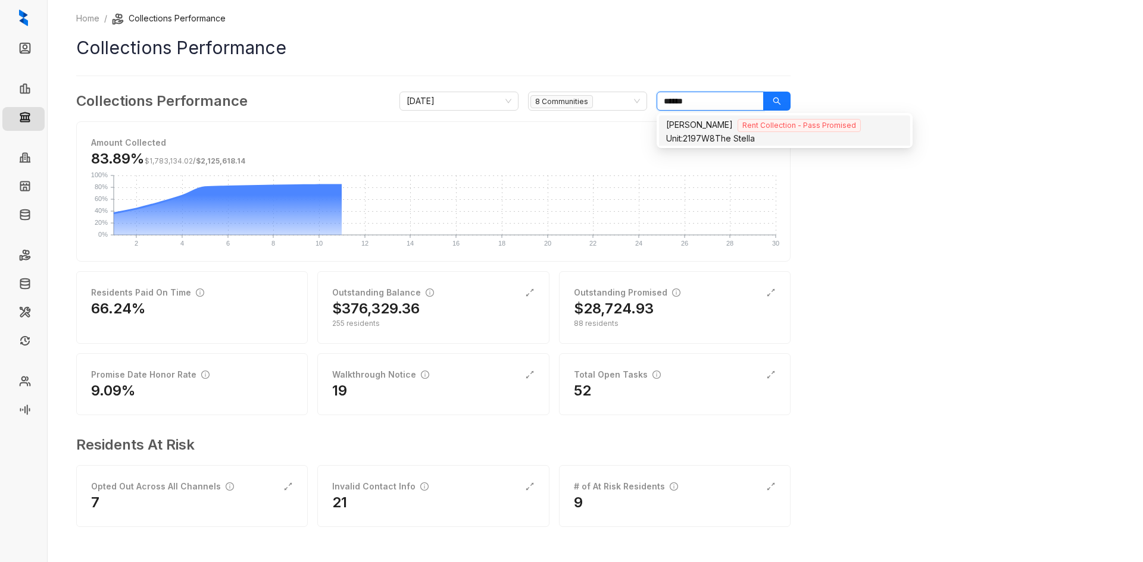
click at [709, 101] on input "******" at bounding box center [709, 101] width 107 height 19
click at [721, 137] on div "Unit: 2197W8 The Stella" at bounding box center [784, 138] width 237 height 13
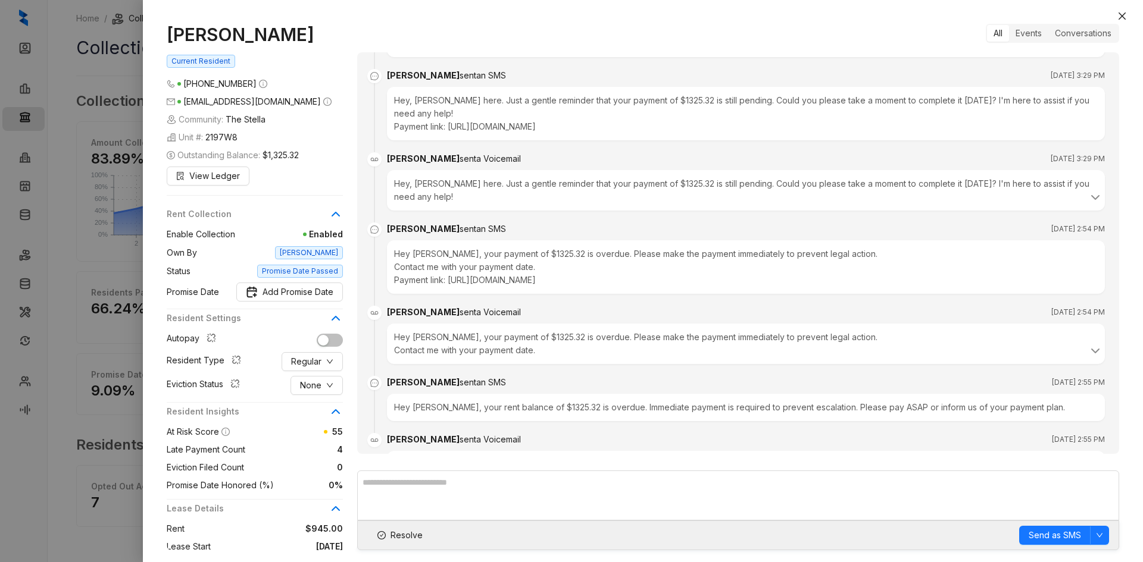
scroll to position [733, 0]
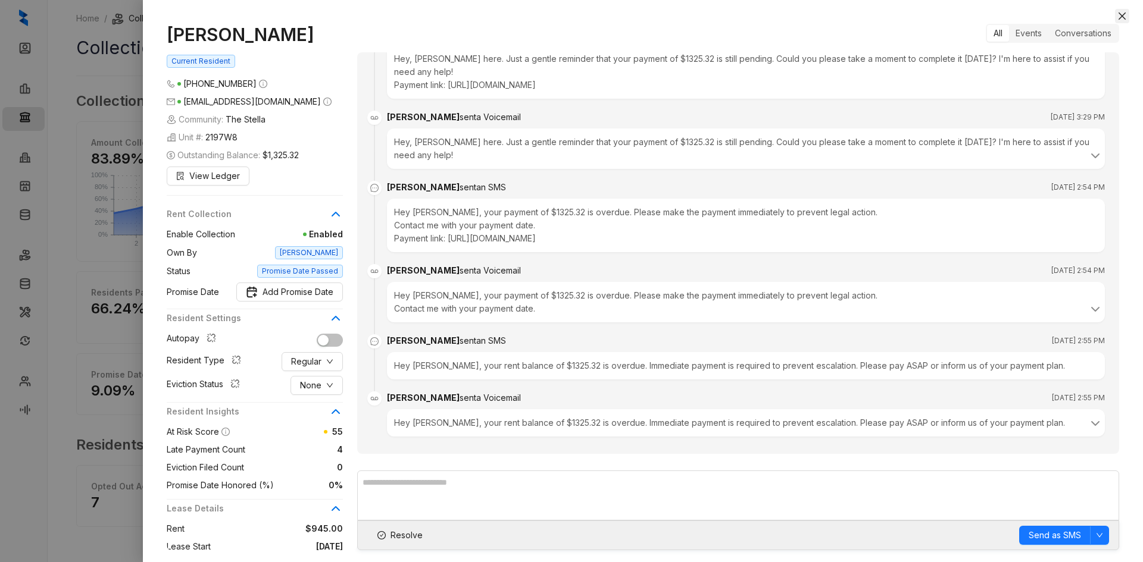
click at [1122, 17] on icon "close" at bounding box center [1121, 15] width 7 height 7
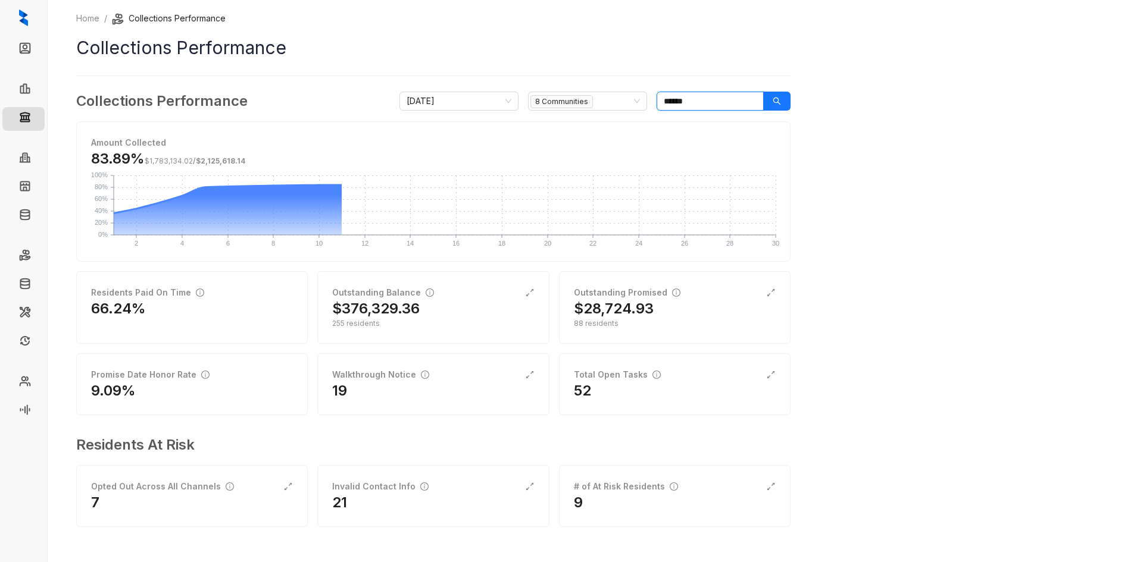
click at [705, 97] on input "******" at bounding box center [709, 101] width 107 height 19
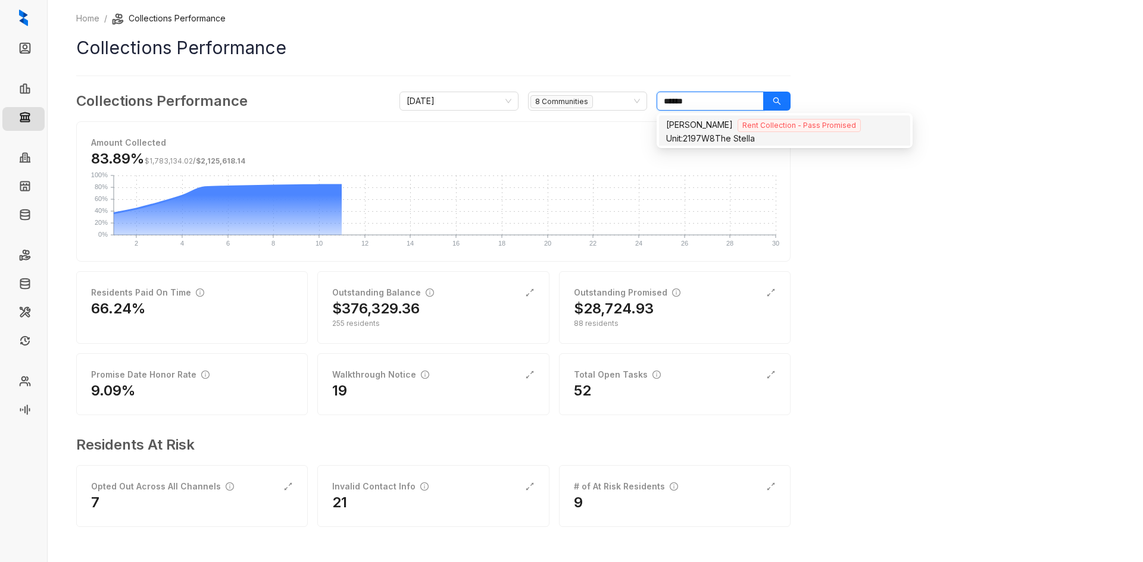
click at [705, 97] on input "******" at bounding box center [709, 101] width 107 height 19
click at [706, 133] on span "Unit: 2199W7" at bounding box center [690, 138] width 49 height 10
type input "******"
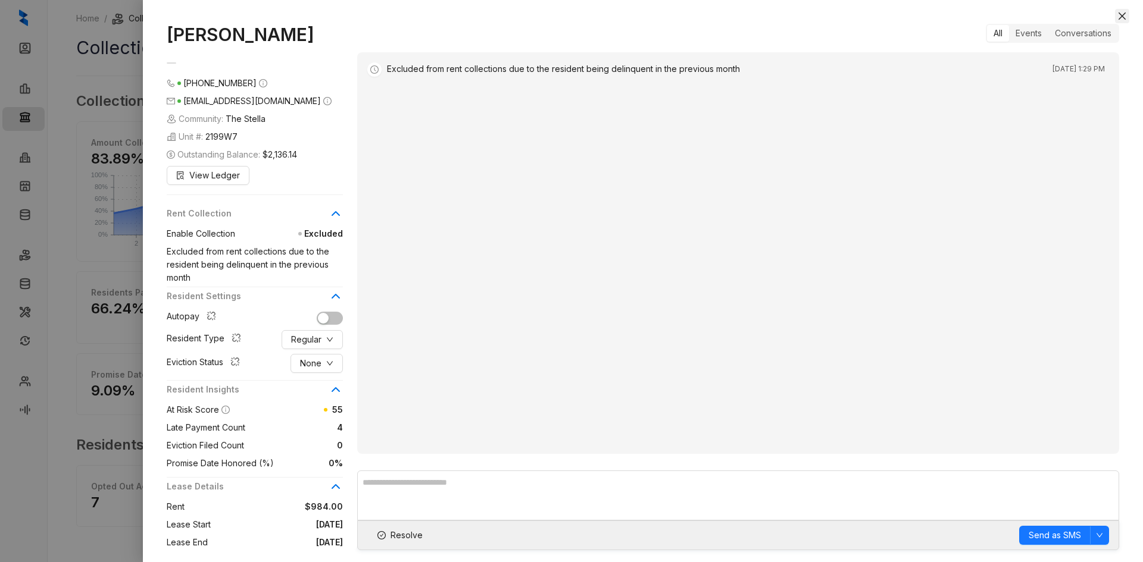
click at [1122, 12] on icon "close" at bounding box center [1122, 16] width 10 height 10
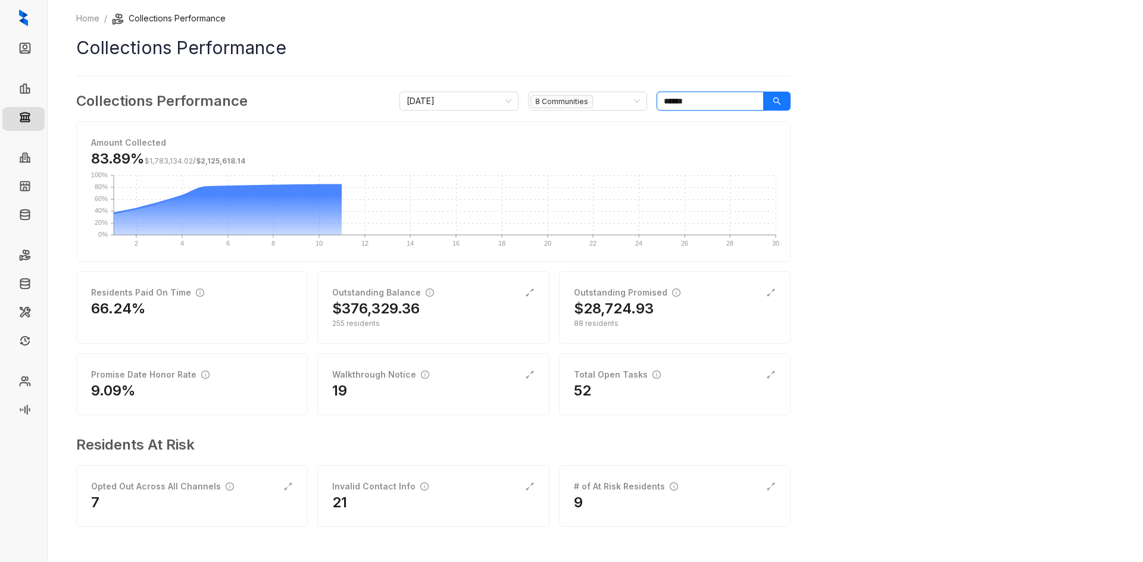
click at [686, 104] on input "******" at bounding box center [709, 101] width 107 height 19
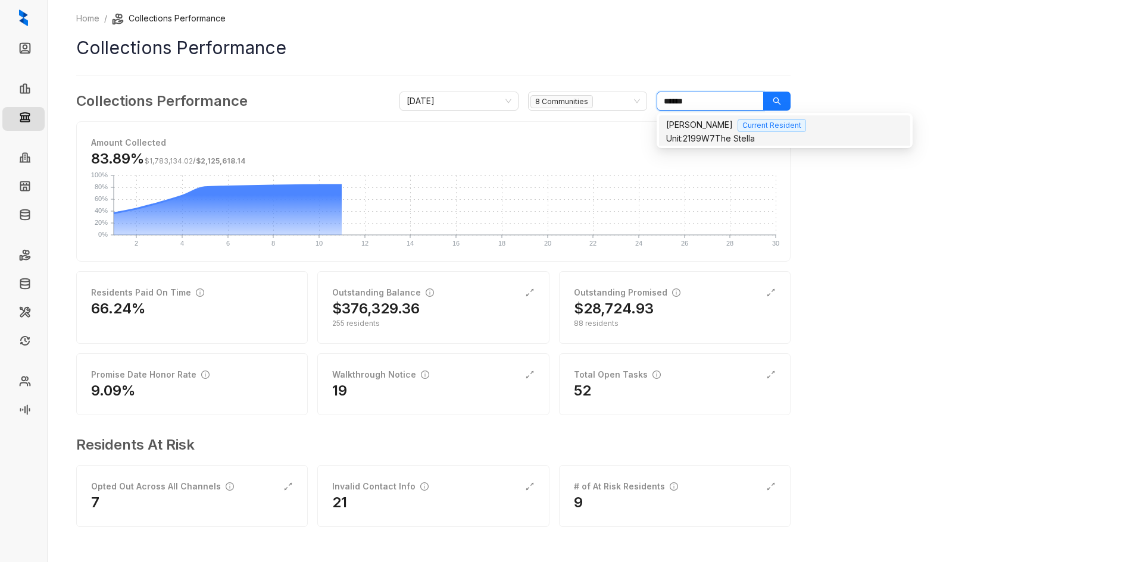
click at [686, 104] on input "******" at bounding box center [709, 101] width 107 height 19
click at [721, 126] on span "[PERSON_NAME]" at bounding box center [699, 125] width 67 height 10
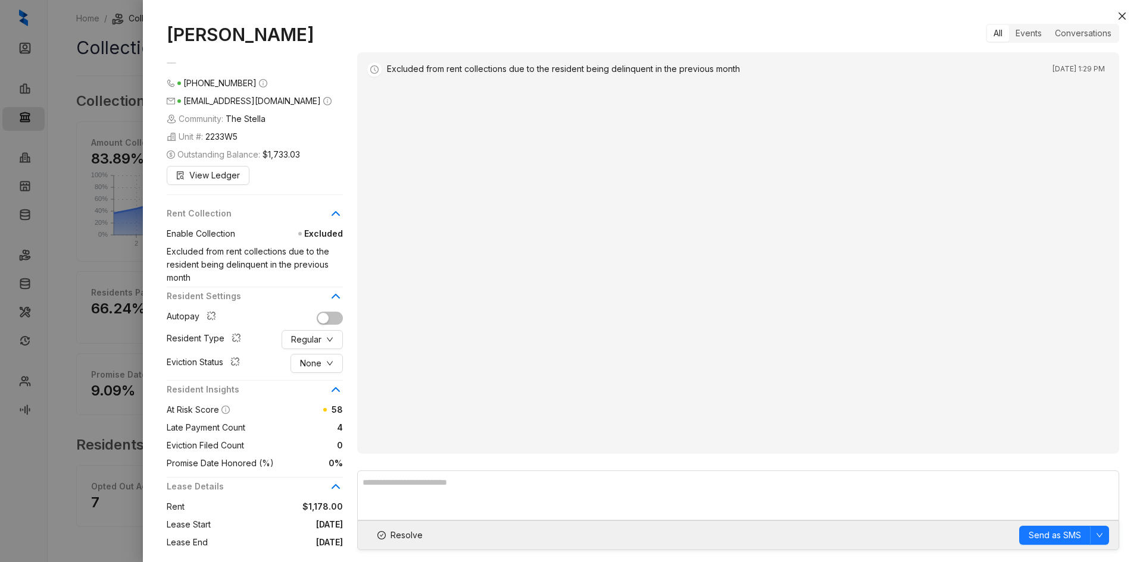
drag, startPoint x: 1123, startPoint y: 17, endPoint x: 1068, endPoint y: 34, distance: 57.2
click at [1123, 17] on icon "close" at bounding box center [1121, 15] width 7 height 7
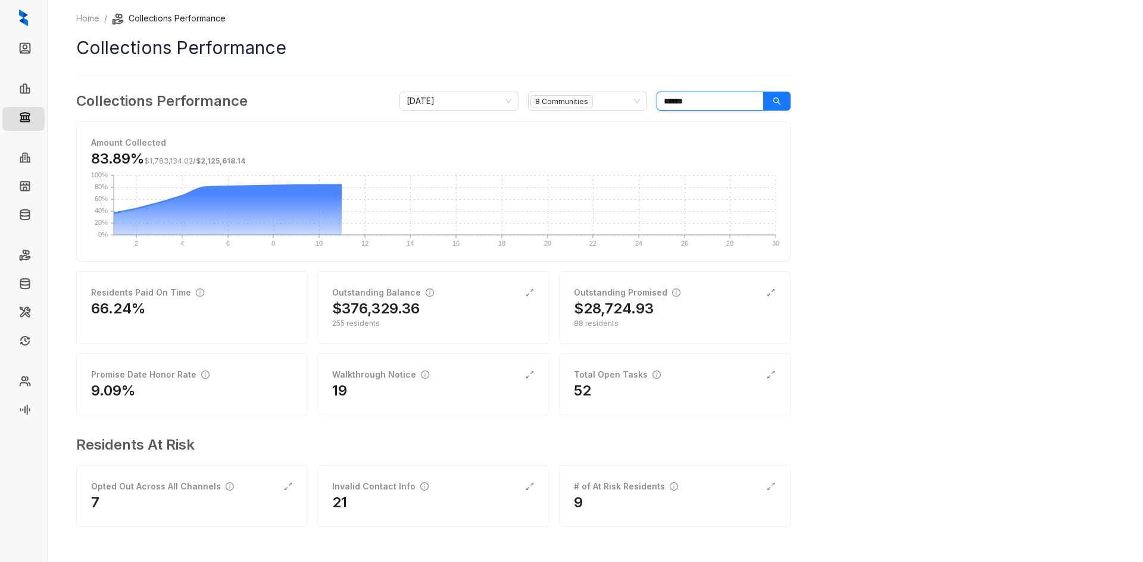
click at [695, 99] on input "******" at bounding box center [709, 101] width 107 height 19
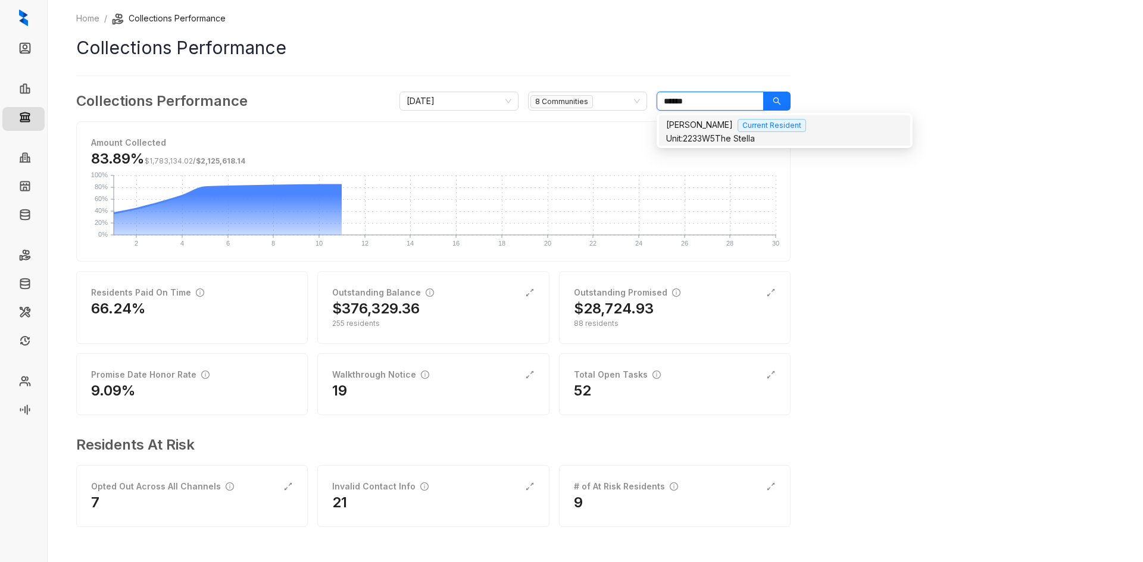
click at [695, 99] on input "******" at bounding box center [709, 101] width 107 height 19
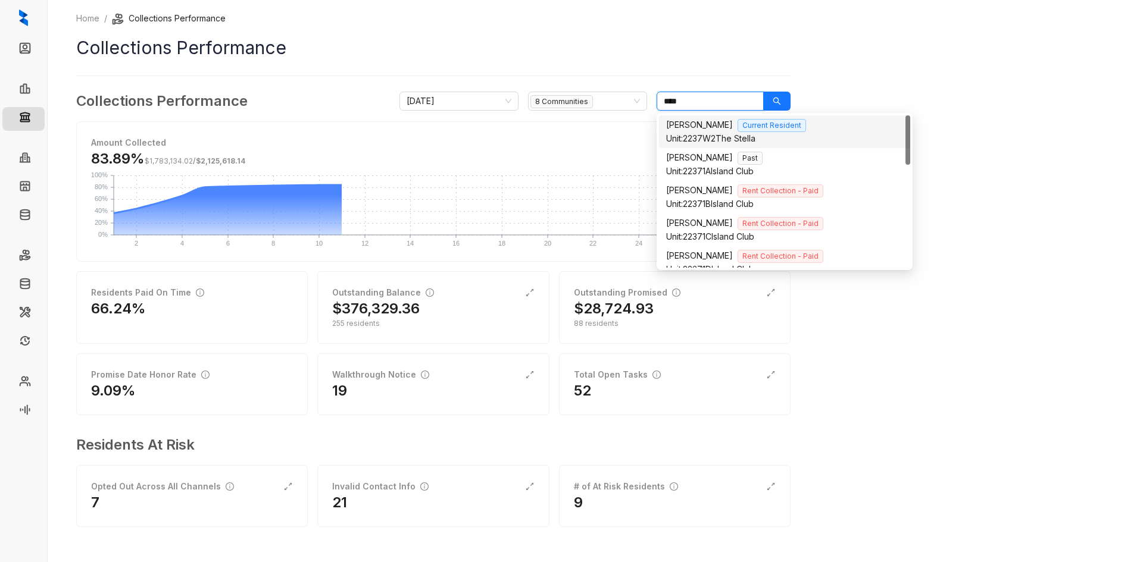
click at [706, 133] on span "Unit: 2237W2" at bounding box center [690, 138] width 49 height 10
type input "****"
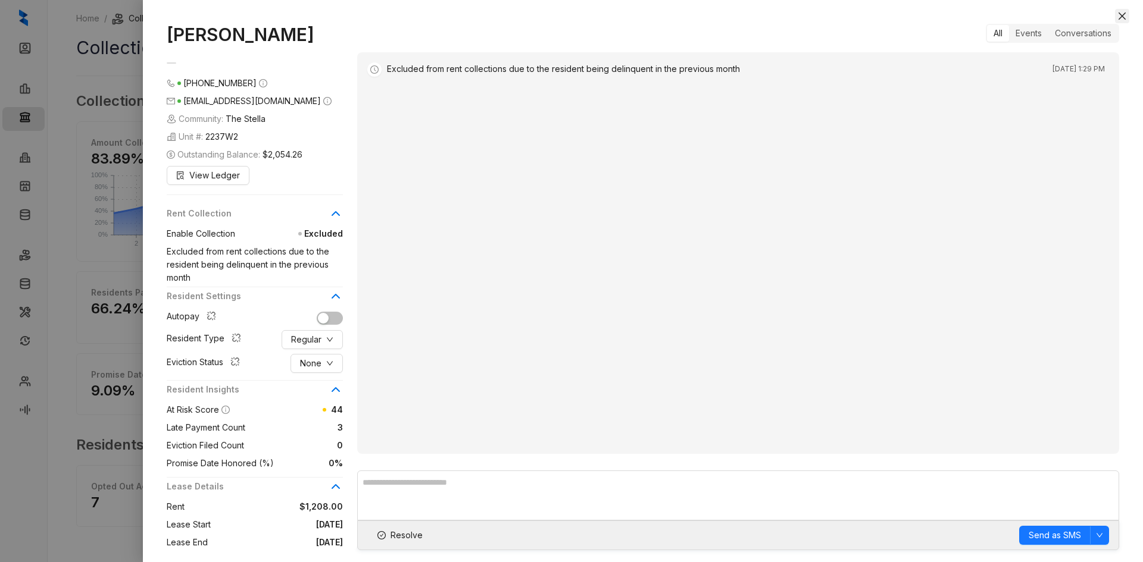
click at [1122, 16] on icon "close" at bounding box center [1121, 15] width 7 height 7
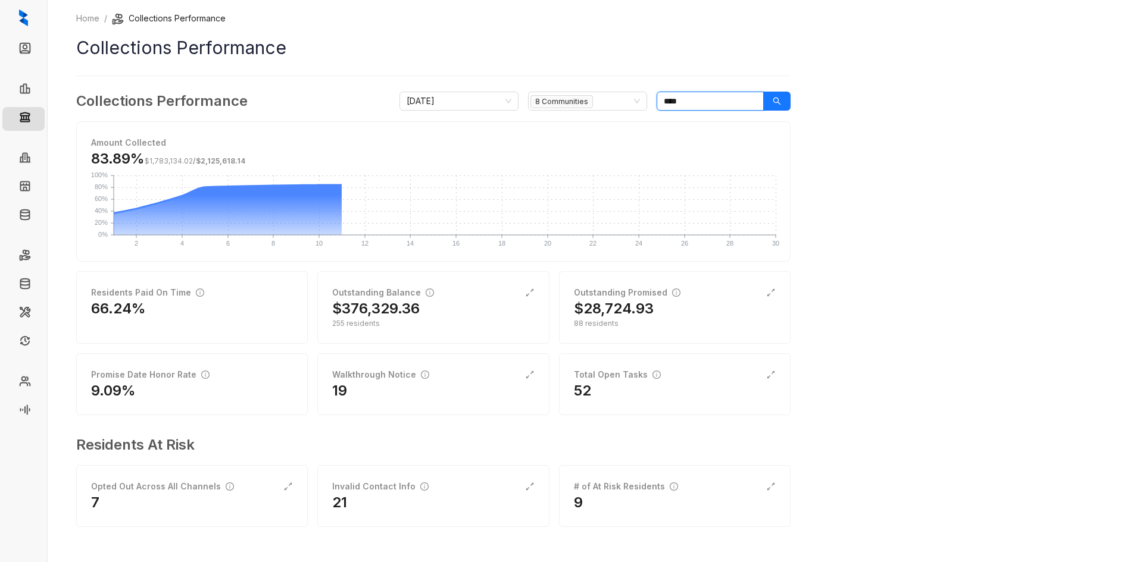
click at [696, 108] on input "****" at bounding box center [709, 101] width 107 height 19
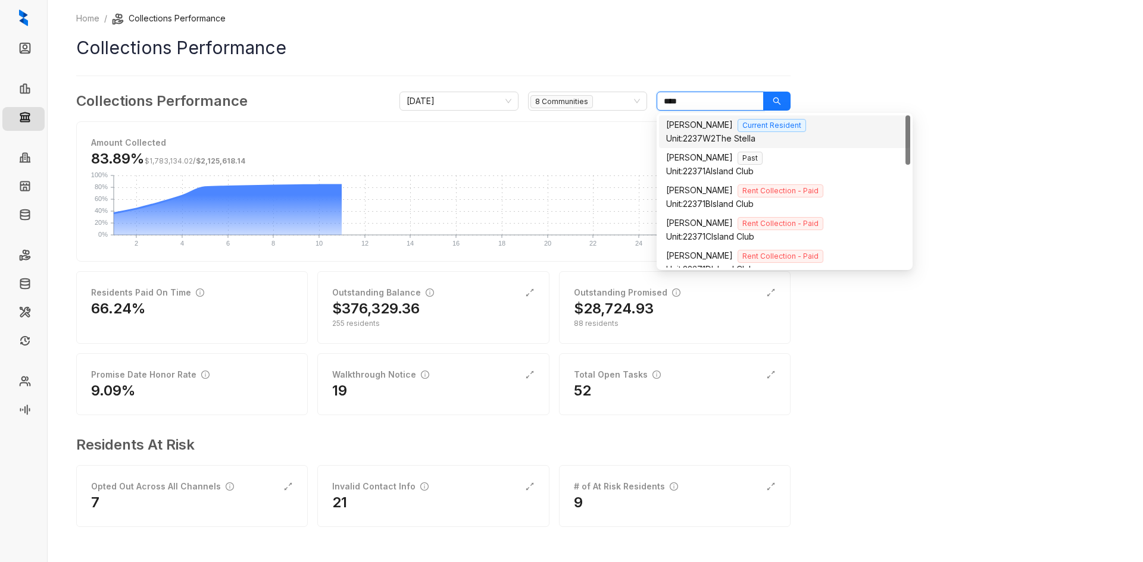
click at [696, 108] on input "****" at bounding box center [709, 101] width 107 height 19
click at [699, 129] on span "[PERSON_NAME]" at bounding box center [699, 125] width 67 height 10
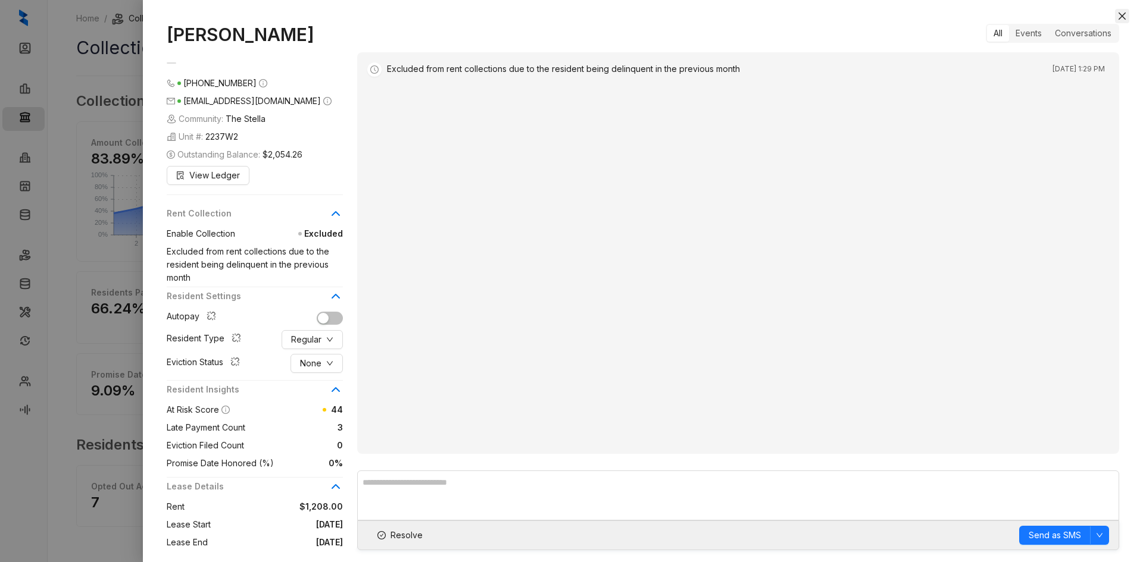
click at [1115, 14] on button "Close" at bounding box center [1122, 16] width 14 height 14
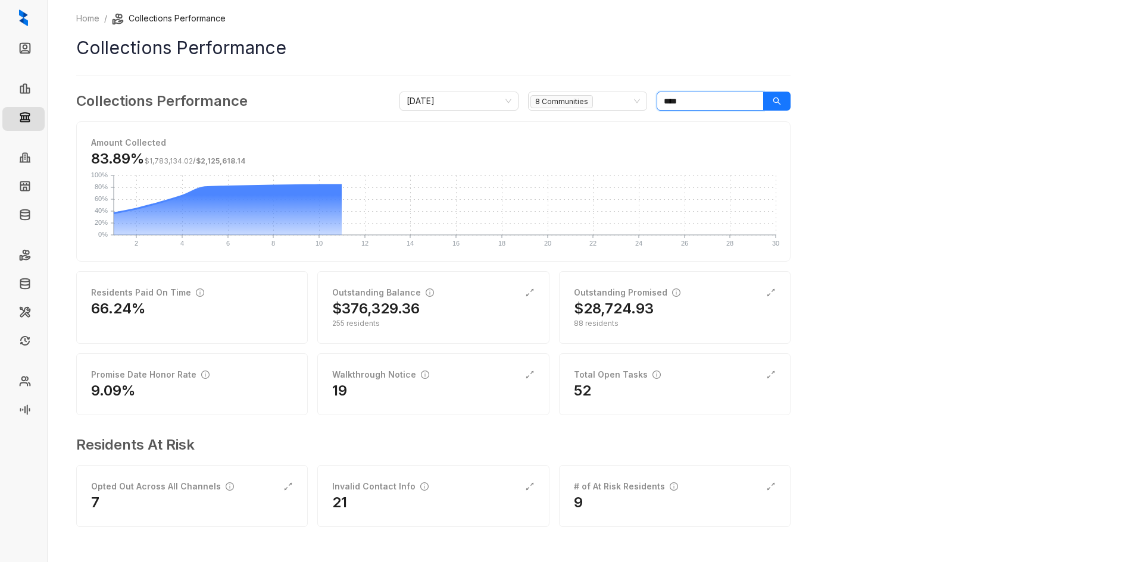
click at [706, 107] on input "****" at bounding box center [709, 101] width 107 height 19
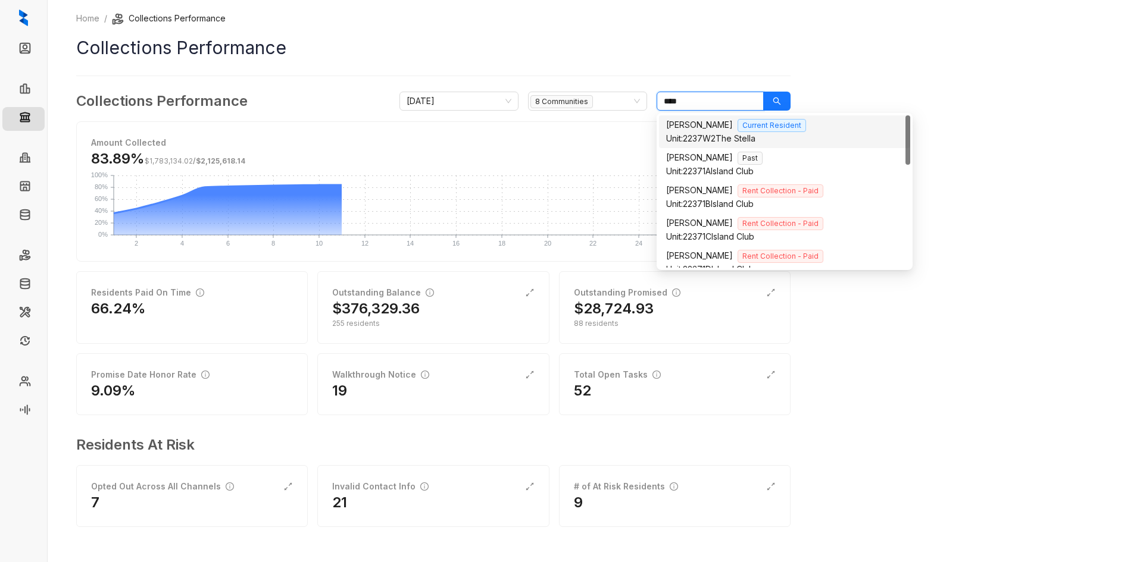
click at [706, 107] on input "****" at bounding box center [709, 101] width 107 height 19
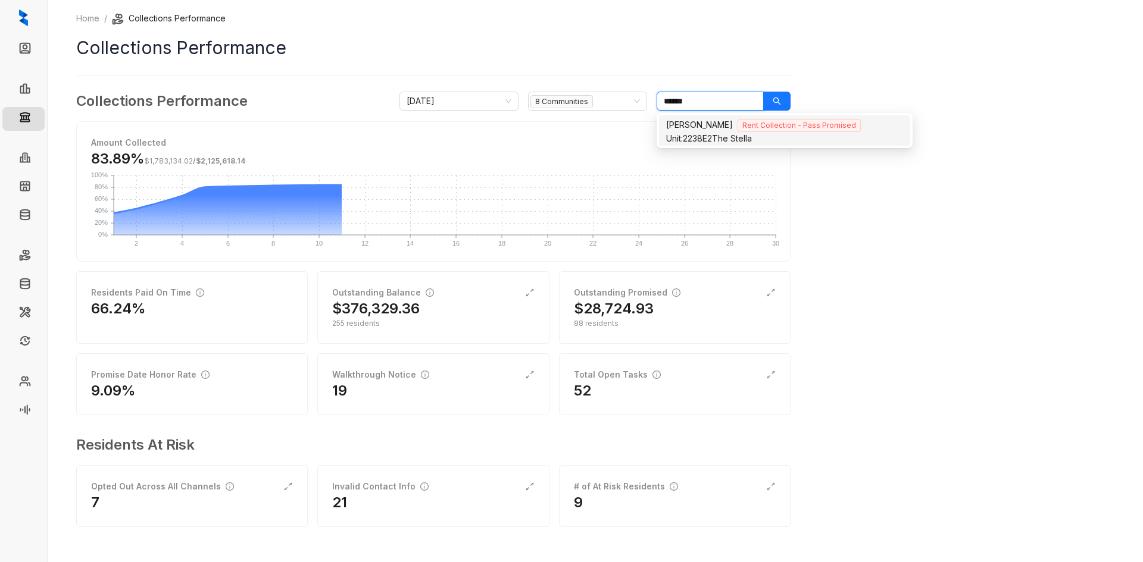
click at [748, 124] on div "[PERSON_NAME] Rent Collection - Pass Promised" at bounding box center [784, 125] width 237 height 14
type input "******"
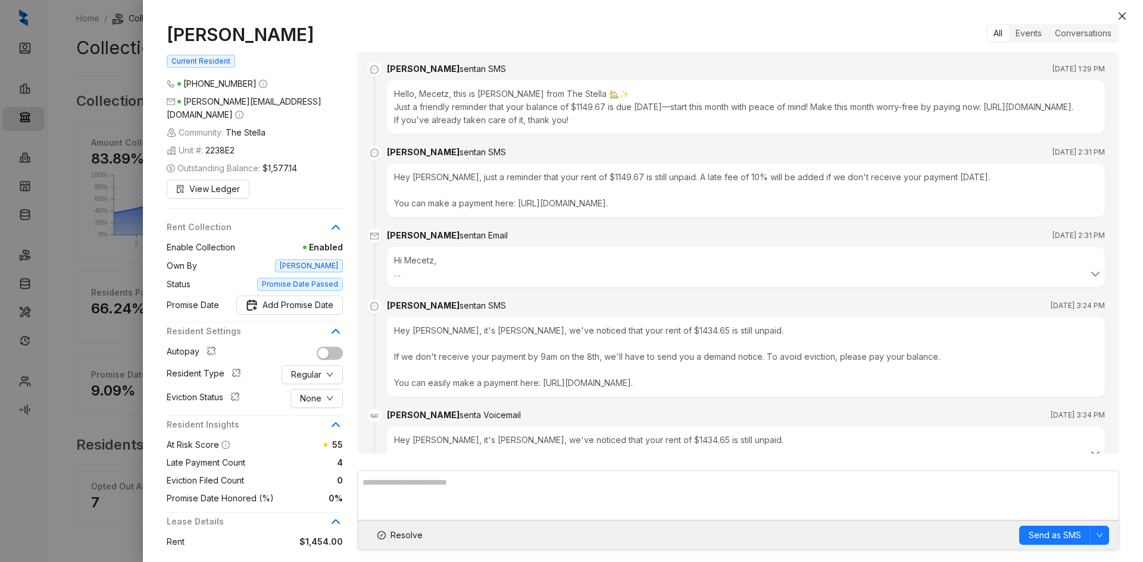
scroll to position [662, 0]
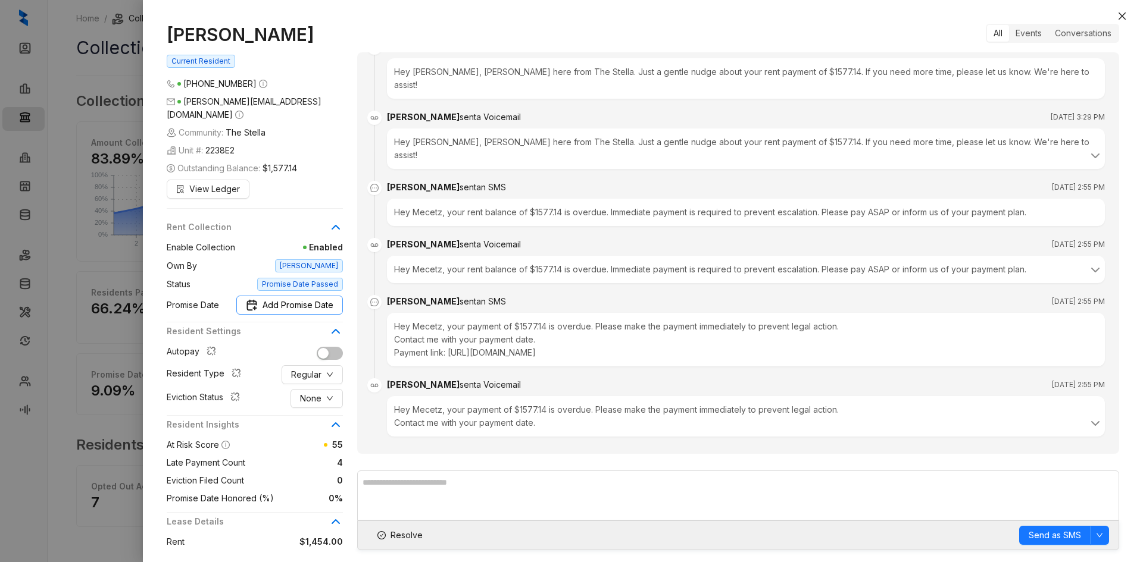
click at [298, 299] on span "Add Promise Date" at bounding box center [297, 305] width 71 height 13
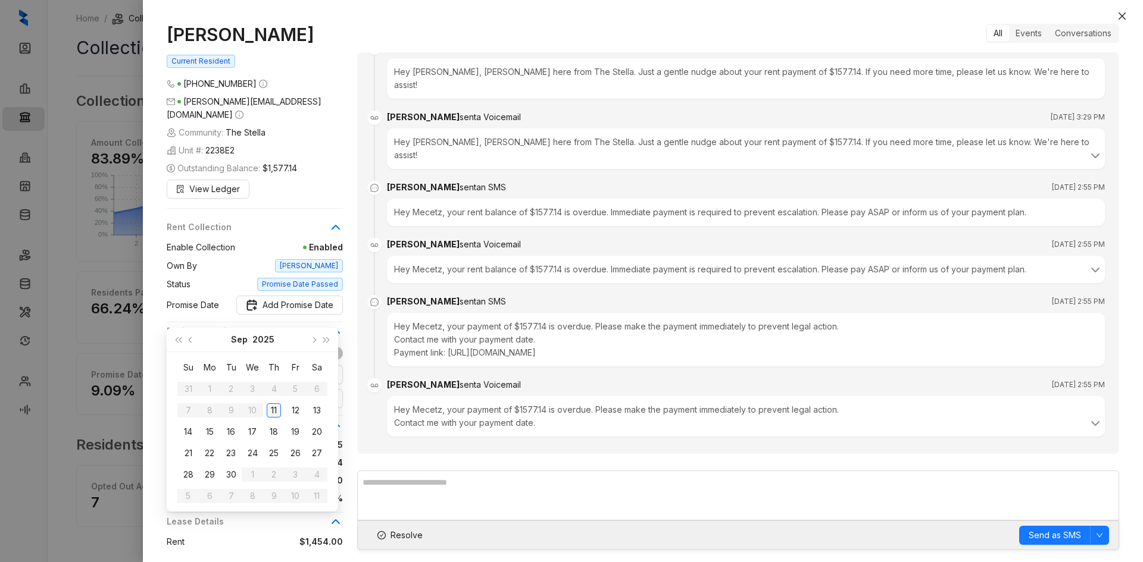
type input "**********"
click at [273, 408] on div "11" at bounding box center [274, 411] width 14 height 14
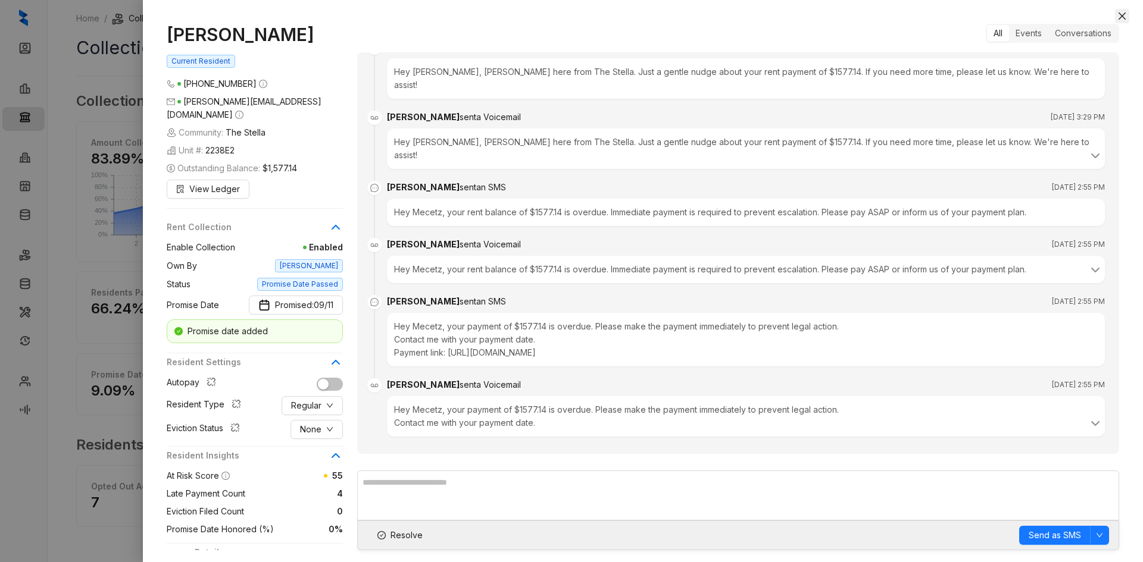
click at [1115, 15] on button "Close" at bounding box center [1122, 16] width 14 height 14
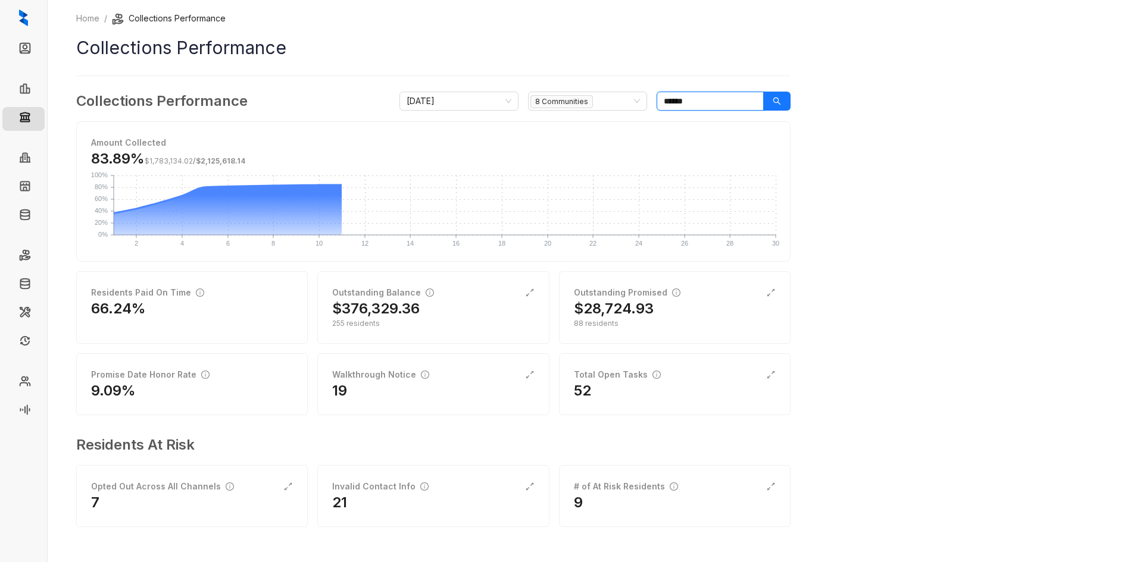
click at [713, 106] on input "******" at bounding box center [709, 101] width 107 height 19
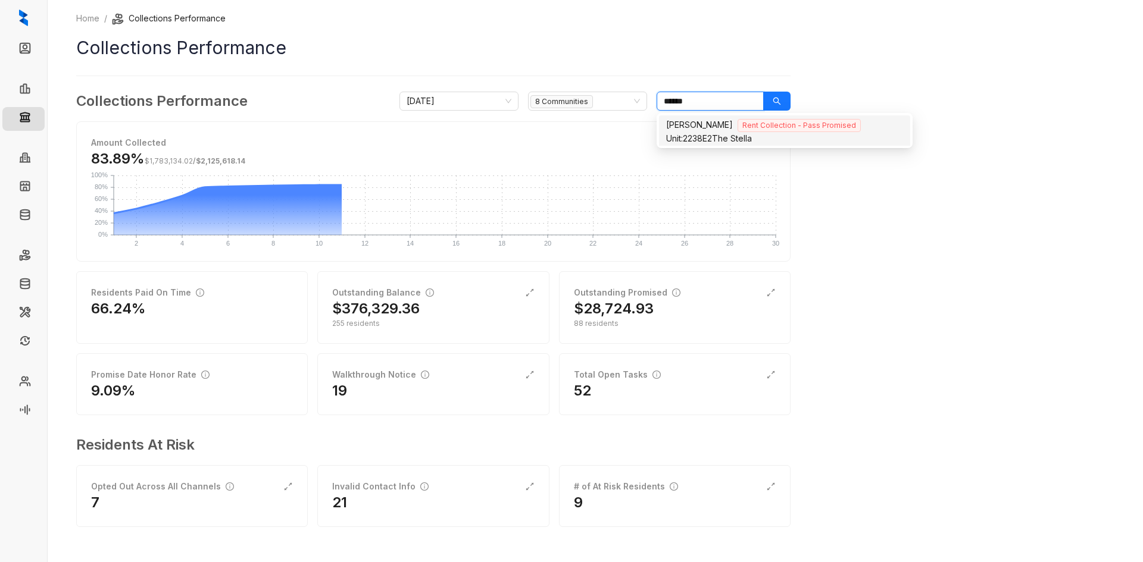
click at [713, 106] on input "******" at bounding box center [709, 101] width 107 height 19
click at [707, 104] on input "******" at bounding box center [709, 101] width 107 height 19
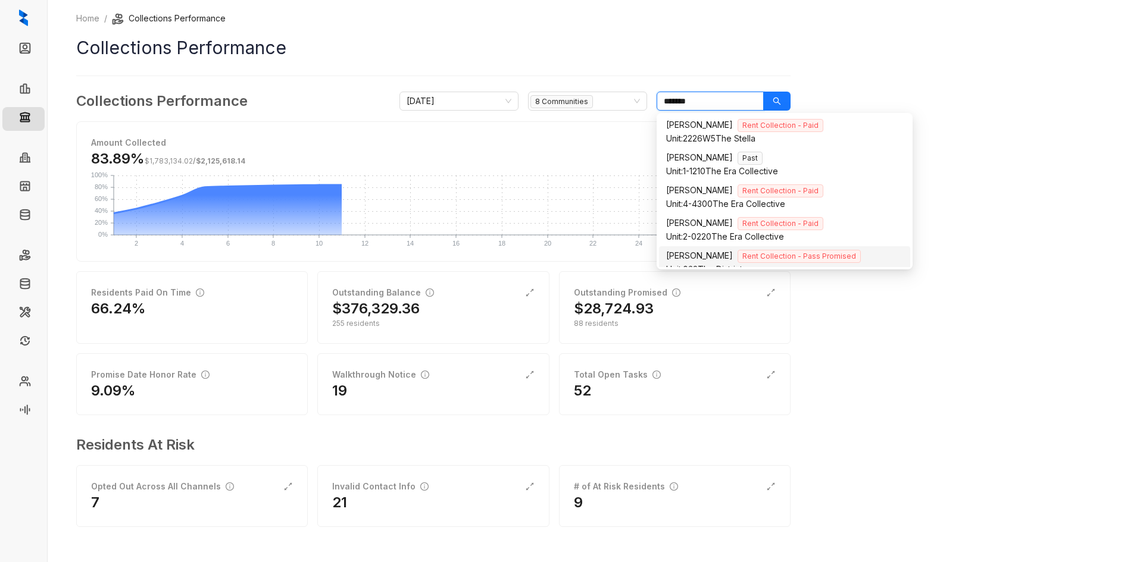
click at [725, 263] on div "Unit: 032 The District" at bounding box center [784, 269] width 237 height 13
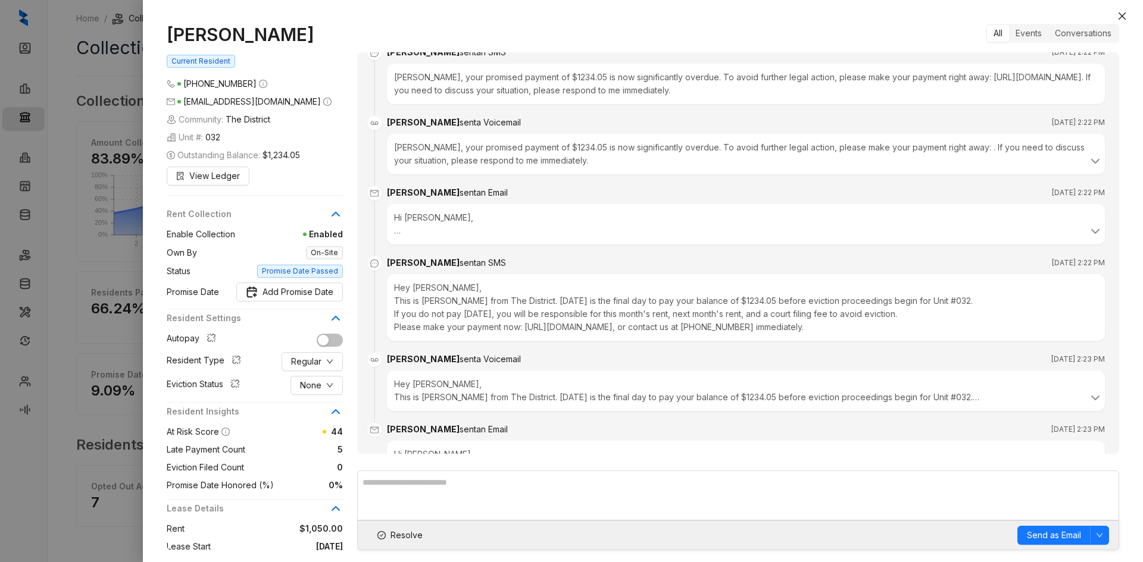
scroll to position [3370, 0]
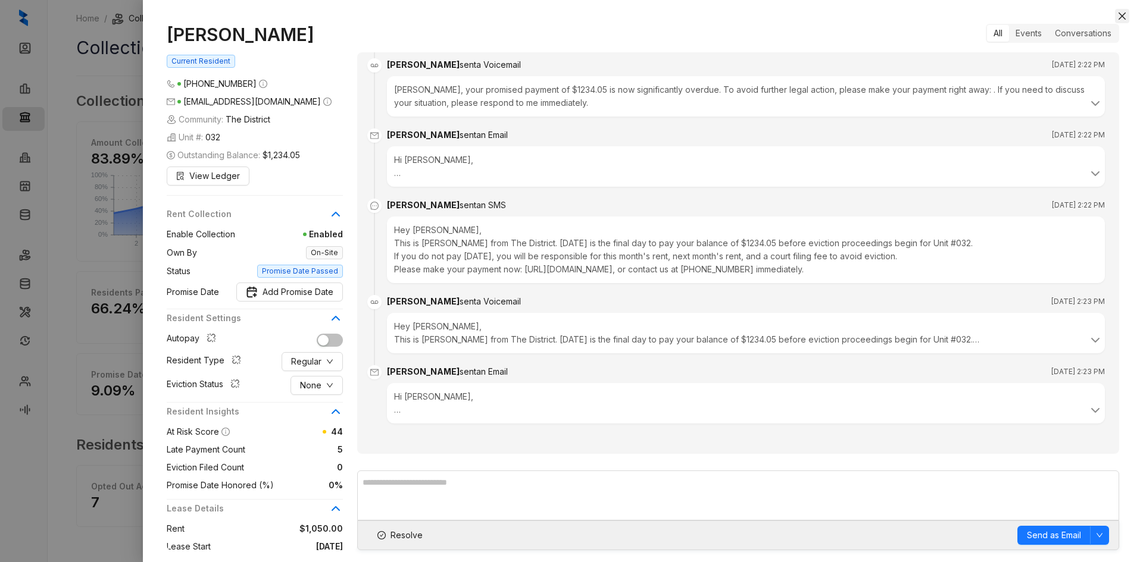
click at [1125, 14] on icon "close" at bounding box center [1122, 16] width 10 height 10
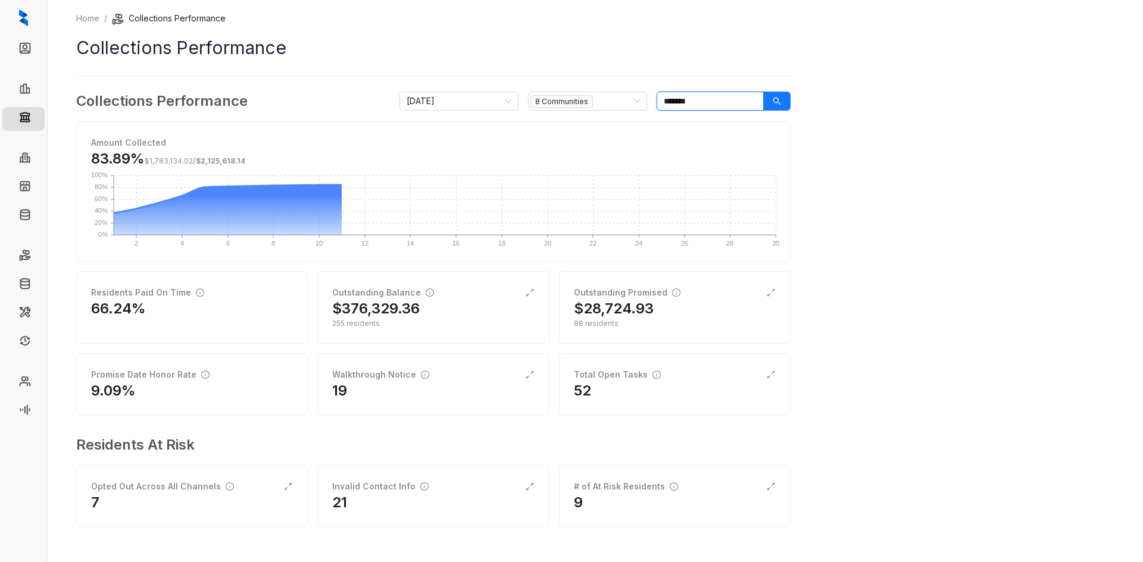
click at [714, 98] on input "*******" at bounding box center [709, 101] width 107 height 19
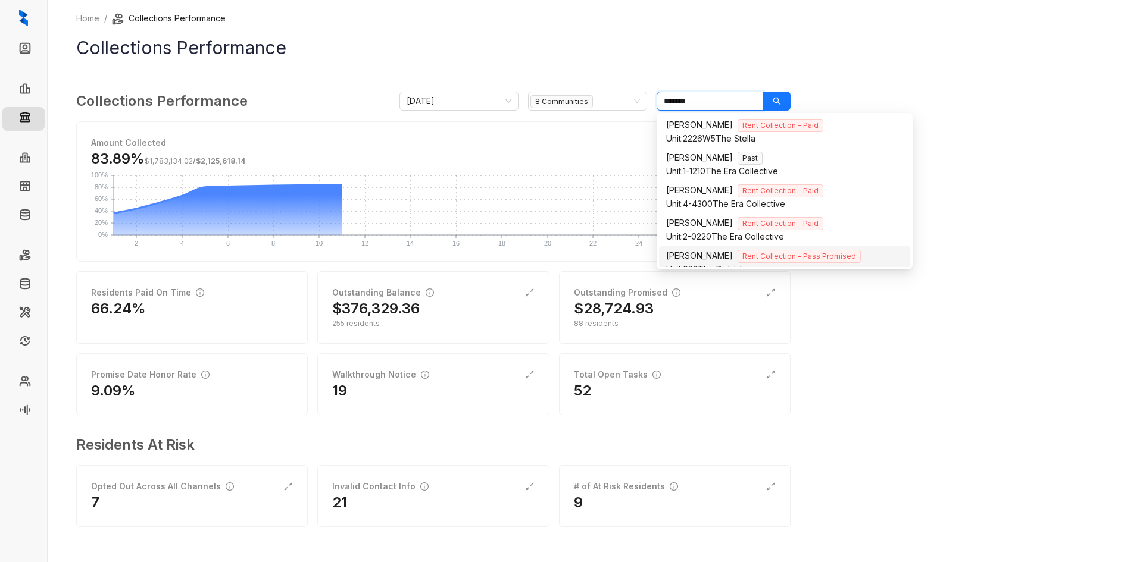
click at [714, 98] on input "*******" at bounding box center [709, 101] width 107 height 19
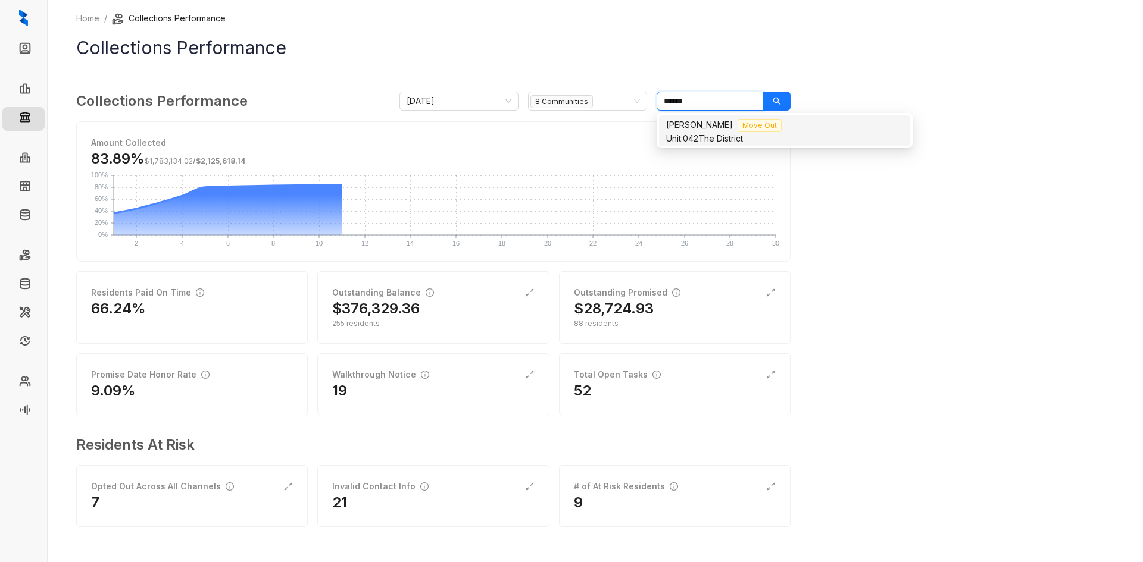
click at [724, 132] on div "Unit: 042 The District" at bounding box center [784, 138] width 237 height 13
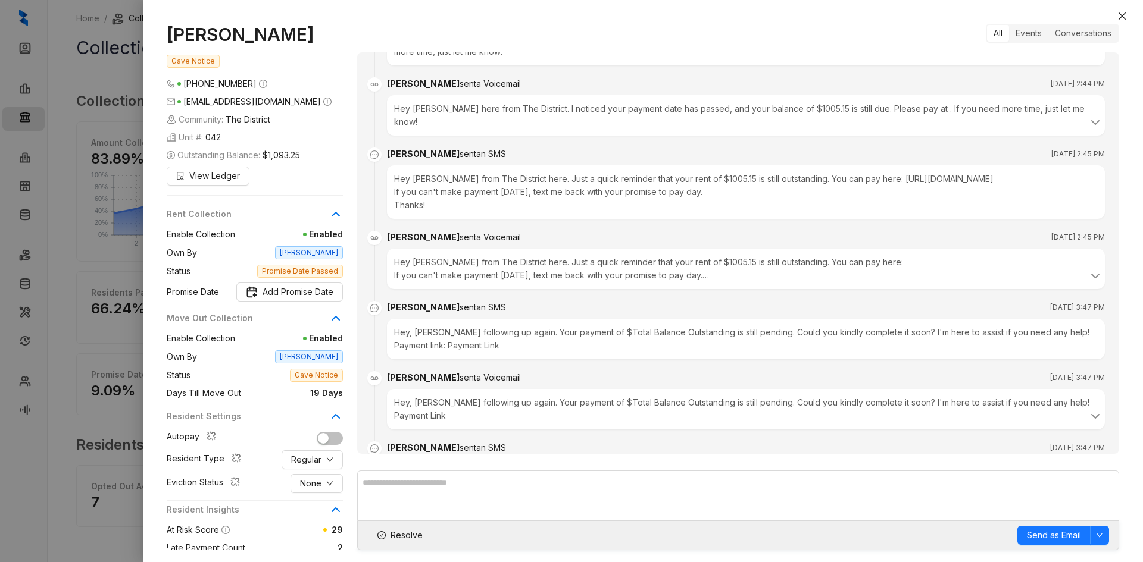
scroll to position [1427, 0]
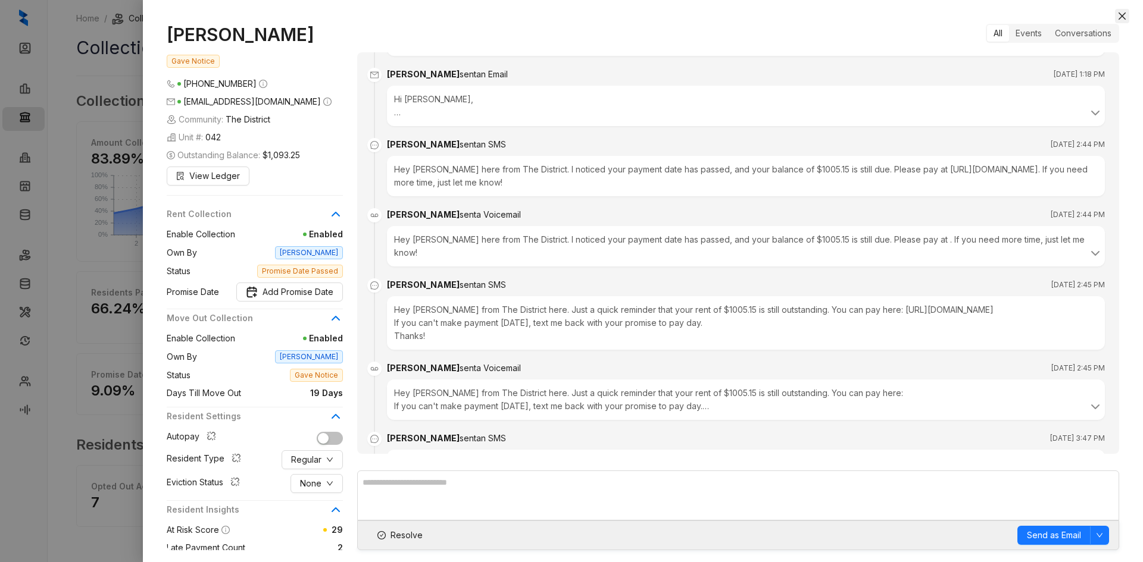
click at [1119, 16] on icon "close" at bounding box center [1122, 16] width 10 height 10
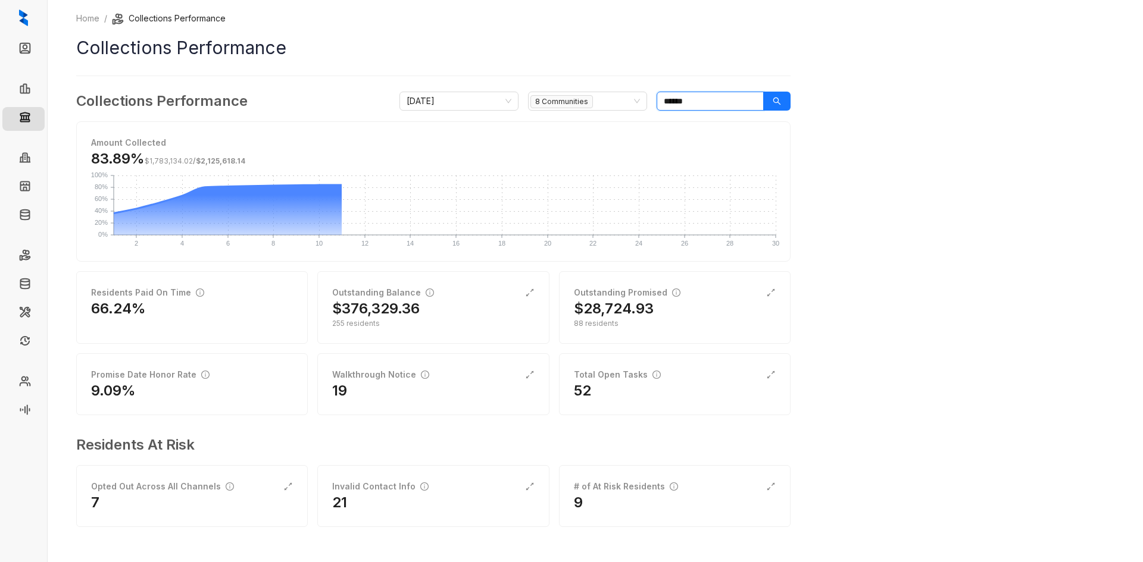
click at [729, 93] on input "******" at bounding box center [709, 101] width 107 height 19
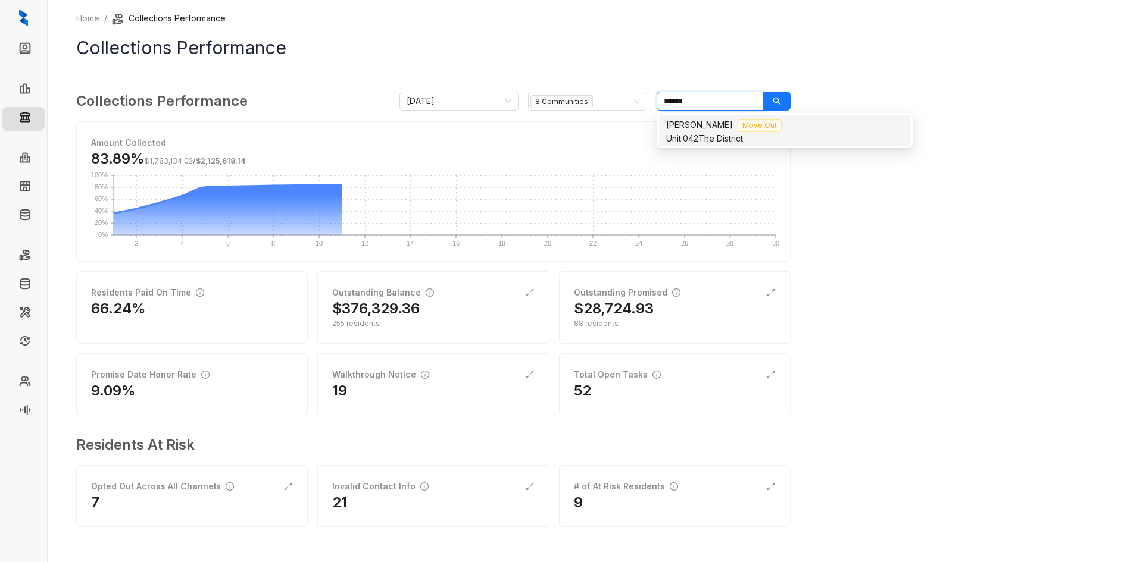
click at [729, 93] on input "******" at bounding box center [709, 101] width 107 height 19
click at [685, 134] on span "Unit: 046" at bounding box center [682, 138] width 33 height 10
type input "********"
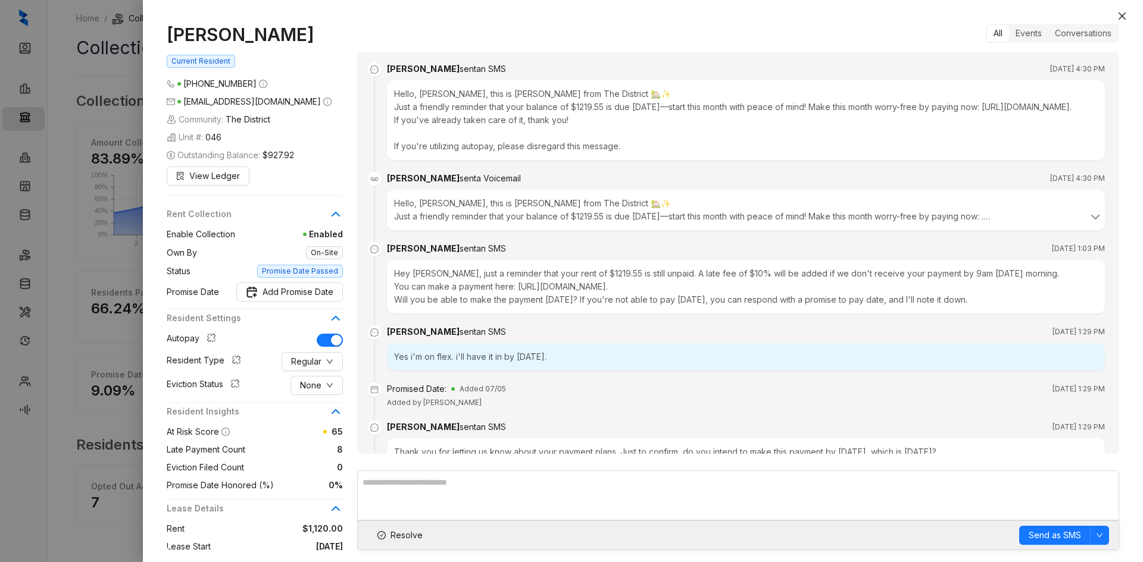
scroll to position [3902, 0]
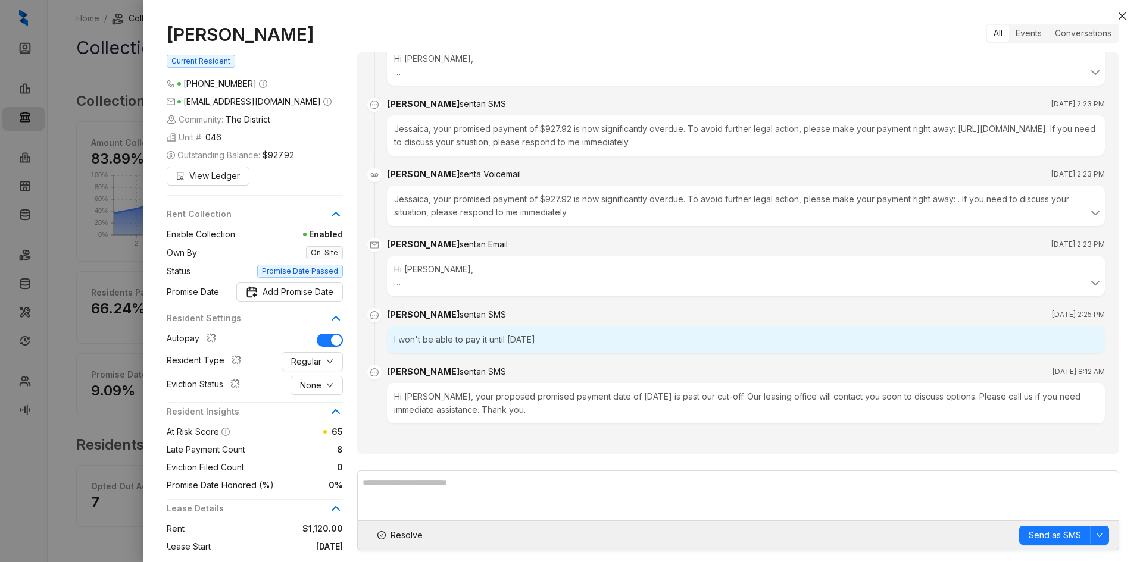
click at [309, 281] on div "Enable Collection Enabled Own By On-Site Status Promise Date Passed Promise Dat…" at bounding box center [255, 265] width 176 height 74
click at [315, 288] on span "Add Promise Date" at bounding box center [297, 292] width 71 height 13
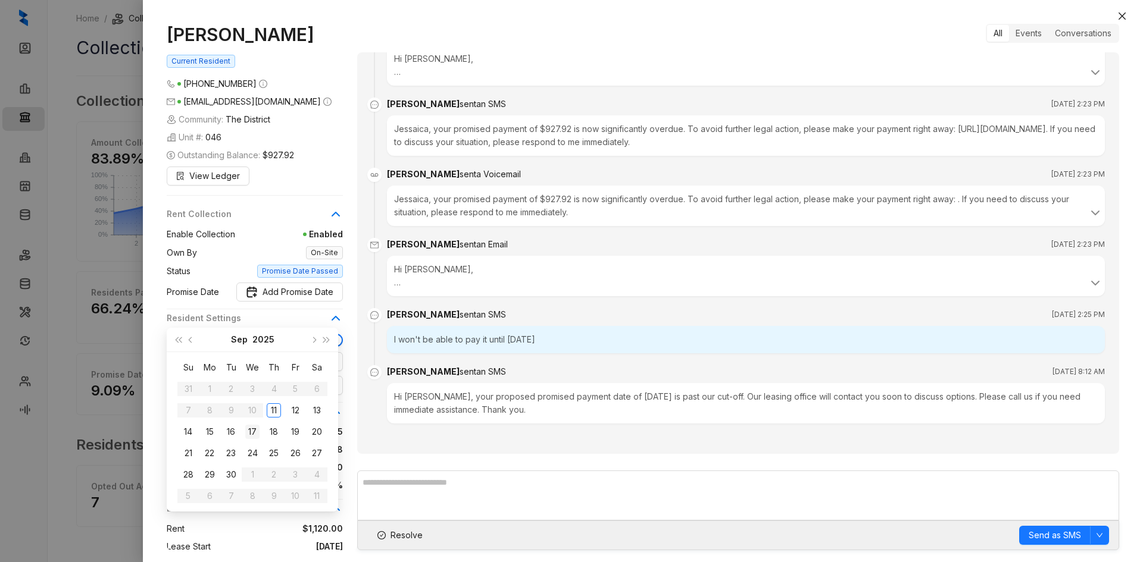
type input "**********"
click at [258, 433] on div "17" at bounding box center [252, 432] width 14 height 14
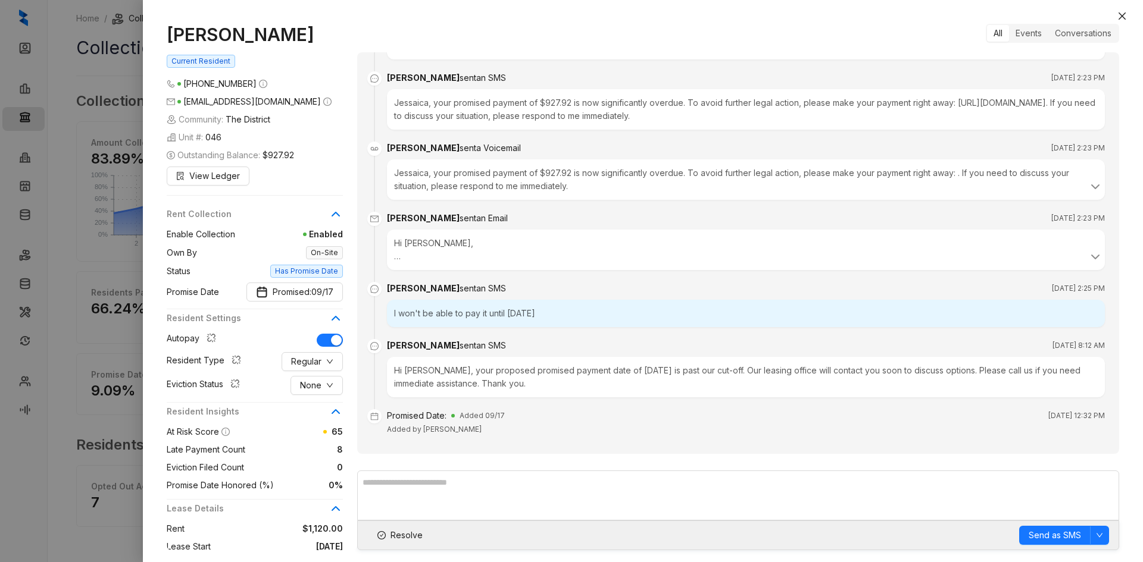
scroll to position [3943, 0]
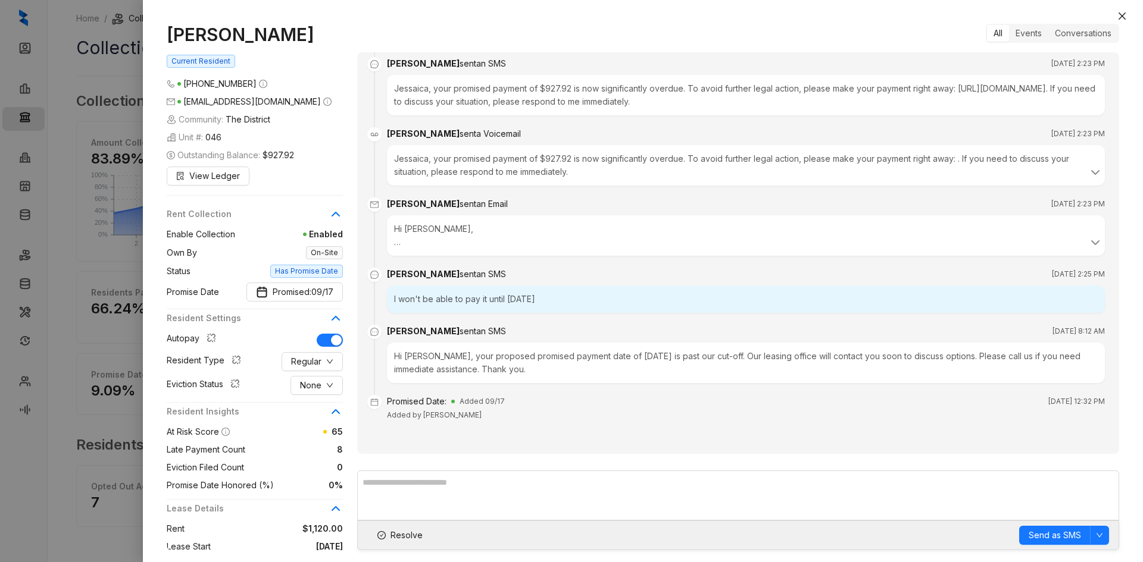
drag, startPoint x: 1124, startPoint y: 12, endPoint x: 1112, endPoint y: 22, distance: 15.2
click at [1124, 12] on icon "close" at bounding box center [1122, 16] width 10 height 10
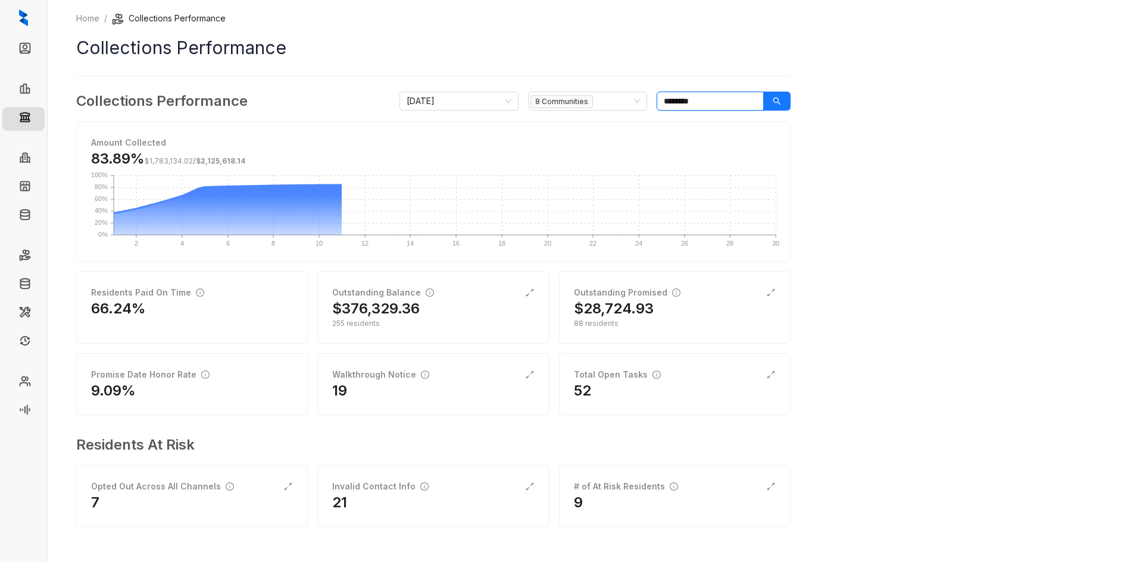
click at [706, 98] on input "********" at bounding box center [709, 101] width 107 height 19
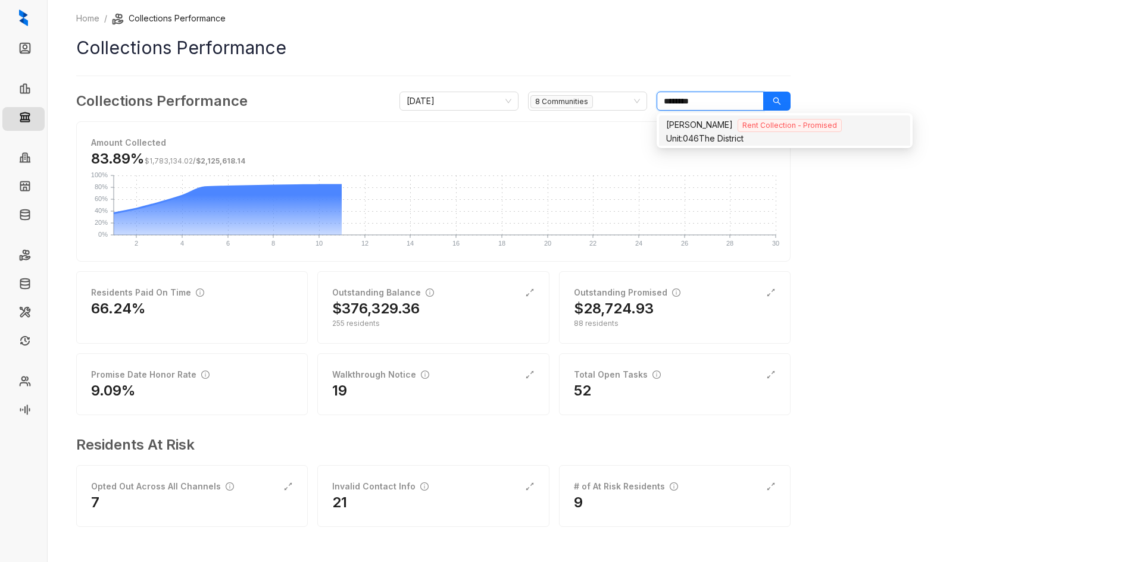
click at [706, 98] on input "********" at bounding box center [709, 101] width 107 height 19
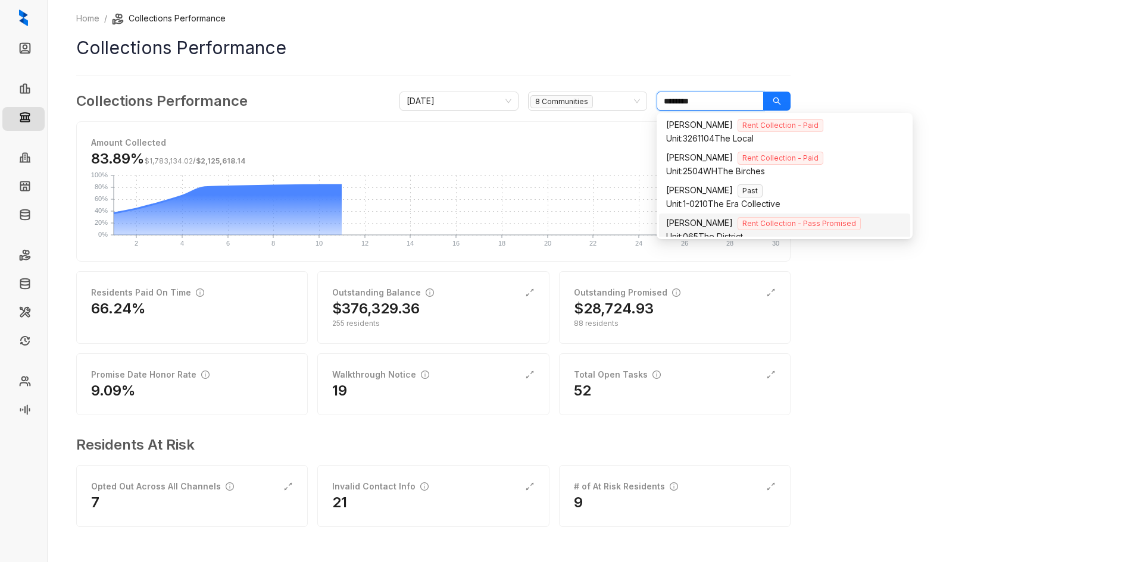
click at [706, 230] on div "Unit: 065 The District" at bounding box center [784, 236] width 237 height 13
type input "********"
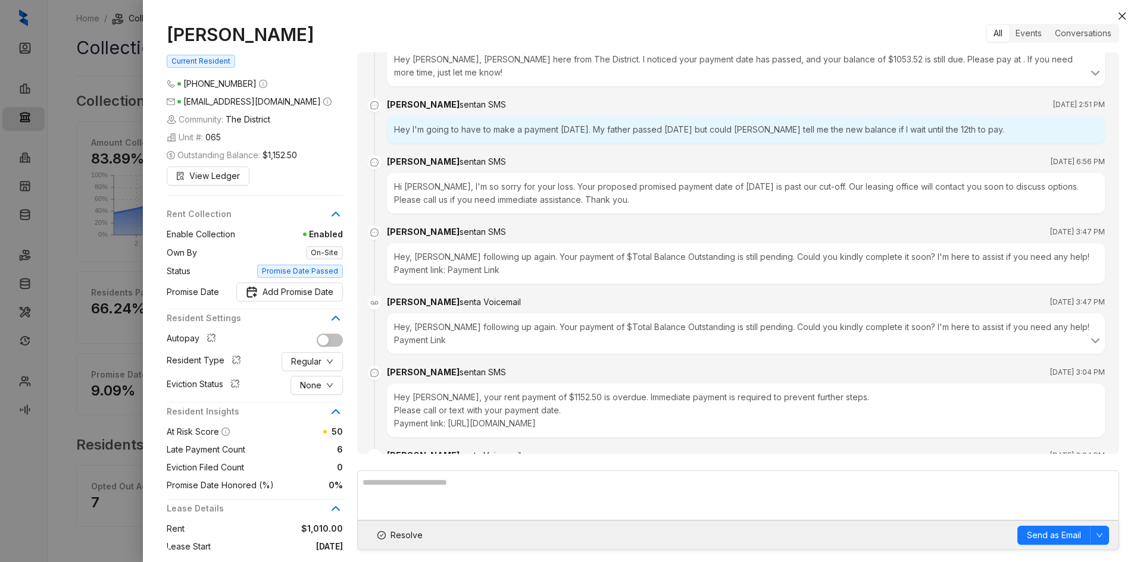
scroll to position [1855, 0]
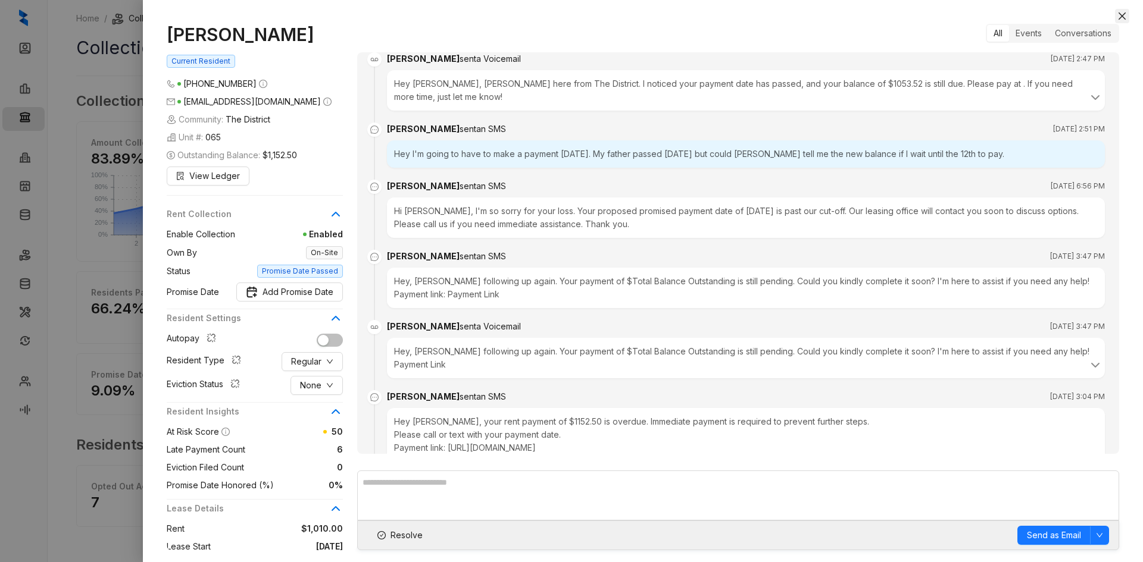
click at [1121, 14] on icon "close" at bounding box center [1122, 16] width 10 height 10
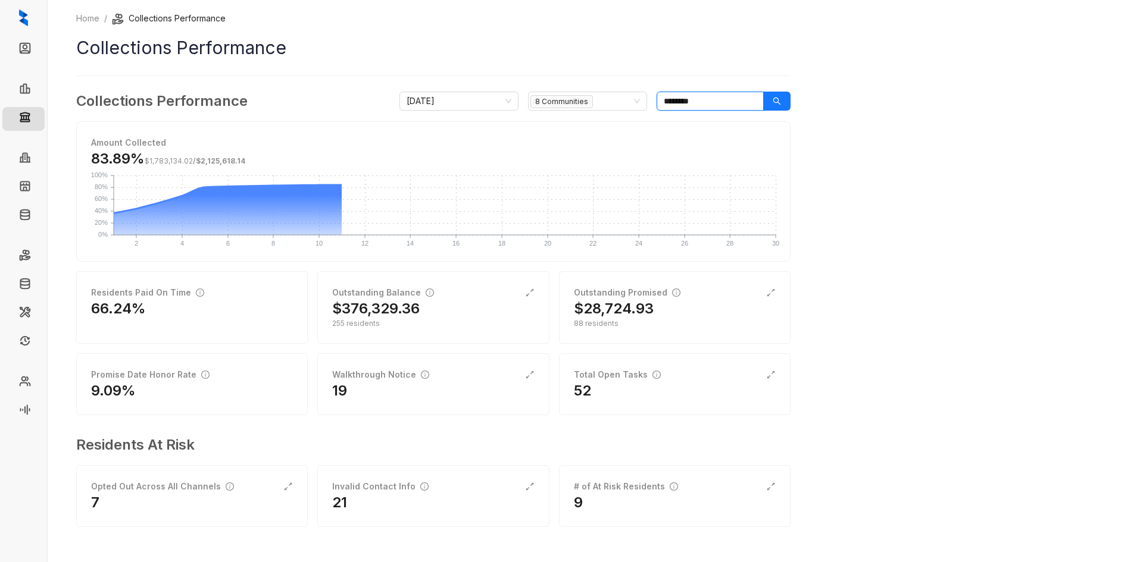
click at [706, 98] on input "********" at bounding box center [709, 101] width 107 height 19
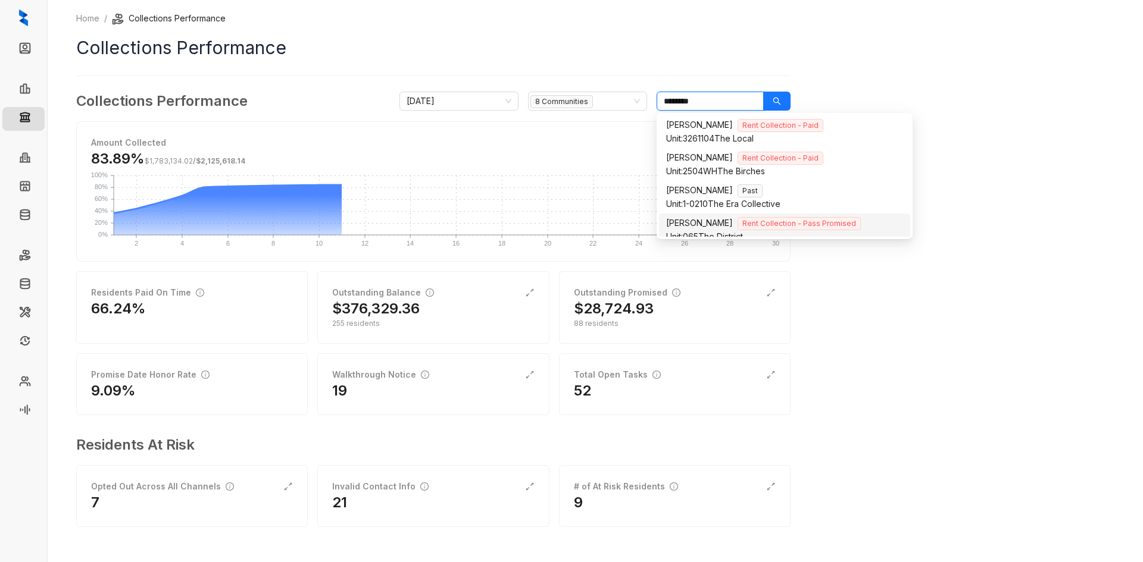
click at [706, 98] on input "********" at bounding box center [709, 101] width 107 height 19
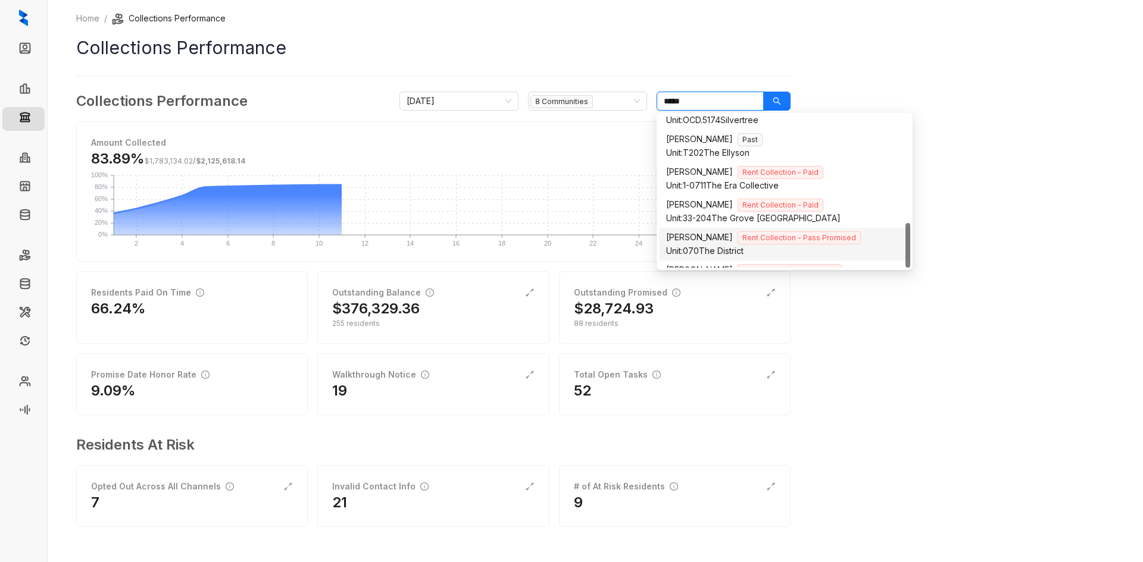
scroll to position [364, 0]
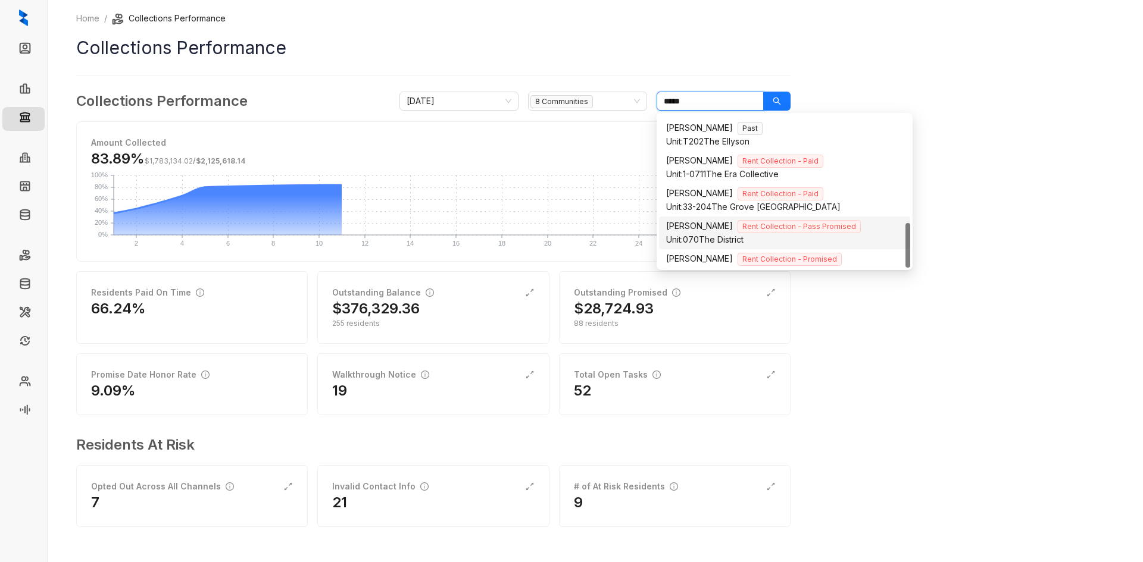
click at [719, 233] on div "Unit: 070 The District" at bounding box center [784, 239] width 237 height 13
type input "*****"
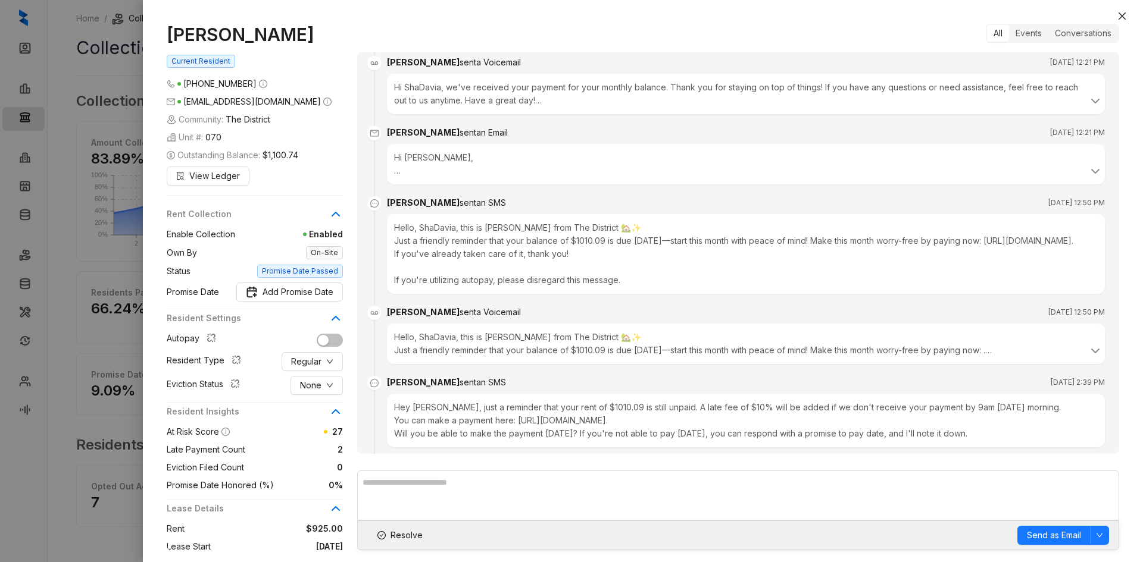
scroll to position [1012, 0]
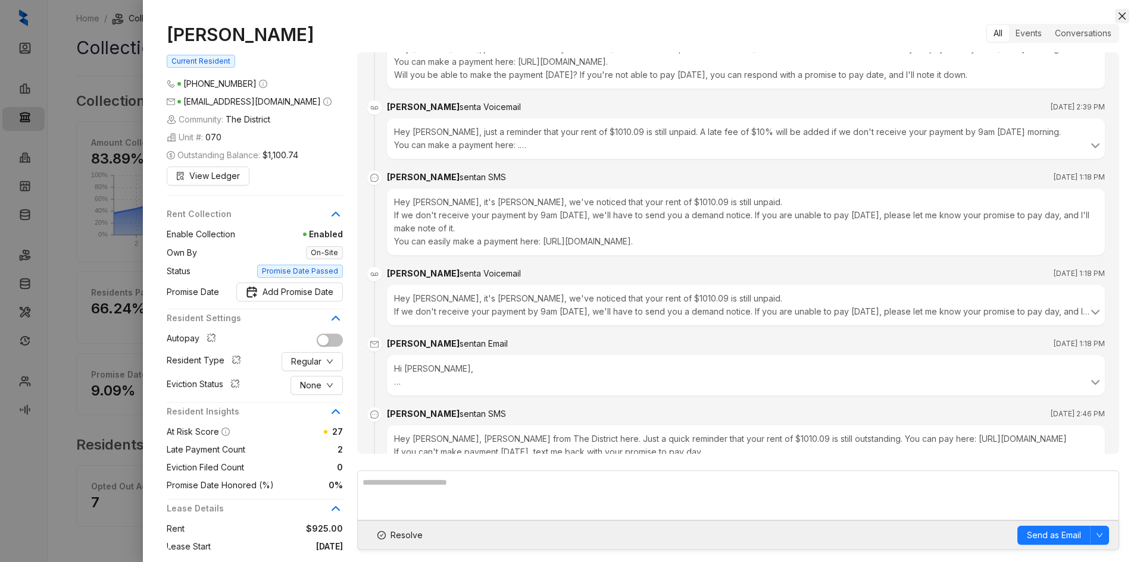
click at [1121, 19] on icon "close" at bounding box center [1122, 16] width 10 height 10
